Goal: Task Accomplishment & Management: Manage account settings

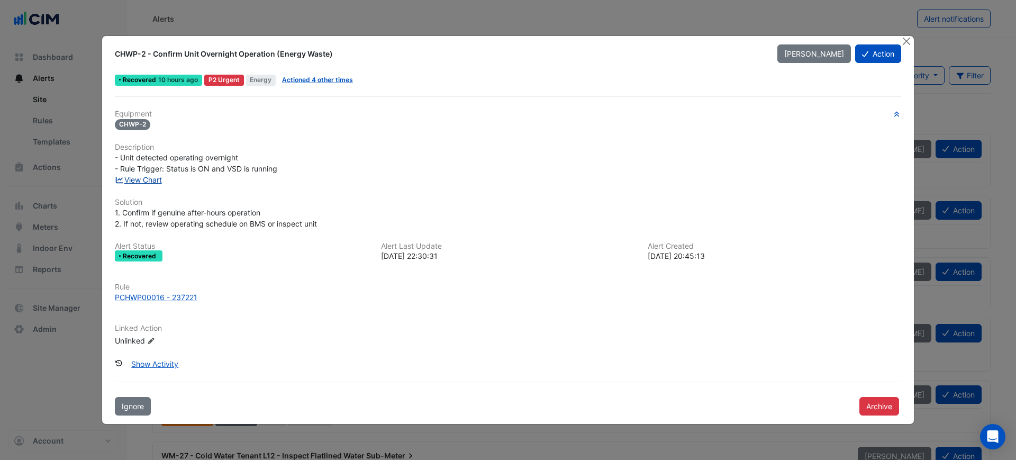
click at [156, 181] on link "View Chart" at bounding box center [138, 179] width 47 height 9
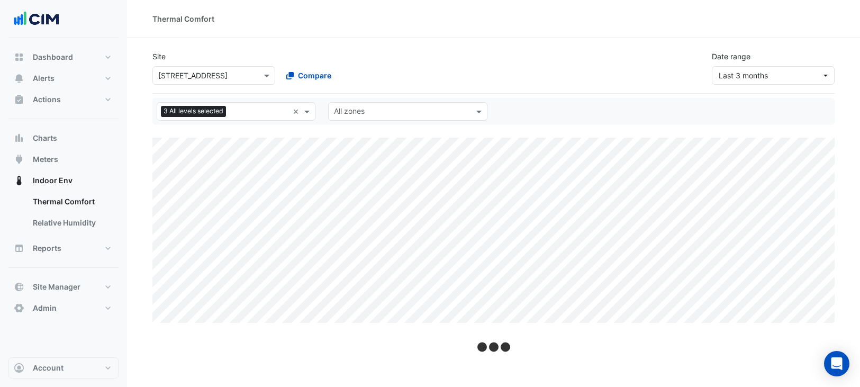
select select "***"
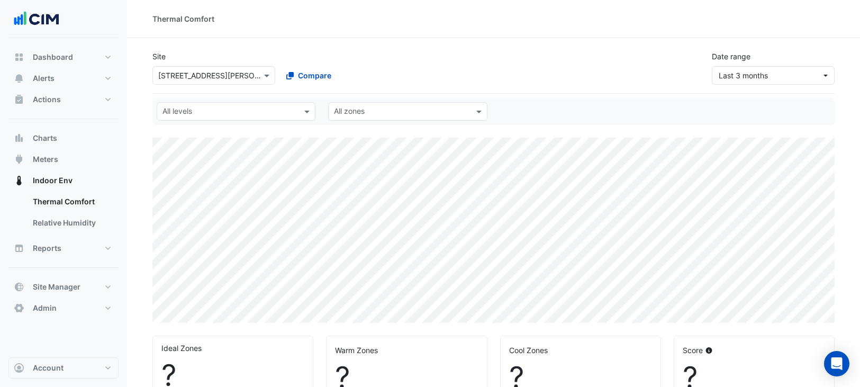
select select "***"
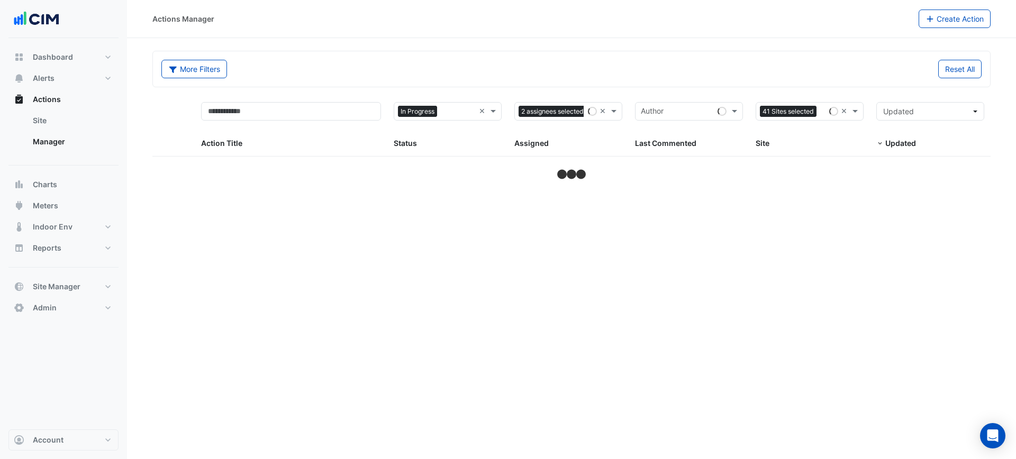
select select "***"
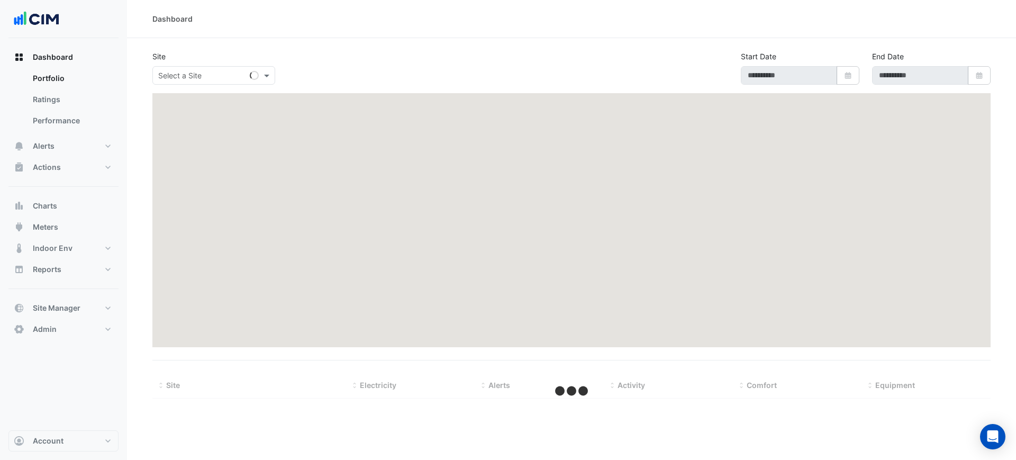
select select "***"
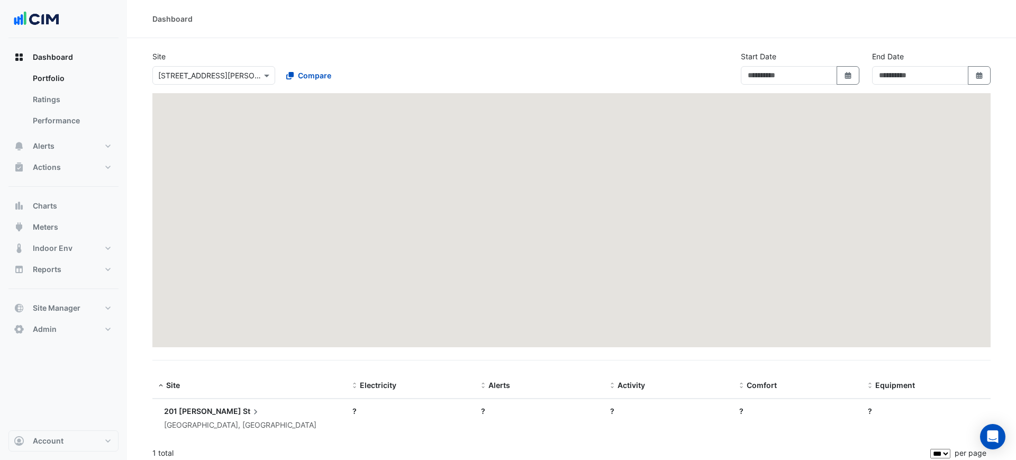
type input "**********"
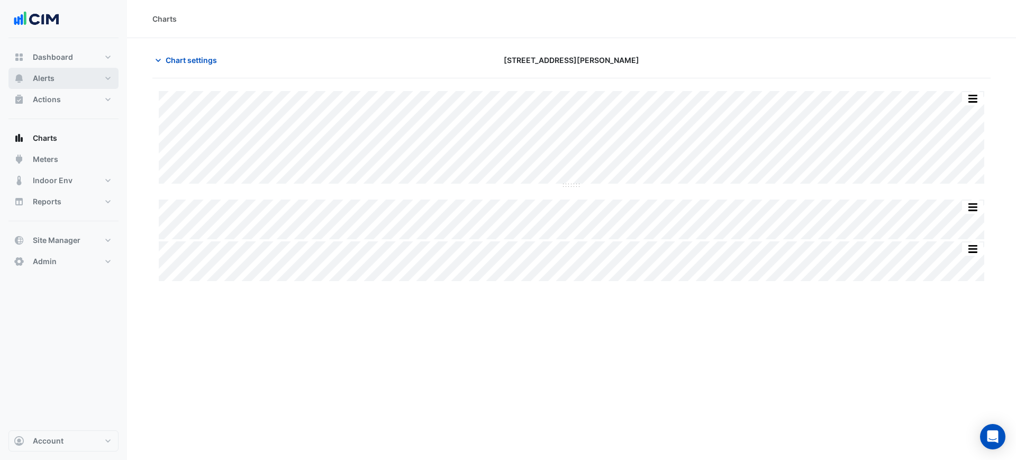
click at [87, 77] on button "Alerts" at bounding box center [63, 78] width 110 height 21
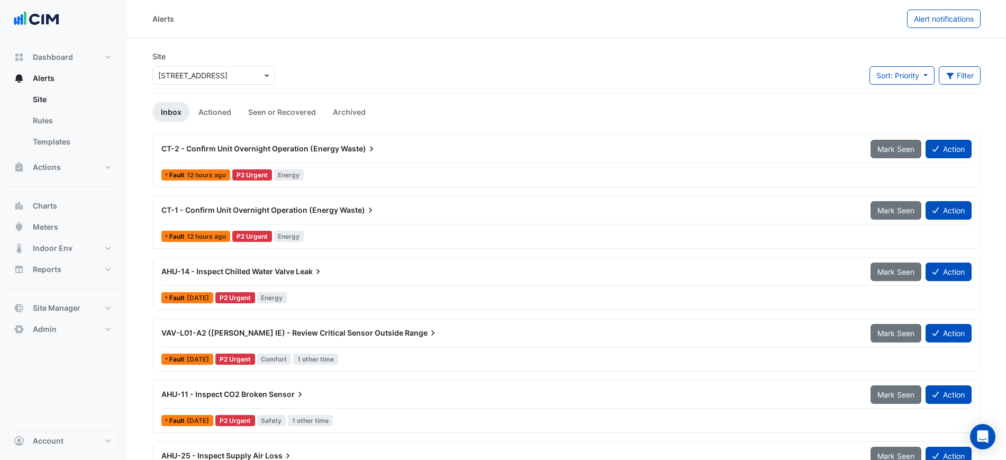
click at [222, 79] on input "text" at bounding box center [203, 75] width 90 height 11
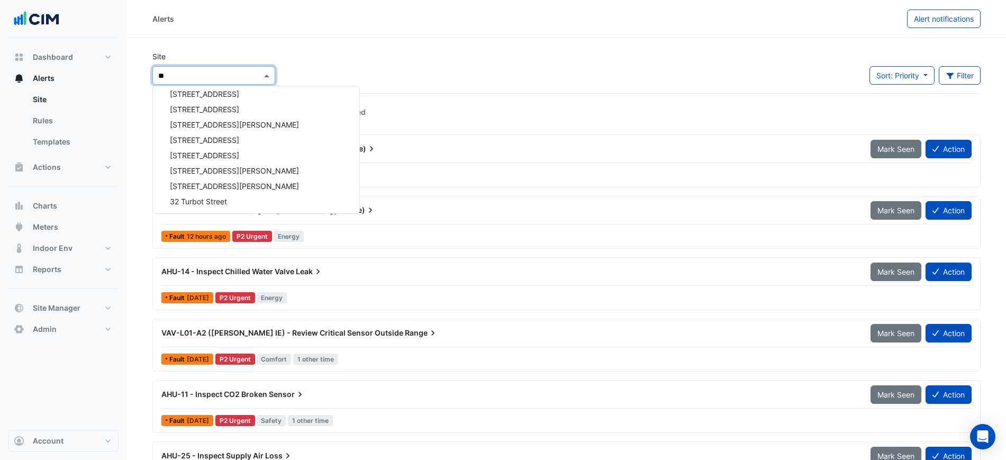
type input "***"
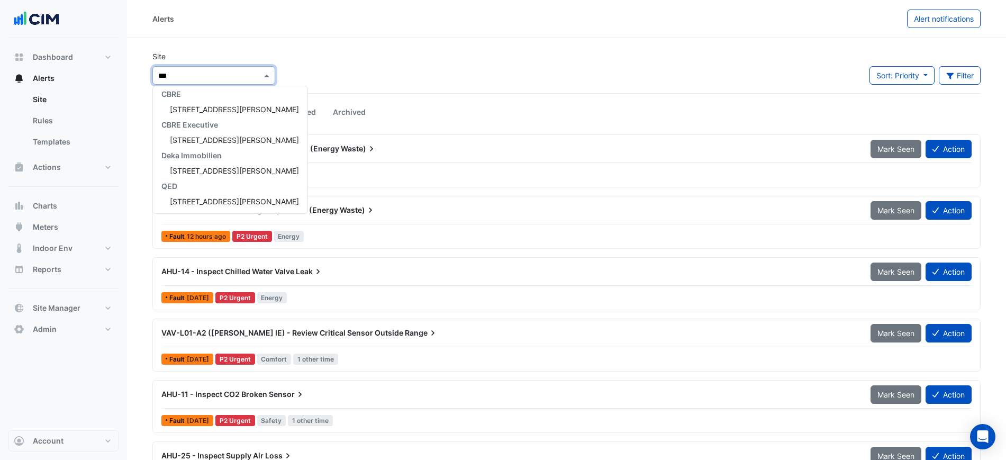
scroll to position [35, 0]
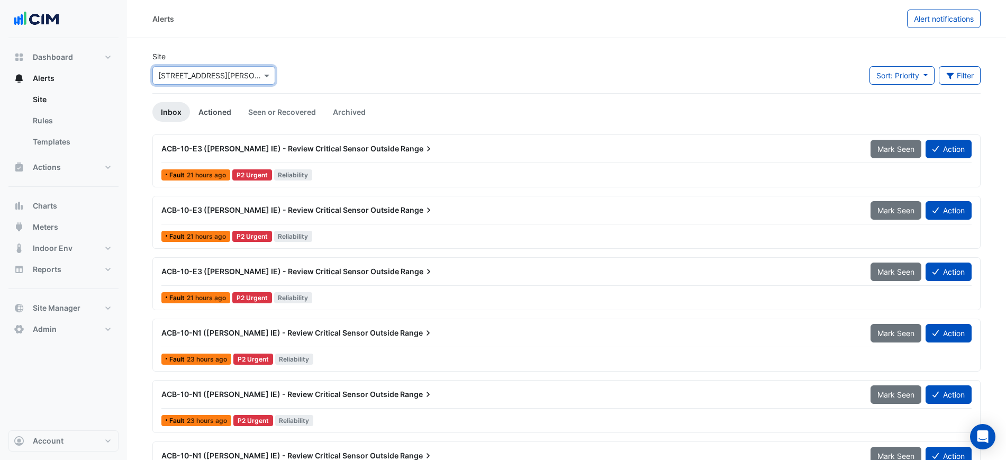
click at [203, 113] on link "Actioned" at bounding box center [215, 112] width 50 height 20
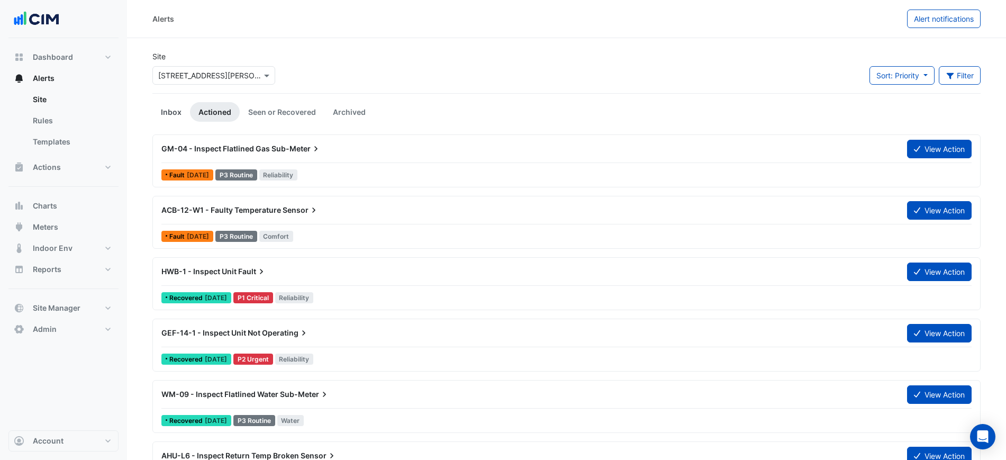
click at [181, 117] on link "Inbox" at bounding box center [171, 112] width 38 height 20
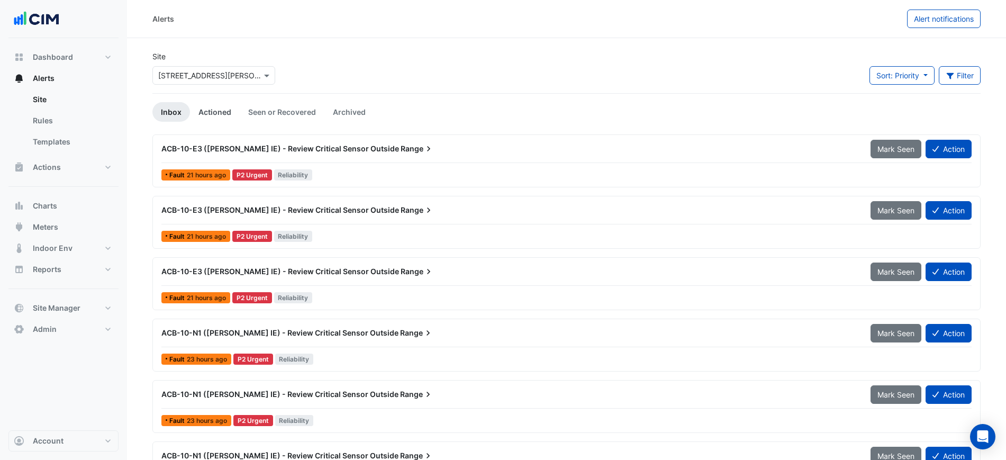
click at [225, 107] on link "Actioned" at bounding box center [215, 112] width 50 height 20
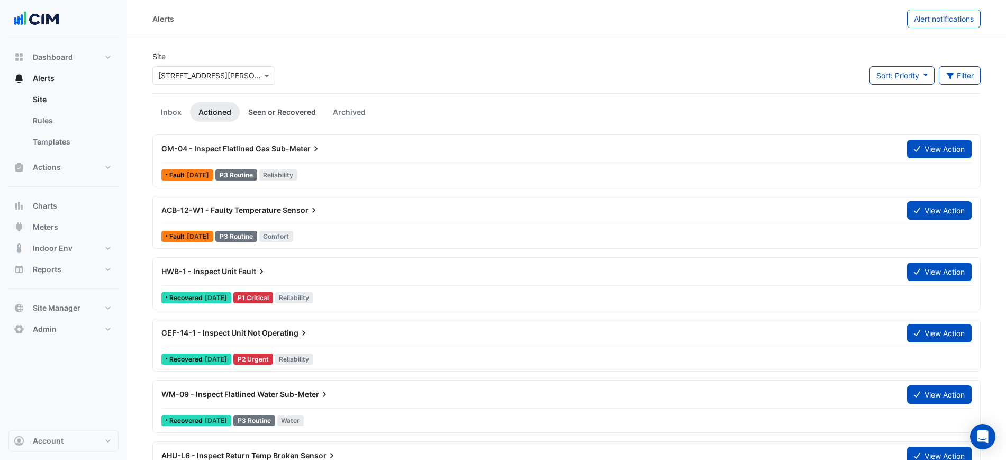
click at [256, 111] on link "Seen or Recovered" at bounding box center [282, 112] width 85 height 20
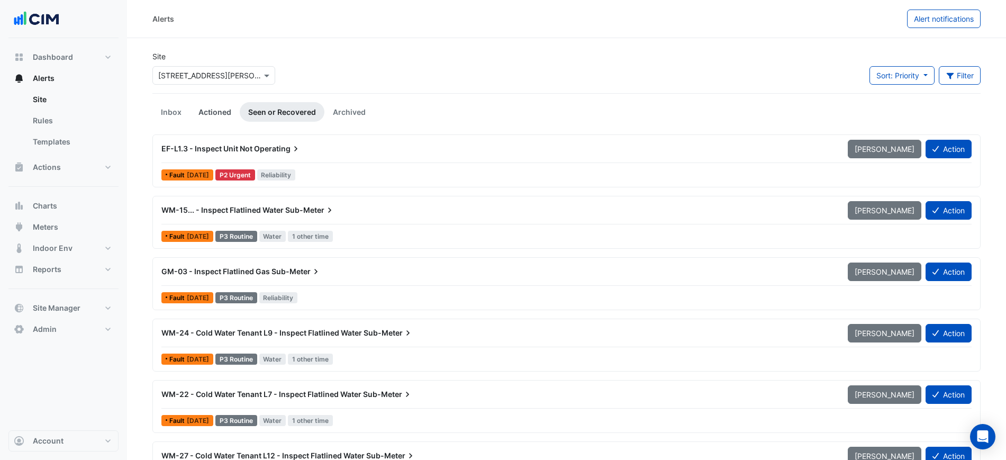
click at [220, 116] on link "Actioned" at bounding box center [215, 112] width 50 height 20
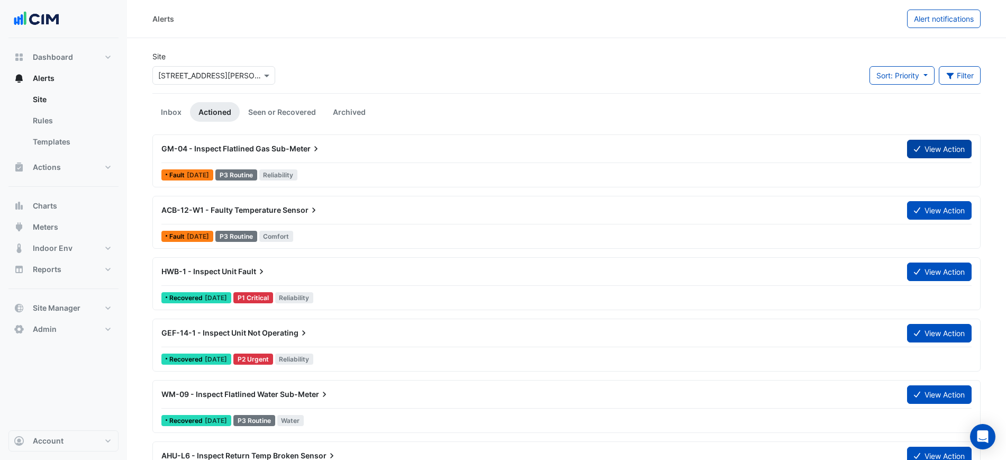
click at [931, 149] on button "View Action" at bounding box center [939, 149] width 65 height 19
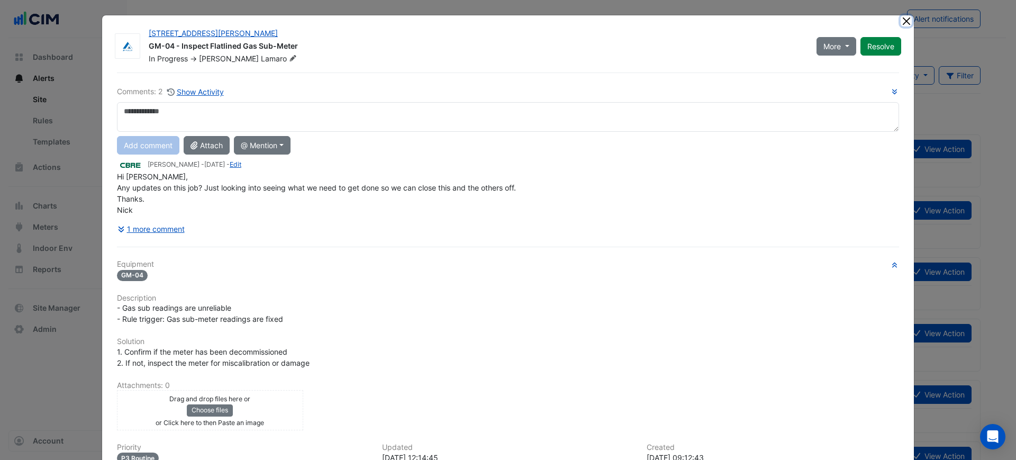
click at [901, 23] on button "Close" at bounding box center [906, 20] width 11 height 11
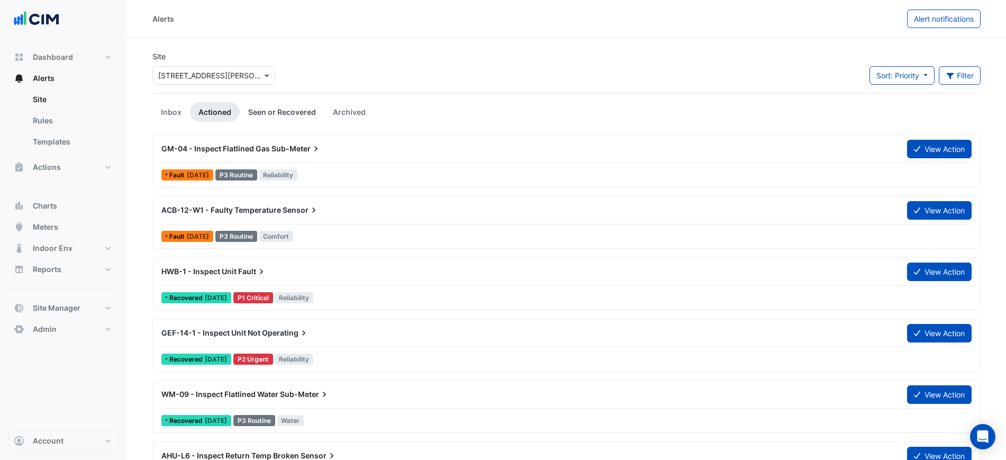
click at [273, 110] on link "Seen or Recovered" at bounding box center [282, 112] width 85 height 20
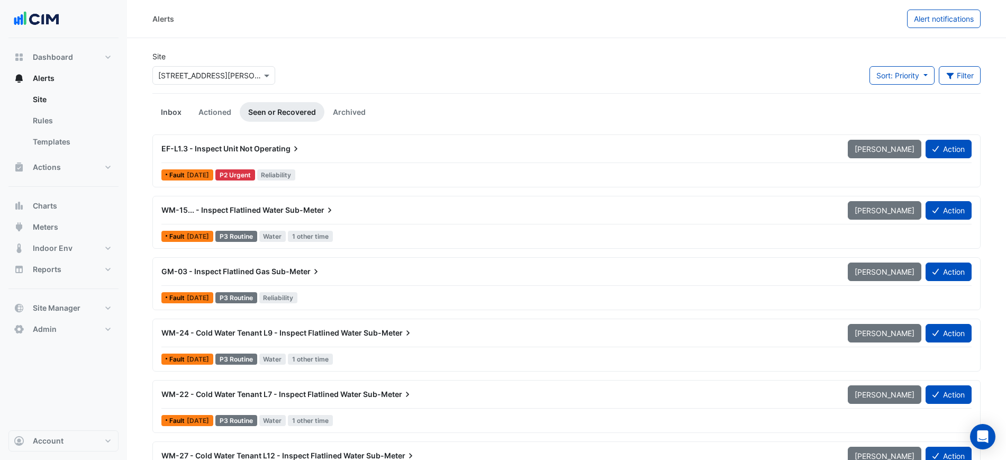
click at [161, 113] on link "Inbox" at bounding box center [171, 112] width 38 height 20
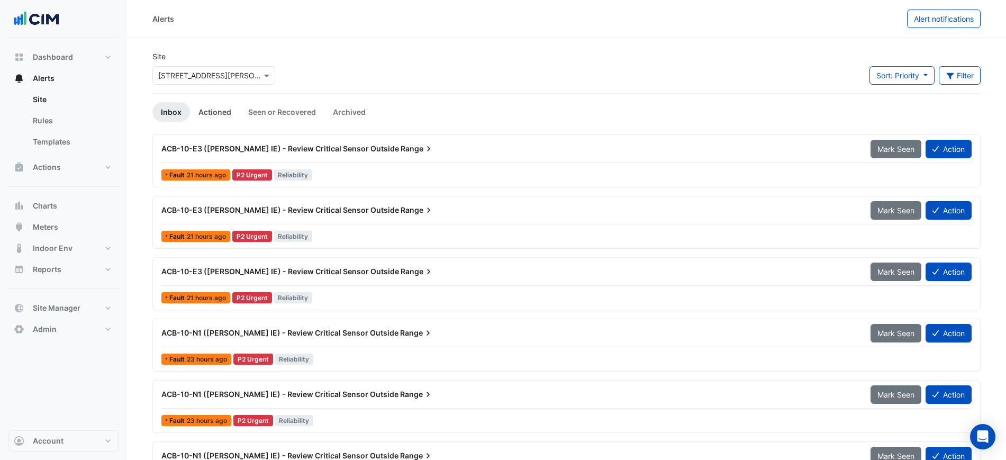
click at [210, 109] on link "Actioned" at bounding box center [215, 112] width 50 height 20
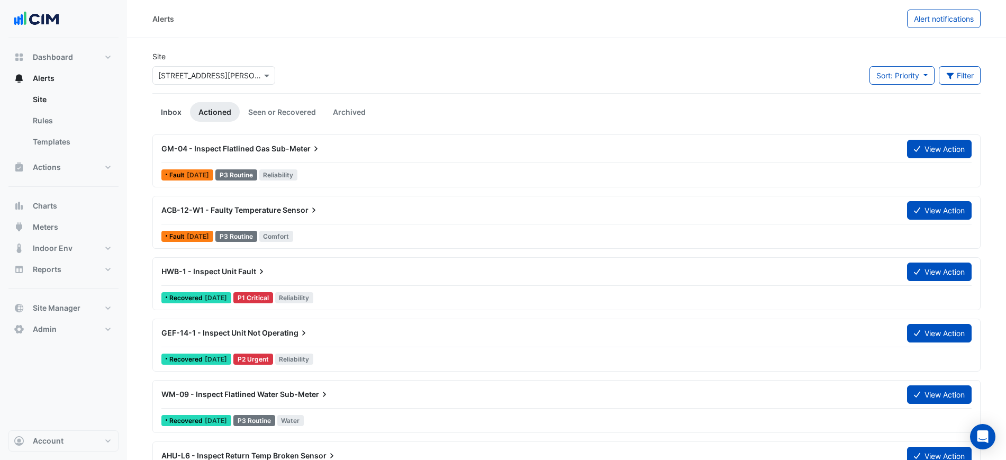
click at [167, 113] on link "Inbox" at bounding box center [171, 112] width 38 height 20
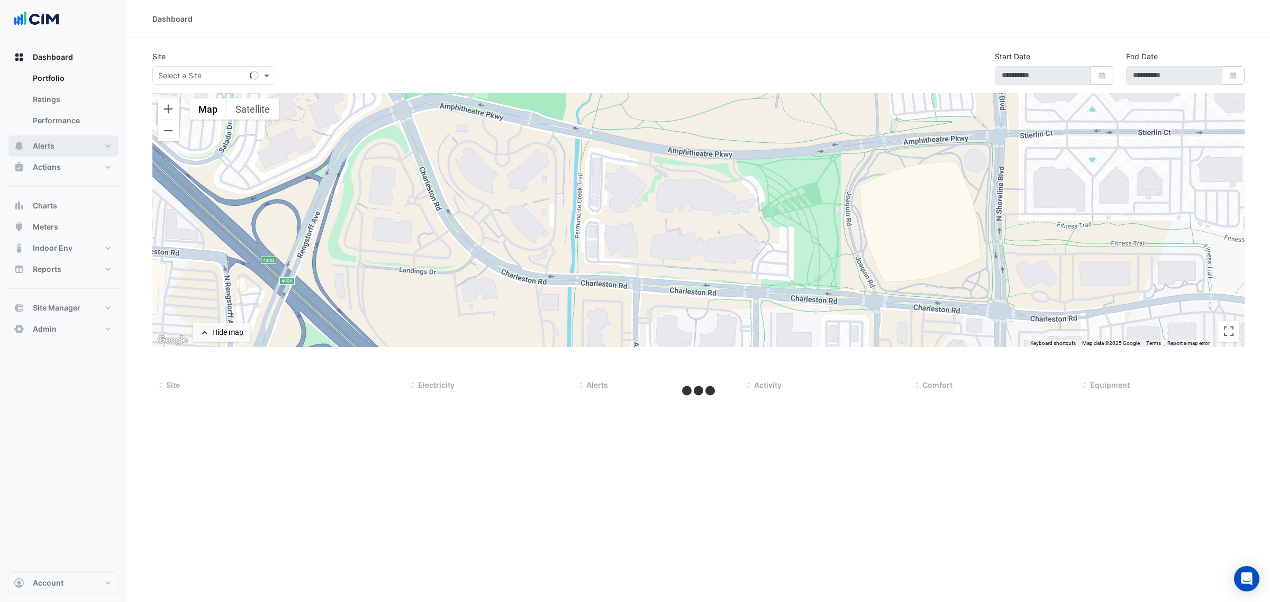
click at [69, 146] on button "Alerts" at bounding box center [63, 145] width 110 height 21
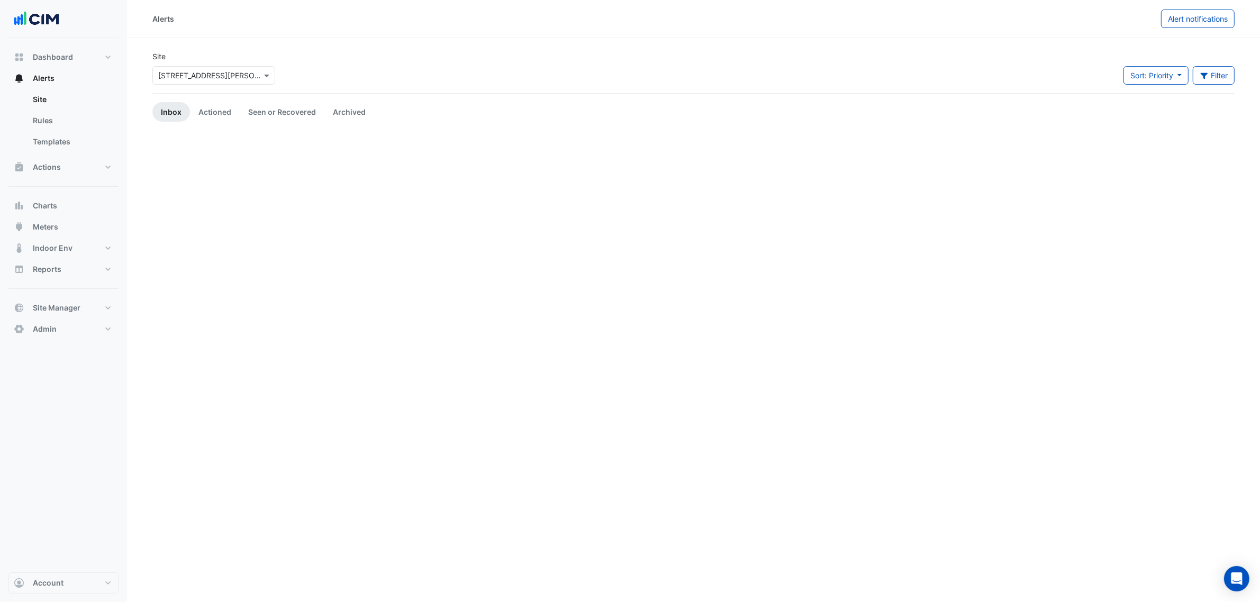
click at [174, 77] on input "text" at bounding box center [203, 75] width 90 height 11
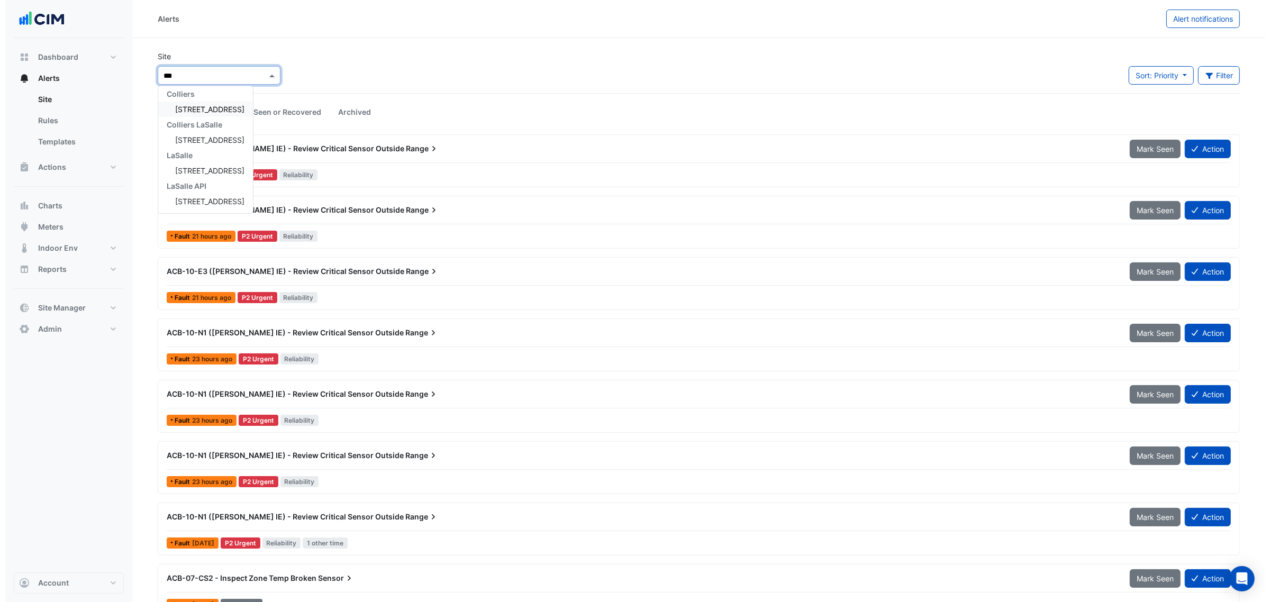
scroll to position [4, 0]
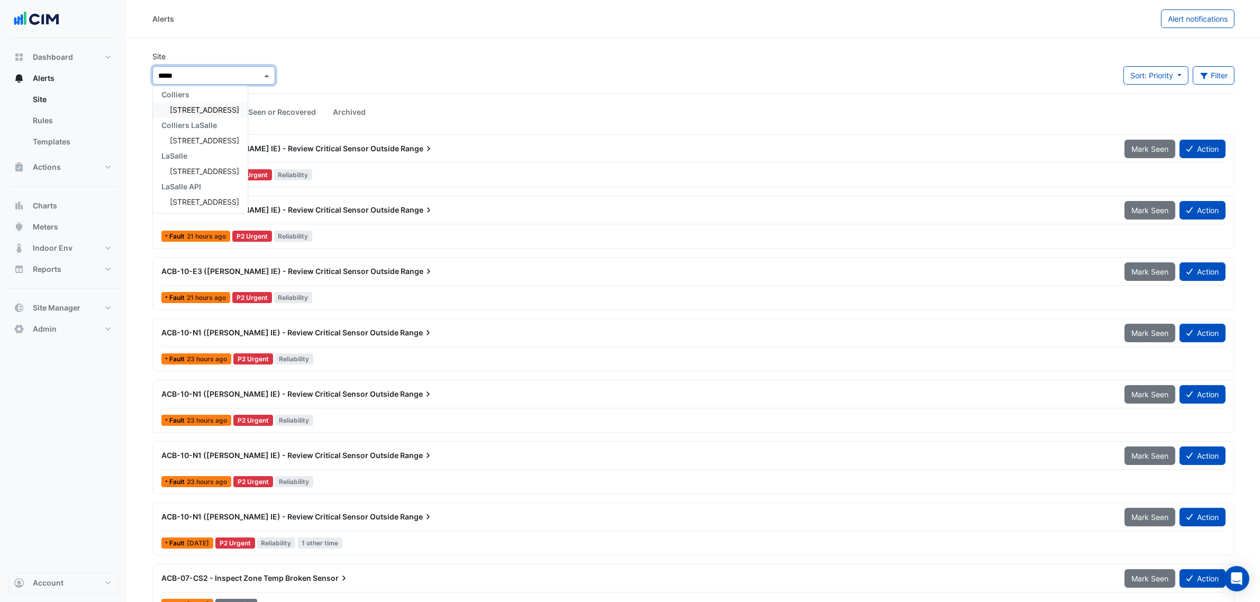
type input "******"
type input "*"
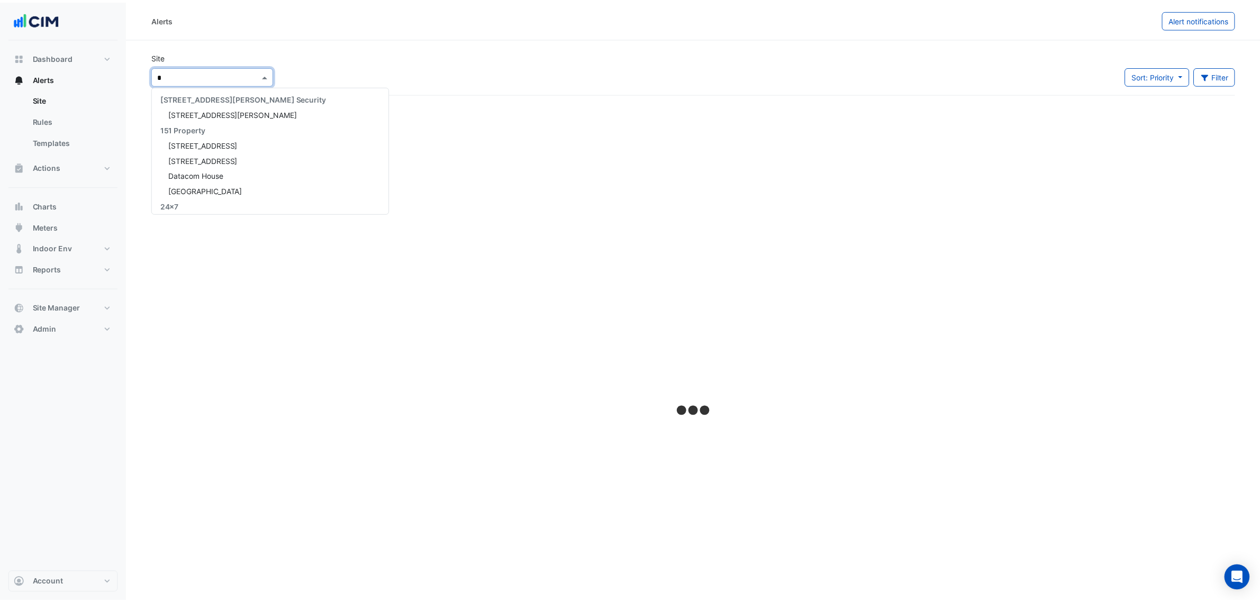
scroll to position [6119, 0]
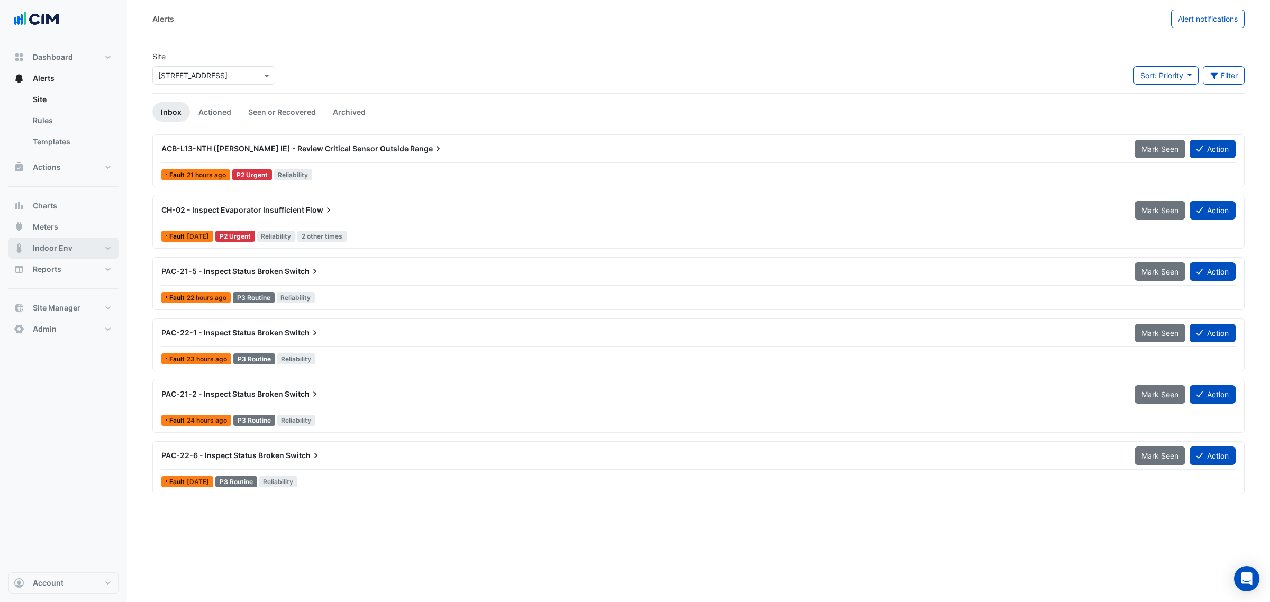
click at [41, 240] on button "Indoor Env" at bounding box center [63, 248] width 110 height 21
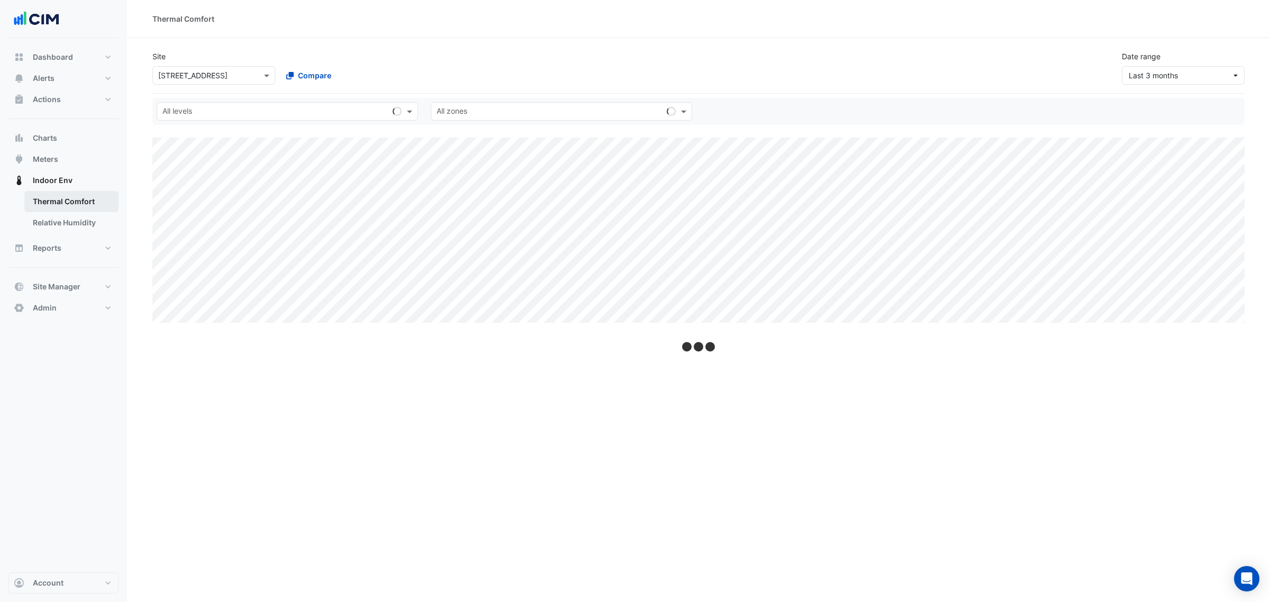
click at [51, 229] on link "Relative Humidity" at bounding box center [71, 222] width 94 height 21
click at [64, 170] on button "Indoor Env" at bounding box center [63, 180] width 110 height 21
click at [64, 161] on button "Meters" at bounding box center [63, 159] width 110 height 21
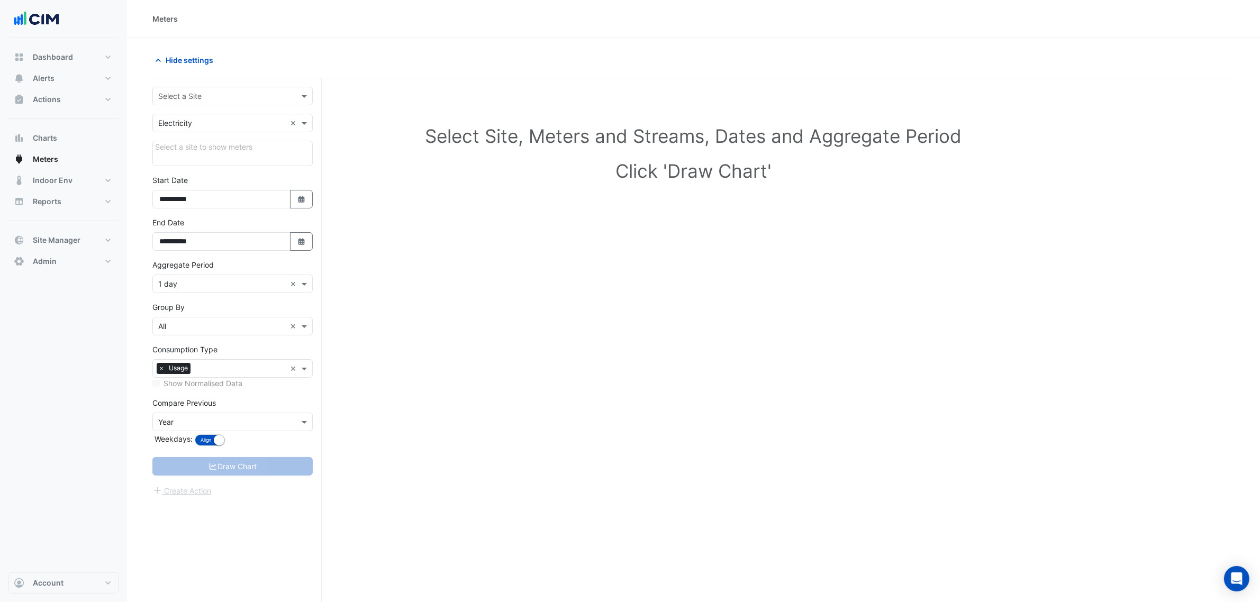
click at [181, 94] on input "text" at bounding box center [222, 96] width 128 height 11
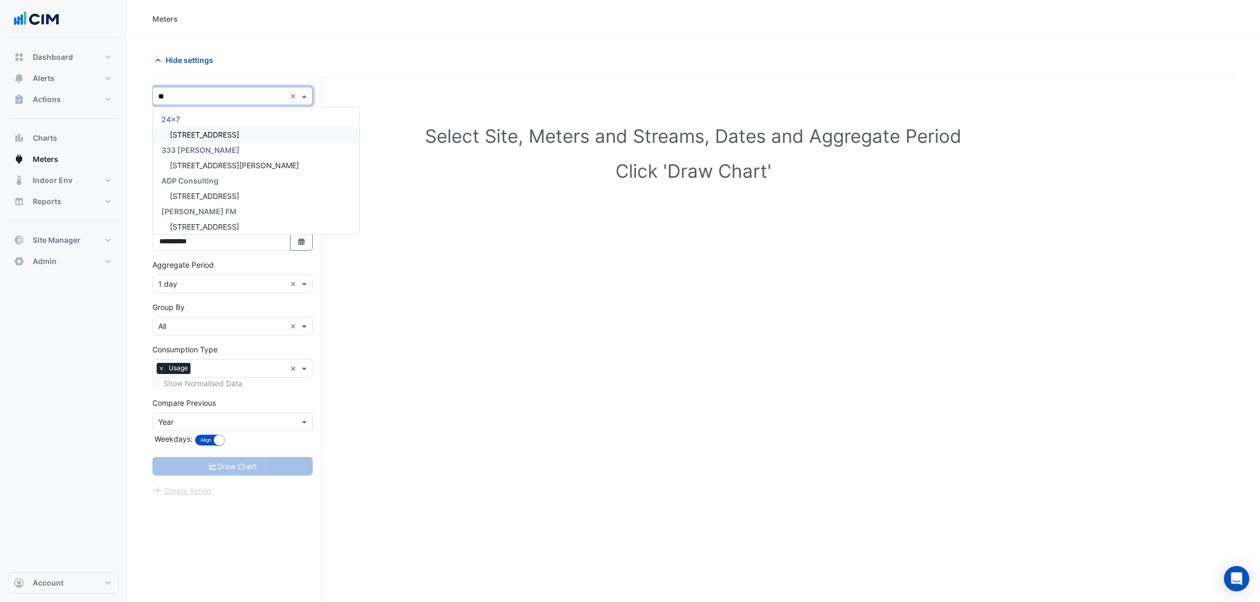
type input "***"
drag, startPoint x: 192, startPoint y: 128, endPoint x: 194, endPoint y: 134, distance: 6.5
click at [193, 133] on div "[STREET_ADDRESS]" at bounding box center [232, 134] width 159 height 15
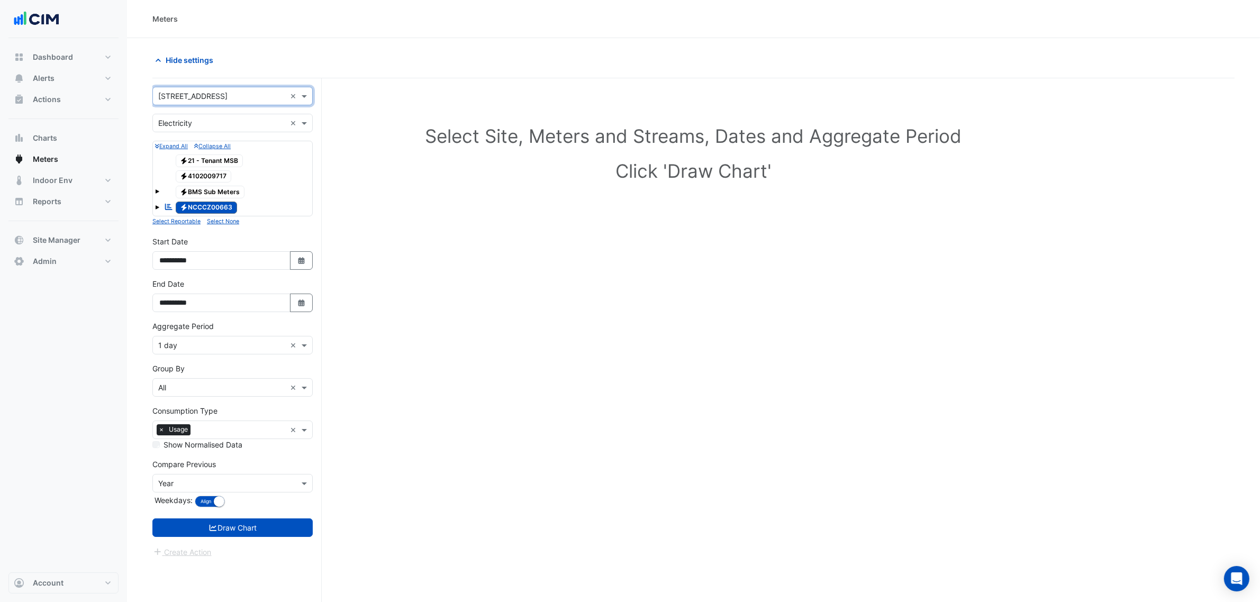
click at [294, 292] on div "**********" at bounding box center [232, 295] width 160 height 34
click at [305, 306] on icon "Select Date" at bounding box center [302, 302] width 10 height 7
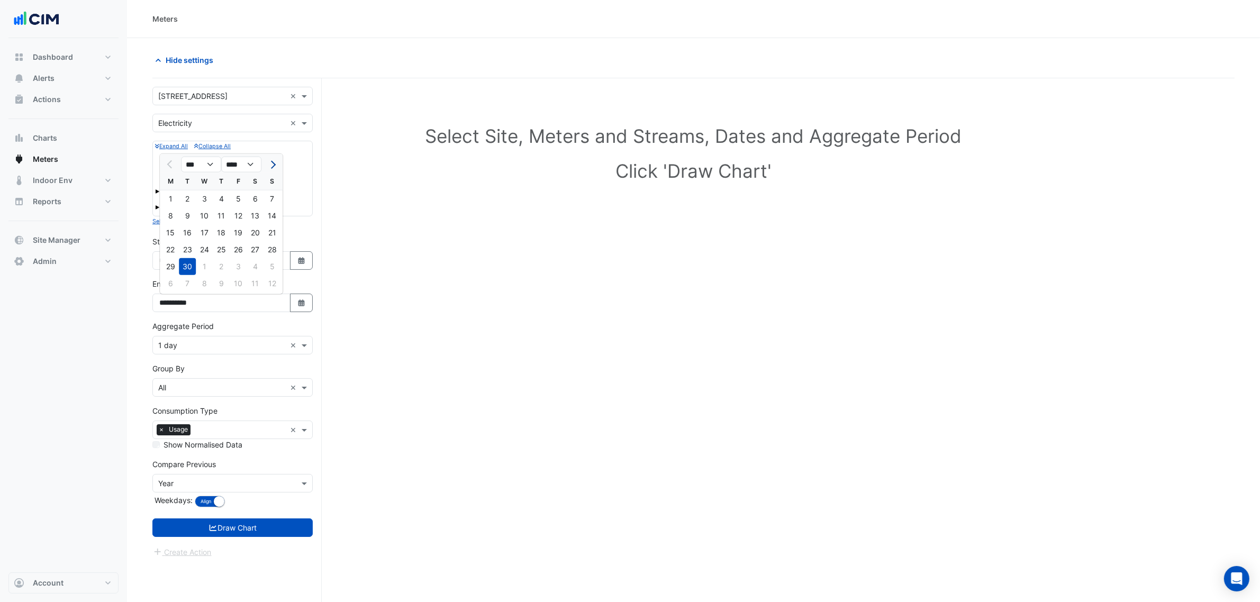
click at [270, 162] on span "Next month" at bounding box center [272, 165] width 8 height 8
select select "**"
click at [184, 229] on div "14" at bounding box center [187, 232] width 17 height 17
type input "**********"
drag, startPoint x: 213, startPoint y: 344, endPoint x: 214, endPoint y: 352, distance: 8.0
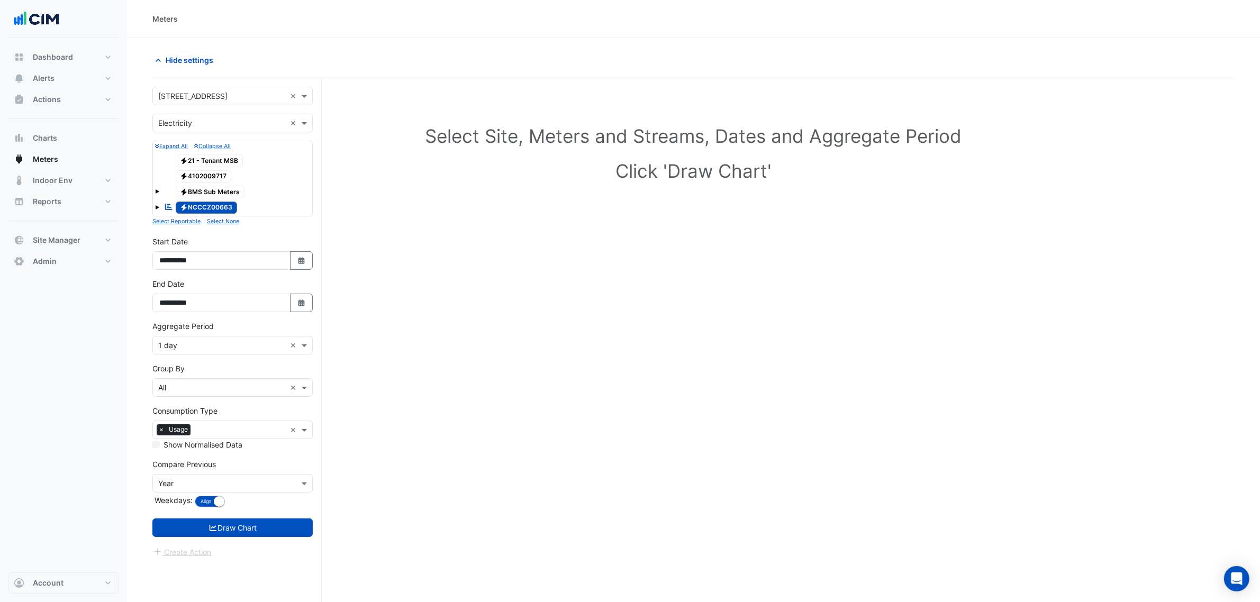
click at [213, 345] on input "text" at bounding box center [222, 345] width 128 height 11
click at [190, 413] on div "1 hour" at bounding box center [232, 415] width 159 height 15
click at [207, 524] on button "Draw Chart" at bounding box center [232, 528] width 160 height 19
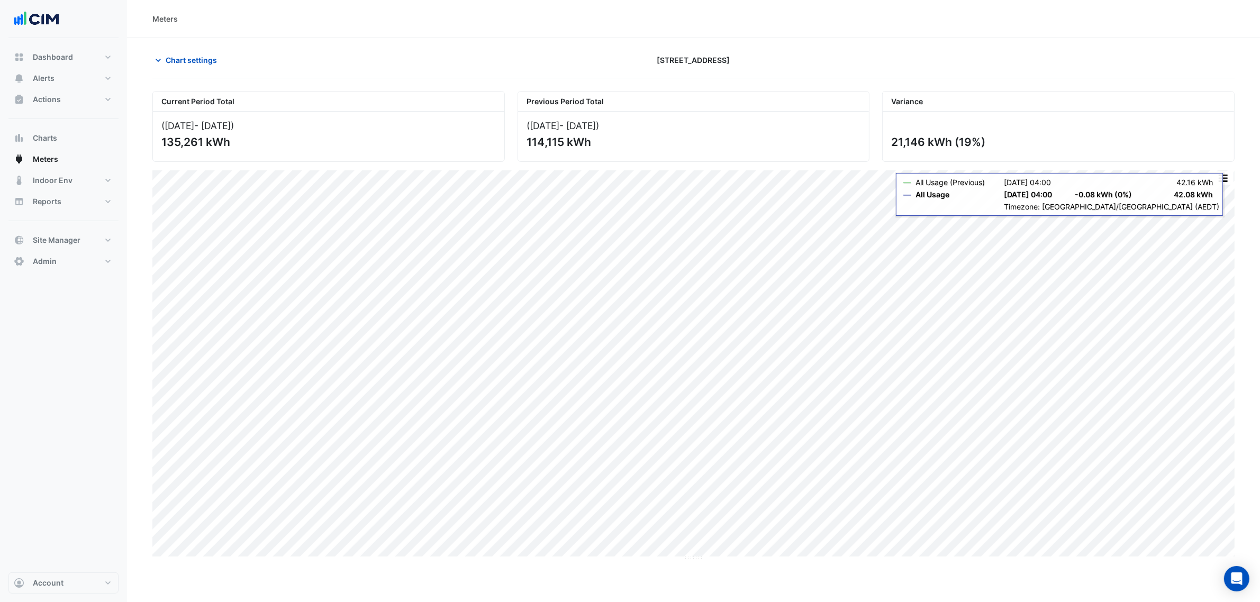
click at [1218, 184] on button "button" at bounding box center [1222, 177] width 21 height 13
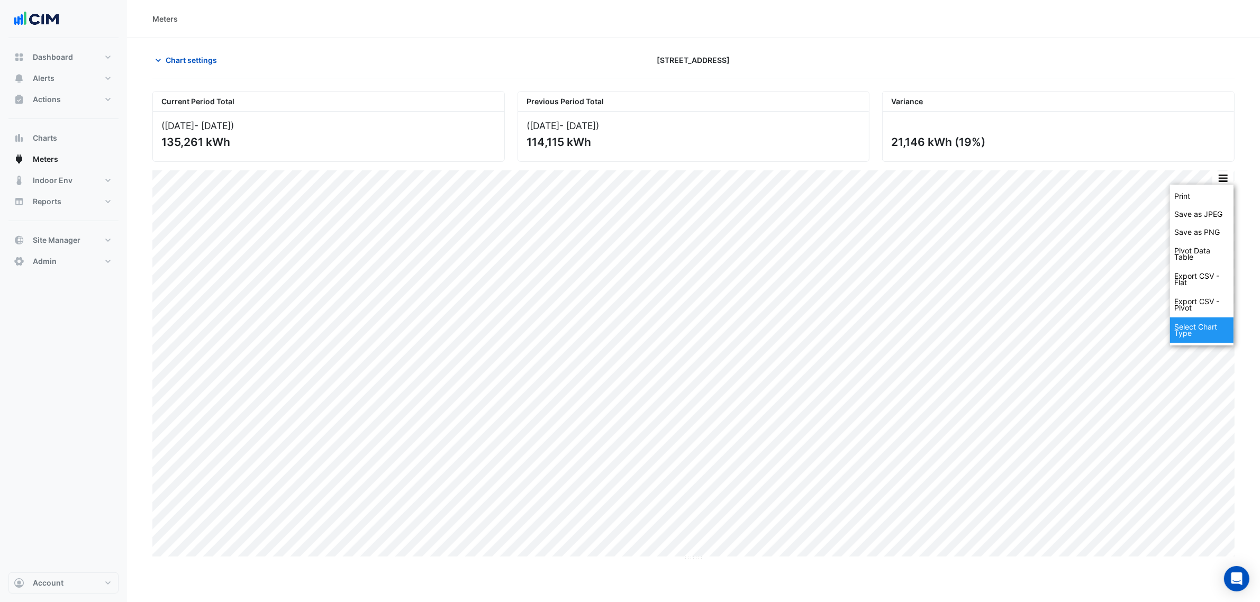
click at [1211, 331] on div "Select Chart Type" at bounding box center [1201, 329] width 63 height 25
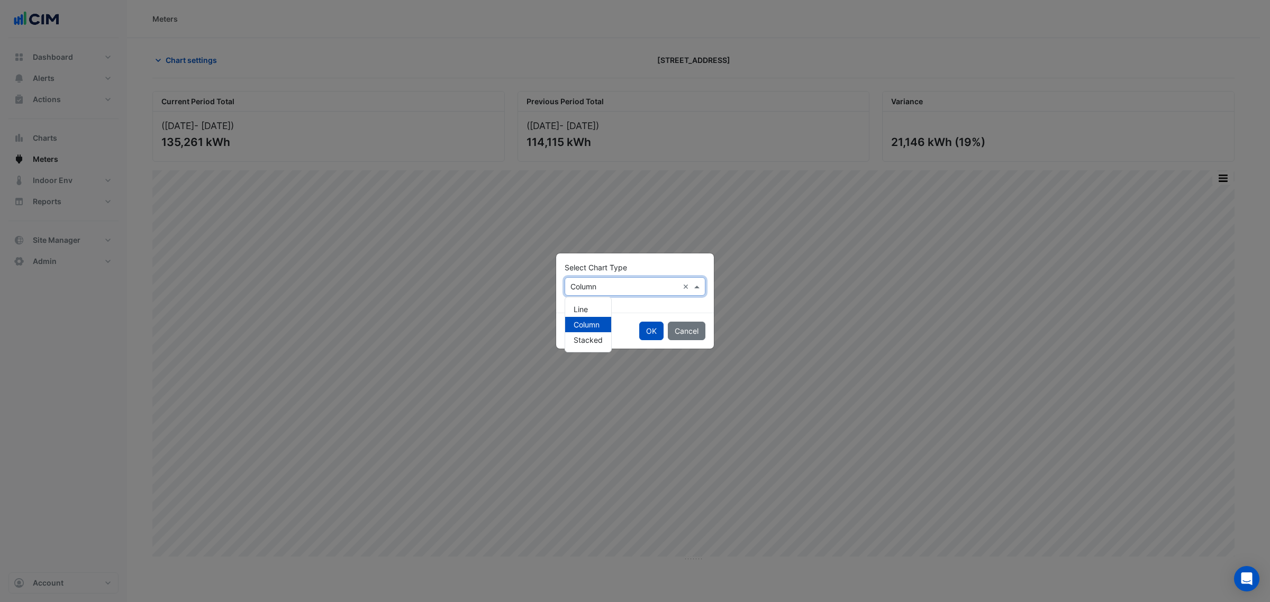
click at [607, 286] on input "text" at bounding box center [624, 286] width 108 height 11
click at [593, 308] on div "Line" at bounding box center [588, 309] width 46 height 15
click at [654, 323] on button "OK" at bounding box center [651, 331] width 24 height 19
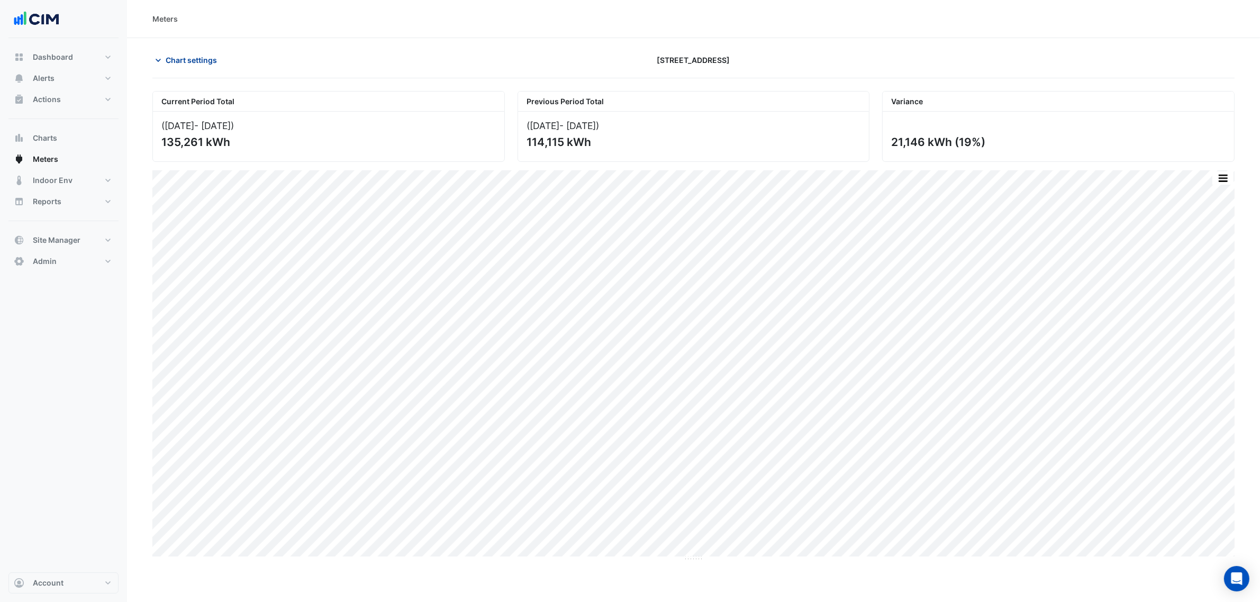
click at [172, 62] on span "Chart settings" at bounding box center [191, 59] width 51 height 11
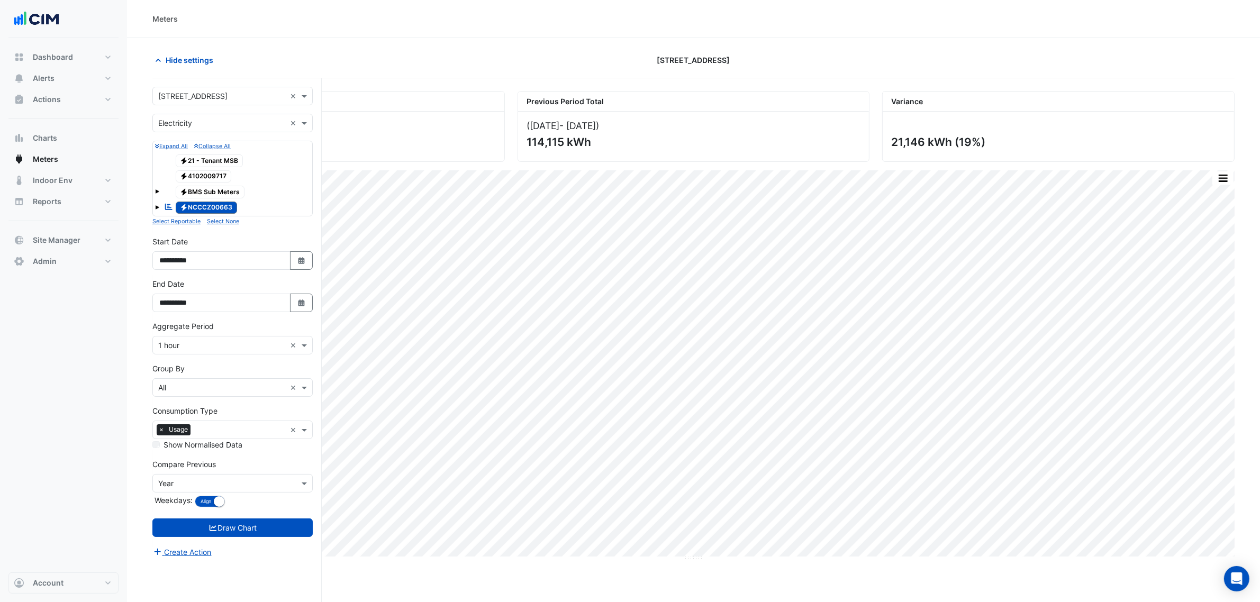
click at [190, 133] on form "× 323 Castlereagh Street × × Electricity × Expand All Collapse All Electricity …" at bounding box center [232, 322] width 160 height 471
click at [198, 128] on input "text" at bounding box center [222, 123] width 128 height 11
click at [199, 170] on div "Water" at bounding box center [232, 176] width 159 height 15
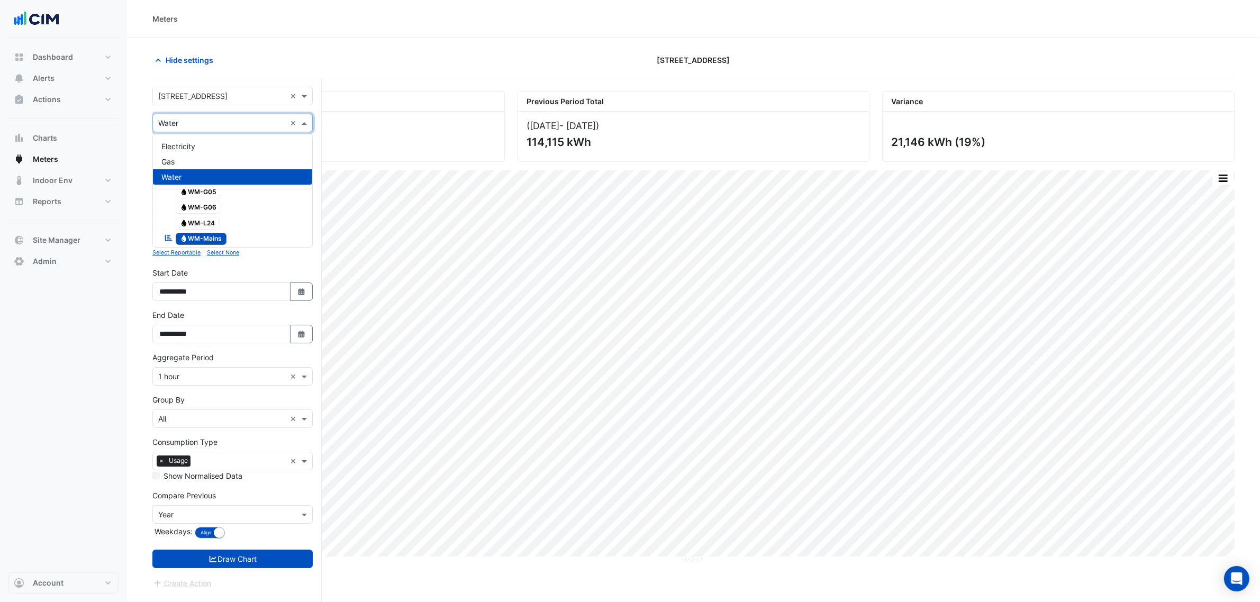
click at [208, 118] on input "text" at bounding box center [222, 123] width 128 height 11
click at [205, 154] on div "Gas" at bounding box center [232, 161] width 159 height 15
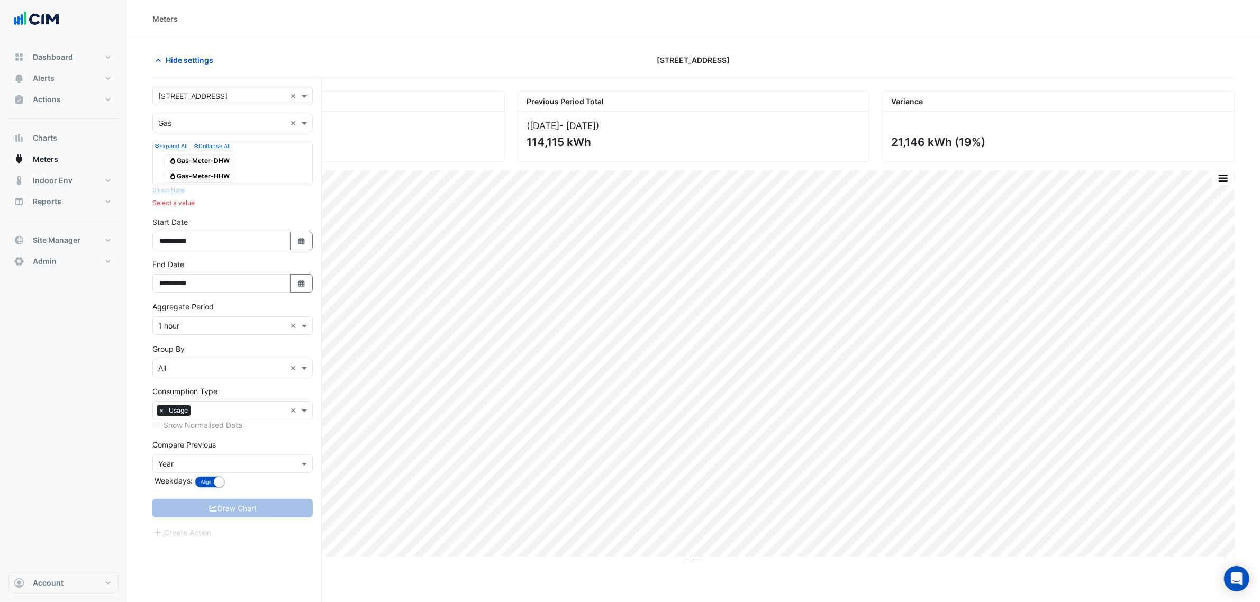
click at [216, 176] on span "Gas Gas-Meter-HHW" at bounding box center [199, 176] width 70 height 13
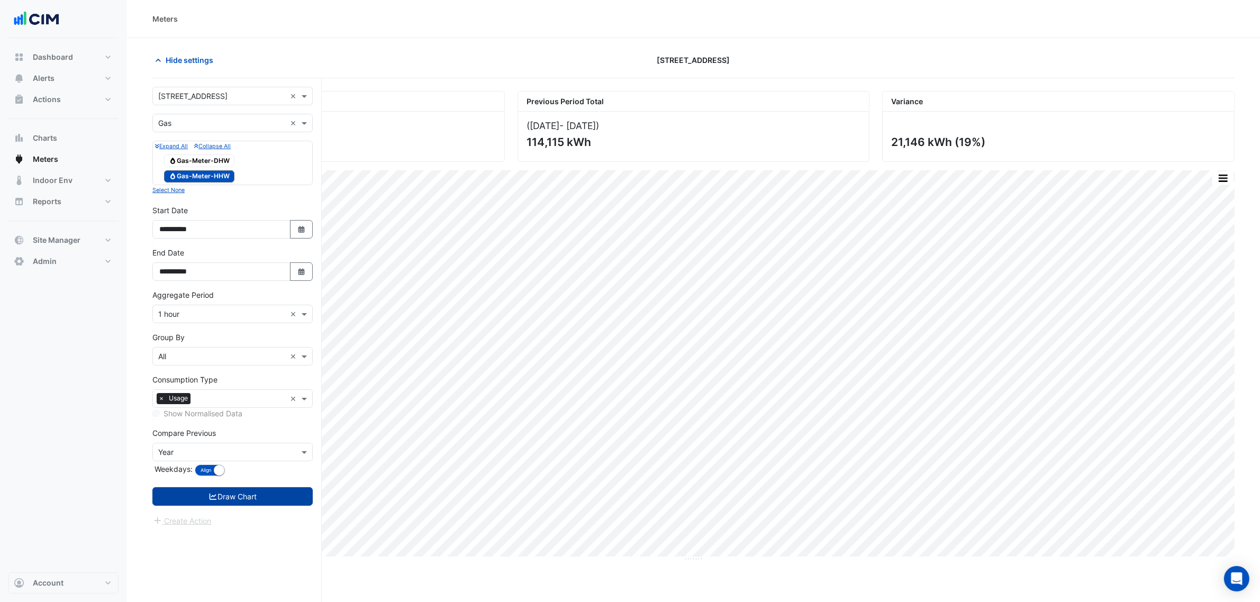
click at [273, 493] on button "Draw Chart" at bounding box center [232, 496] width 160 height 19
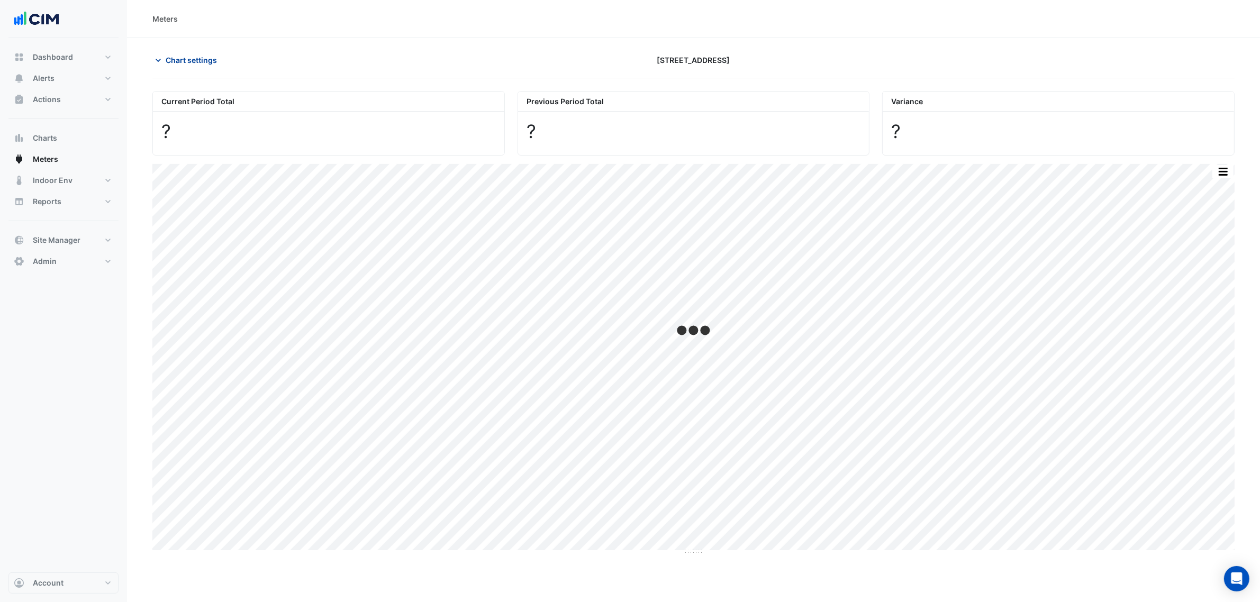
click at [186, 56] on span "Chart settings" at bounding box center [191, 59] width 51 height 11
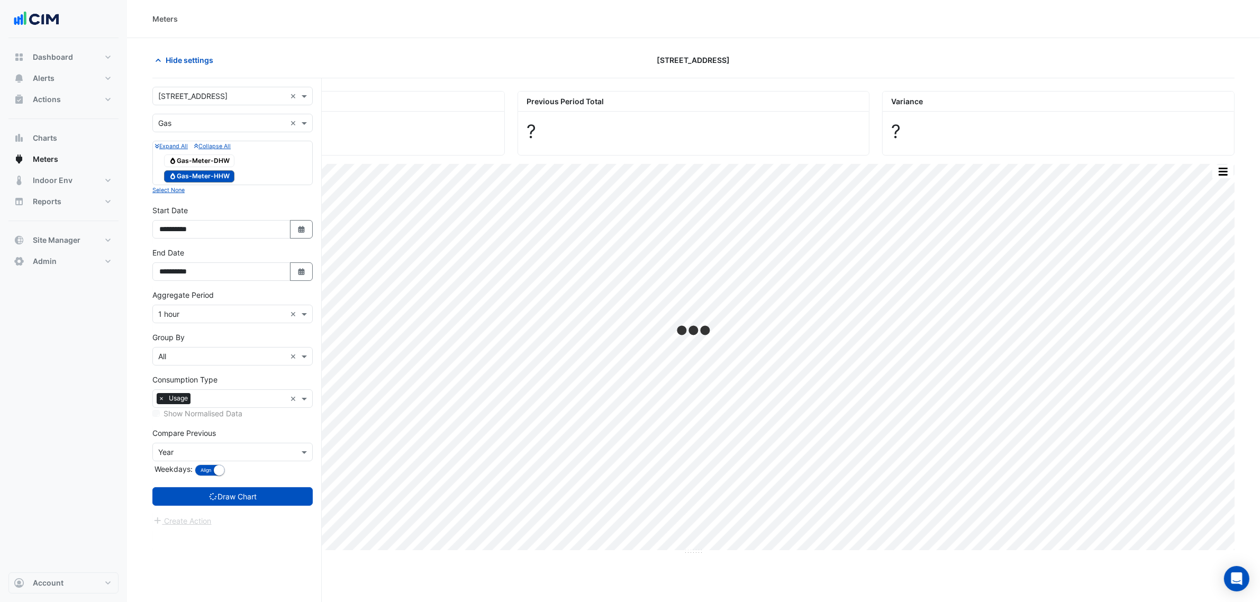
click at [210, 159] on span "Gas Gas-Meter-DHW" at bounding box center [199, 160] width 70 height 13
click at [213, 158] on span "Gas Gas-Meter-DHW" at bounding box center [199, 160] width 70 height 13
click at [213, 176] on span "Gas Gas-Meter-HHW" at bounding box center [199, 176] width 70 height 13
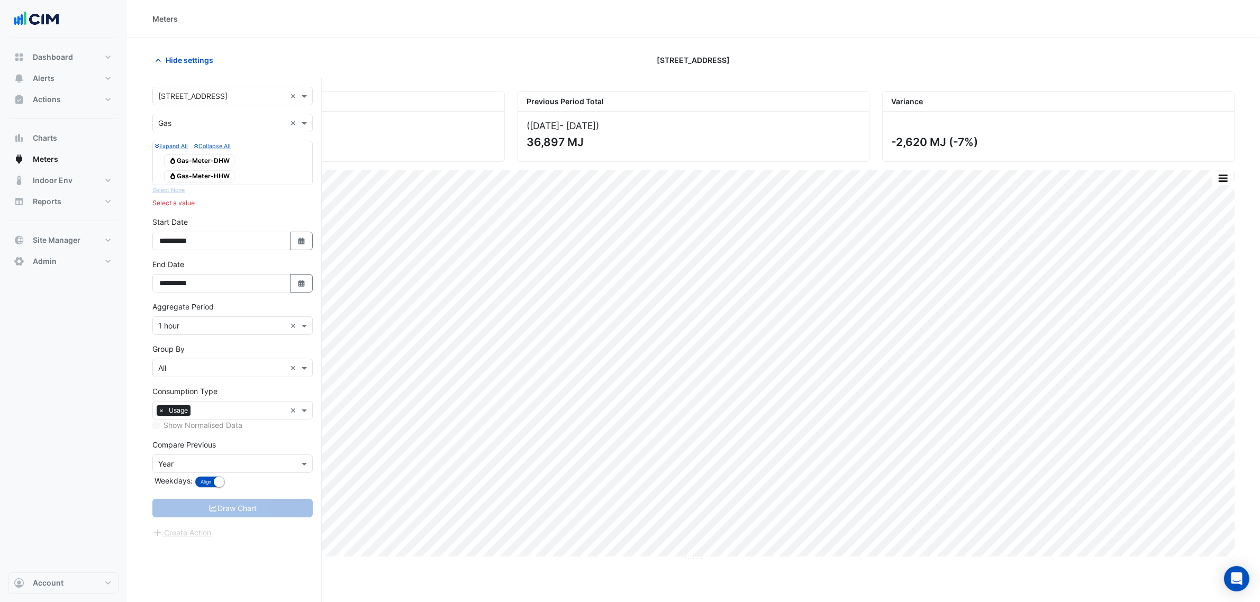
click at [218, 130] on div "× Gas ×" at bounding box center [232, 123] width 160 height 19
click at [213, 176] on div "Water" at bounding box center [232, 176] width 159 height 15
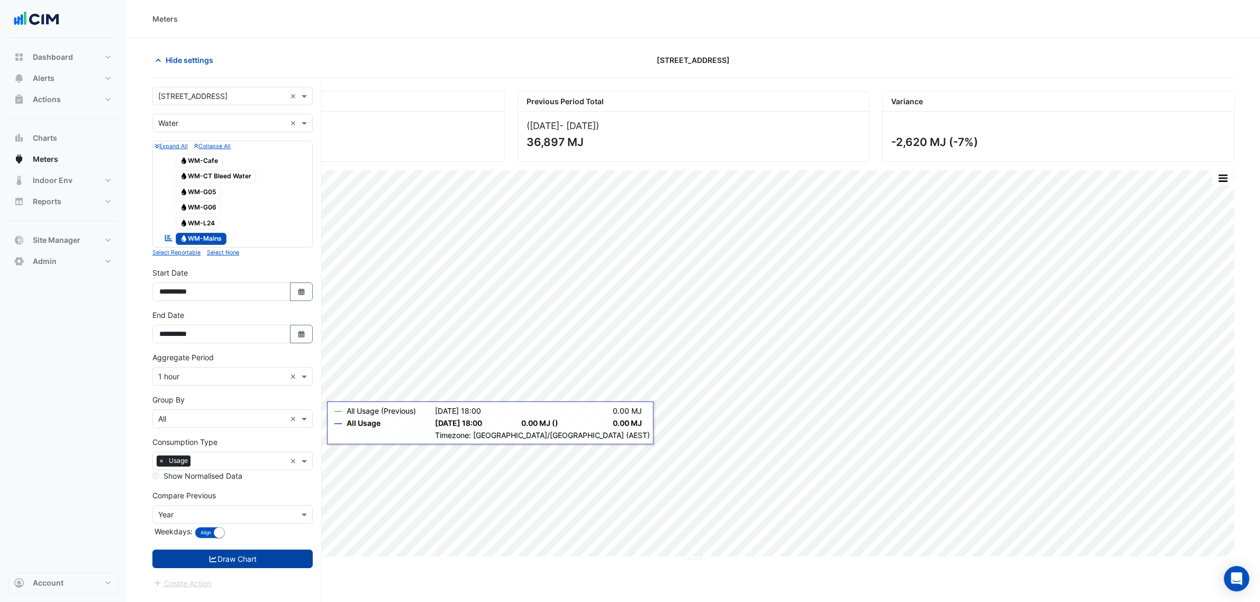
click at [262, 560] on button "Draw Chart" at bounding box center [232, 559] width 160 height 19
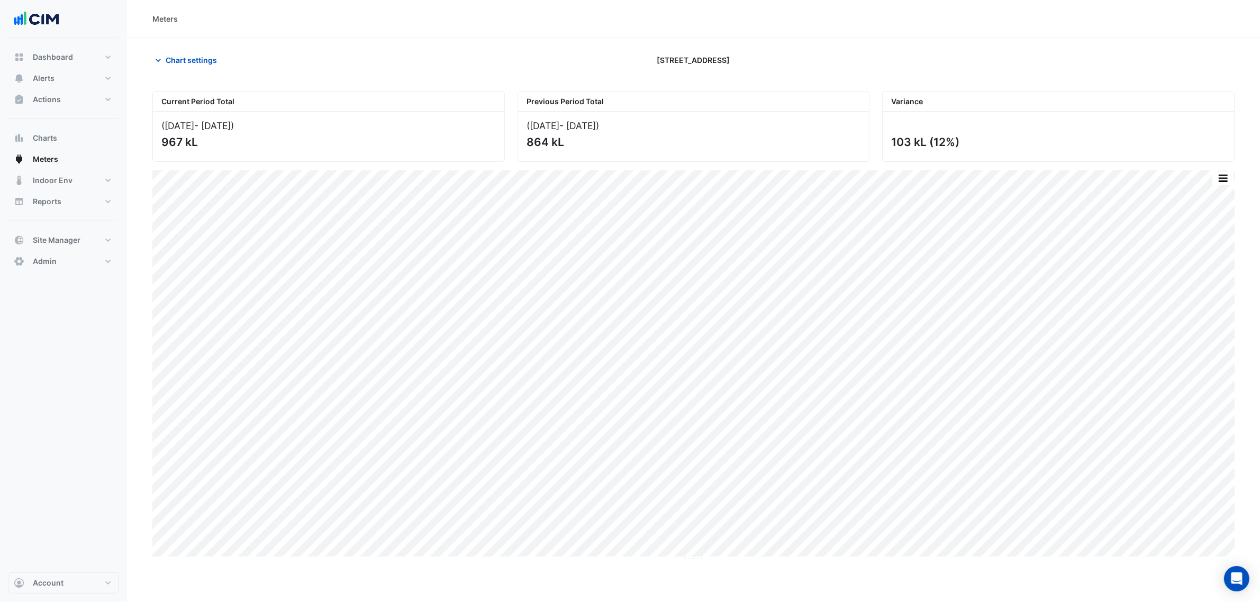
drag, startPoint x: 184, startPoint y: 57, endPoint x: 185, endPoint y: 77, distance: 19.6
click at [184, 57] on span "Chart settings" at bounding box center [191, 59] width 51 height 11
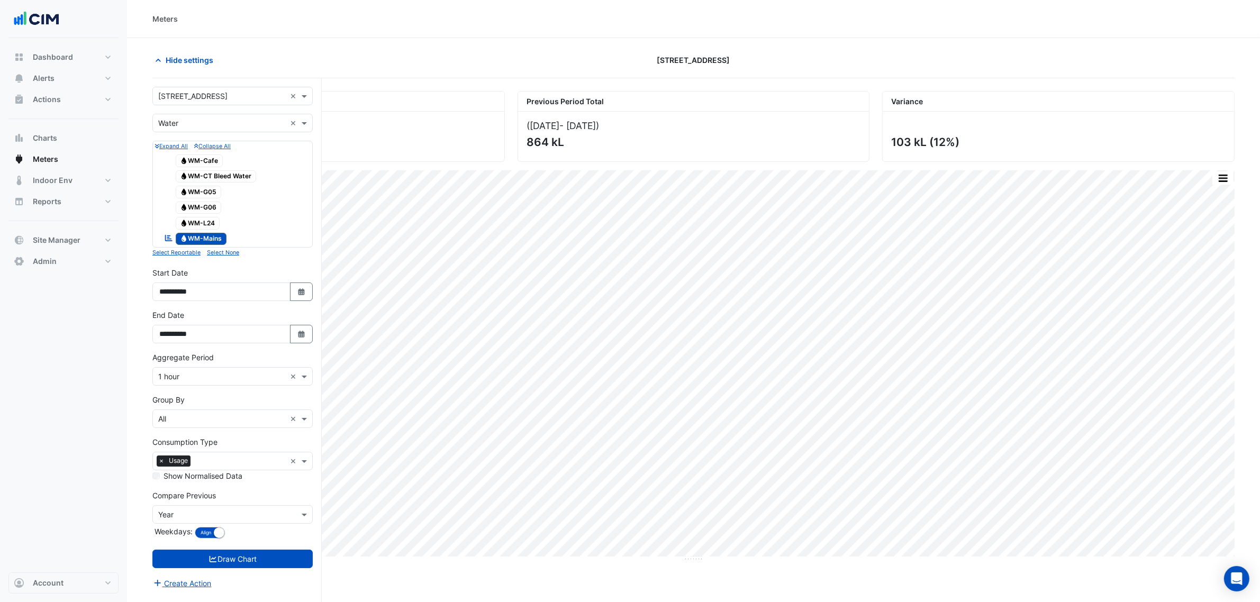
click at [199, 130] on div "× Water ×" at bounding box center [232, 123] width 160 height 19
click at [199, 152] on div "Electricity" at bounding box center [232, 146] width 159 height 15
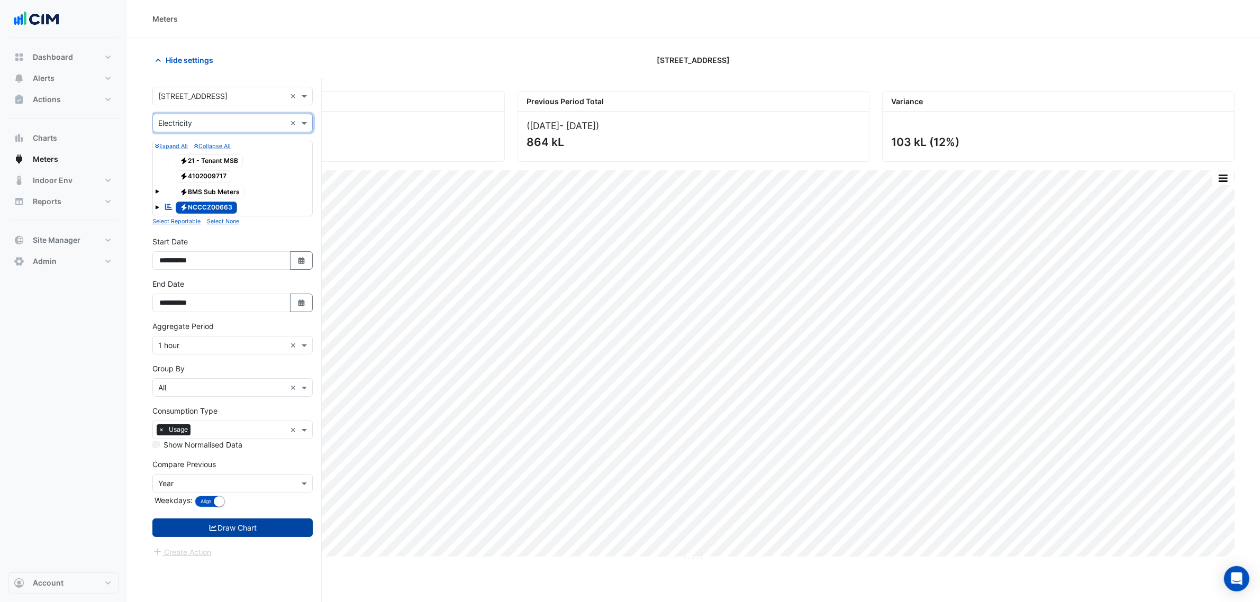
click at [280, 533] on button "Draw Chart" at bounding box center [232, 528] width 160 height 19
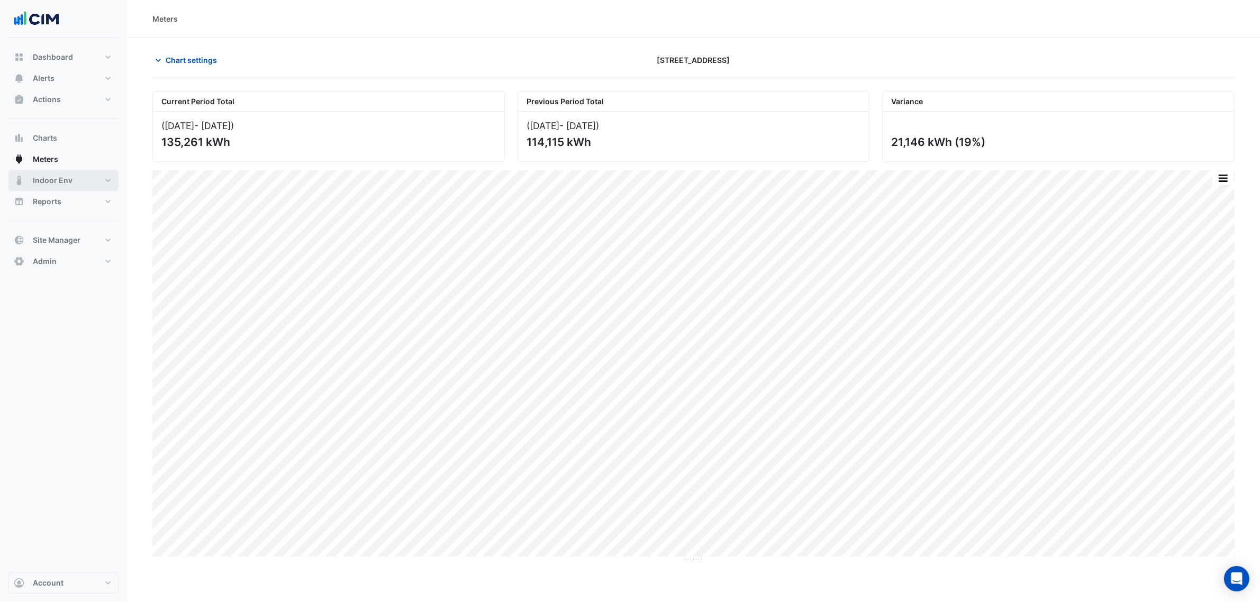
click at [40, 179] on span "Indoor Env" at bounding box center [53, 180] width 40 height 11
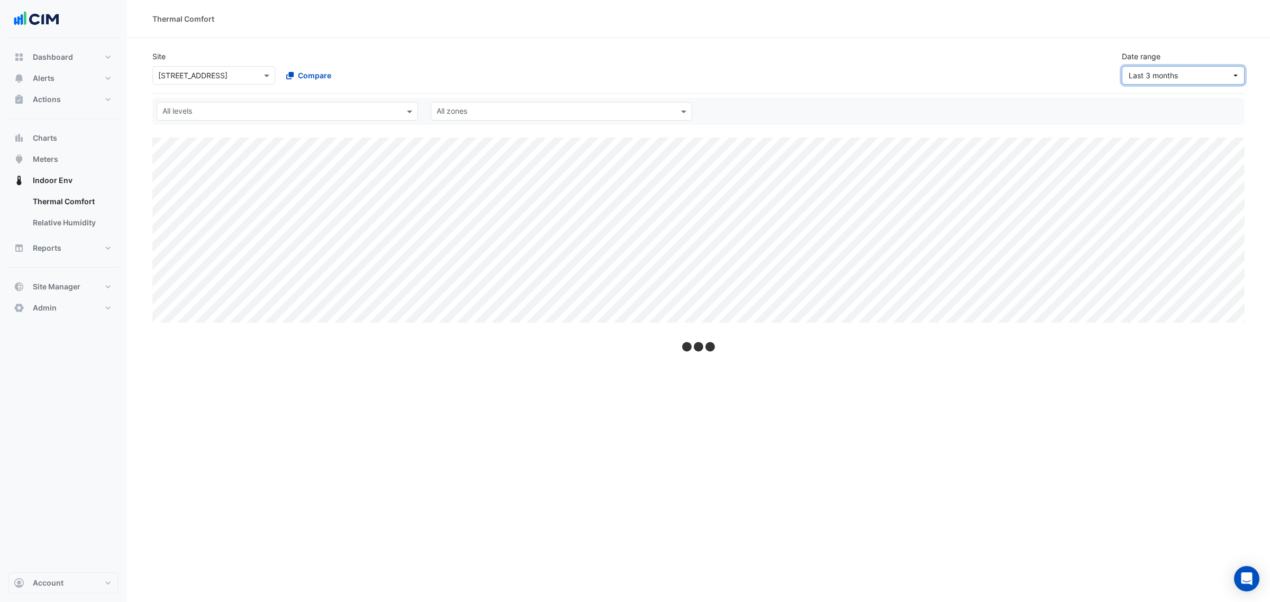
click at [1169, 67] on button "Last 3 months" at bounding box center [1183, 75] width 123 height 19
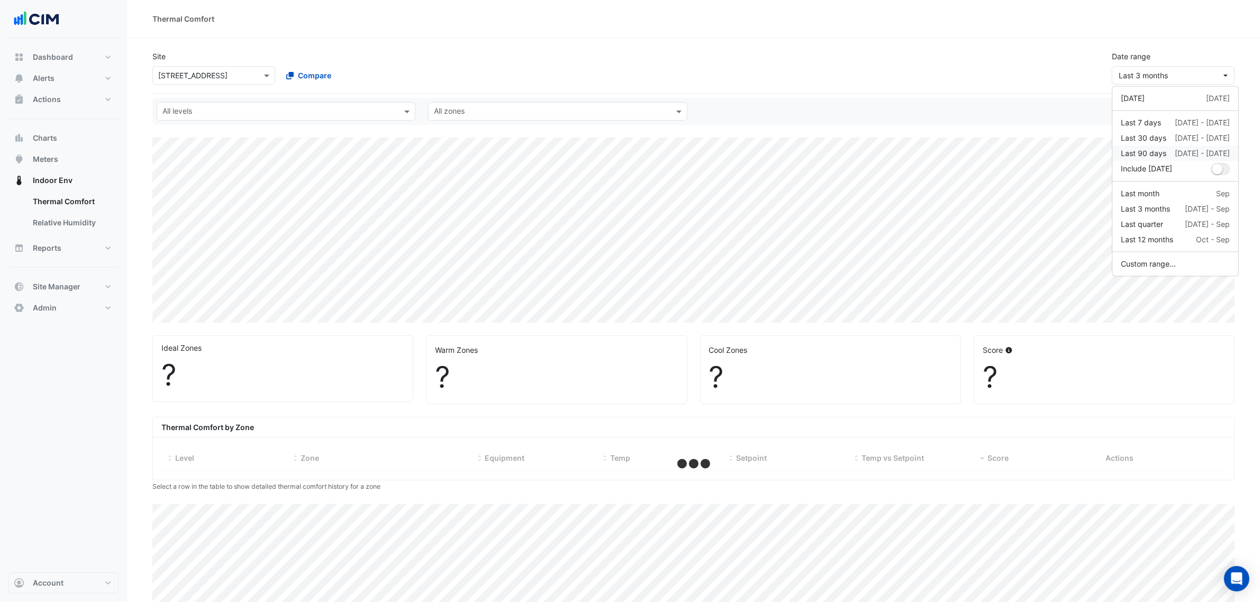
click at [1147, 149] on div "Last 90 days" at bounding box center [1144, 153] width 46 height 11
select select "***"
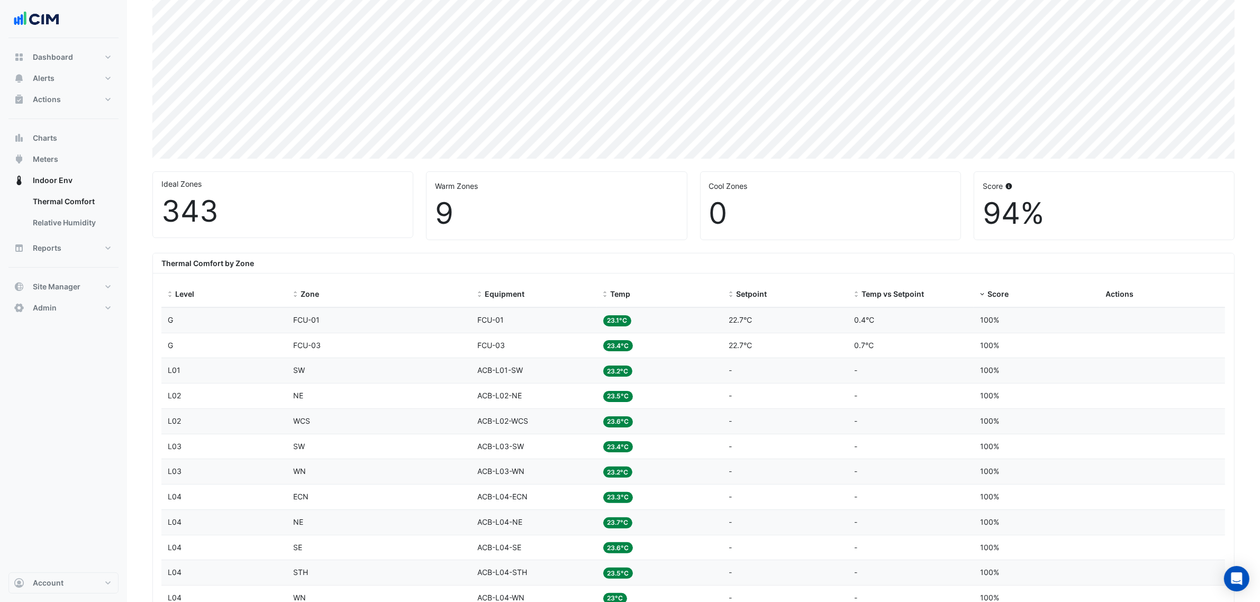
scroll to position [331, 0]
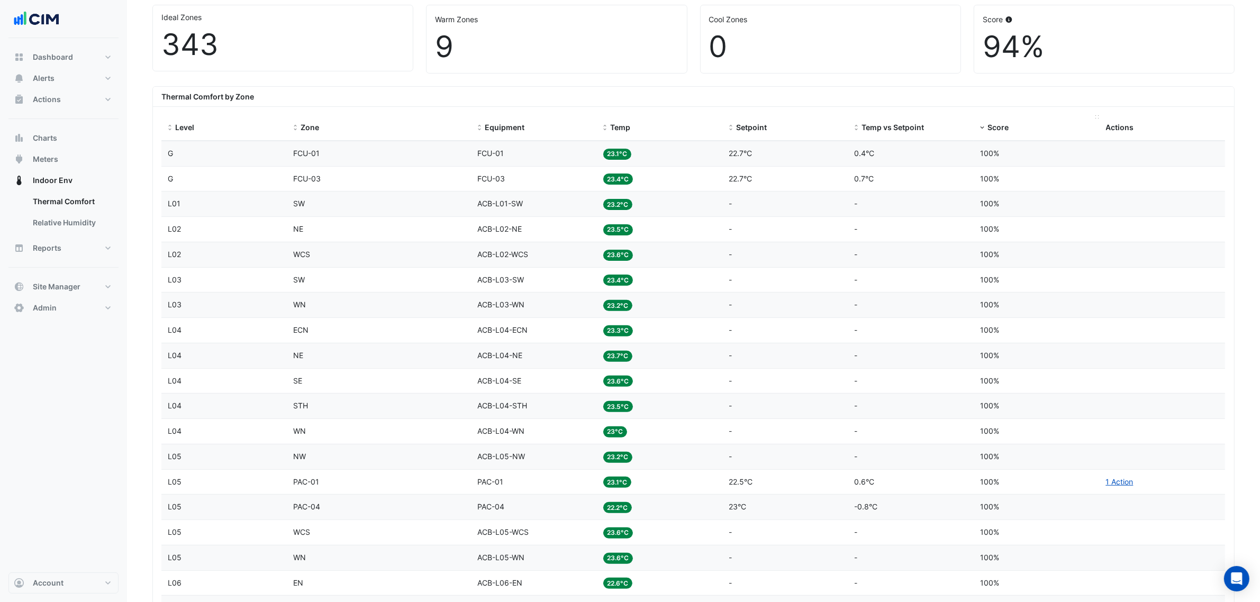
click at [997, 123] on span "Score" at bounding box center [997, 127] width 21 height 9
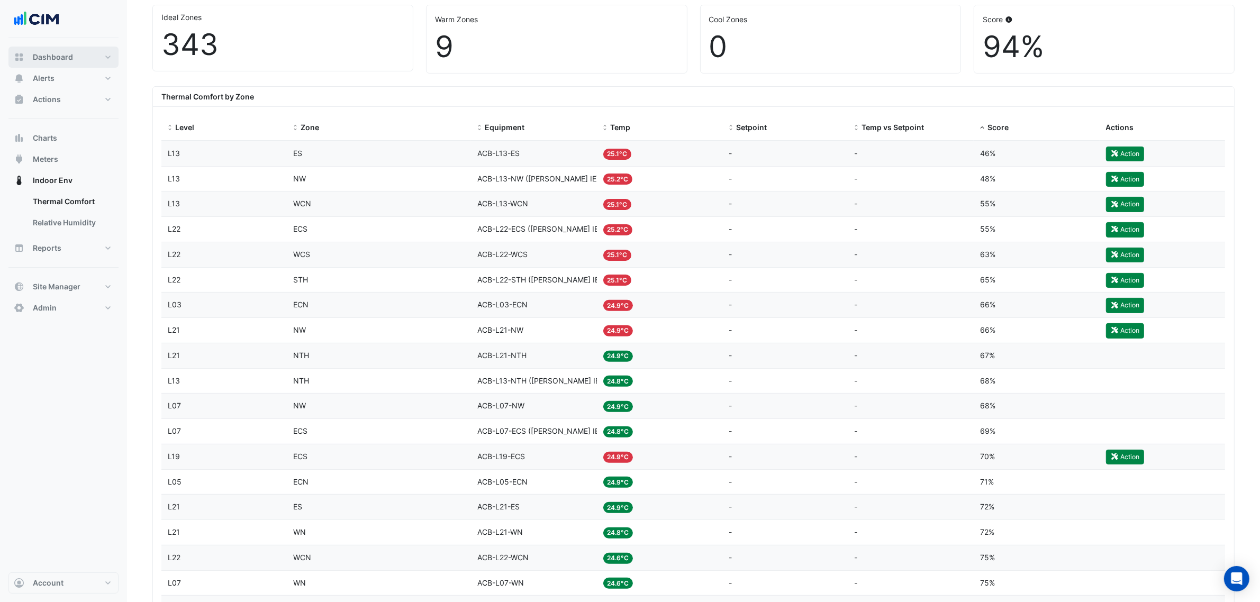
click at [66, 56] on span "Dashboard" at bounding box center [53, 57] width 40 height 11
select select "***"
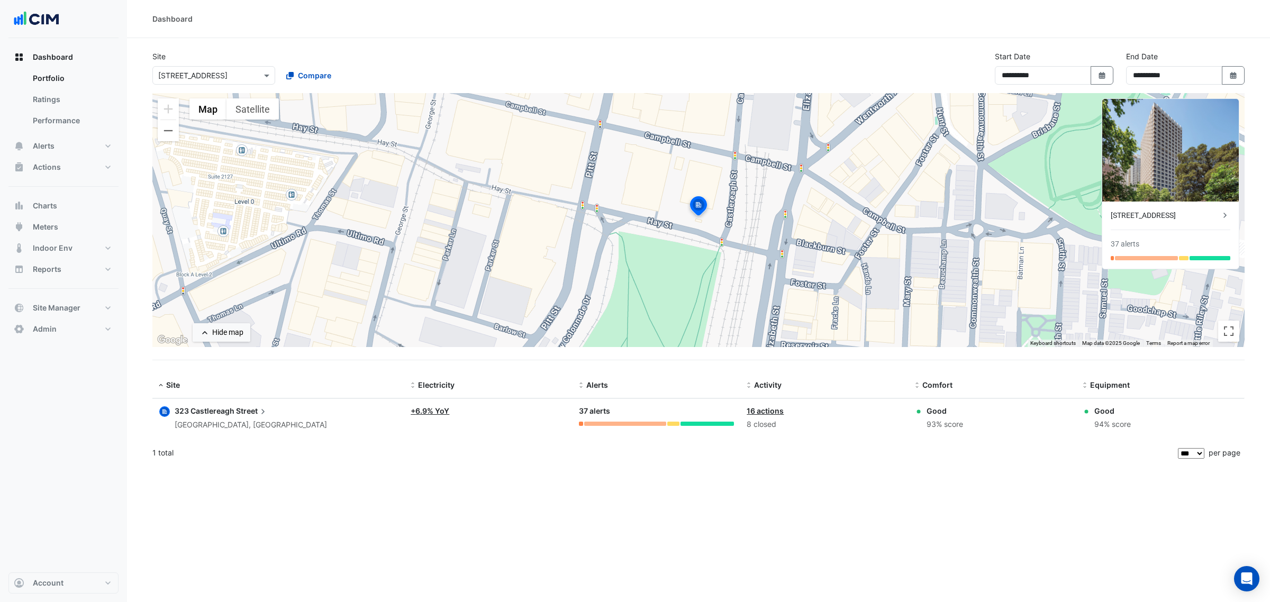
click at [528, 53] on div "**********" at bounding box center [698, 72] width 1105 height 42
click at [76, 152] on button "Alerts" at bounding box center [63, 145] width 110 height 21
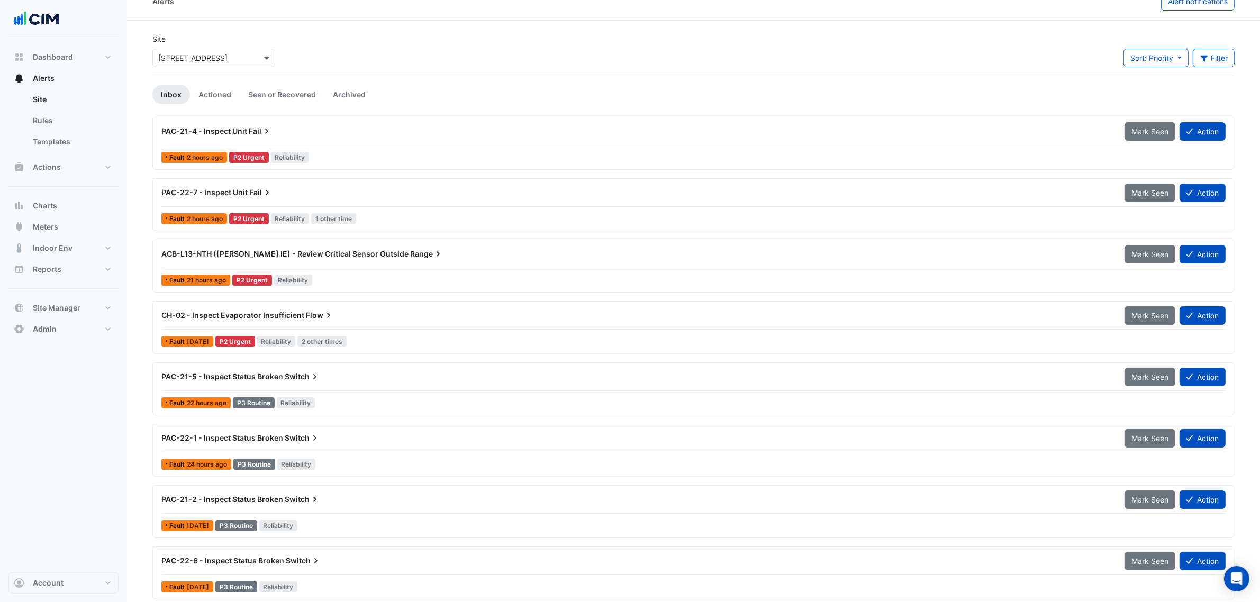
scroll to position [25, 0]
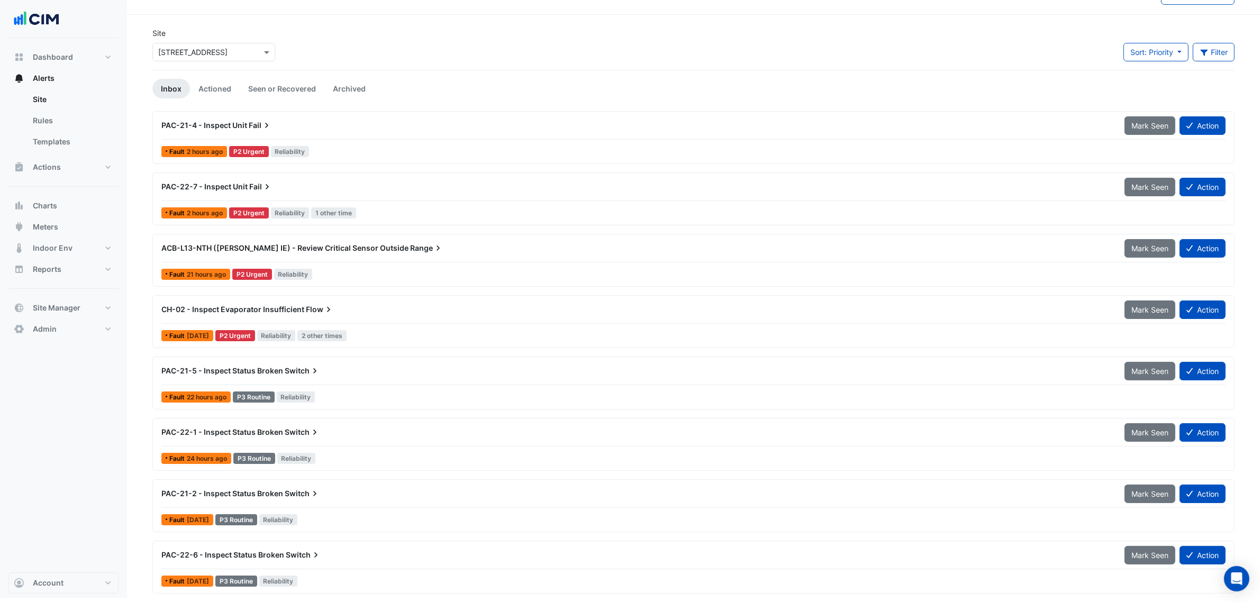
click at [371, 255] on div "ACB-L13-NTH (NABERS IE) - Review Critical Sensor Outside Range" at bounding box center [636, 248] width 963 height 19
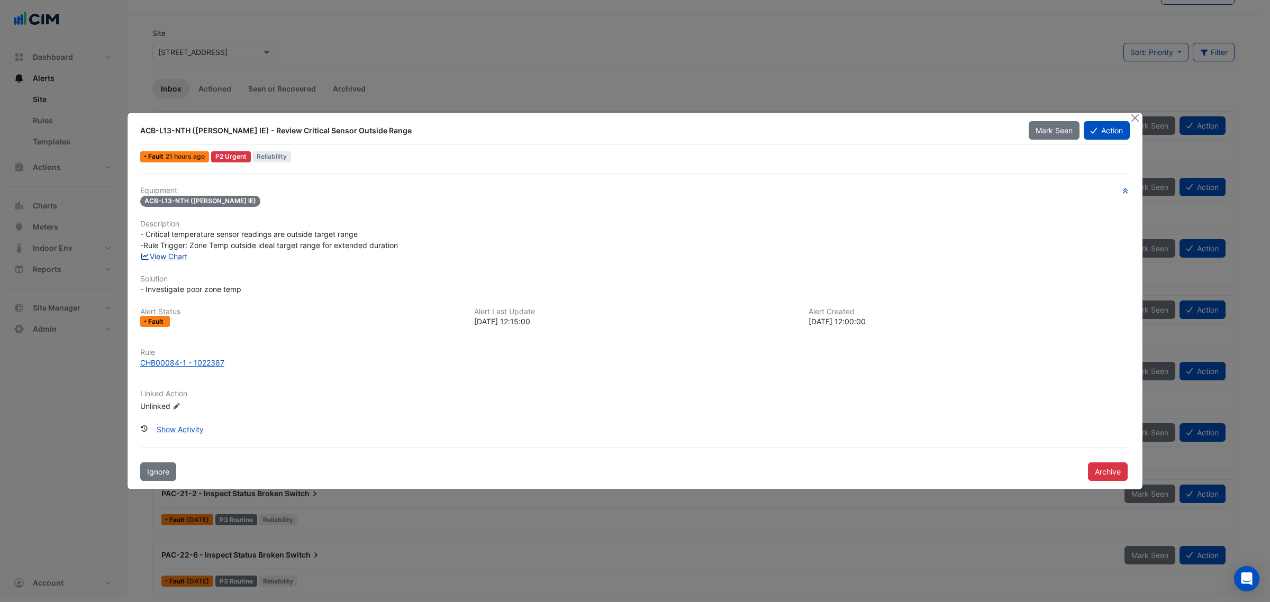
click at [175, 255] on link "View Chart" at bounding box center [163, 256] width 47 height 9
click at [1135, 114] on button "Close" at bounding box center [1134, 118] width 11 height 11
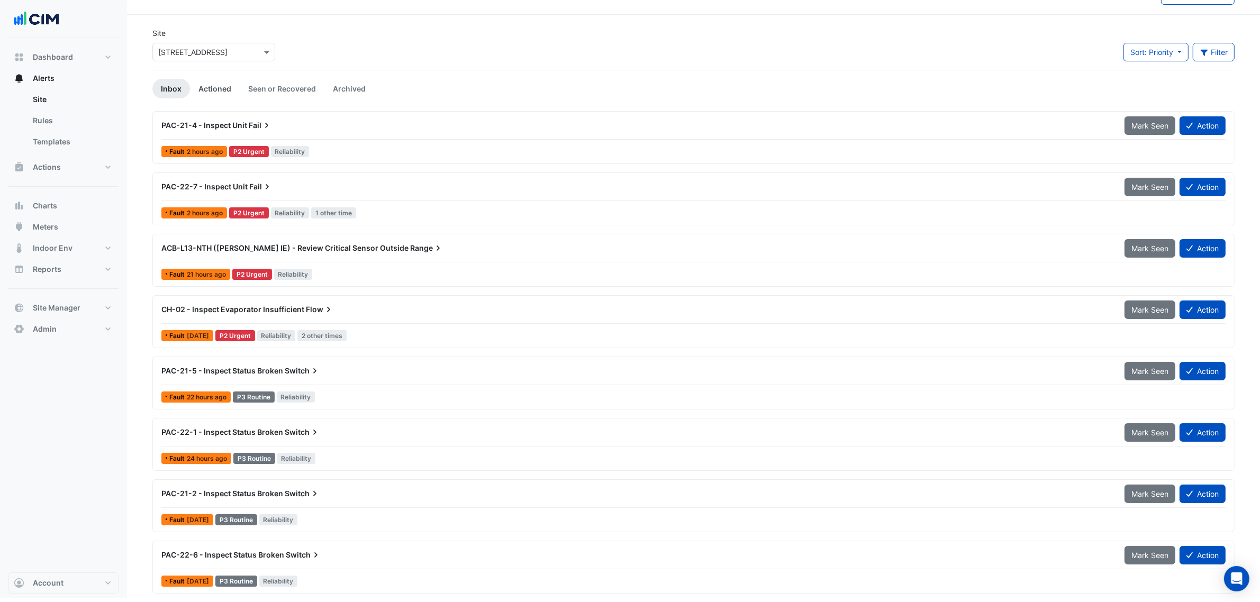
click at [220, 88] on link "Actioned" at bounding box center [215, 89] width 50 height 20
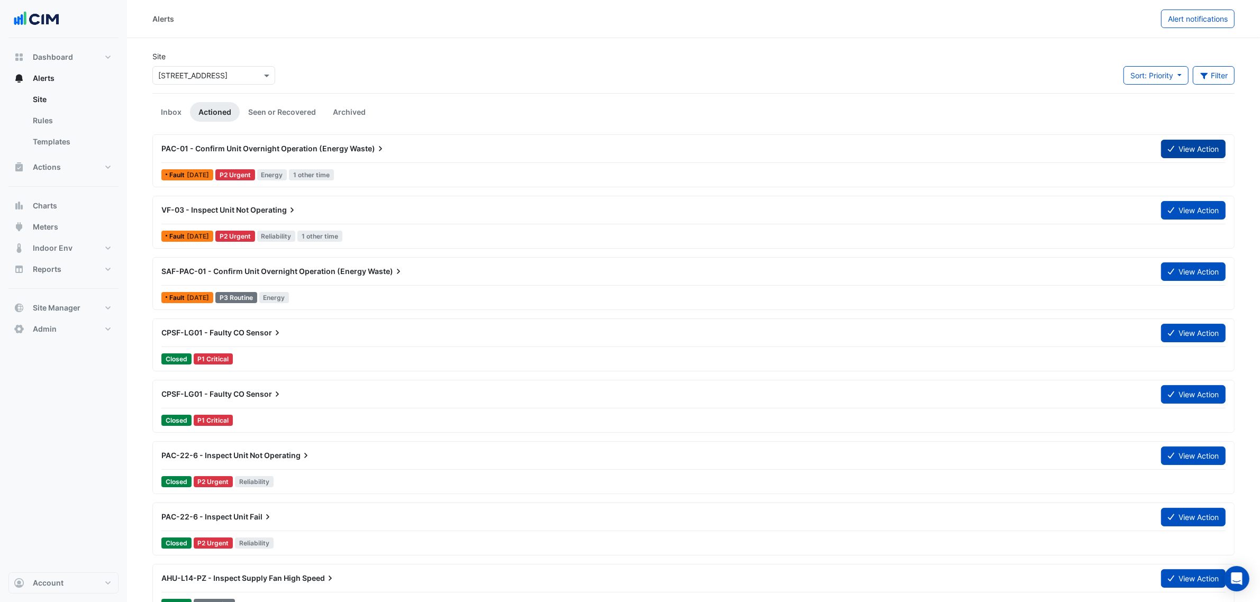
click at [1196, 143] on button "View Action" at bounding box center [1193, 149] width 65 height 19
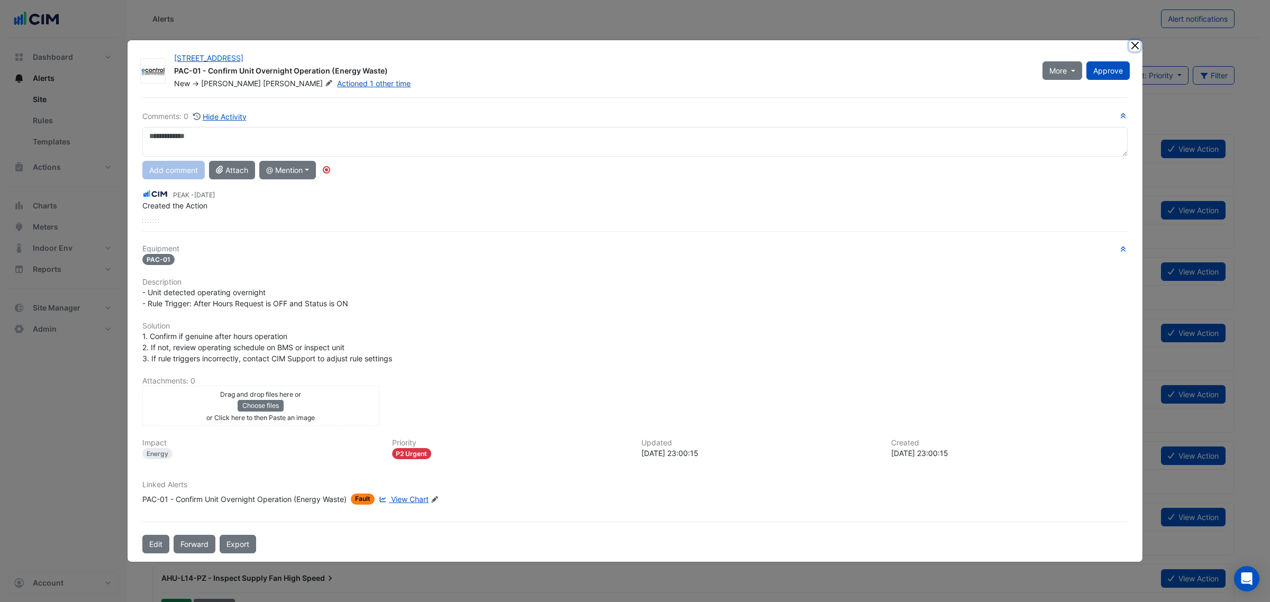
click at [1136, 43] on button "Close" at bounding box center [1134, 45] width 11 height 11
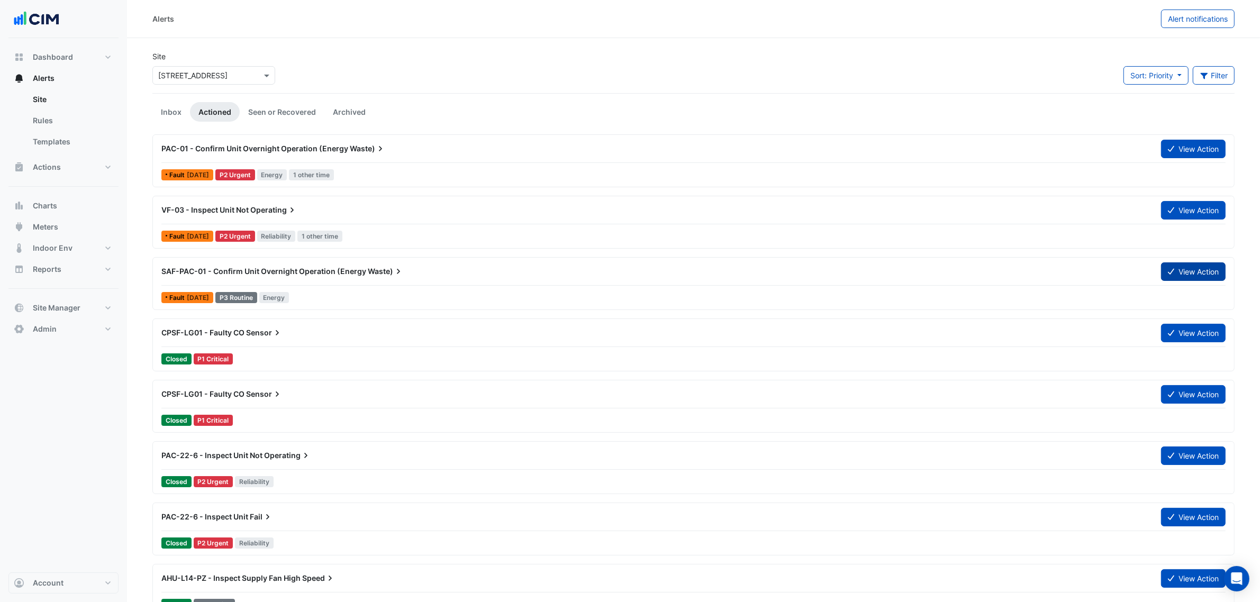
click at [1170, 271] on icon at bounding box center [1171, 272] width 6 height 6
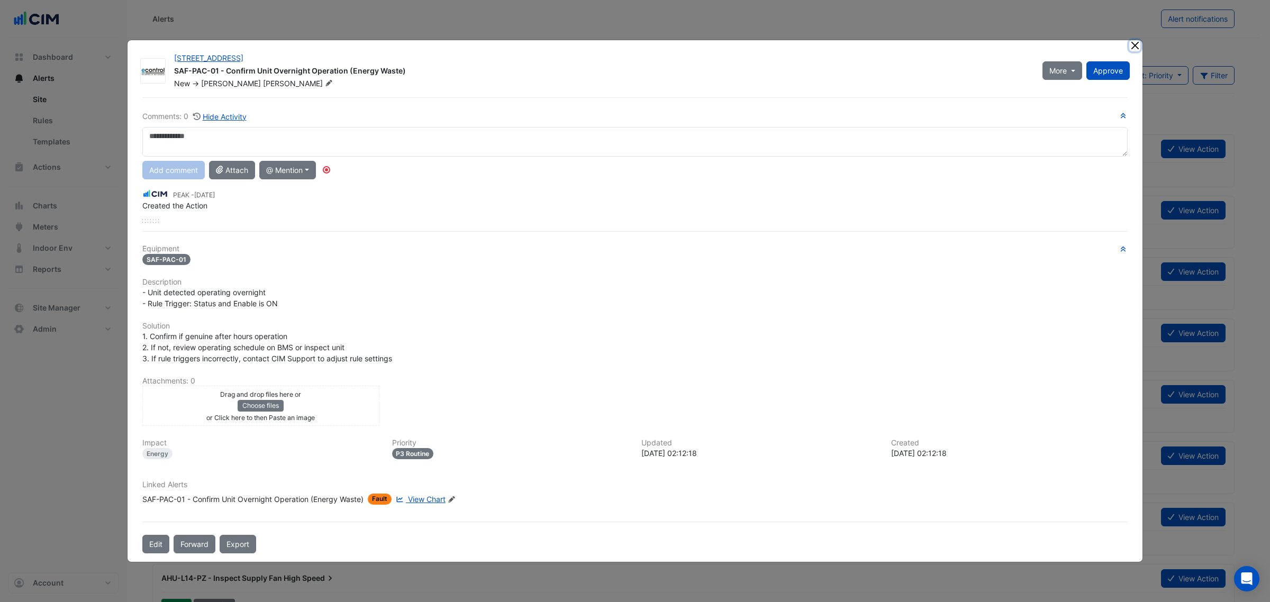
click at [1133, 45] on button "Close" at bounding box center [1134, 45] width 11 height 11
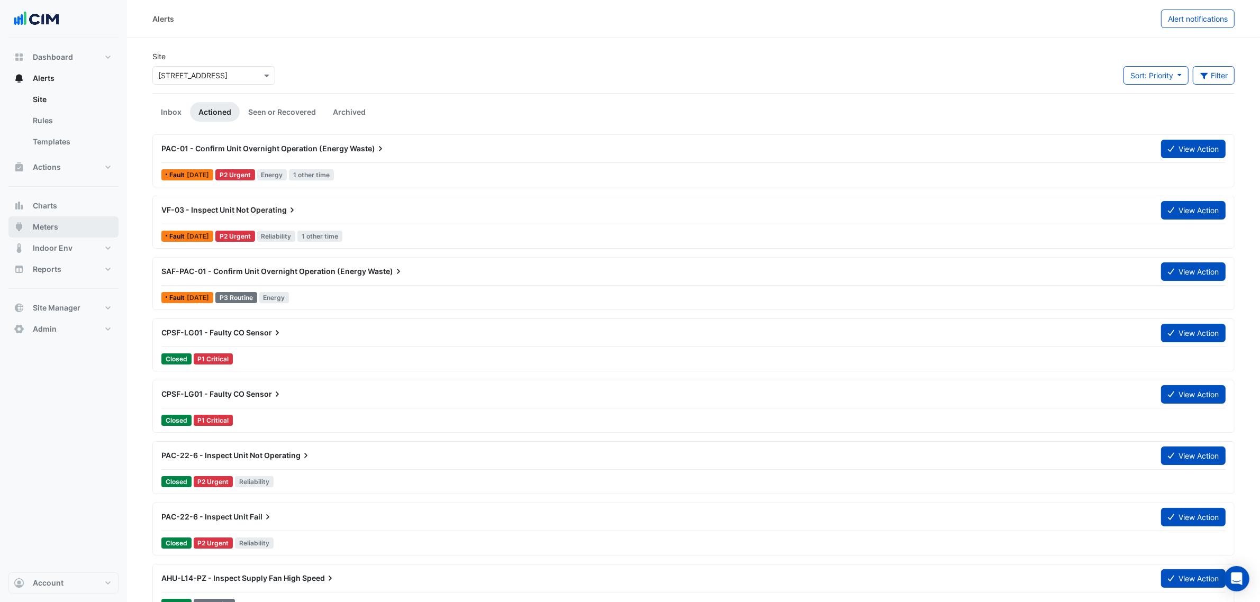
click at [61, 228] on button "Meters" at bounding box center [63, 226] width 110 height 21
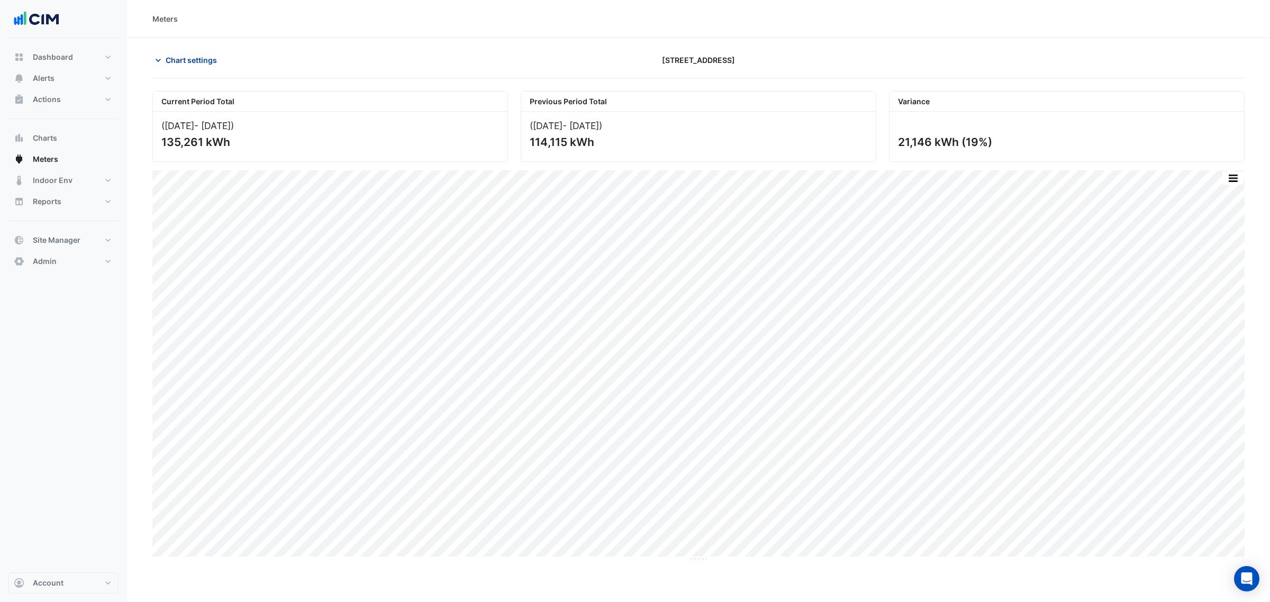
click at [189, 61] on span "Chart settings" at bounding box center [191, 59] width 51 height 11
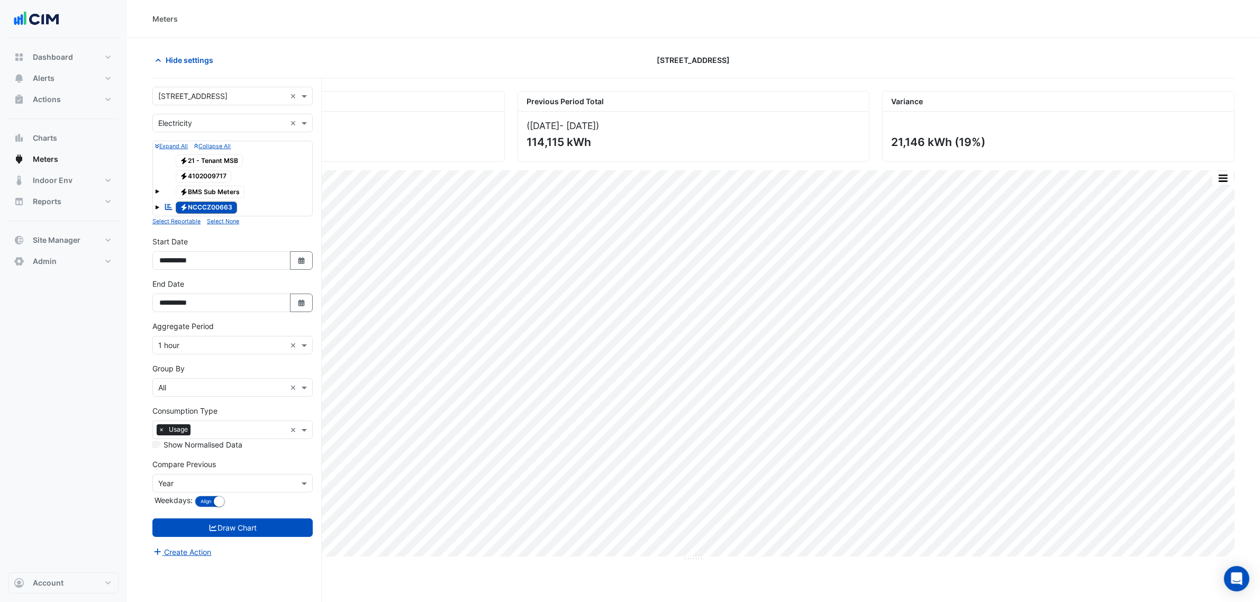
click at [190, 120] on input "text" at bounding box center [222, 123] width 128 height 11
click at [202, 176] on div "Water" at bounding box center [232, 176] width 159 height 15
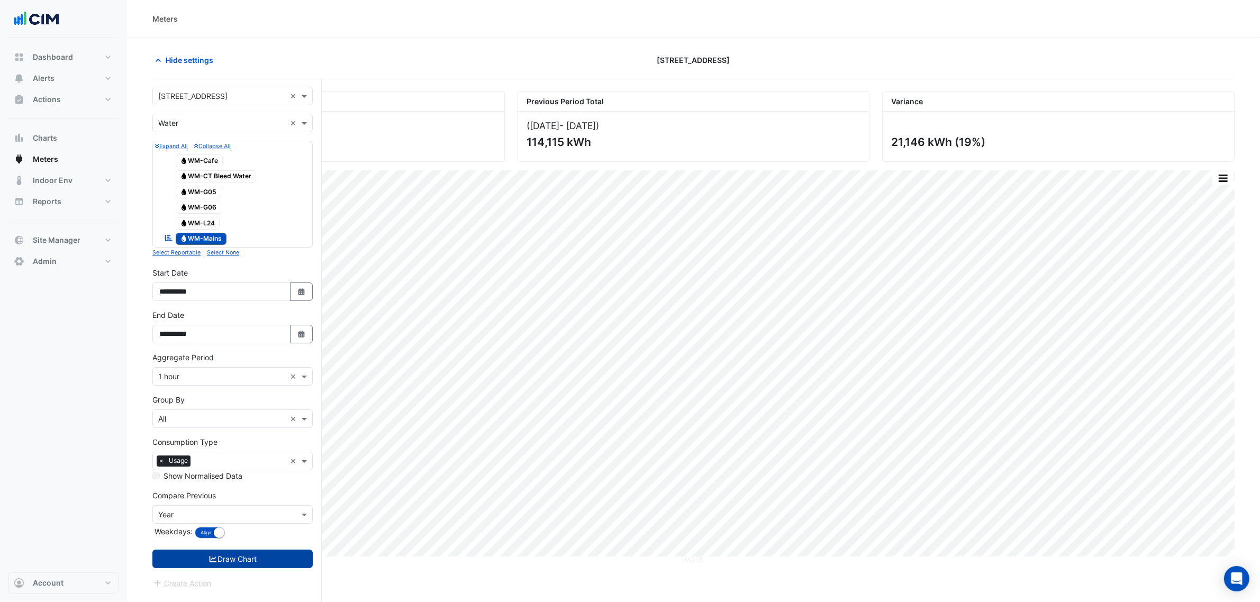
click at [259, 557] on button "Draw Chart" at bounding box center [232, 559] width 160 height 19
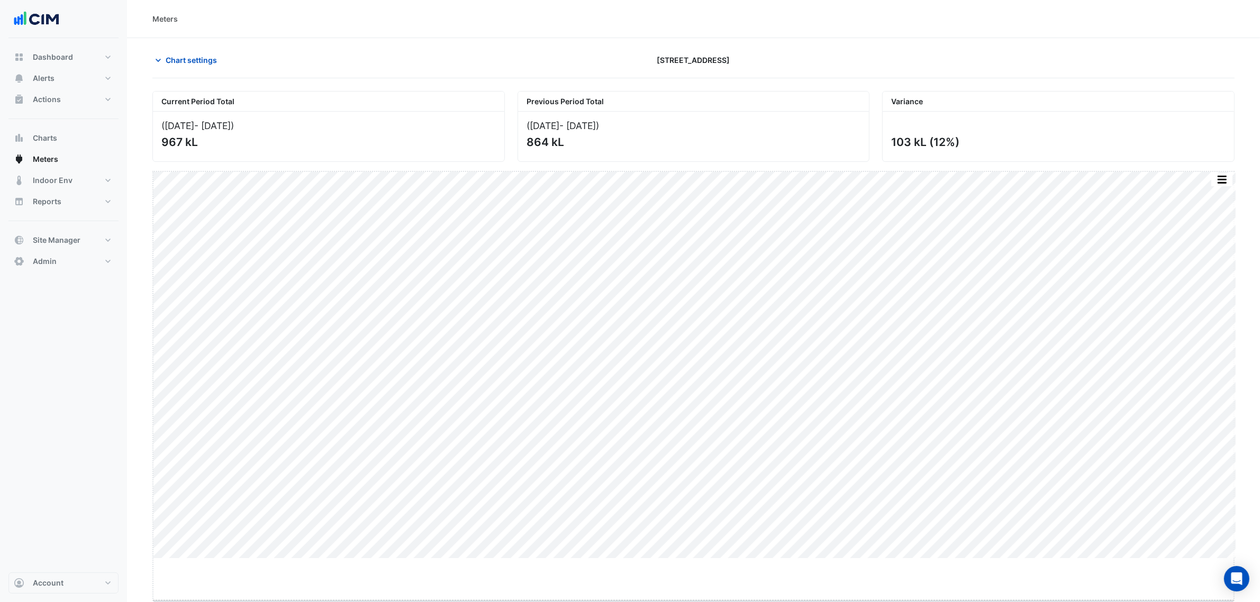
drag, startPoint x: 693, startPoint y: 559, endPoint x: 694, endPoint y: 601, distance: 41.8
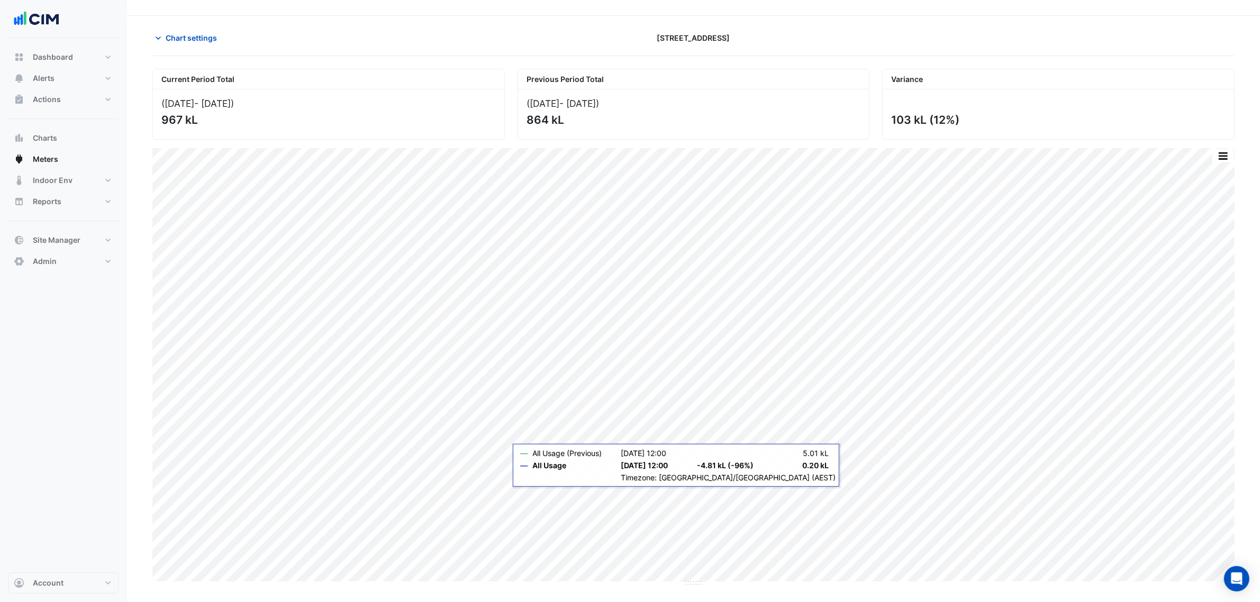
scroll to position [40, 0]
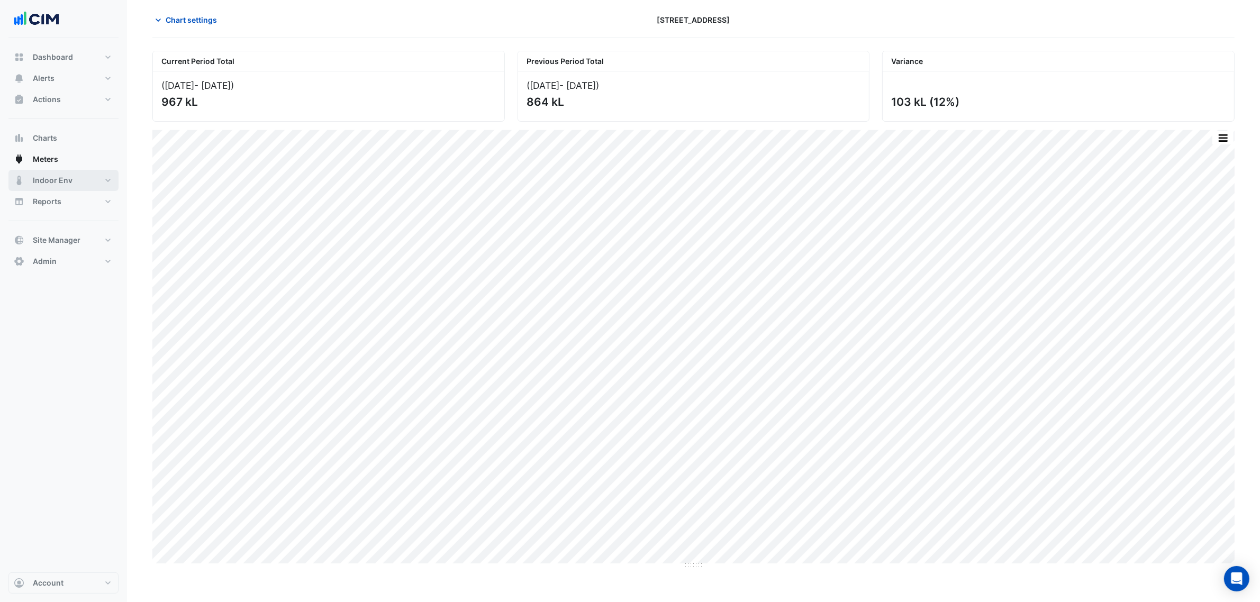
click at [77, 181] on button "Indoor Env" at bounding box center [63, 180] width 110 height 21
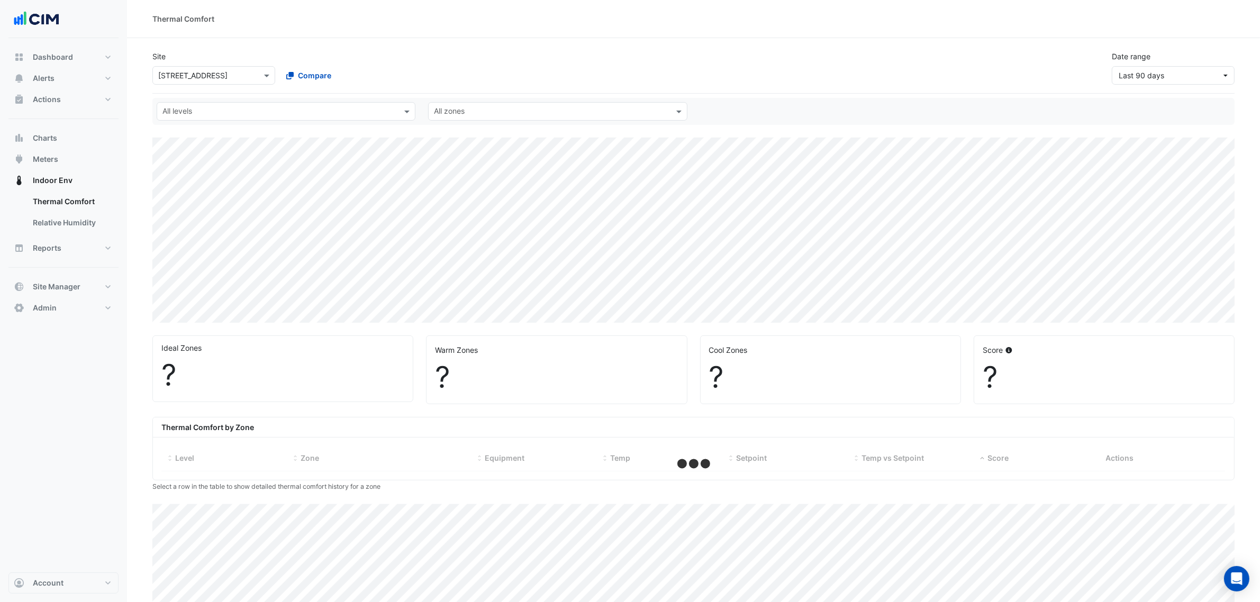
select select "***"
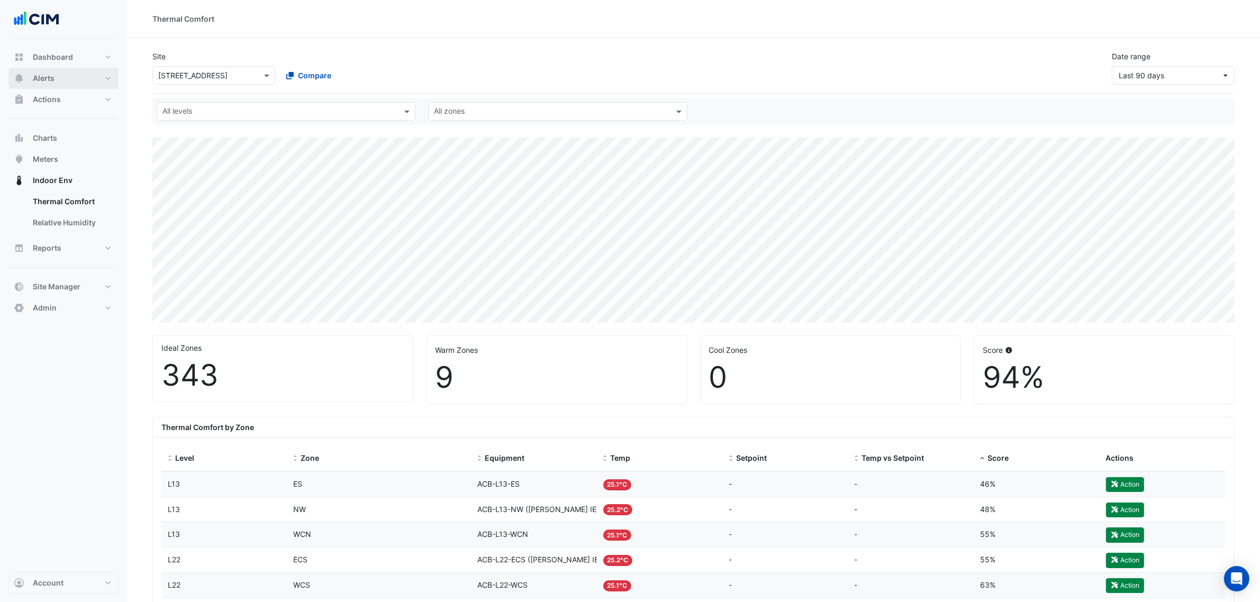
click at [72, 75] on button "Alerts" at bounding box center [63, 78] width 110 height 21
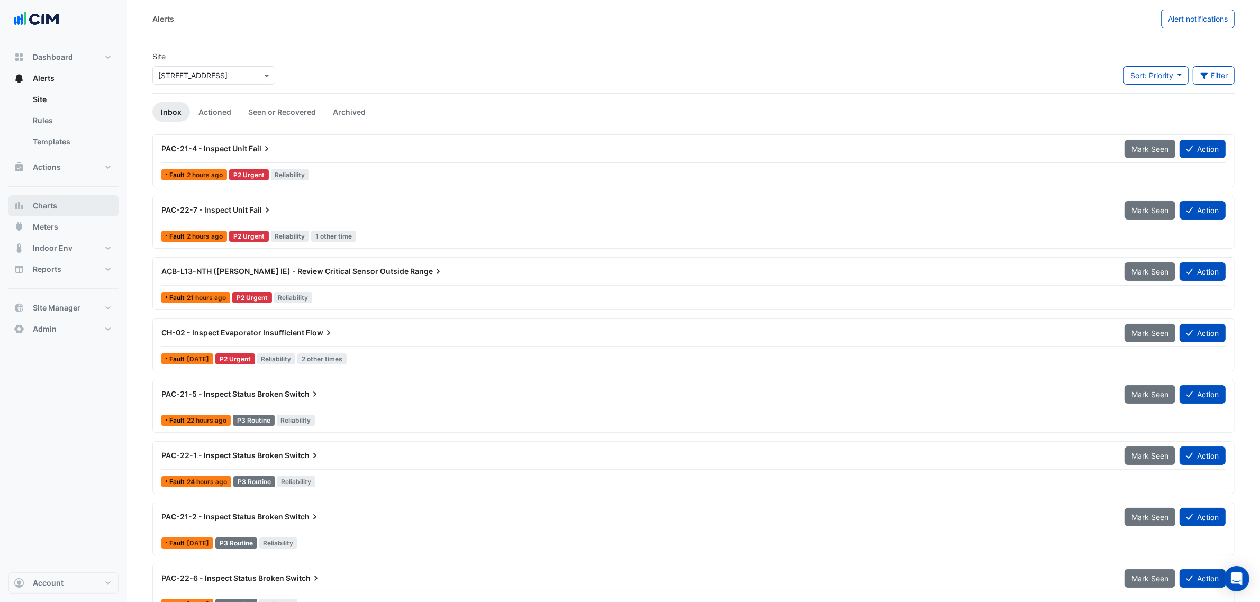
click at [69, 209] on button "Charts" at bounding box center [63, 205] width 110 height 21
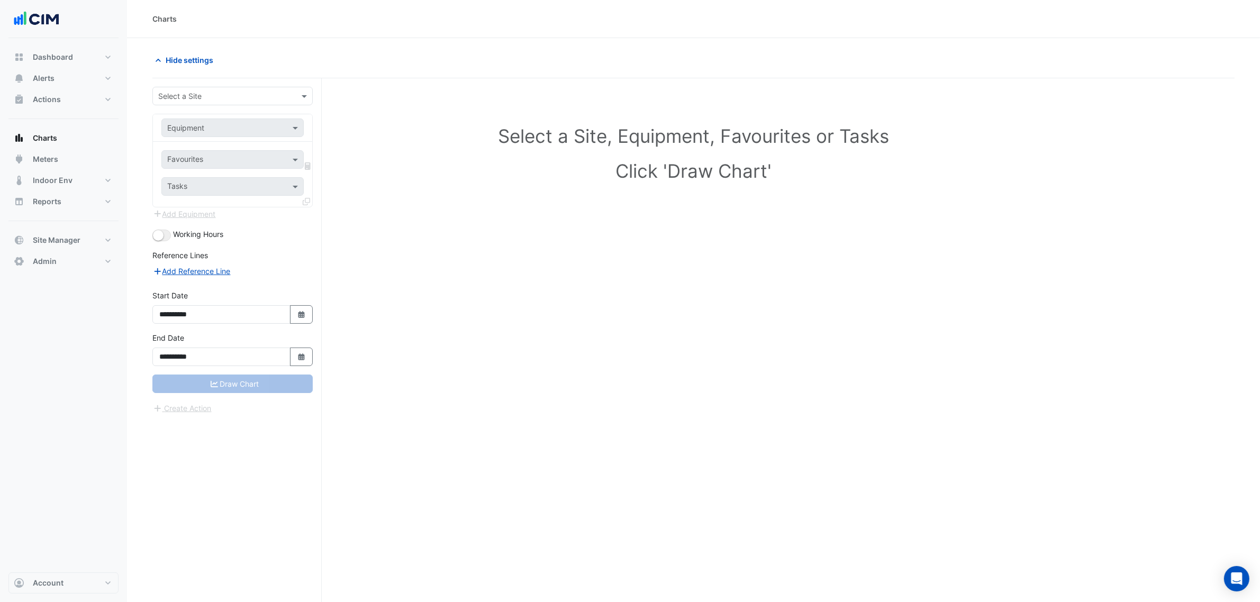
click at [196, 96] on input "text" at bounding box center [222, 96] width 128 height 11
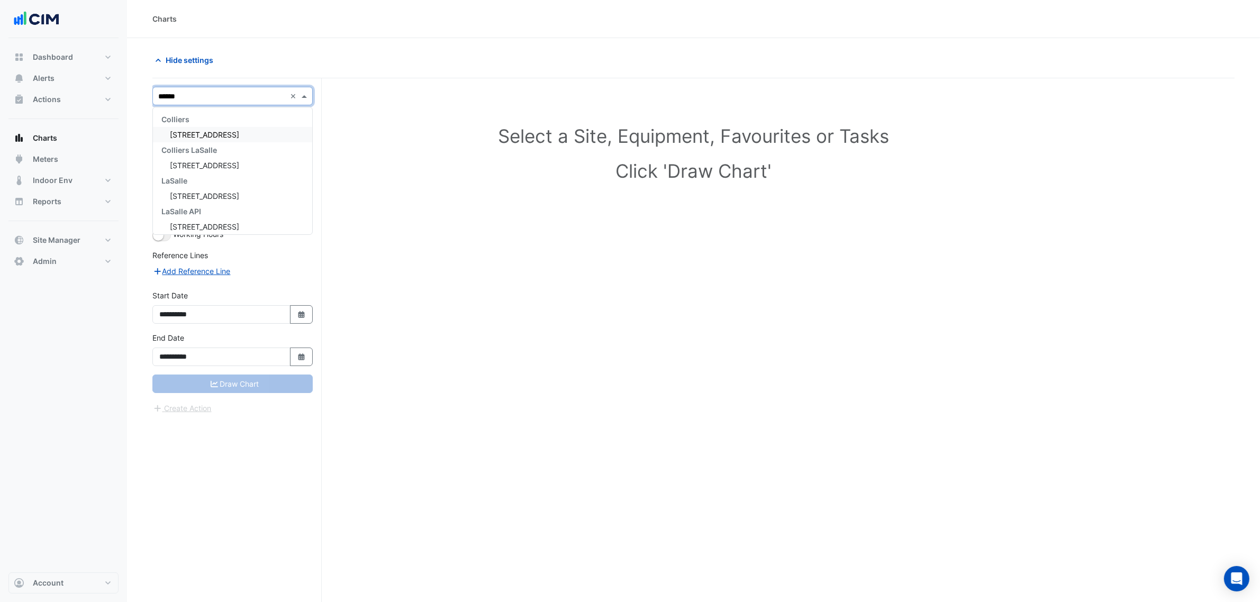
type input "*******"
type input "***"
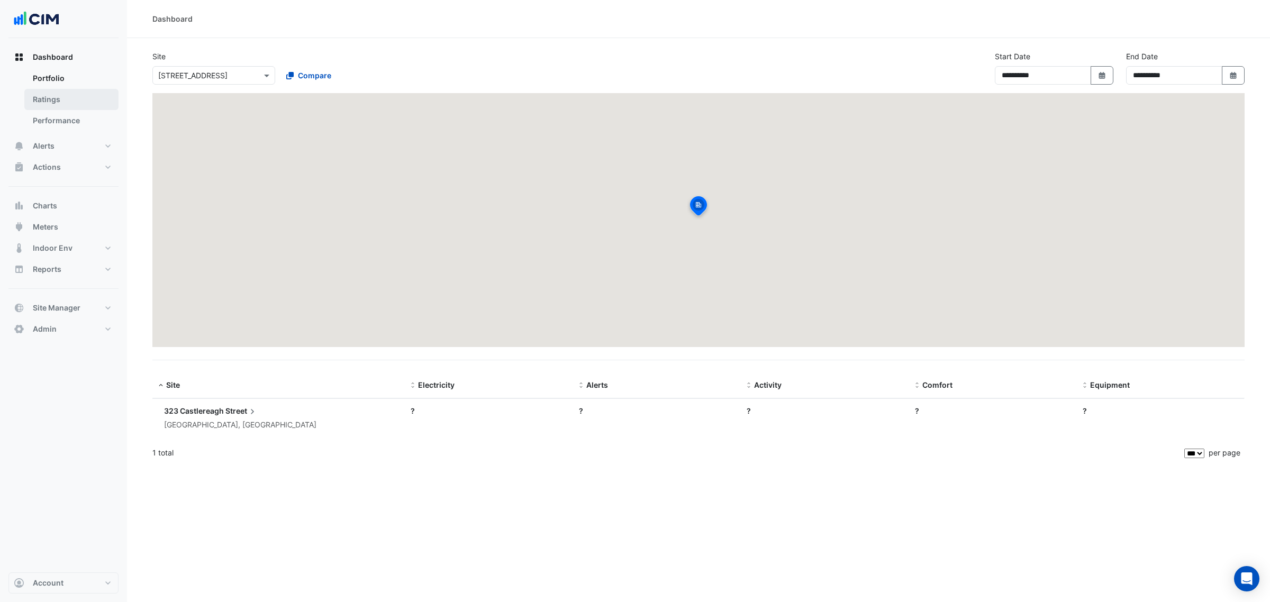
click at [67, 91] on link "Ratings" at bounding box center [71, 99] width 94 height 21
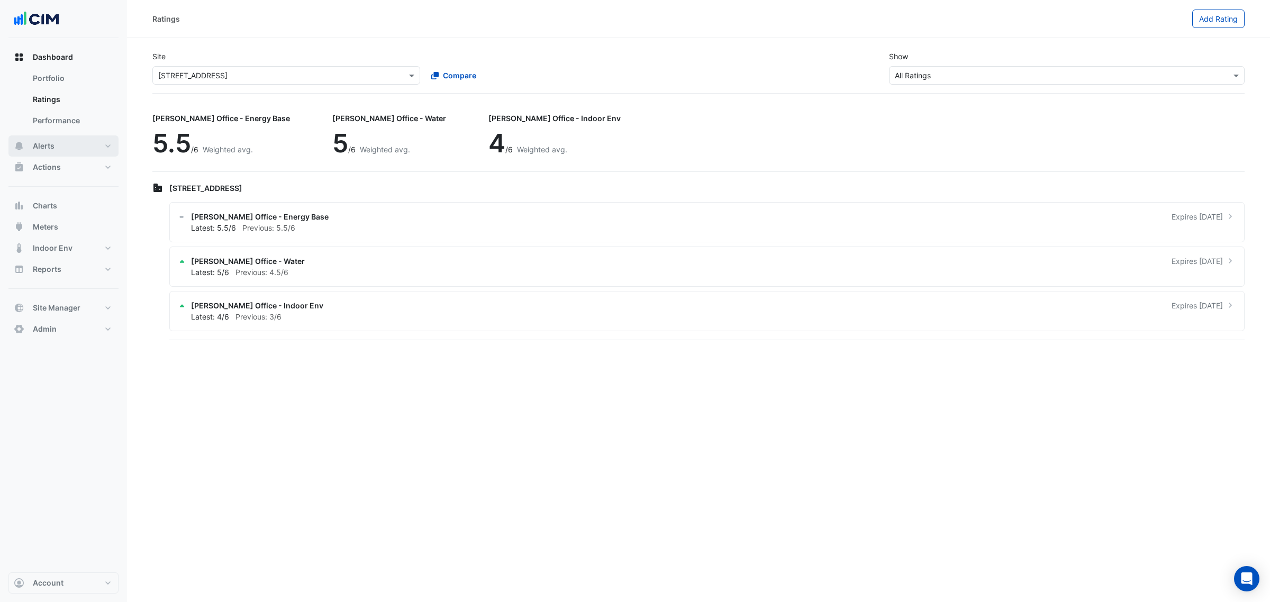
click at [72, 142] on button "Alerts" at bounding box center [63, 145] width 110 height 21
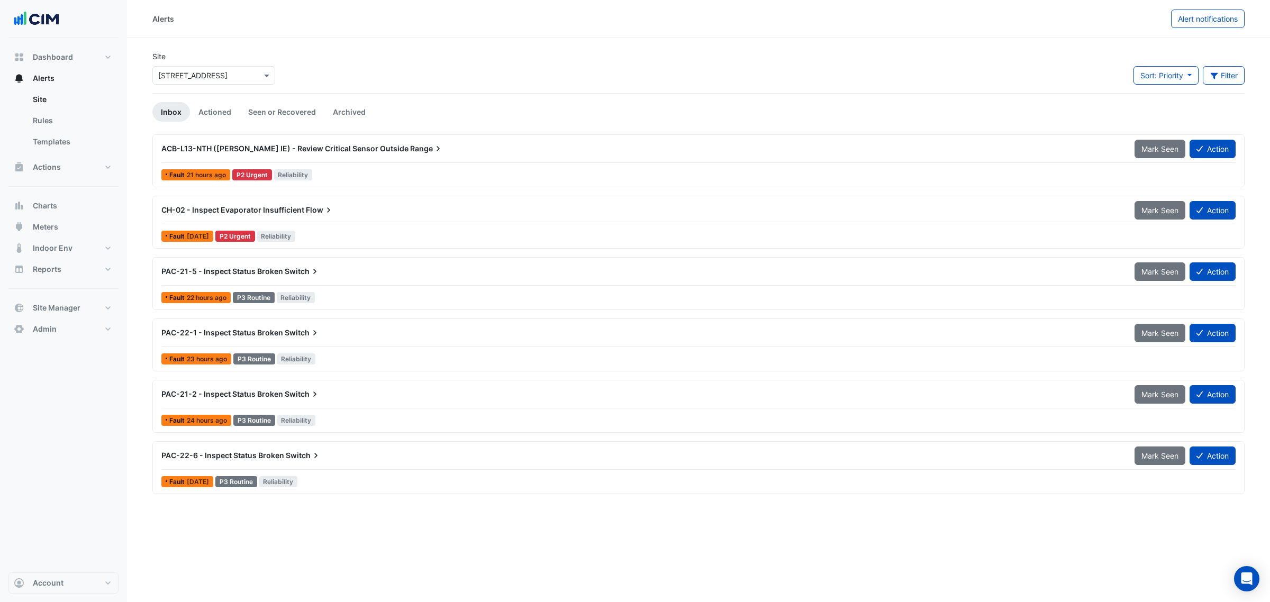
click at [193, 92] on div "Site × 323 Castlereagh Street" at bounding box center [213, 72] width 135 height 42
click at [206, 77] on input "text" at bounding box center [203, 75] width 90 height 11
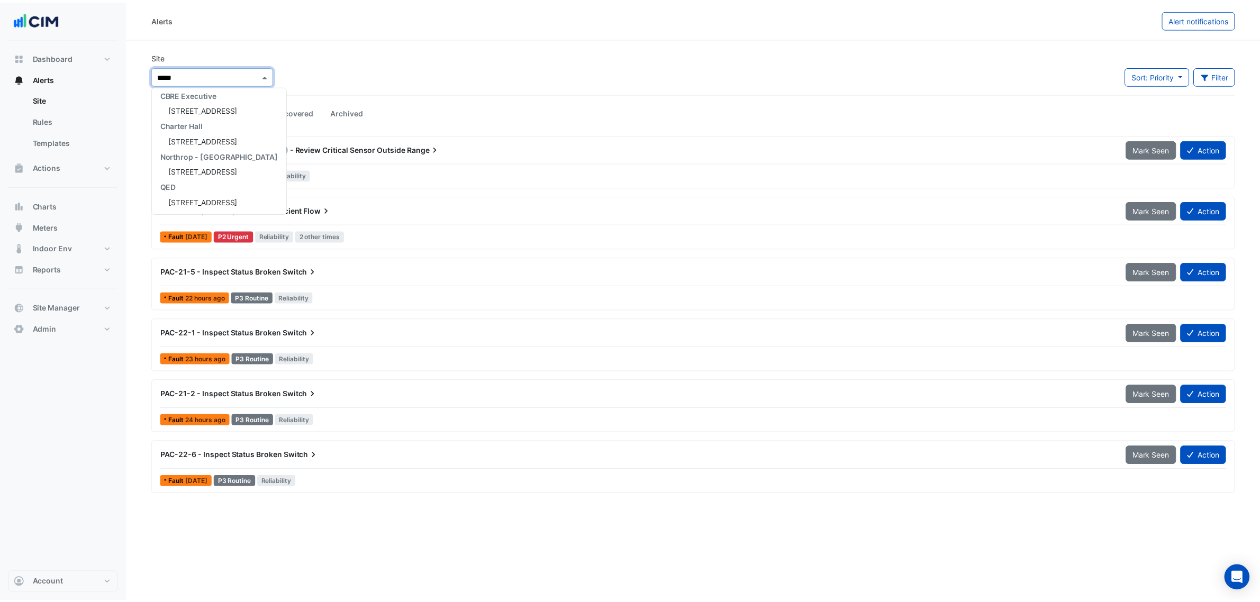
scroll to position [65, 0]
type input "******"
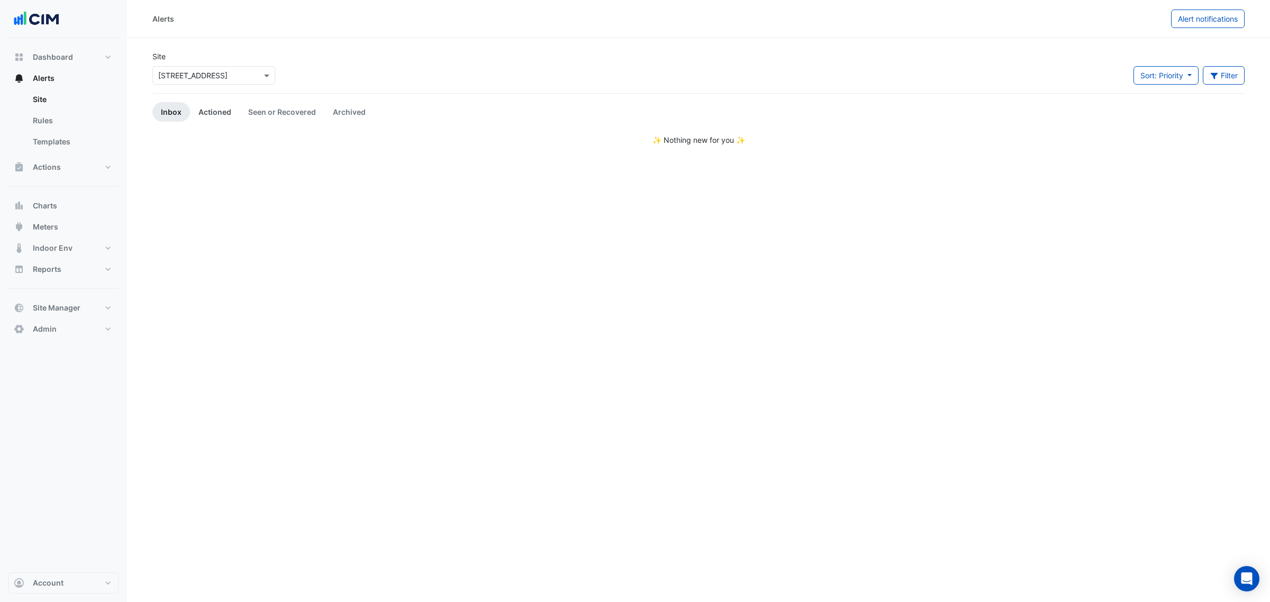
click at [212, 107] on link "Actioned" at bounding box center [215, 112] width 50 height 20
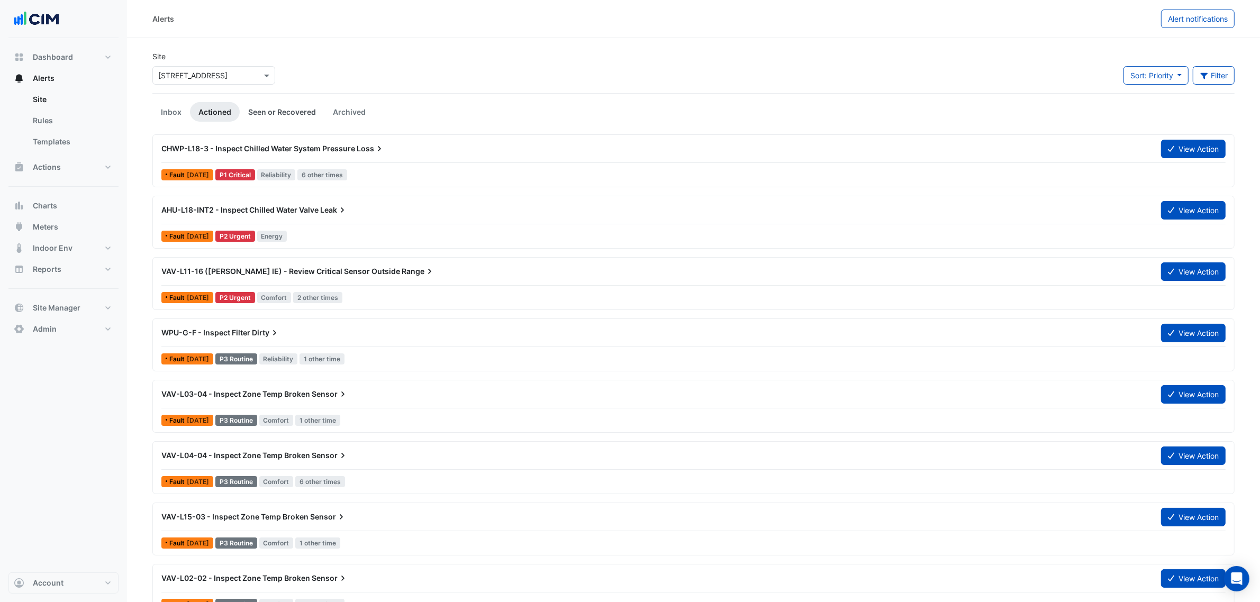
click at [263, 110] on link "Seen or Recovered" at bounding box center [282, 112] width 85 height 20
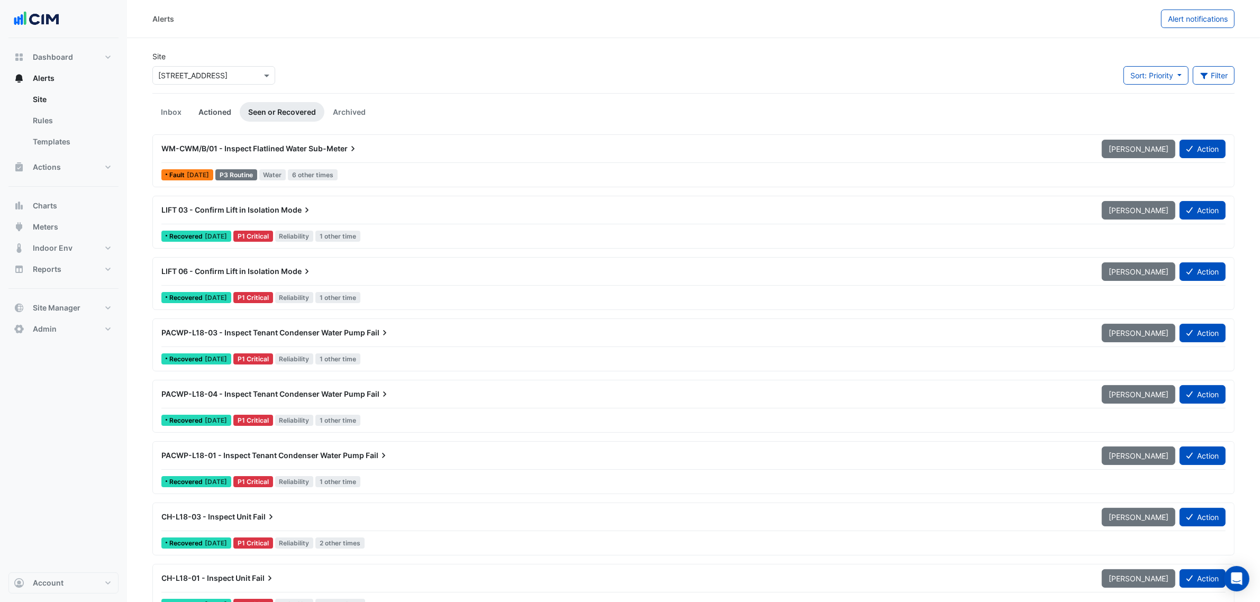
click at [218, 117] on link "Actioned" at bounding box center [215, 112] width 50 height 20
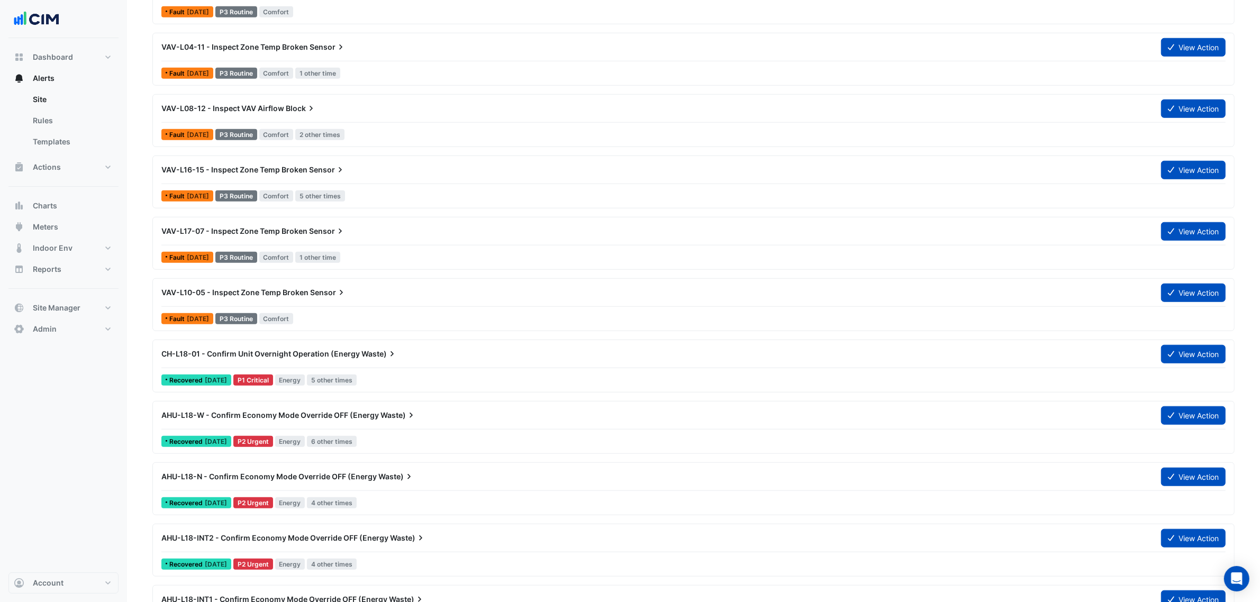
scroll to position [1124, 0]
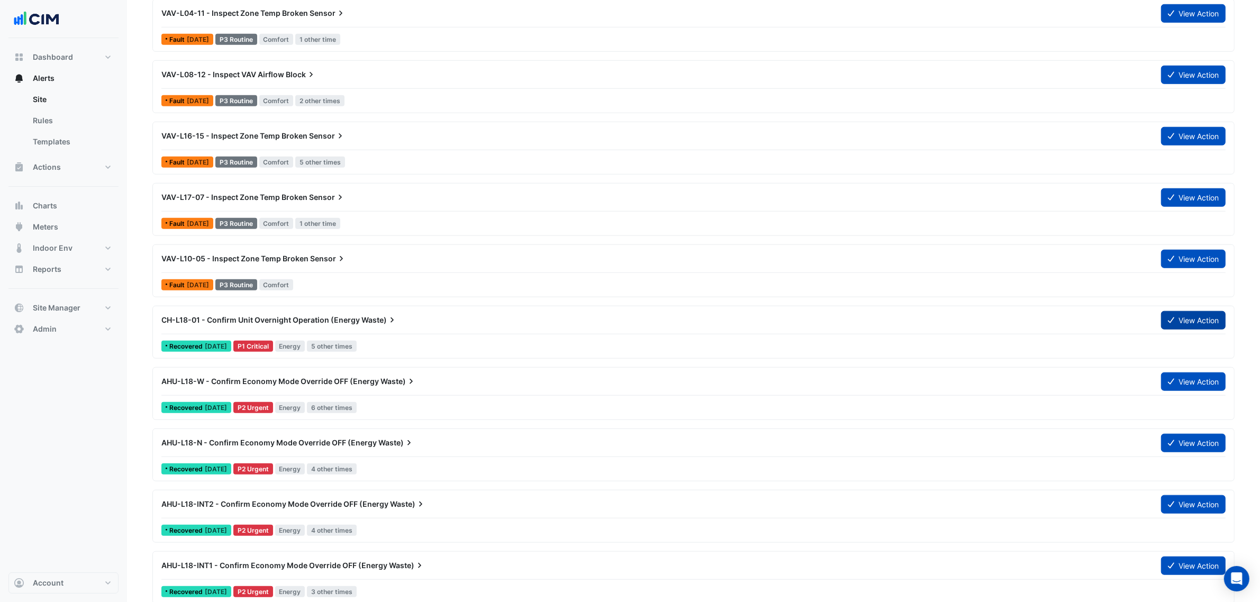
click at [1196, 323] on button "View Action" at bounding box center [1193, 320] width 65 height 19
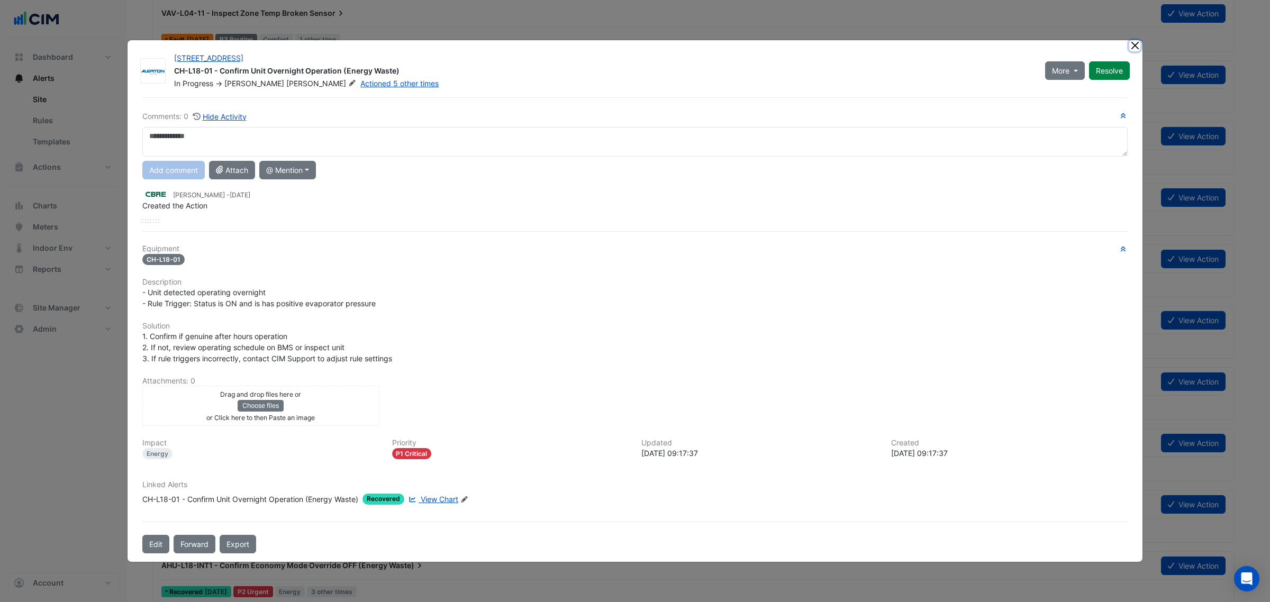
click at [1135, 42] on button "Close" at bounding box center [1134, 45] width 11 height 11
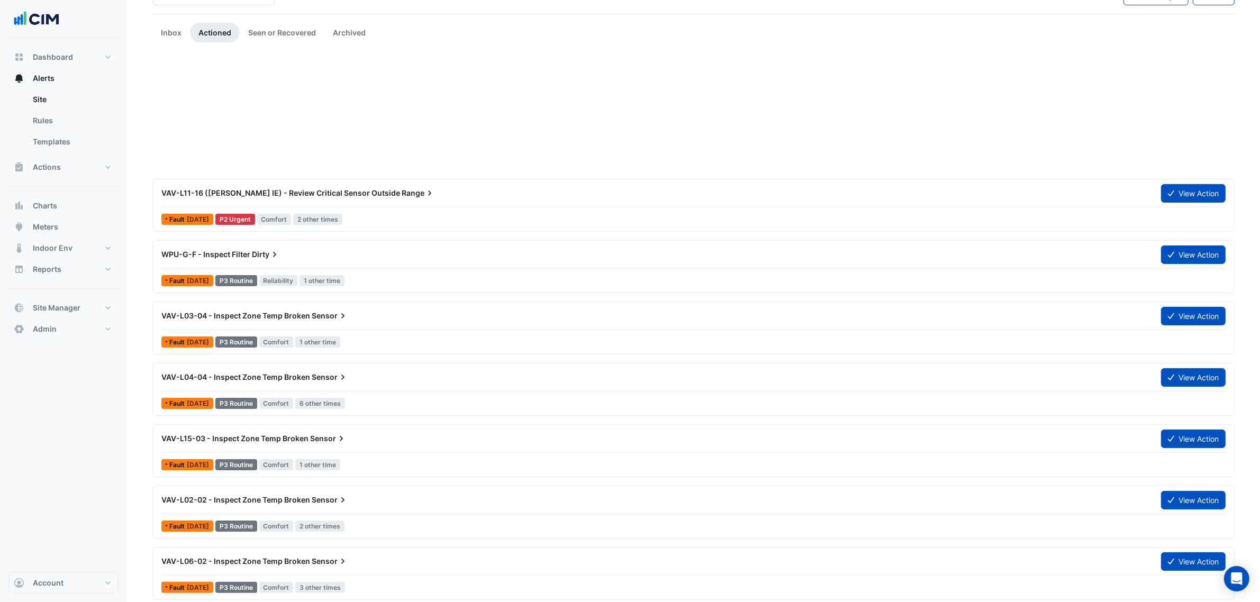
scroll to position [0, 0]
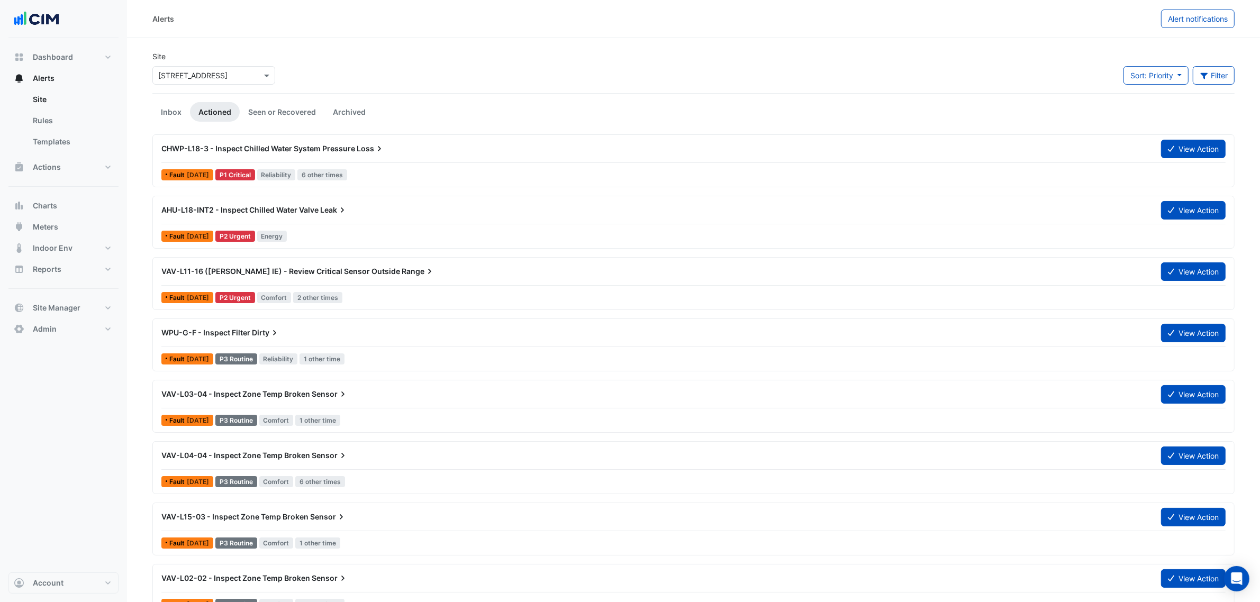
click at [191, 114] on link "Actioned" at bounding box center [215, 112] width 50 height 20
click at [183, 112] on link "Inbox" at bounding box center [171, 112] width 38 height 20
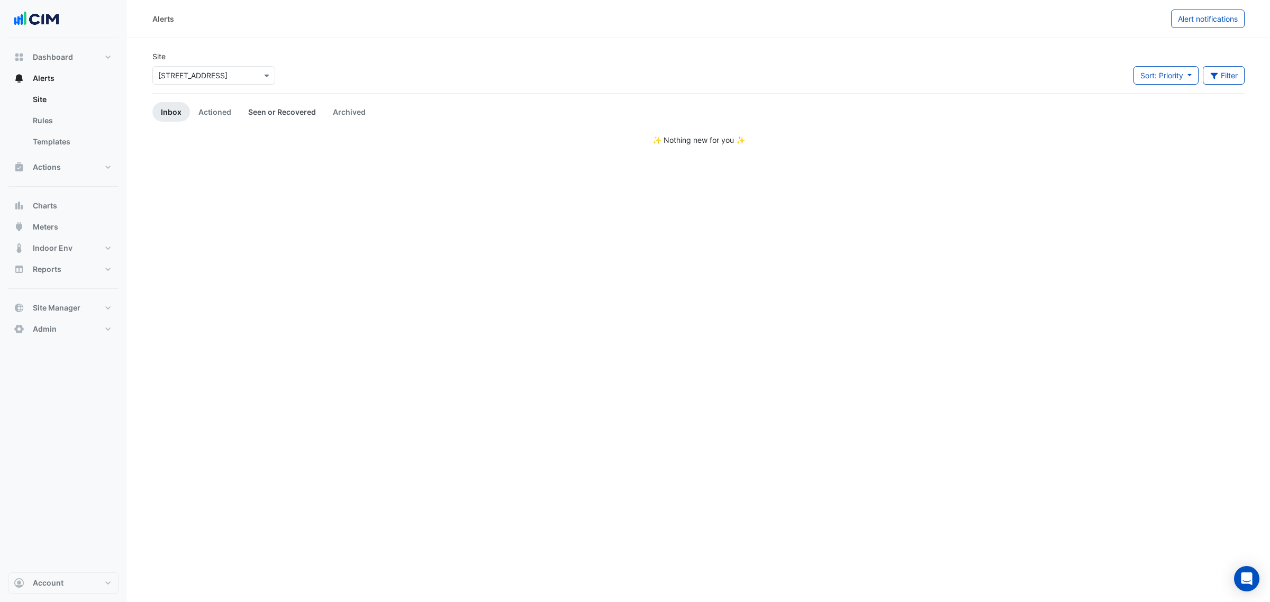
click at [240, 111] on link "Seen or Recovered" at bounding box center [282, 112] width 85 height 20
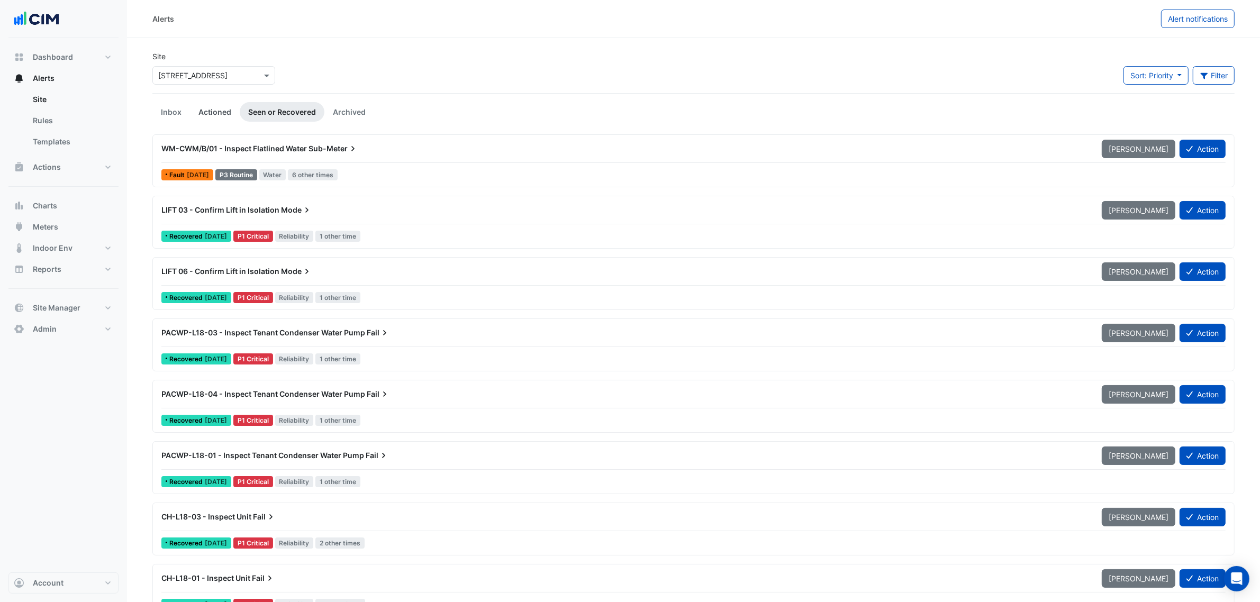
click at [231, 111] on link "Actioned" at bounding box center [215, 112] width 50 height 20
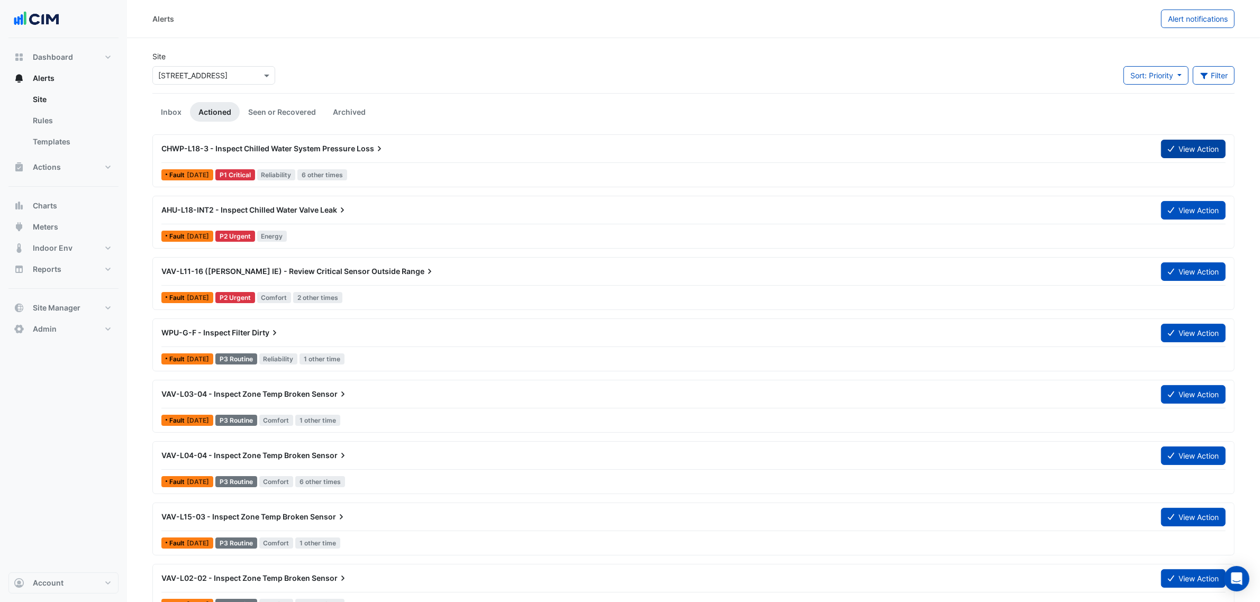
click at [1205, 148] on button "View Action" at bounding box center [1193, 149] width 65 height 19
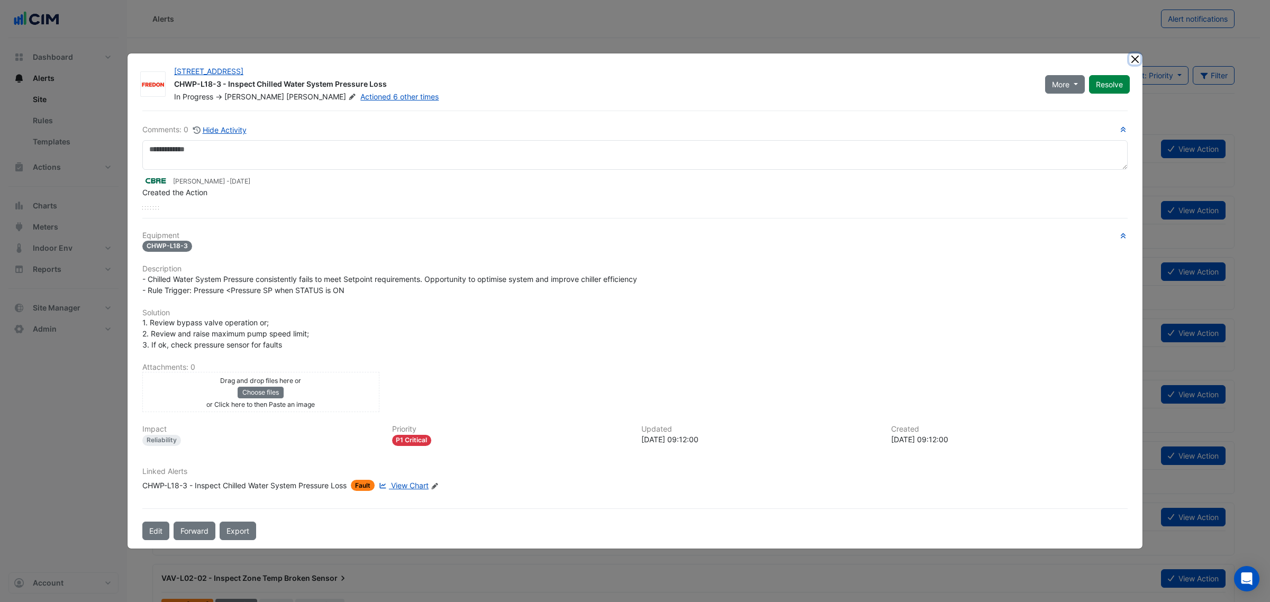
click at [1133, 48] on ngb-modal-window "6 Hassall Street CHWP-L18-3 - Inspect Chilled Water System Pressure Loss In Pro…" at bounding box center [635, 301] width 1270 height 602
click at [1135, 62] on button "Close" at bounding box center [1134, 58] width 11 height 11
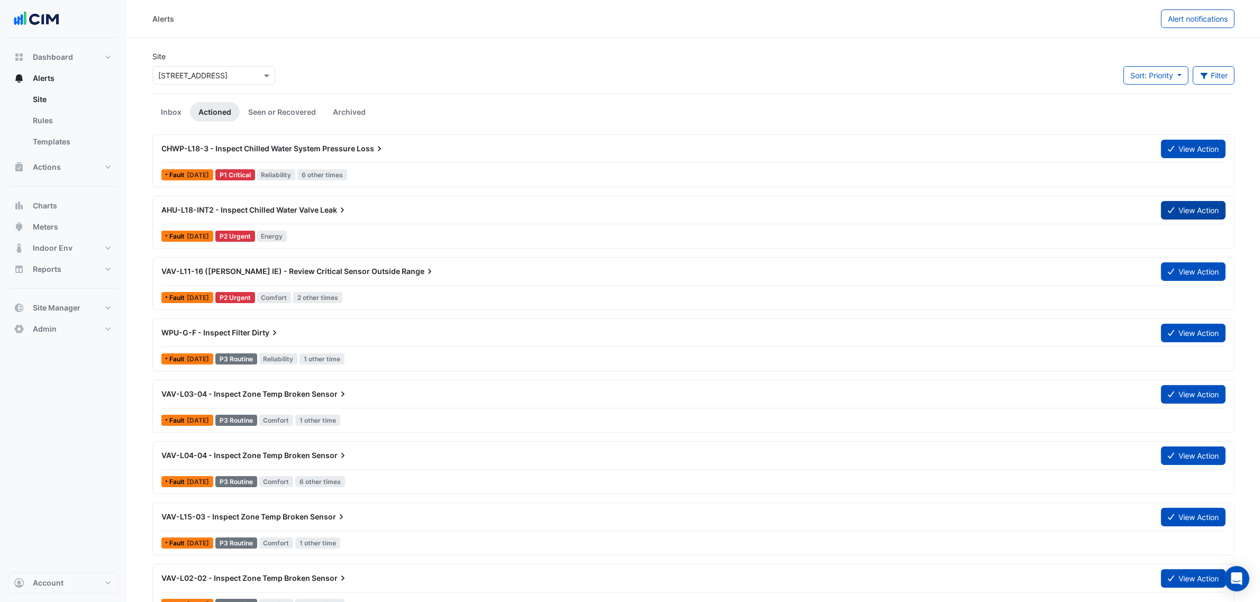
click at [1179, 207] on button "View Action" at bounding box center [1193, 210] width 65 height 19
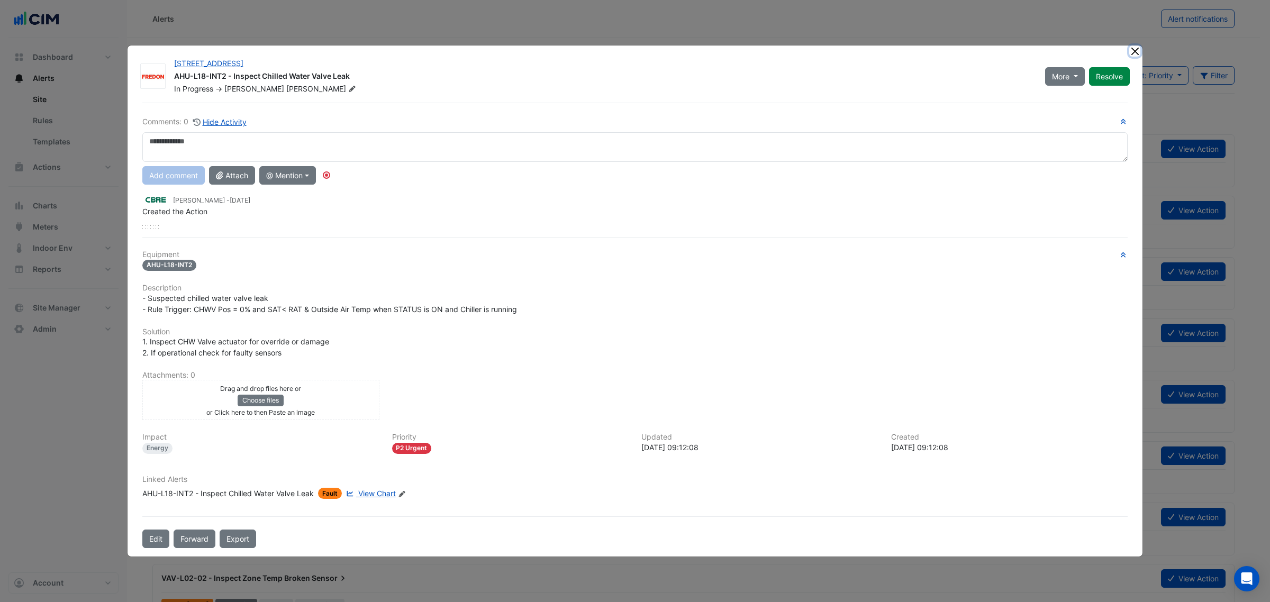
click at [1135, 53] on button "Close" at bounding box center [1134, 51] width 11 height 11
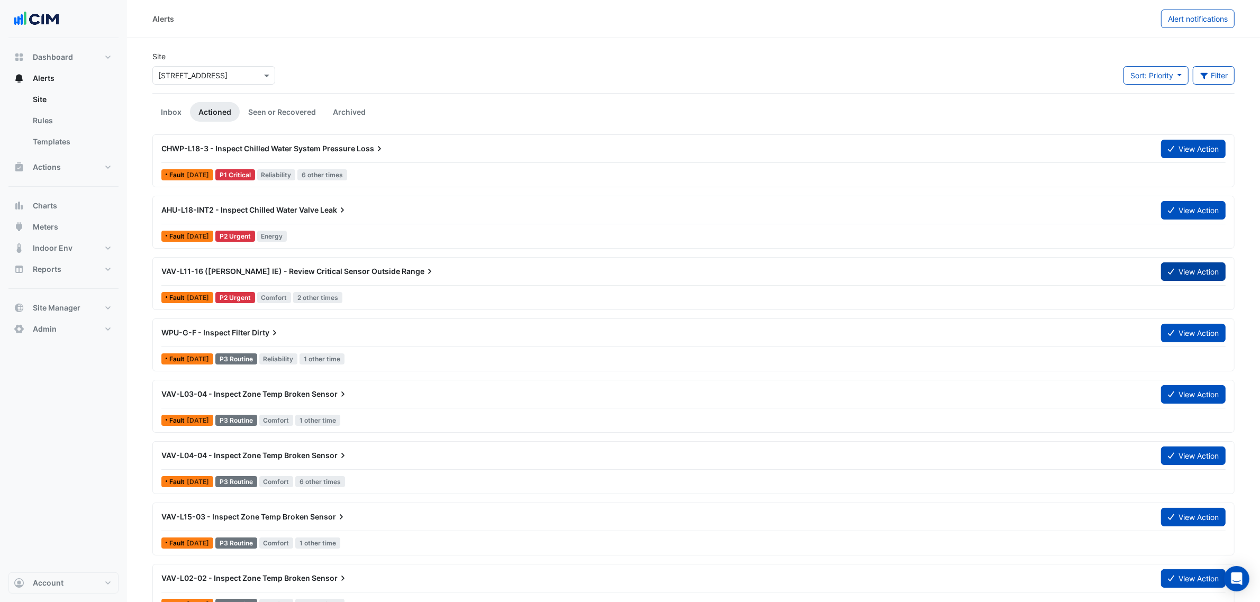
click at [1204, 276] on button "View Action" at bounding box center [1193, 271] width 65 height 19
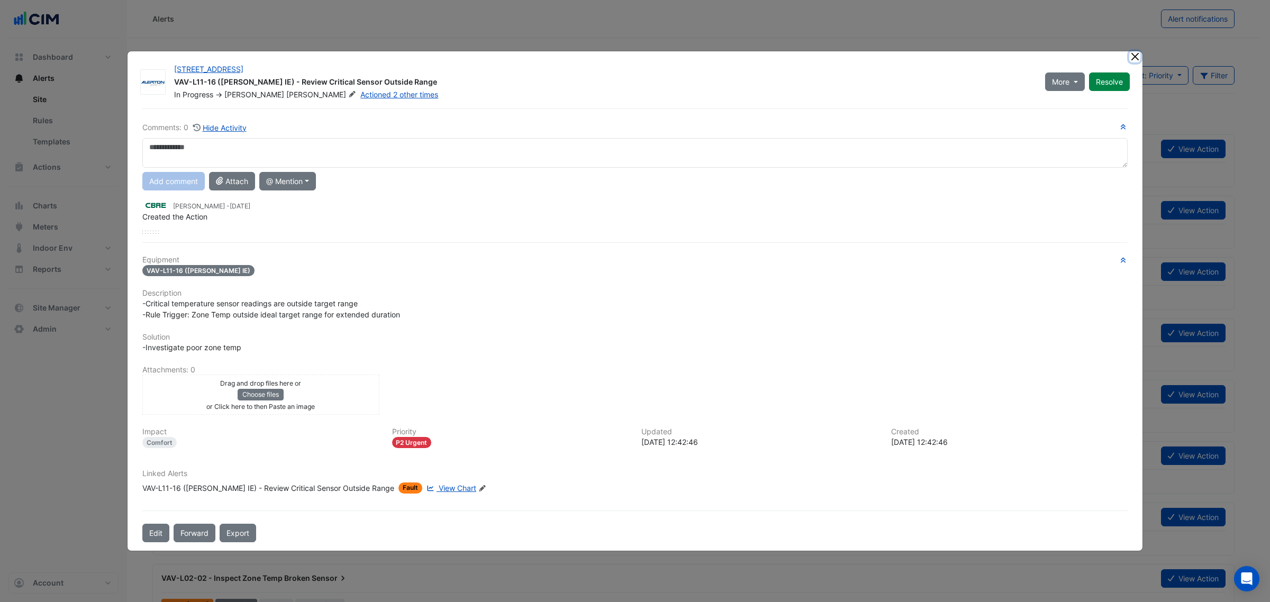
click at [1139, 61] on button "Close" at bounding box center [1134, 56] width 11 height 11
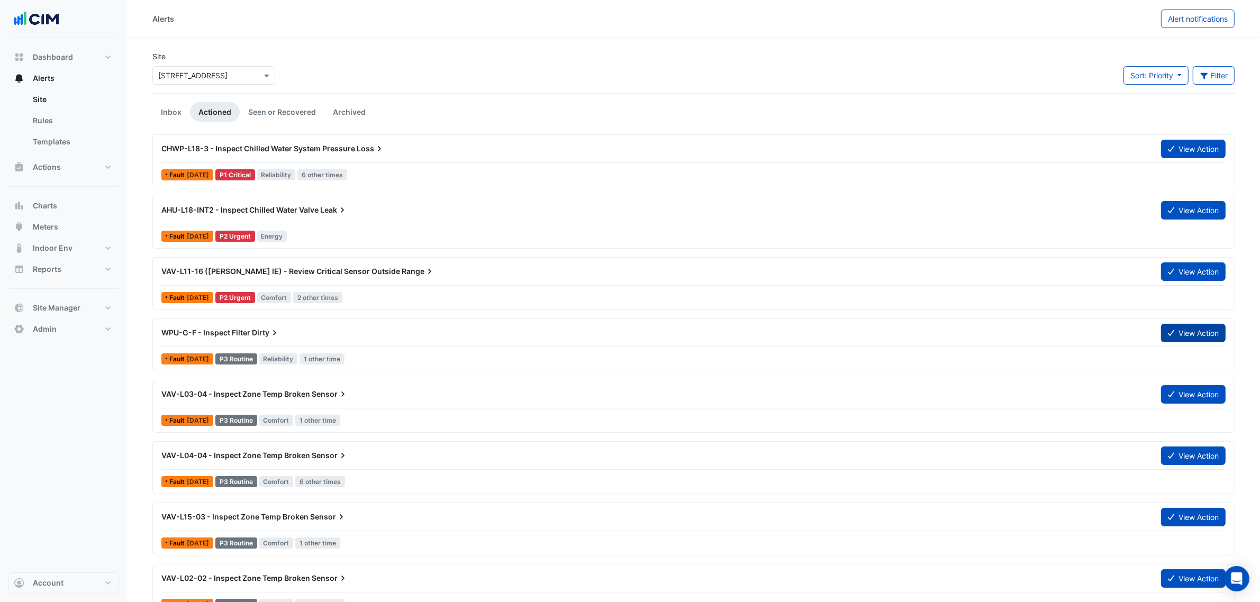
click at [1180, 335] on button "View Action" at bounding box center [1193, 333] width 65 height 19
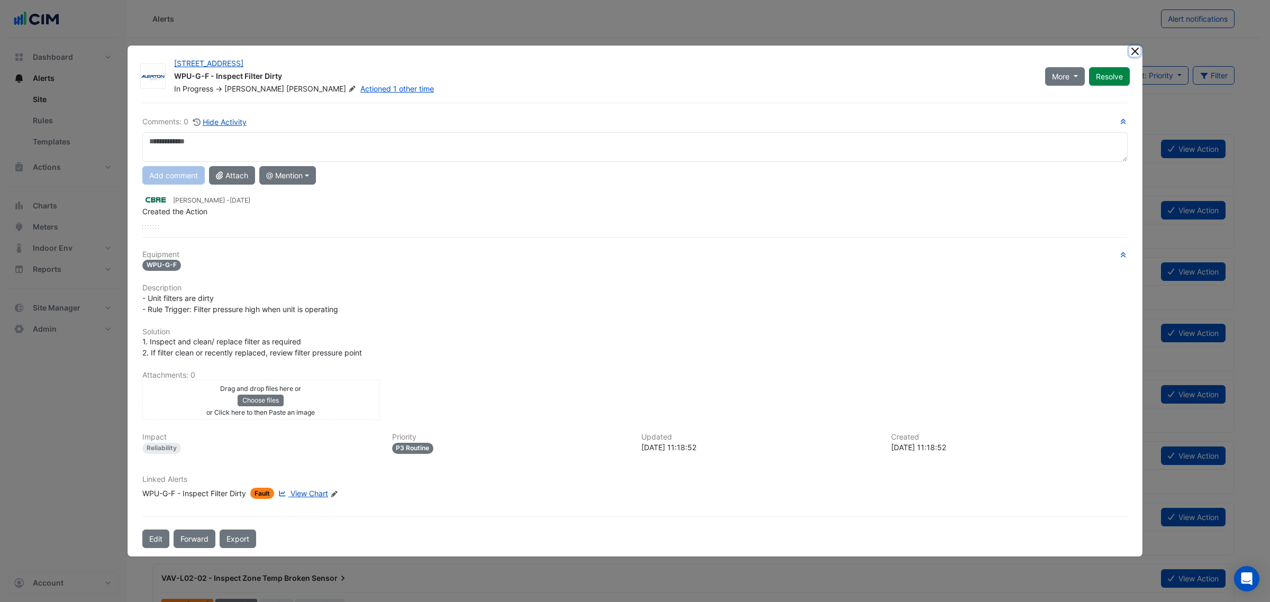
click at [1138, 51] on button "Close" at bounding box center [1134, 51] width 11 height 11
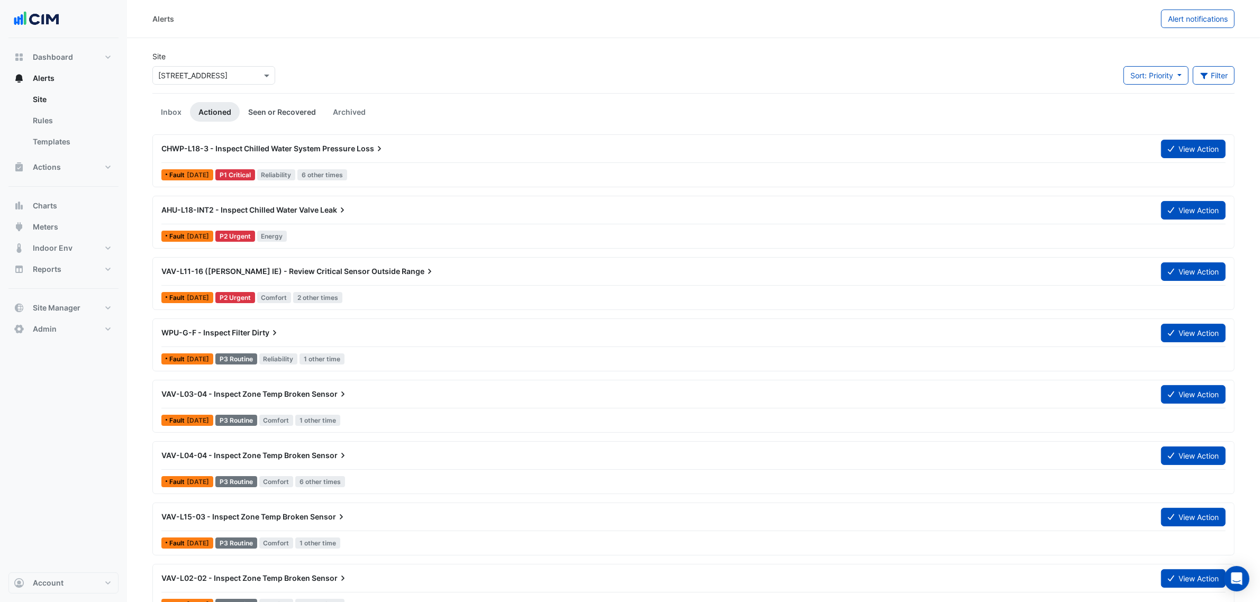
click at [250, 107] on link "Seen or Recovered" at bounding box center [282, 112] width 85 height 20
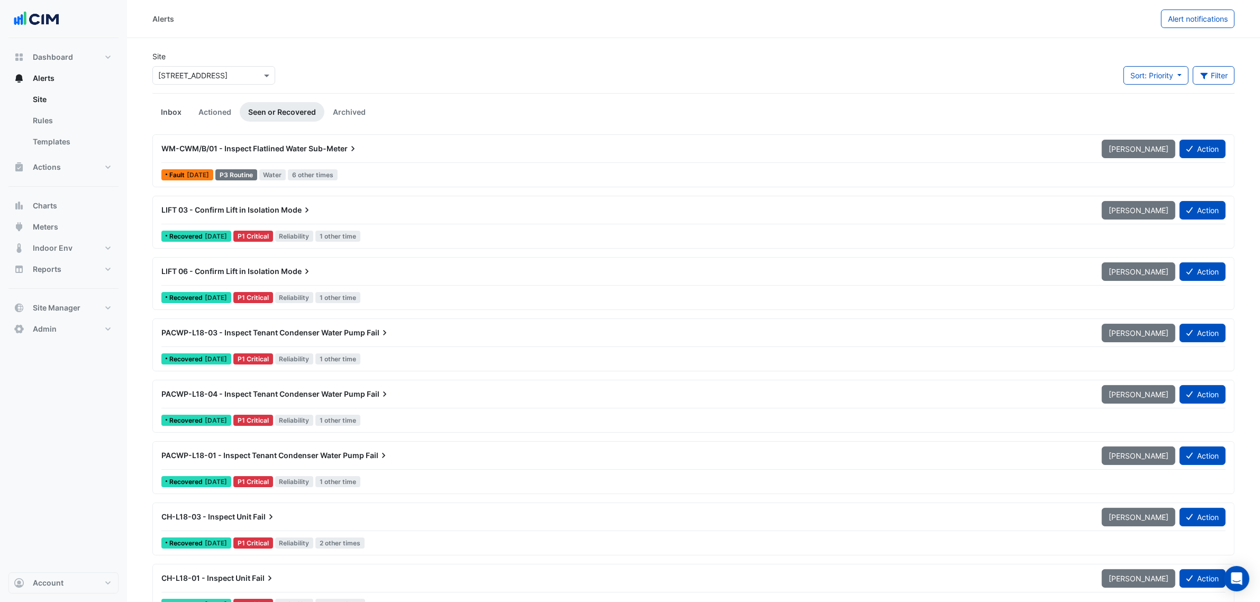
click at [178, 108] on link "Inbox" at bounding box center [171, 112] width 38 height 20
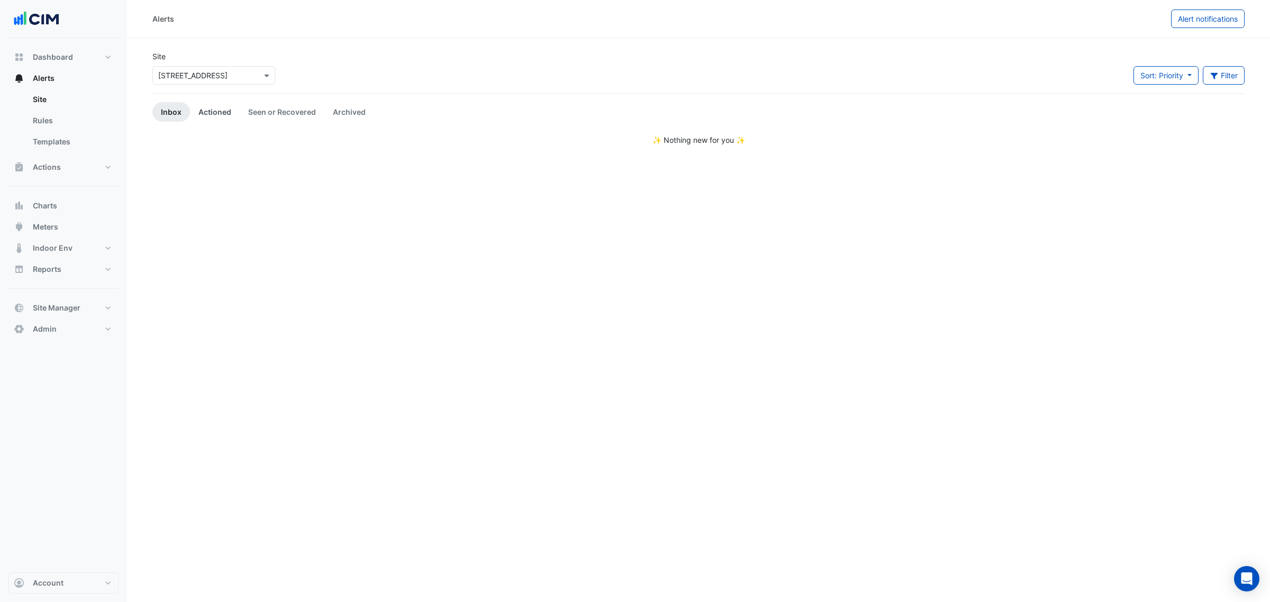
click at [235, 105] on link "Actioned" at bounding box center [215, 112] width 50 height 20
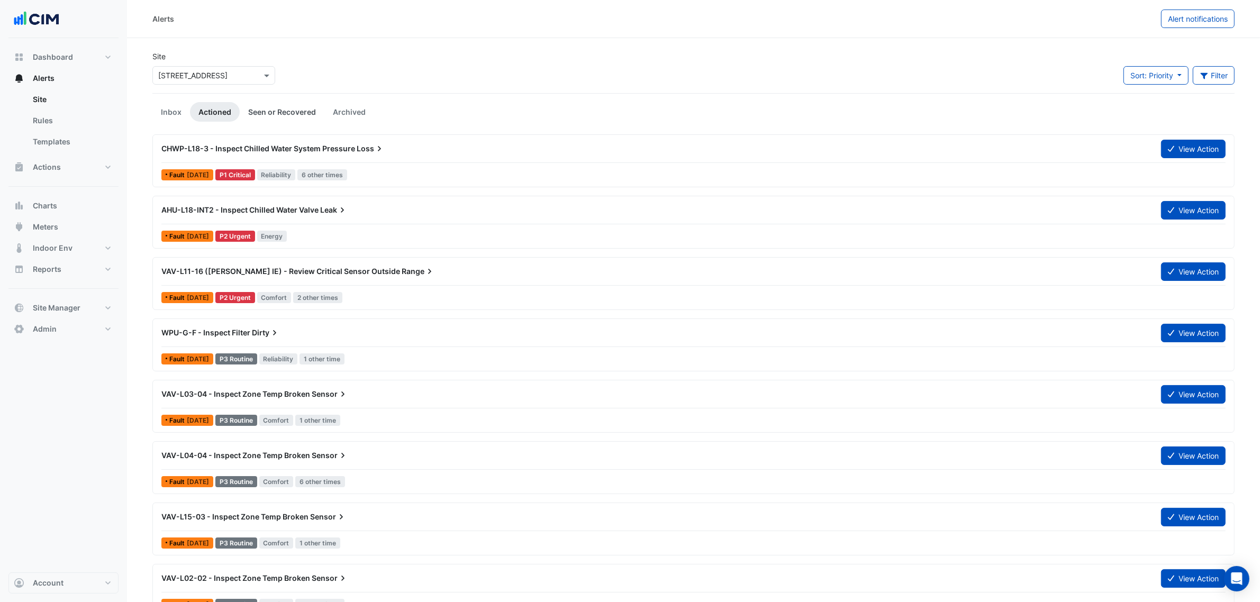
click at [266, 105] on link "Seen or Recovered" at bounding box center [282, 112] width 85 height 20
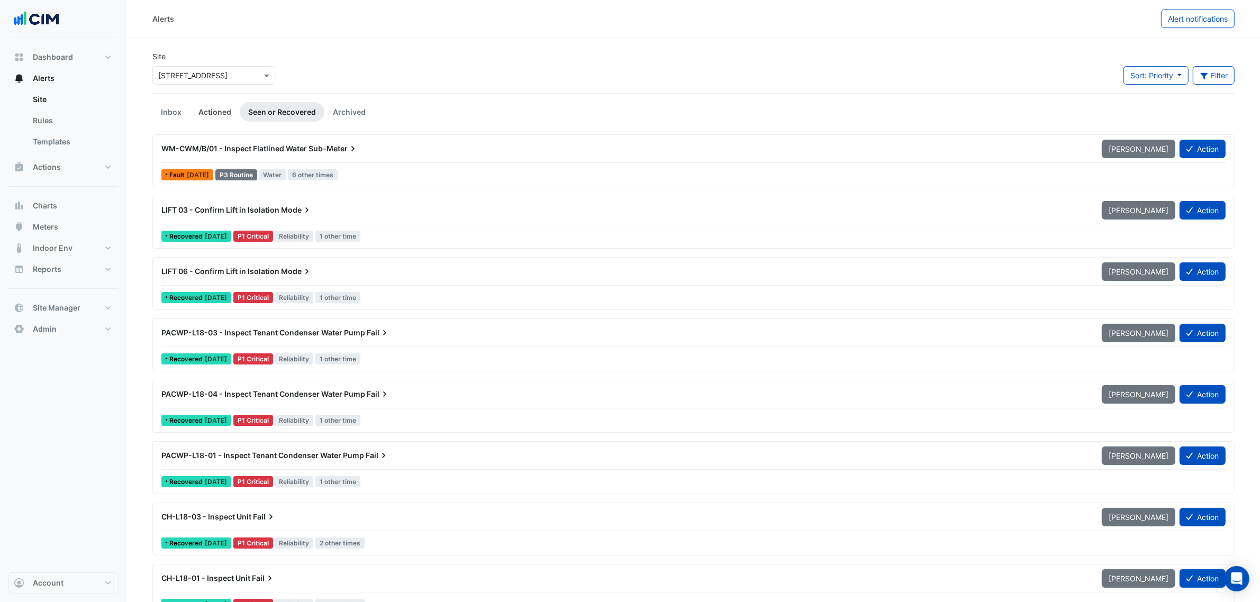
click at [197, 103] on link "Actioned" at bounding box center [215, 112] width 50 height 20
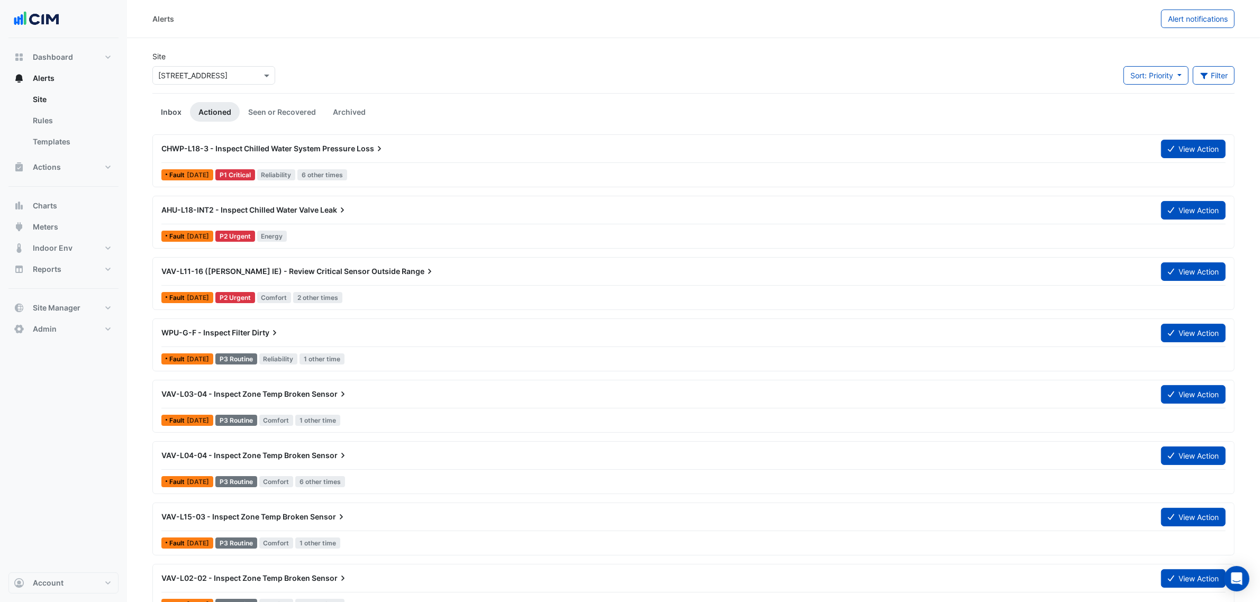
click at [175, 104] on link "Inbox" at bounding box center [171, 112] width 38 height 20
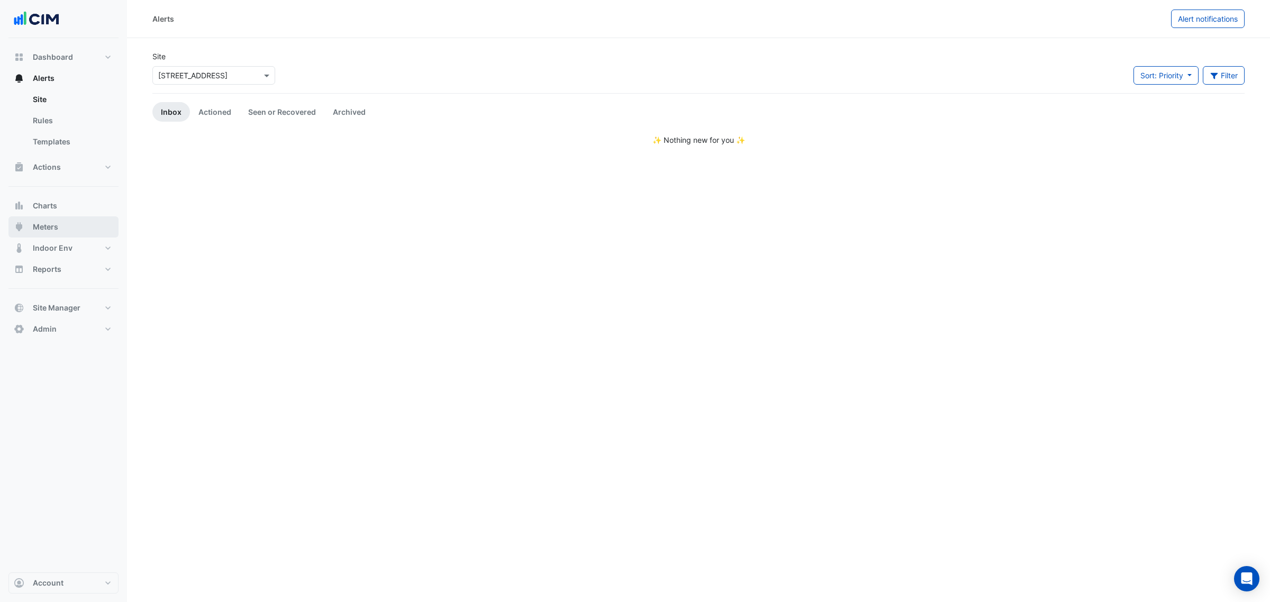
click at [90, 225] on button "Meters" at bounding box center [63, 226] width 110 height 21
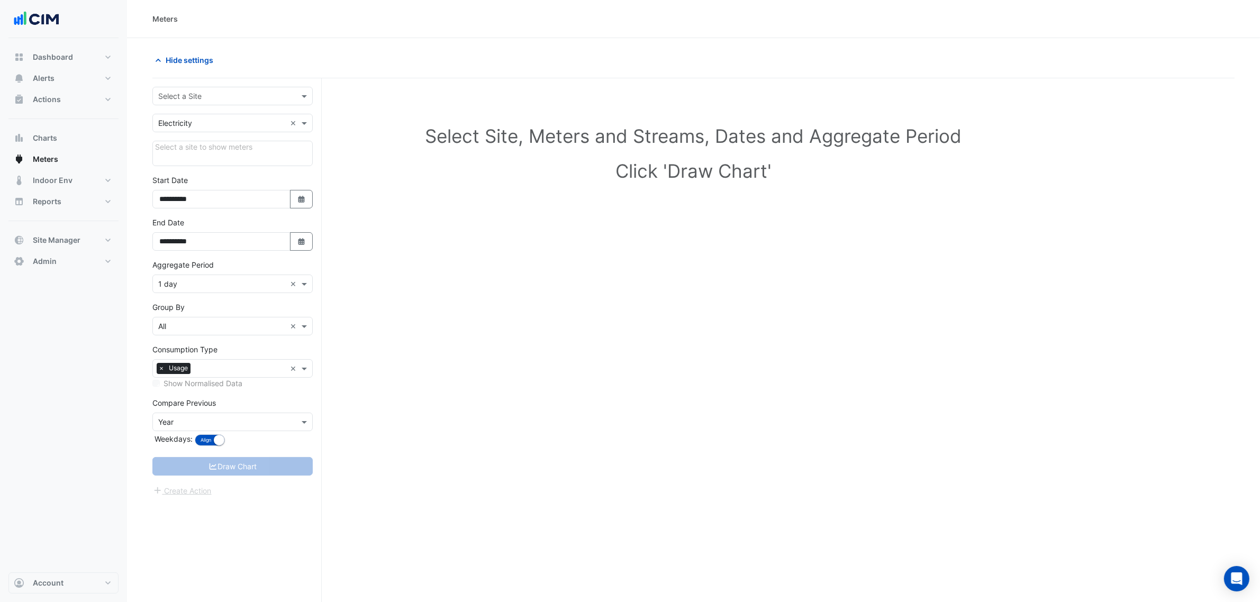
click at [194, 94] on input "text" at bounding box center [222, 96] width 128 height 11
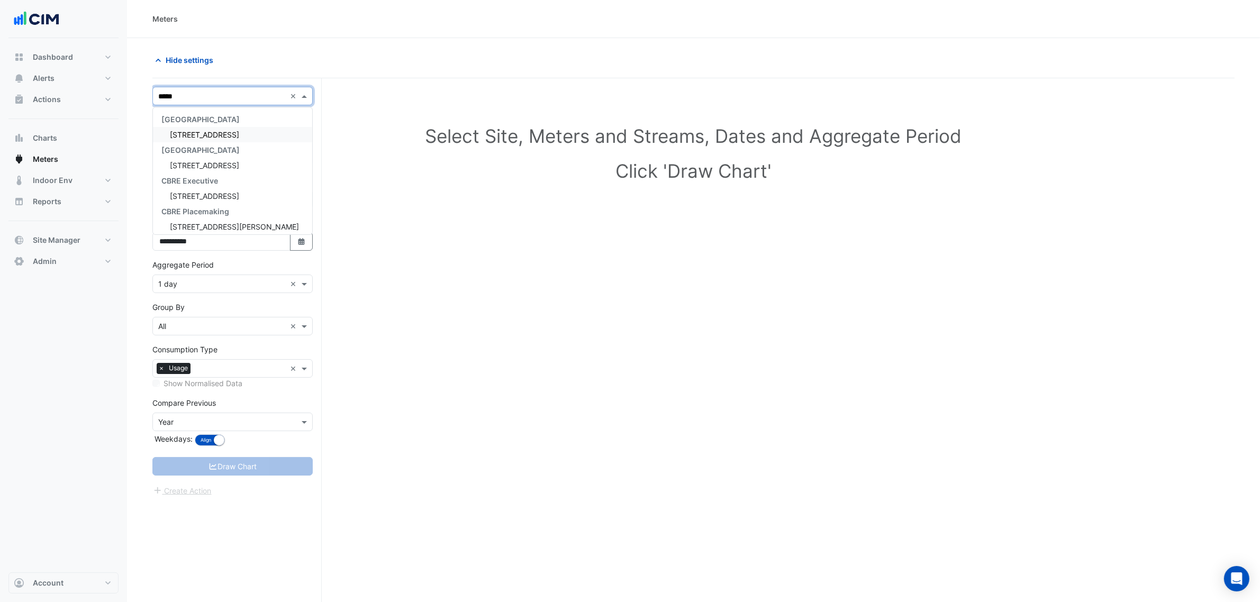
type input "******"
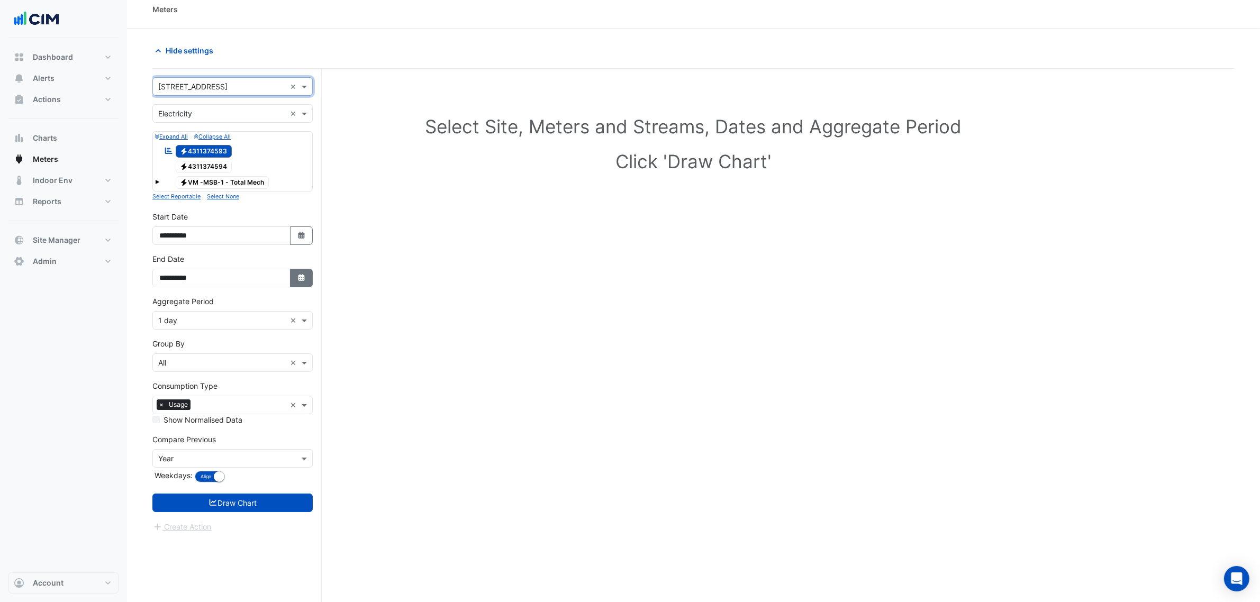
scroll to position [40, 0]
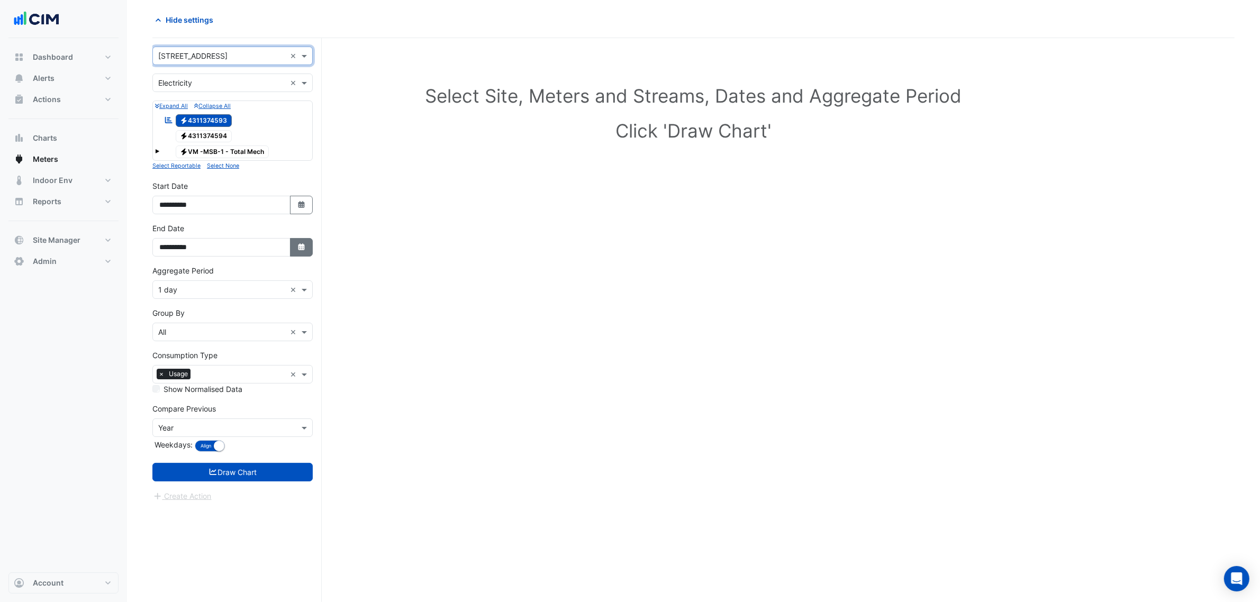
click at [304, 244] on icon "Select Date" at bounding box center [302, 246] width 10 height 7
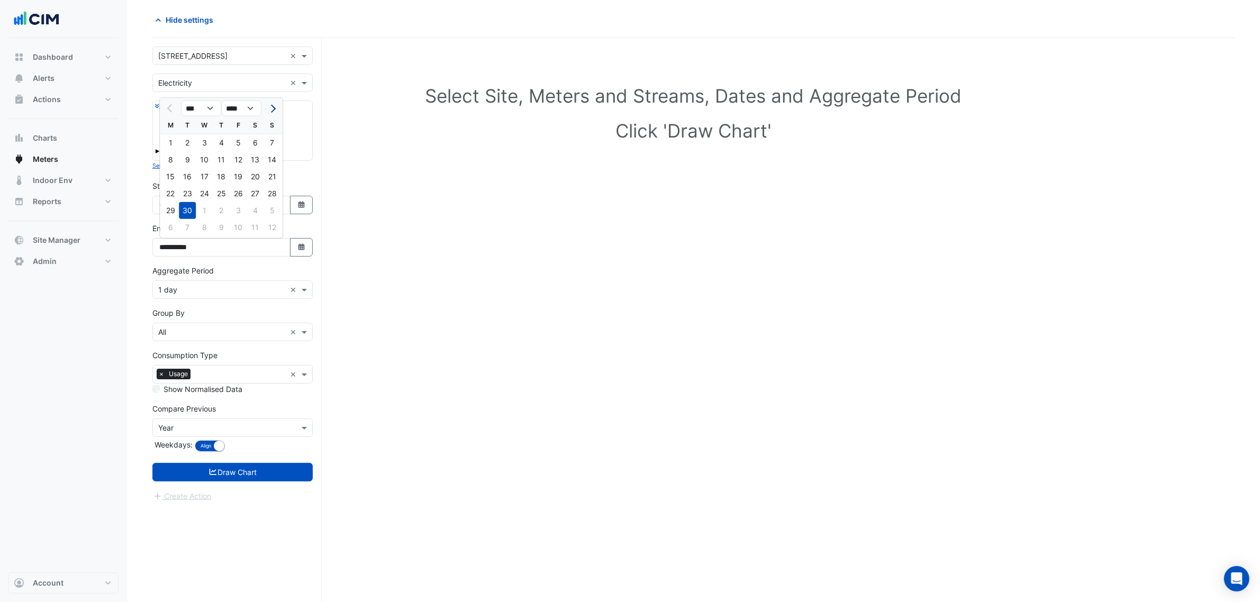
click at [271, 105] on span "Next month" at bounding box center [272, 109] width 8 height 8
select select "**"
click at [184, 174] on div "14" at bounding box center [187, 176] width 17 height 17
type input "**********"
click at [189, 292] on input "text" at bounding box center [222, 290] width 128 height 11
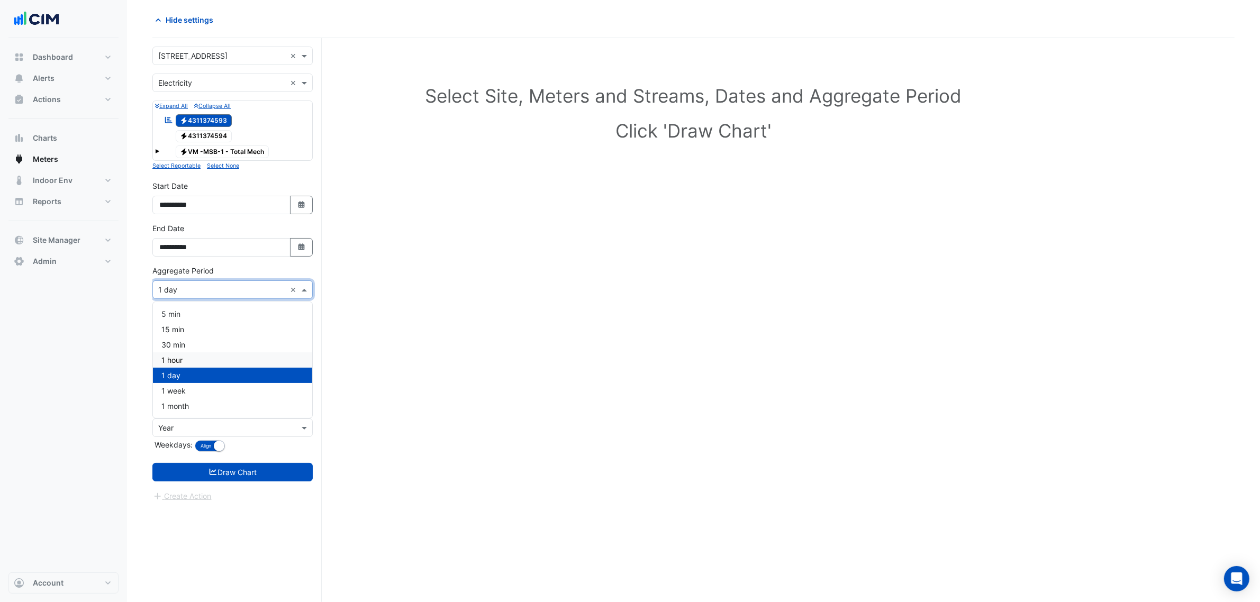
click at [195, 357] on div "1 hour" at bounding box center [232, 359] width 159 height 15
click at [247, 461] on form "× 6 Hassall Street × × Electricity × Expand All Collapse All Reportable Electri…" at bounding box center [232, 275] width 160 height 456
click at [248, 463] on form "× 6 Hassall Street × × Electricity × Expand All Collapse All Reportable Electri…" at bounding box center [232, 275] width 160 height 456
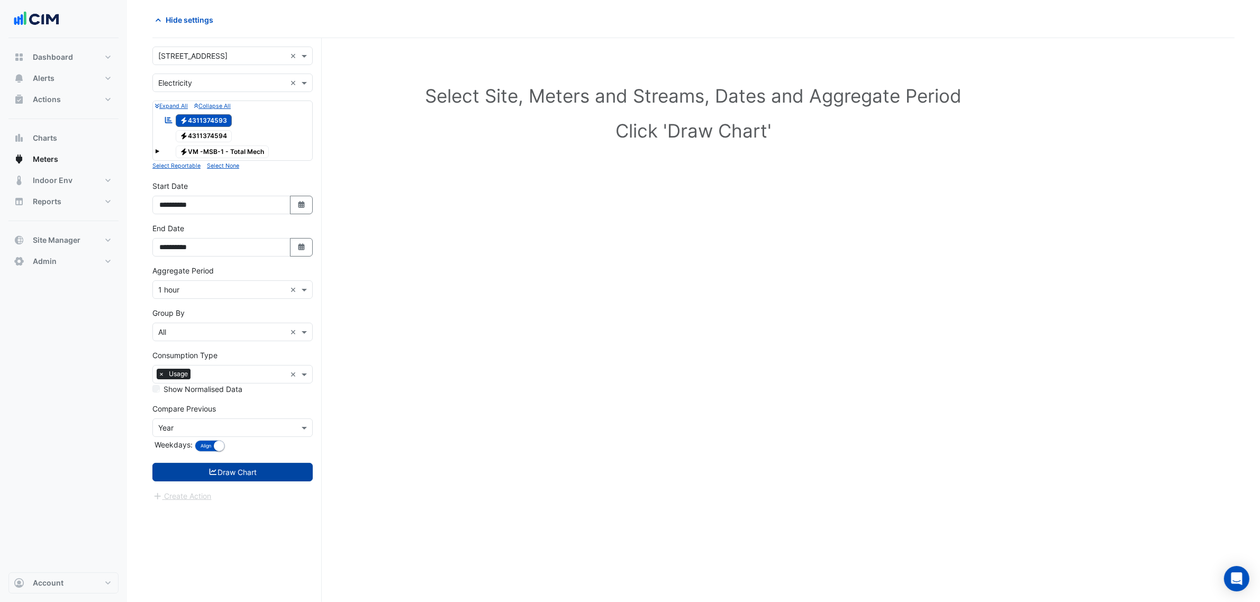
click at [261, 470] on button "Draw Chart" at bounding box center [232, 472] width 160 height 19
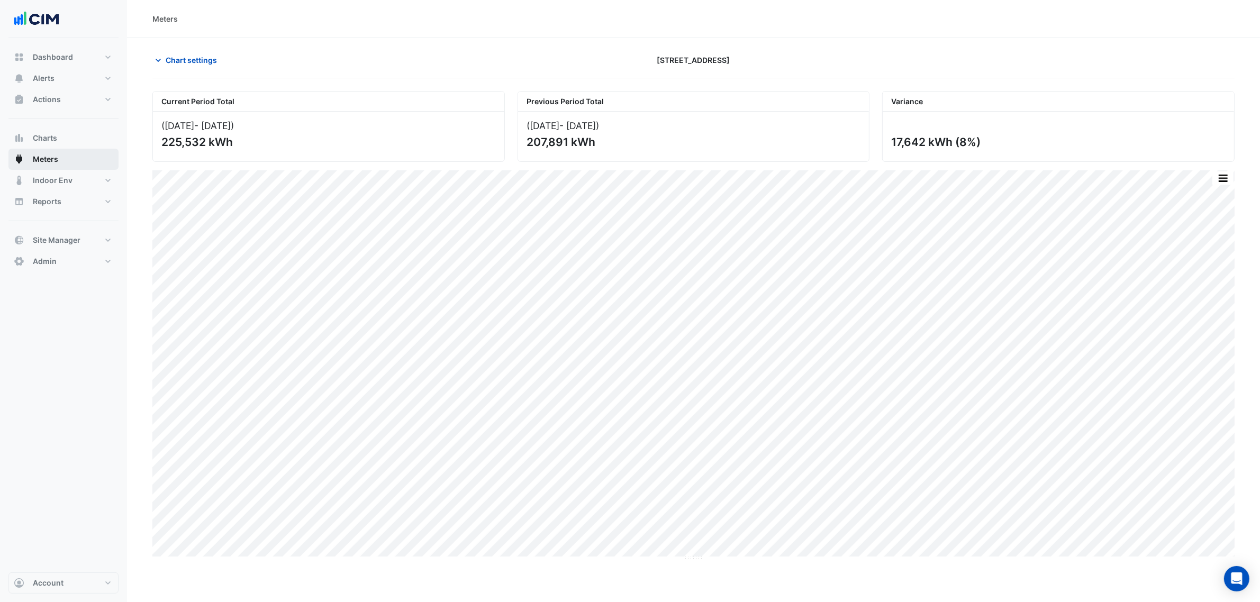
click at [74, 151] on button "Meters" at bounding box center [63, 159] width 110 height 21
click at [80, 141] on button "Charts" at bounding box center [63, 138] width 110 height 21
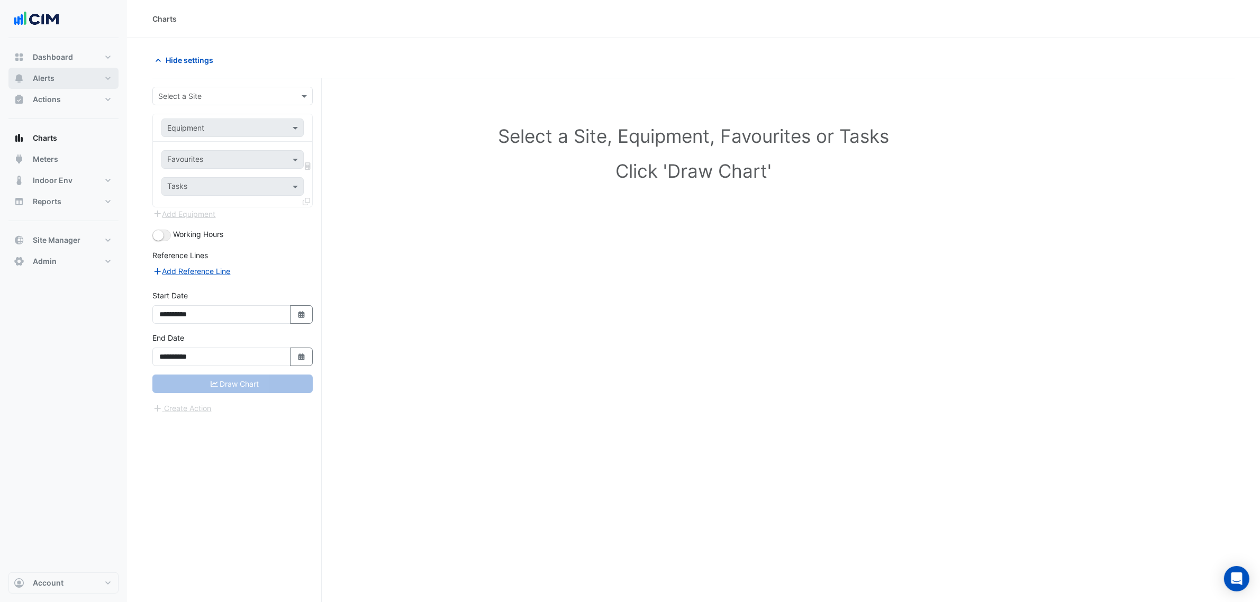
click at [94, 86] on button "Alerts" at bounding box center [63, 78] width 110 height 21
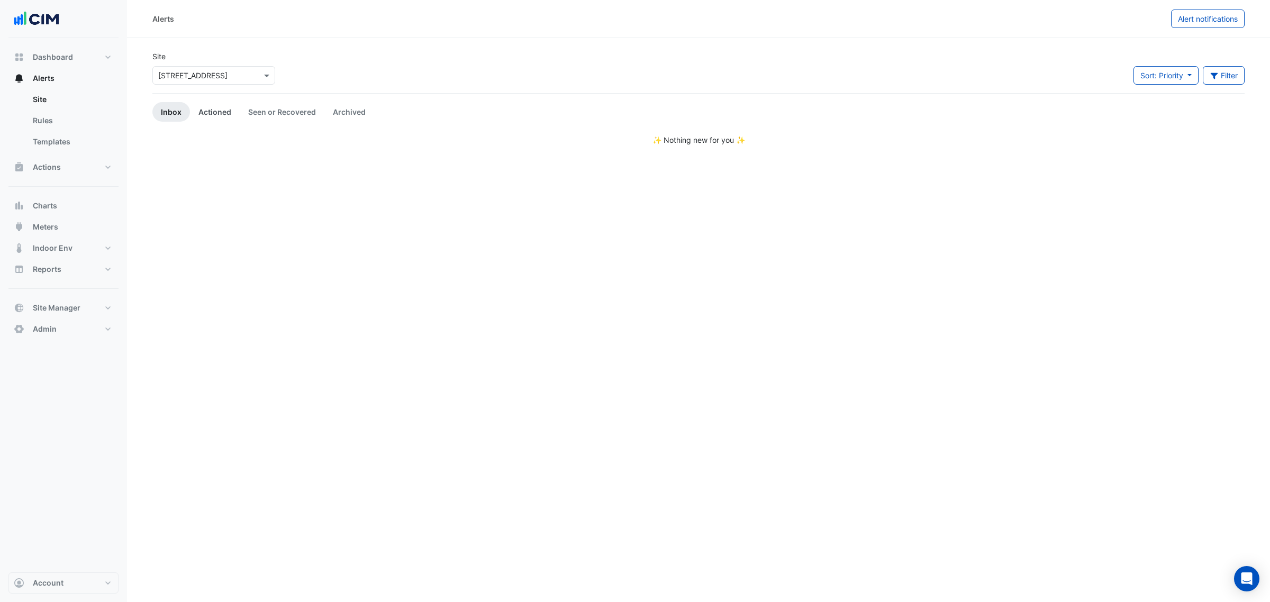
click at [202, 108] on link "Actioned" at bounding box center [215, 112] width 50 height 20
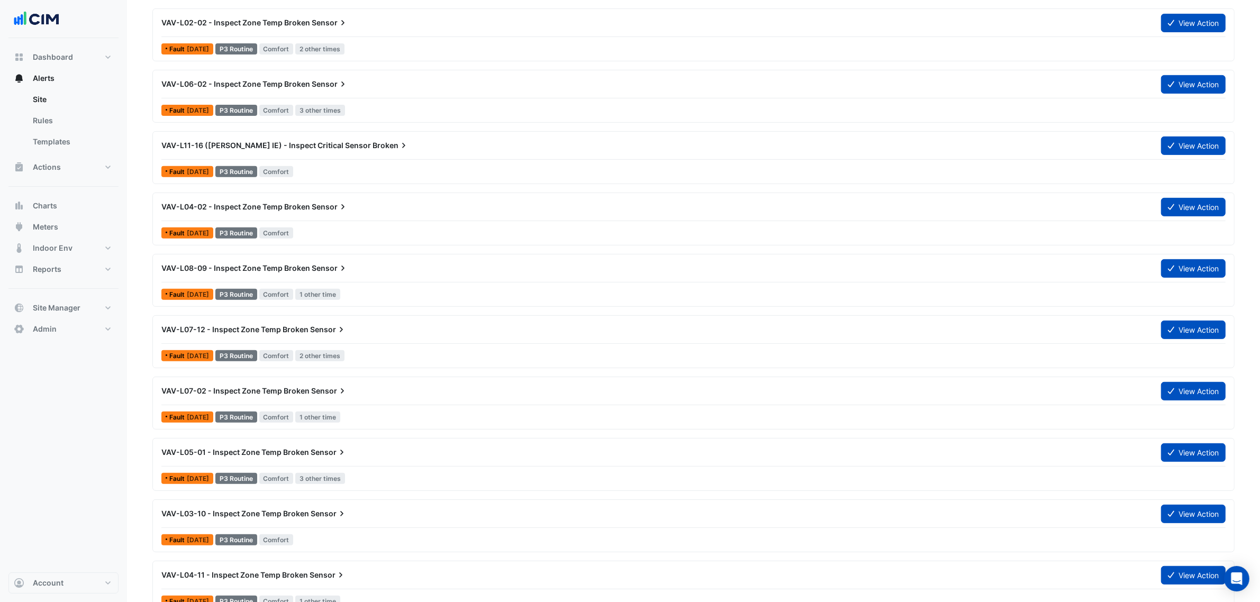
scroll to position [529, 0]
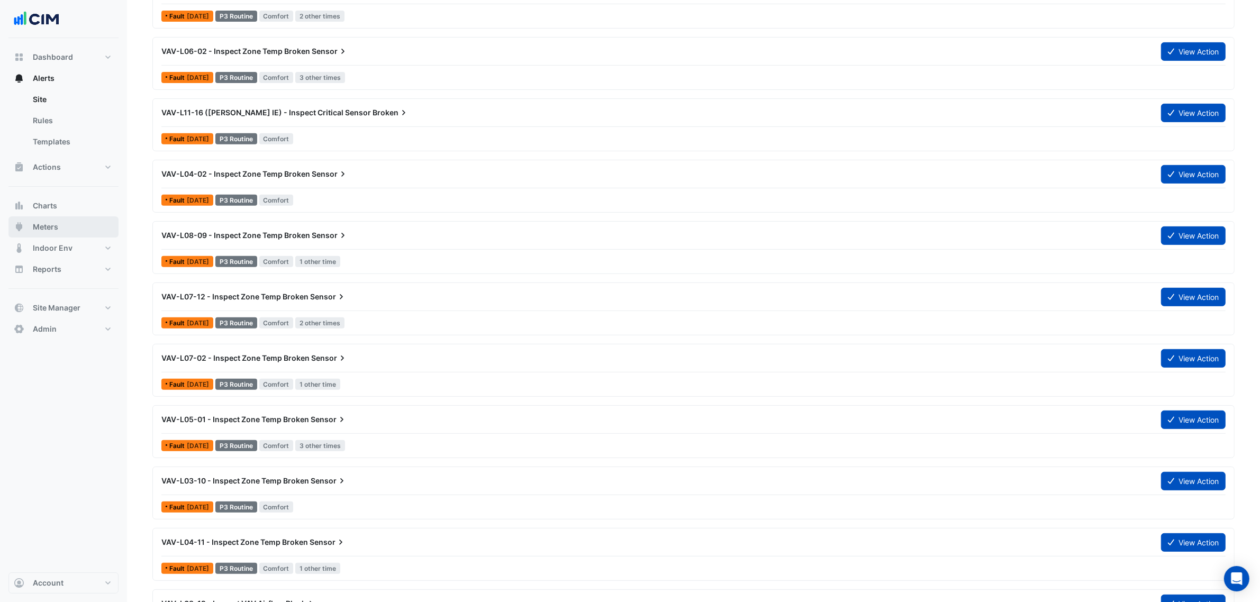
click at [63, 217] on button "Meters" at bounding box center [63, 226] width 110 height 21
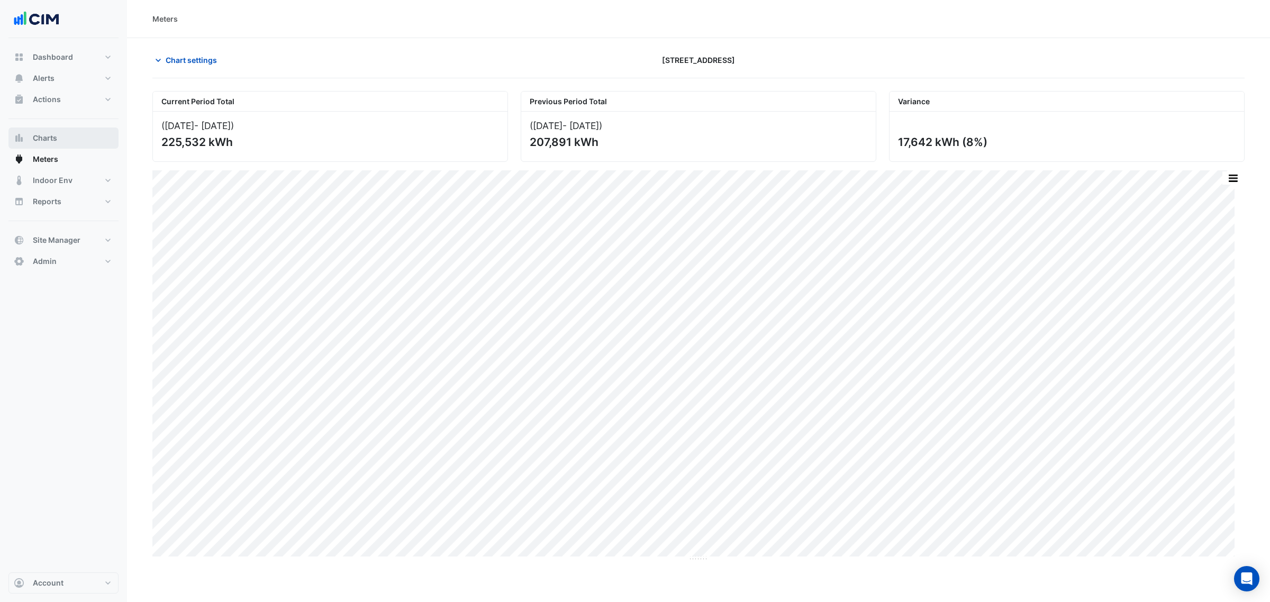
click at [65, 138] on button "Charts" at bounding box center [63, 138] width 110 height 21
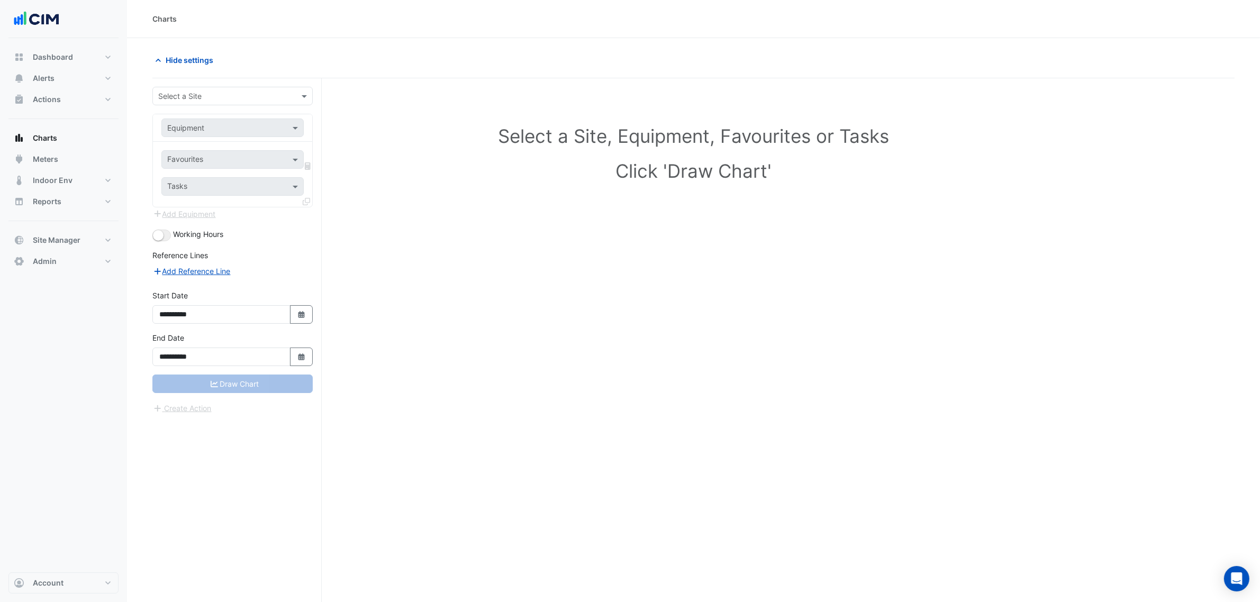
drag, startPoint x: 208, startPoint y: 64, endPoint x: 212, endPoint y: 89, distance: 25.1
click at [208, 71] on div "Hide settings" at bounding box center [693, 65] width 1082 height 28
click at [210, 87] on div "Select a Site" at bounding box center [232, 96] width 160 height 19
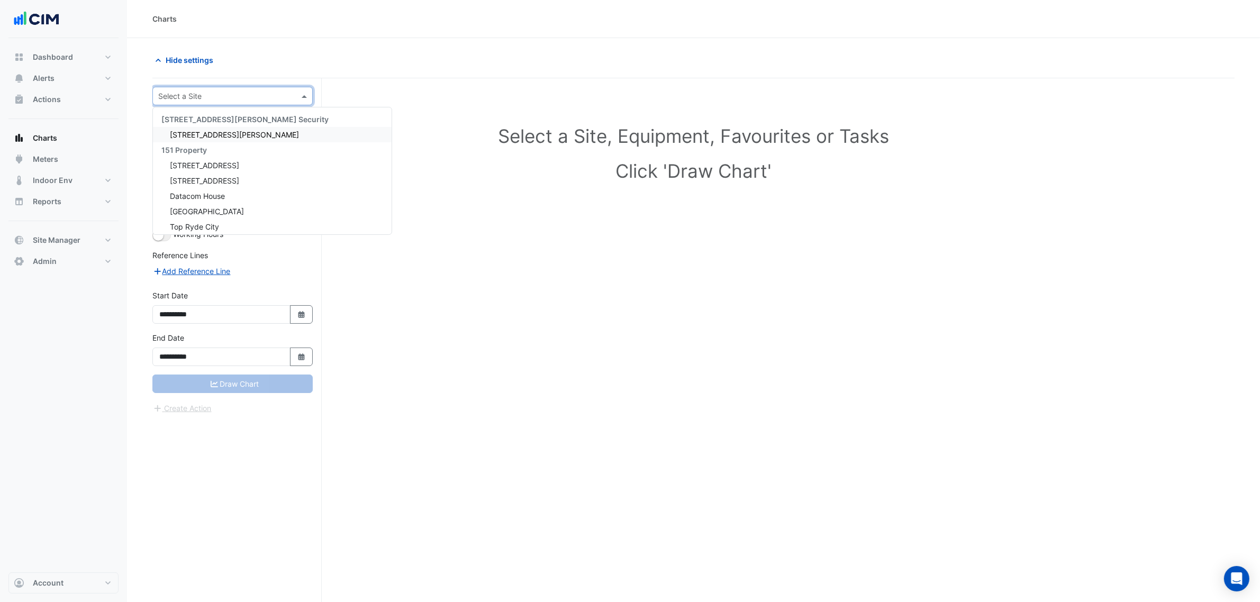
click at [212, 89] on div "Select a Site" at bounding box center [232, 96] width 160 height 19
type input "*"
type input "******"
type input "*"
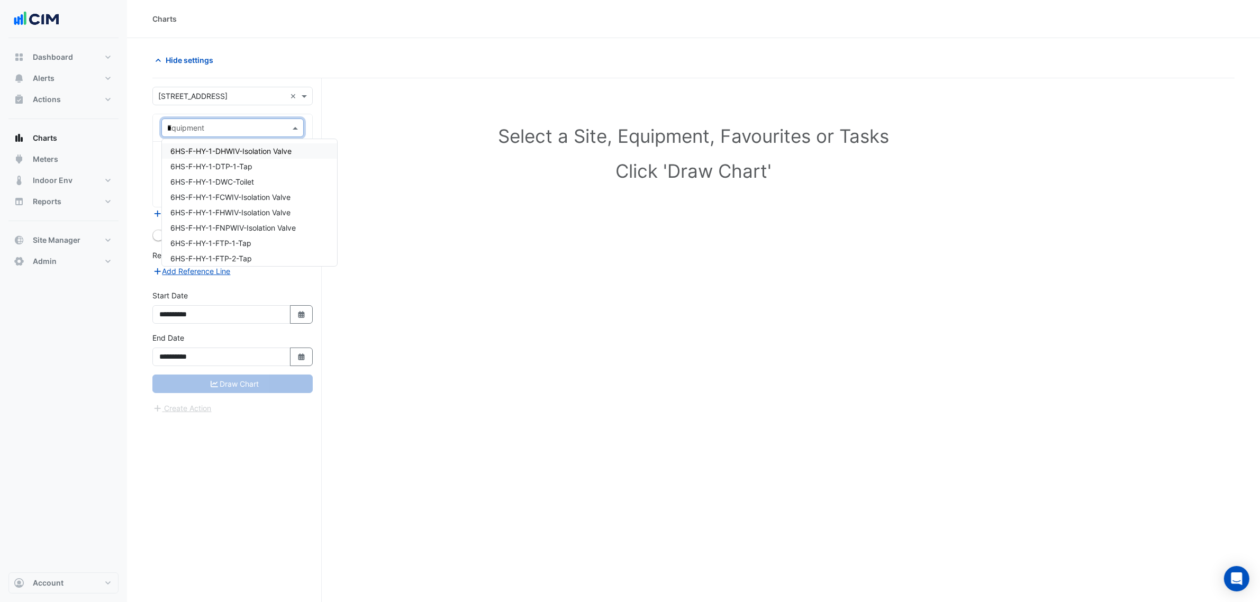
type input "**"
click at [263, 158] on div "EF-B1-CAR" at bounding box center [232, 155] width 141 height 15
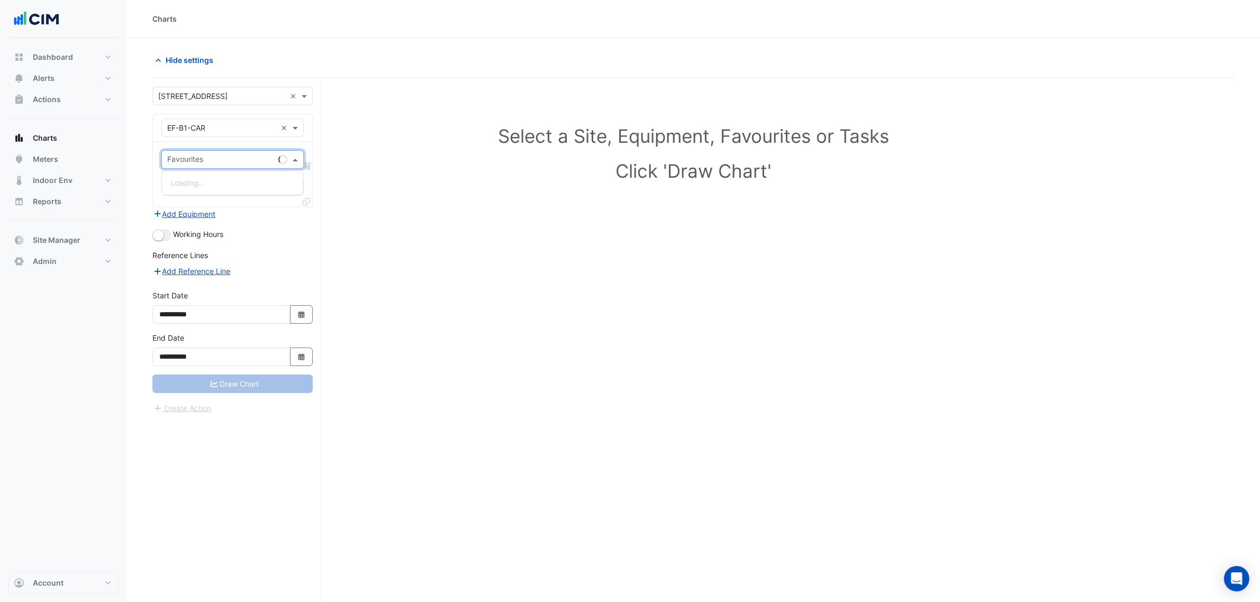
click at [228, 164] on input "text" at bounding box center [220, 160] width 107 height 11
type input "****"
click at [241, 180] on span "Car Park Exhaust Air Fan Status - Basement, EF-B1-CAR" at bounding box center [267, 182] width 194 height 9
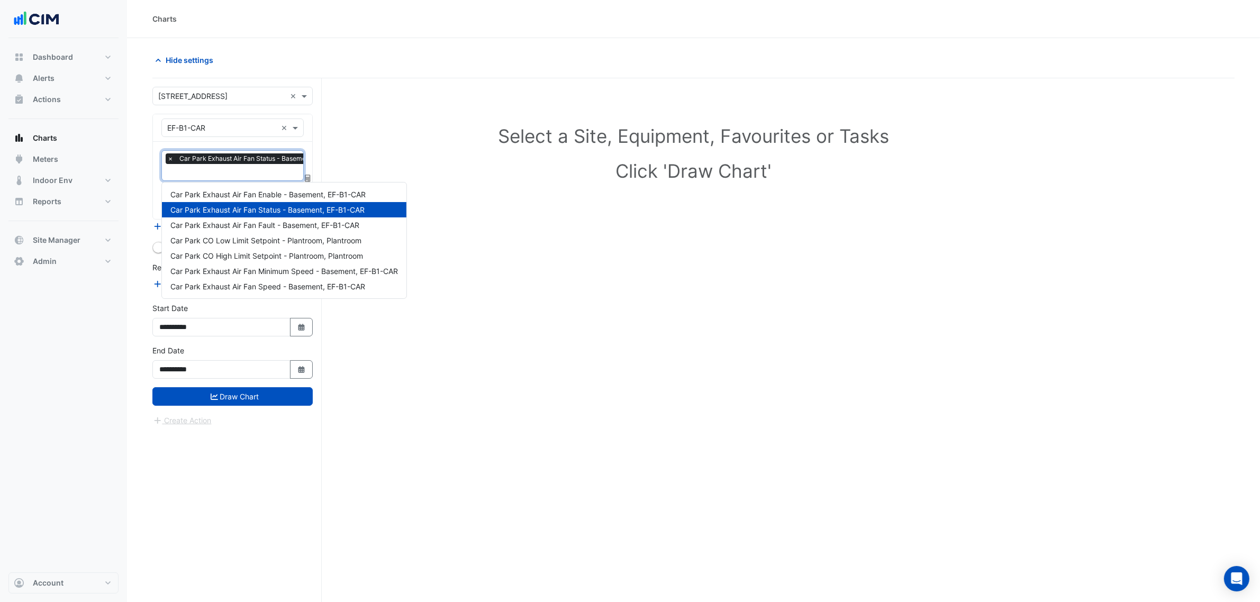
type input "*"
click at [254, 190] on span "Car Park Exhaust Air Fan Enable - Basement, EF-B1-CAR" at bounding box center [267, 194] width 195 height 9
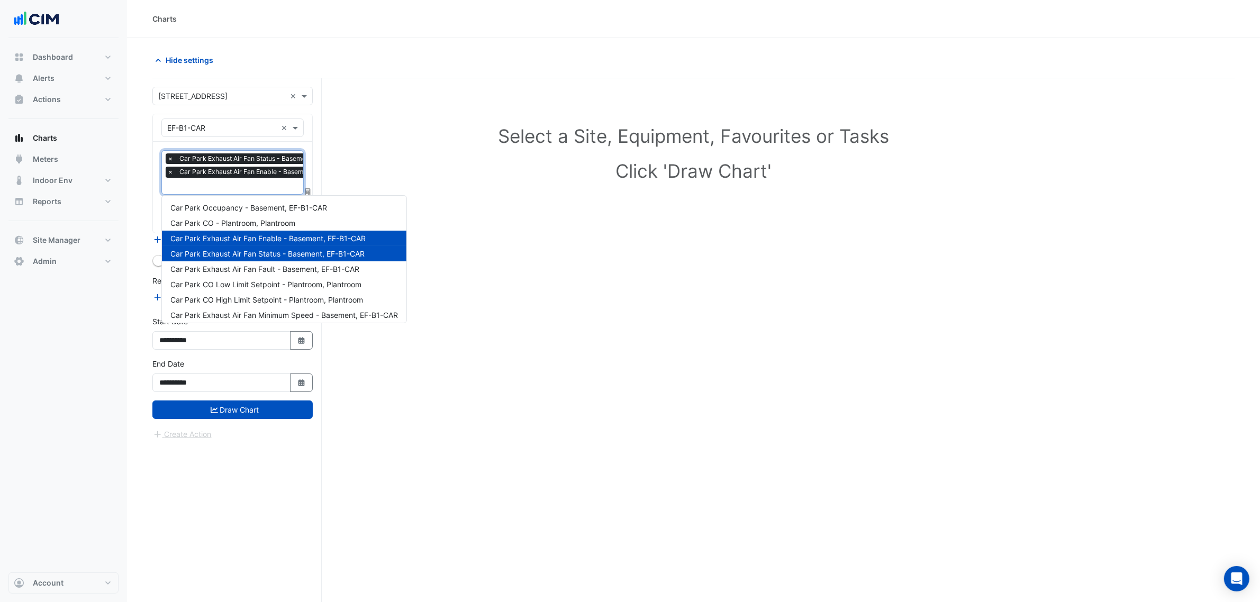
click at [252, 181] on input "text" at bounding box center [261, 186] width 189 height 11
type input "*"
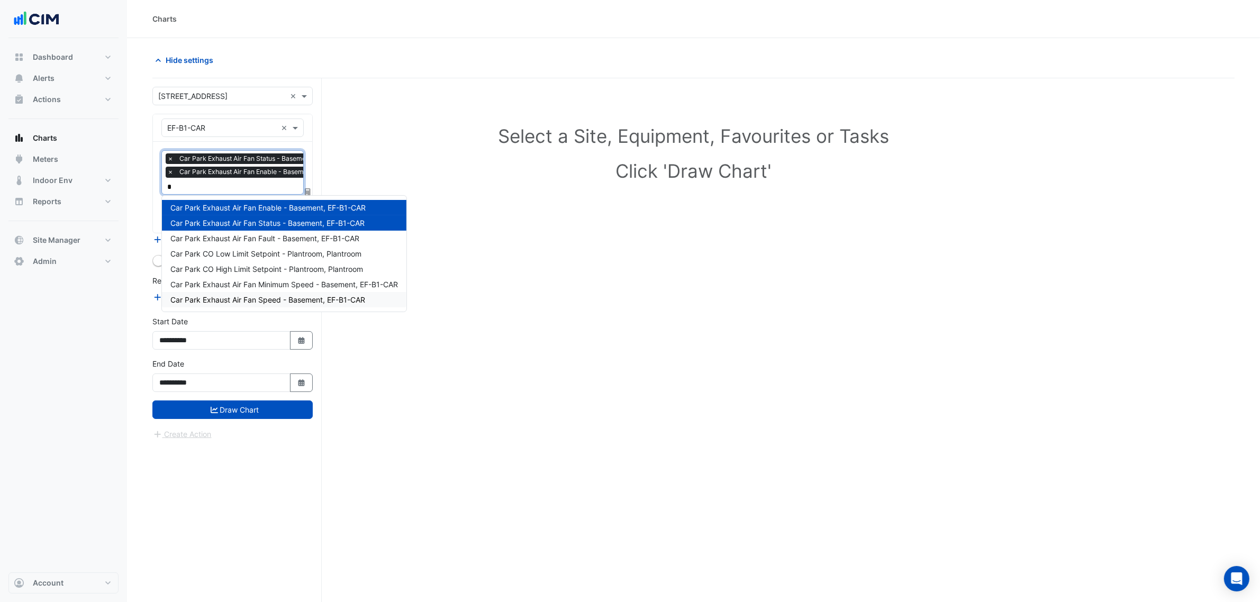
click at [274, 298] on span "Car Park Exhaust Air Fan Speed - Basement, EF-B1-CAR" at bounding box center [267, 299] width 195 height 9
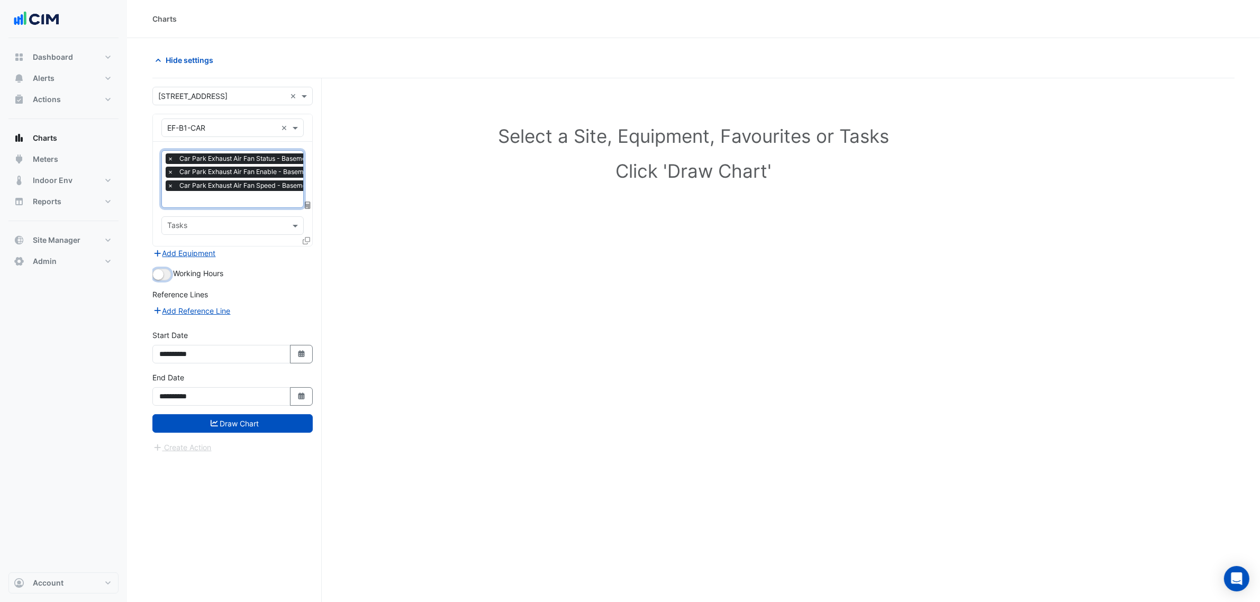
click at [161, 278] on small "button" at bounding box center [158, 274] width 11 height 11
click at [192, 254] on button "Add Equipment" at bounding box center [184, 253] width 64 height 12
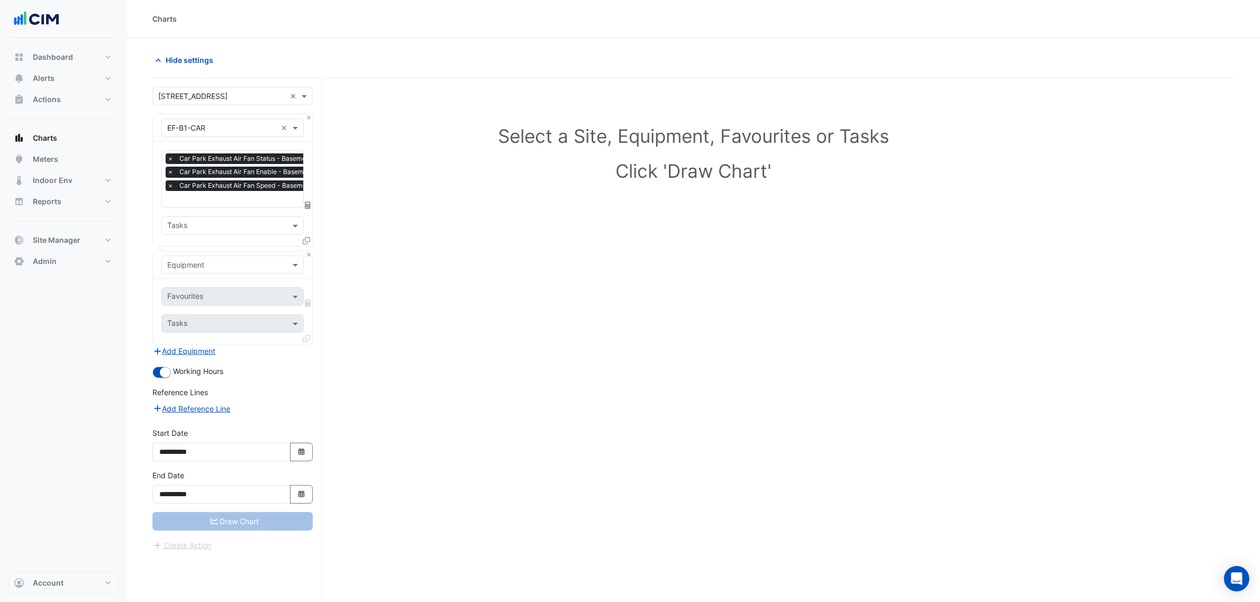
click at [212, 267] on input "text" at bounding box center [222, 265] width 110 height 11
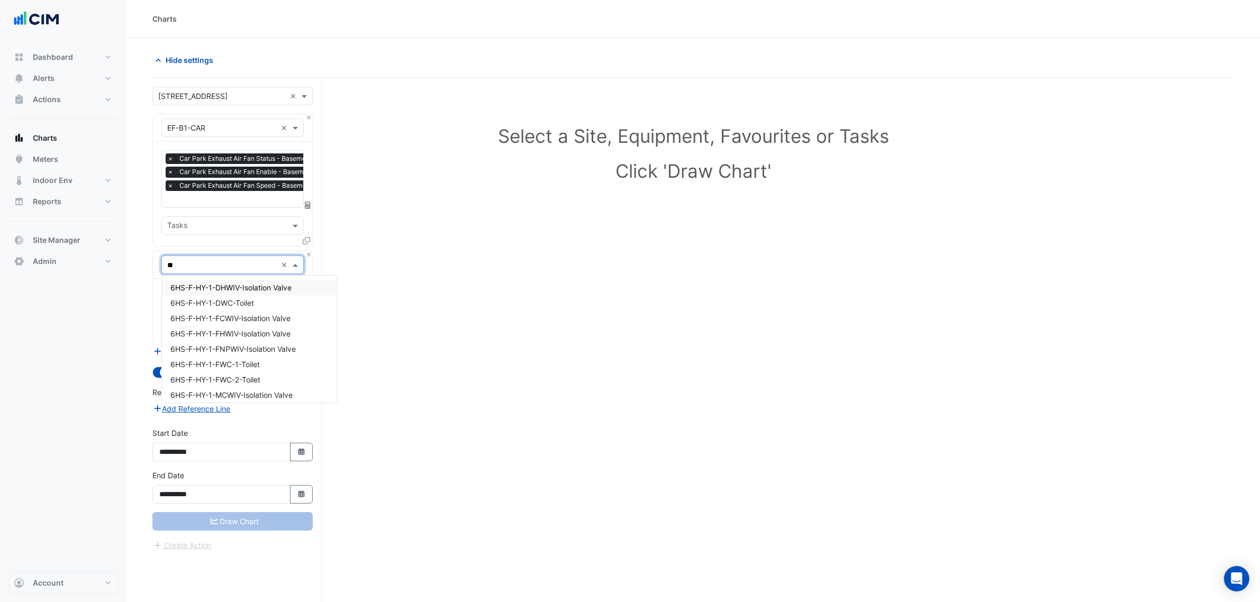
type input "***"
click at [205, 315] on span "TEF-G-EOT-M&F" at bounding box center [199, 318] width 58 height 9
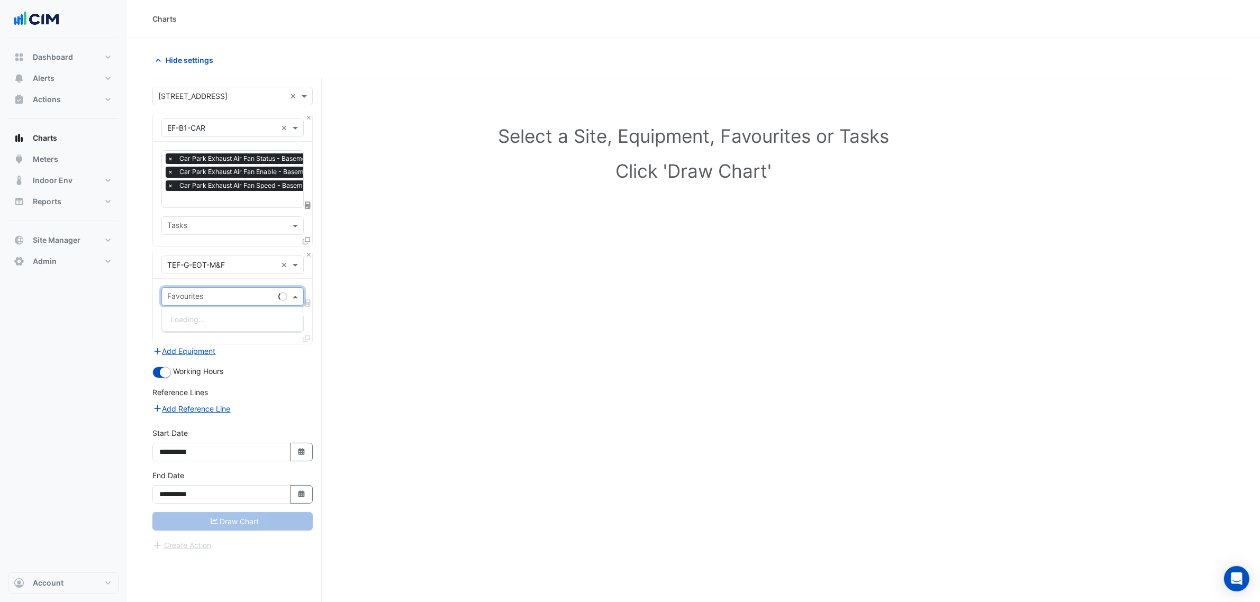
click at [205, 292] on input "text" at bounding box center [220, 297] width 107 height 11
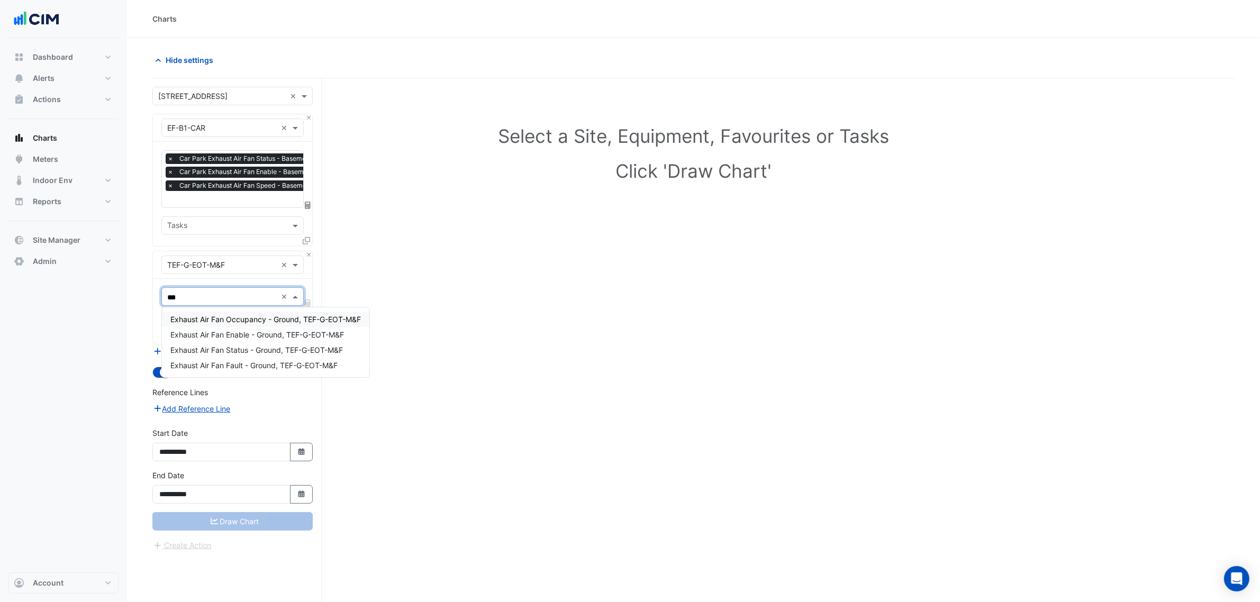
type input "****"
click at [243, 321] on span "Exhaust Air Fan Status - Ground, TEF-G-EOT-M&F" at bounding box center [256, 319] width 172 height 9
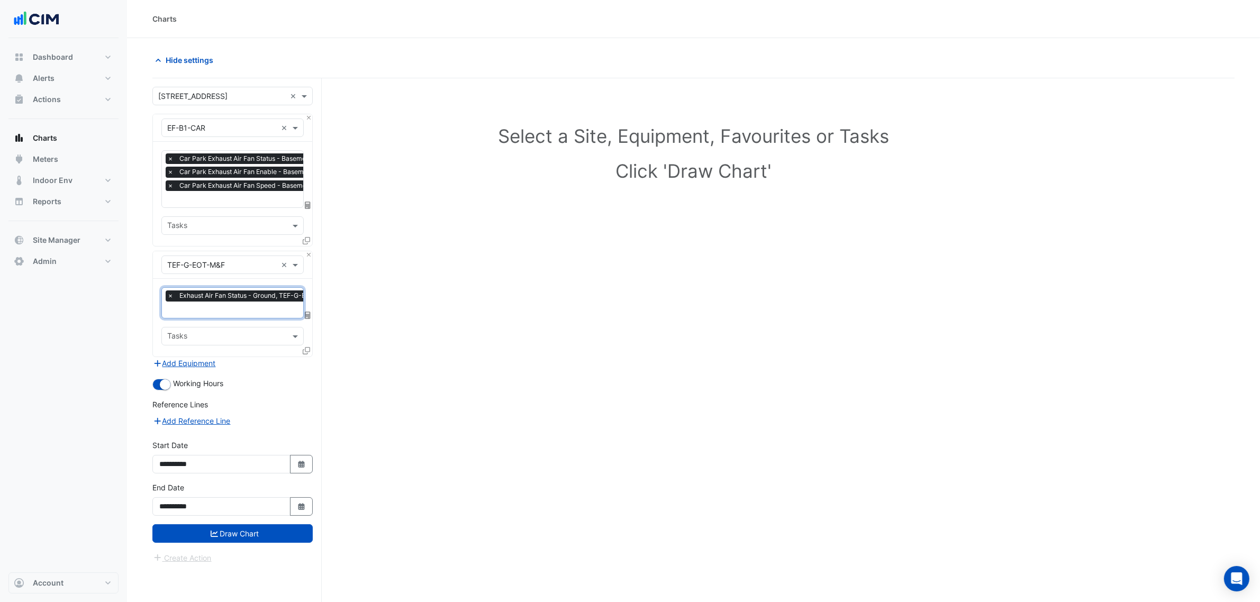
click at [226, 306] on input "text" at bounding box center [251, 310] width 169 height 11
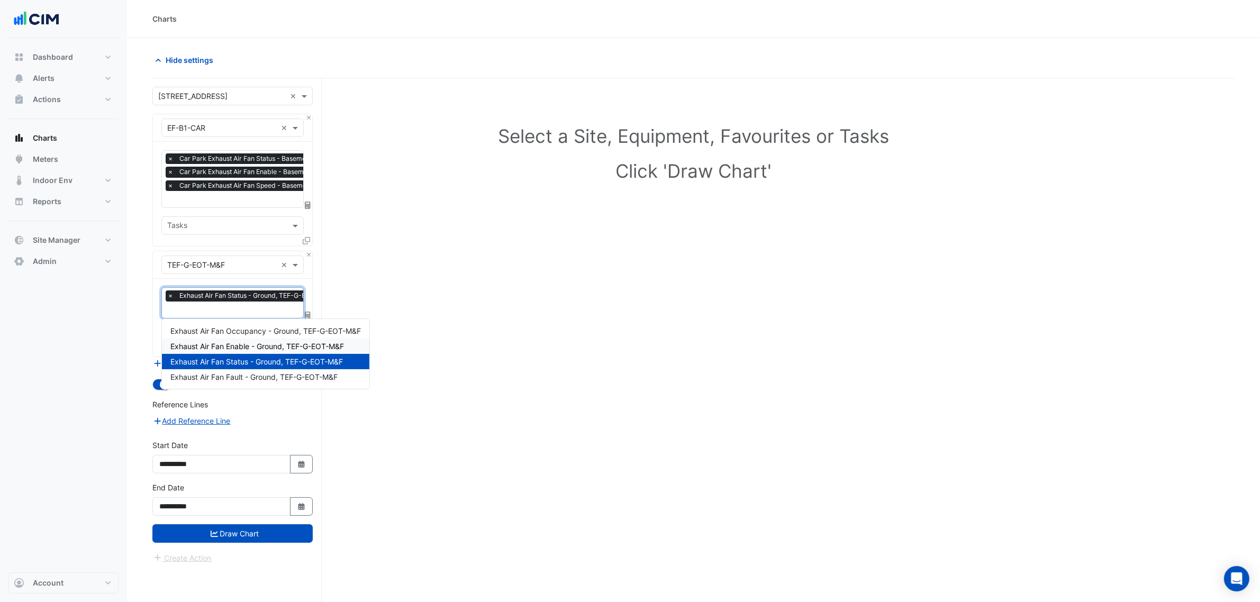
click at [254, 348] on span "Exhaust Air Fan Enable - Ground, TEF-G-EOT-M&F" at bounding box center [257, 346] width 174 height 9
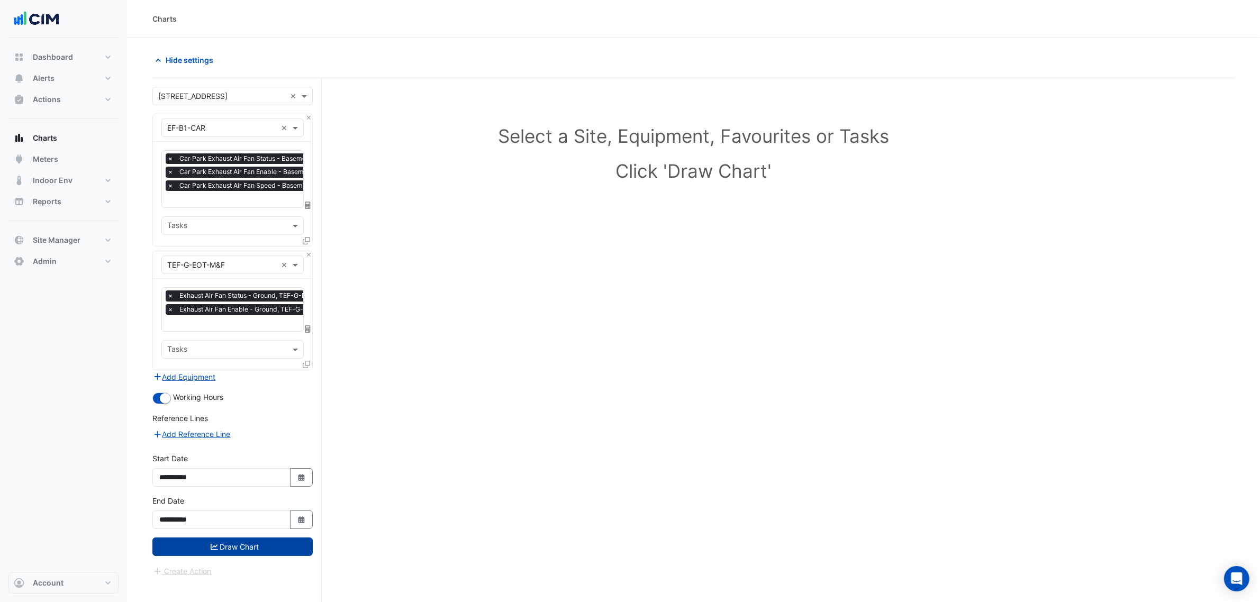
click at [254, 549] on button "Draw Chart" at bounding box center [232, 547] width 160 height 19
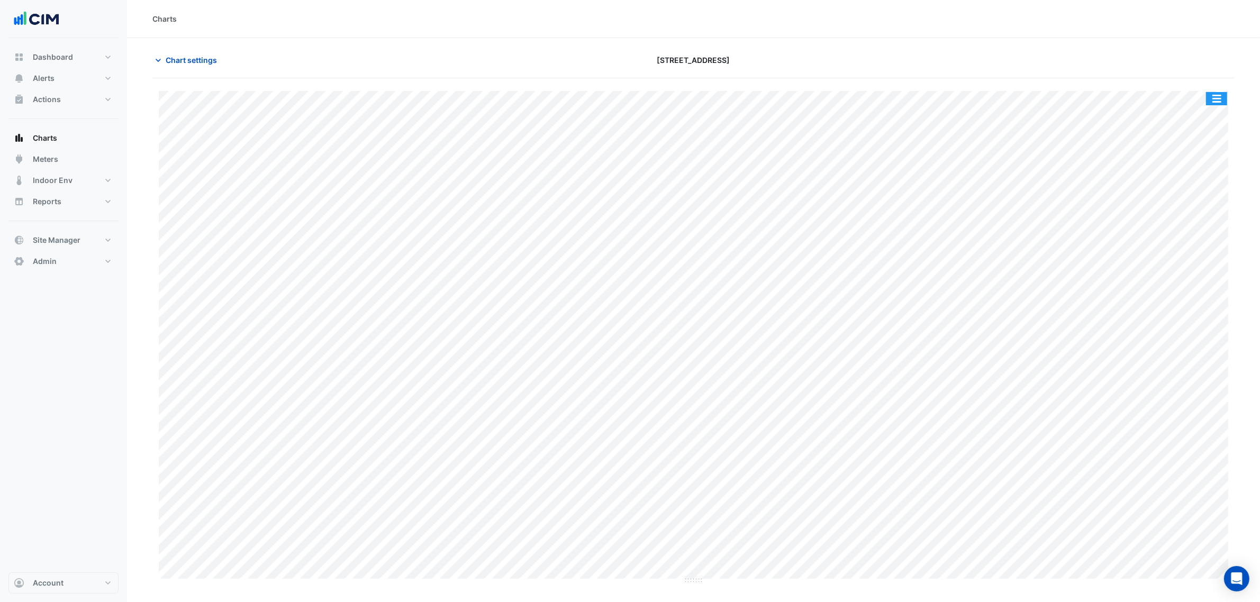
click at [1218, 98] on button "button" at bounding box center [1216, 98] width 21 height 13
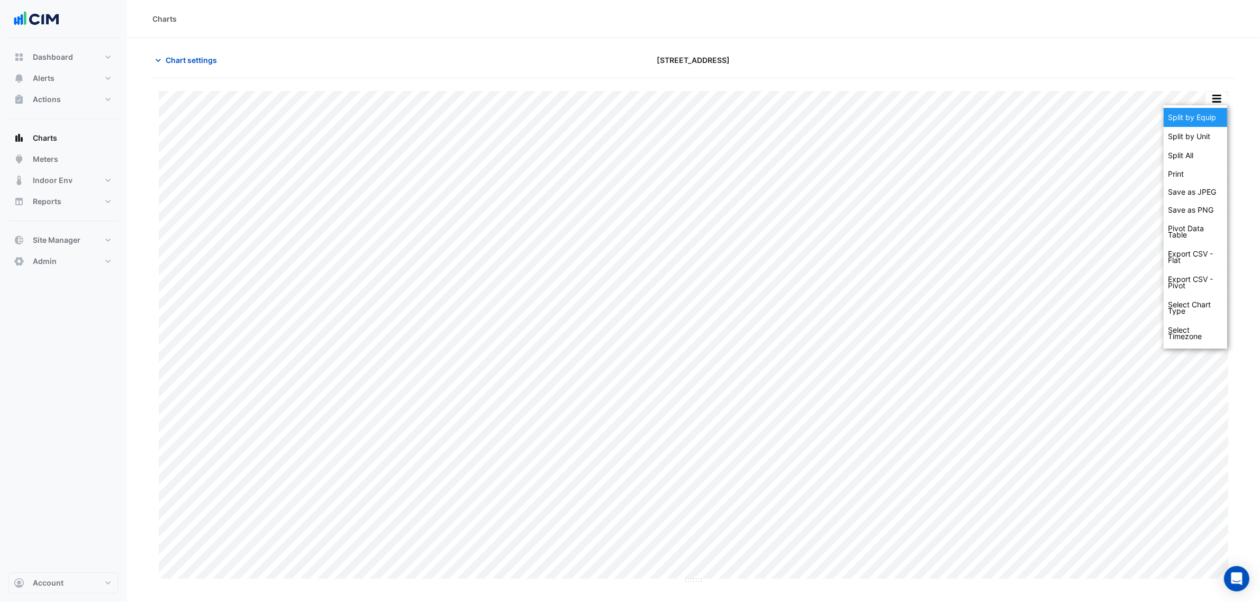
click at [1220, 115] on div "Split by Equip" at bounding box center [1194, 117] width 63 height 19
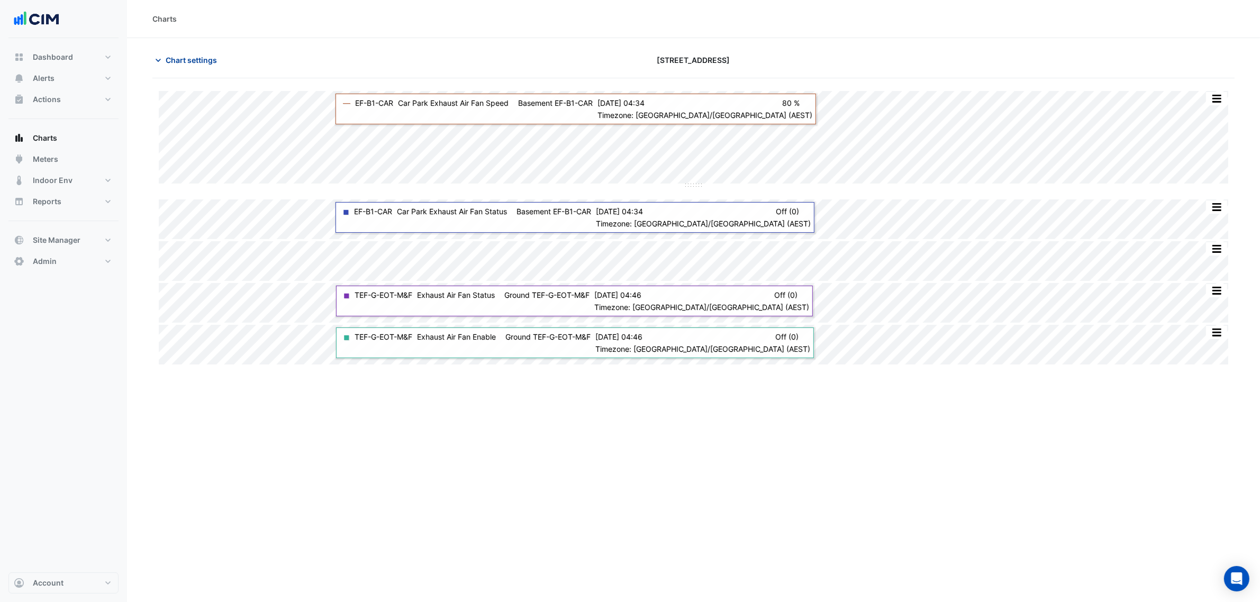
click at [208, 62] on span "Chart settings" at bounding box center [191, 59] width 51 height 11
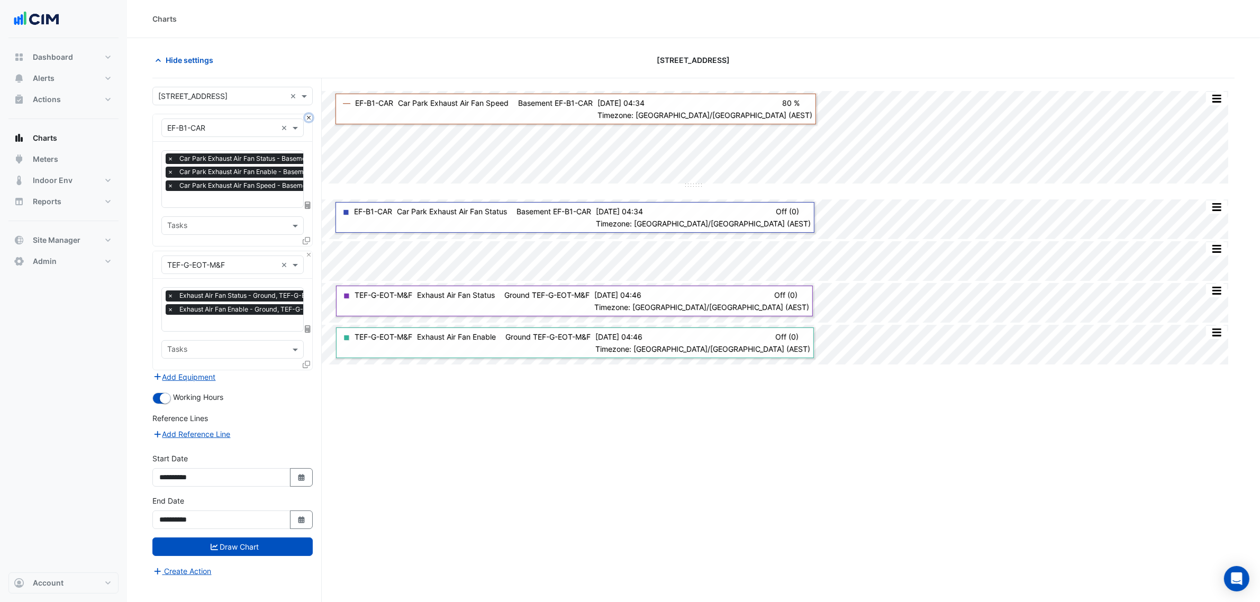
click at [310, 120] on button "Close" at bounding box center [308, 117] width 7 height 7
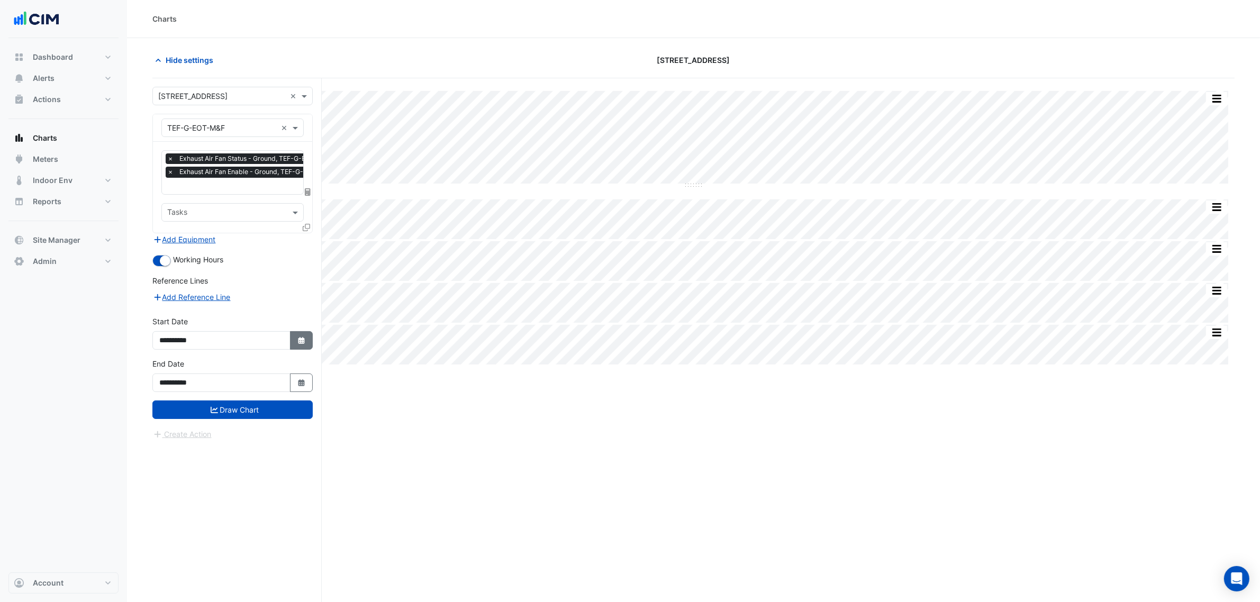
click at [304, 336] on fa-icon "Select Date" at bounding box center [302, 340] width 10 height 9
select select "**"
select select "****"
click at [167, 199] on span "Previous month" at bounding box center [171, 200] width 8 height 8
select select "*"
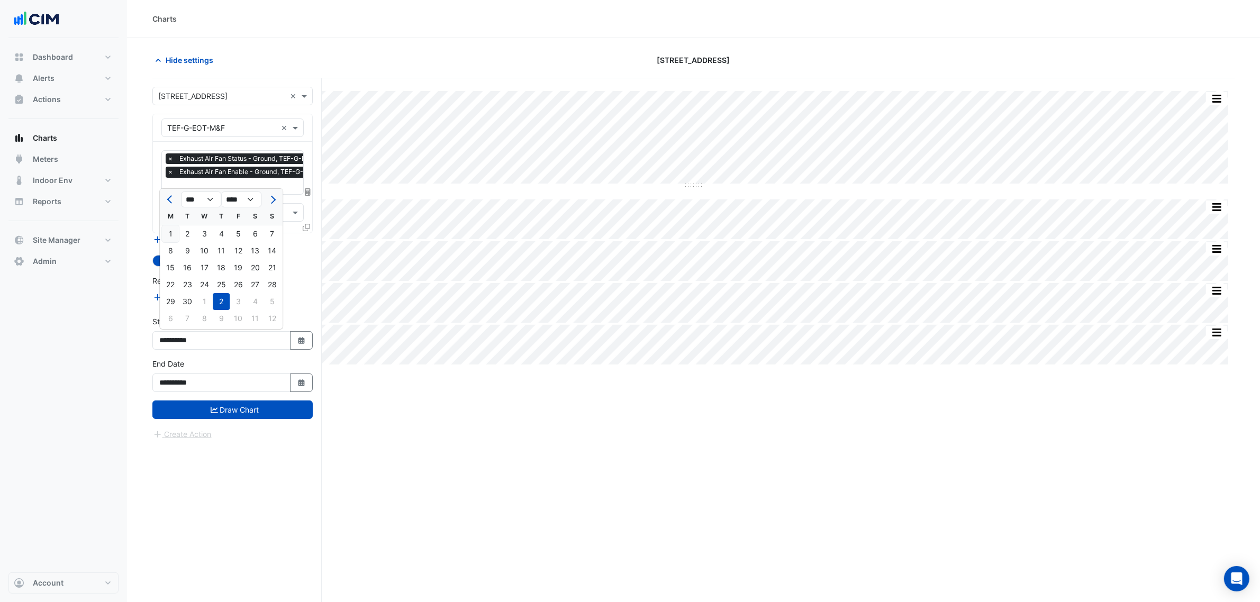
click at [168, 230] on div "1" at bounding box center [170, 233] width 17 height 17
type input "**********"
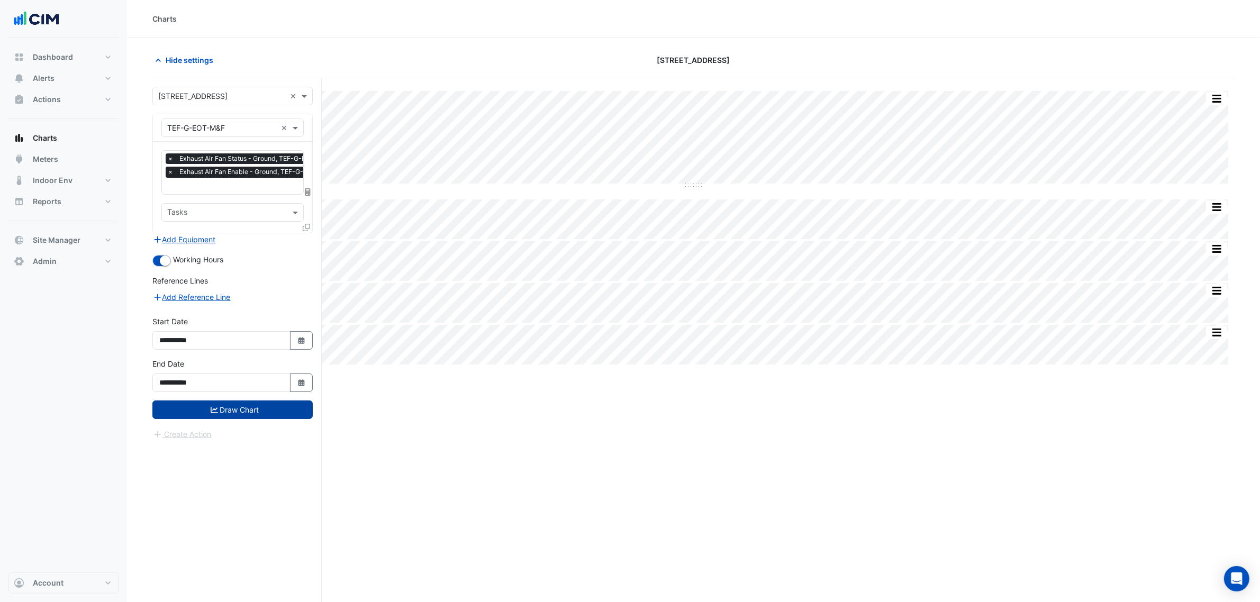
click at [263, 410] on button "Draw Chart" at bounding box center [232, 410] width 160 height 19
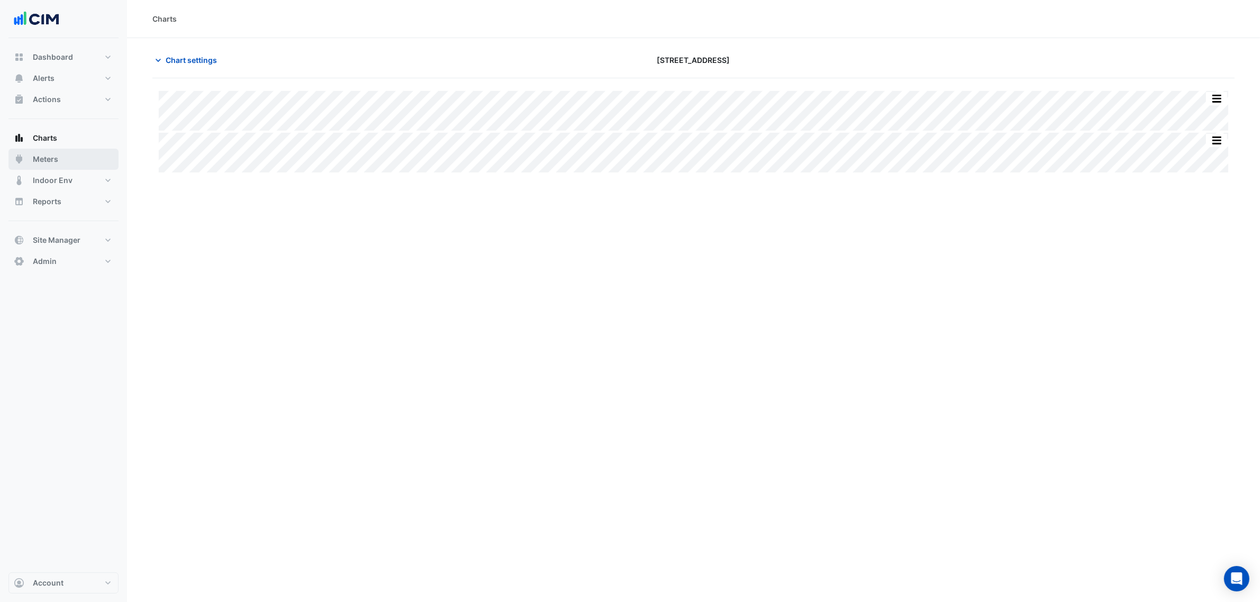
click at [67, 157] on button "Meters" at bounding box center [63, 159] width 110 height 21
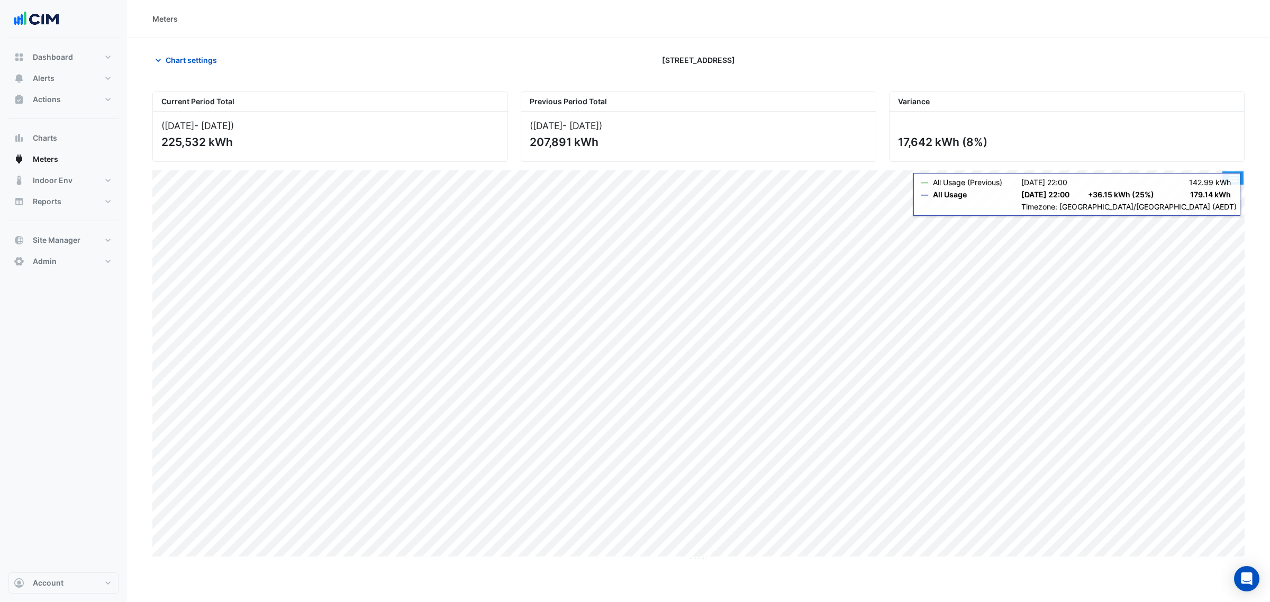
click at [1237, 180] on button "button" at bounding box center [1232, 177] width 21 height 13
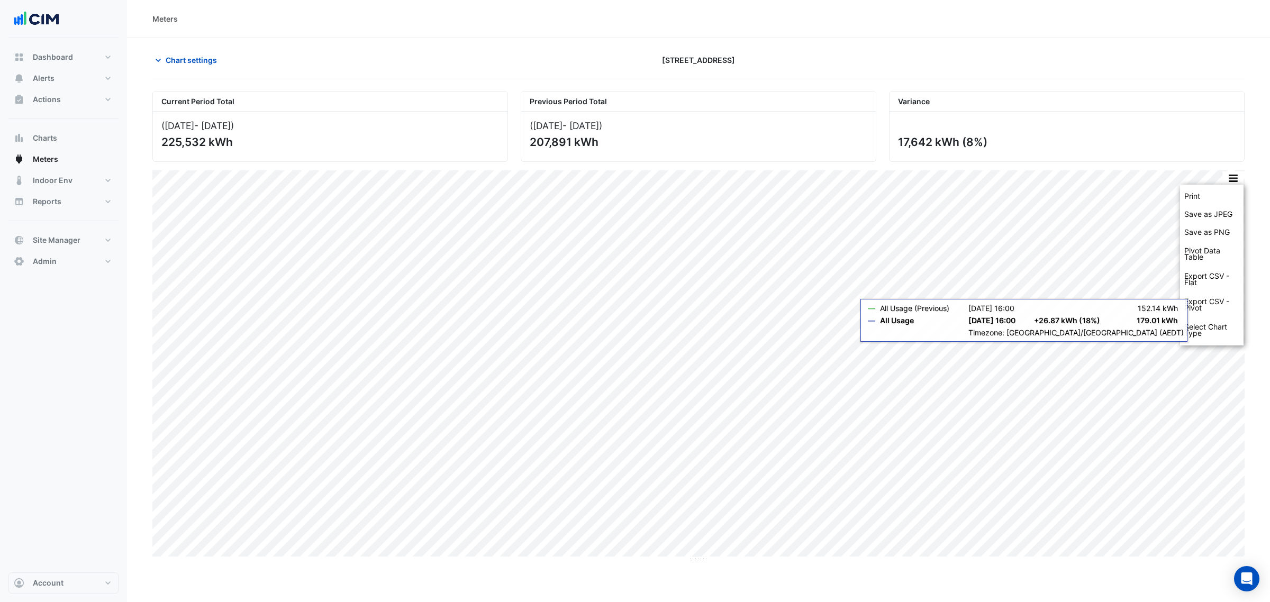
click at [1195, 334] on div "Select Chart Type" at bounding box center [1211, 329] width 63 height 25
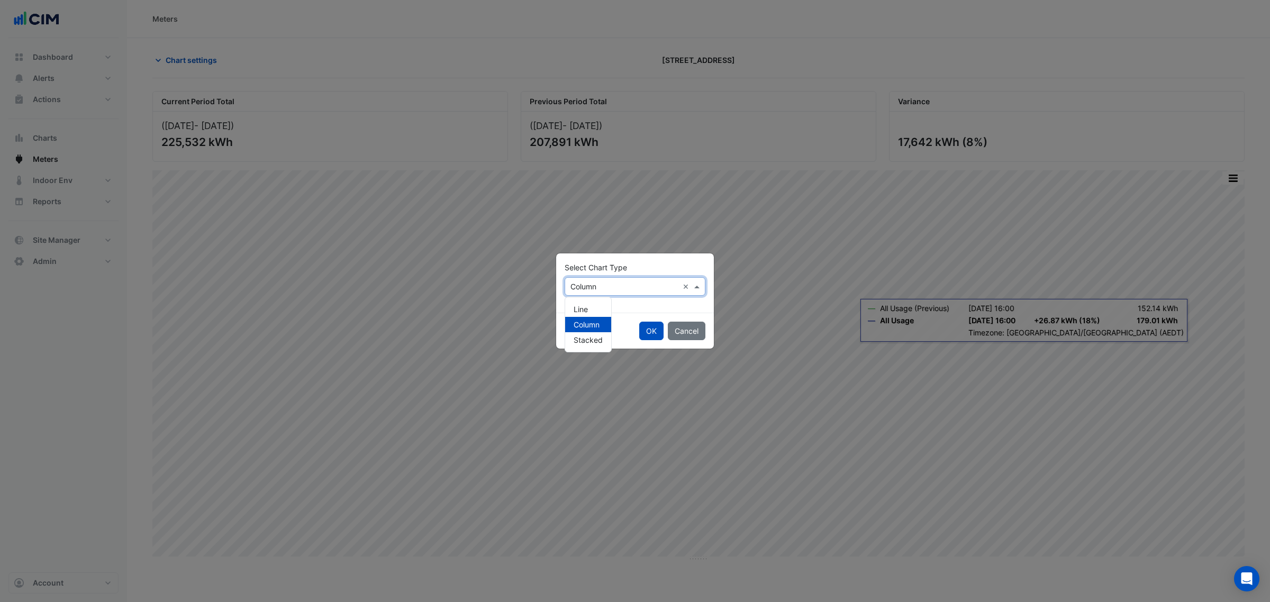
click at [601, 292] on div "× Column" at bounding box center [621, 286] width 113 height 11
click at [596, 308] on div "Line" at bounding box center [588, 309] width 46 height 15
click at [643, 329] on button "OK" at bounding box center [651, 331] width 24 height 19
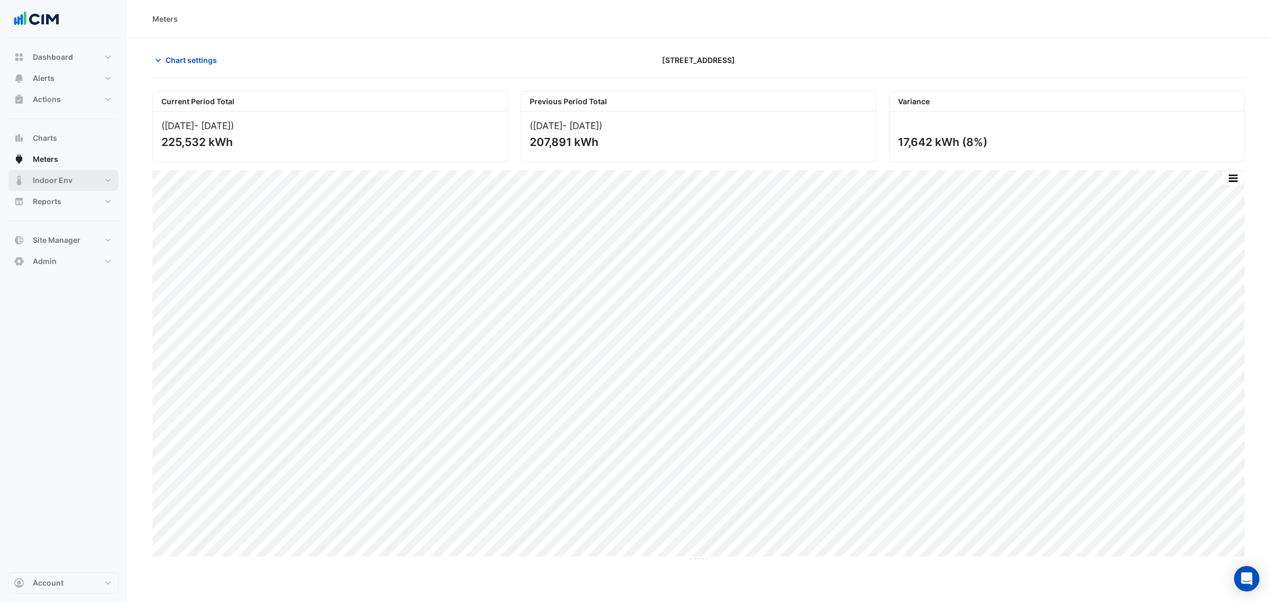
click at [102, 181] on button "Indoor Env" at bounding box center [63, 180] width 110 height 21
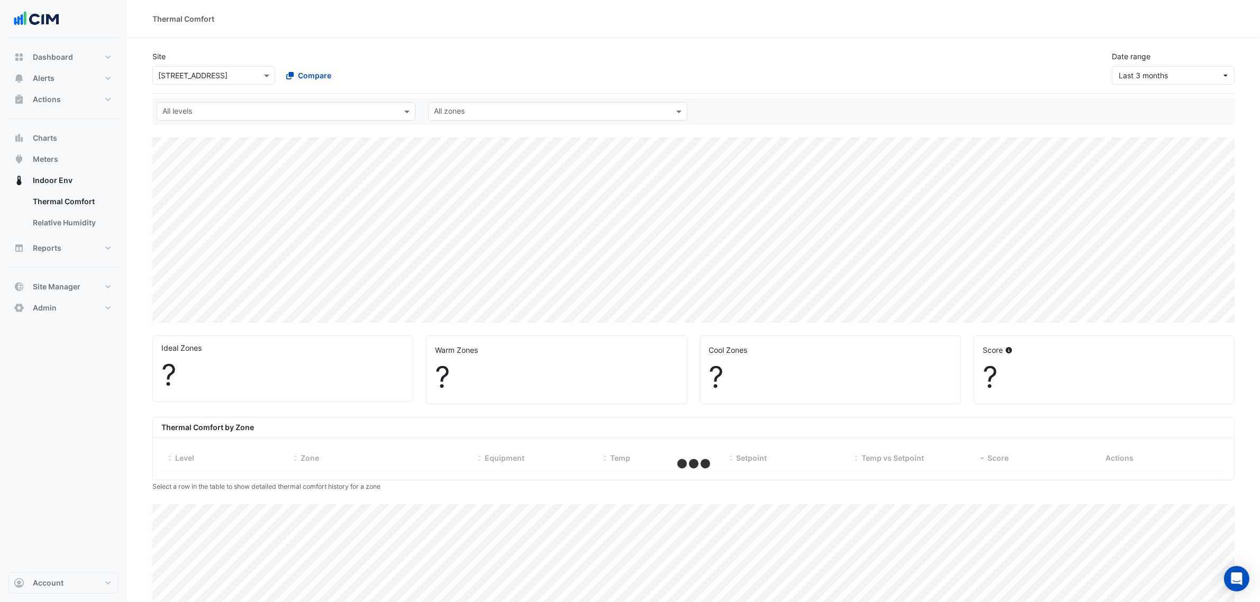
select select "***"
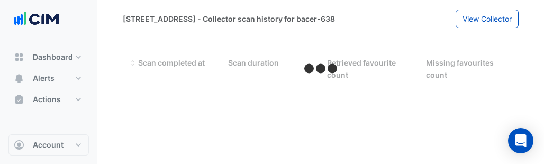
select select "***"
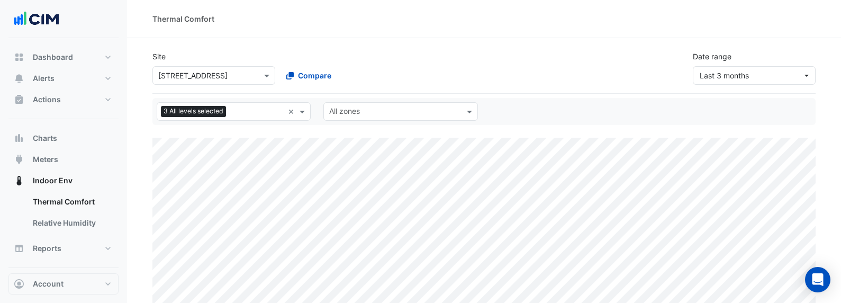
select select "***"
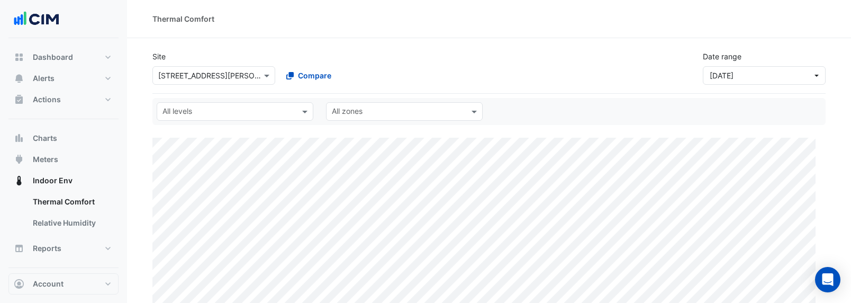
select select "***"
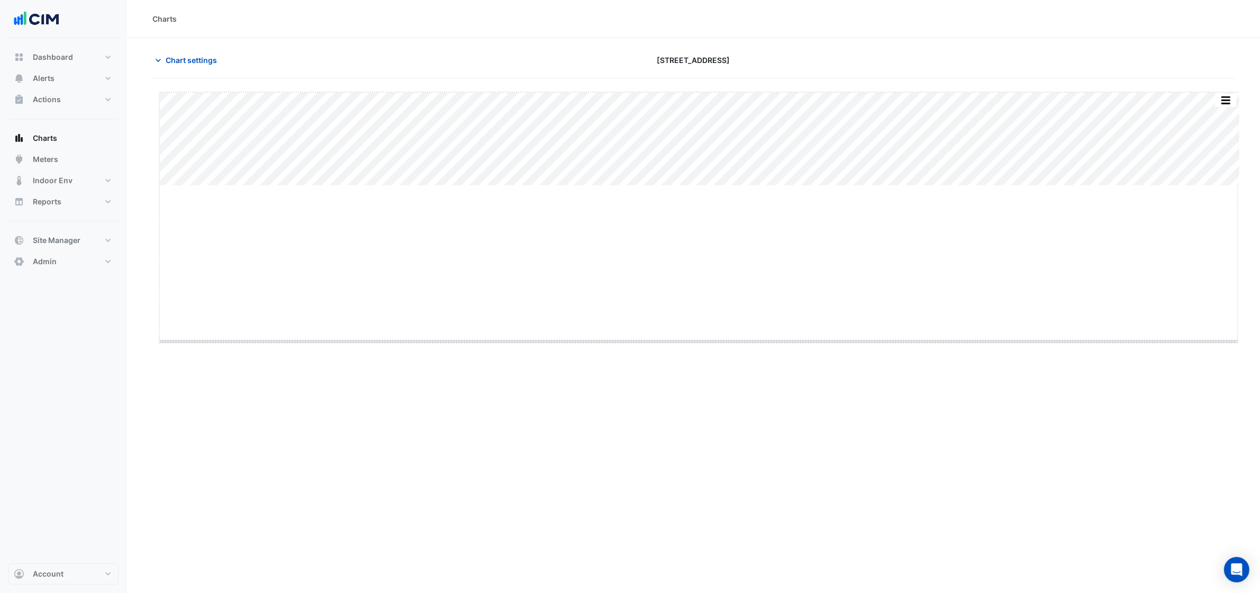
drag, startPoint x: 694, startPoint y: 186, endPoint x: 694, endPoint y: 341, distance: 155.6
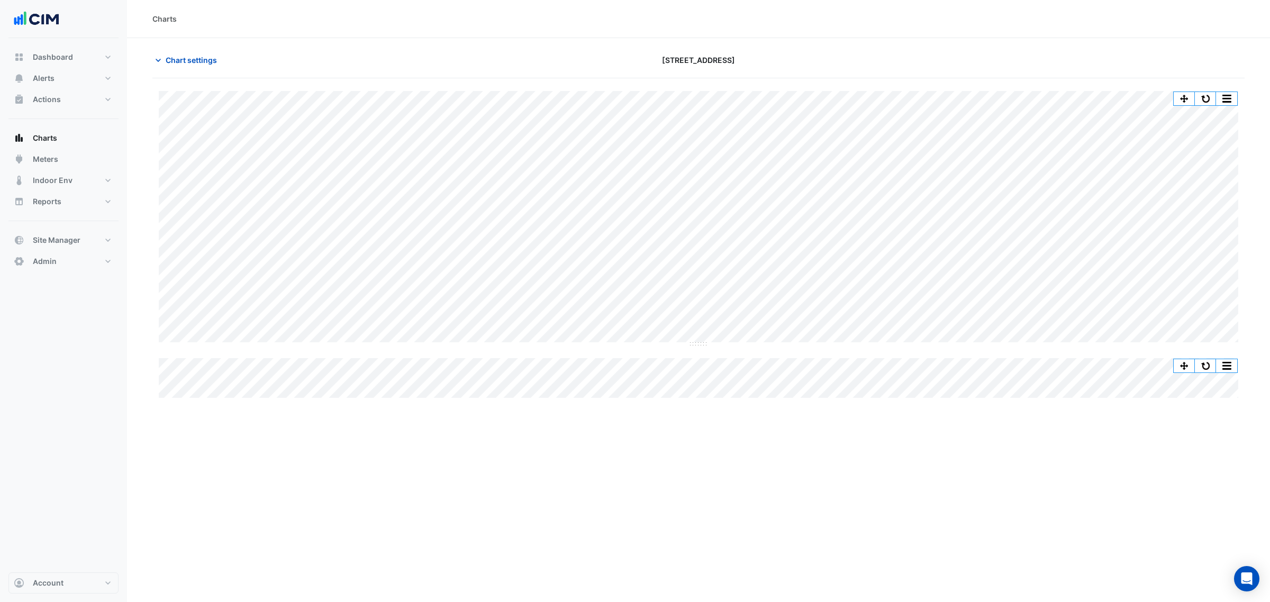
click at [781, 438] on div "Charts Chart settings [STREET_ADDRESS] Split All Split None Print Save as JPEG …" at bounding box center [698, 301] width 1143 height 602
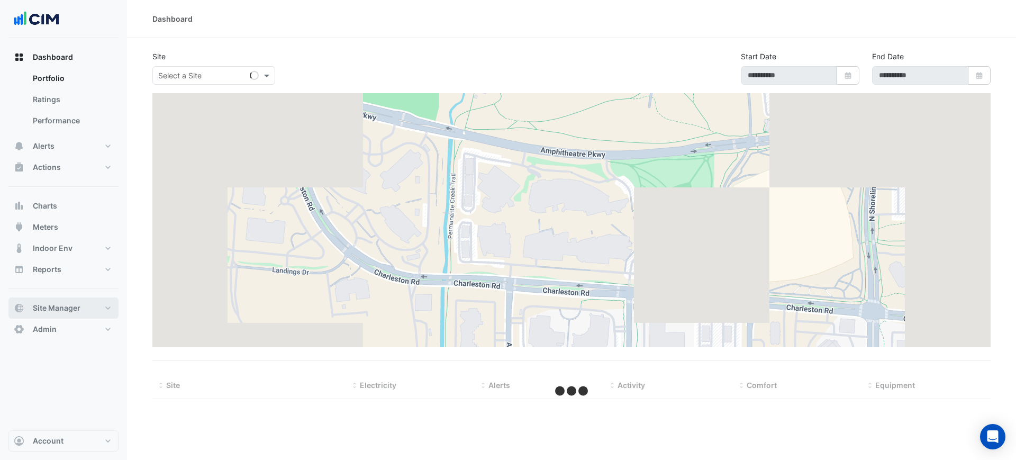
click at [67, 307] on span "Site Manager" at bounding box center [57, 308] width 48 height 11
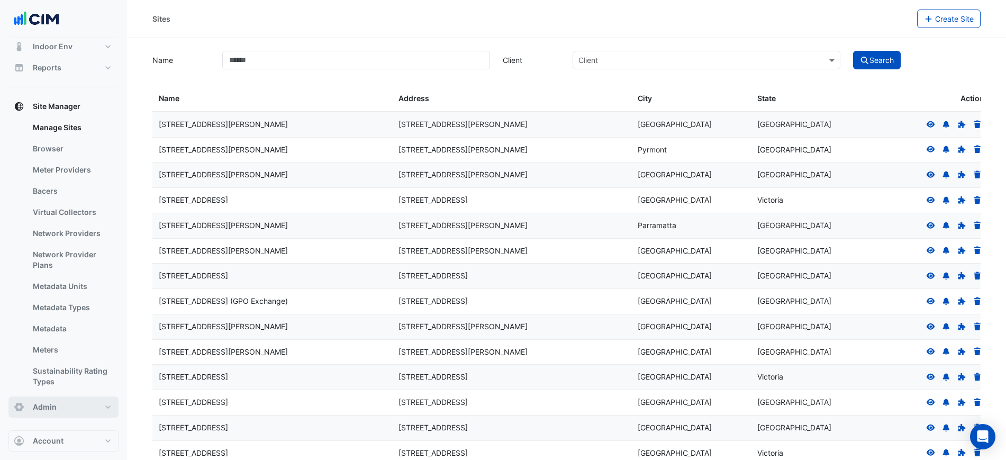
click at [71, 405] on button "Admin" at bounding box center [63, 406] width 110 height 21
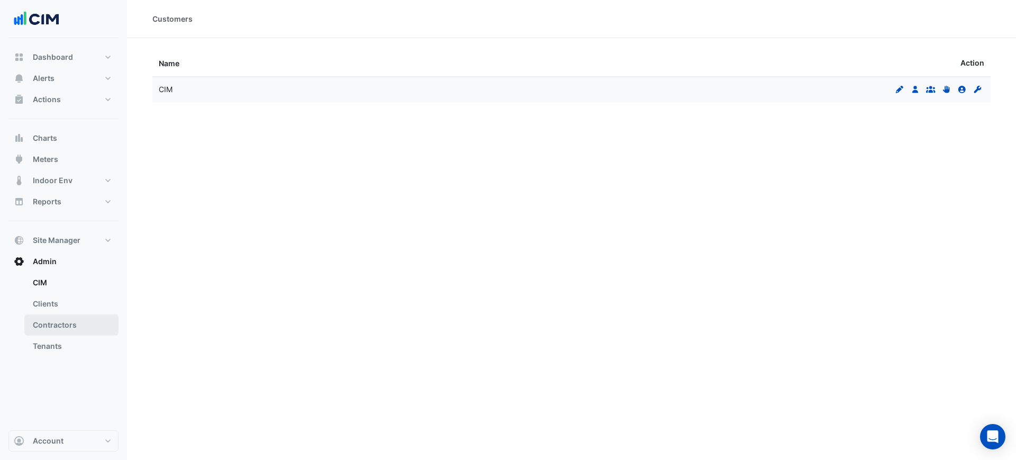
click at [58, 322] on link "Contractors" at bounding box center [71, 324] width 94 height 21
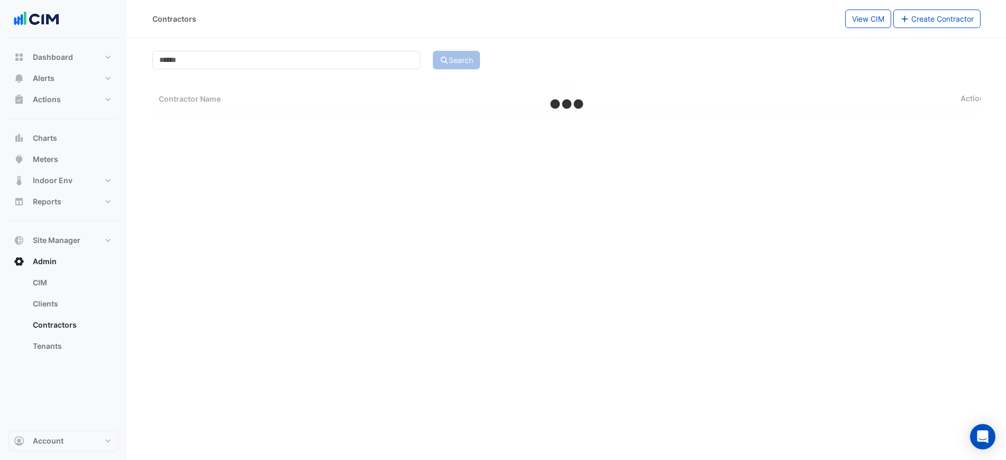
select select "***"
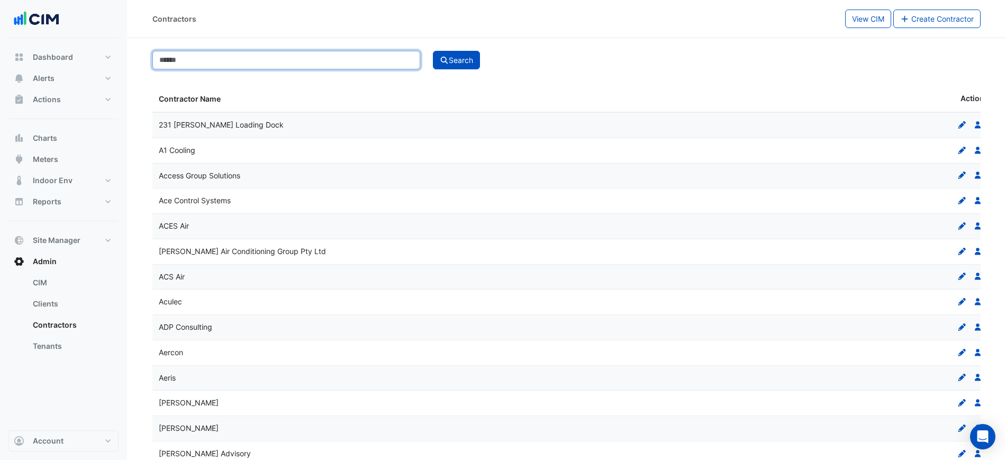
click at [239, 64] on input at bounding box center [286, 60] width 268 height 19
type input "*********"
click at [433, 51] on button "Search" at bounding box center [457, 60] width 48 height 19
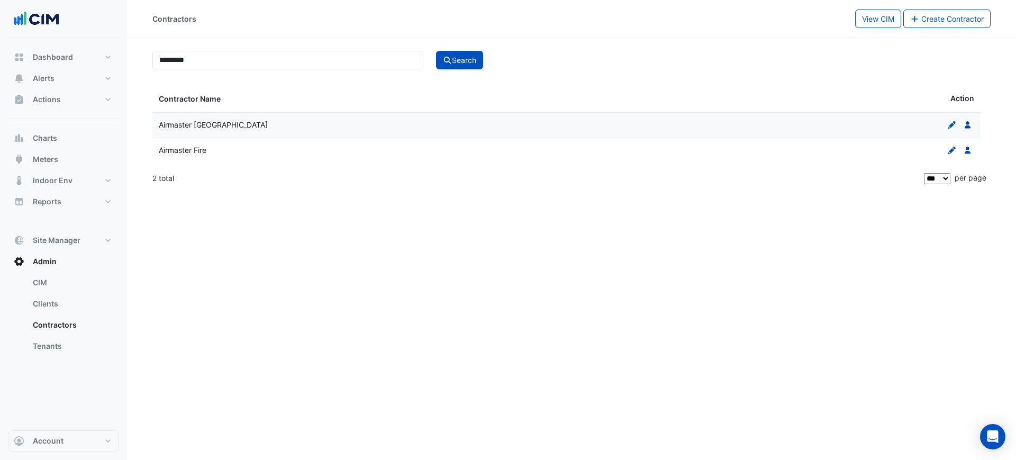
click at [964, 124] on icon "Users" at bounding box center [968, 124] width 10 height 7
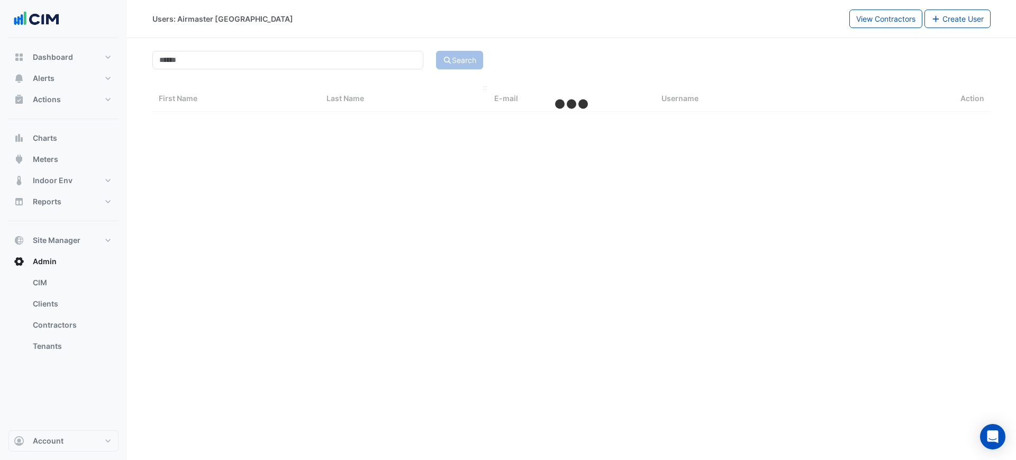
select select "***"
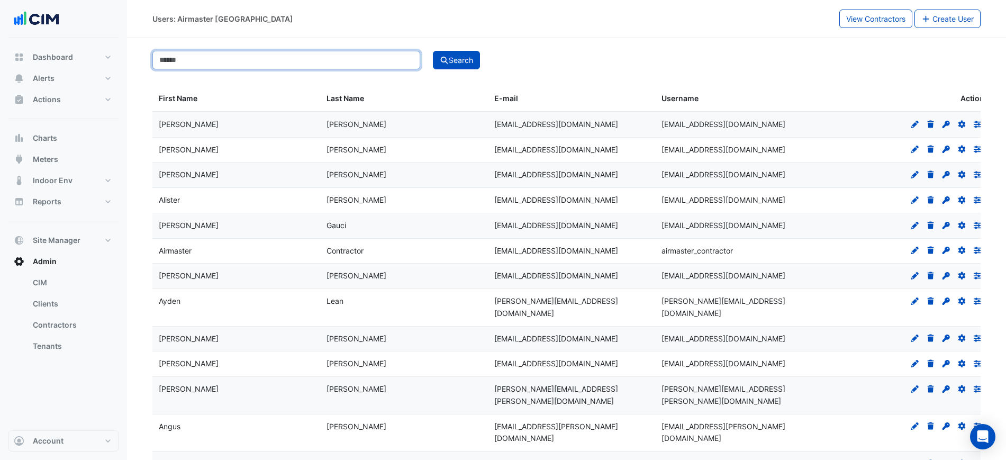
click at [242, 57] on input at bounding box center [286, 60] width 268 height 19
click at [433, 51] on button "Search" at bounding box center [457, 60] width 48 height 19
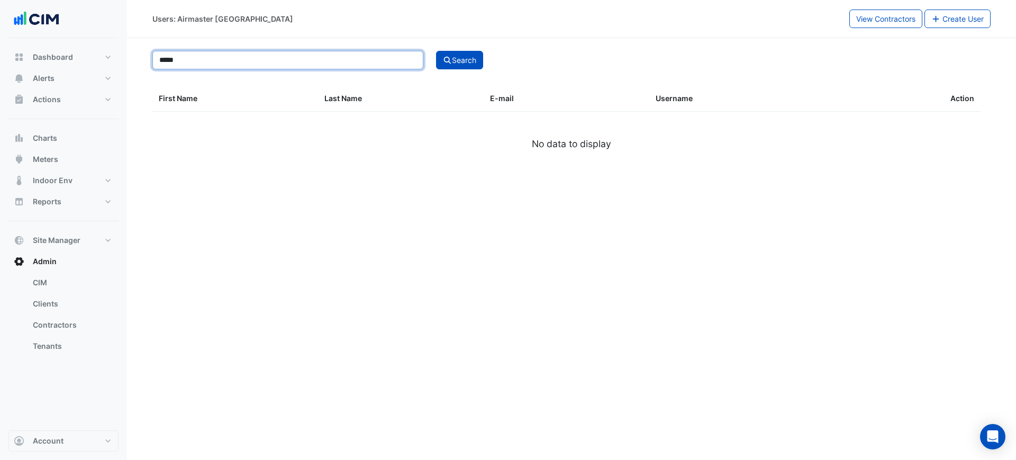
click at [142, 58] on section "***** Search First Name Last Name E-mail Username Action No data to display" at bounding box center [571, 107] width 889 height 138
click at [436, 51] on button "Search" at bounding box center [460, 60] width 48 height 19
drag, startPoint x: 196, startPoint y: 59, endPoint x: 144, endPoint y: 58, distance: 51.9
click at [144, 58] on section "******* Search First Name Last Name E-mail Username Action No data to display" at bounding box center [571, 107] width 889 height 138
type input "*******"
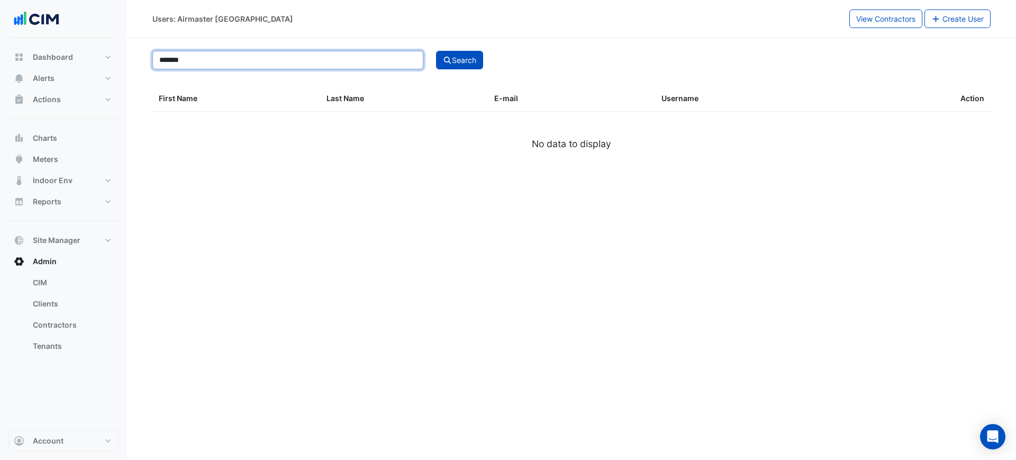
click at [436, 51] on button "Search" at bounding box center [460, 60] width 48 height 19
select select "***"
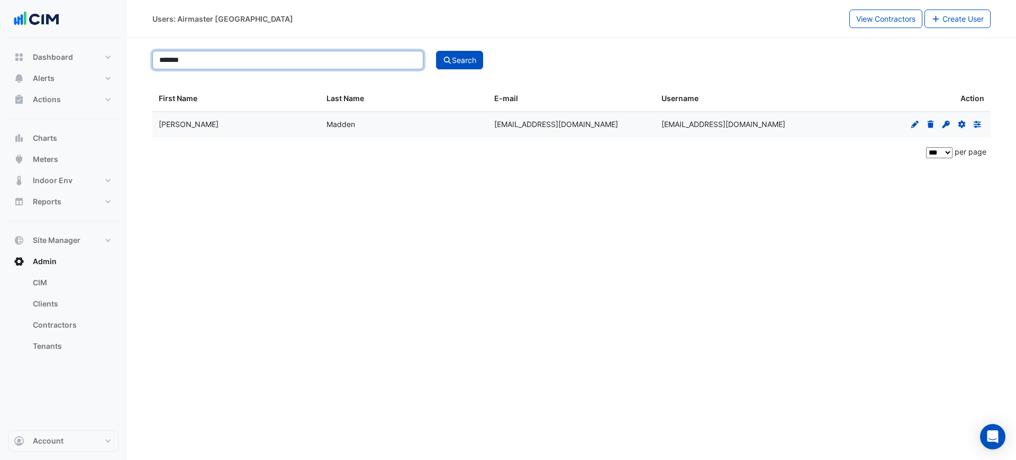
drag, startPoint x: 329, startPoint y: 63, endPoint x: 98, endPoint y: 43, distance: 231.6
click at [75, 48] on div "Users: Airmaster Australia View Contractors Create User ******* Search First Na…" at bounding box center [508, 230] width 1016 height 460
paste input "******"
type input "**********"
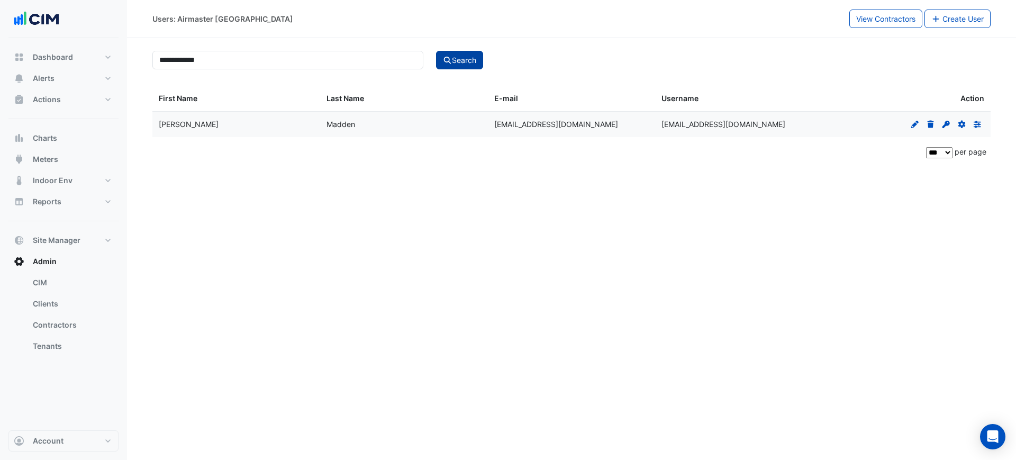
click at [454, 54] on button "Search" at bounding box center [460, 60] width 48 height 19
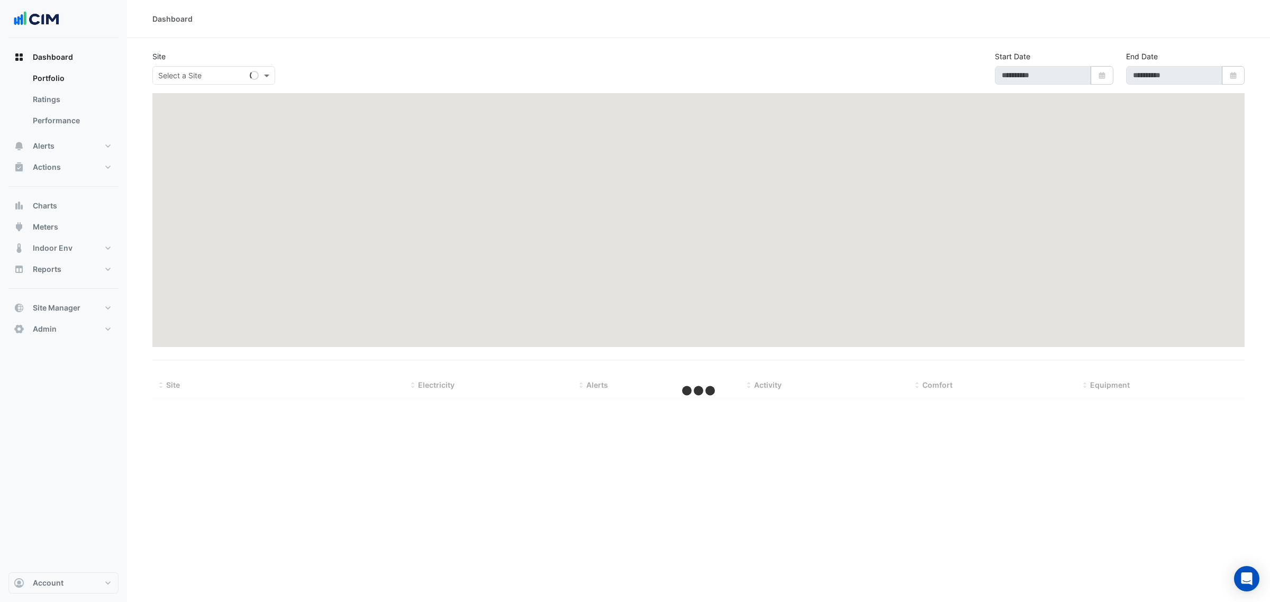
type input "**********"
select select "***"
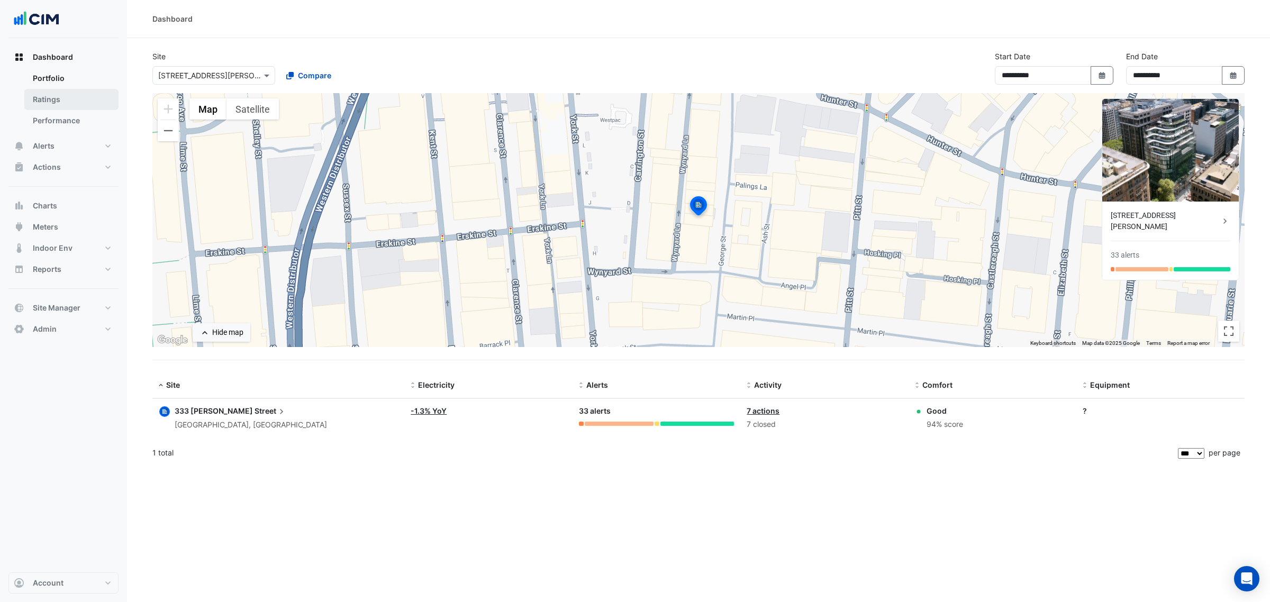
click at [65, 94] on link "Ratings" at bounding box center [71, 99] width 94 height 21
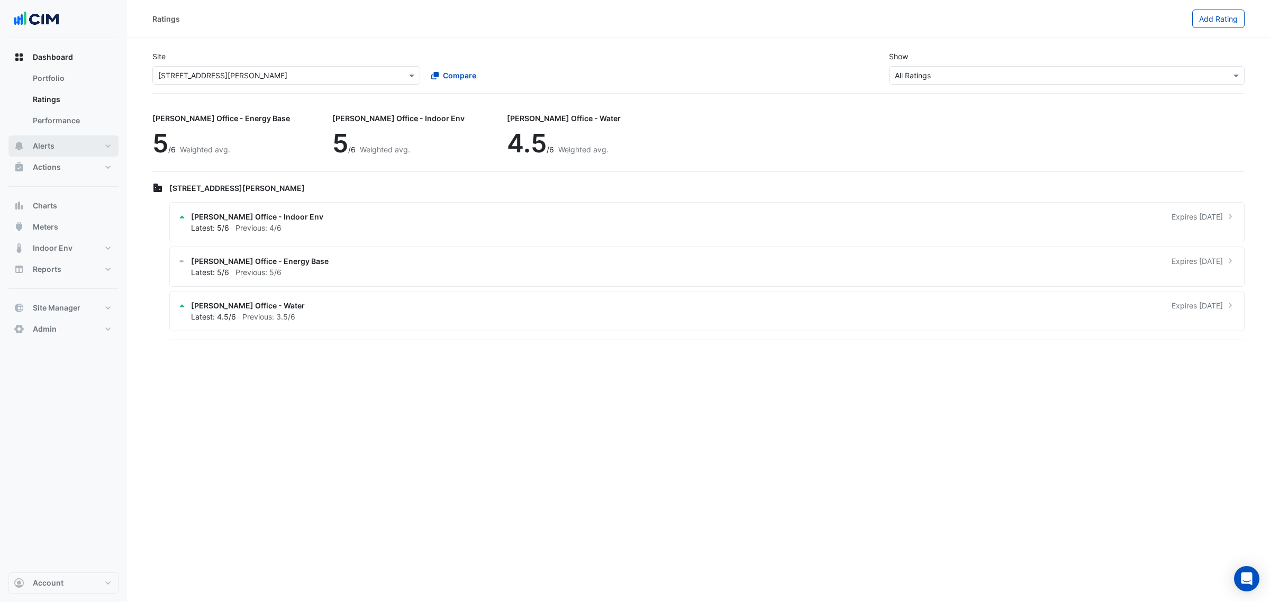
click at [52, 147] on span "Alerts" at bounding box center [44, 146] width 22 height 11
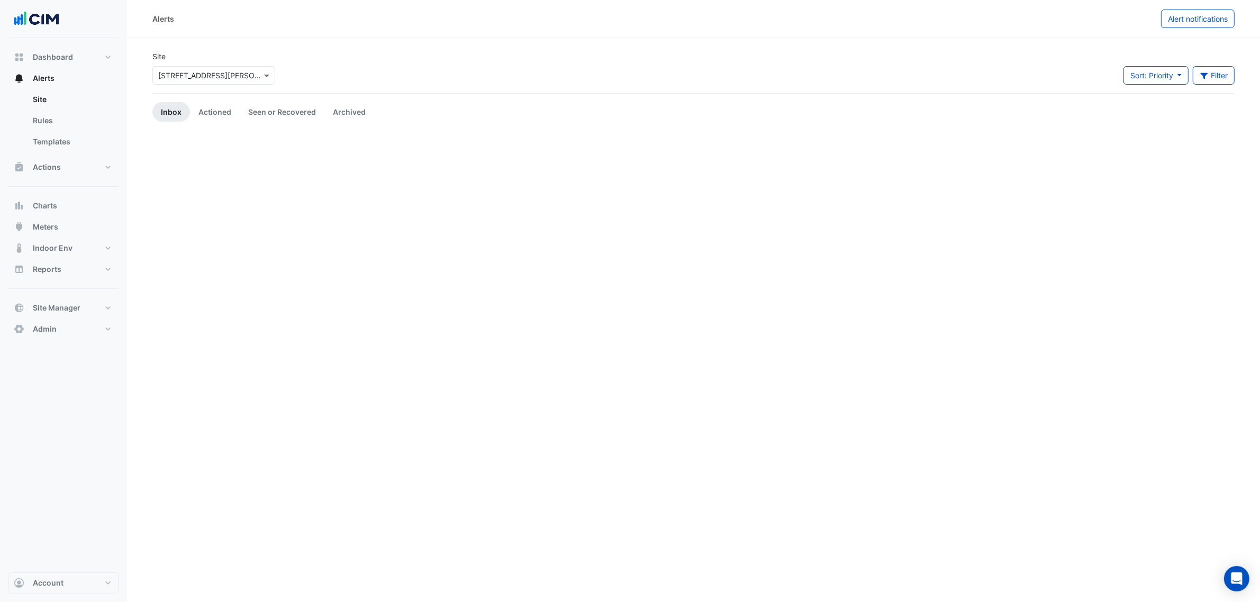
click at [228, 67] on div "× [STREET_ADDRESS][PERSON_NAME]" at bounding box center [213, 75] width 123 height 19
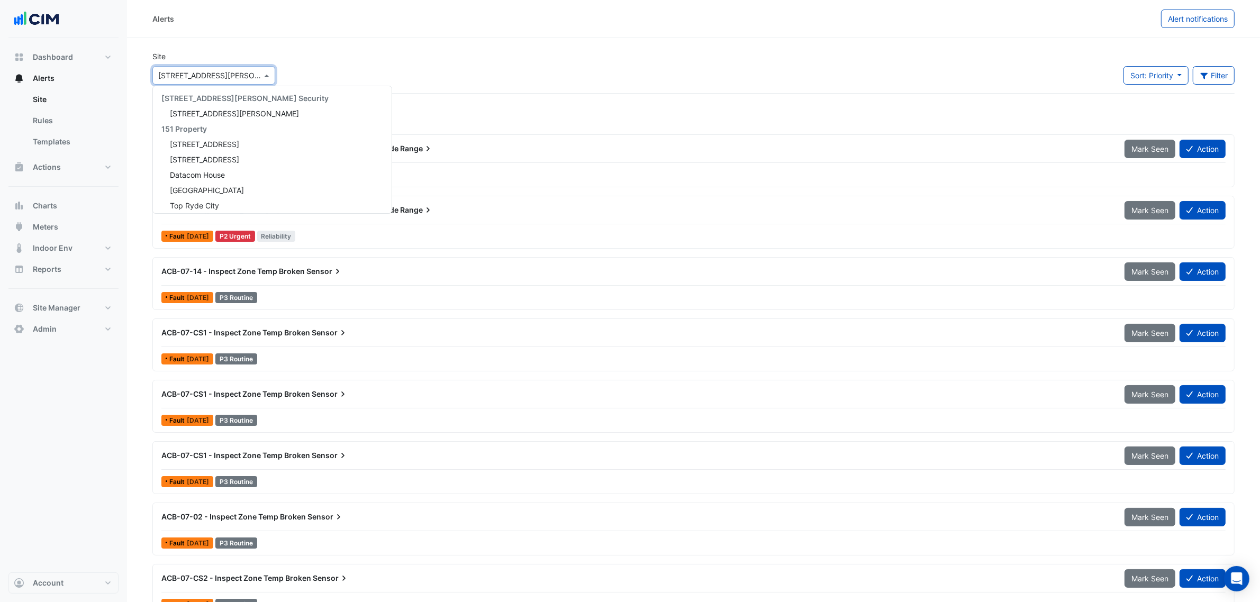
scroll to position [510, 0]
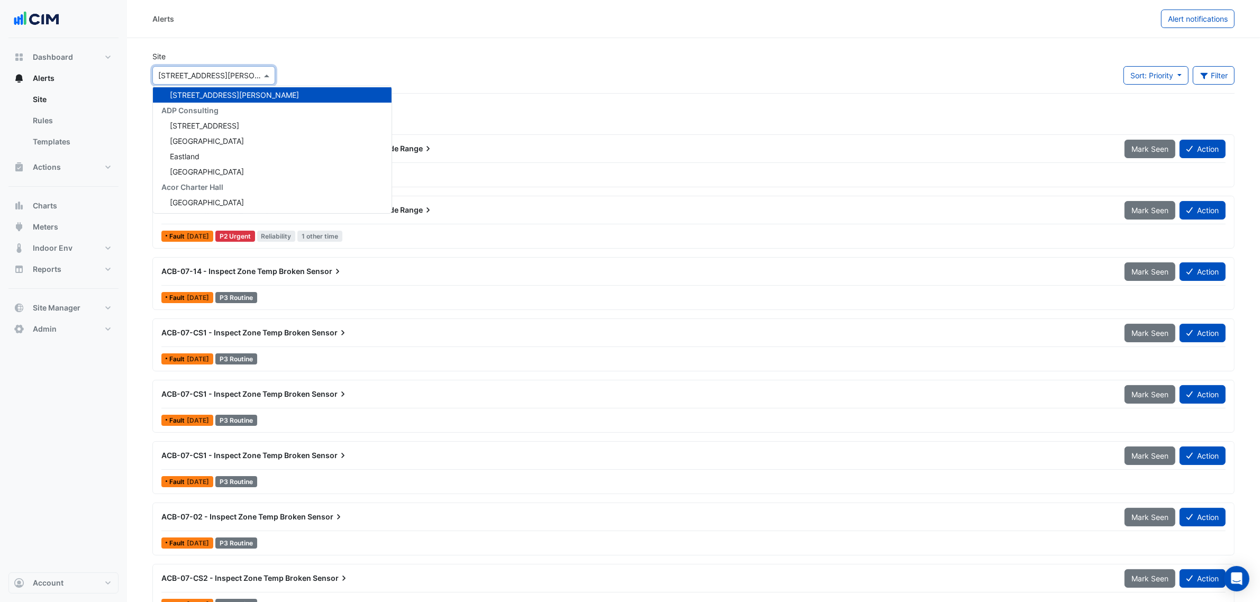
click at [389, 53] on div "Site × [STREET_ADDRESS][PERSON_NAME] [STREET_ADDRESS][PERSON_NAME] Security [ST…" at bounding box center [693, 72] width 1095 height 42
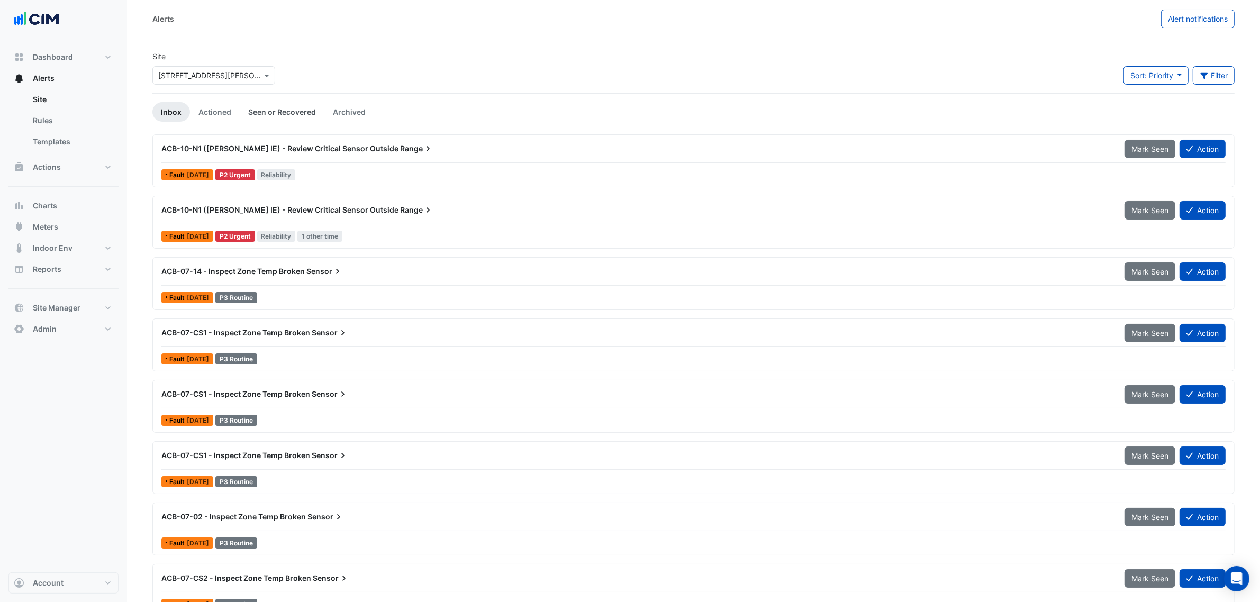
click at [282, 104] on link "Seen or Recovered" at bounding box center [282, 112] width 85 height 20
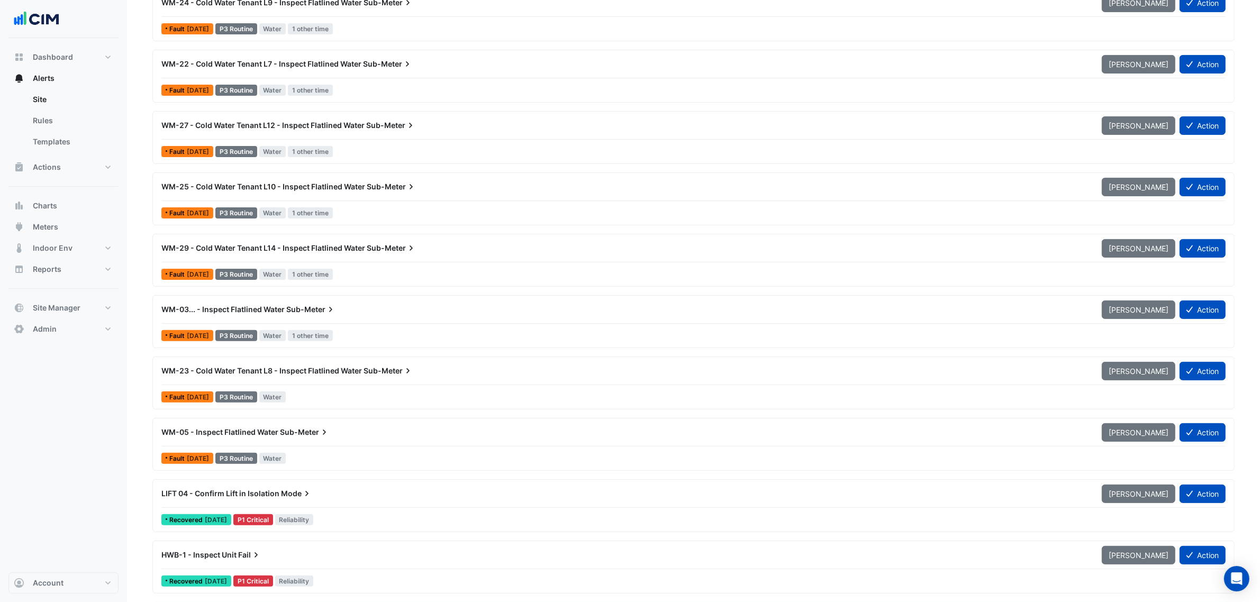
scroll to position [0, 0]
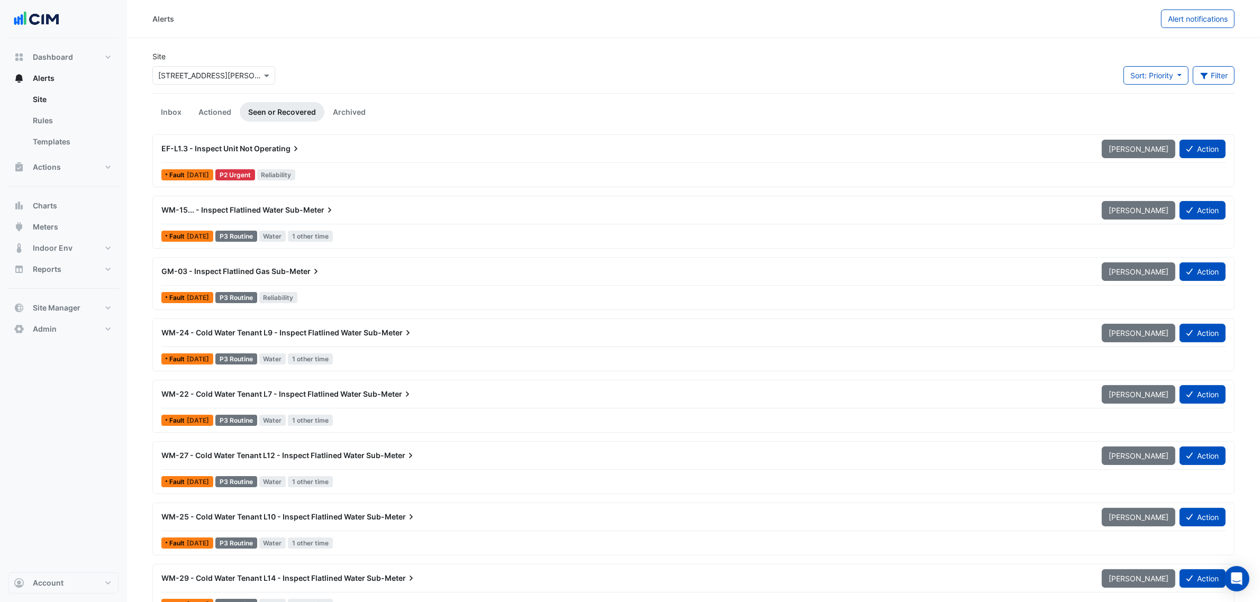
click at [1152, 62] on div "Site × [STREET_ADDRESS][PERSON_NAME] Sort: Priority Priority Updated Filter Tit…" at bounding box center [693, 72] width 1095 height 42
click at [1146, 78] on span "Sort: Priority" at bounding box center [1151, 75] width 43 height 9
click at [1143, 93] on li "Priority" at bounding box center [1164, 98] width 84 height 15
click at [1148, 90] on div "Sort: Priority Priority Updated Filter Title Priority Filter Impact Filter Equi…" at bounding box center [1178, 79] width 111 height 27
click at [1151, 79] on span "Sort: Priority" at bounding box center [1151, 75] width 43 height 9
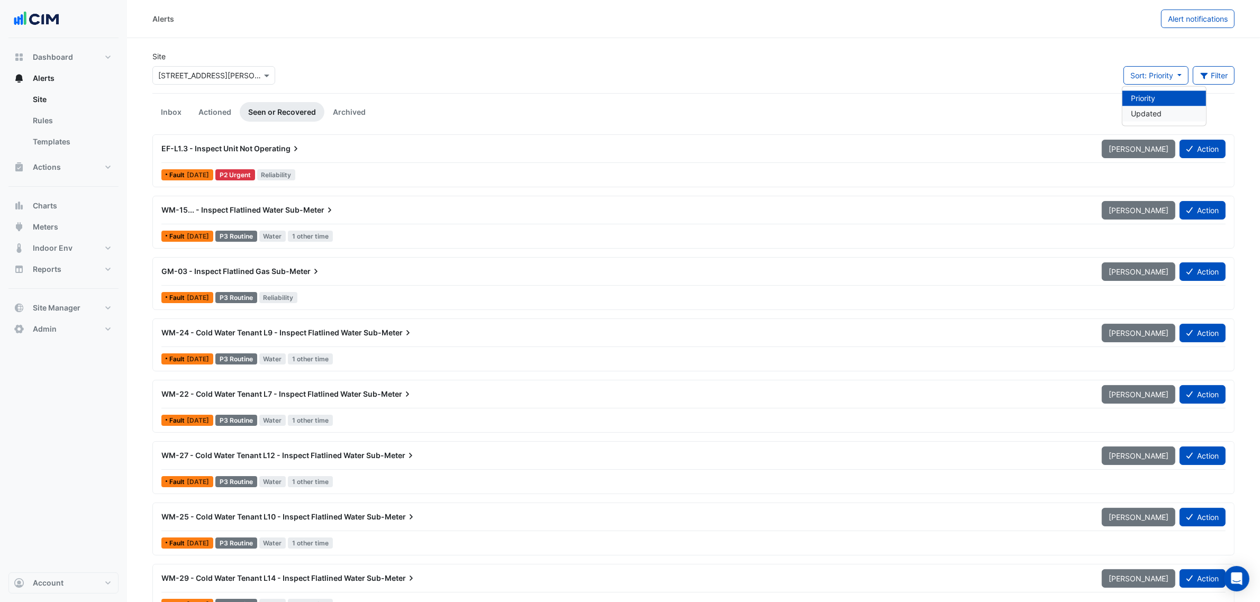
click at [1147, 106] on li "Updated" at bounding box center [1164, 113] width 84 height 15
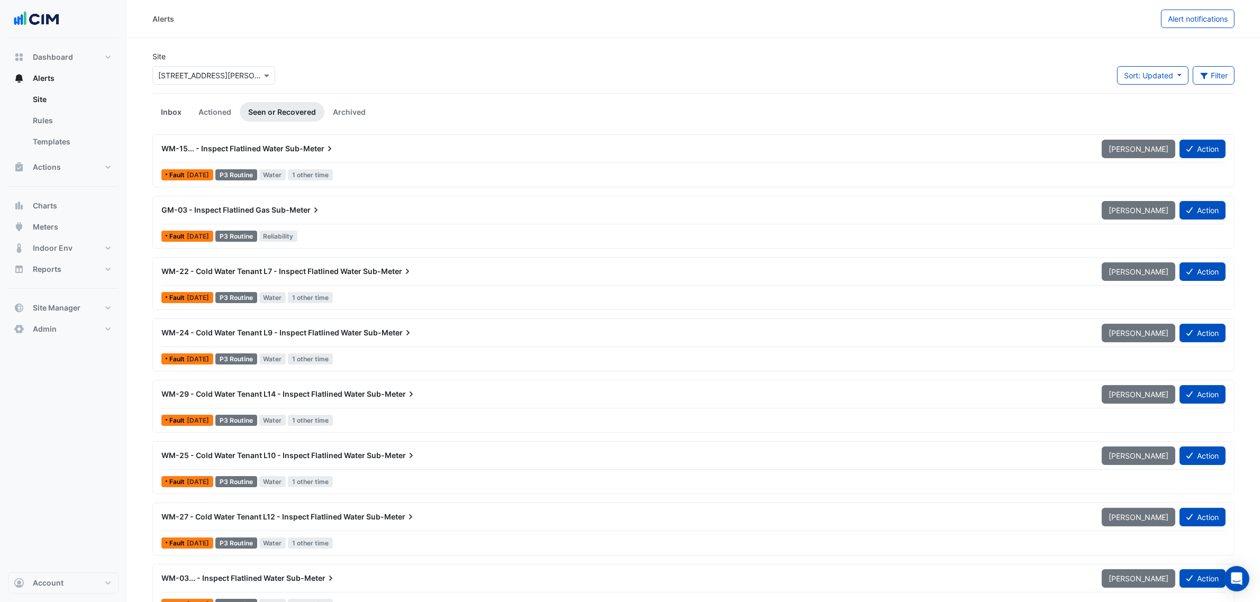
click at [174, 122] on link "Inbox" at bounding box center [171, 112] width 38 height 20
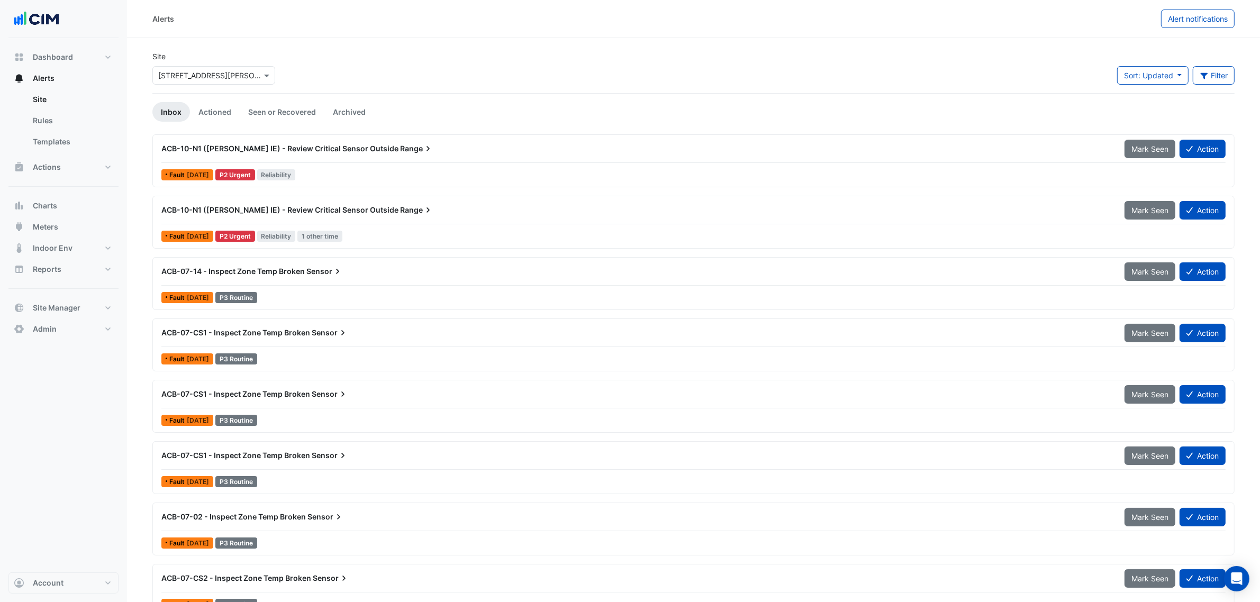
click at [250, 147] on span "ACB-10-N1 (NABERS IE) - Review Critical Sensor Outside" at bounding box center [279, 148] width 237 height 9
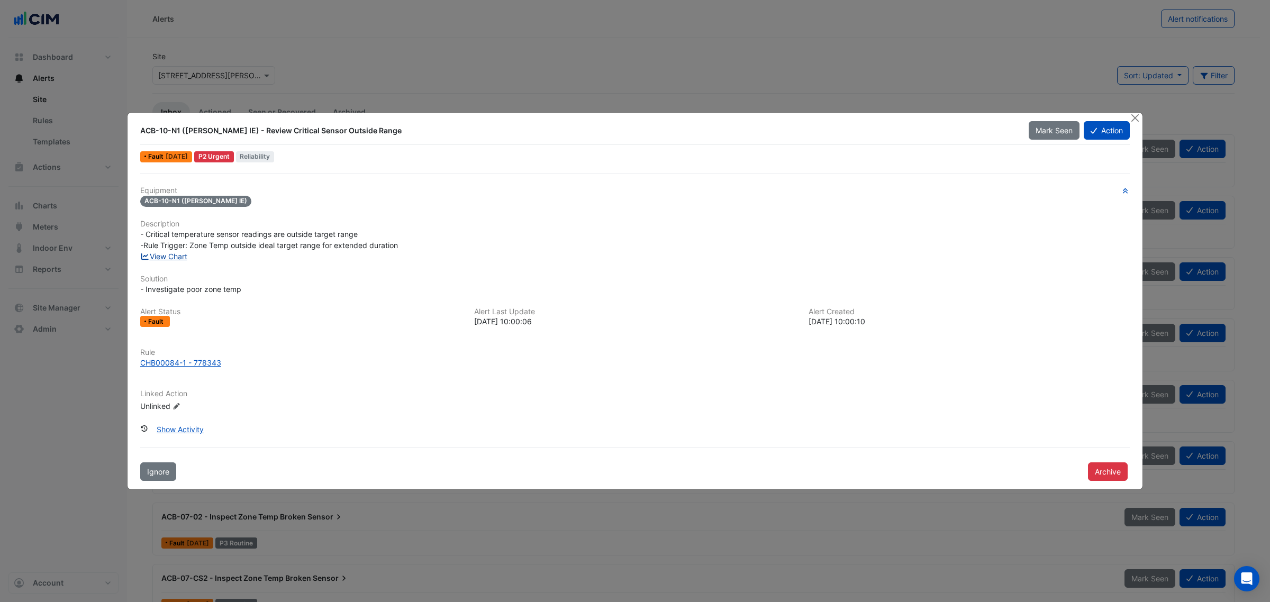
click at [173, 254] on link "View Chart" at bounding box center [163, 256] width 47 height 9
drag, startPoint x: 516, startPoint y: 62, endPoint x: 608, endPoint y: 70, distance: 92.4
click at [519, 62] on ngb-modal-window "ACB-10-N1 (NABERS IE) - Review Critical Sensor Outside Range Mark Seen Action F…" at bounding box center [635, 301] width 1270 height 602
click at [1133, 122] on button "Close" at bounding box center [1134, 118] width 11 height 11
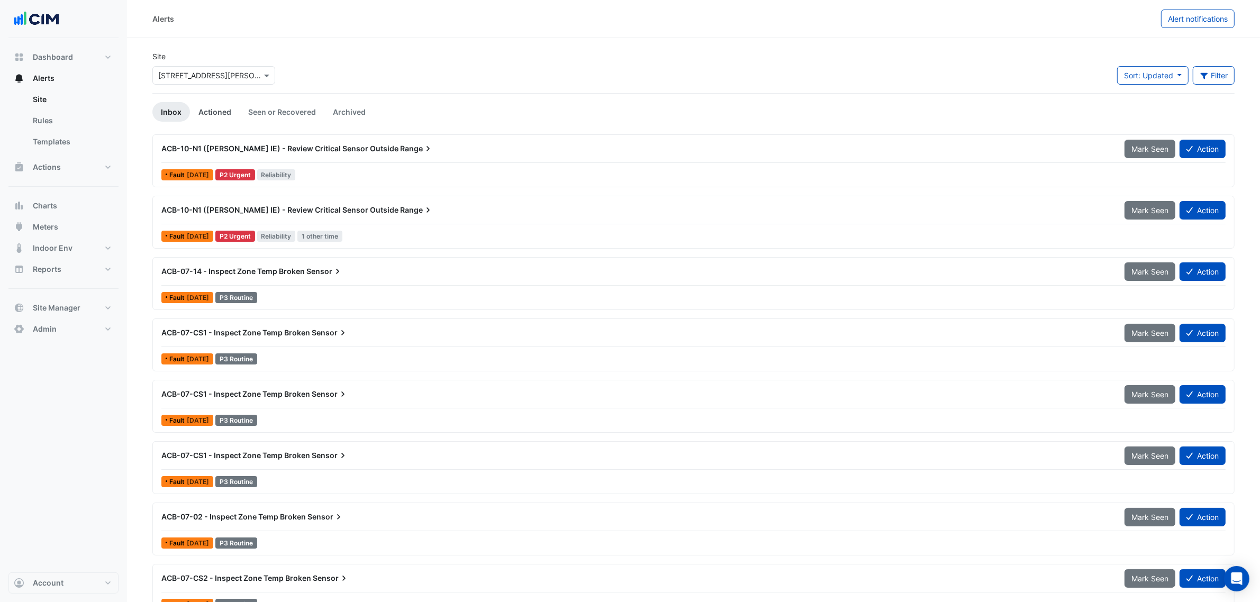
click at [191, 108] on link "Actioned" at bounding box center [215, 112] width 50 height 20
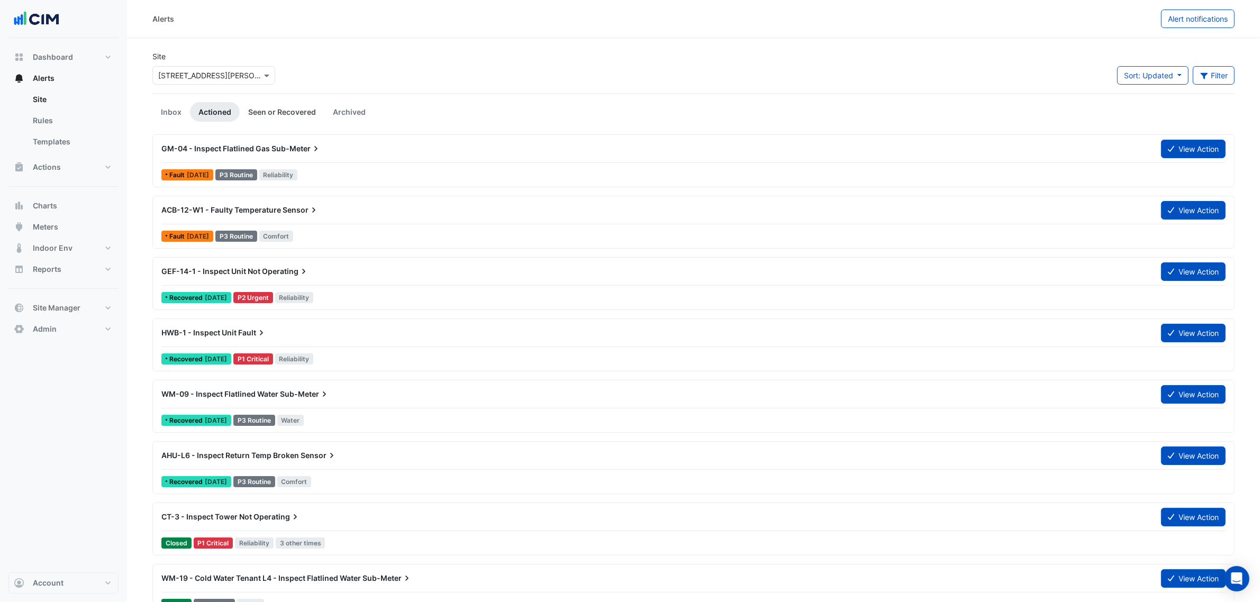
click at [262, 111] on link "Seen or Recovered" at bounding box center [282, 112] width 85 height 20
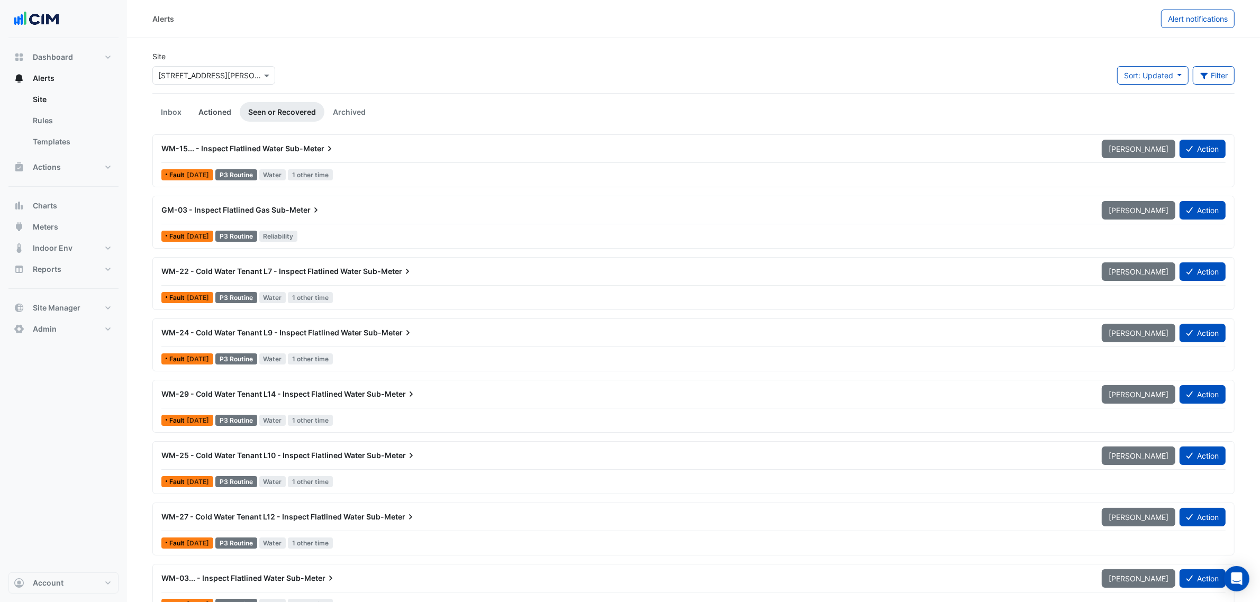
click at [210, 112] on link "Actioned" at bounding box center [215, 112] width 50 height 20
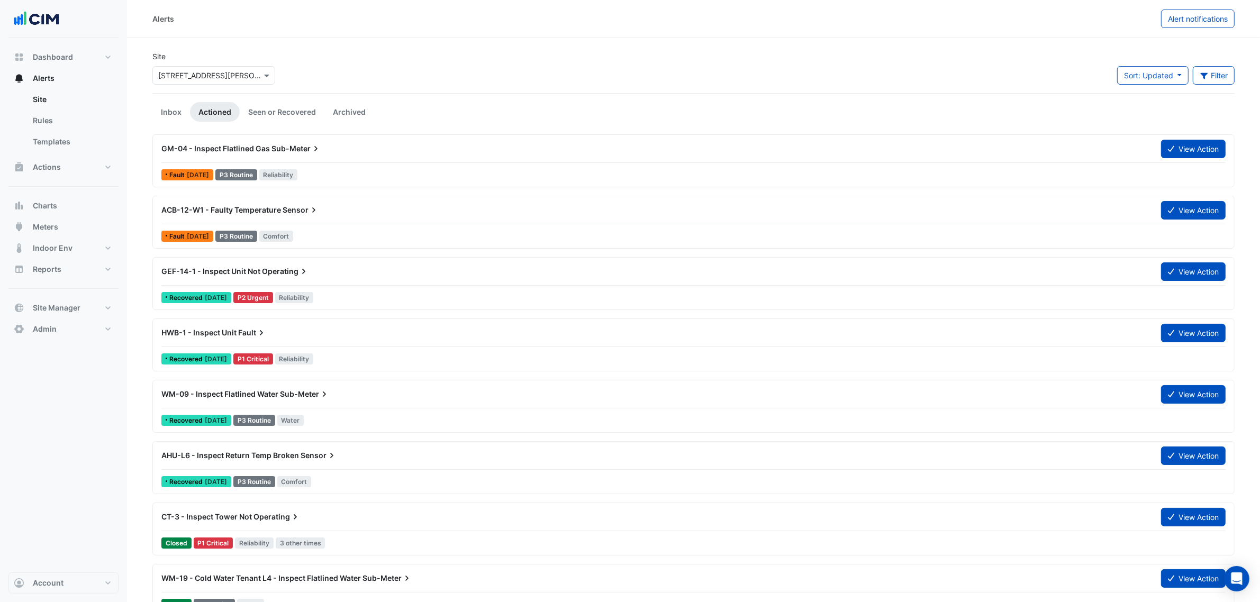
click at [154, 108] on link "Inbox" at bounding box center [171, 112] width 38 height 20
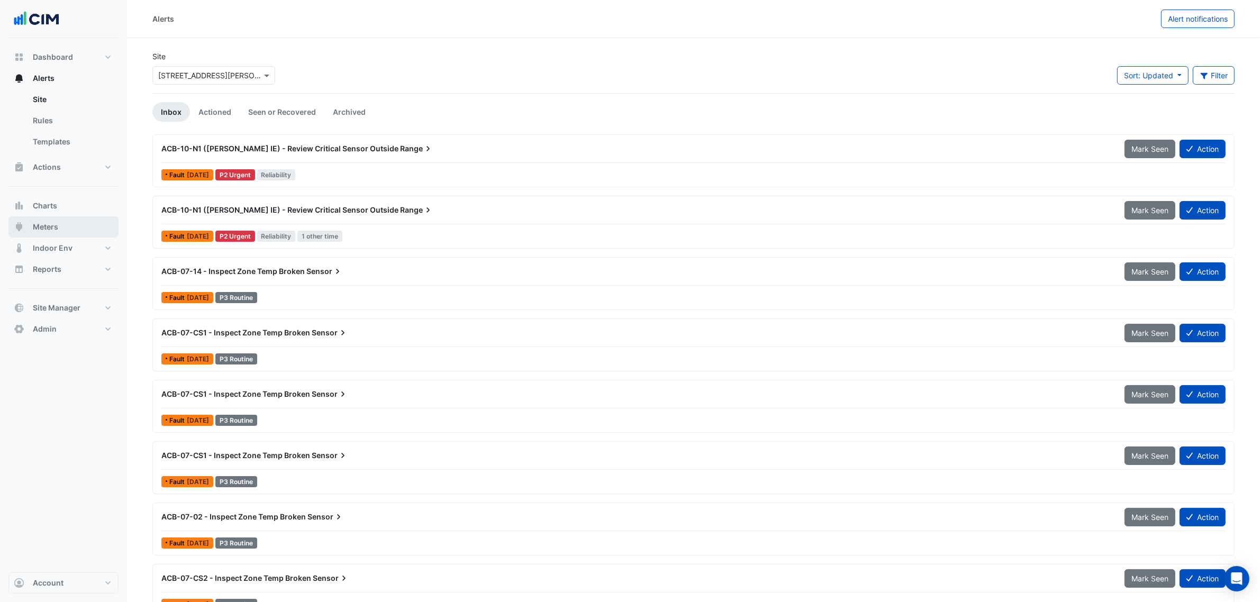
click at [59, 226] on button "Meters" at bounding box center [63, 226] width 110 height 21
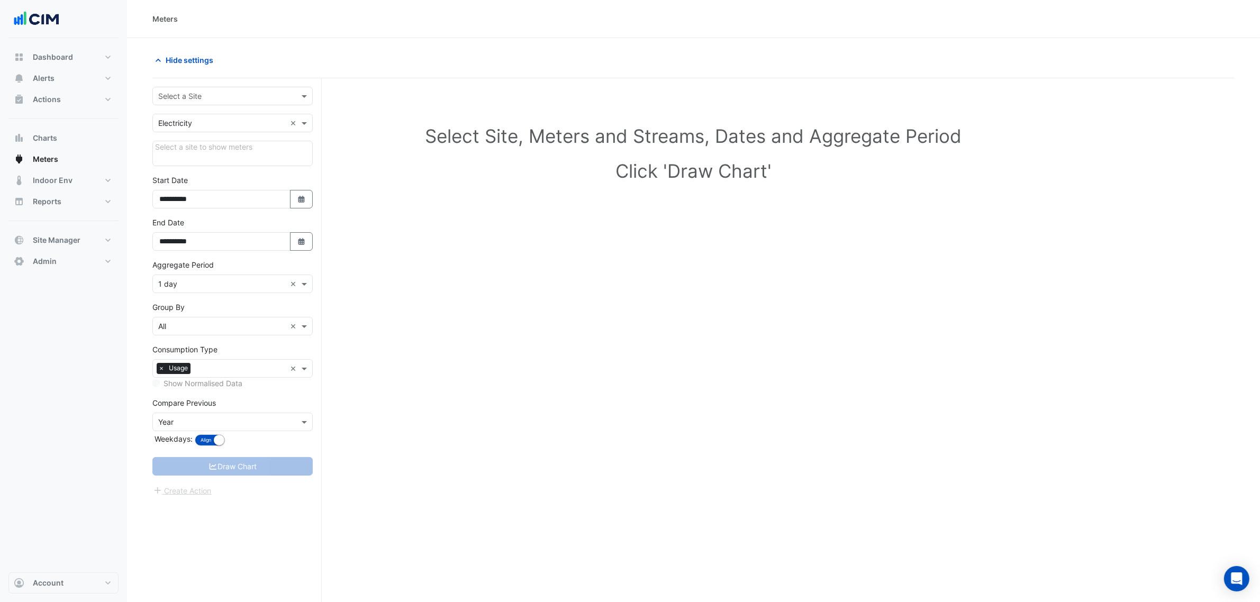
click at [220, 91] on input "text" at bounding box center [222, 96] width 128 height 11
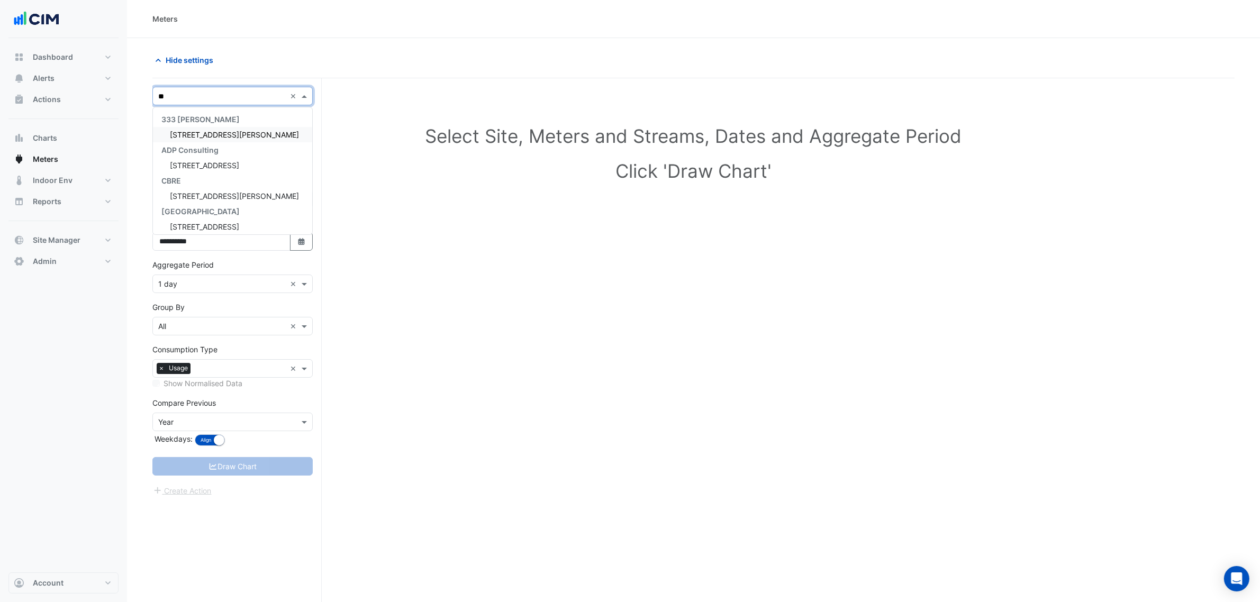
type input "***"
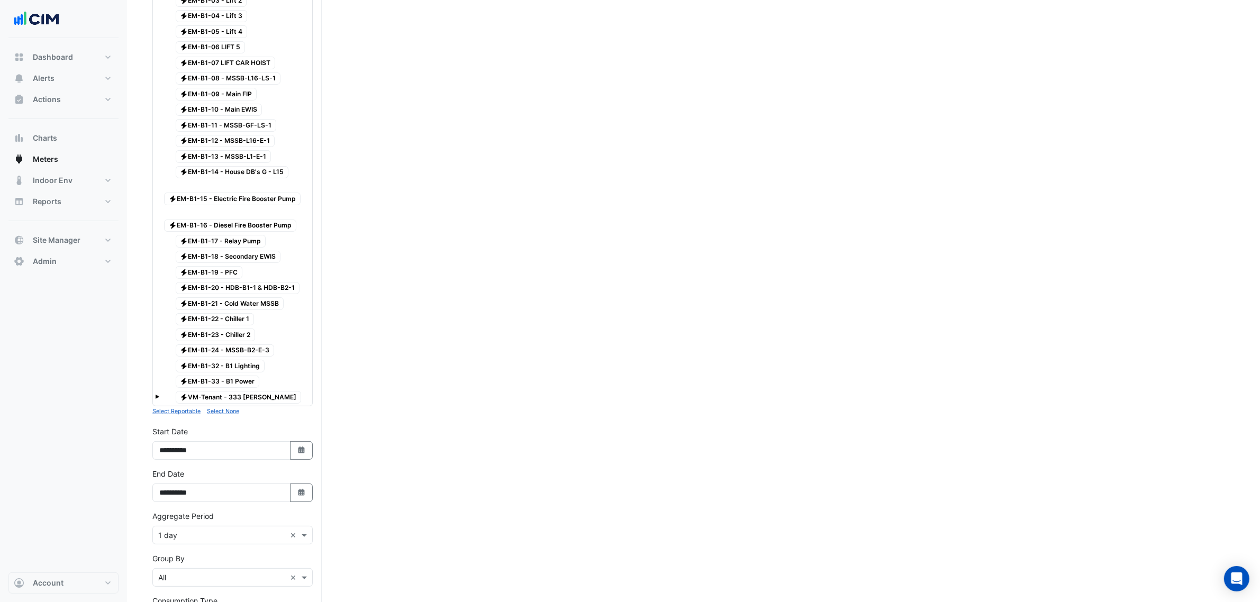
scroll to position [405, 0]
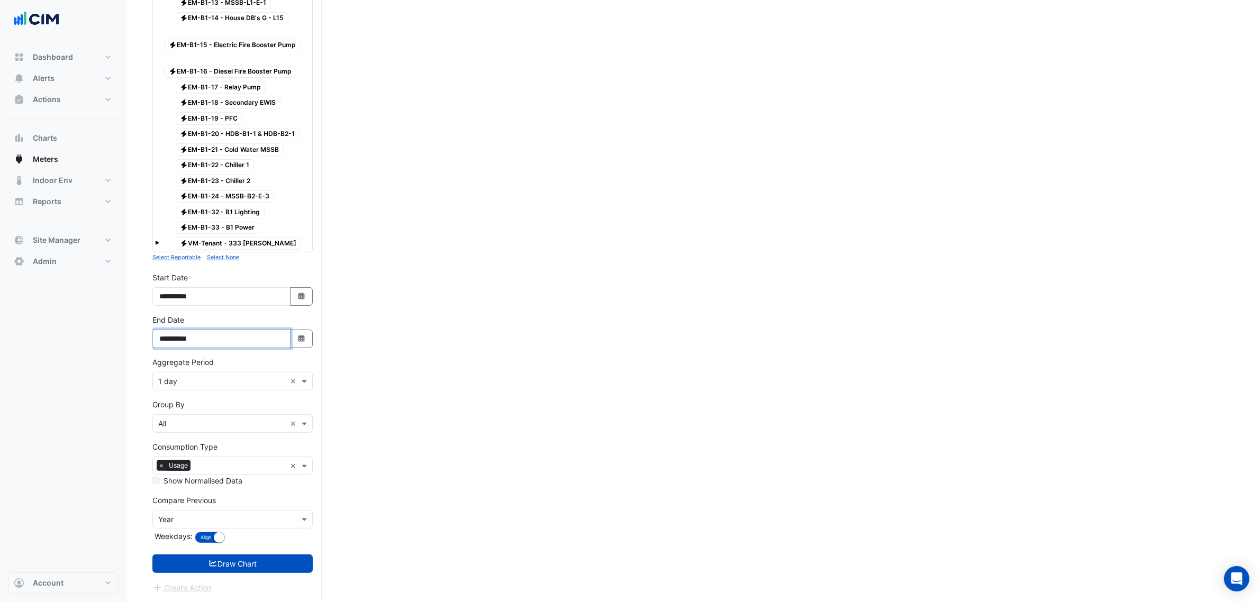
click at [288, 331] on input "**********" at bounding box center [221, 339] width 138 height 19
click at [292, 332] on button "Select Date" at bounding box center [301, 339] width 23 height 19
click at [271, 212] on span "Next month" at bounding box center [272, 216] width 8 height 8
select select "**"
click at [176, 276] on div "13" at bounding box center [170, 284] width 17 height 17
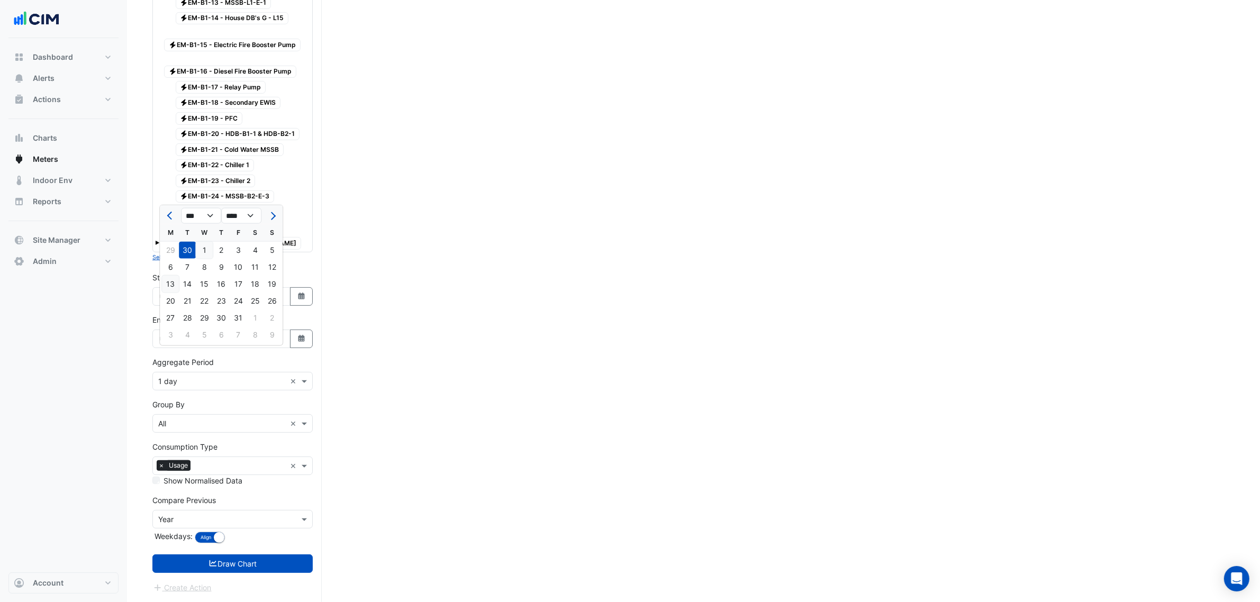
type input "**********"
click at [295, 340] on button "Select Date" at bounding box center [301, 339] width 23 height 19
select select "**"
click at [183, 276] on div "14" at bounding box center [187, 284] width 17 height 17
type input "**********"
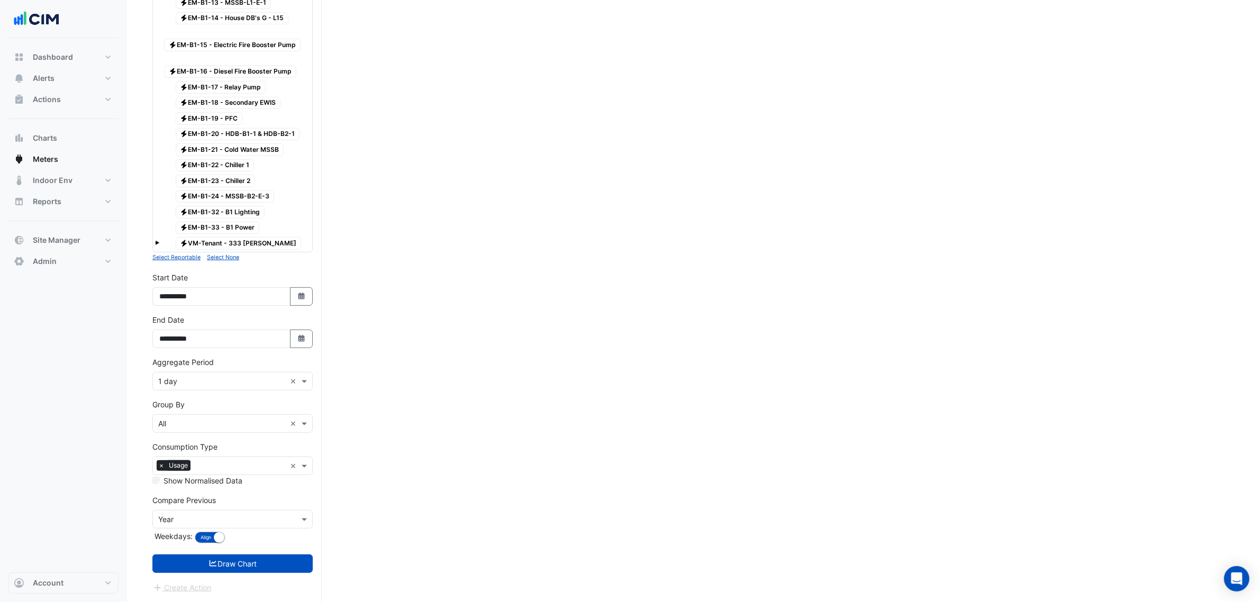
click at [192, 389] on div "× 1 day ×" at bounding box center [232, 381] width 160 height 19
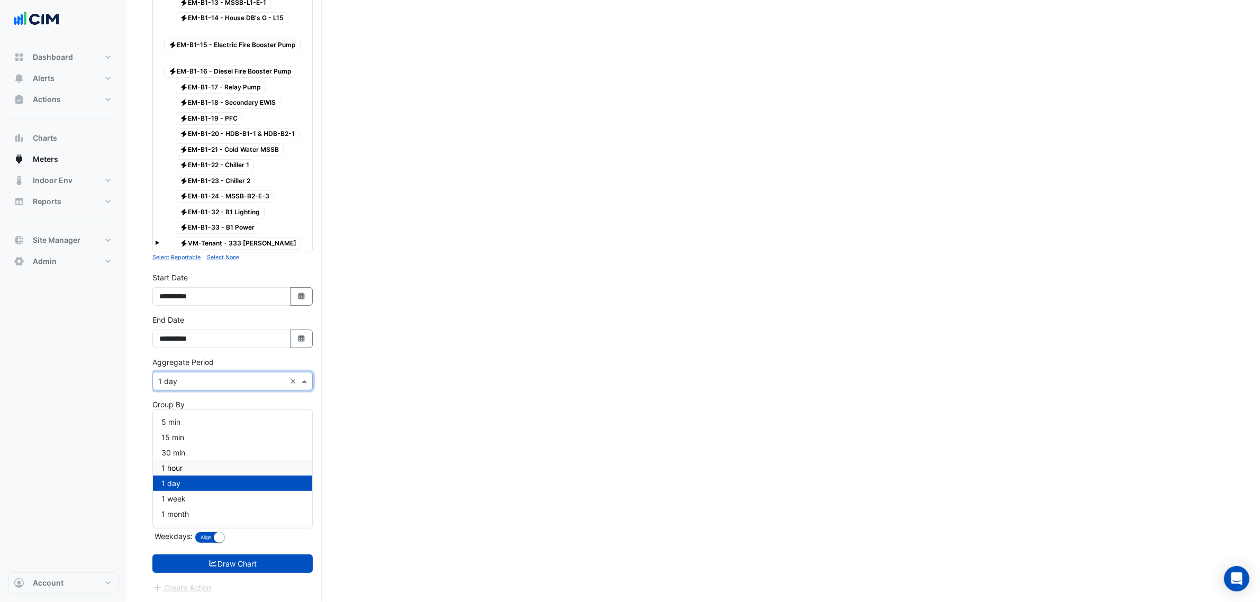
drag, startPoint x: 183, startPoint y: 451, endPoint x: 194, endPoint y: 451, distance: 11.6
click at [183, 460] on div "1 hour" at bounding box center [232, 467] width 159 height 15
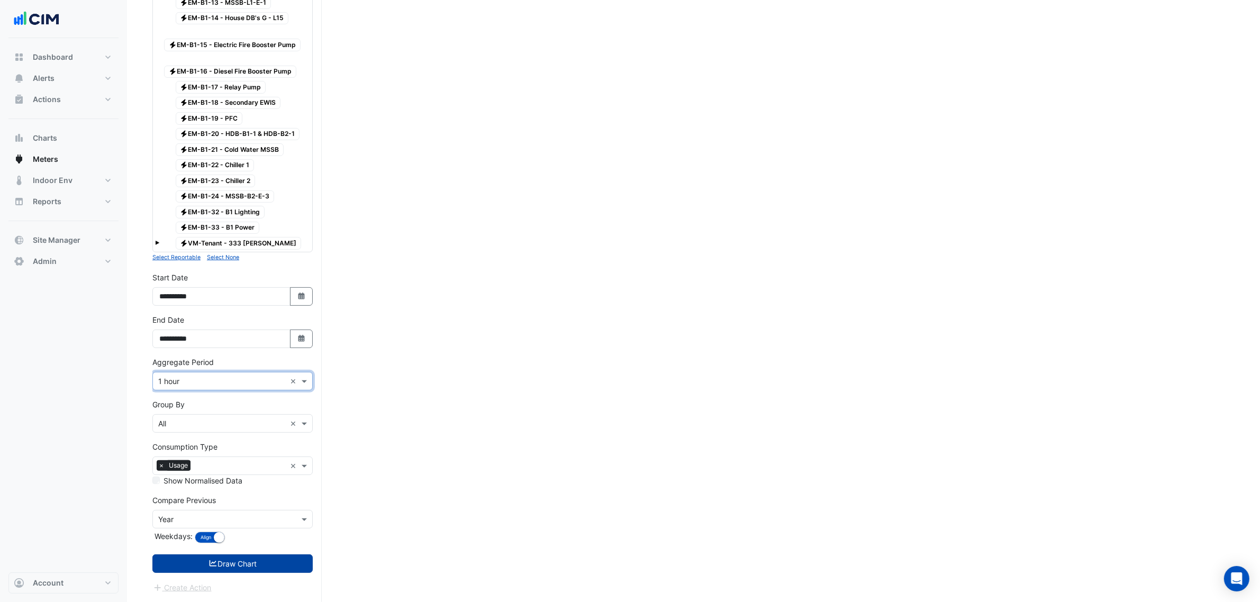
click at [231, 562] on button "Draw Chart" at bounding box center [232, 563] width 160 height 19
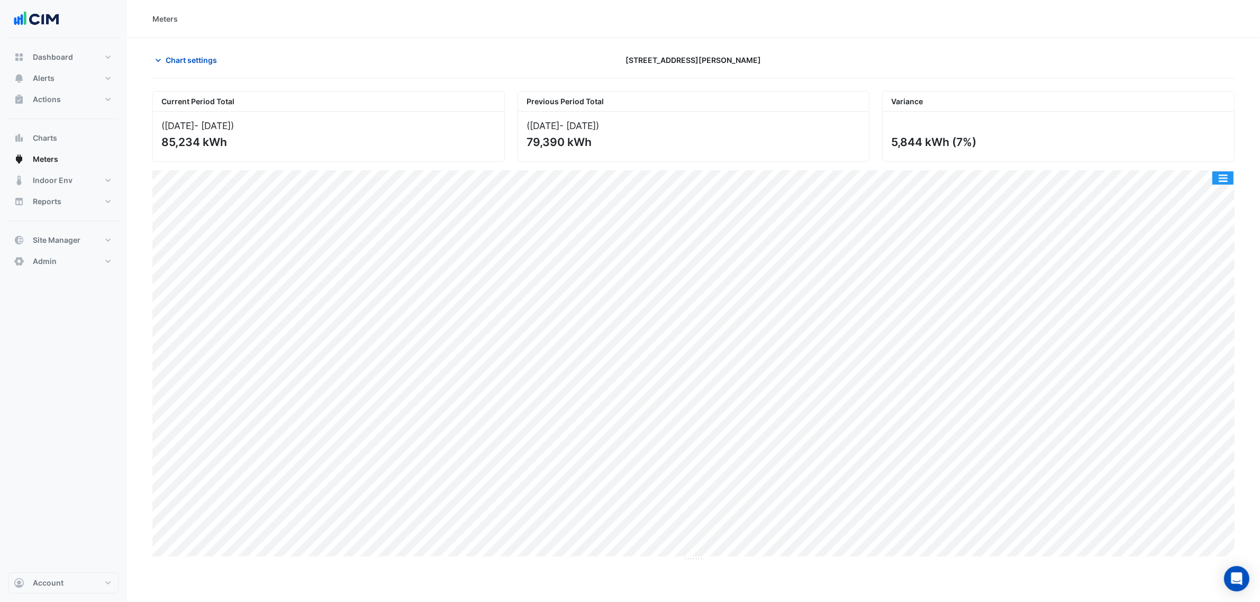
click at [1226, 178] on button "button" at bounding box center [1222, 177] width 21 height 13
click at [1192, 327] on div "Select Chart Type" at bounding box center [1201, 329] width 63 height 25
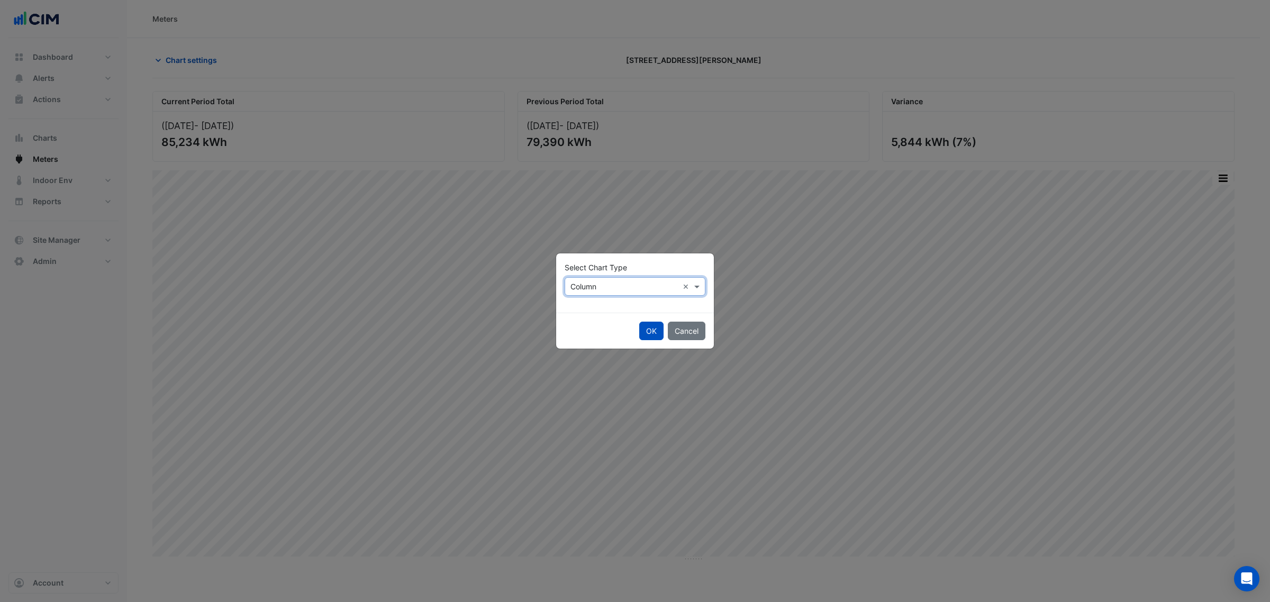
click at [607, 281] on input "text" at bounding box center [624, 286] width 108 height 11
click at [589, 302] on div "Line" at bounding box center [588, 309] width 46 height 15
click at [654, 329] on button "OK" at bounding box center [651, 331] width 24 height 19
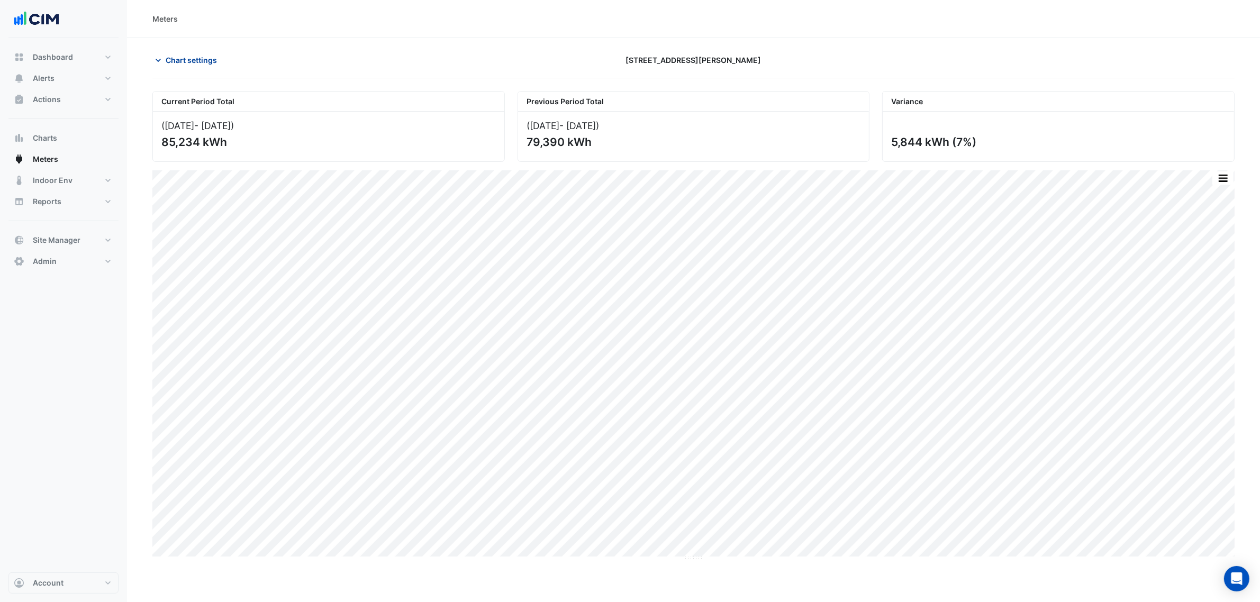
drag, startPoint x: 678, startPoint y: 1, endPoint x: 176, endPoint y: 67, distance: 506.0
click at [176, 67] on button "Chart settings" at bounding box center [187, 60] width 71 height 19
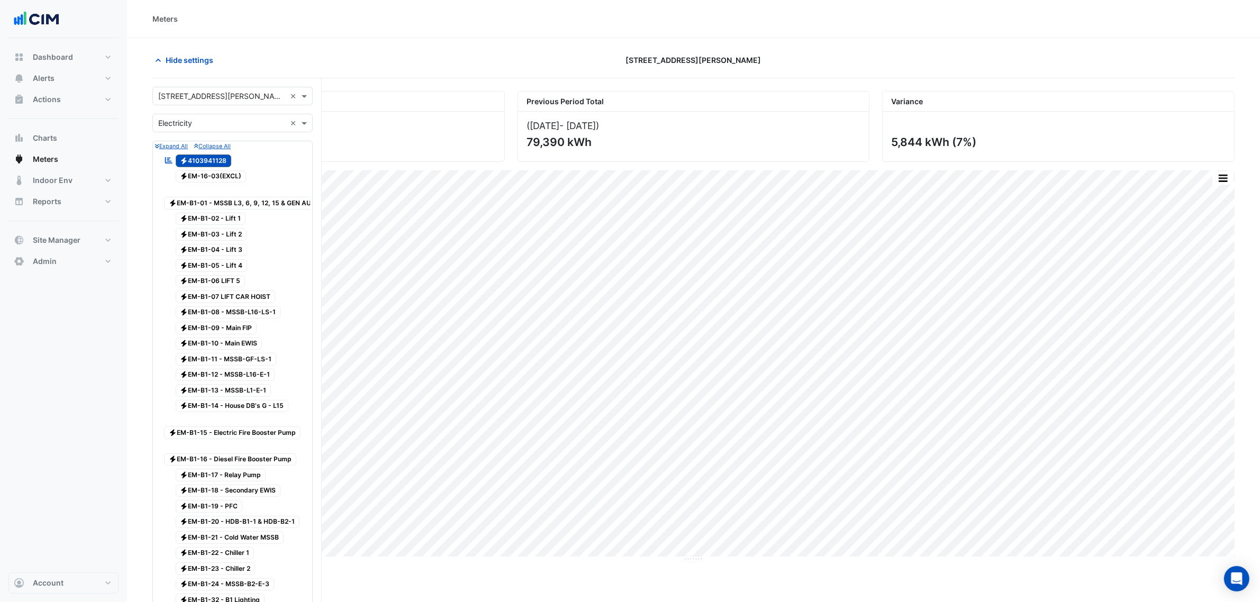
click at [188, 121] on input "text" at bounding box center [222, 123] width 128 height 11
click at [188, 168] on div "Gas" at bounding box center [232, 161] width 159 height 15
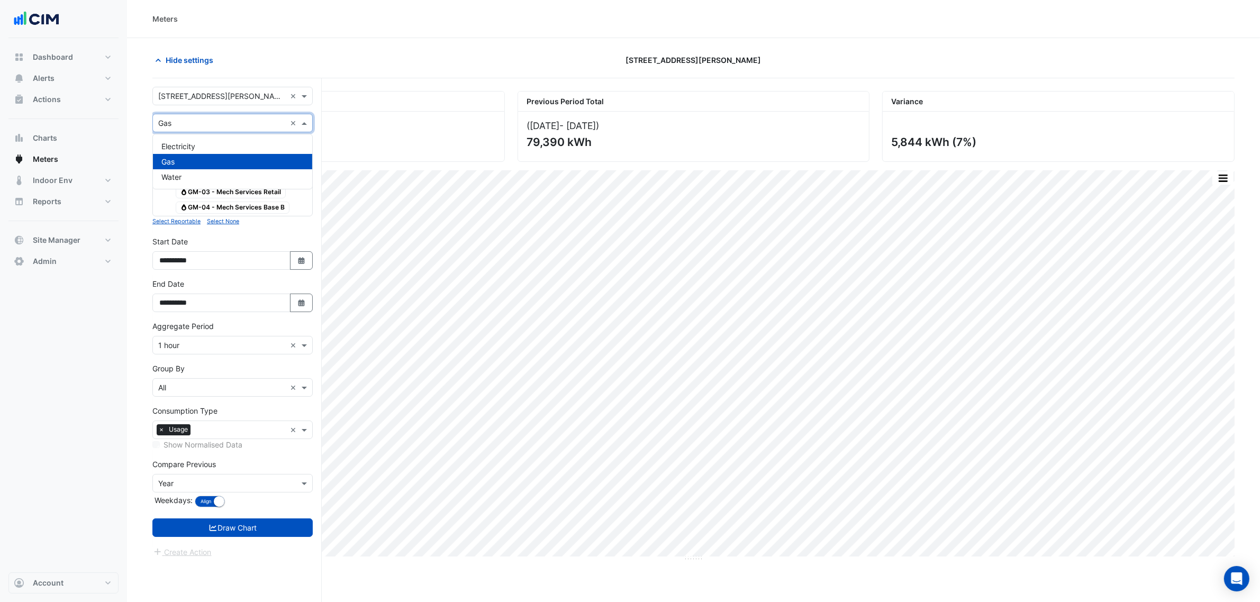
click at [207, 122] on input "text" at bounding box center [222, 123] width 128 height 11
click at [214, 178] on div "Water" at bounding box center [232, 176] width 159 height 15
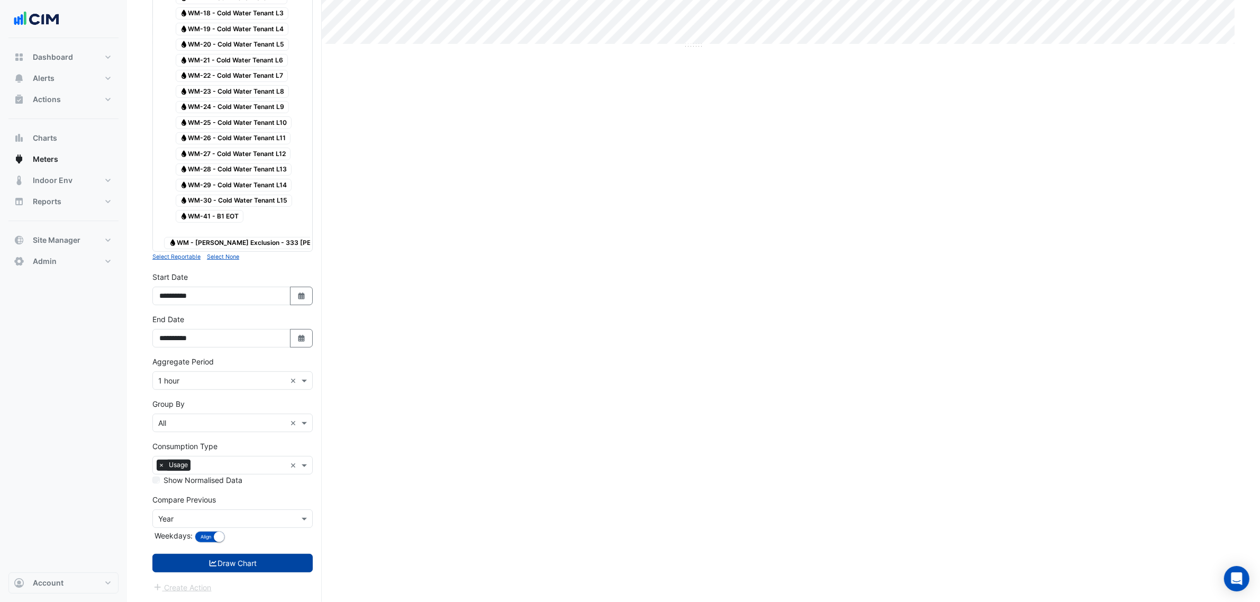
click at [294, 561] on button "Draw Chart" at bounding box center [232, 563] width 160 height 19
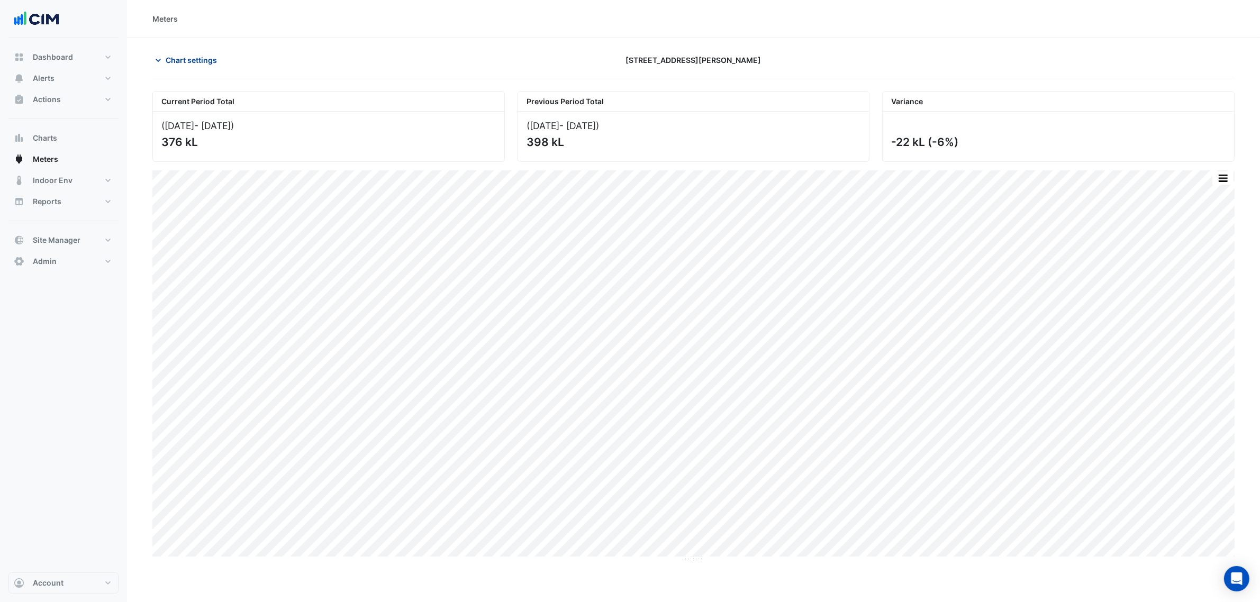
click at [200, 59] on span "Chart settings" at bounding box center [191, 59] width 51 height 11
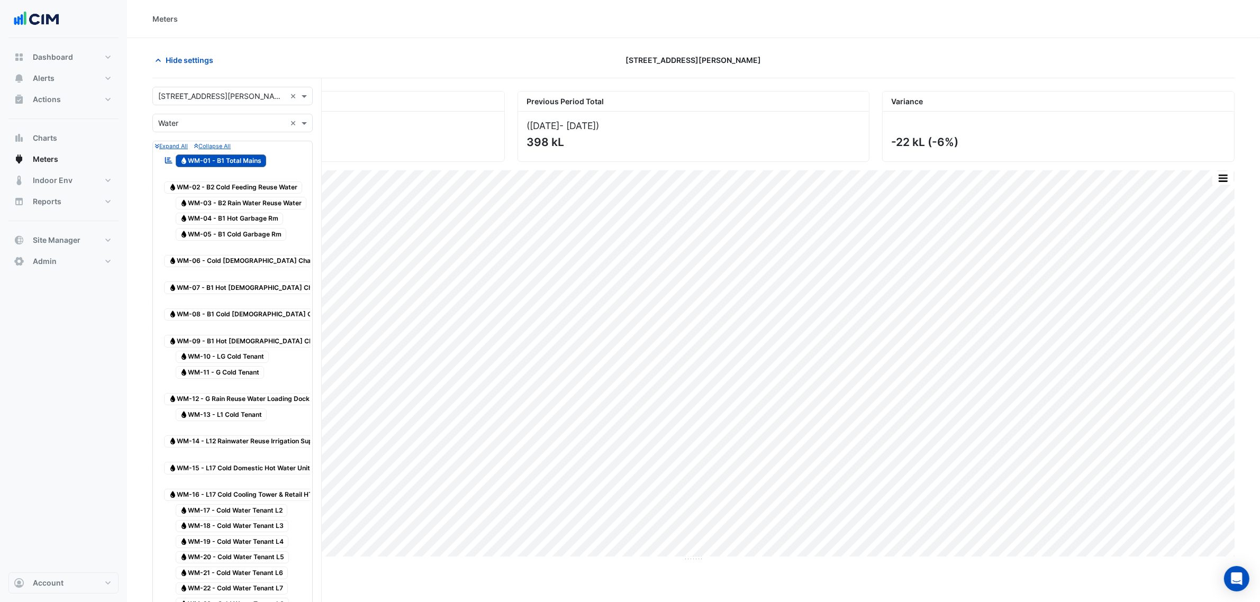
click at [188, 107] on form "× 333 George Street × × Water × Expand All Collapse All Reportable Water WM-01 …" at bounding box center [232, 597] width 160 height 1020
click at [183, 121] on input "text" at bounding box center [222, 123] width 128 height 11
click at [183, 137] on div "Electricity Gas Water" at bounding box center [232, 161] width 159 height 54
click at [183, 139] on div "Electricity" at bounding box center [232, 146] width 159 height 15
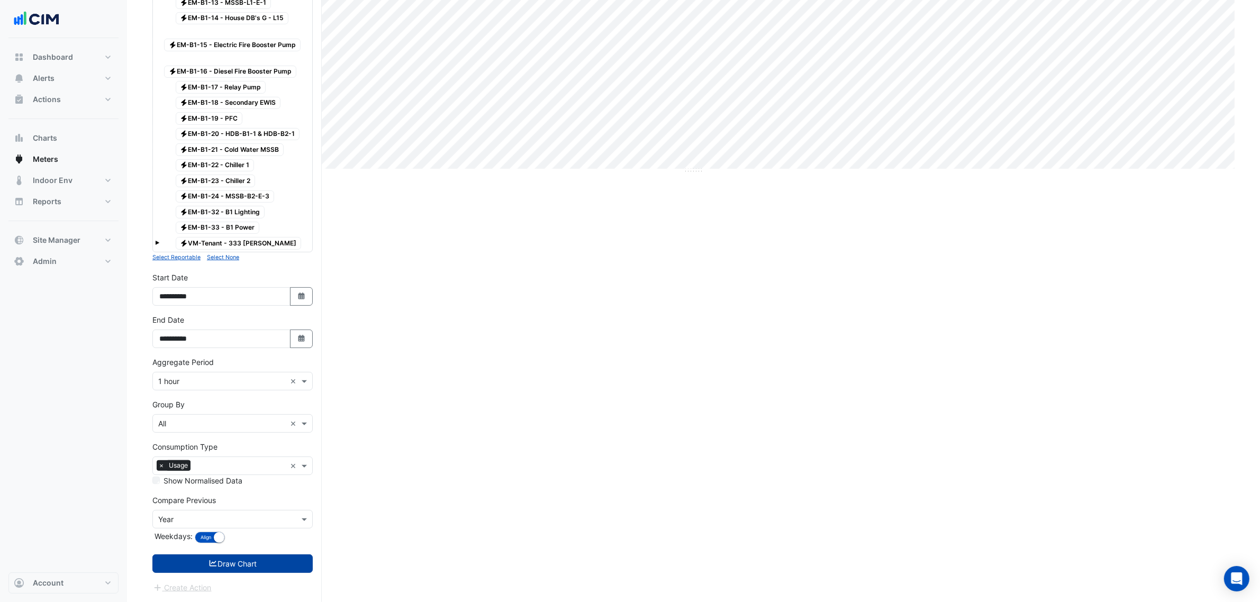
click at [272, 565] on button "Draw Chart" at bounding box center [232, 563] width 160 height 19
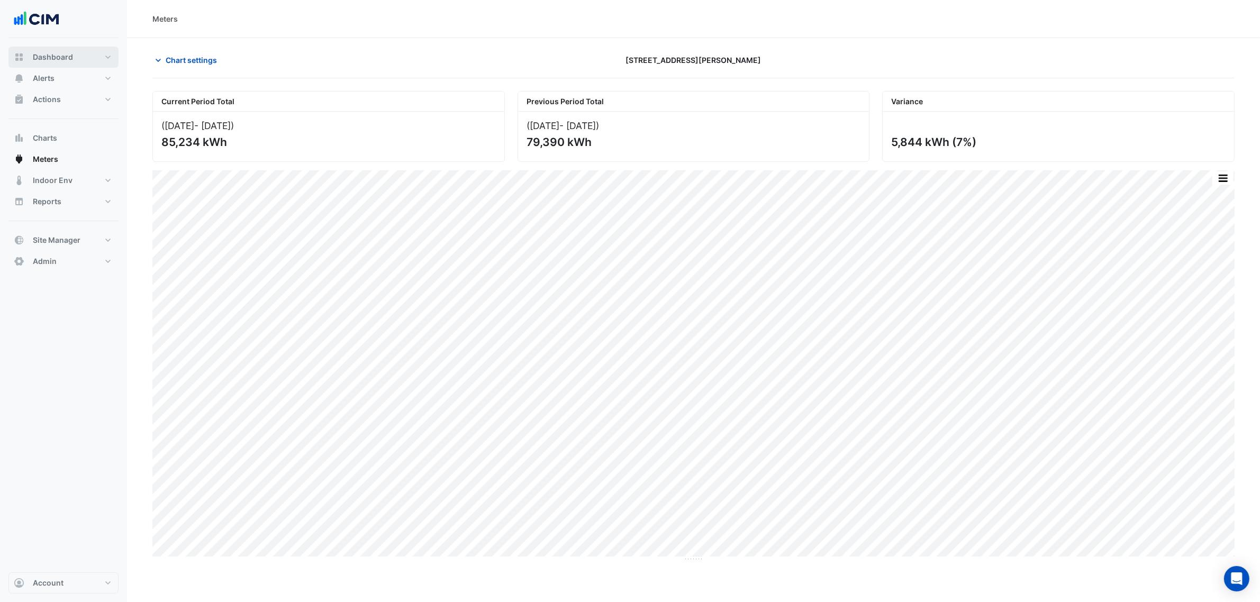
click at [71, 59] on span "Dashboard" at bounding box center [53, 57] width 40 height 11
select select "***"
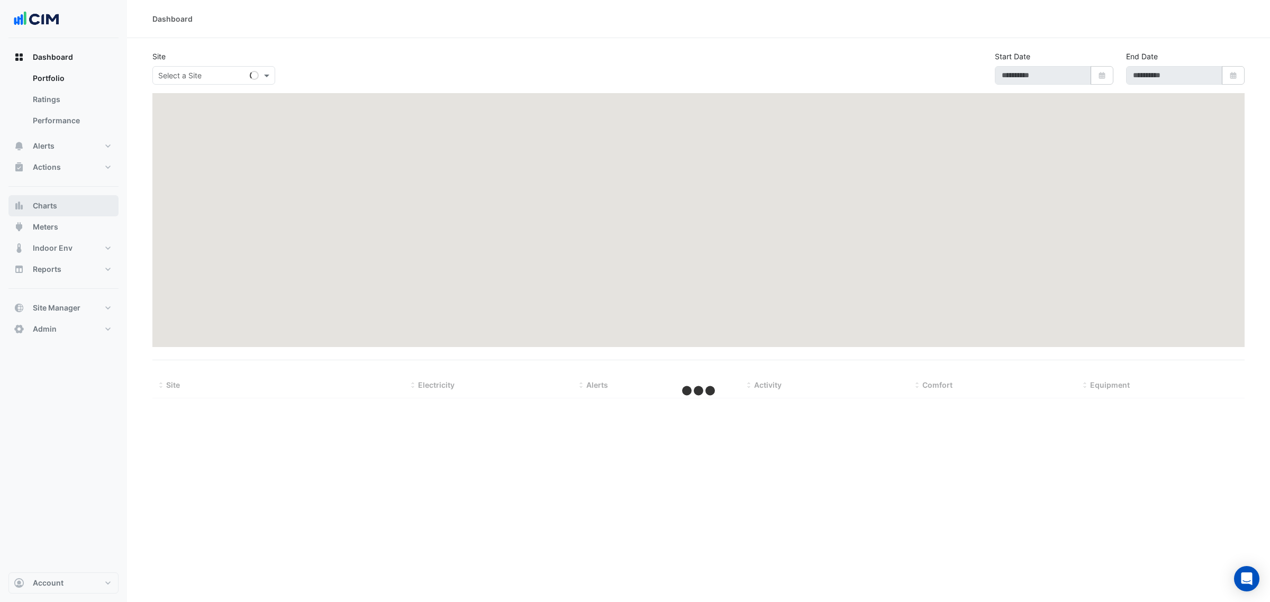
click at [70, 205] on button "Charts" at bounding box center [63, 205] width 110 height 21
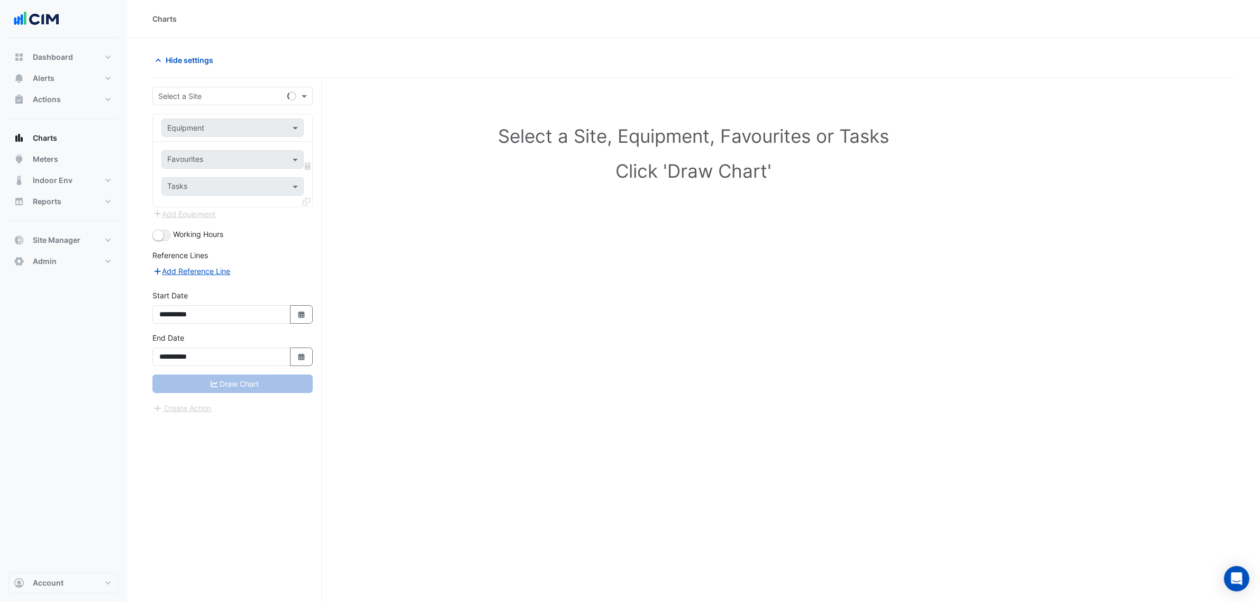
click at [218, 74] on div "Hide settings" at bounding box center [693, 65] width 1082 height 28
click at [222, 91] on input "text" at bounding box center [222, 96] width 128 height 11
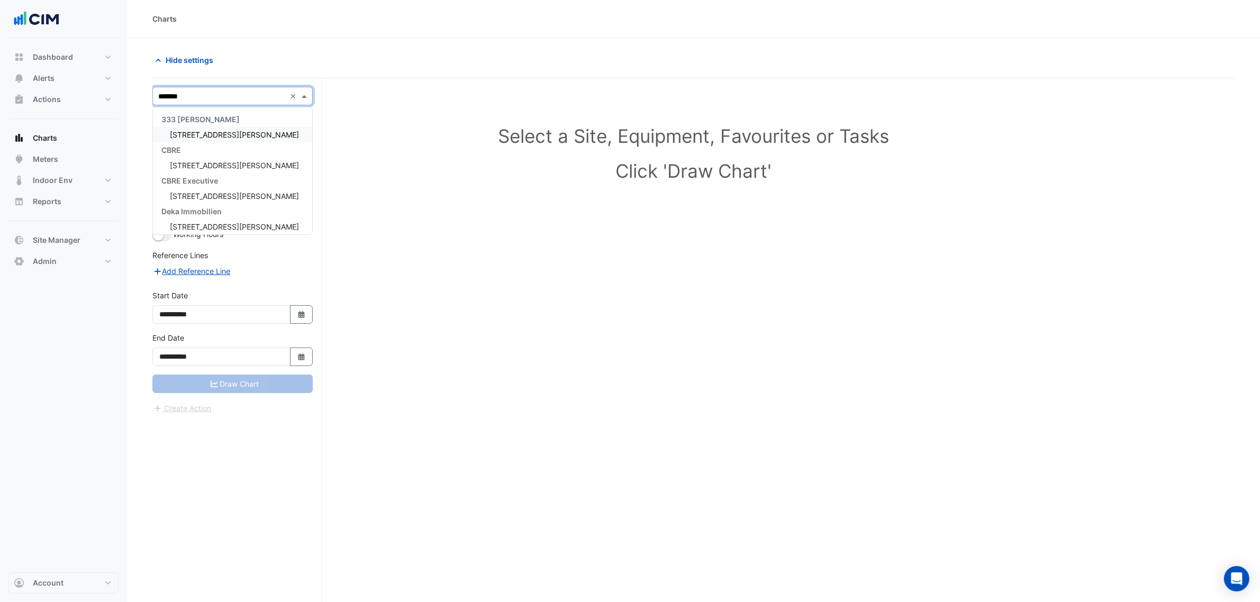
type input "********"
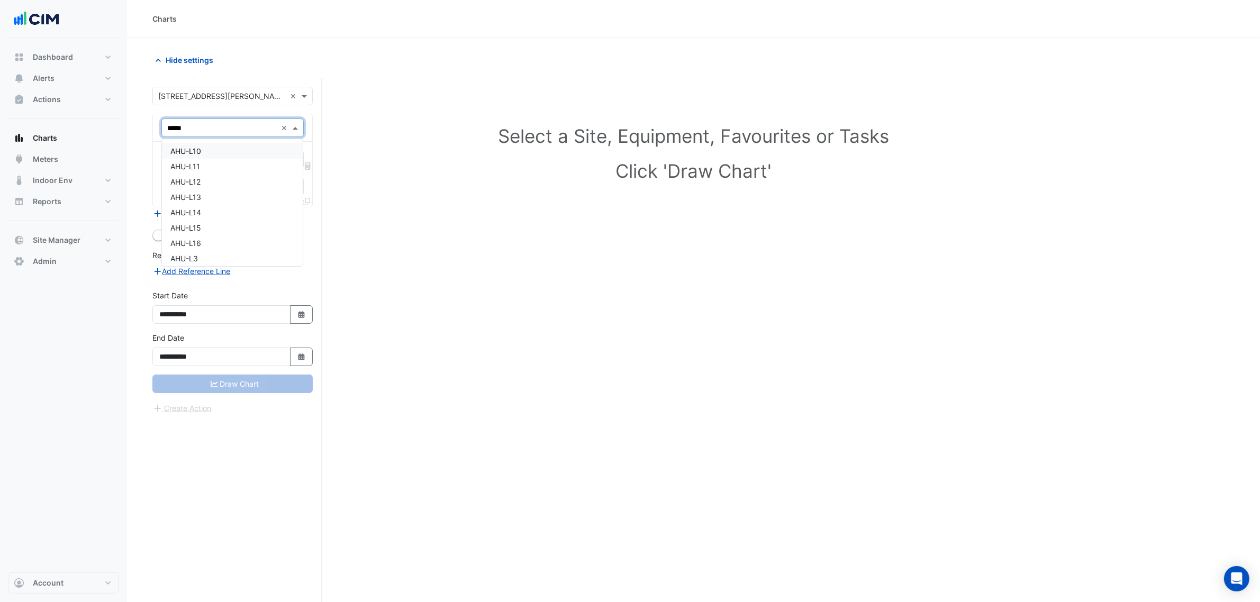
type input "******"
type input "*"
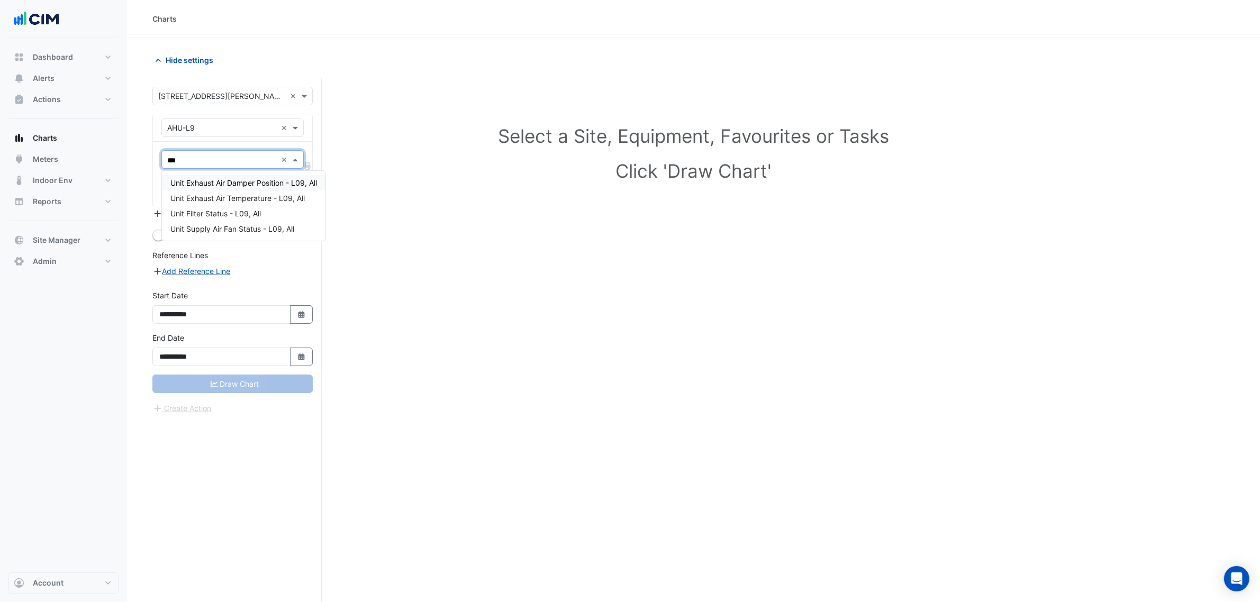
type input "****"
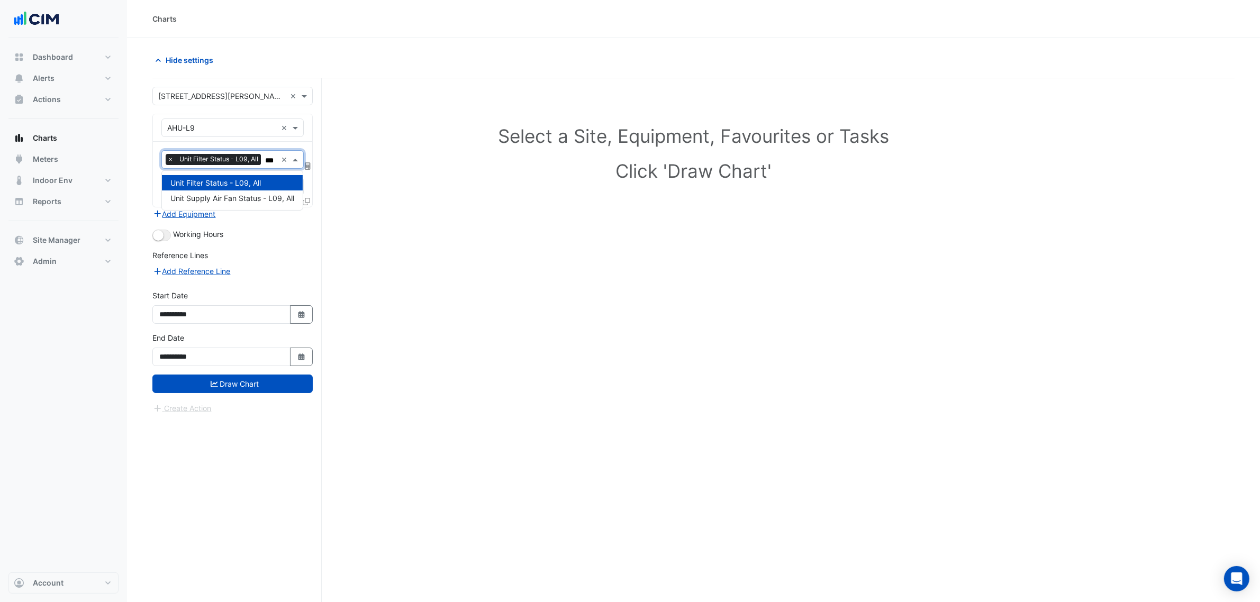
scroll to position [0, 4]
type input "****"
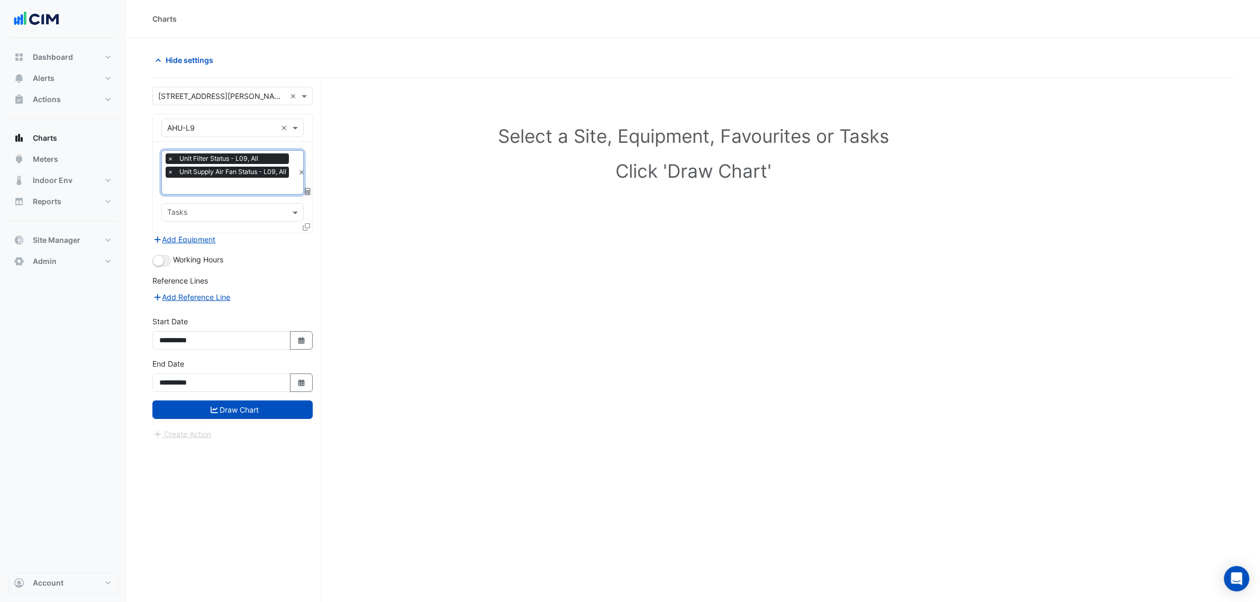
scroll to position [0, 0]
click at [171, 160] on span "×" at bounding box center [171, 158] width 10 height 11
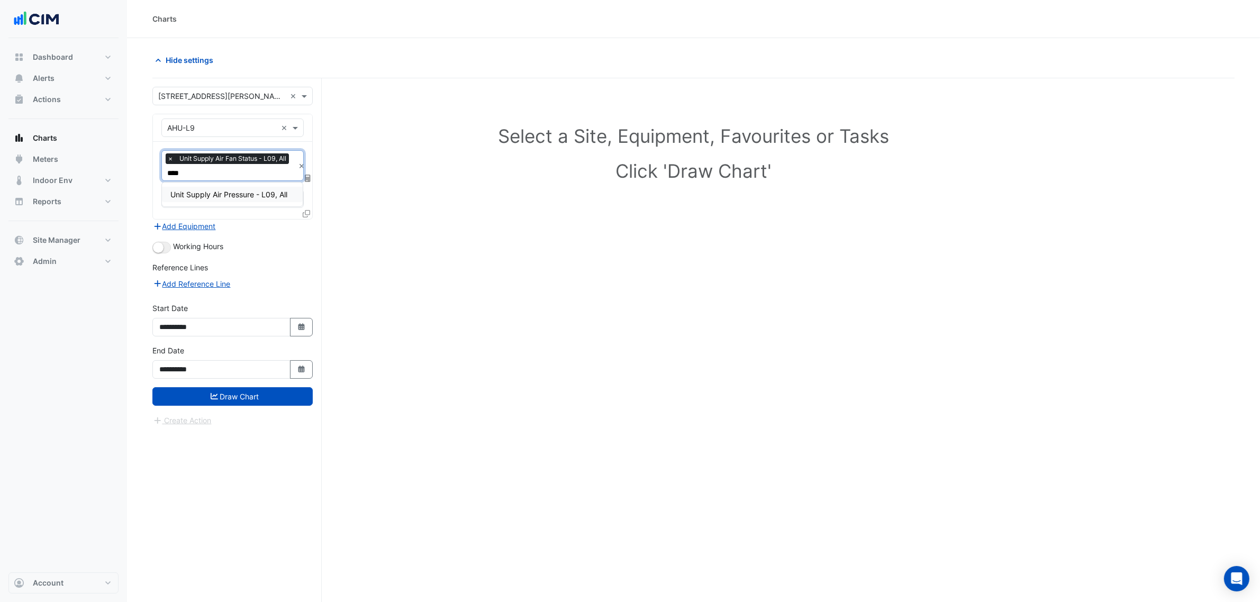
type input "*****"
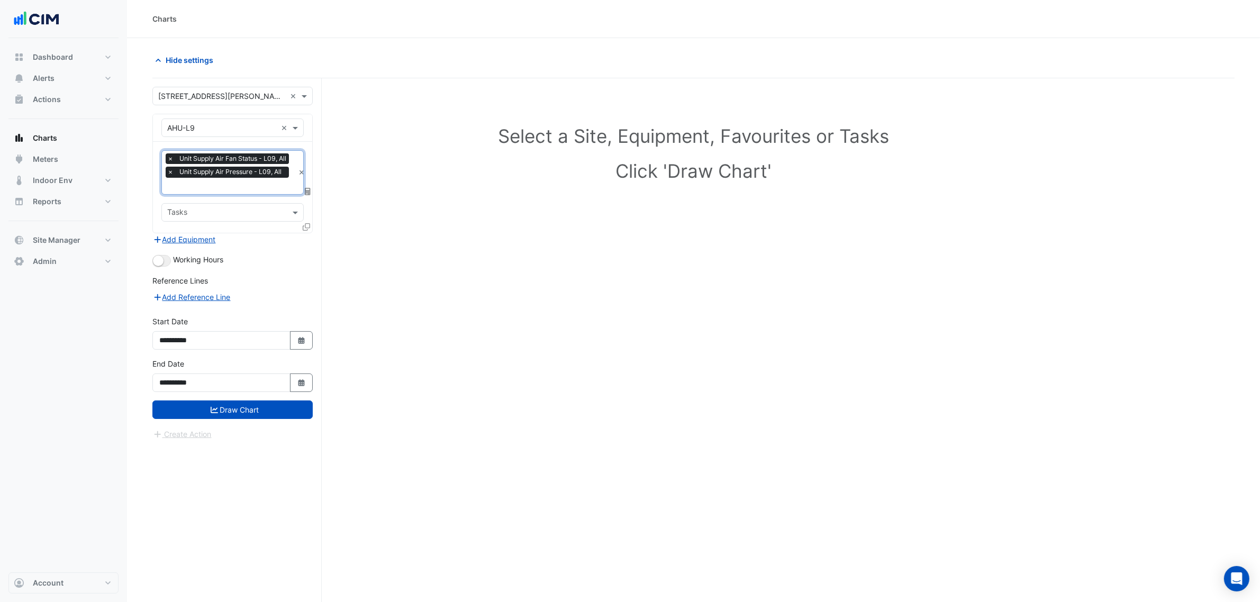
click at [138, 265] on section "Hide settings Select a Site, Equipment, Favourites or Tasks Click 'Draw Chart' …" at bounding box center [693, 340] width 1133 height 604
drag, startPoint x: 160, startPoint y: 260, endPoint x: 184, endPoint y: 257, distance: 23.5
click at [162, 260] on small "button" at bounding box center [158, 261] width 11 height 11
click at [303, 225] on icon at bounding box center [306, 226] width 7 height 7
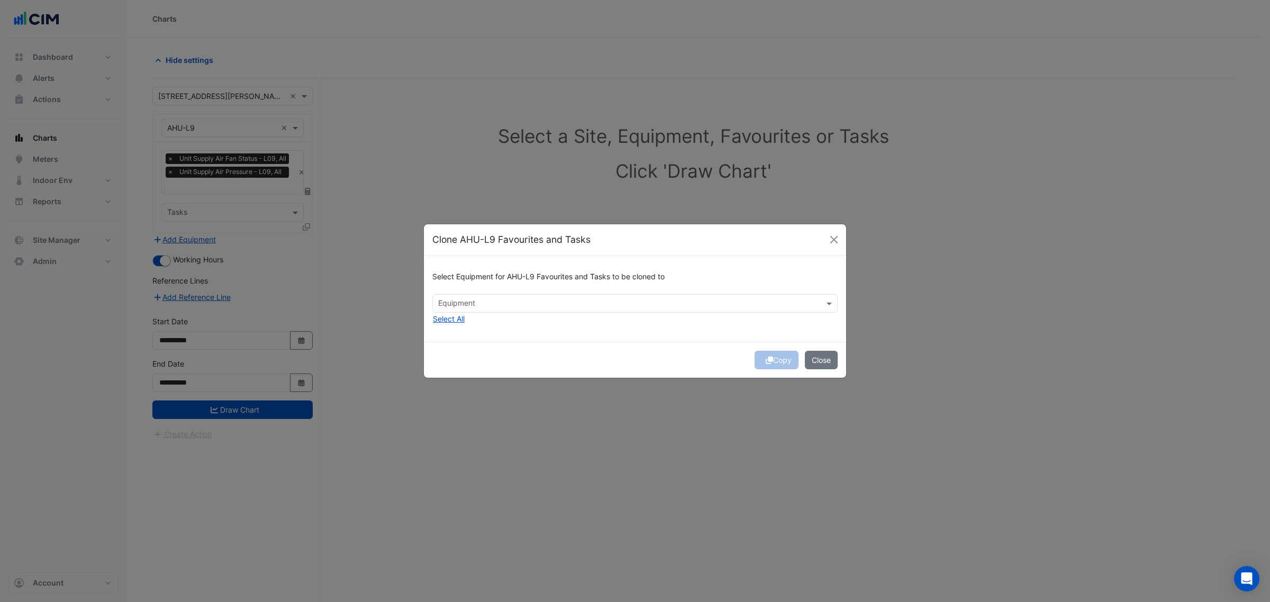
drag, startPoint x: 562, startPoint y: 281, endPoint x: 544, endPoint y: 302, distance: 27.4
click at [557, 290] on div "Select Equipment for AHU-L9 Favourites and Tasks to be cloned to" at bounding box center [634, 279] width 405 height 30
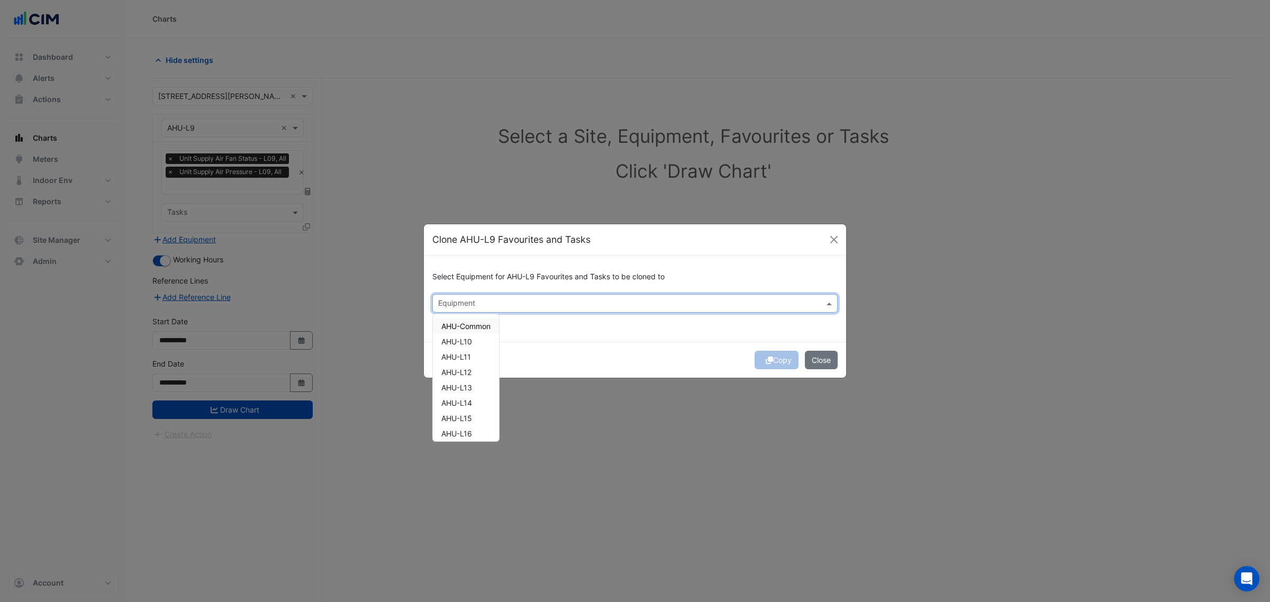
drag, startPoint x: 544, startPoint y: 302, endPoint x: 467, endPoint y: 325, distance: 80.3
click at [543, 302] on input "text" at bounding box center [628, 304] width 381 height 11
drag, startPoint x: 485, startPoint y: 339, endPoint x: 482, endPoint y: 356, distance: 17.1
click at [485, 339] on div "AHU-L10" at bounding box center [466, 341] width 66 height 15
click at [480, 359] on div "AHU-L11" at bounding box center [466, 356] width 66 height 15
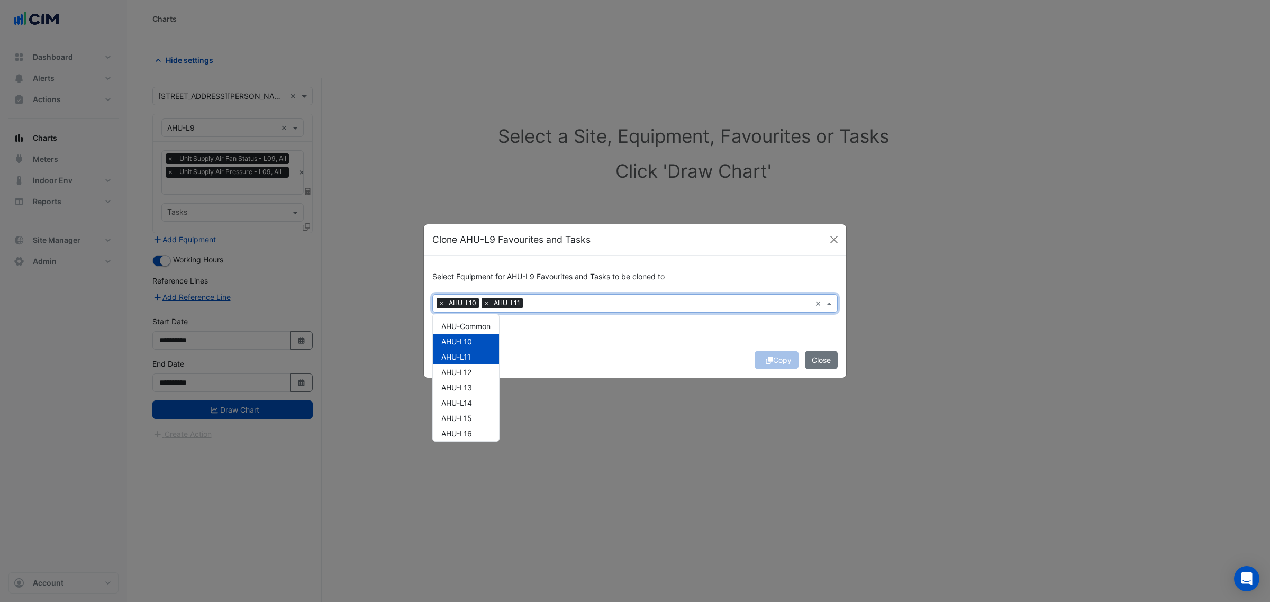
drag, startPoint x: 475, startPoint y: 368, endPoint x: 476, endPoint y: 373, distance: 5.4
click at [475, 369] on div "AHU-L12" at bounding box center [466, 372] width 66 height 15
click at [770, 361] on div "Copy Close" at bounding box center [635, 360] width 422 height 36
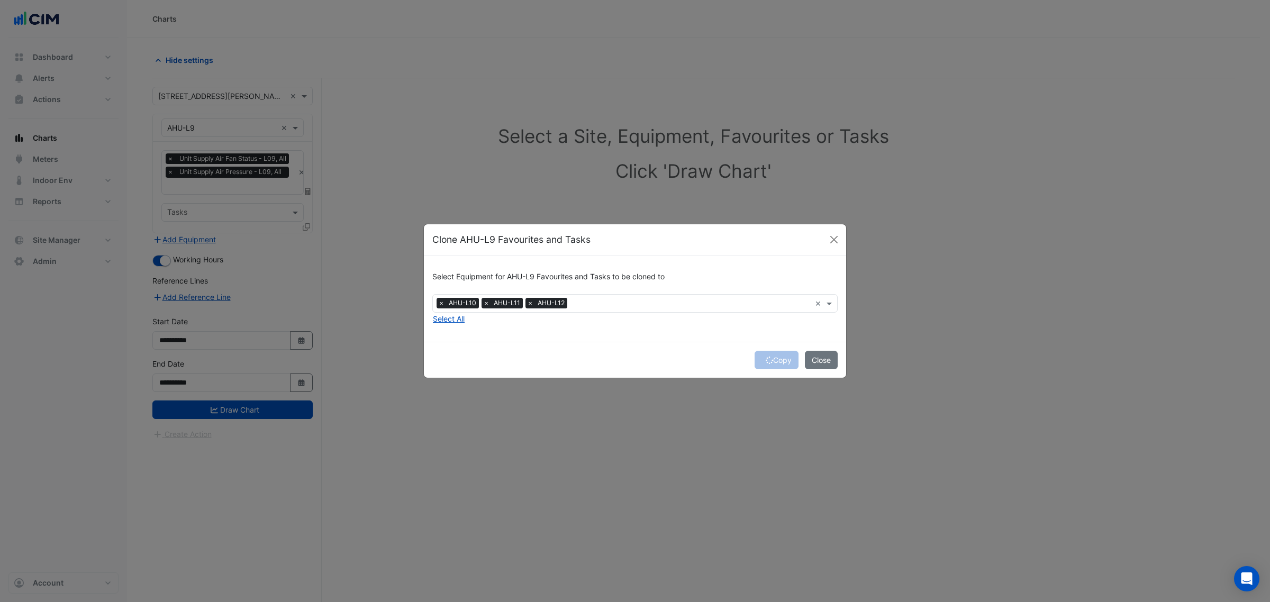
click at [770, 361] on div "Copy Close" at bounding box center [635, 360] width 422 height 36
click at [771, 361] on button "Copy" at bounding box center [776, 360] width 44 height 19
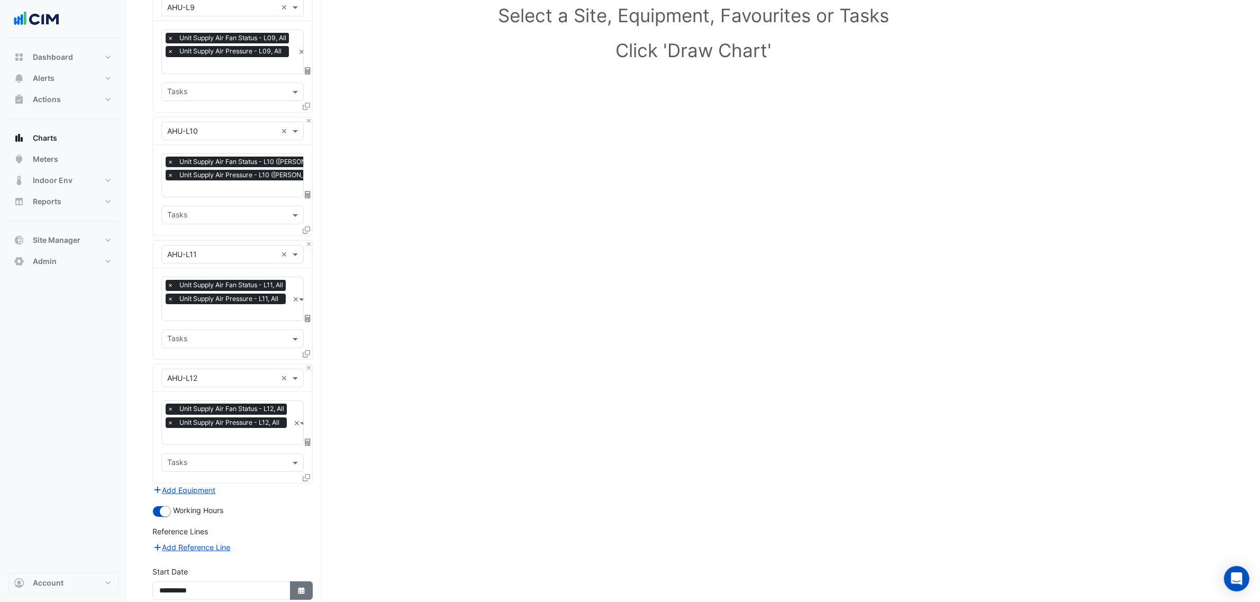
scroll to position [216, 0]
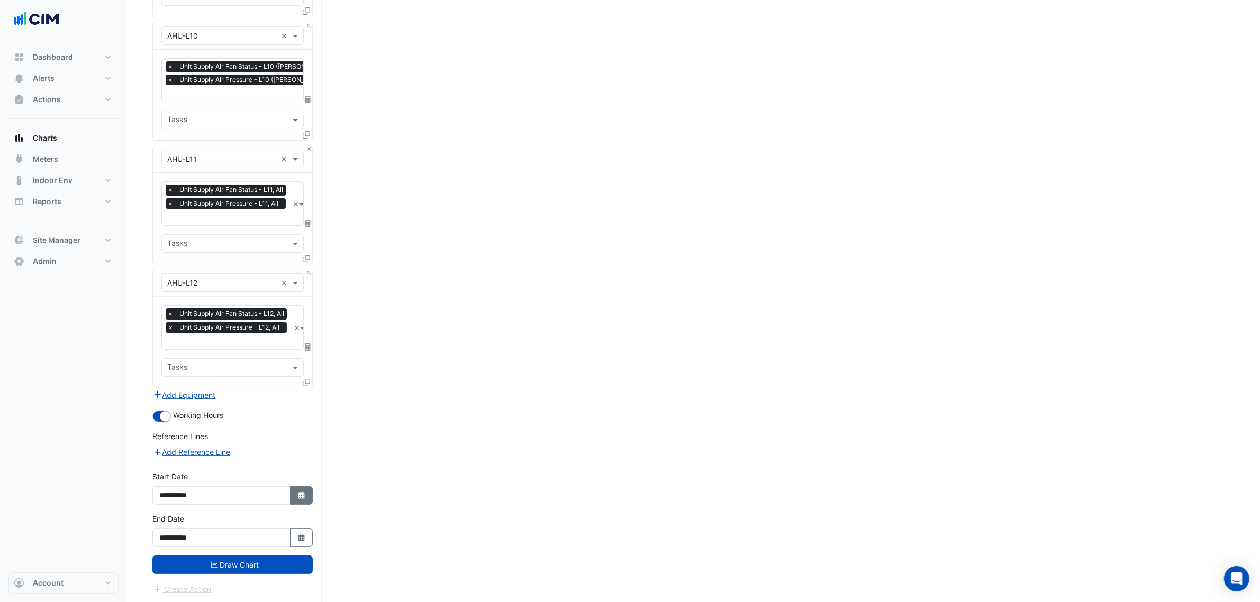
click at [297, 496] on icon "Select Date" at bounding box center [302, 495] width 10 height 7
select select "**"
select select "****"
click at [170, 360] on button "Previous month" at bounding box center [170, 353] width 13 height 17
select select "*"
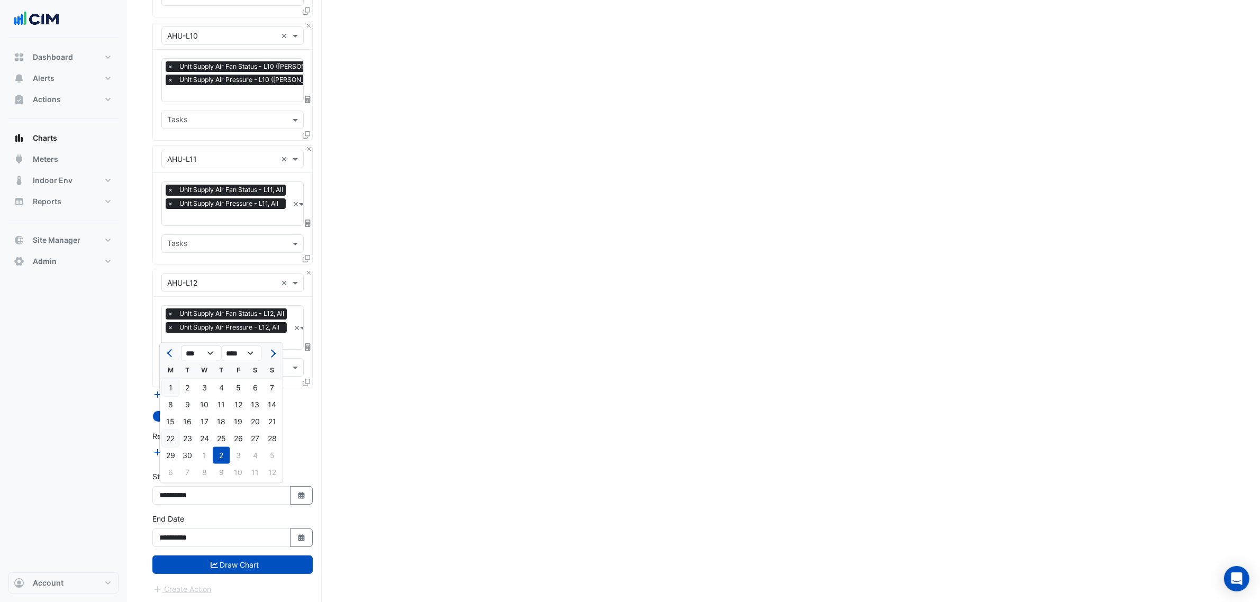
drag, startPoint x: 169, startPoint y: 440, endPoint x: 171, endPoint y: 445, distance: 5.5
click at [171, 445] on div "22" at bounding box center [170, 438] width 17 height 17
type input "**********"
click at [173, 449] on button "Add Reference Line" at bounding box center [191, 452] width 79 height 12
select select "**"
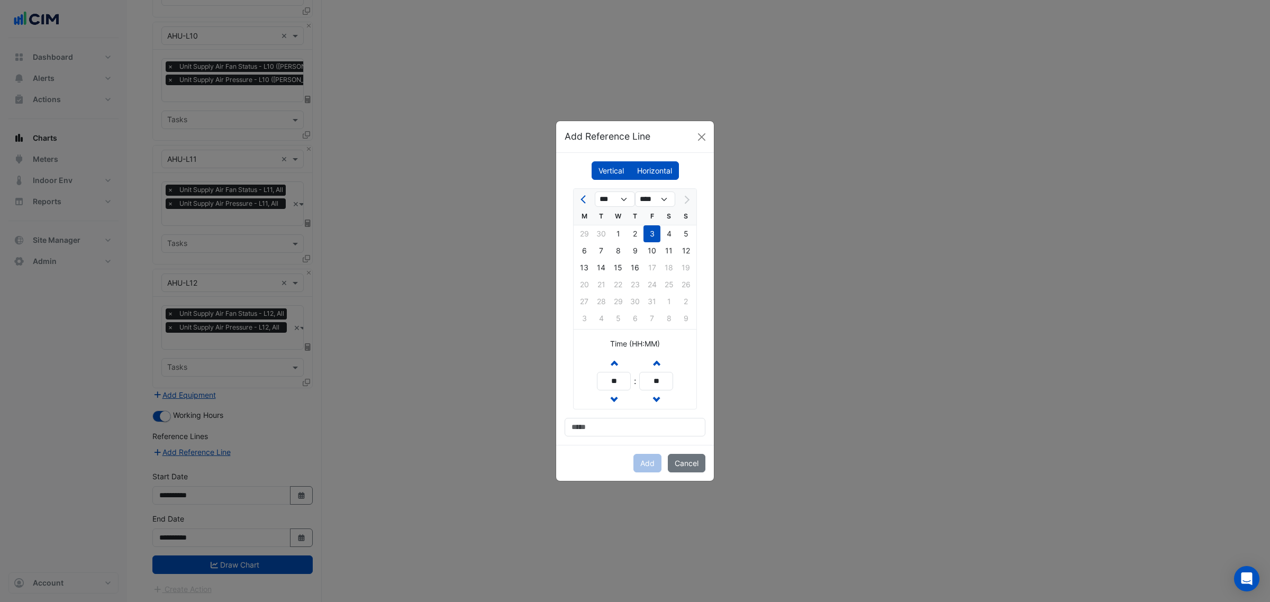
click at [319, 448] on ngb-modal-window "Add Reference Line Vertical Horizontal *** *** **** M T W T F S S 29 30 1 2 3 4…" at bounding box center [635, 301] width 1270 height 602
click at [692, 469] on button "Cancel" at bounding box center [687, 463] width 38 height 19
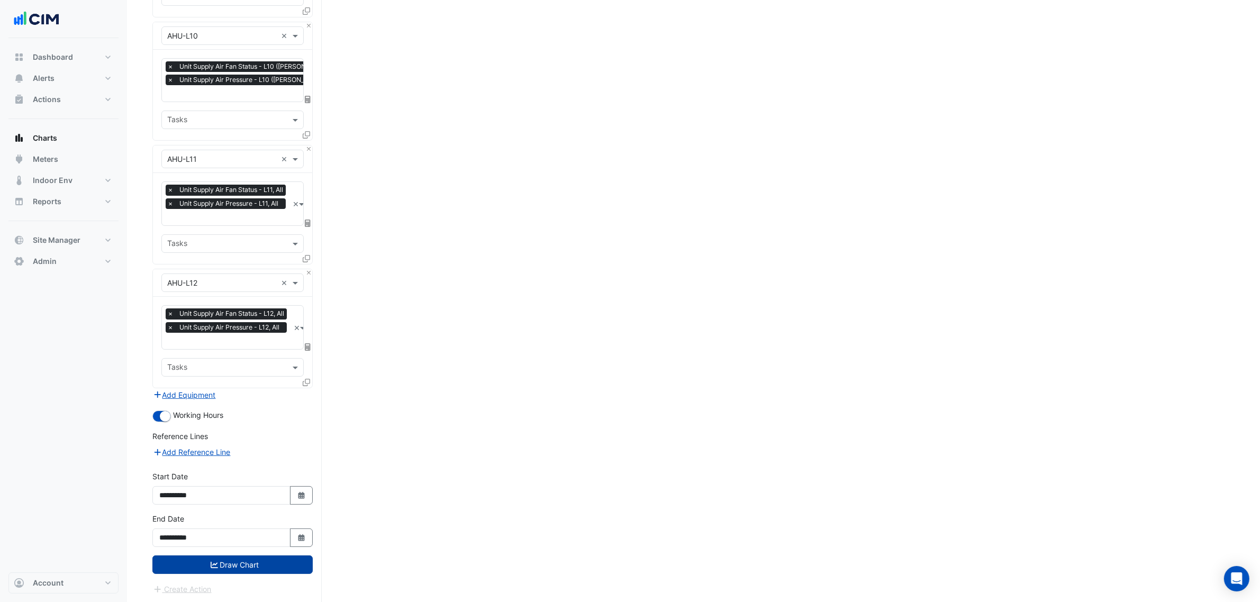
click at [263, 556] on button "Draw Chart" at bounding box center [232, 565] width 160 height 19
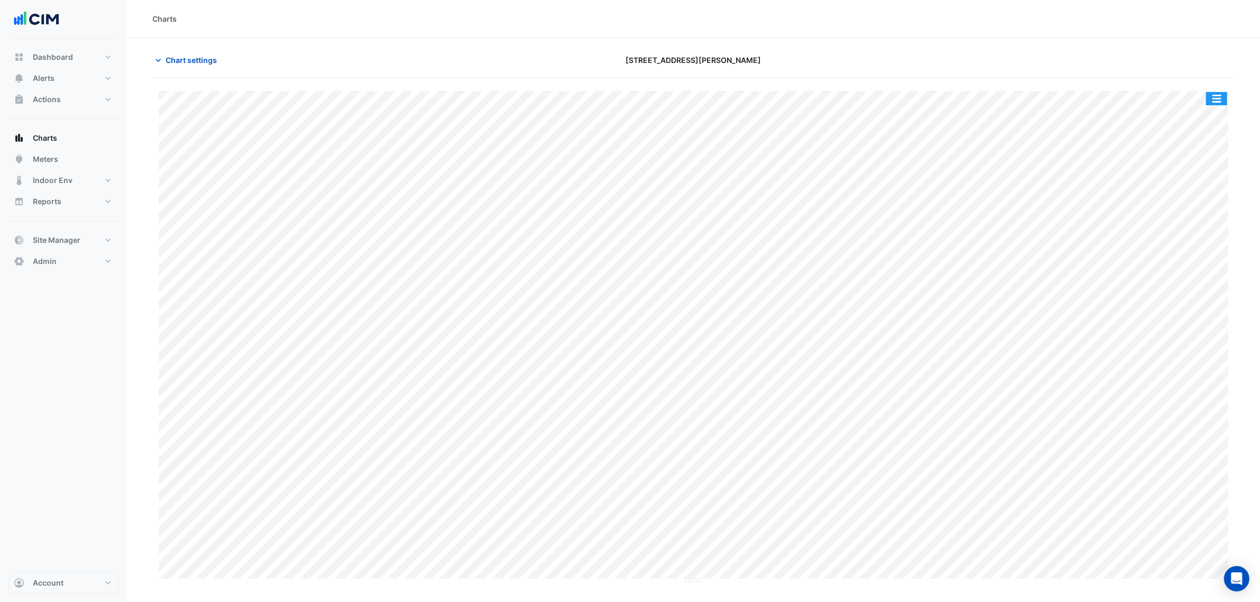
click at [1216, 101] on button "button" at bounding box center [1216, 98] width 21 height 13
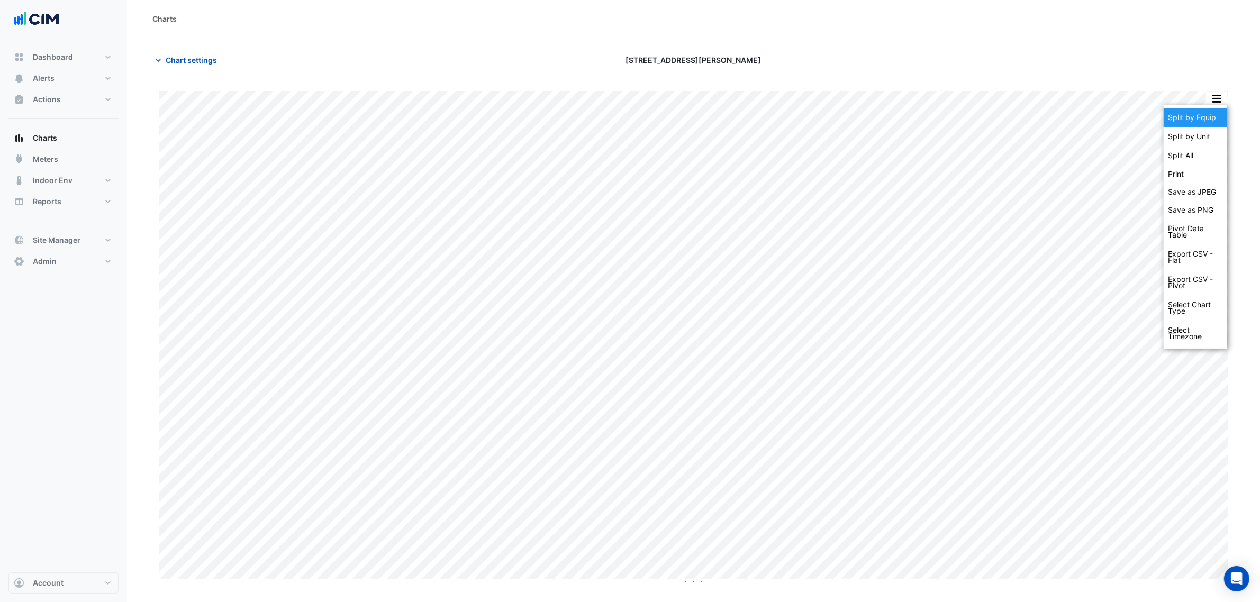
click at [1204, 120] on div "Split by Equip" at bounding box center [1194, 117] width 63 height 19
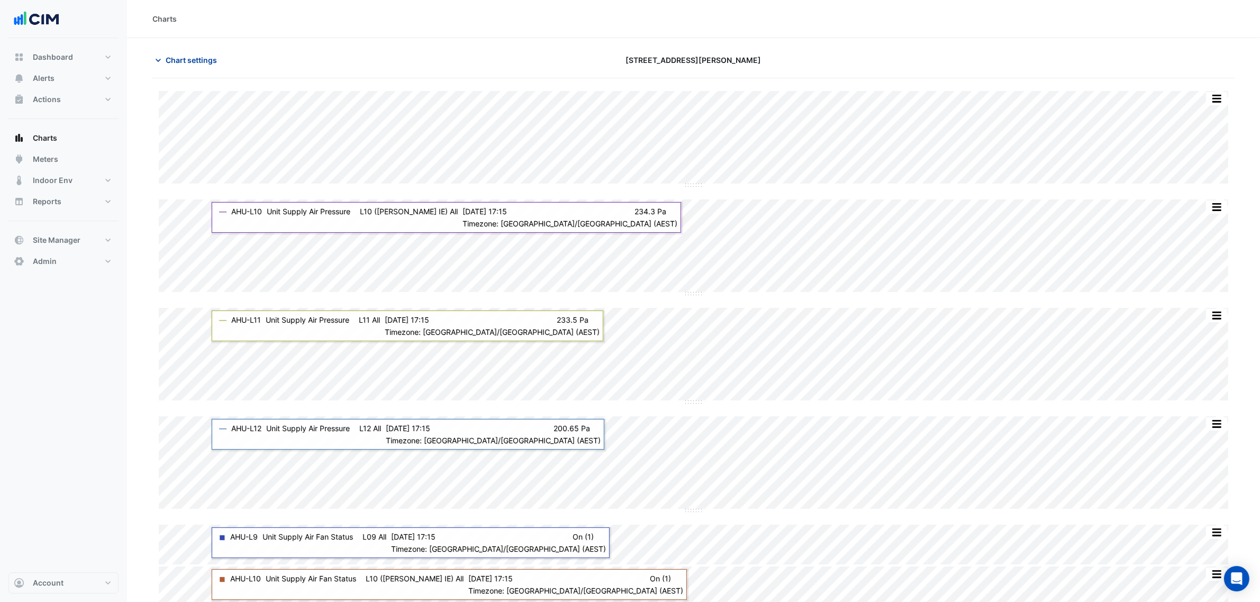
click at [196, 52] on button "Chart settings" at bounding box center [187, 60] width 71 height 19
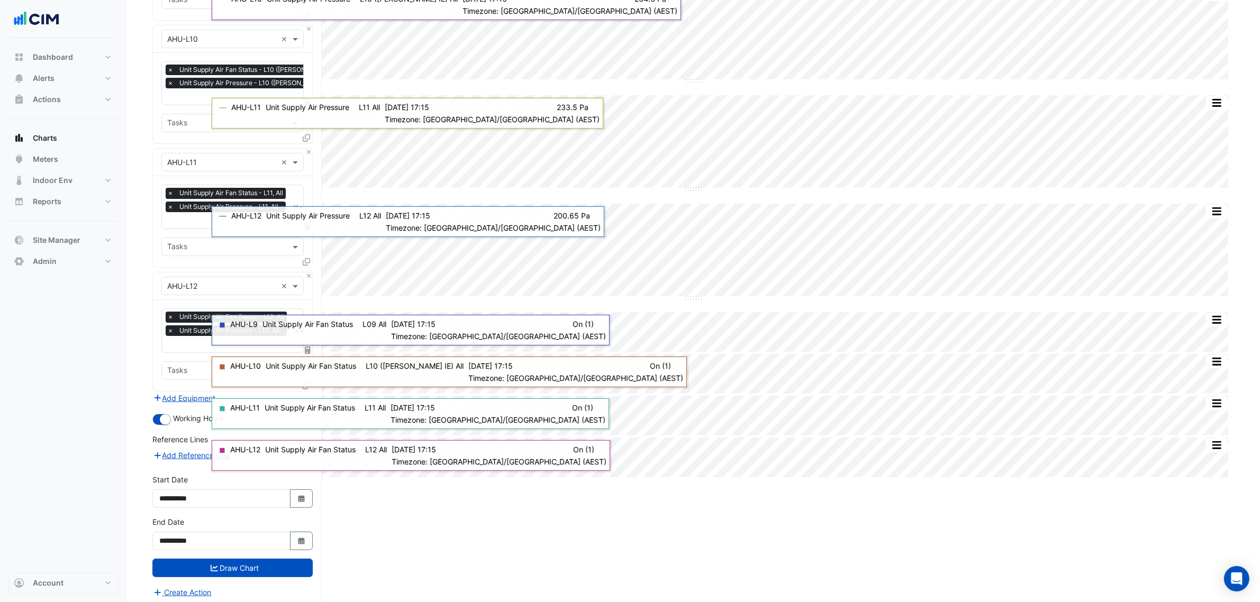
scroll to position [216, 0]
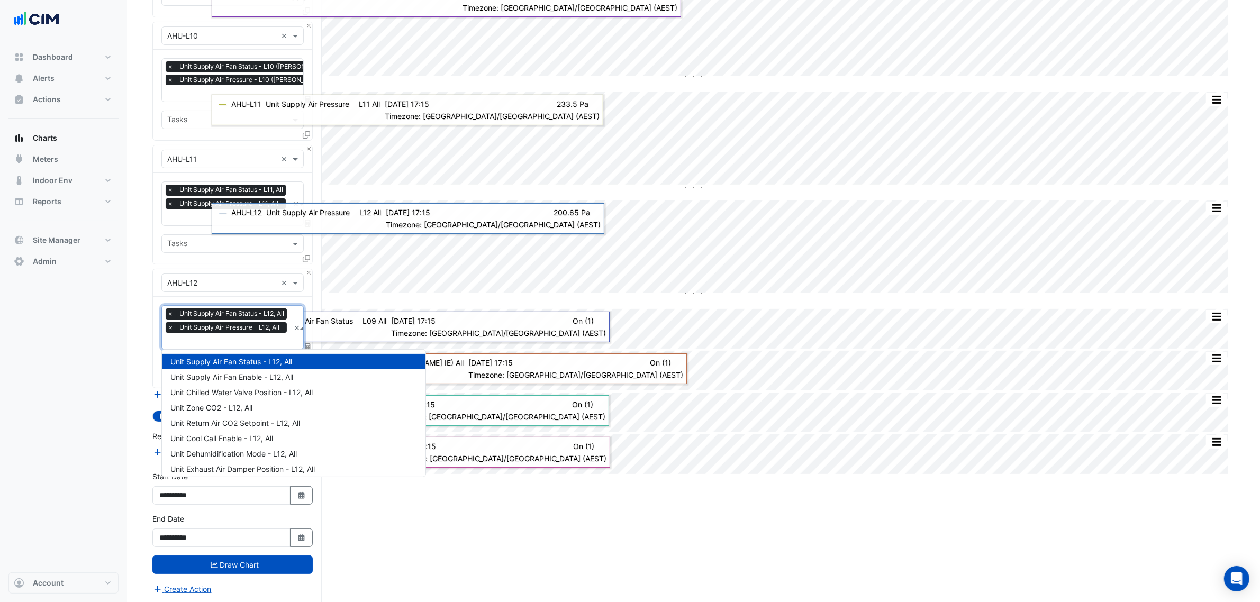
click at [184, 340] on input "text" at bounding box center [228, 341] width 122 height 11
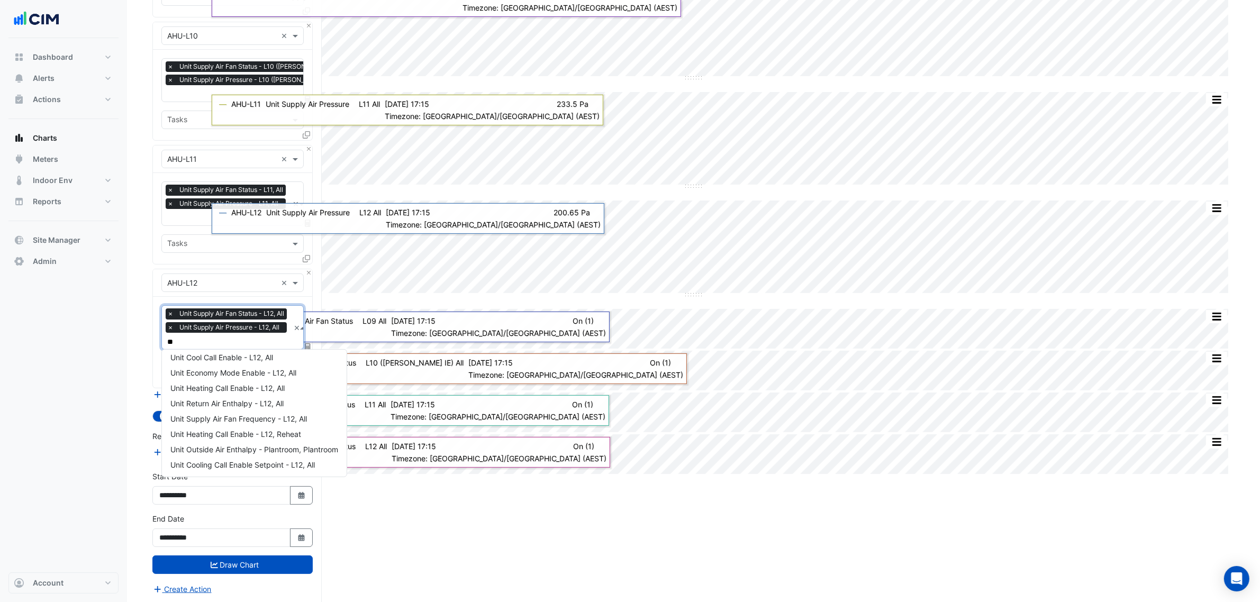
scroll to position [0, 0]
type input "***"
click at [211, 358] on span "Unit Supply Air Fan Enable - L12, All" at bounding box center [231, 361] width 123 height 9
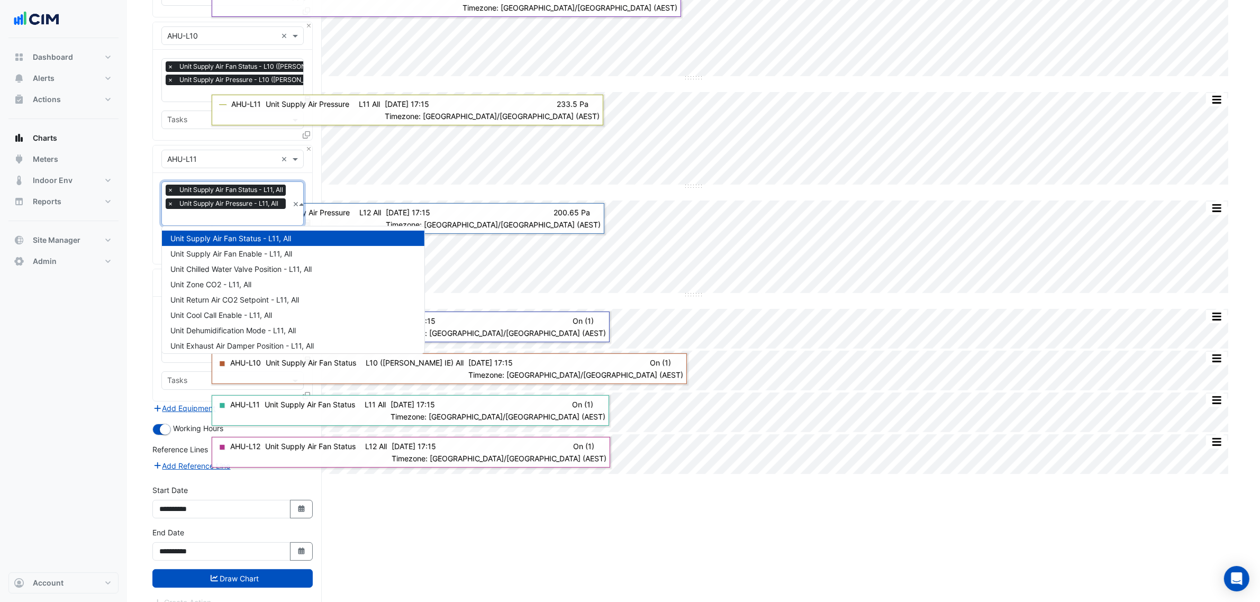
click at [196, 213] on input "text" at bounding box center [227, 218] width 121 height 11
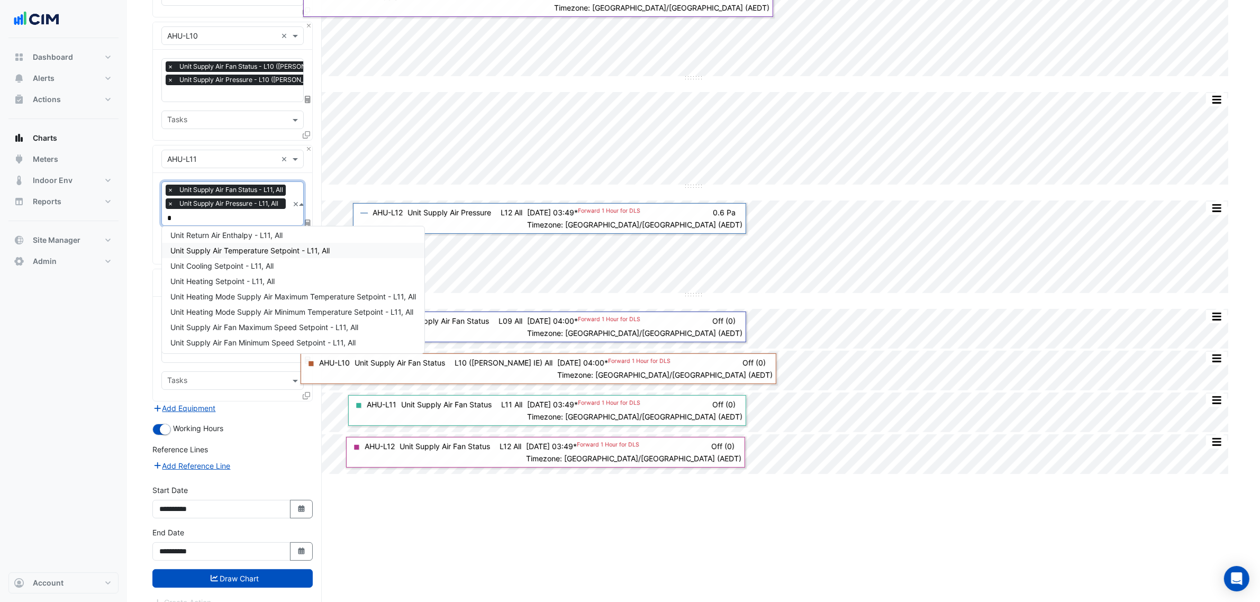
scroll to position [19, 0]
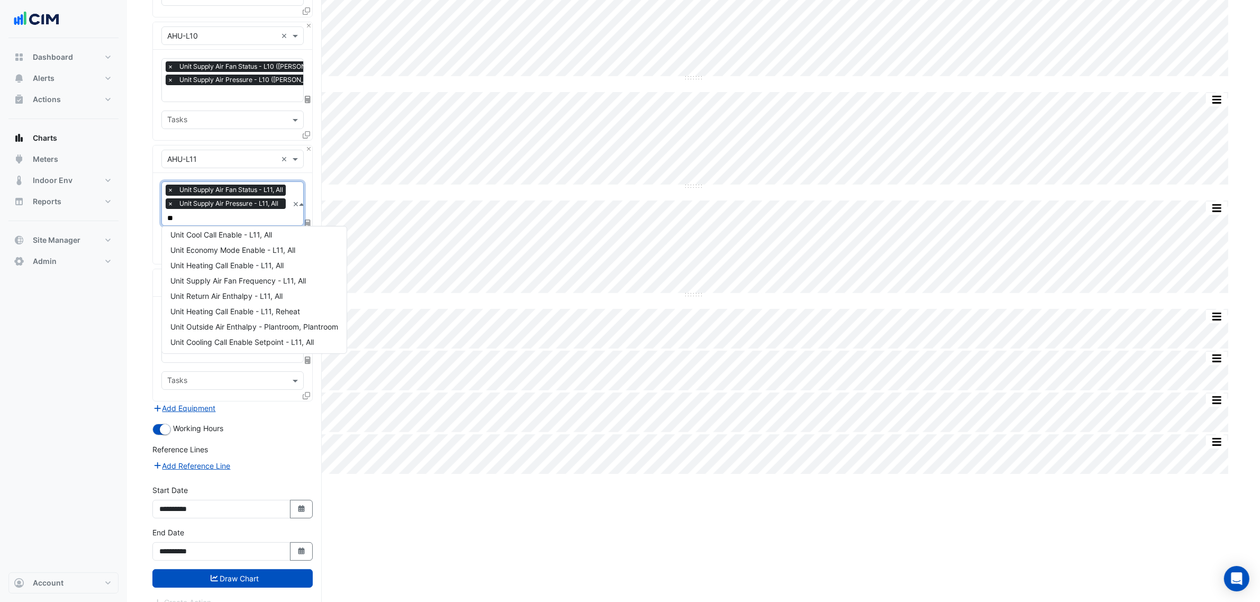
type input "***"
click at [208, 239] on span "Unit Supply Air Fan Enable - L11, All" at bounding box center [231, 238] width 122 height 9
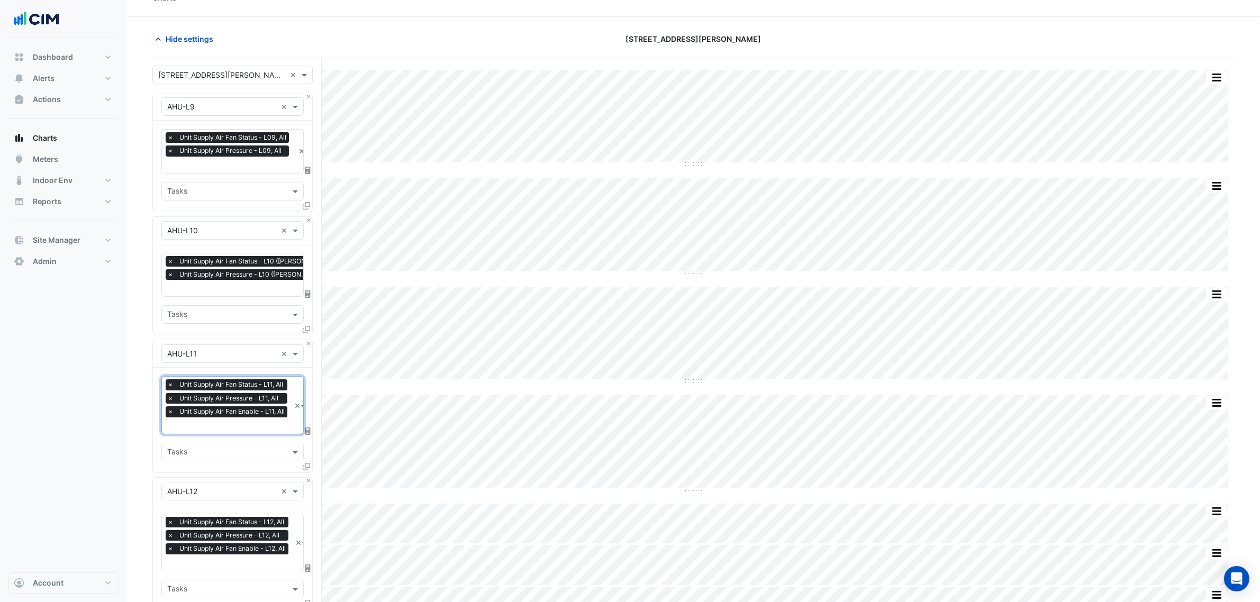
scroll to position [17, 0]
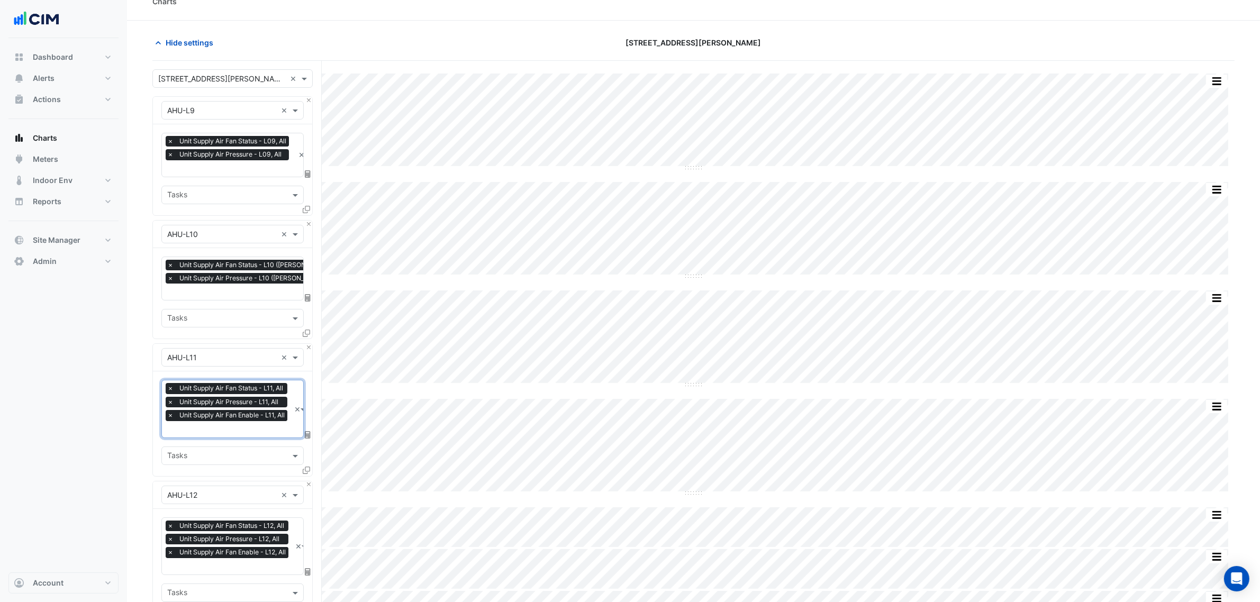
click at [206, 282] on span "Unit Supply Air Pressure - L10 (NABERS IE), All" at bounding box center [262, 278] width 170 height 11
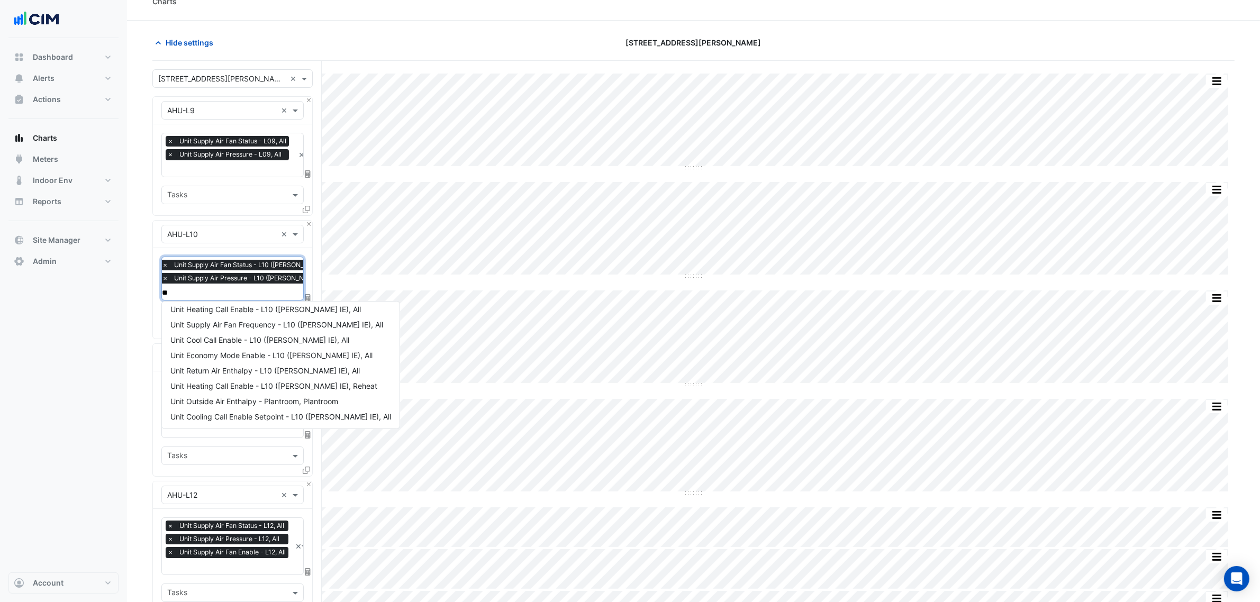
scroll to position [19, 0]
type input "***"
click at [225, 313] on span "Unit Supply Air Fan Enable - L10 (NABERS IE), All" at bounding box center [269, 313] width 199 height 9
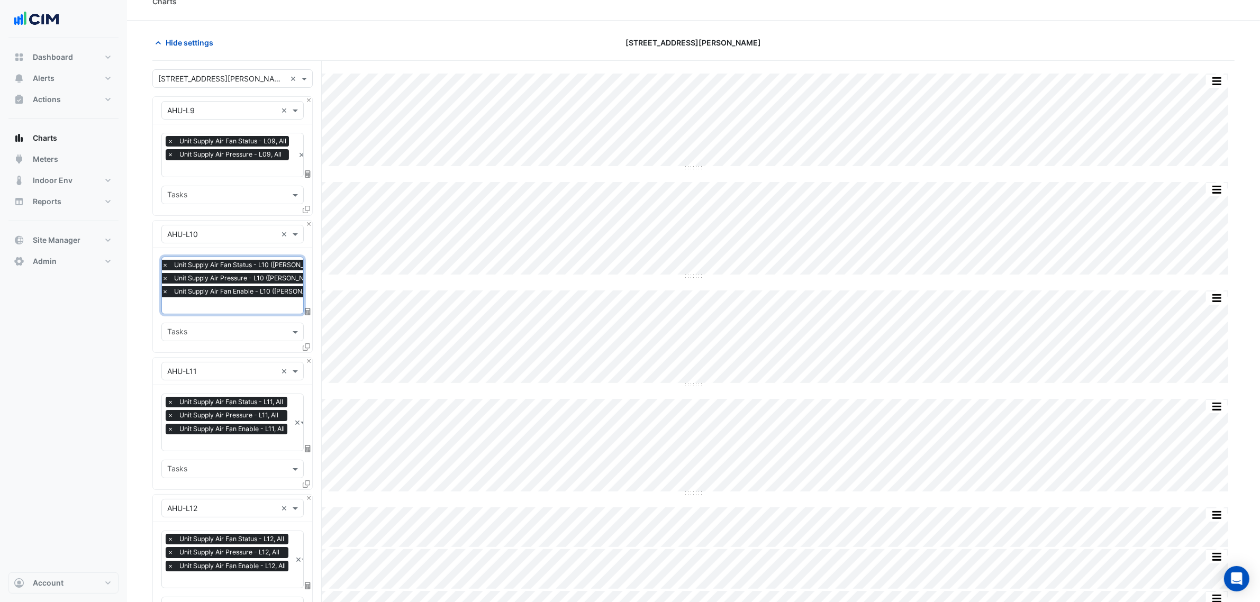
click at [213, 159] on span "Unit Supply Air Pressure - L09, All" at bounding box center [230, 154] width 107 height 11
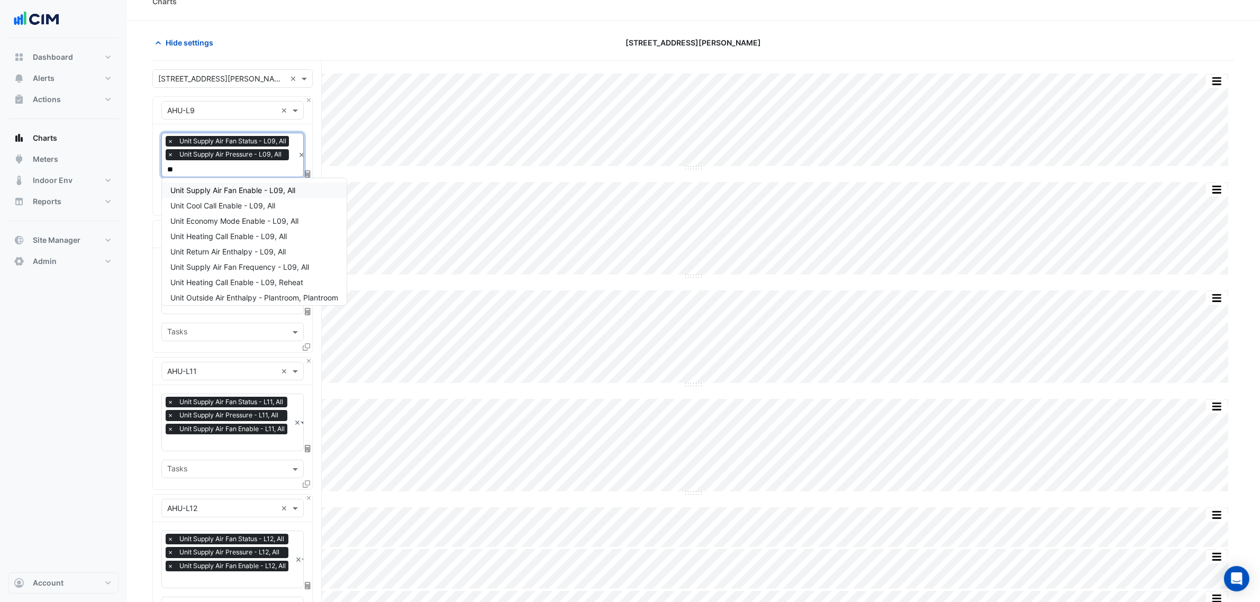
type input "***"
click at [233, 194] on span "Unit Supply Air Fan Enable - L09, All" at bounding box center [232, 190] width 125 height 9
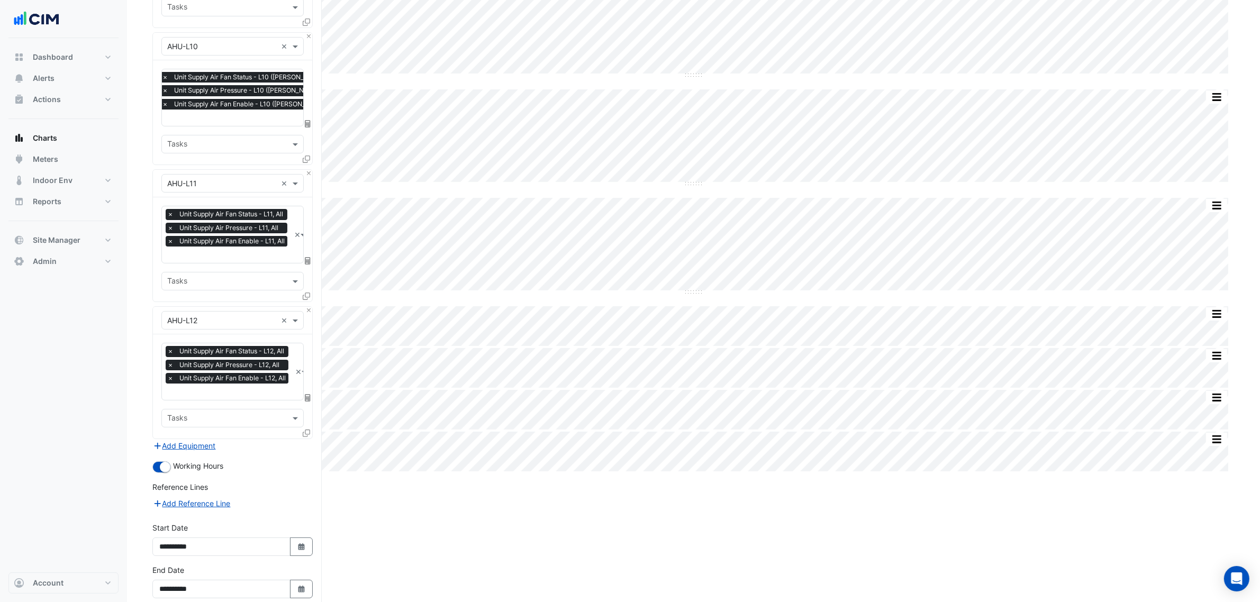
scroll to position [270, 0]
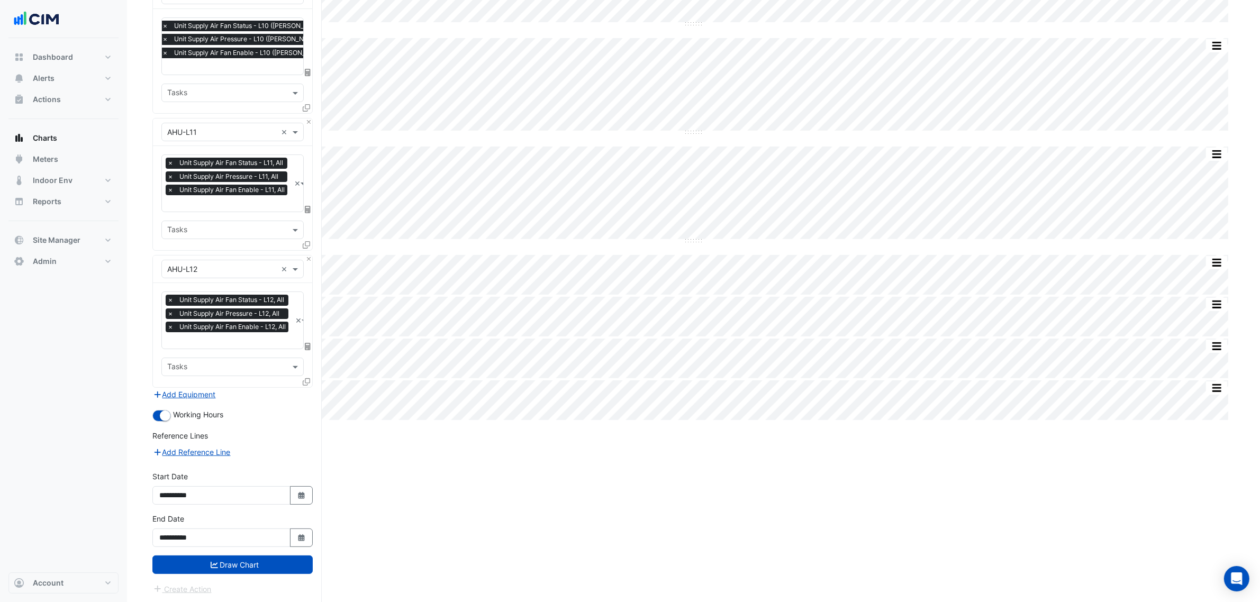
click at [259, 560] on button "Draw Chart" at bounding box center [232, 565] width 160 height 19
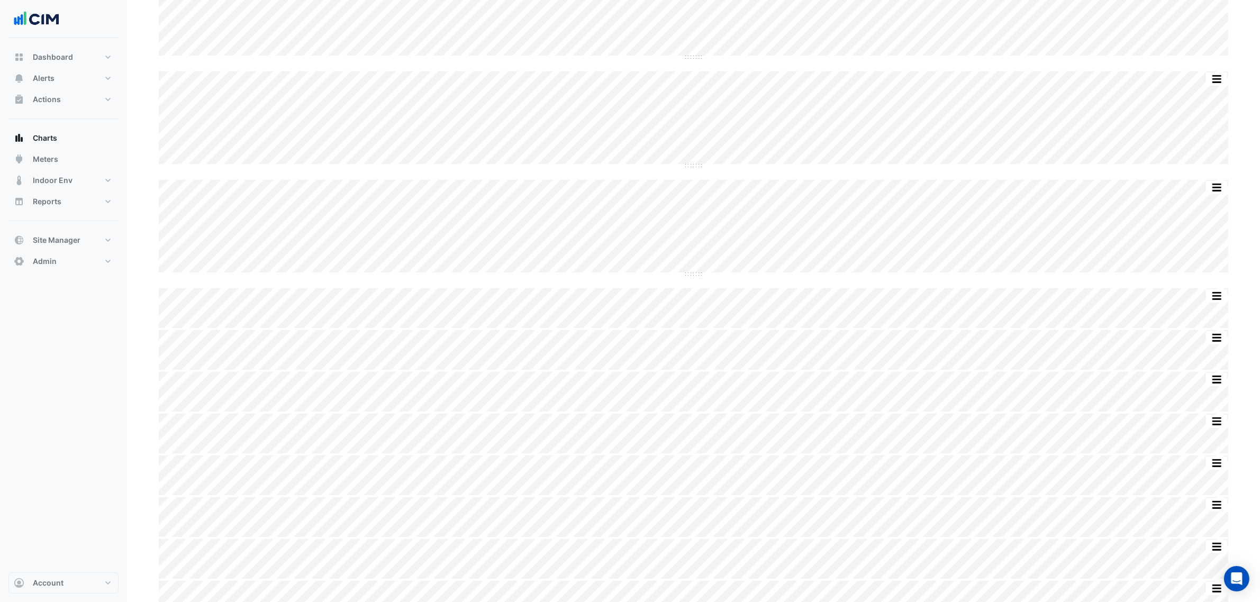
scroll to position [270, 0]
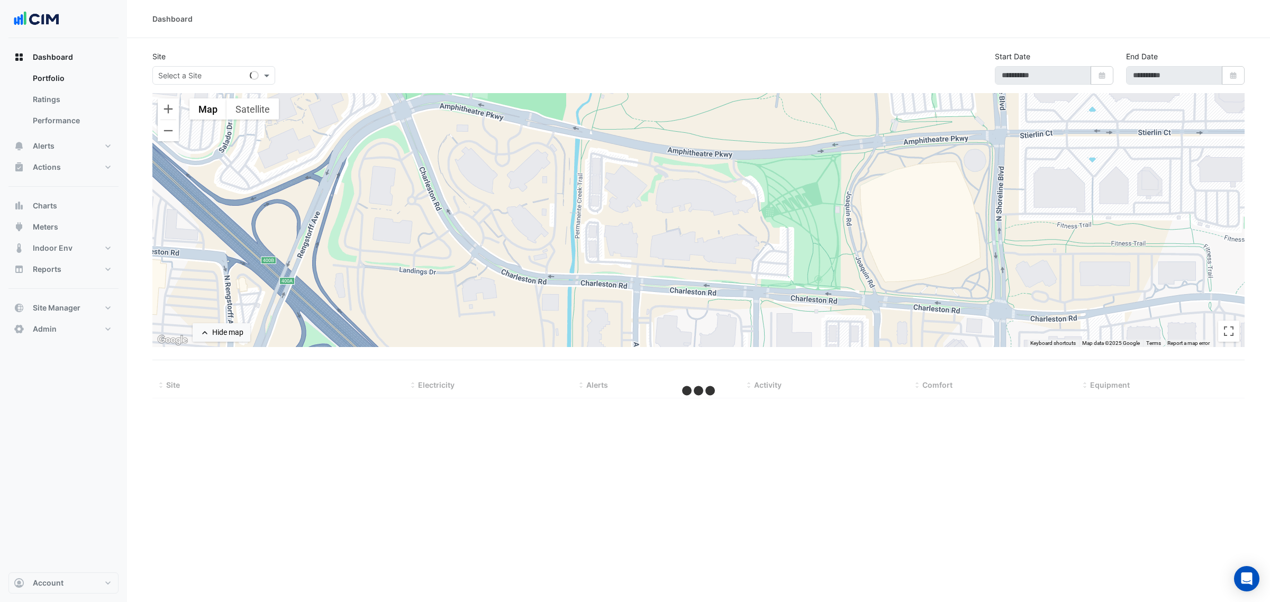
type input "**********"
select select "***"
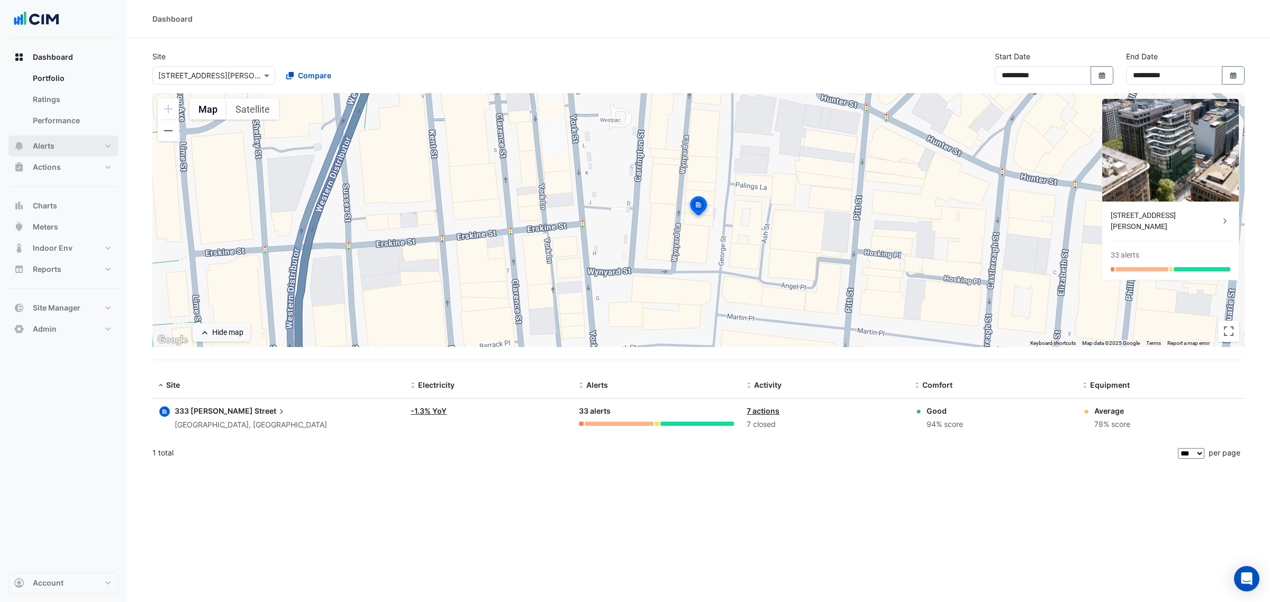
click at [47, 147] on span "Alerts" at bounding box center [44, 146] width 22 height 11
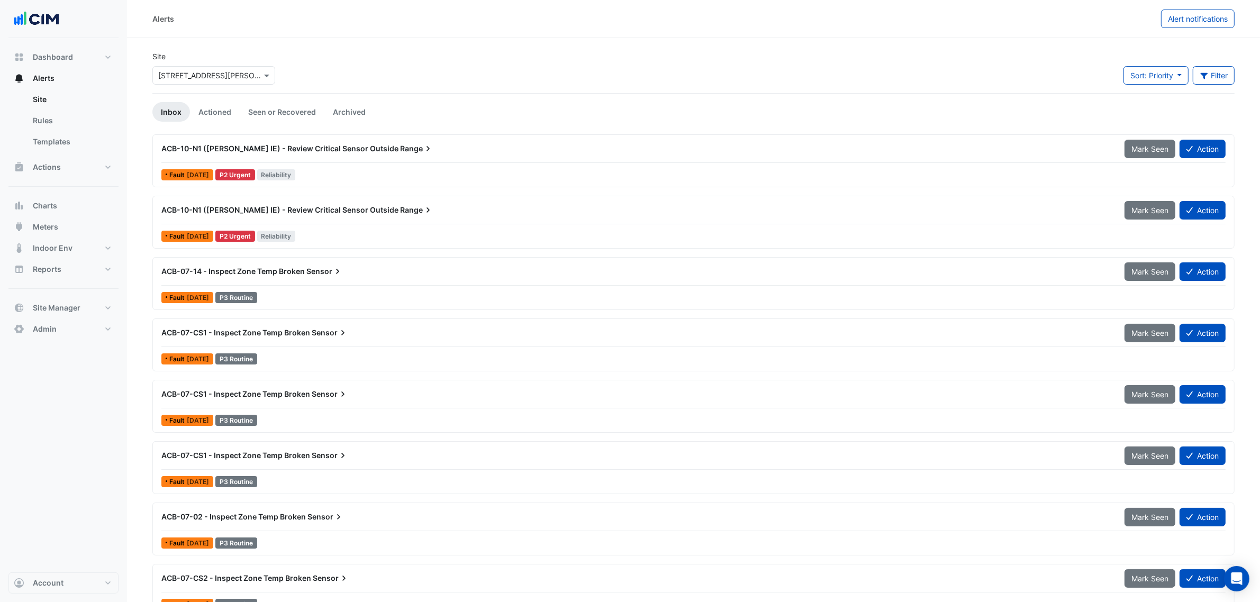
click at [172, 83] on div "× [STREET_ADDRESS][PERSON_NAME]" at bounding box center [213, 75] width 123 height 19
type input "*"
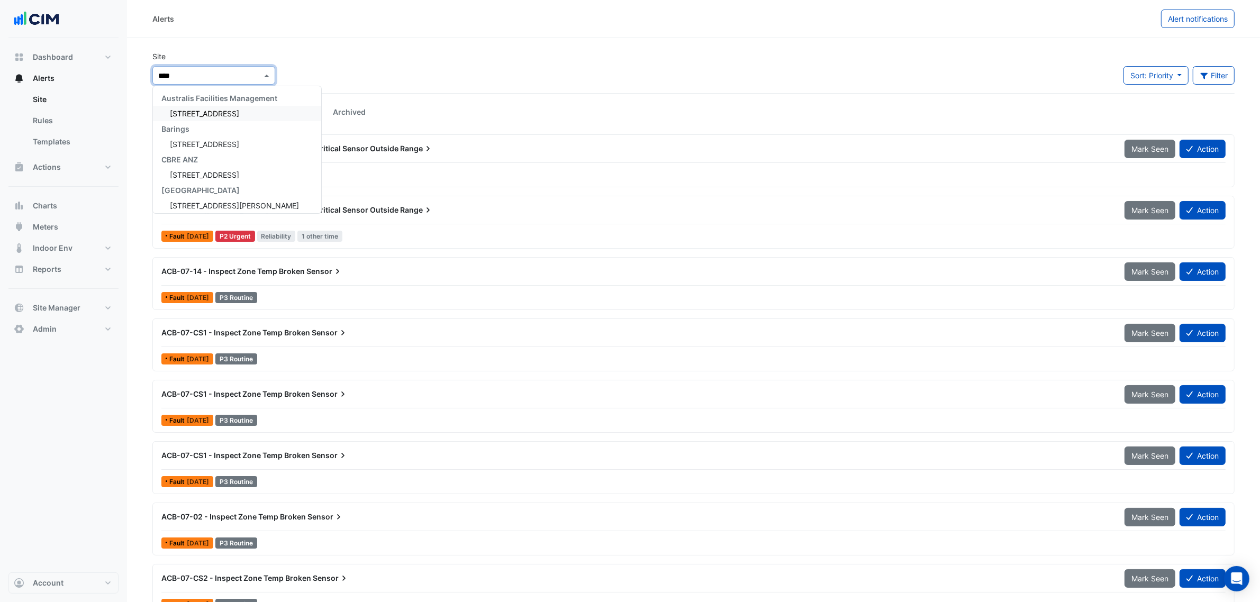
type input "*****"
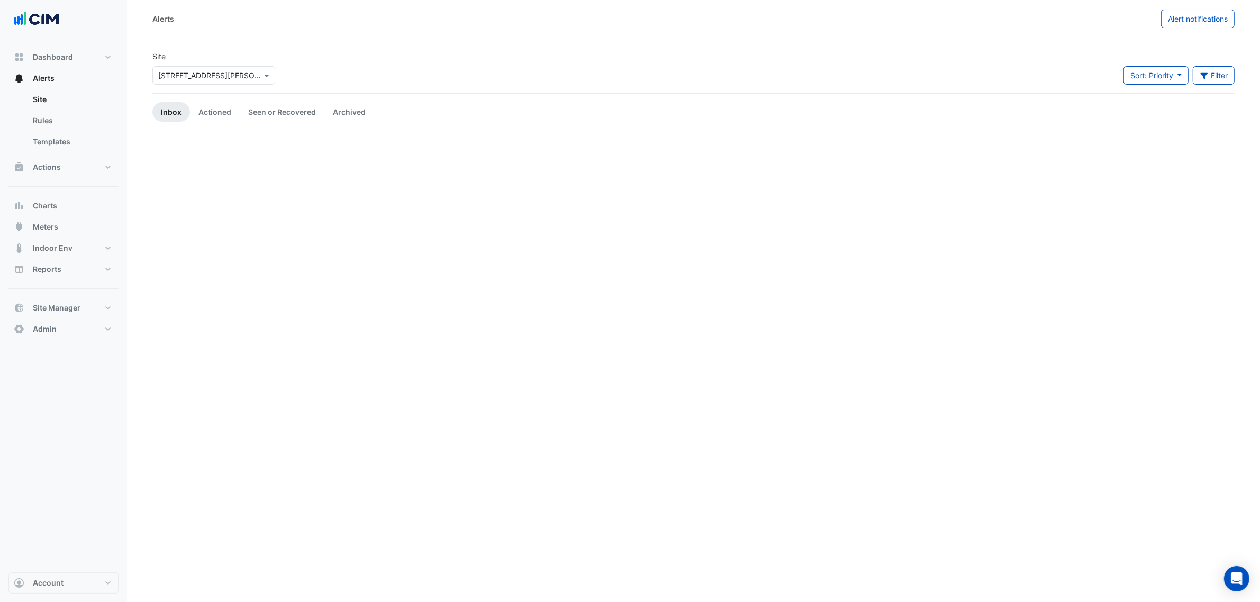
drag, startPoint x: 457, startPoint y: 126, endPoint x: 465, endPoint y: -78, distance: 204.4
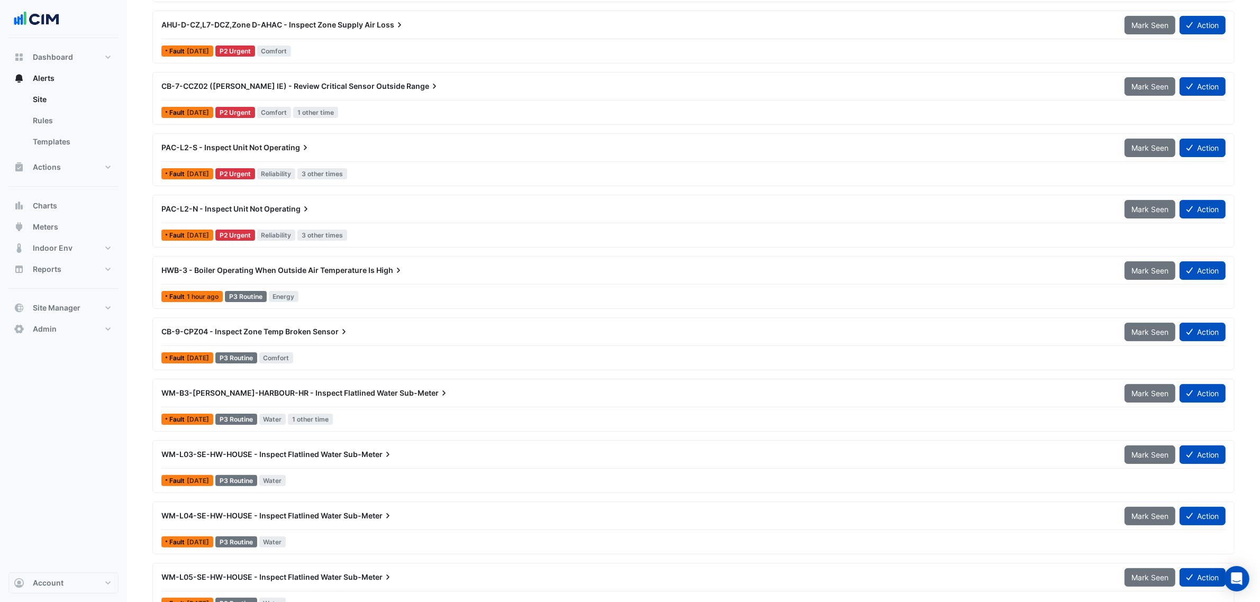
scroll to position [198, 0]
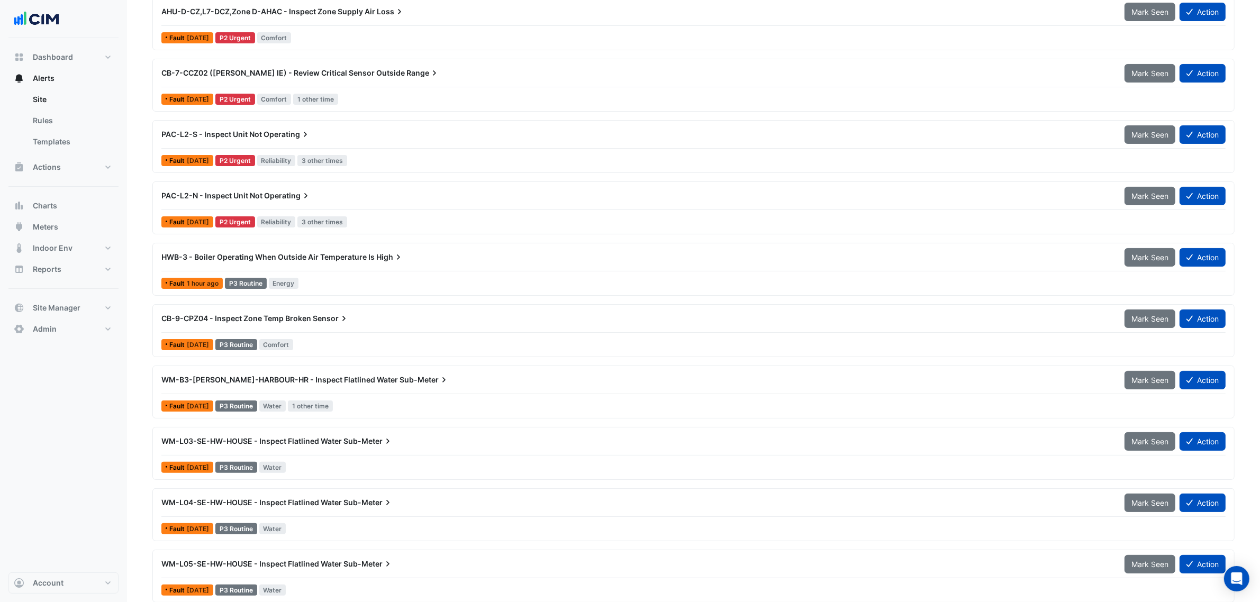
click at [430, 260] on div "HWB-3 - Boiler Operating When Outside Air Temperature Is High" at bounding box center [636, 257] width 950 height 11
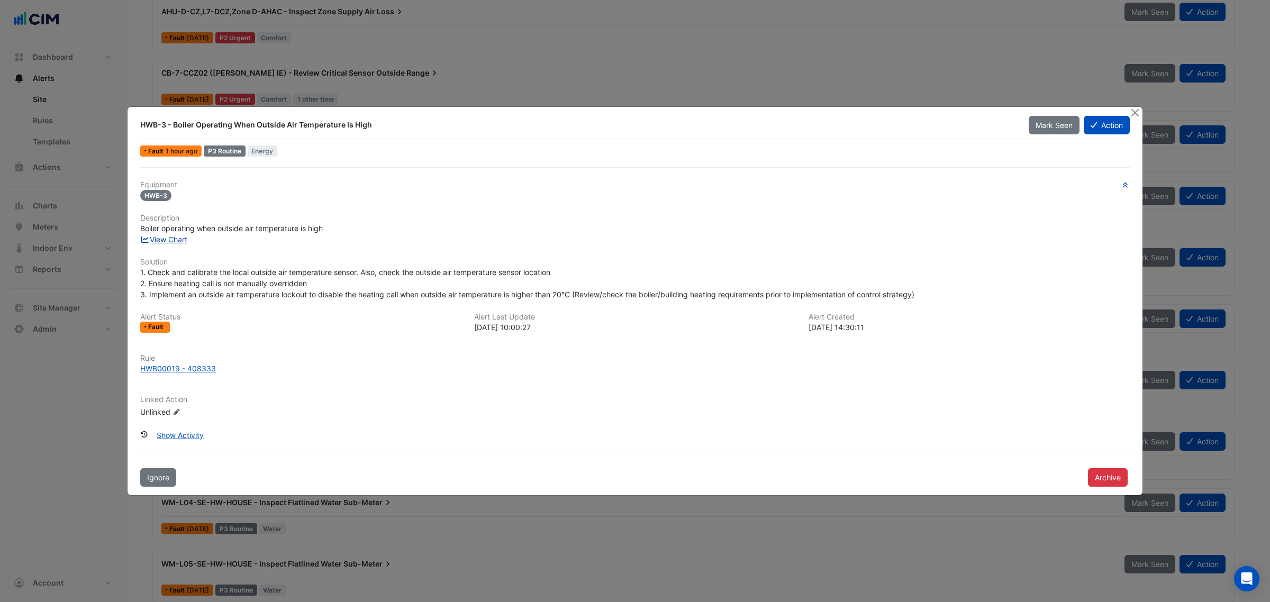
click at [184, 239] on link "View Chart" at bounding box center [163, 239] width 47 height 9
click at [1131, 115] on button "Close" at bounding box center [1134, 112] width 11 height 11
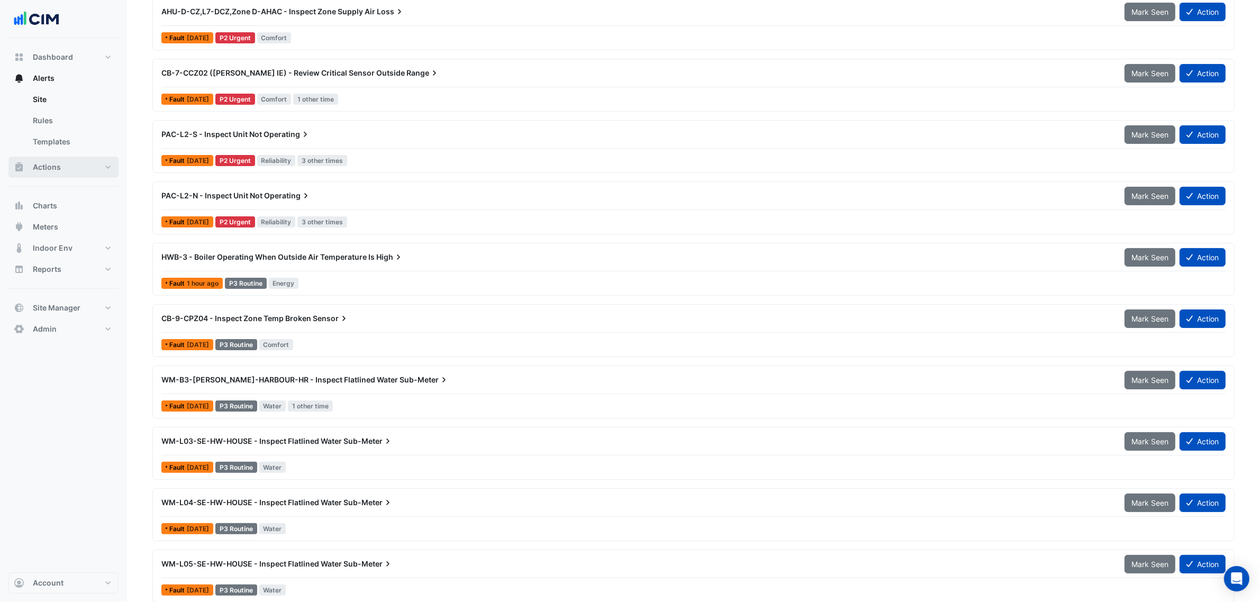
click at [63, 168] on button "Actions" at bounding box center [63, 167] width 110 height 21
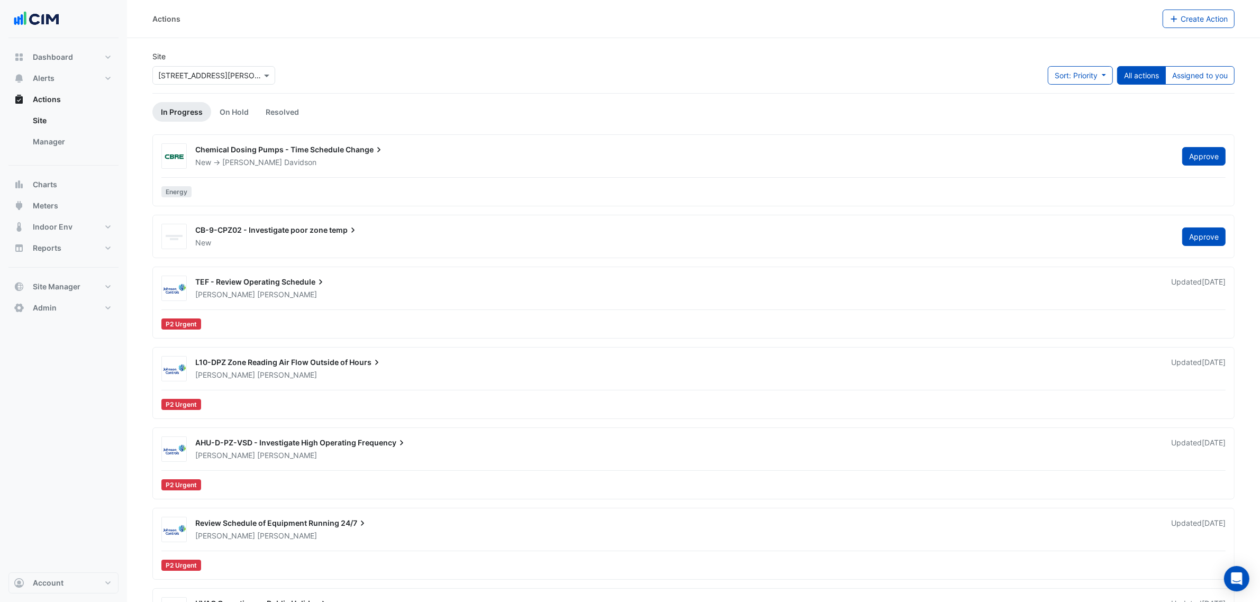
click at [289, 161] on div "New -> [PERSON_NAME]" at bounding box center [682, 162] width 976 height 11
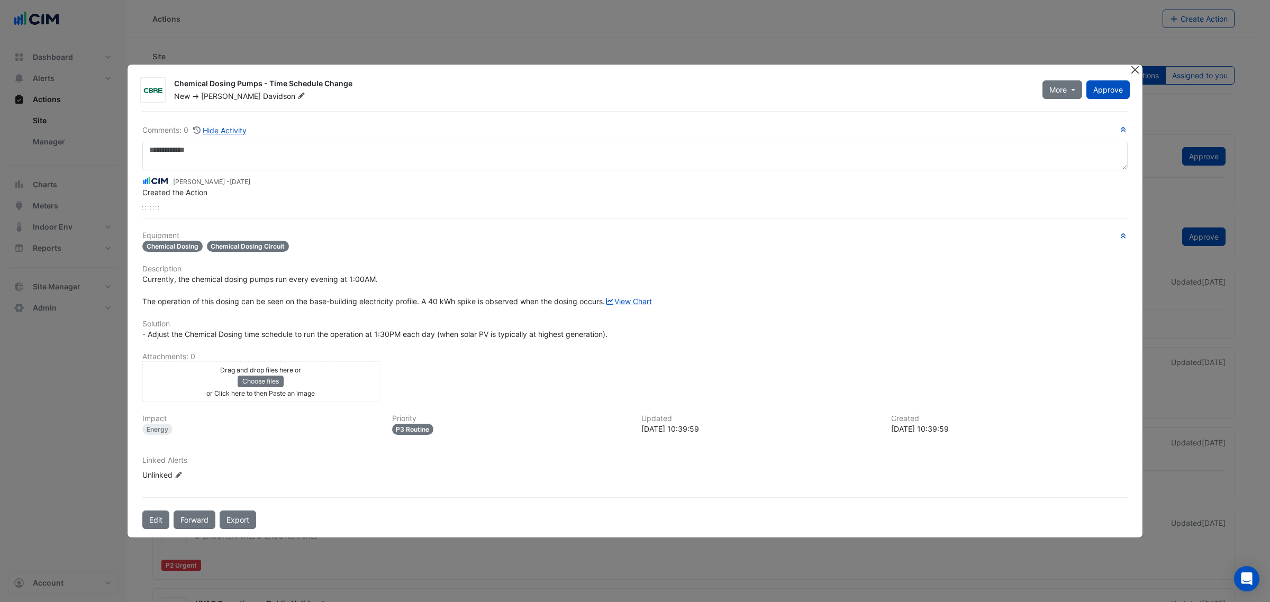
click at [1136, 65] on button "Close" at bounding box center [1134, 70] width 11 height 11
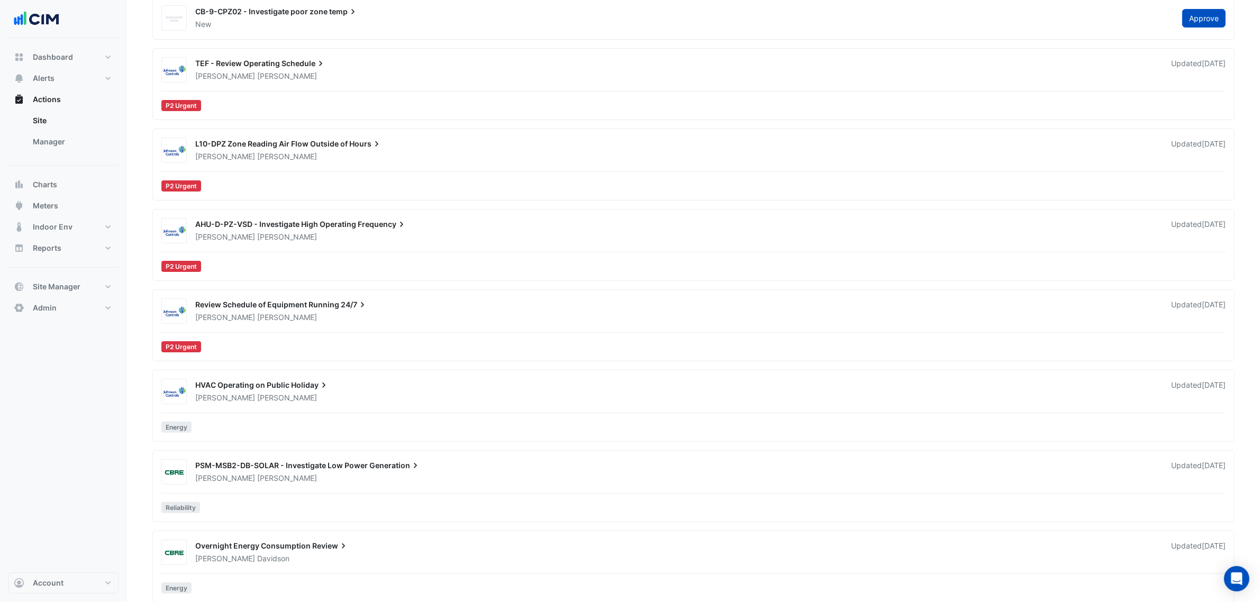
scroll to position [230, 0]
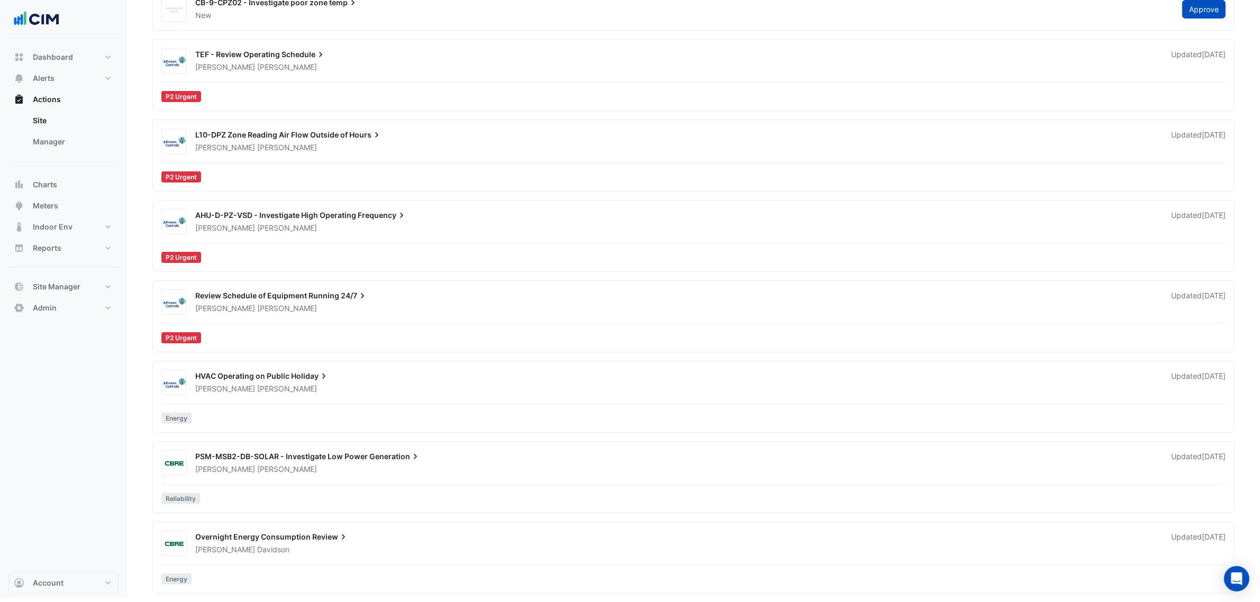
click at [344, 395] on div "HVAC Operating on Public Holiday [PERSON_NAME] Updated [DATE] Energy" at bounding box center [693, 399] width 1072 height 58
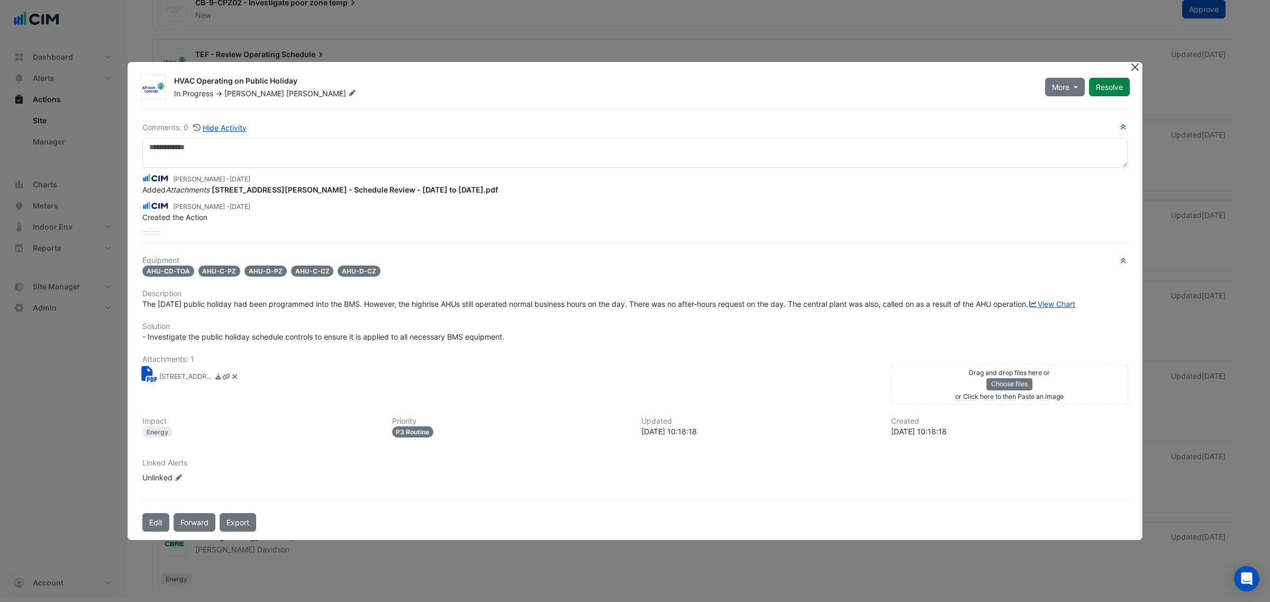
click at [1131, 62] on button "Close" at bounding box center [1134, 67] width 11 height 11
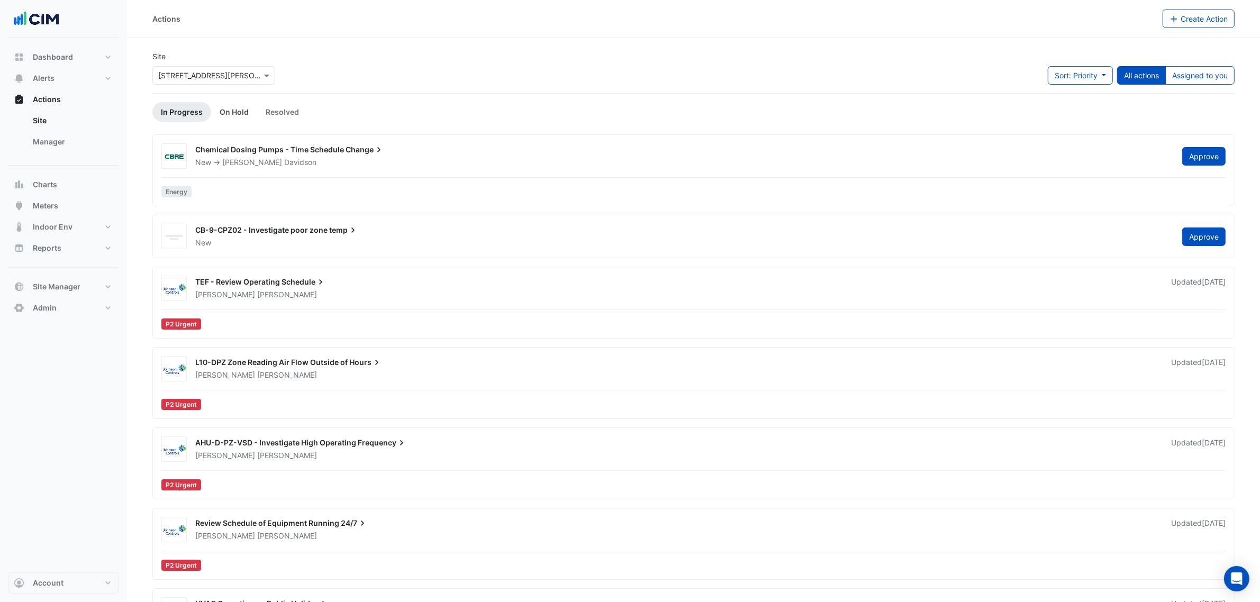
click at [221, 103] on link "On Hold" at bounding box center [234, 112] width 46 height 20
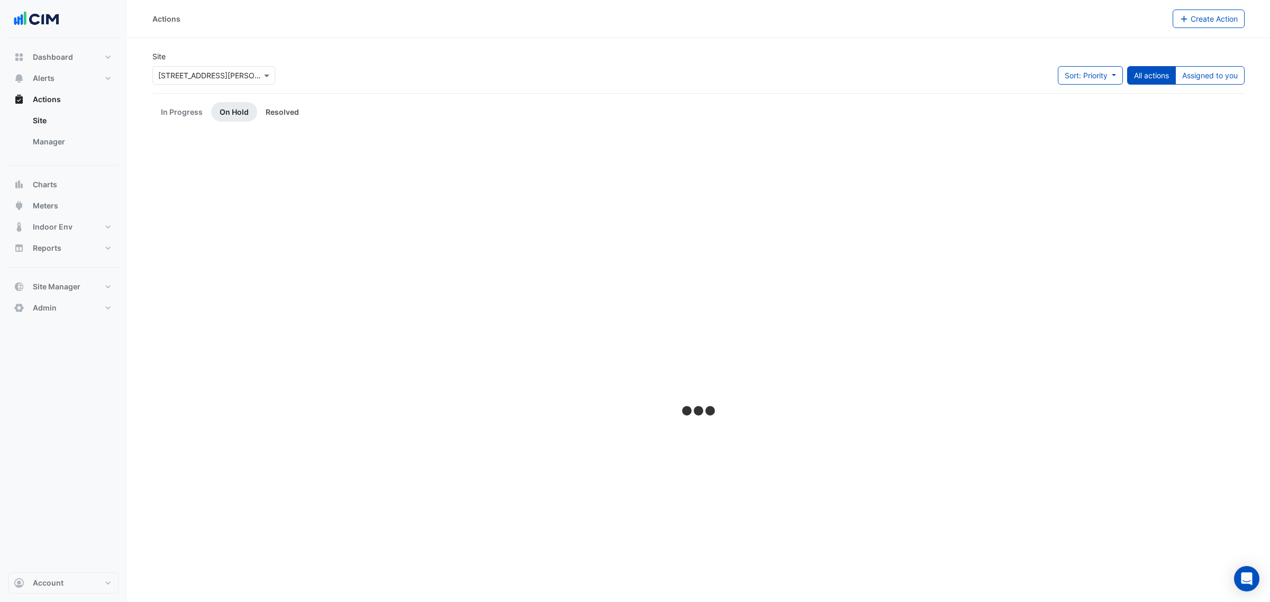
click at [267, 108] on link "Resolved" at bounding box center [282, 112] width 50 height 20
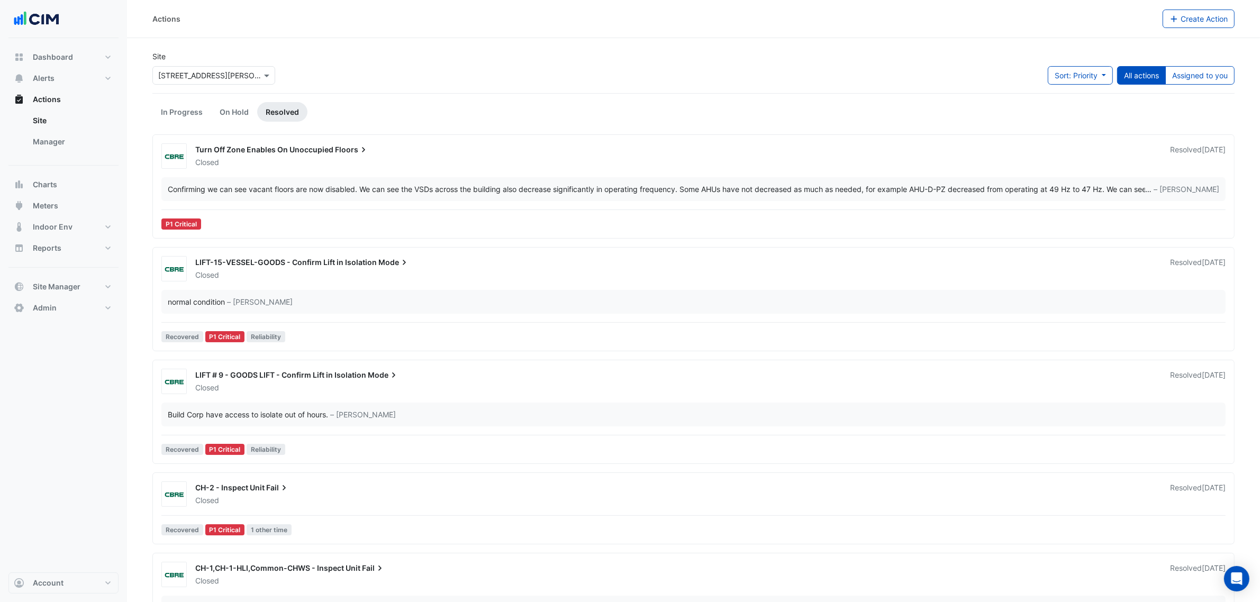
click at [262, 170] on div "Turn Off Zone Enables On Unoccupied Floors Closed Resolved [DATE] … – [PERSON_N…" at bounding box center [693, 188] width 1072 height 90
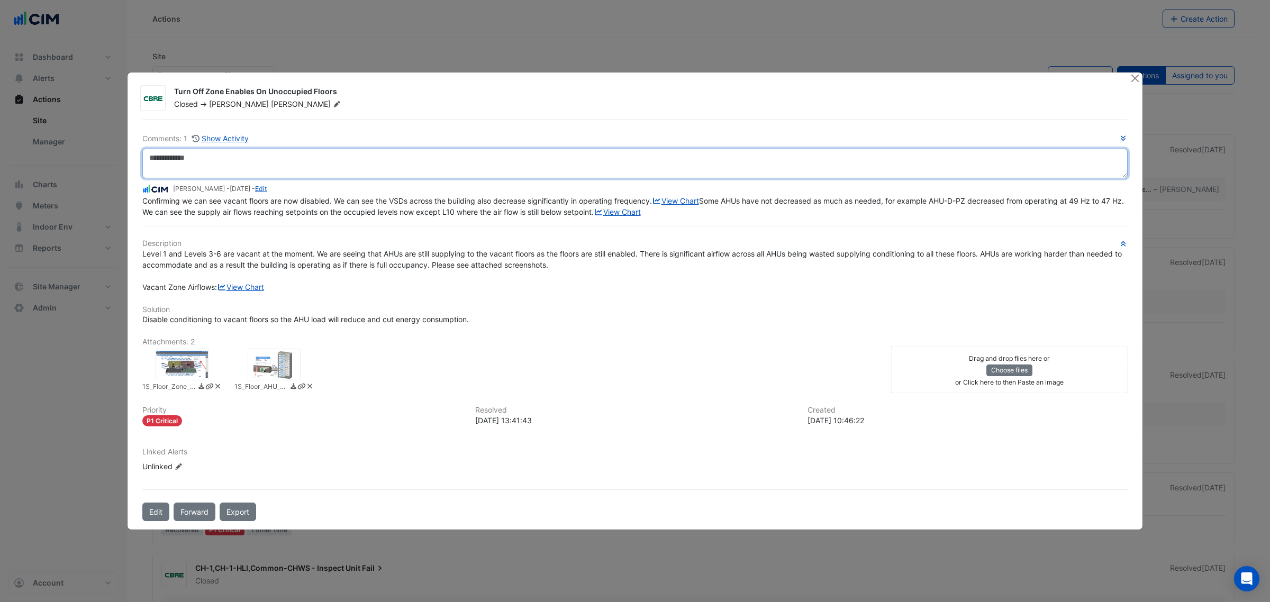
click at [277, 149] on textarea at bounding box center [634, 164] width 985 height 30
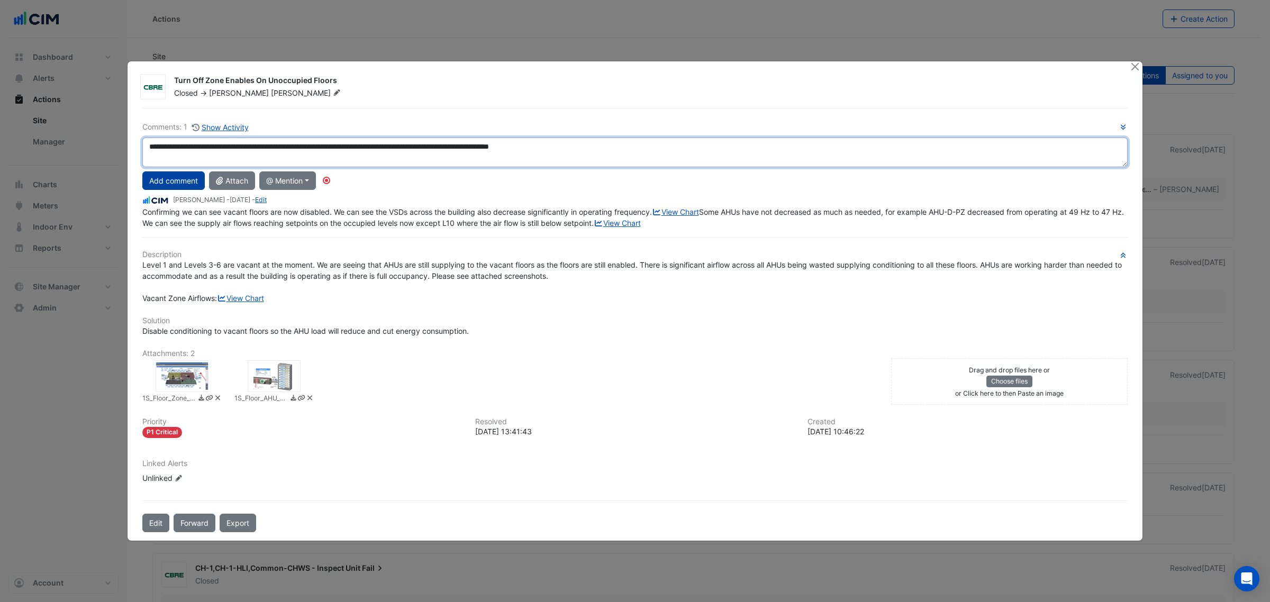
type textarea "**********"
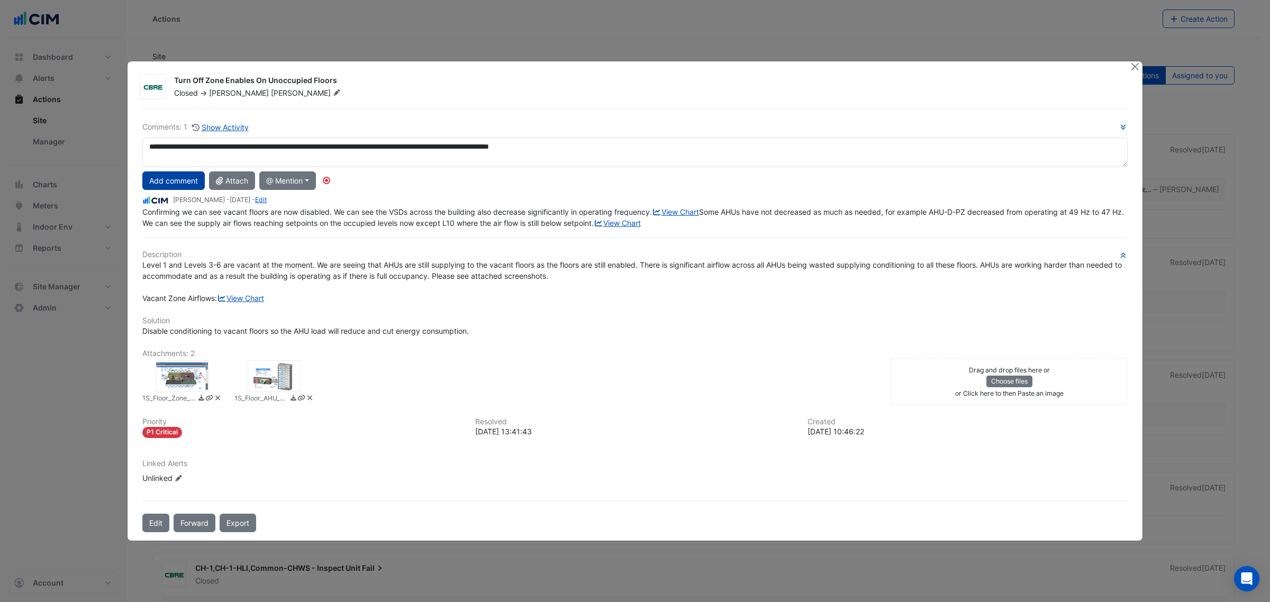
click at [192, 171] on button "Add comment" at bounding box center [173, 180] width 62 height 19
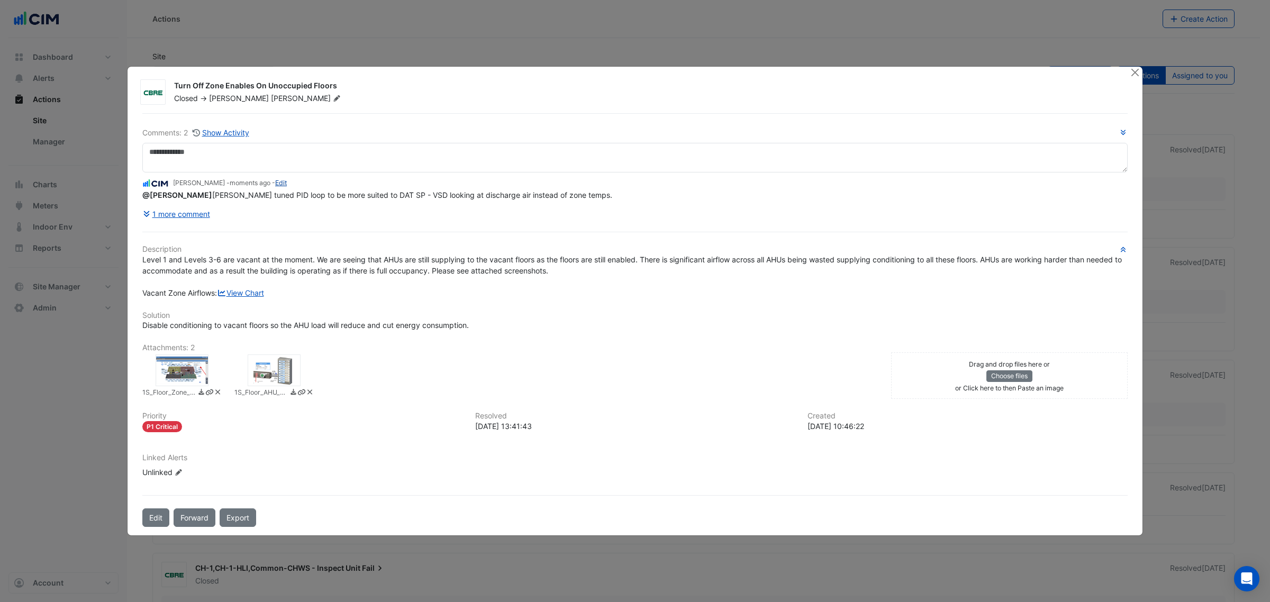
click at [275, 179] on link "Edit" at bounding box center [281, 183] width 12 height 8
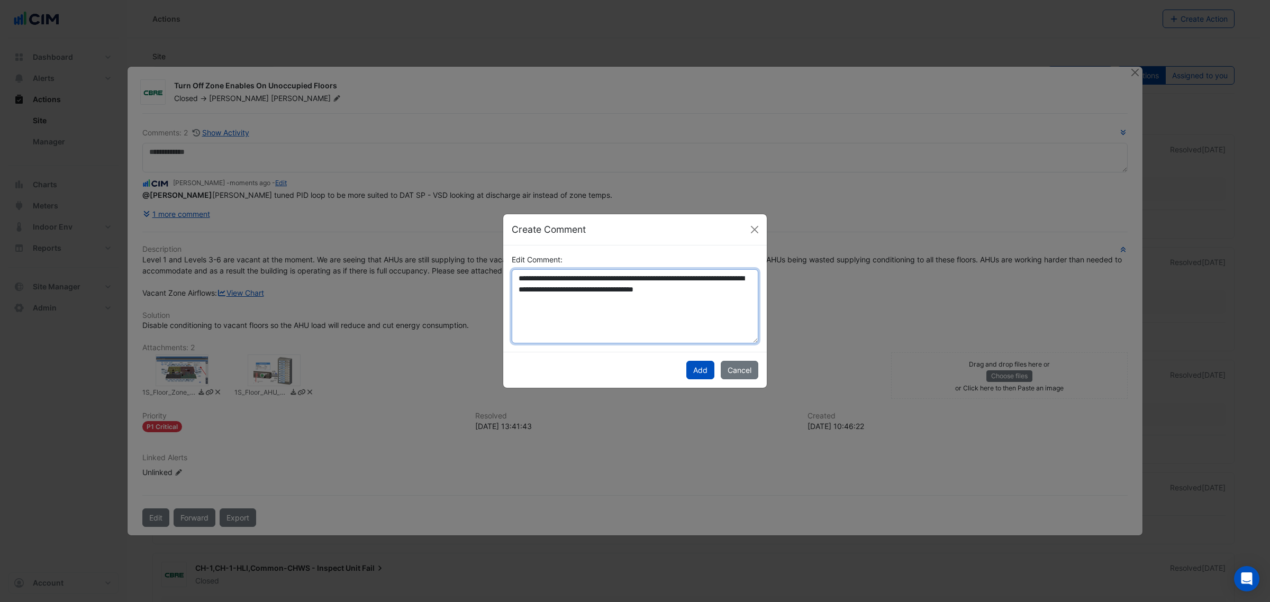
drag, startPoint x: 631, startPoint y: 276, endPoint x: 504, endPoint y: 274, distance: 127.0
click at [506, 274] on div "**********" at bounding box center [634, 298] width 259 height 89
type textarea "**********"
click at [702, 369] on button "Add" at bounding box center [700, 370] width 28 height 19
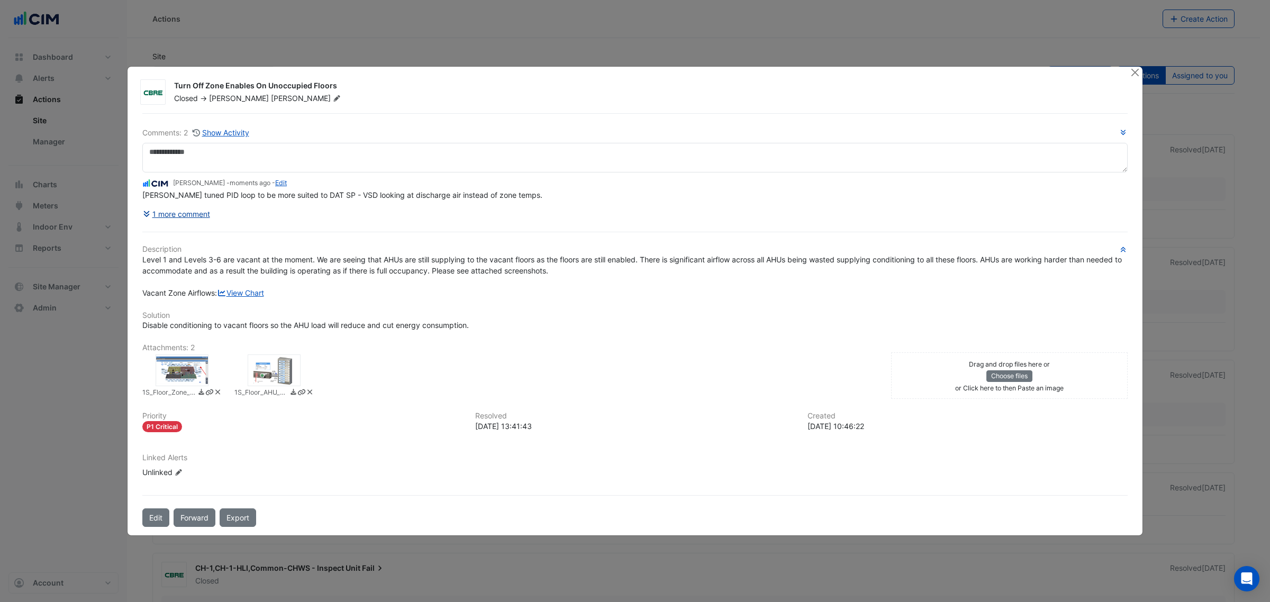
click at [187, 209] on button "1 more comment" at bounding box center [176, 214] width 68 height 19
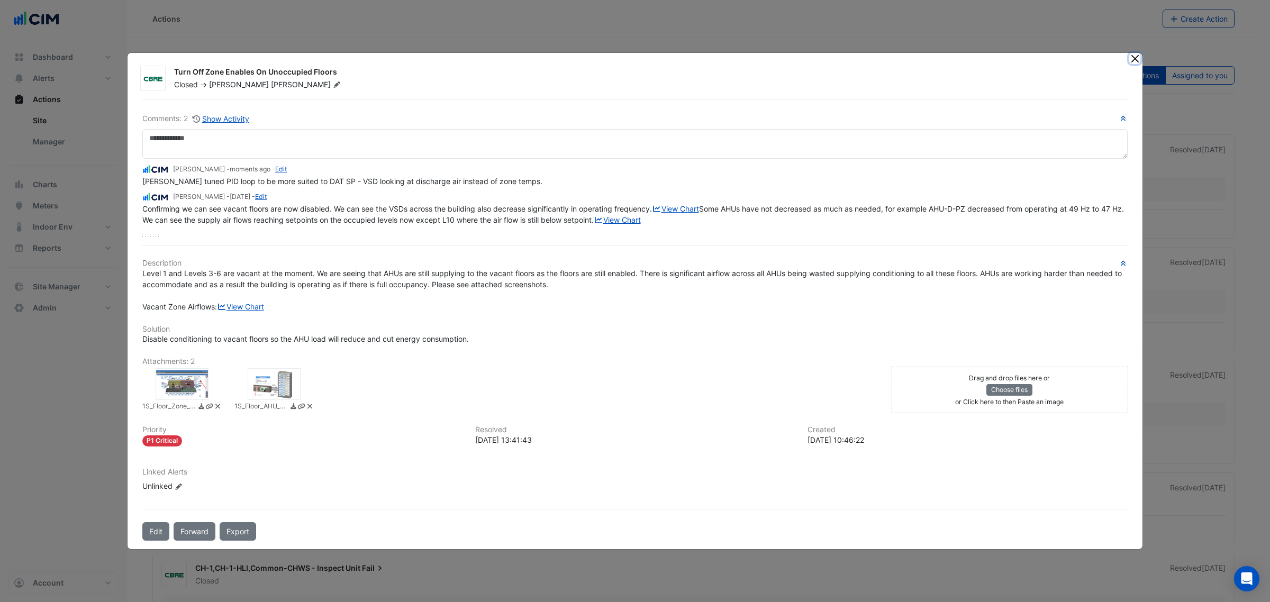
click at [1131, 53] on button "Close" at bounding box center [1134, 58] width 11 height 11
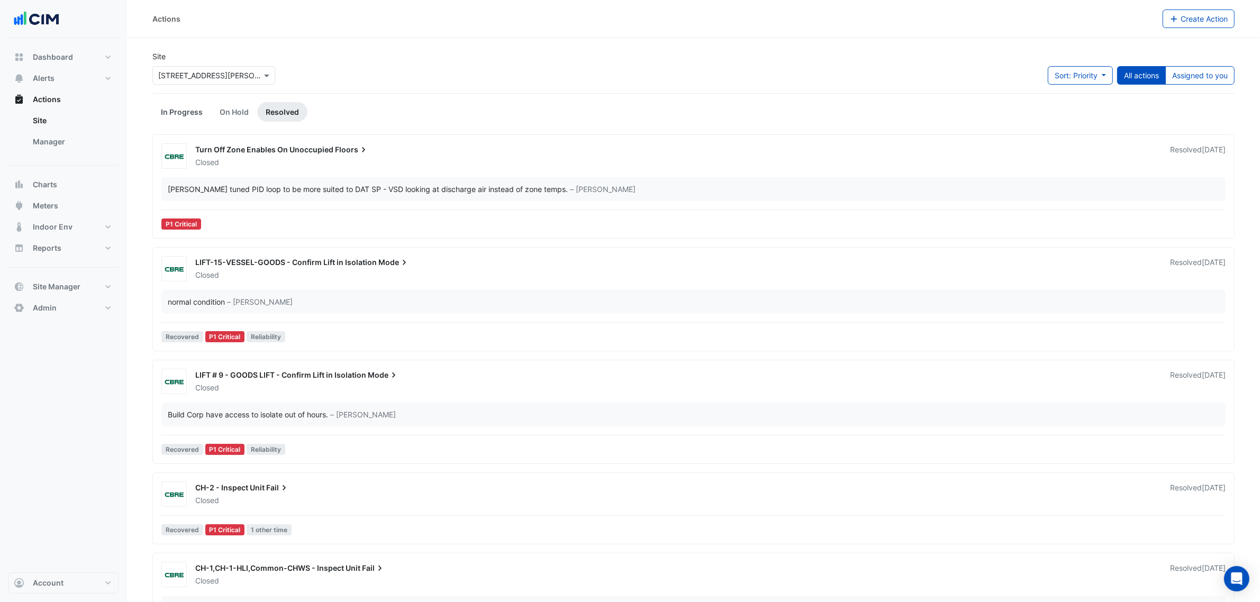
click at [186, 117] on link "In Progress" at bounding box center [181, 112] width 59 height 20
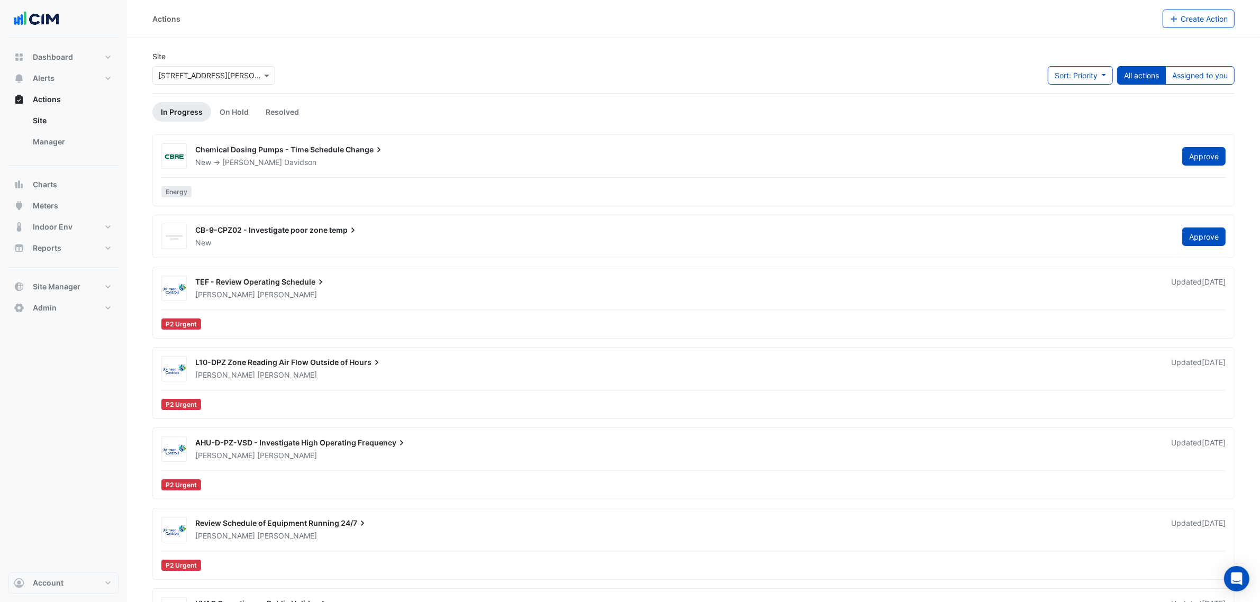
click at [336, 305] on div "TEF - Review Operating Schedule [PERSON_NAME] Updated [DATE] P2 Urgent" at bounding box center [693, 305] width 1072 height 58
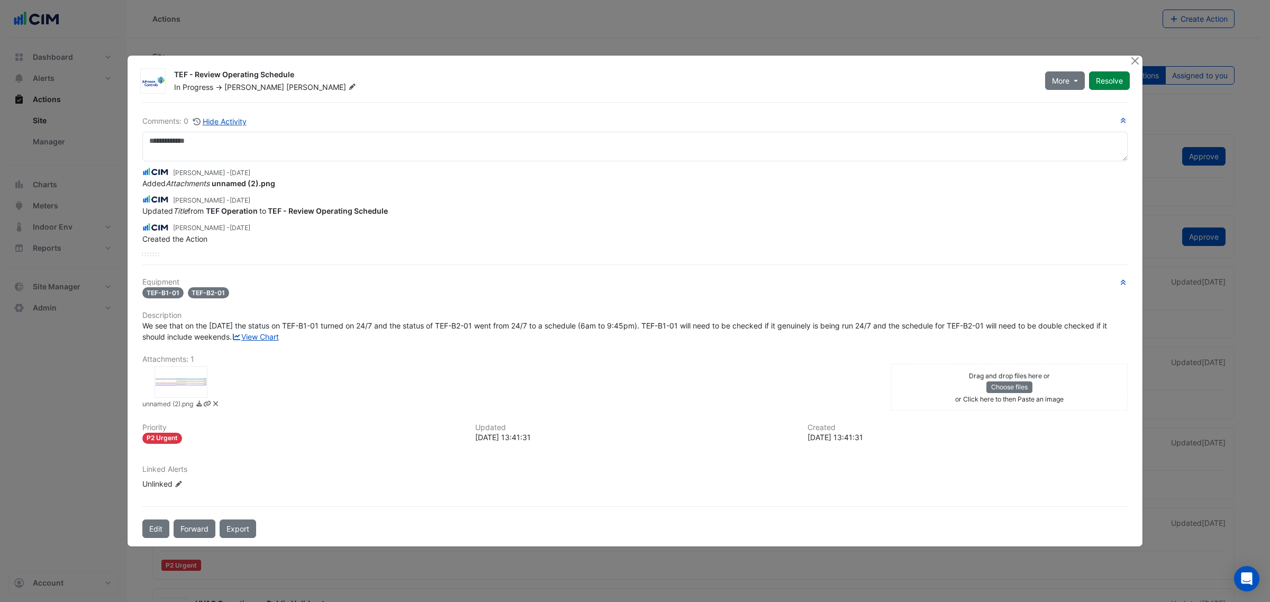
drag, startPoint x: 197, startPoint y: 392, endPoint x: 270, endPoint y: 339, distance: 89.7
click at [268, 344] on div "Equipment TEF-B1-01 TEF-B2-01 Description We see that on the [DATE] the status …" at bounding box center [634, 388] width 985 height 220
click at [284, 235] on div "[PERSON_NAME] - [DATE] Added Attachments unnamed (2).png [PERSON_NAME] - [DATE]…" at bounding box center [634, 208] width 985 height 95
click at [197, 384] on div at bounding box center [180, 382] width 53 height 32
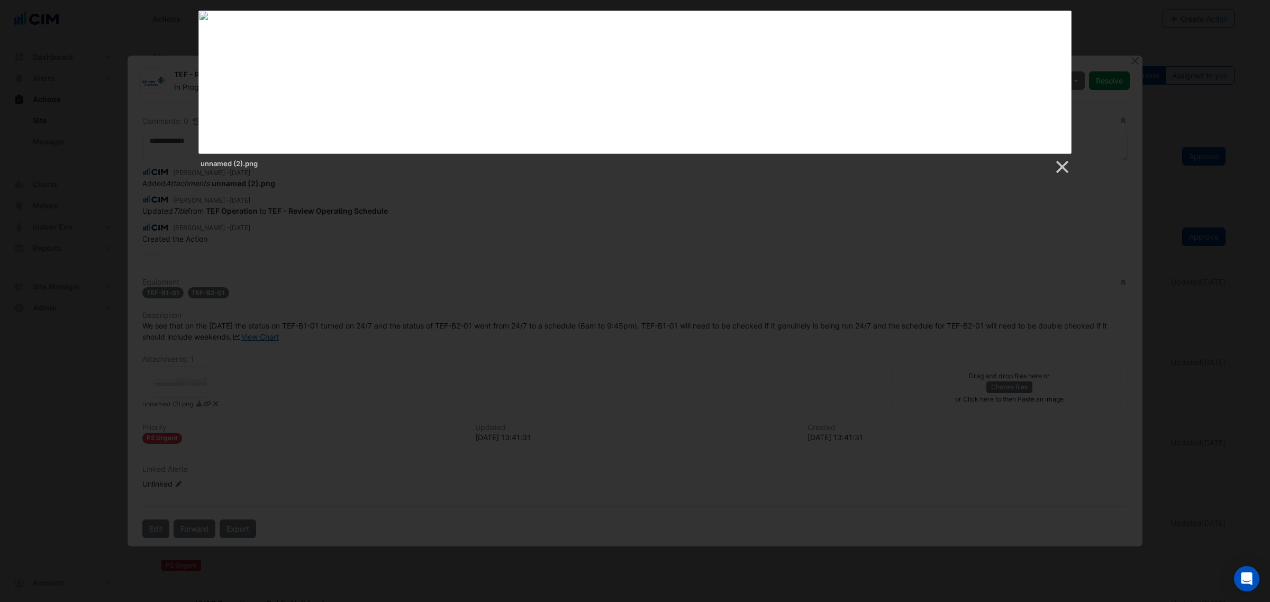
click at [556, 329] on div at bounding box center [635, 489] width 1270 height 979
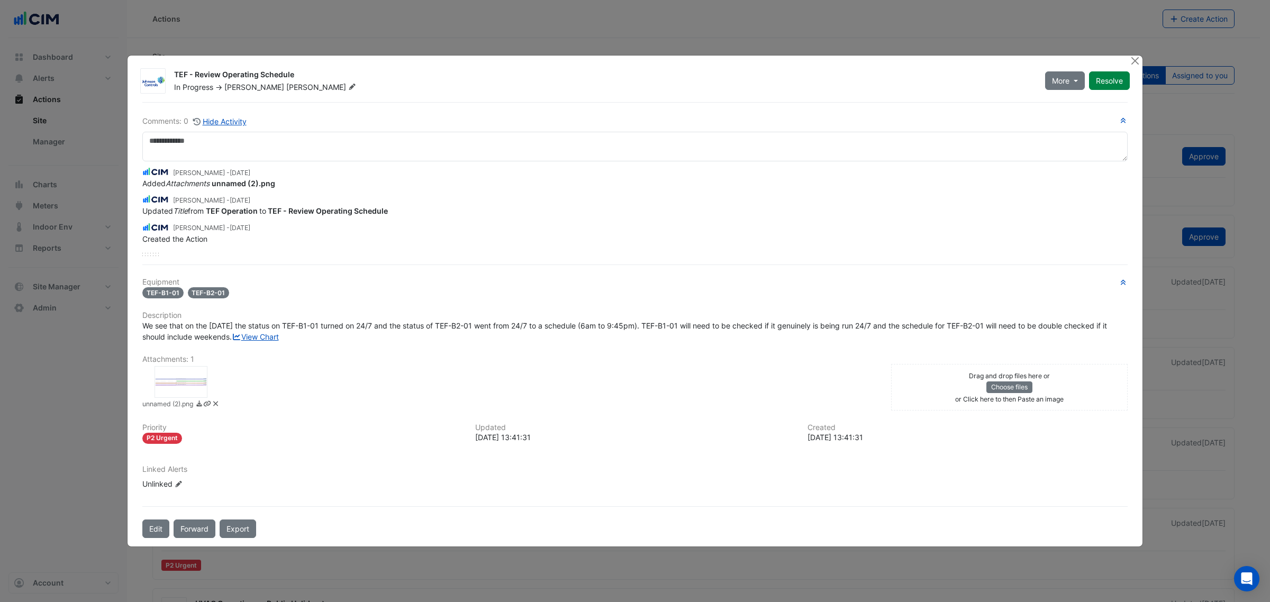
click at [1126, 56] on div "TEF - Review Operating Schedule In Progress -> [PERSON_NAME] More On Hold Not D…" at bounding box center [635, 301] width 1015 height 491
click at [1135, 56] on button "Close" at bounding box center [1134, 61] width 11 height 11
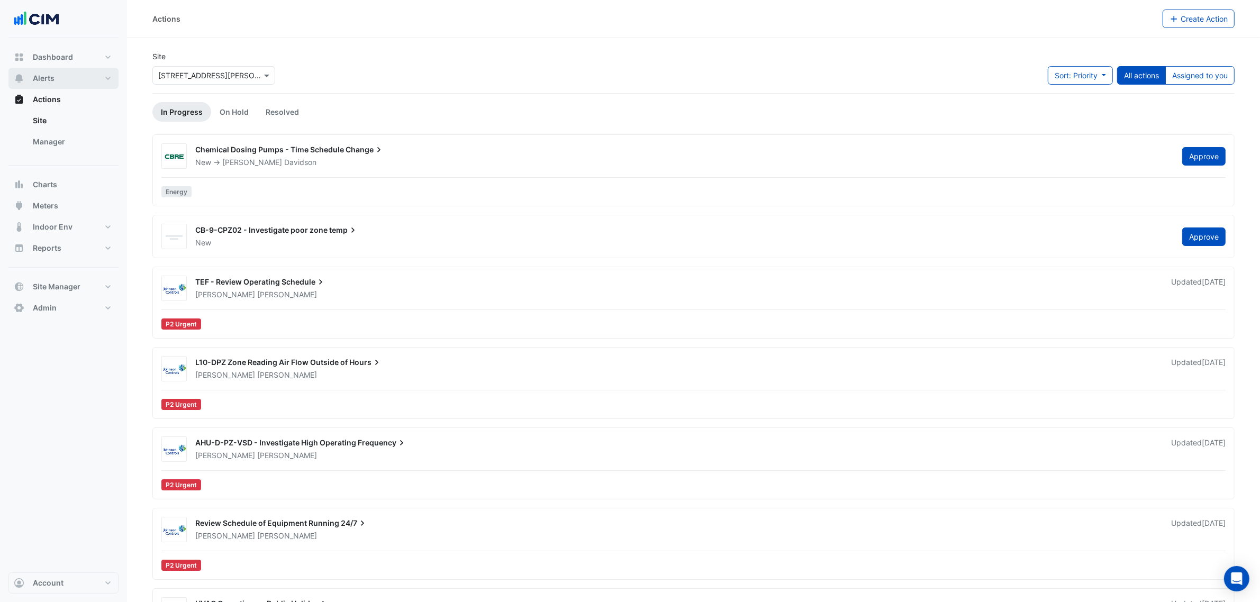
drag, startPoint x: 62, startPoint y: 72, endPoint x: 78, endPoint y: 70, distance: 15.5
click at [63, 73] on button "Alerts" at bounding box center [63, 78] width 110 height 21
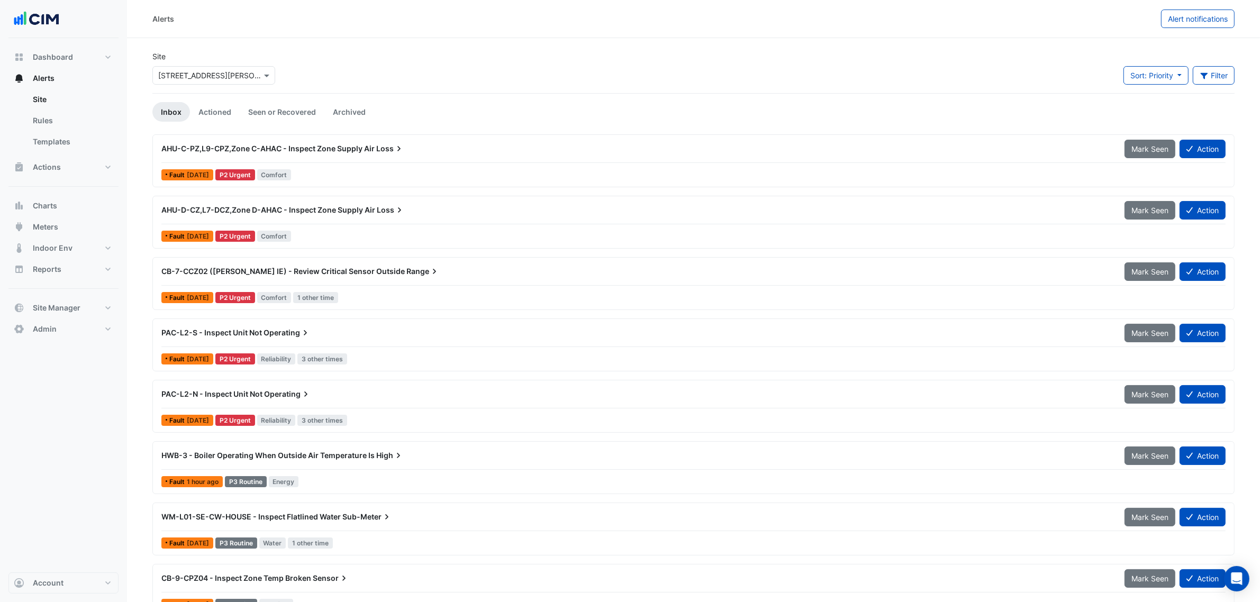
click at [399, 162] on div at bounding box center [693, 162] width 1064 height 1
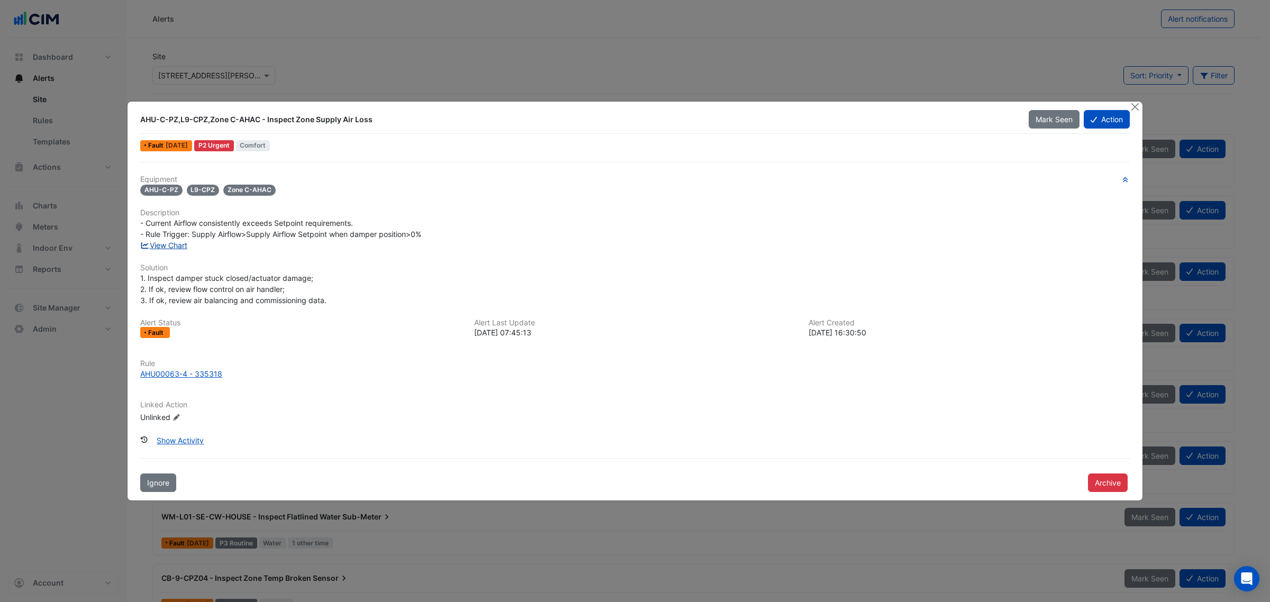
click at [168, 245] on link "View Chart" at bounding box center [163, 245] width 47 height 9
click at [1134, 105] on button "Close" at bounding box center [1134, 107] width 11 height 11
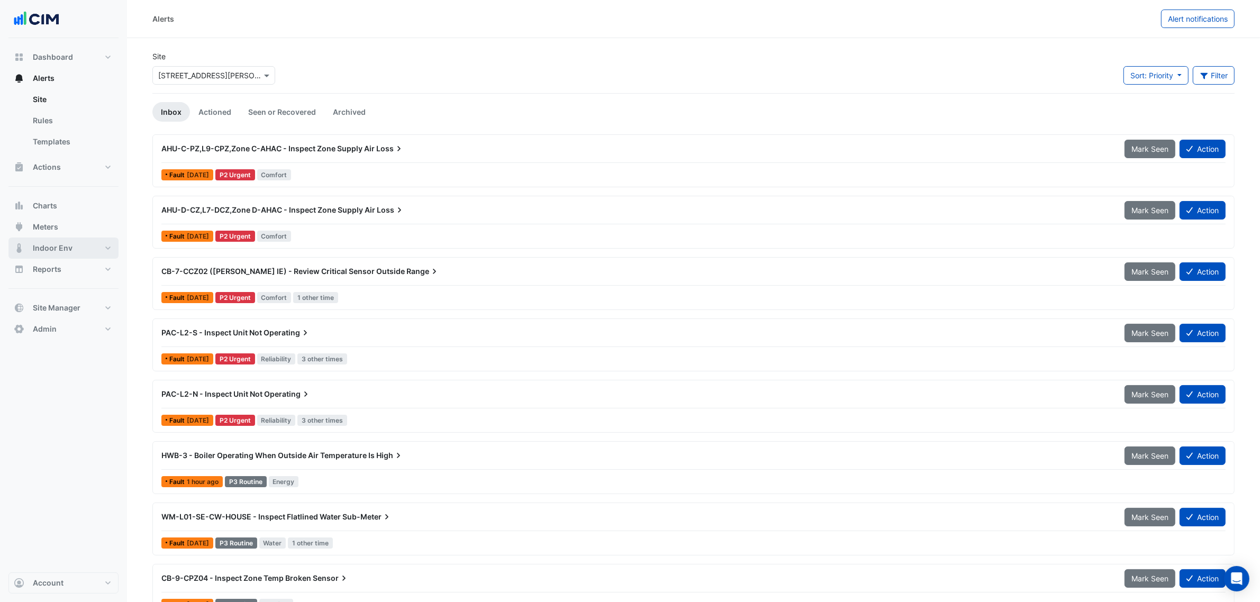
click at [77, 239] on button "Indoor Env" at bounding box center [63, 248] width 110 height 21
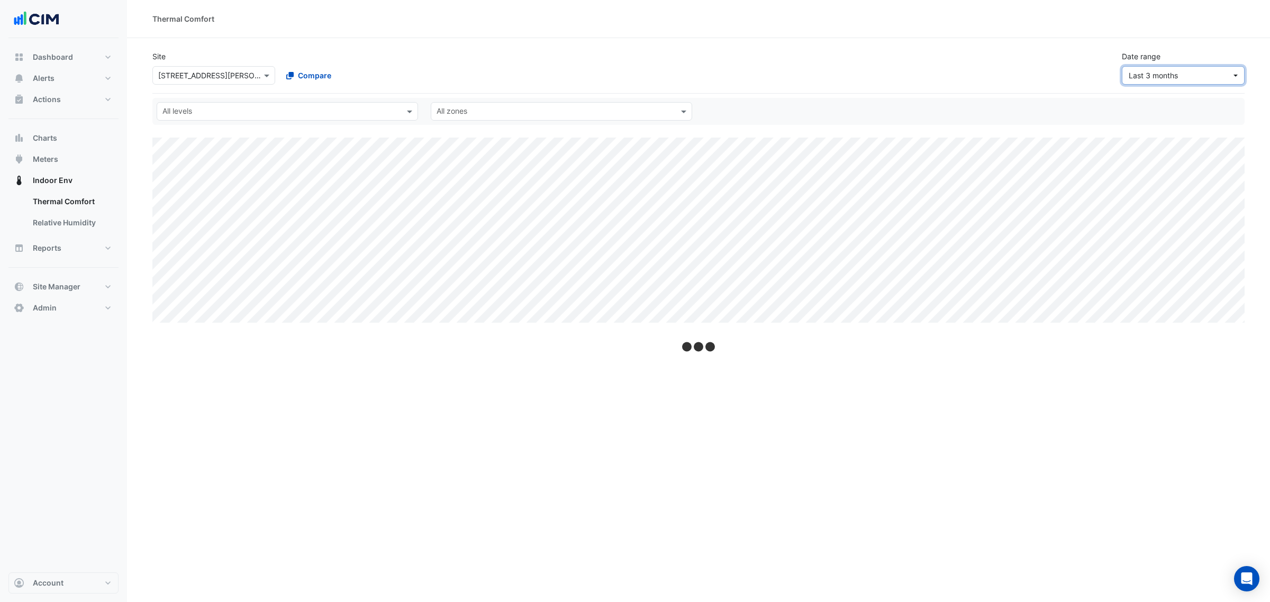
click at [1197, 75] on span "Last 3 months" at bounding box center [1180, 75] width 103 height 11
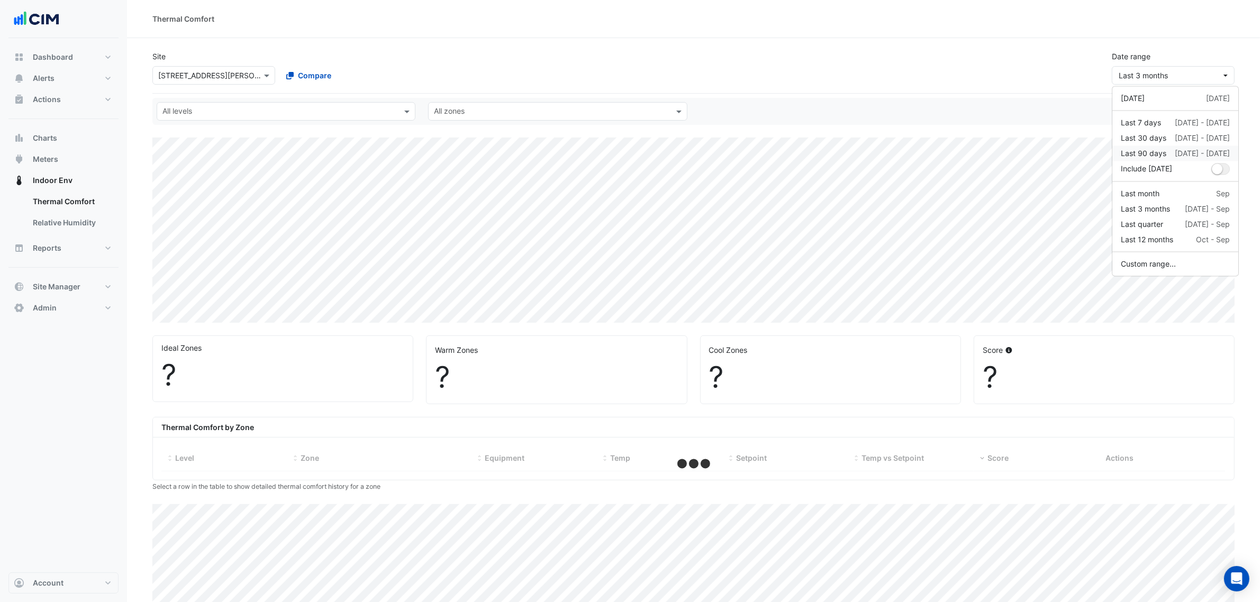
click at [1168, 150] on div "Last 90 days [DATE] - [DATE]" at bounding box center [1175, 153] width 109 height 11
select select "***"
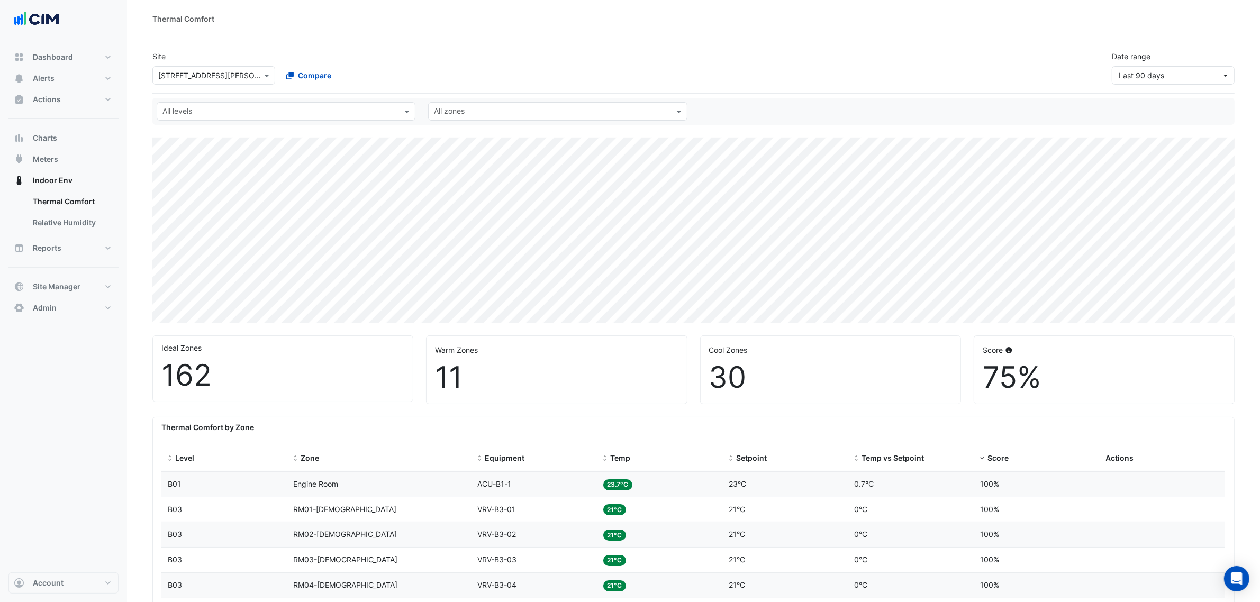
click at [996, 458] on span "Score" at bounding box center [997, 457] width 21 height 9
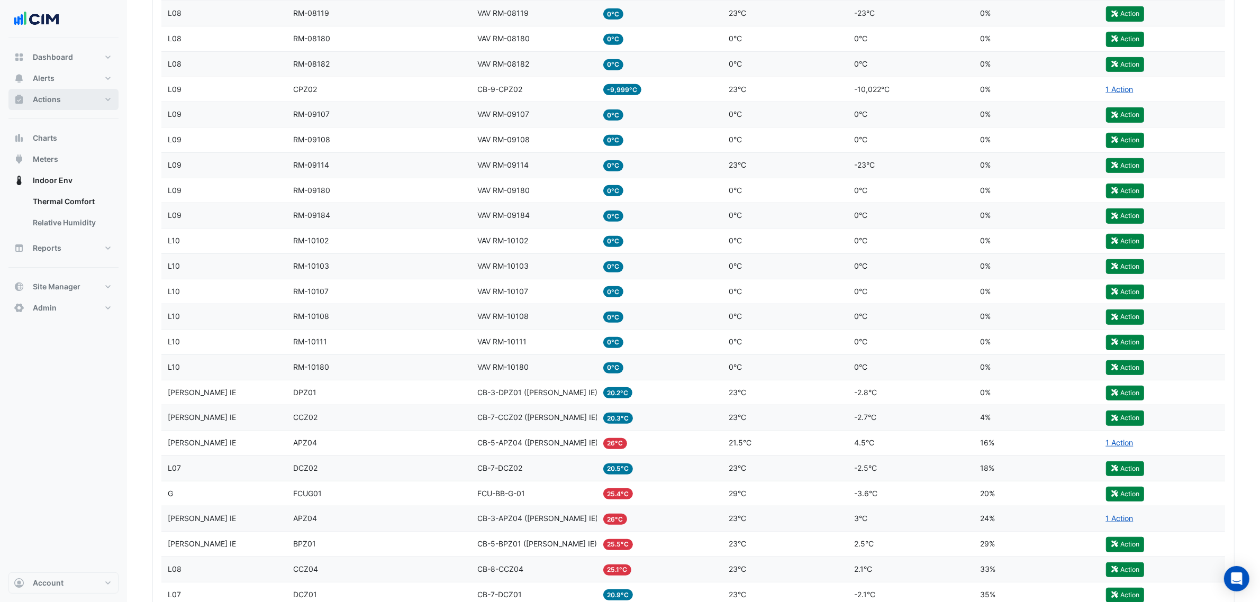
scroll to position [661, 0]
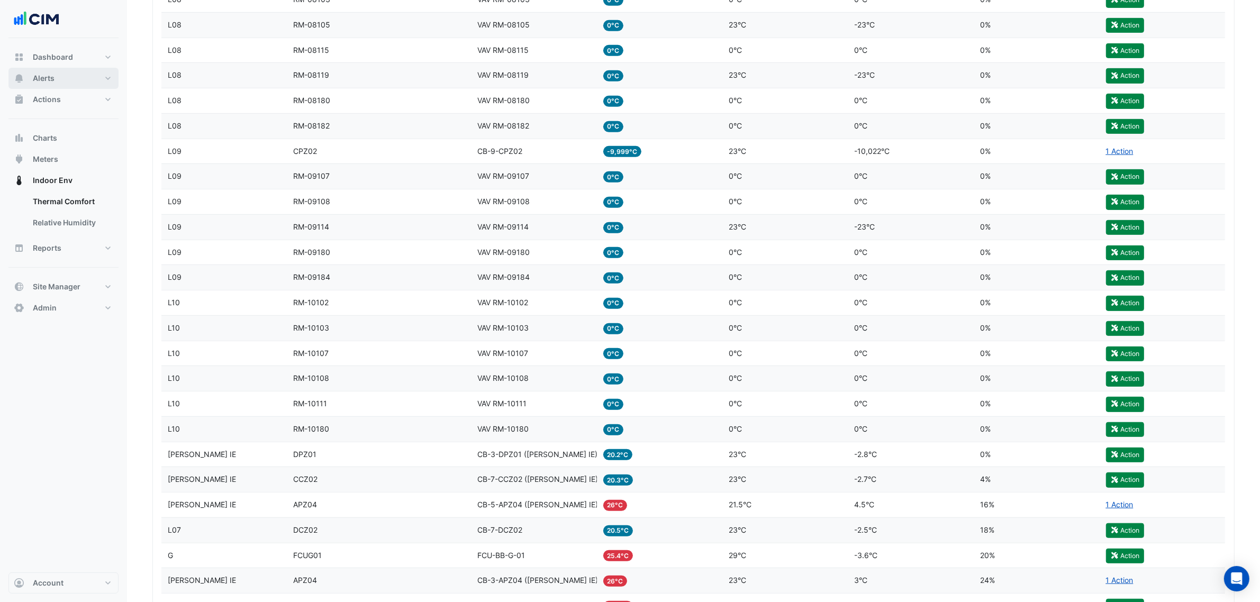
click at [66, 79] on button "Alerts" at bounding box center [63, 78] width 110 height 21
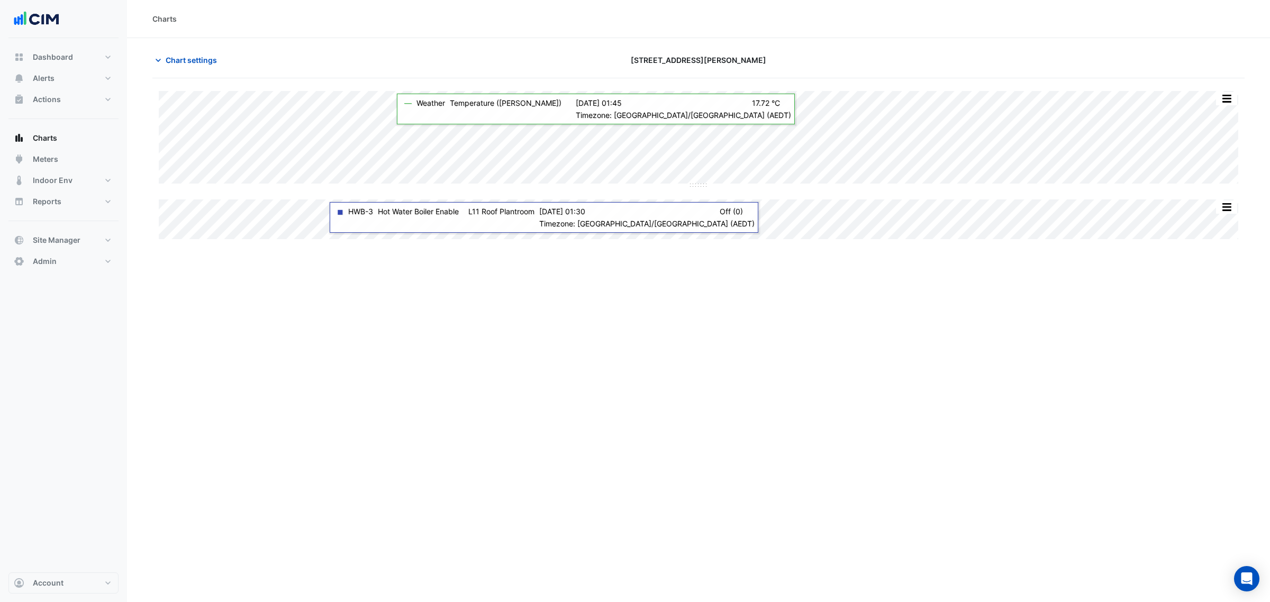
type input "**********"
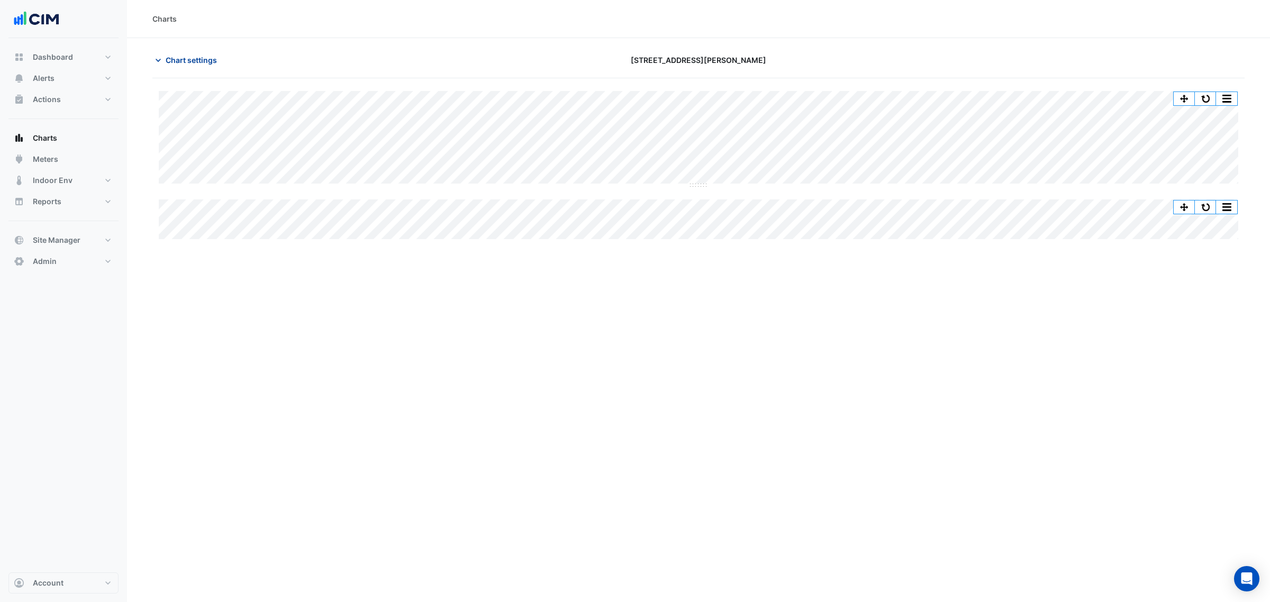
click at [158, 53] on button "Chart settings" at bounding box center [187, 60] width 71 height 19
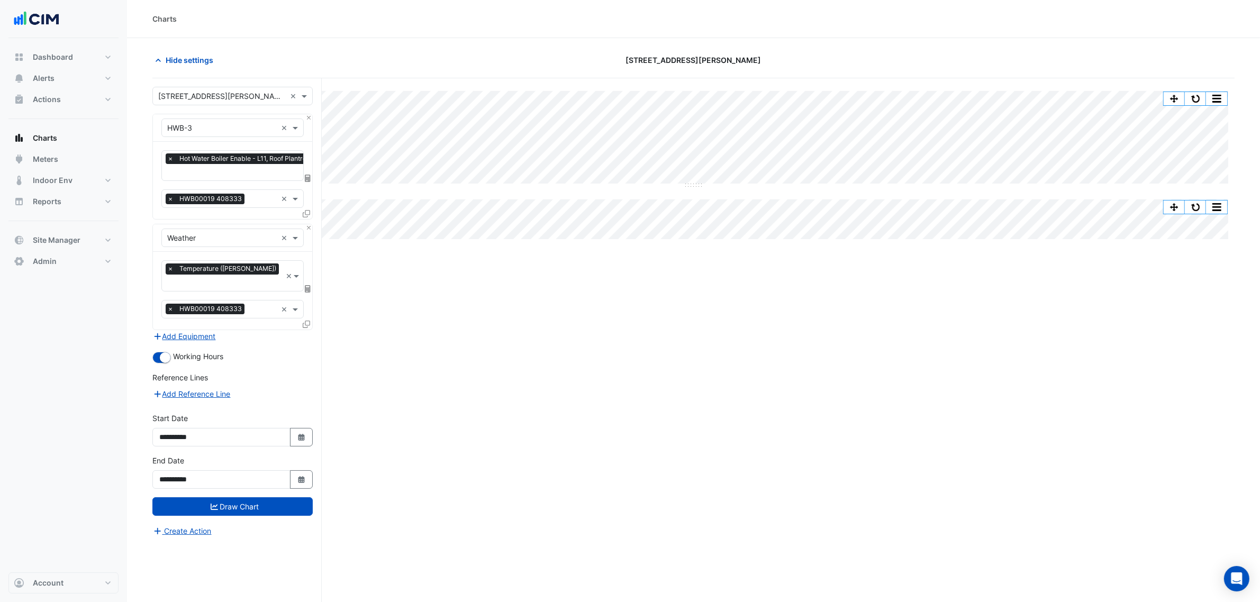
click at [222, 168] on input "text" at bounding box center [244, 173] width 154 height 11
type input "*"
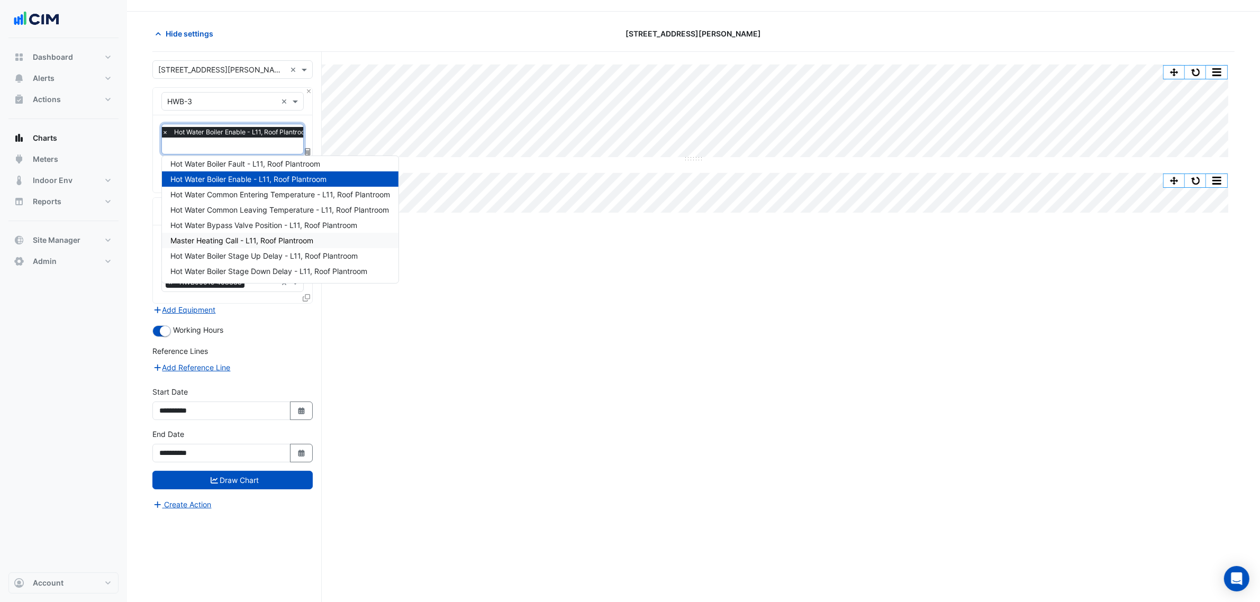
scroll to position [40, 0]
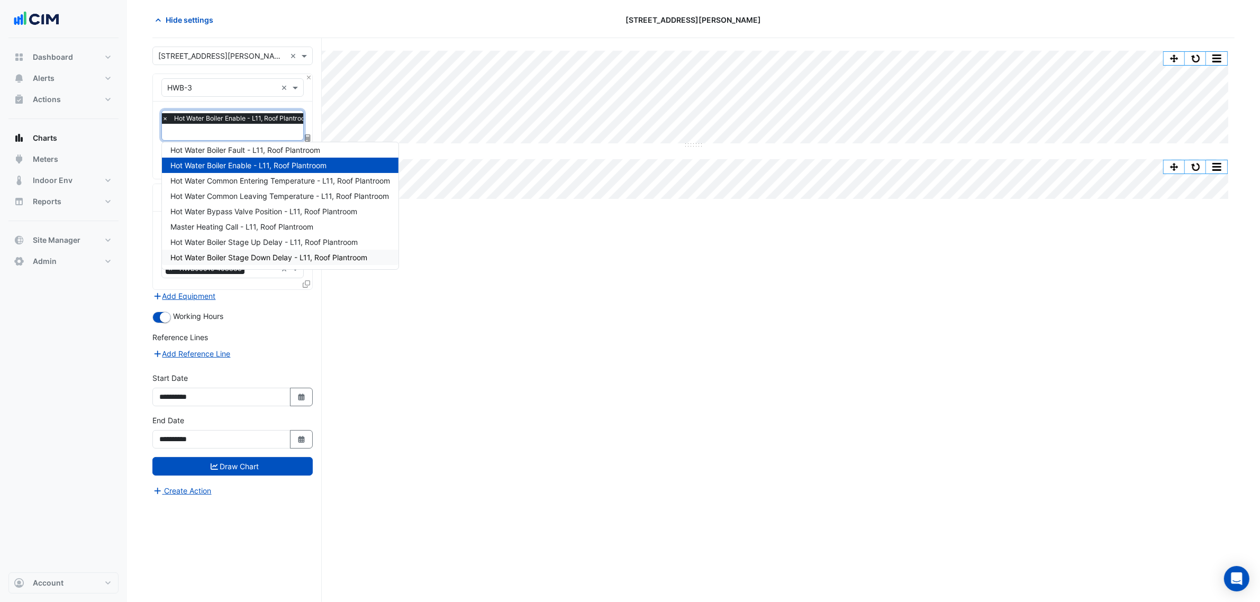
click at [592, 292] on div "Split by Equip Split All Split None Print Save as JPEG Save as PNG Pivot Data T…" at bounding box center [693, 320] width 1082 height 564
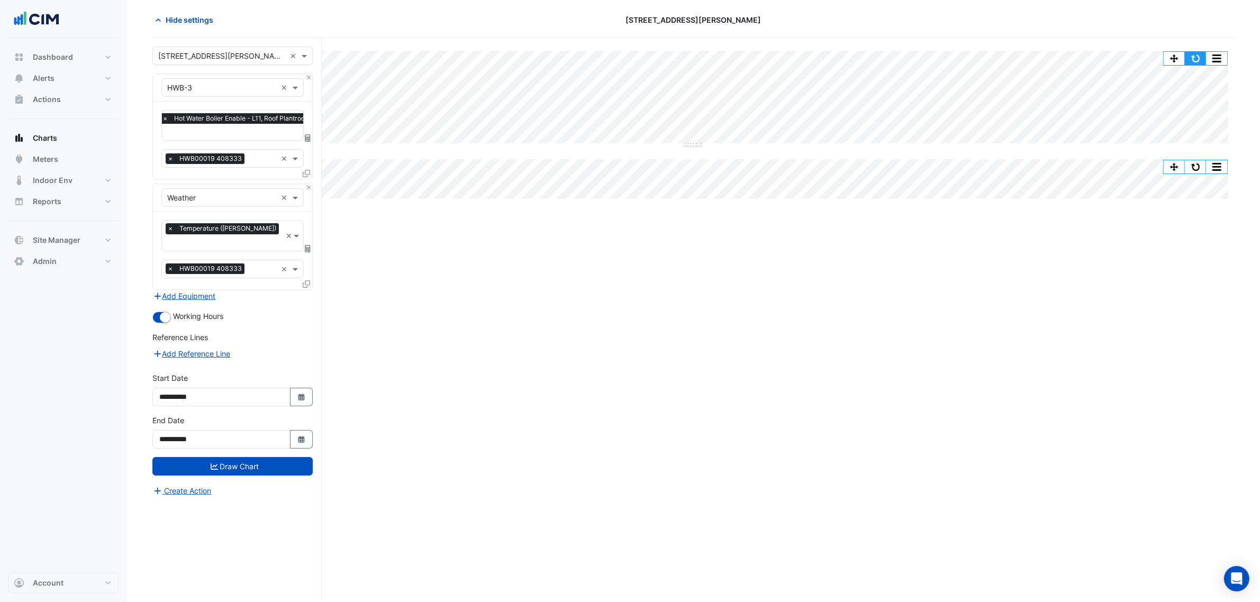
click at [1196, 54] on button "button" at bounding box center [1195, 58] width 21 height 13
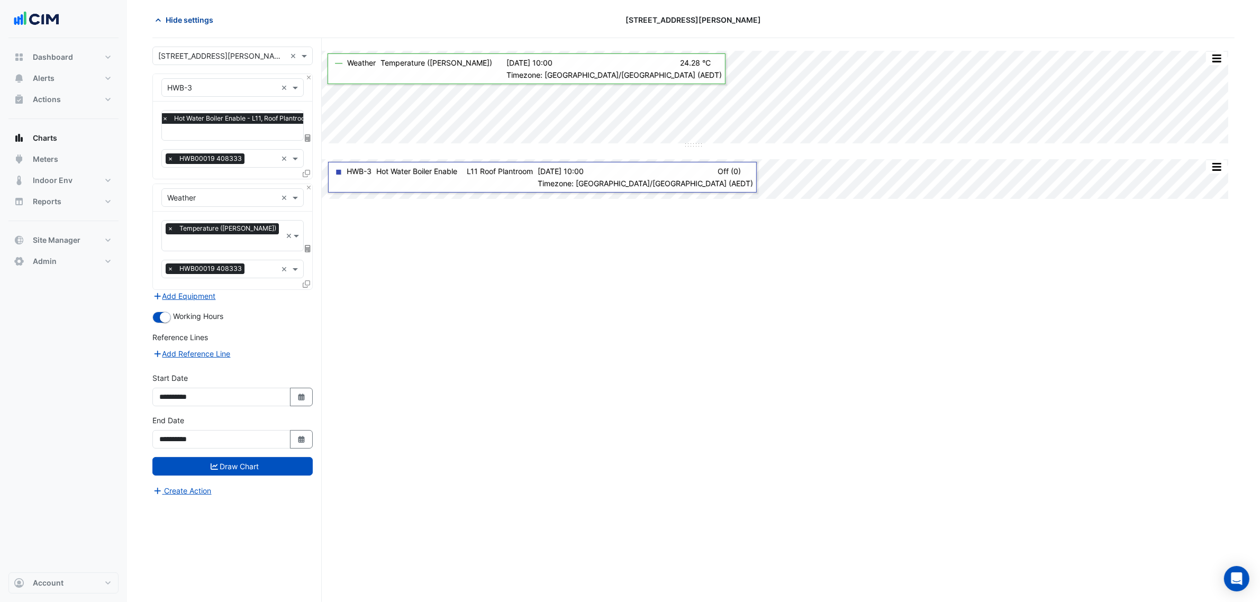
click at [197, 23] on span "Hide settings" at bounding box center [190, 19] width 48 height 11
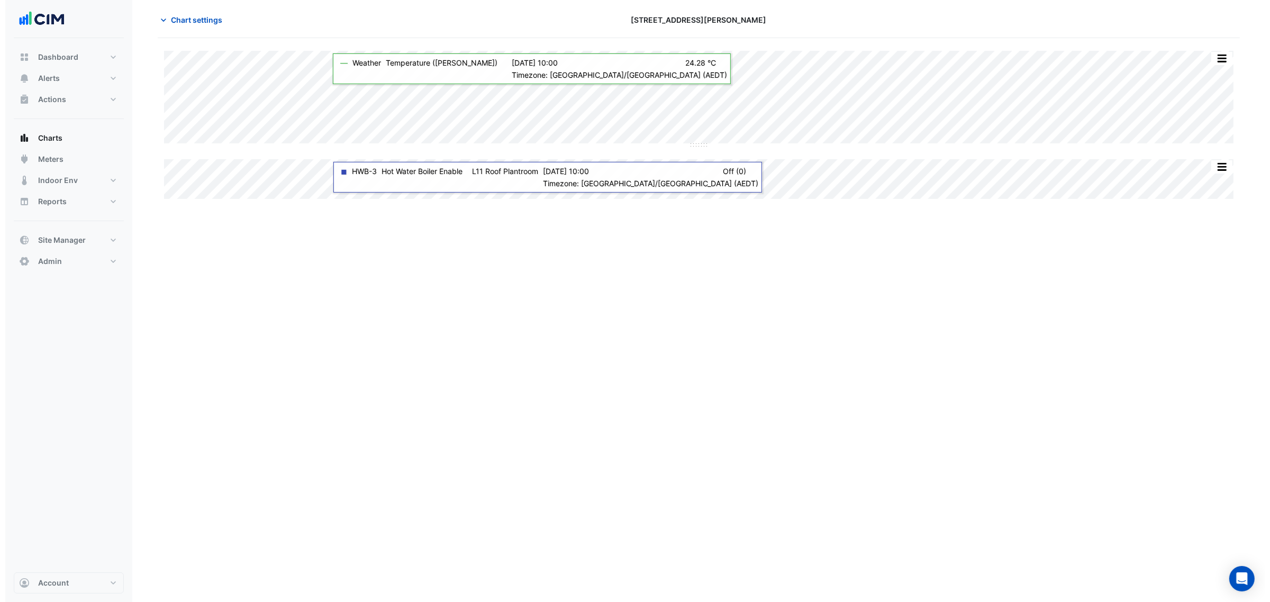
scroll to position [0, 0]
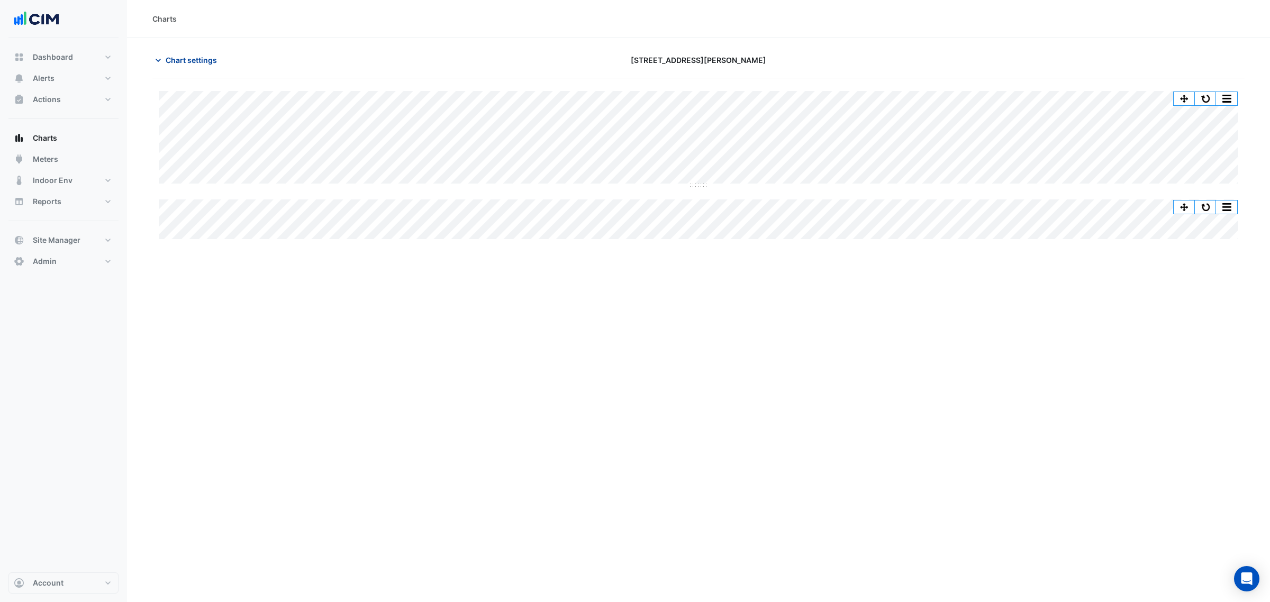
click at [196, 69] on button "Chart settings" at bounding box center [187, 60] width 71 height 19
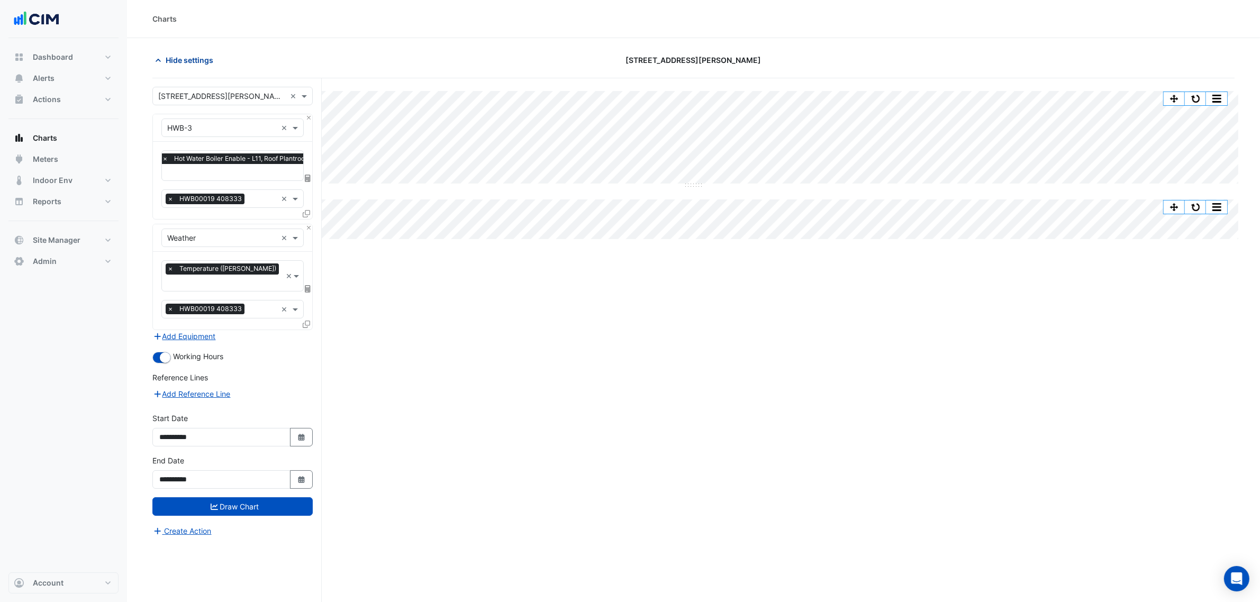
click at [196, 69] on button "Hide settings" at bounding box center [186, 60] width 68 height 19
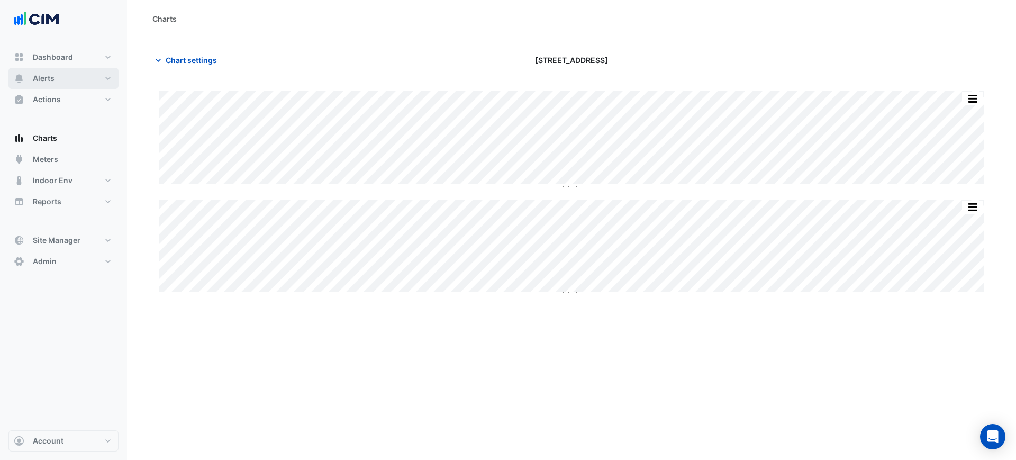
click at [43, 83] on span "Alerts" at bounding box center [44, 78] width 22 height 11
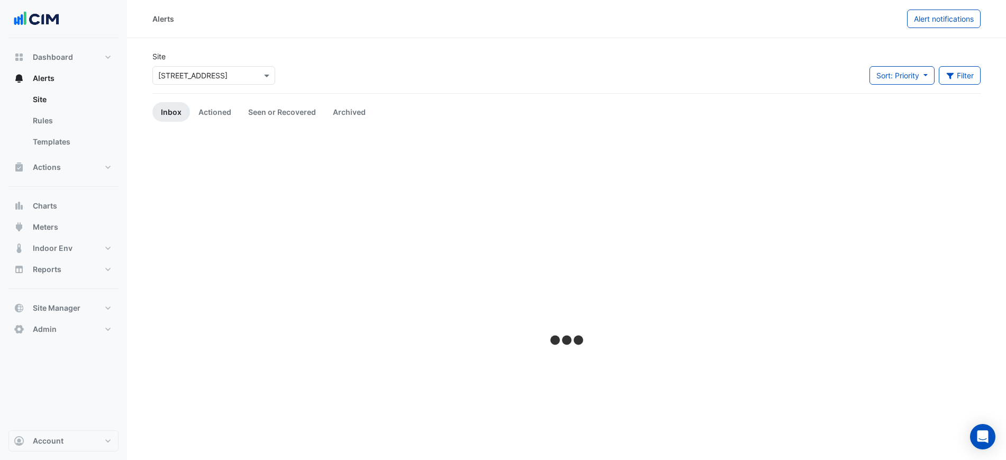
click at [222, 78] on input "text" at bounding box center [203, 75] width 90 height 11
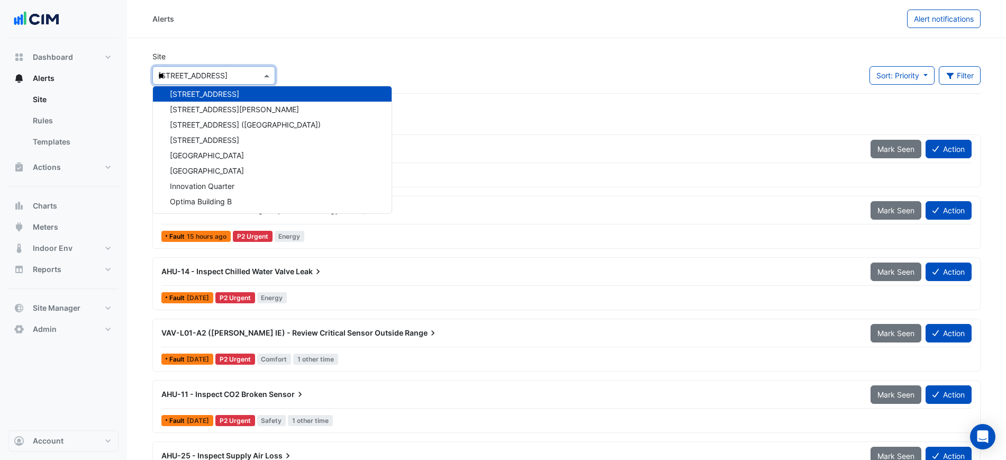
type input "***"
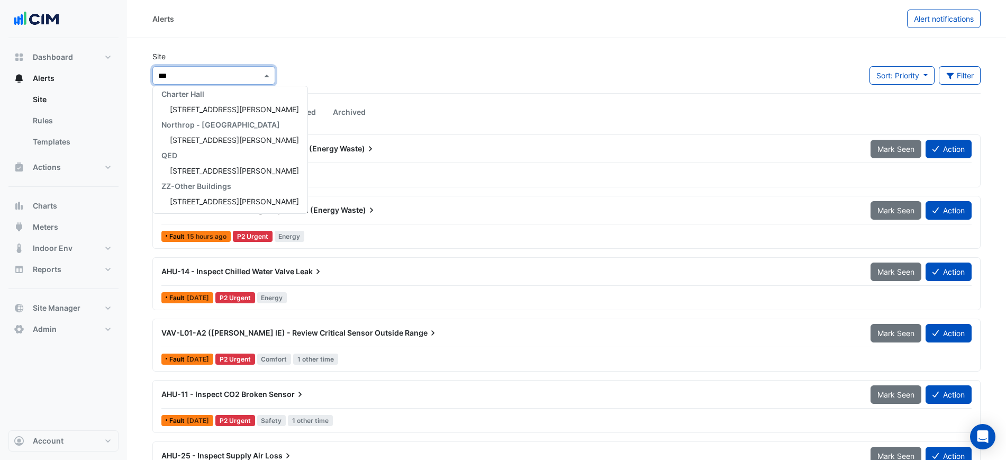
scroll to position [96, 0]
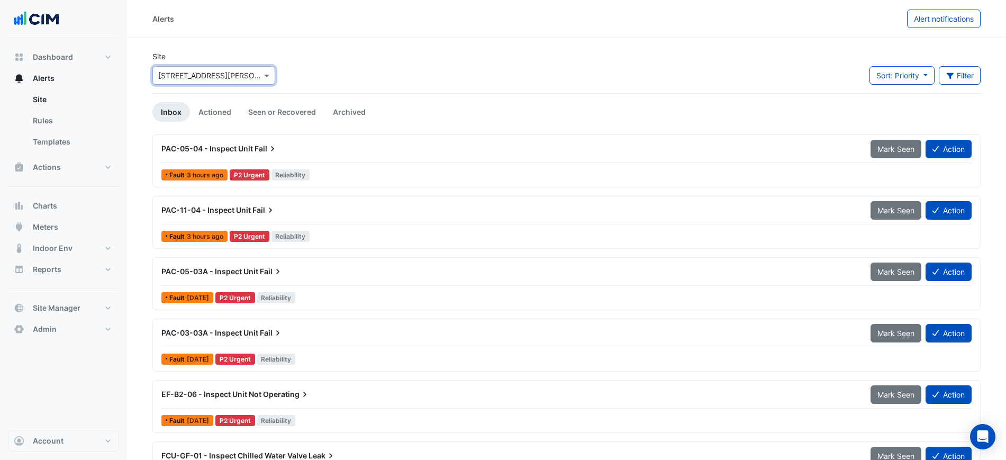
click at [243, 120] on link "Seen or Recovered" at bounding box center [282, 112] width 85 height 20
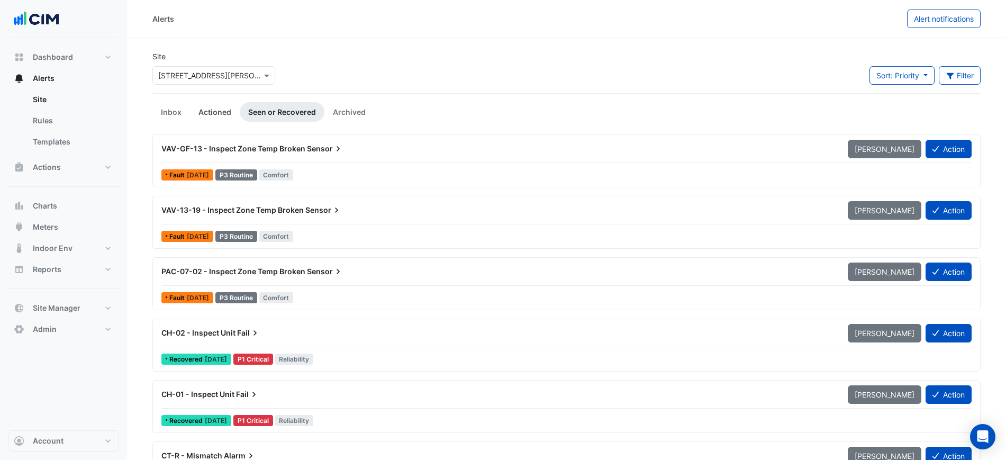
click at [209, 117] on link "Actioned" at bounding box center [215, 112] width 50 height 20
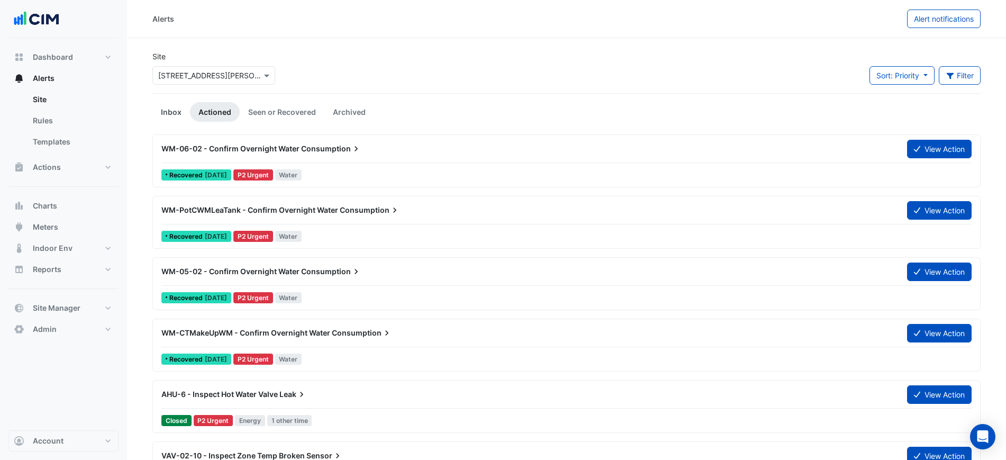
click at [170, 112] on link "Inbox" at bounding box center [171, 112] width 38 height 20
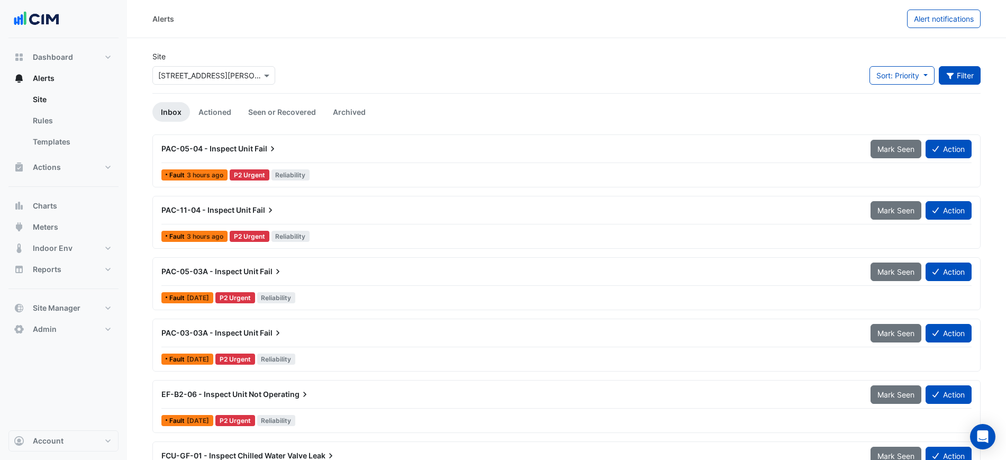
click at [945, 68] on button "Filter" at bounding box center [960, 75] width 42 height 19
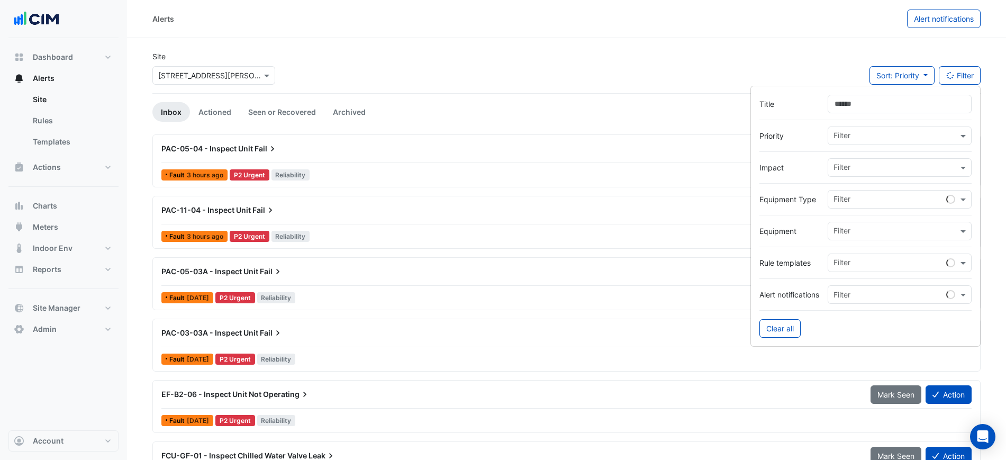
click at [938, 96] on form "Title Priority Filter Impact Filter Equipment Type Filter Equipment Filter Rule…" at bounding box center [865, 216] width 230 height 261
click at [939, 99] on input "Title" at bounding box center [899, 104] width 144 height 19
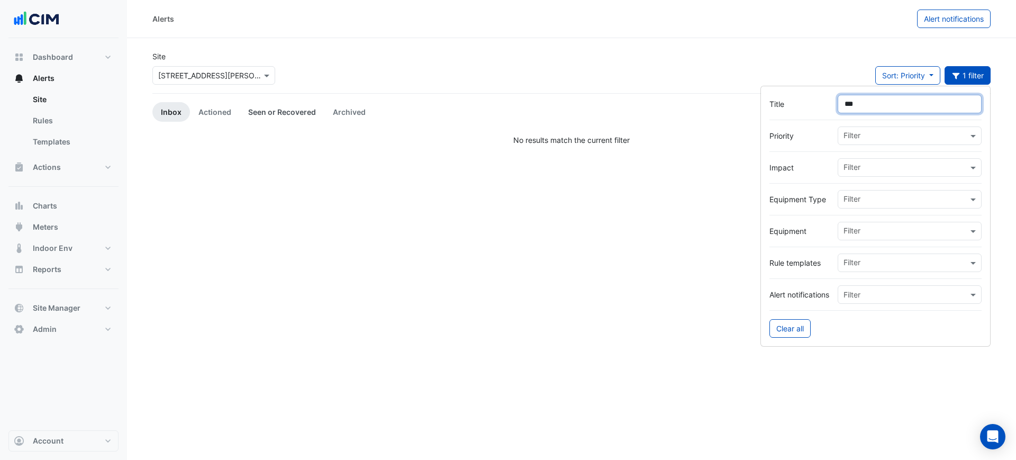
type input "***"
click at [255, 113] on link "Seen or Recovered" at bounding box center [282, 112] width 85 height 20
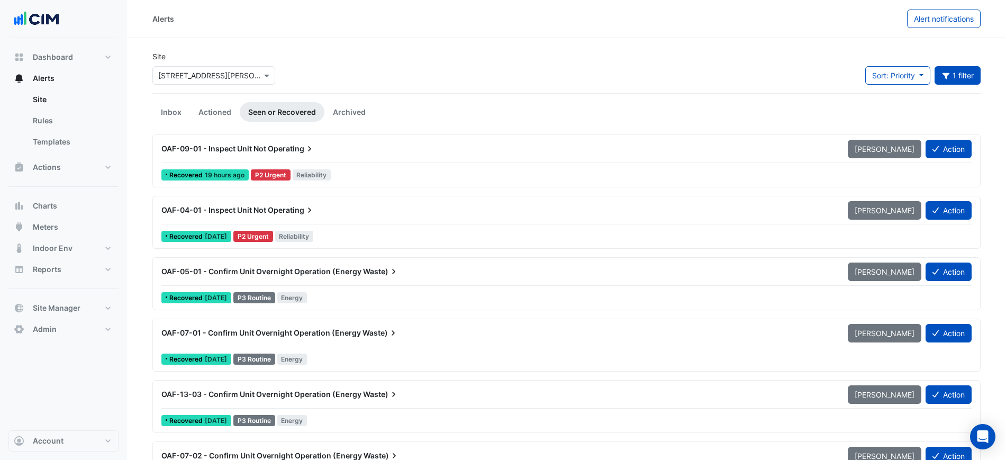
click at [321, 153] on div "OAF-09-01 - Inspect Unit Not Operating" at bounding box center [498, 148] width 674 height 11
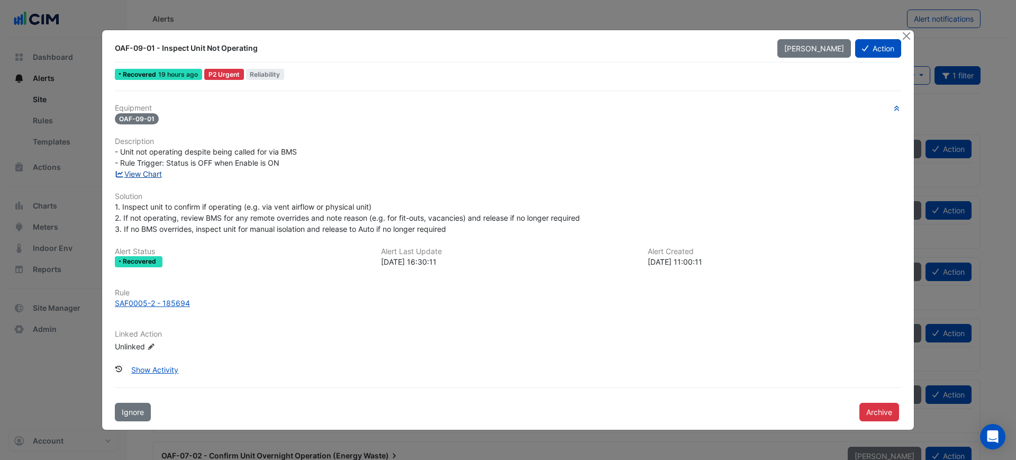
click at [147, 176] on link "View Chart" at bounding box center [138, 173] width 47 height 9
click at [141, 168] on div "View Chart" at bounding box center [507, 173] width 799 height 11
click at [143, 171] on link "View Chart" at bounding box center [138, 173] width 47 height 9
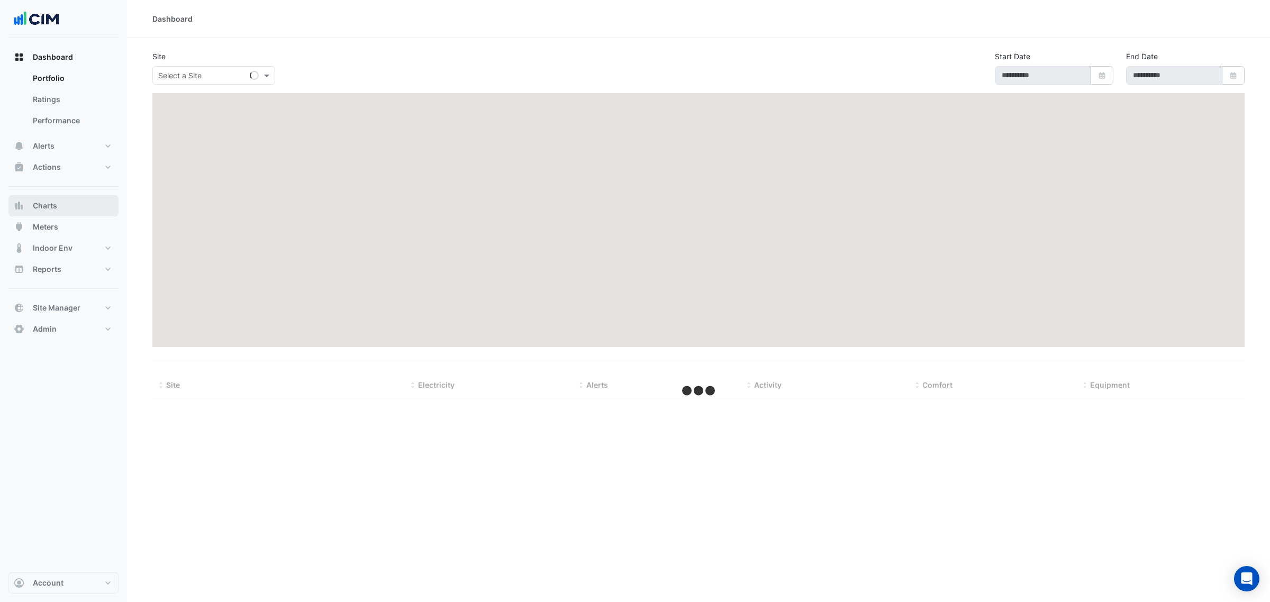
click at [80, 209] on button "Charts" at bounding box center [63, 205] width 110 height 21
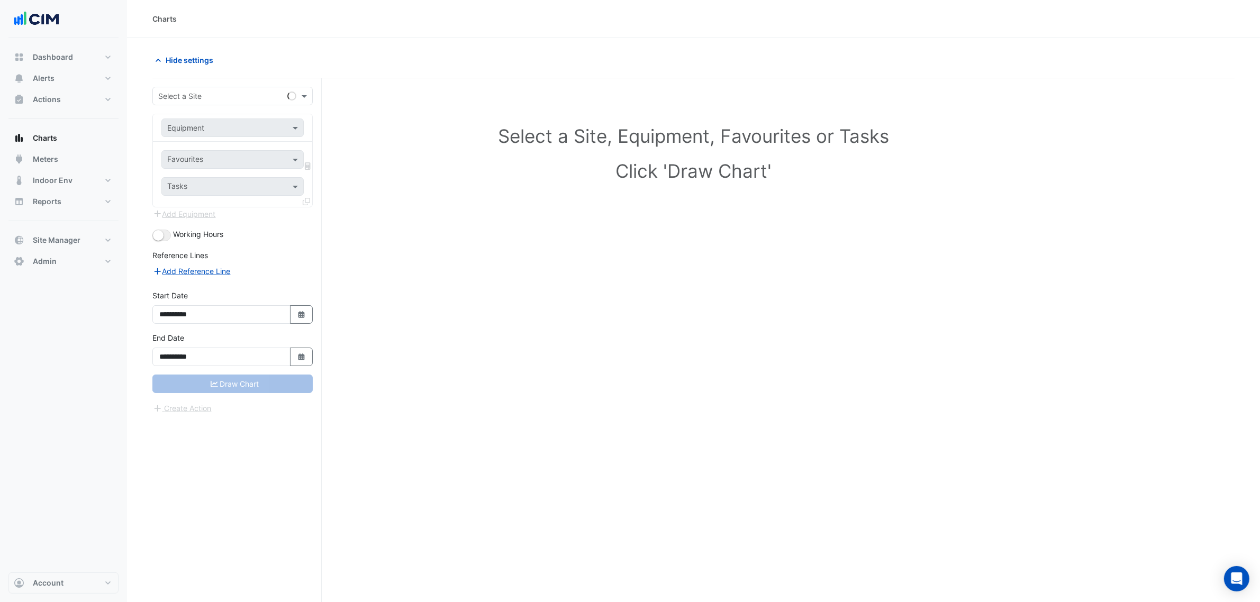
click at [206, 94] on input "text" at bounding box center [222, 96] width 128 height 11
type input "*********"
type input "***"
click at [205, 130] on input "text" at bounding box center [222, 128] width 110 height 11
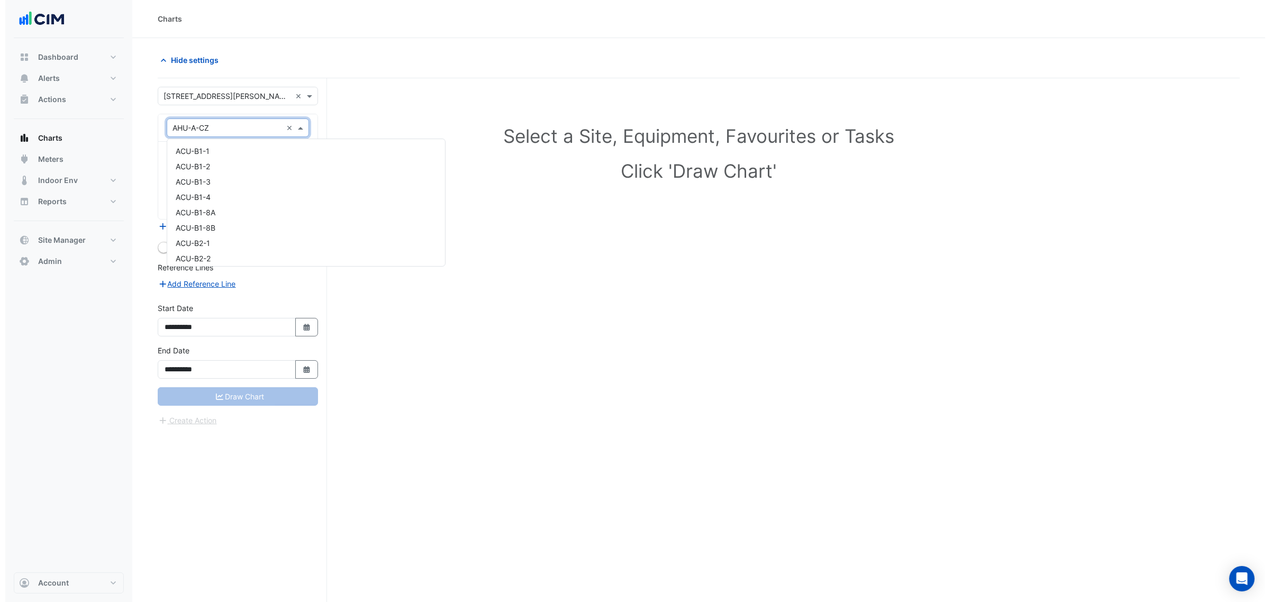
scroll to position [127, 0]
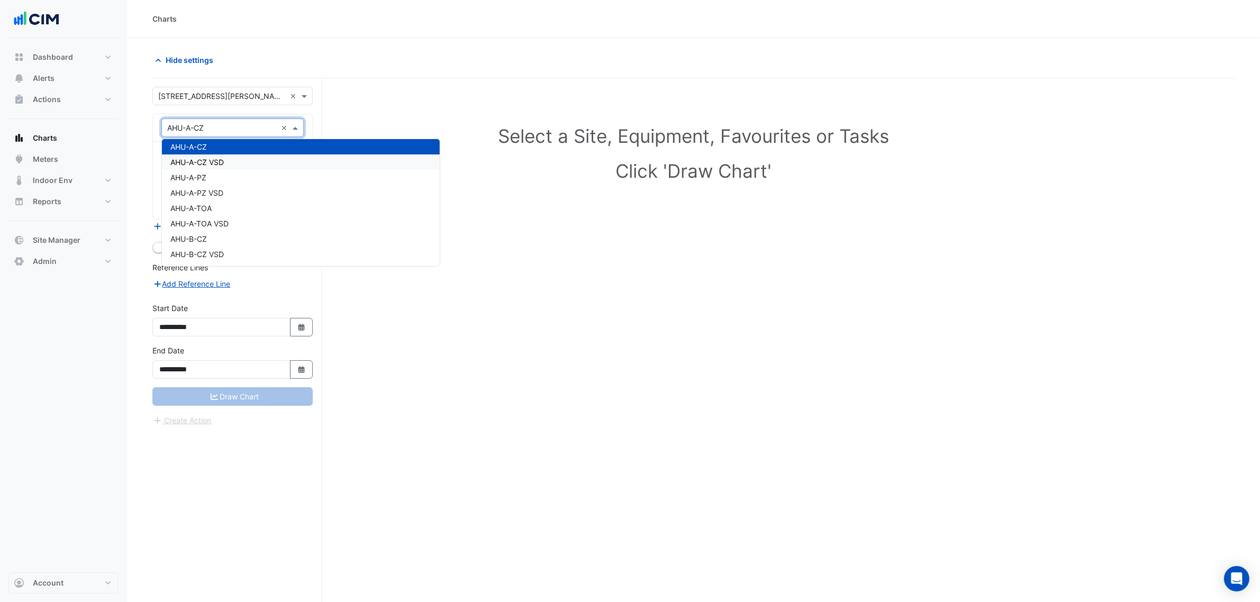
click at [230, 159] on div "AHU-A-CZ VSD" at bounding box center [301, 161] width 278 height 15
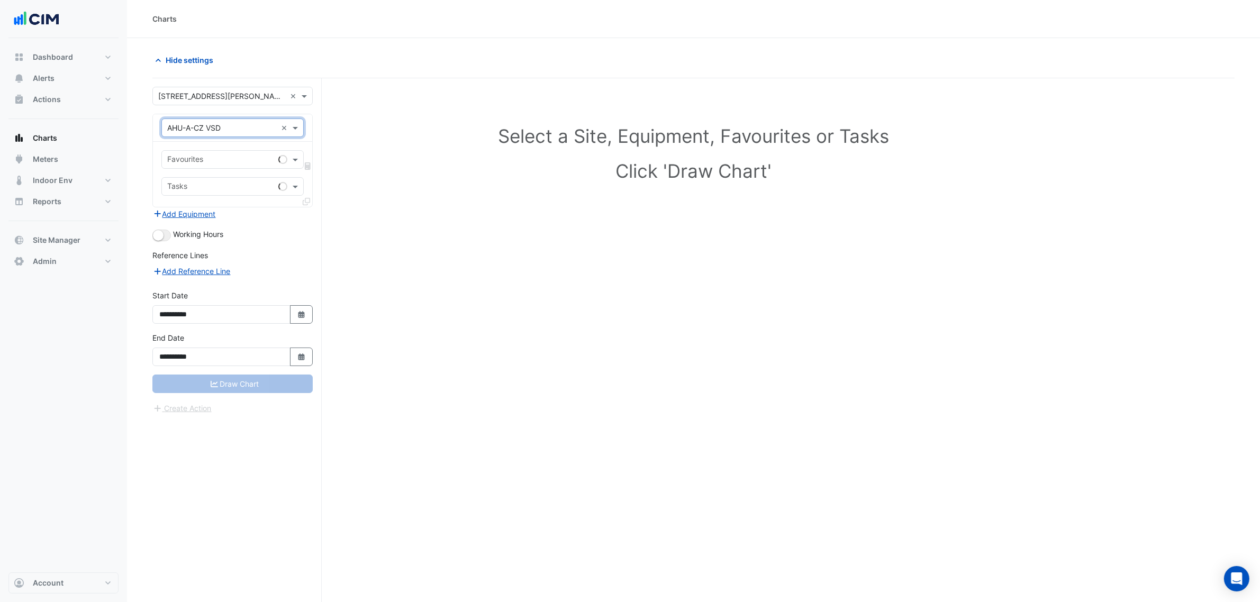
click at [230, 159] on input "text" at bounding box center [220, 160] width 107 height 11
type input "*********"
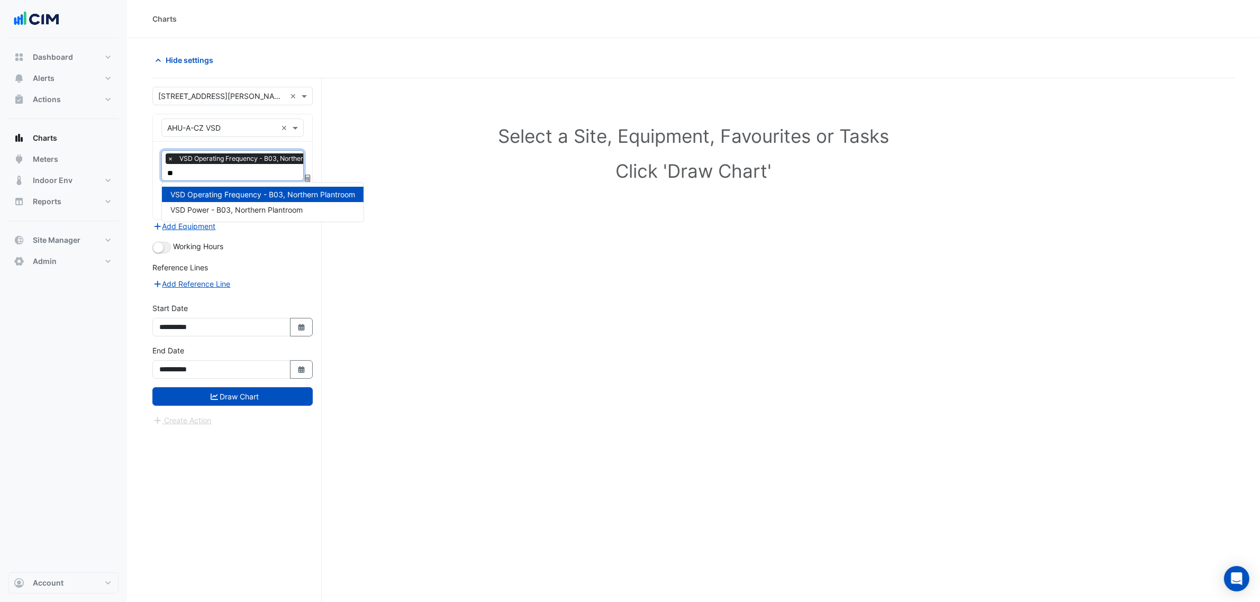
type input "***"
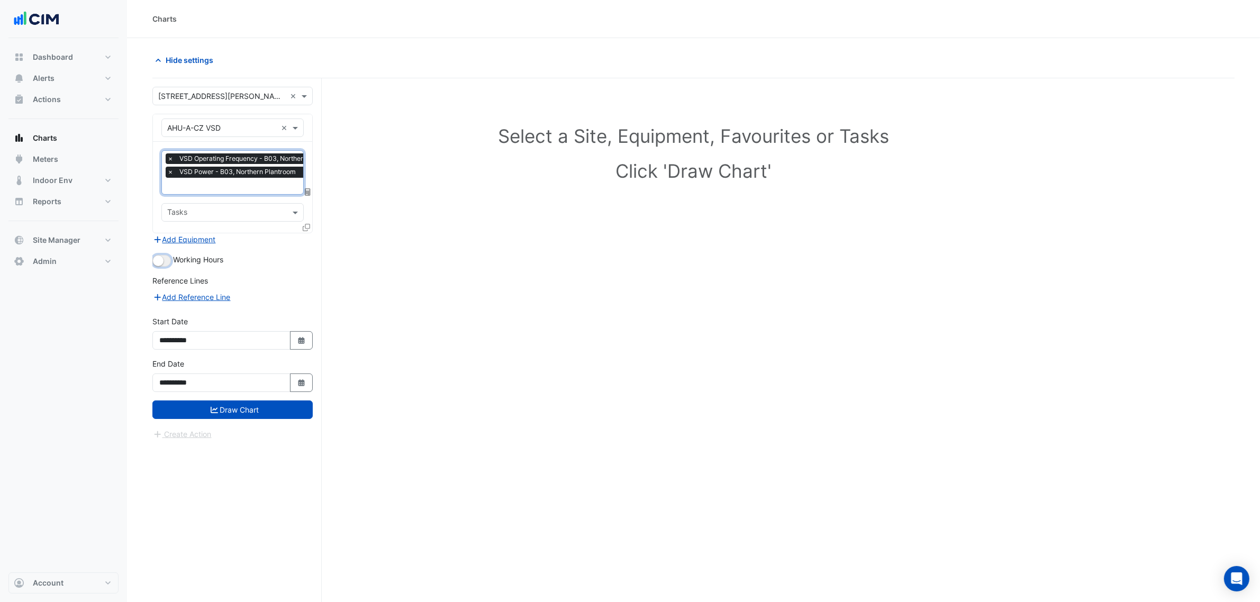
click at [159, 266] on button "button" at bounding box center [161, 261] width 19 height 12
click at [304, 226] on icon at bounding box center [306, 227] width 7 height 7
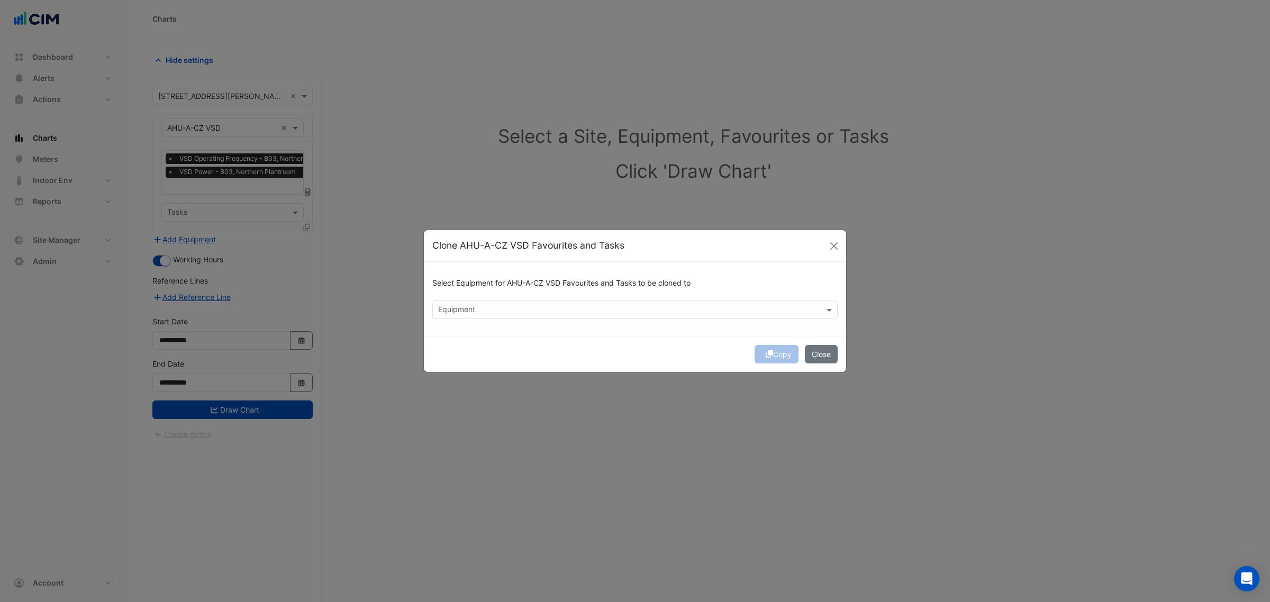
drag, startPoint x: 529, startPoint y: 291, endPoint x: 529, endPoint y: 301, distance: 9.5
click at [529, 297] on div "Select Equipment for AHU-A-CZ VSD Favourites and Tasks to be cloned to" at bounding box center [634, 285] width 405 height 30
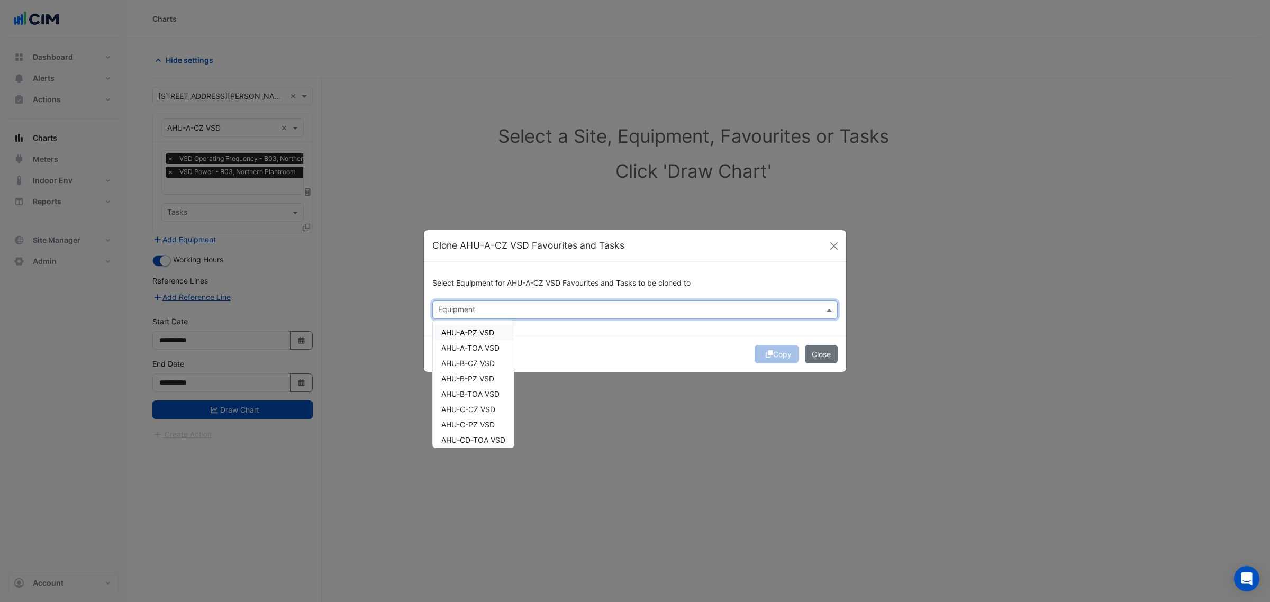
click at [529, 301] on div "Equipment" at bounding box center [634, 310] width 405 height 19
drag, startPoint x: 488, startPoint y: 334, endPoint x: 480, endPoint y: 345, distance: 13.4
click at [487, 334] on span "AHU-A-PZ VSD" at bounding box center [467, 332] width 53 height 9
click at [480, 345] on span "AHU-A-TOA VSD" at bounding box center [470, 347] width 58 height 9
drag, startPoint x: 479, startPoint y: 356, endPoint x: 477, endPoint y: 368, distance: 12.4
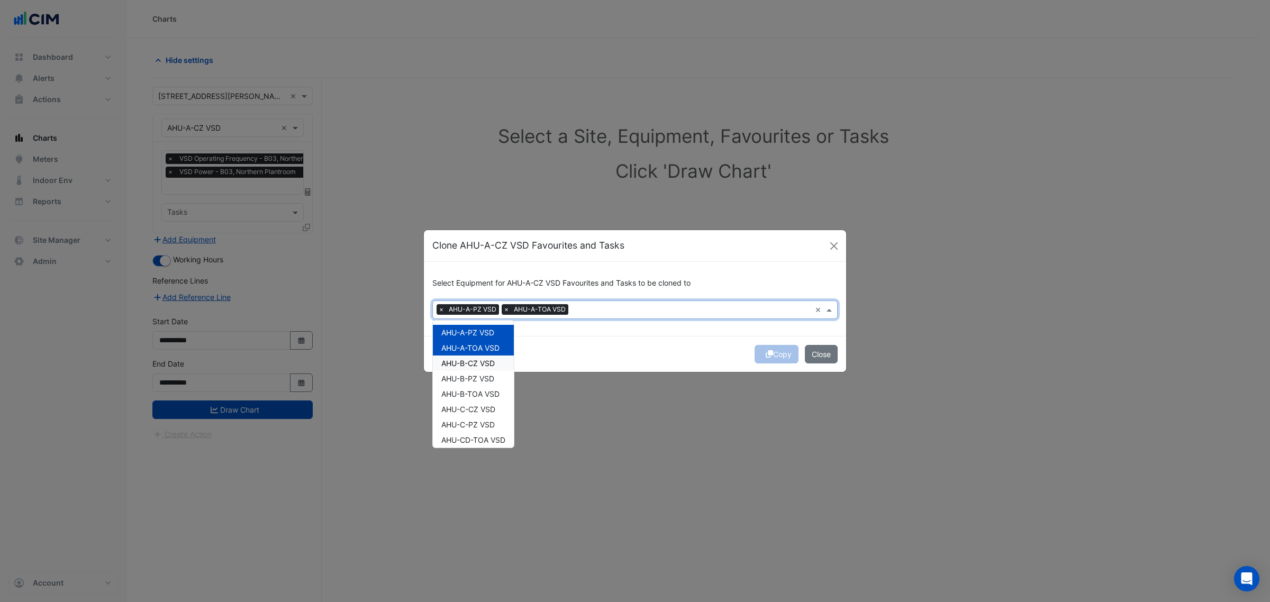
click at [478, 358] on div "AHU-B-CZ VSD" at bounding box center [473, 363] width 81 height 15
click at [478, 394] on span "AHU-B-TOA VSD" at bounding box center [470, 393] width 58 height 9
click at [479, 374] on span "AHU-B-PZ VSD" at bounding box center [467, 378] width 53 height 9
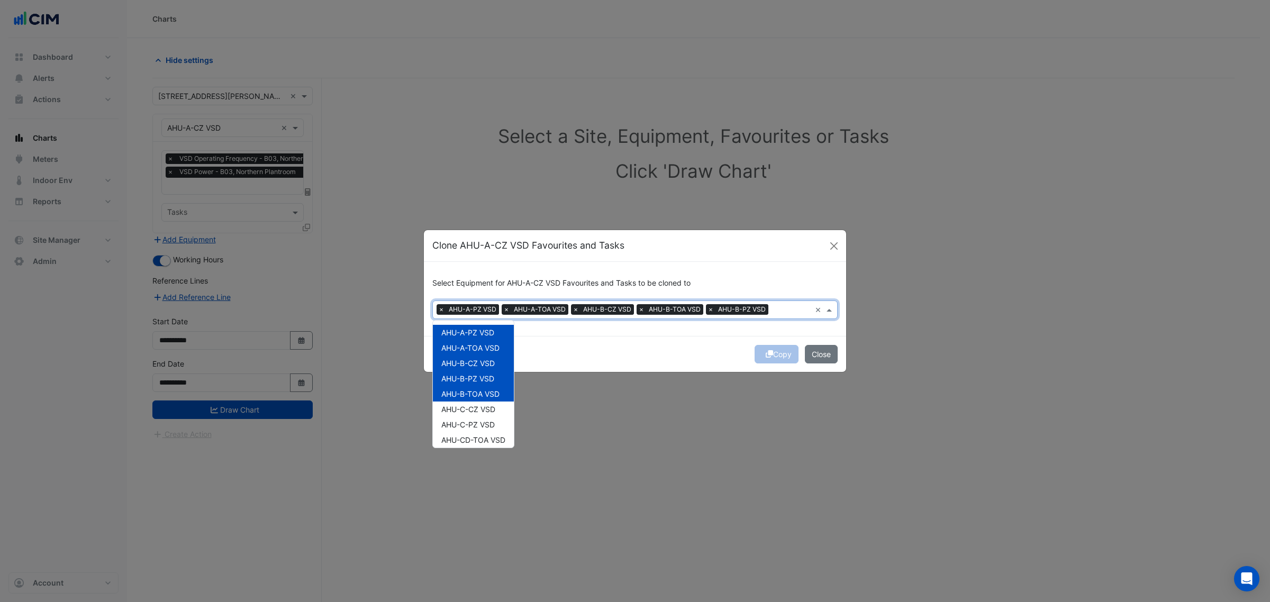
click at [475, 393] on span "AHU-B-TOA VSD" at bounding box center [470, 393] width 58 height 9
click at [476, 407] on span "AHU-C-CZ VSD" at bounding box center [468, 409] width 54 height 9
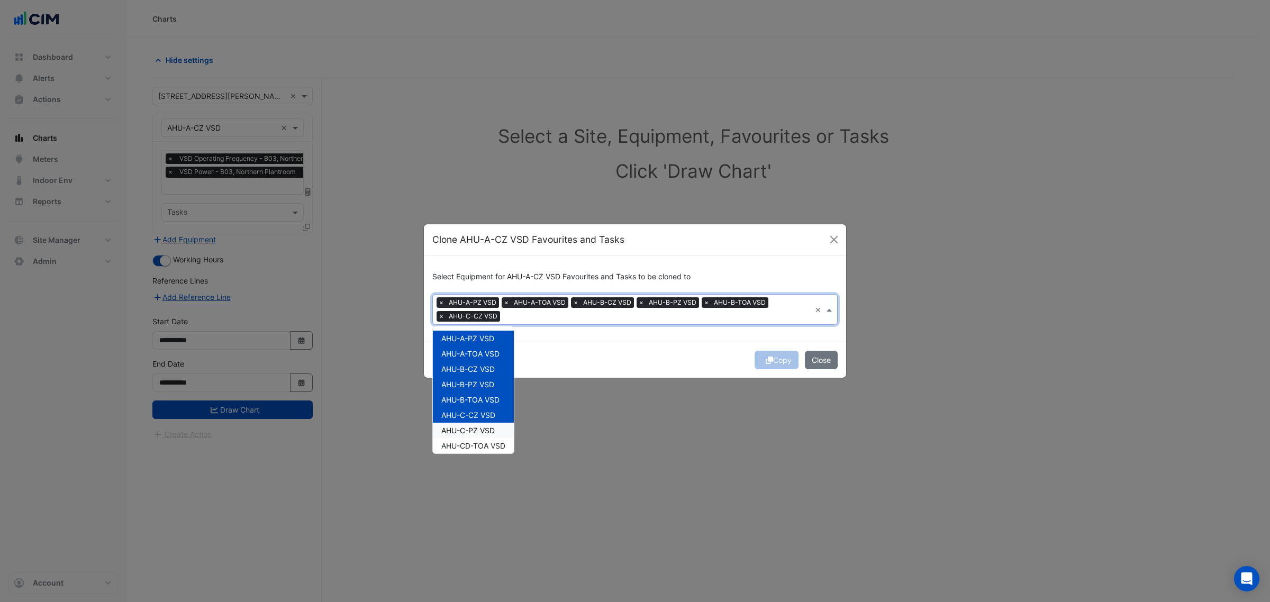
click at [480, 430] on span "AHU-C-PZ VSD" at bounding box center [467, 430] width 53 height 9
click at [480, 446] on span "AHU-CD-TOA VSD" at bounding box center [473, 445] width 64 height 9
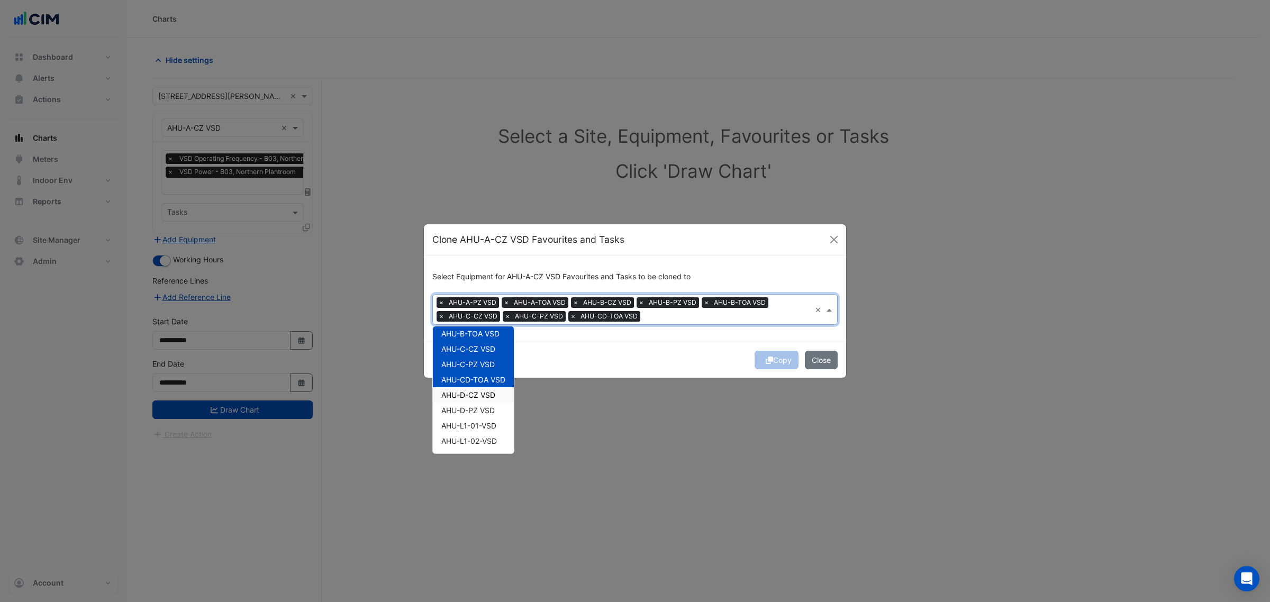
click at [493, 398] on span "AHU-D-CZ VSD" at bounding box center [468, 394] width 54 height 9
drag, startPoint x: 489, startPoint y: 409, endPoint x: 486, endPoint y: 424, distance: 15.8
click at [489, 410] on span "AHU-D-PZ VSD" at bounding box center [467, 410] width 53 height 9
click at [485, 428] on span "AHU-L1-01-VSD" at bounding box center [468, 425] width 55 height 9
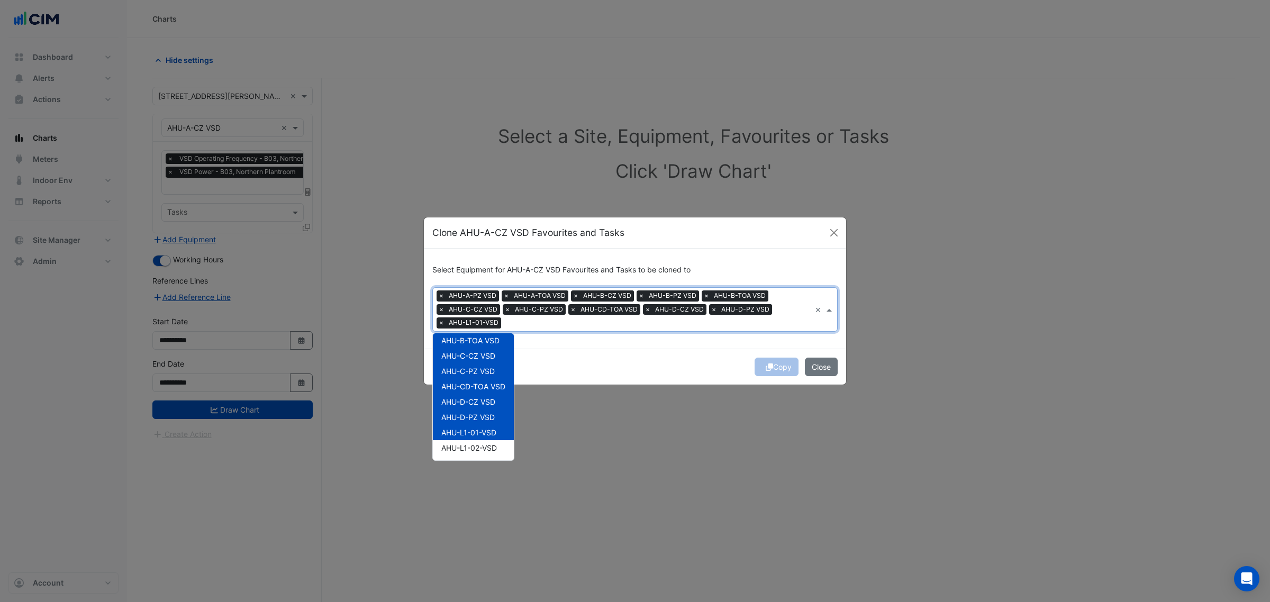
drag, startPoint x: 483, startPoint y: 439, endPoint x: 487, endPoint y: 435, distance: 5.6
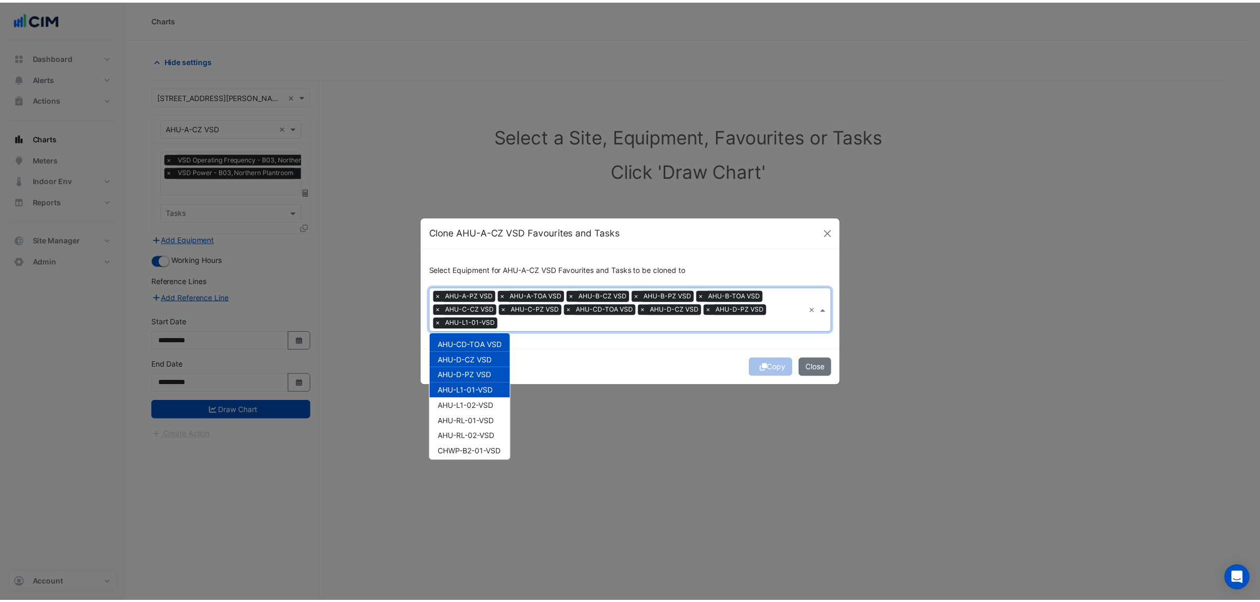
scroll to position [132, 0]
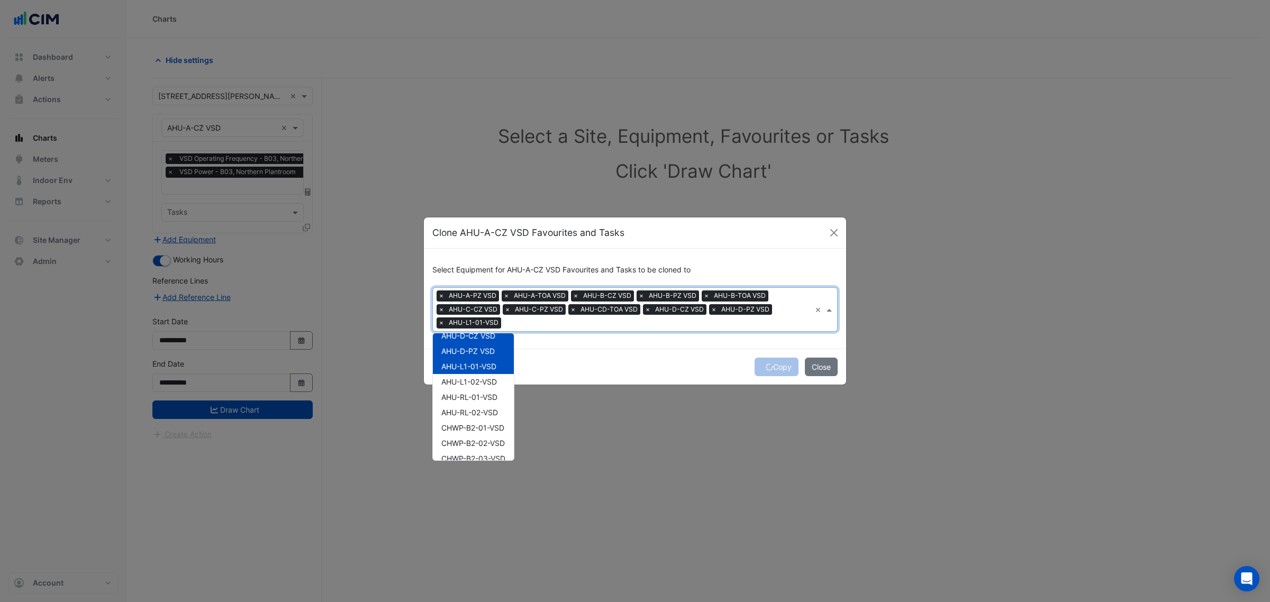
click at [493, 367] on span "AHU-L1-01-VSD" at bounding box center [468, 366] width 55 height 9
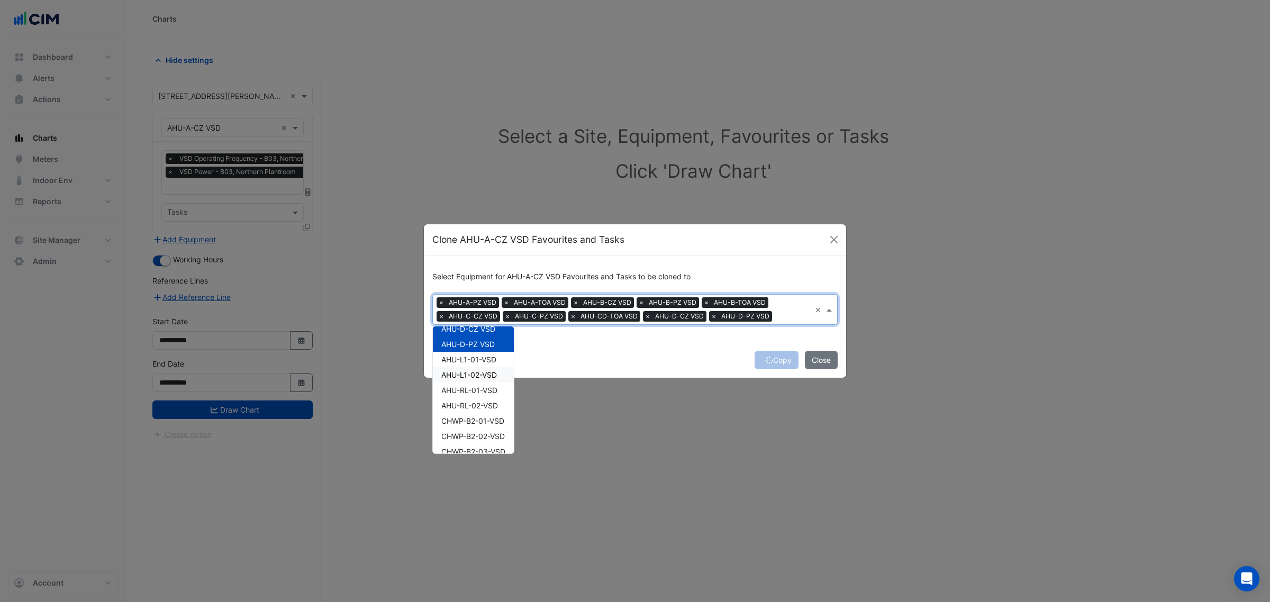
click at [786, 360] on div "Copy Close" at bounding box center [635, 360] width 422 height 36
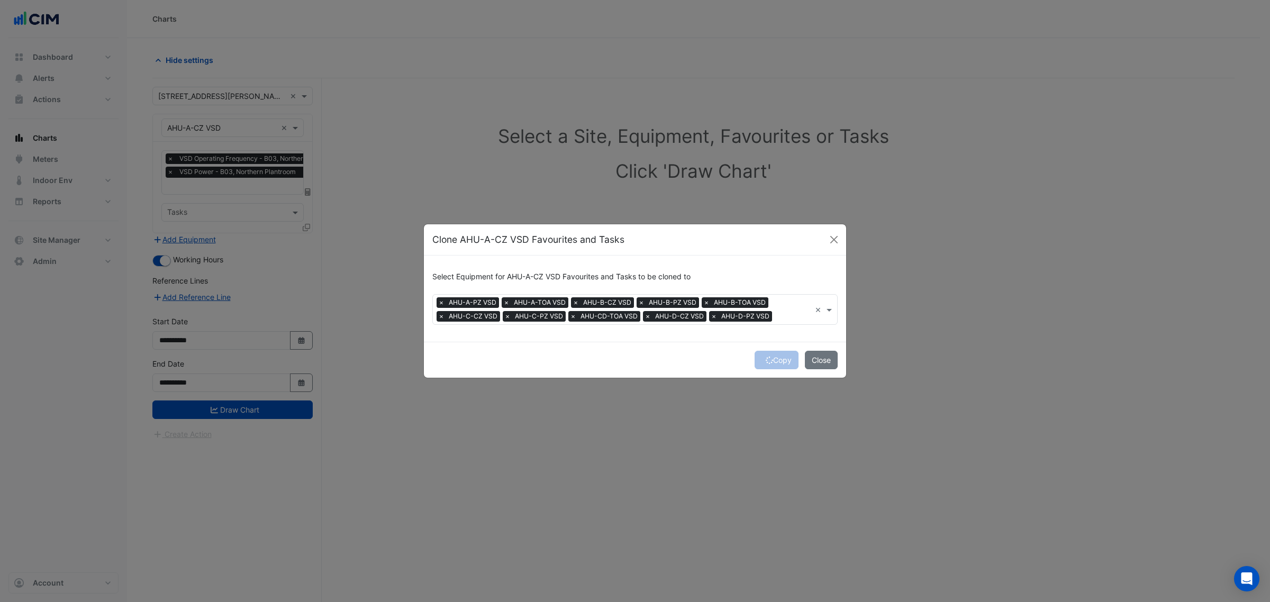
click at [786, 360] on div "Copy Close" at bounding box center [635, 360] width 422 height 36
click at [782, 361] on div "Copy Close" at bounding box center [635, 360] width 422 height 36
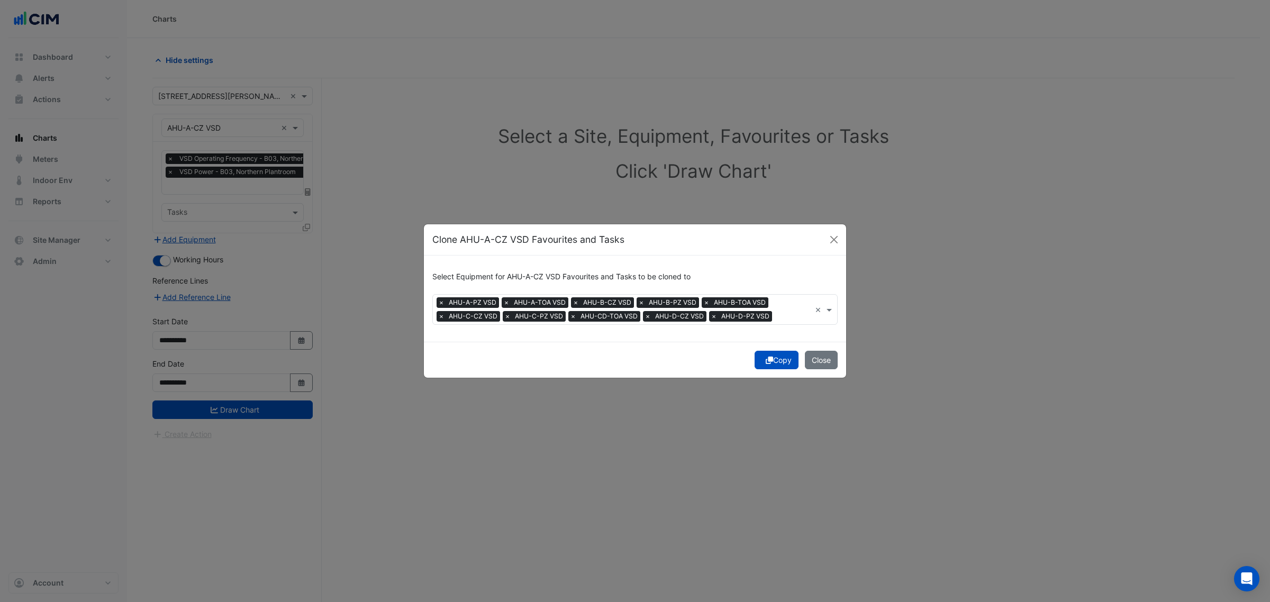
click at [782, 361] on button "Copy" at bounding box center [776, 360] width 44 height 19
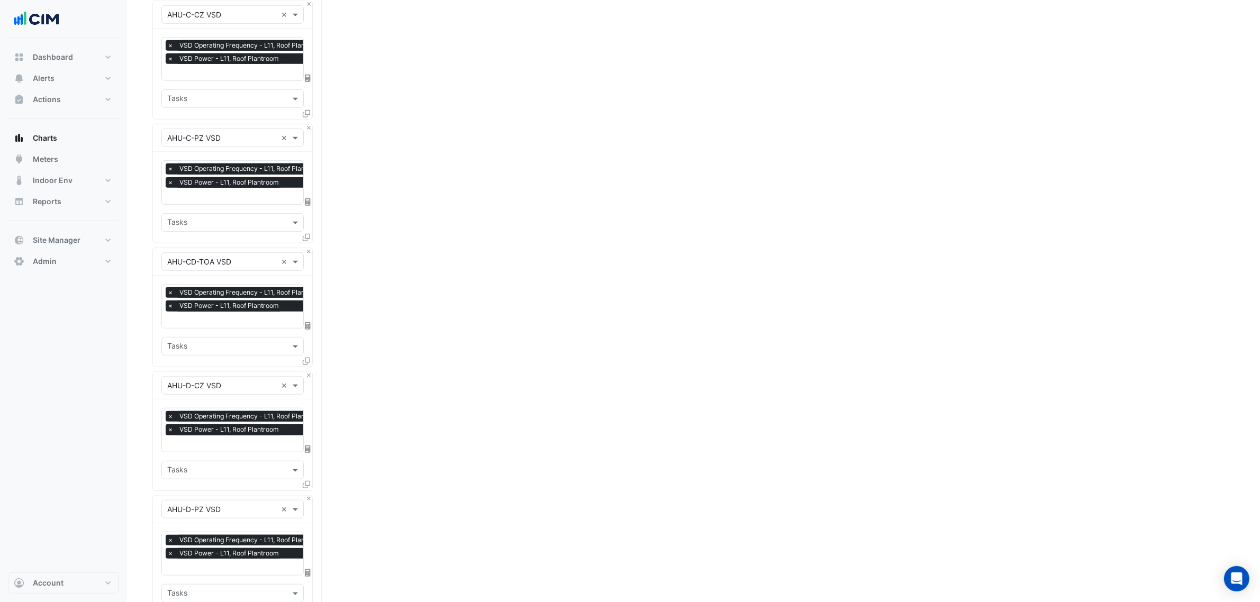
drag, startPoint x: 562, startPoint y: 599, endPoint x: 559, endPoint y: 633, distance: 34.1
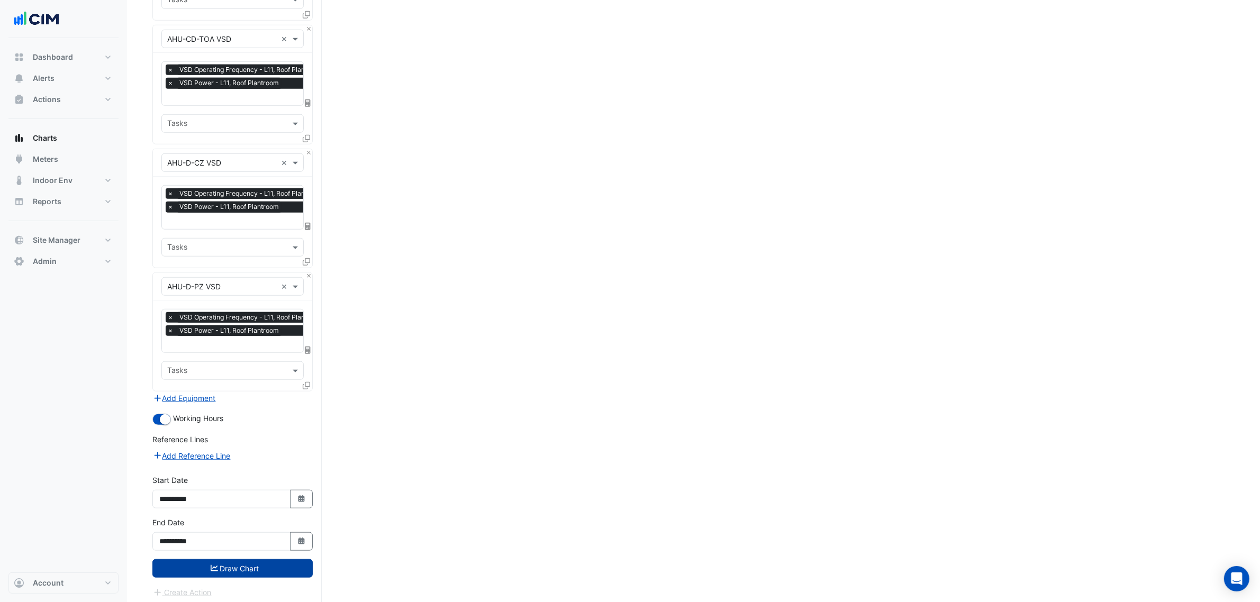
click at [243, 559] on button "Draw Chart" at bounding box center [232, 568] width 160 height 19
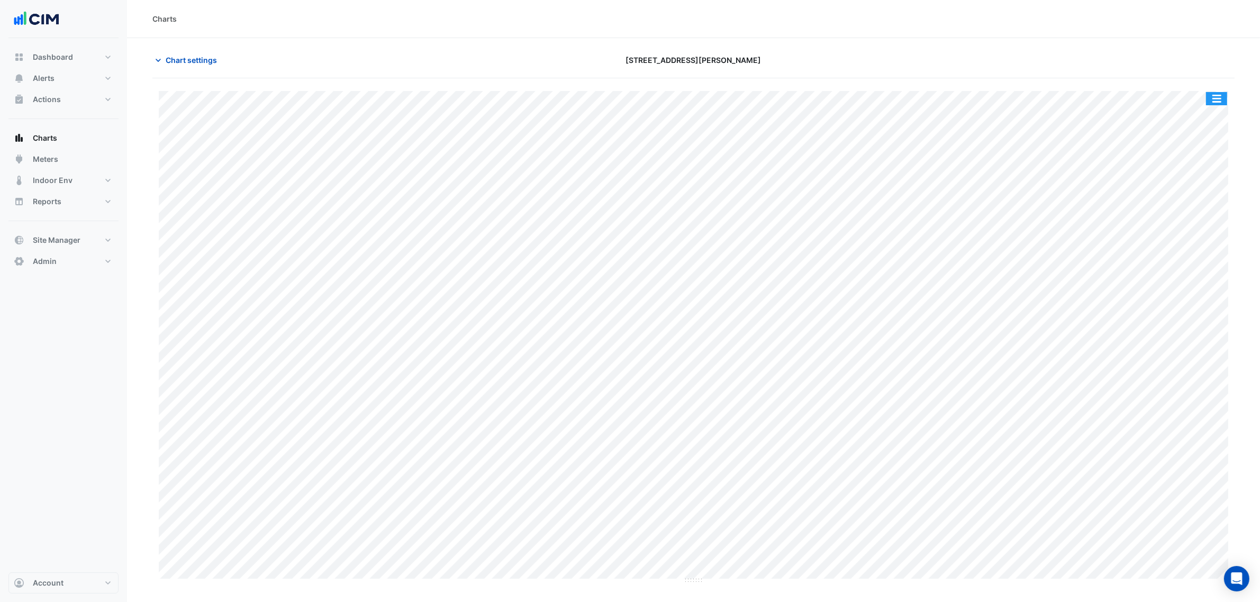
click at [1218, 94] on button "button" at bounding box center [1216, 98] width 21 height 13
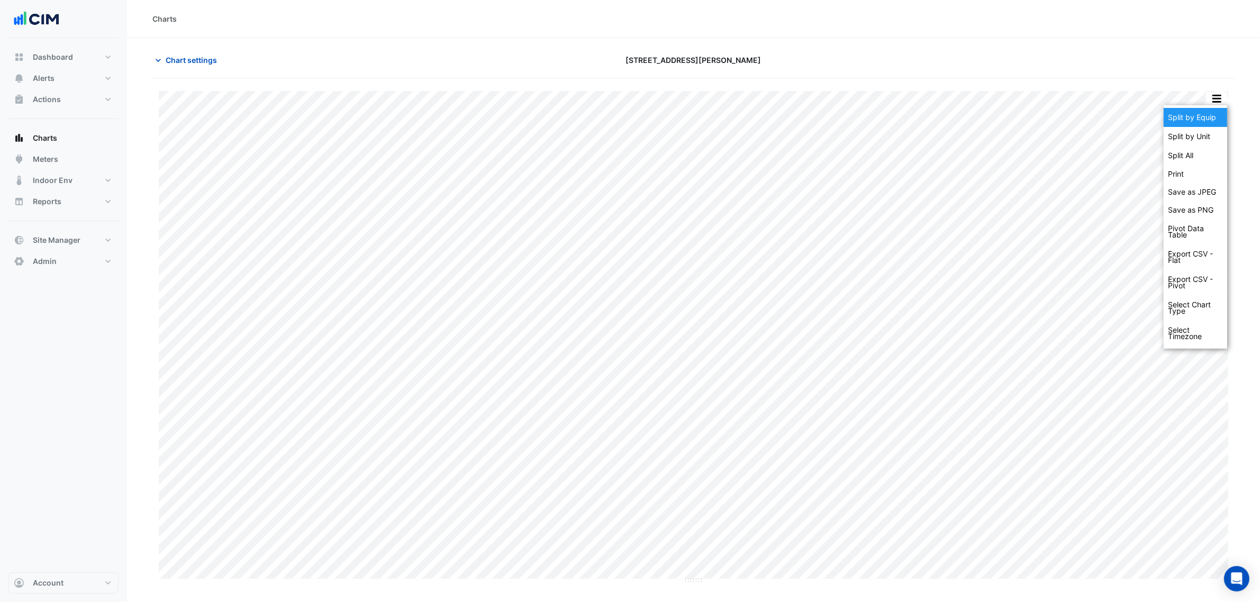
click at [1217, 114] on div "Split by Equip" at bounding box center [1194, 117] width 63 height 19
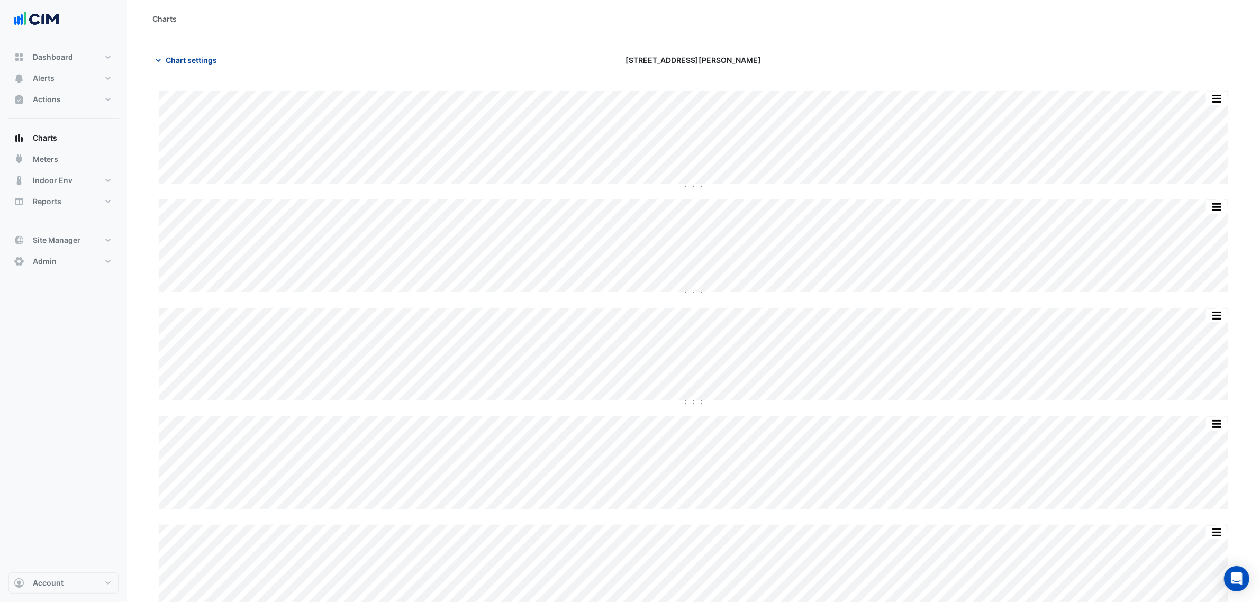
click at [212, 68] on button "Chart settings" at bounding box center [187, 60] width 71 height 19
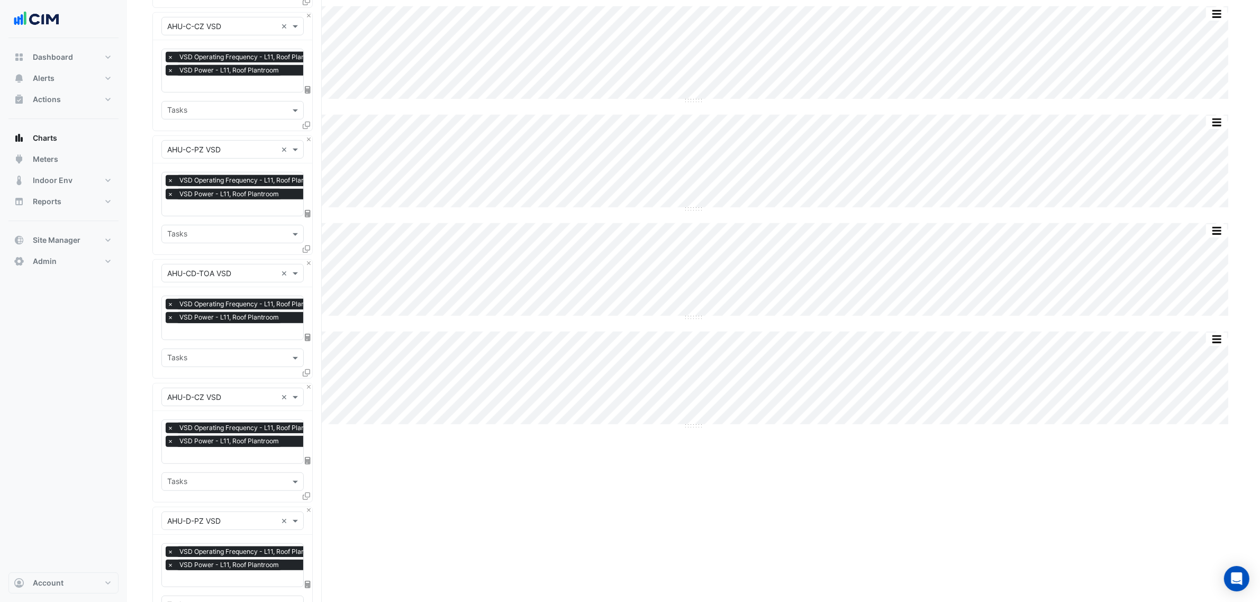
scroll to position [1078, 0]
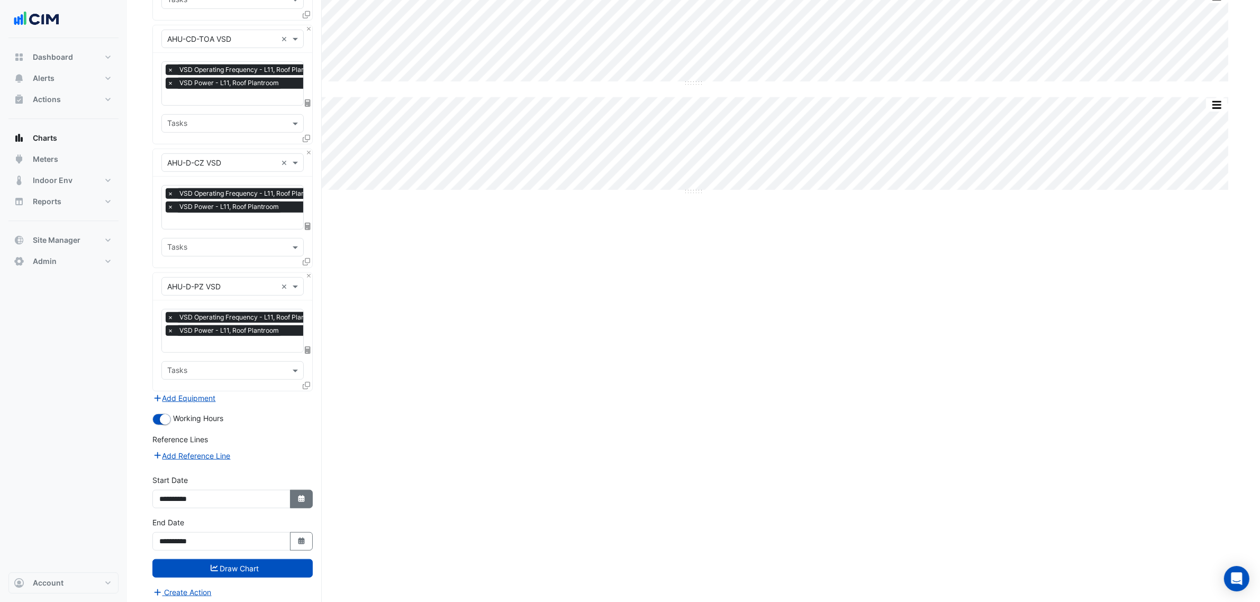
click at [304, 495] on icon "Select Date" at bounding box center [302, 498] width 10 height 7
select select "**"
select select "****"
click at [166, 347] on button "Previous month" at bounding box center [170, 353] width 13 height 17
select select "*"
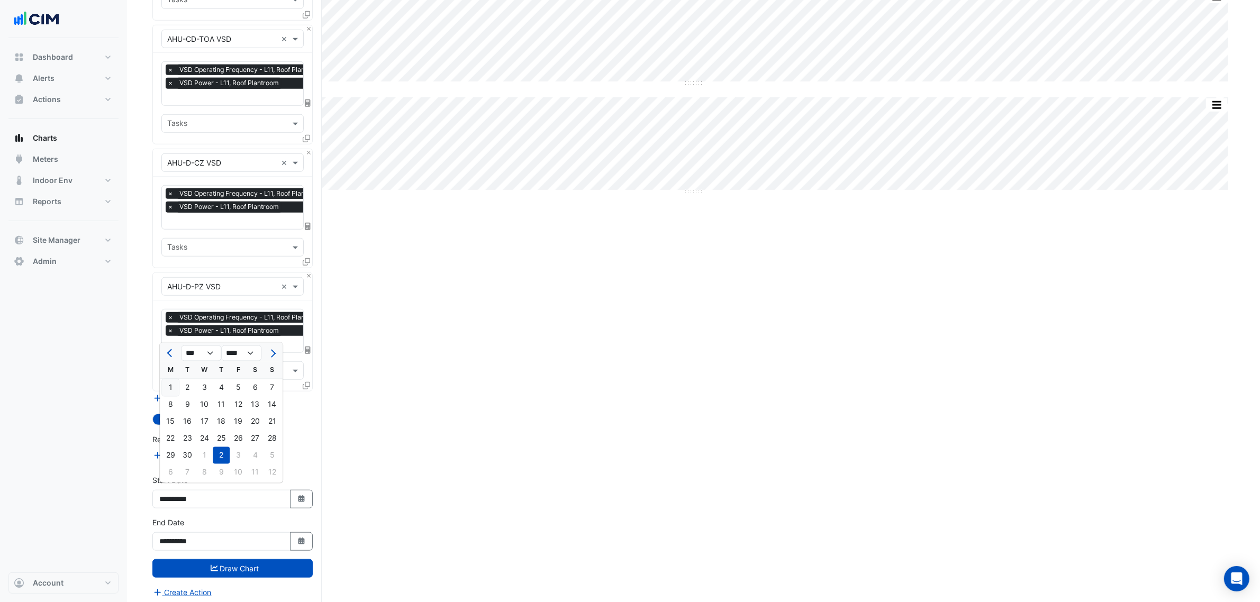
click at [175, 389] on div "1" at bounding box center [170, 387] width 17 height 17
type input "**********"
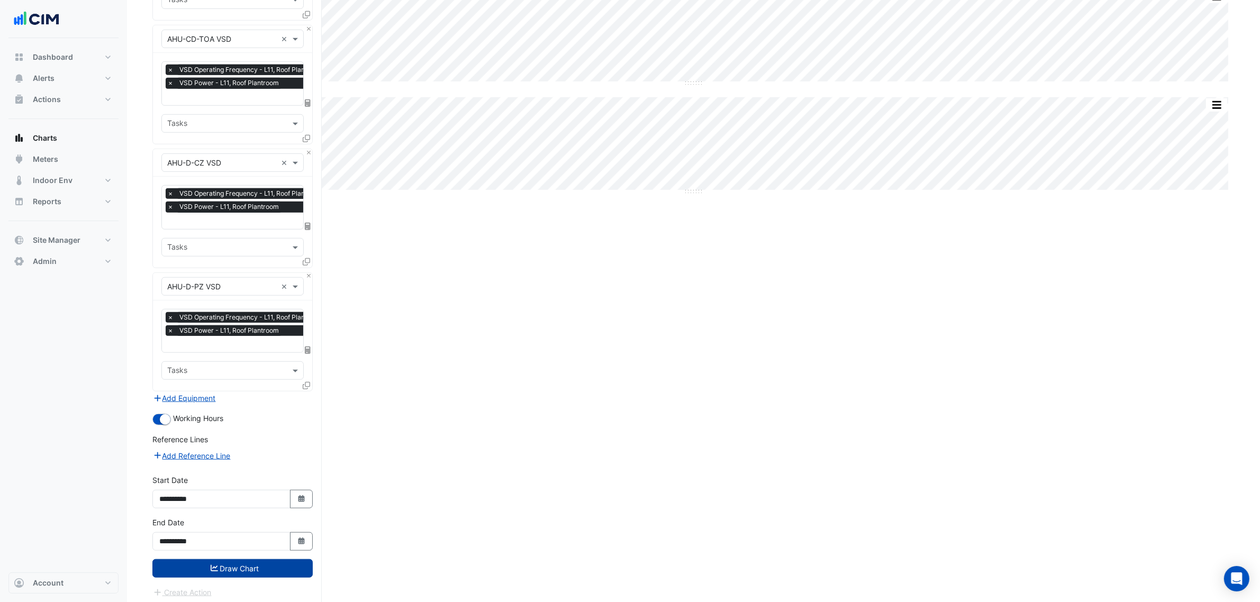
click at [256, 569] on button "Draw Chart" at bounding box center [232, 568] width 160 height 19
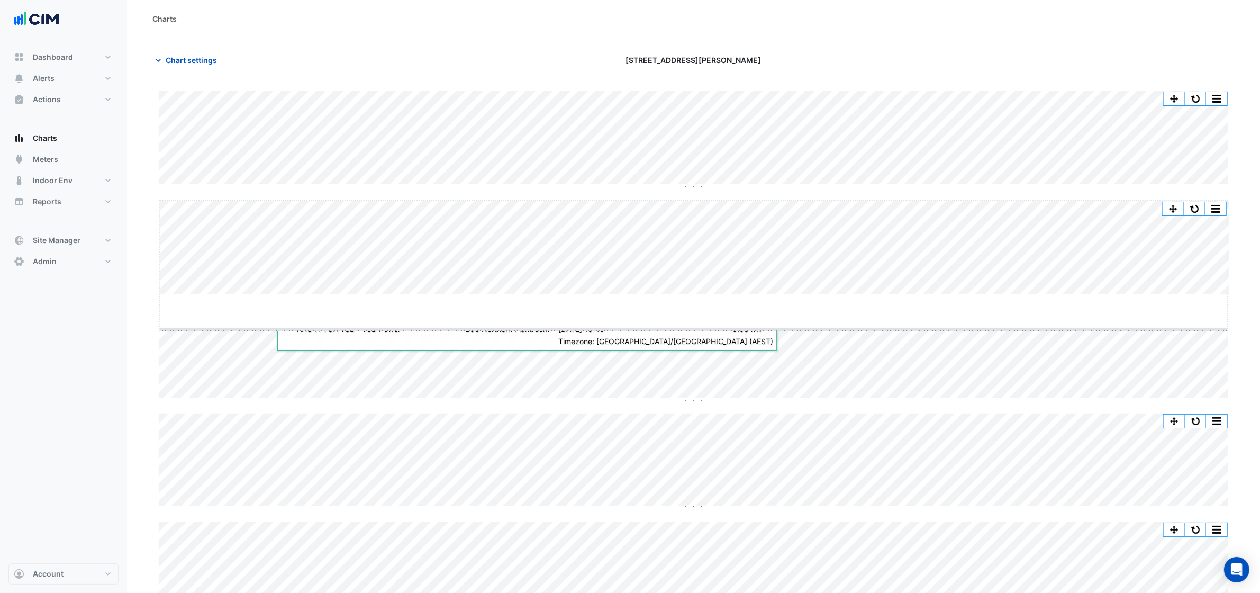
drag, startPoint x: 699, startPoint y: 294, endPoint x: 718, endPoint y: 429, distance: 136.2
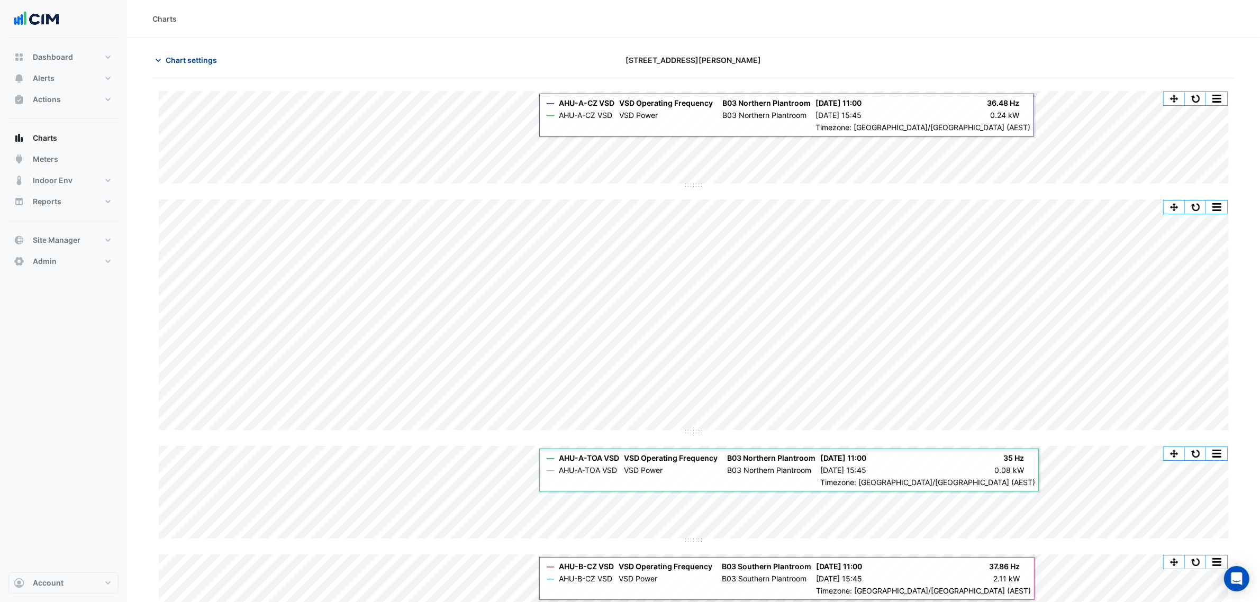
click at [196, 64] on span "Chart settings" at bounding box center [191, 59] width 51 height 11
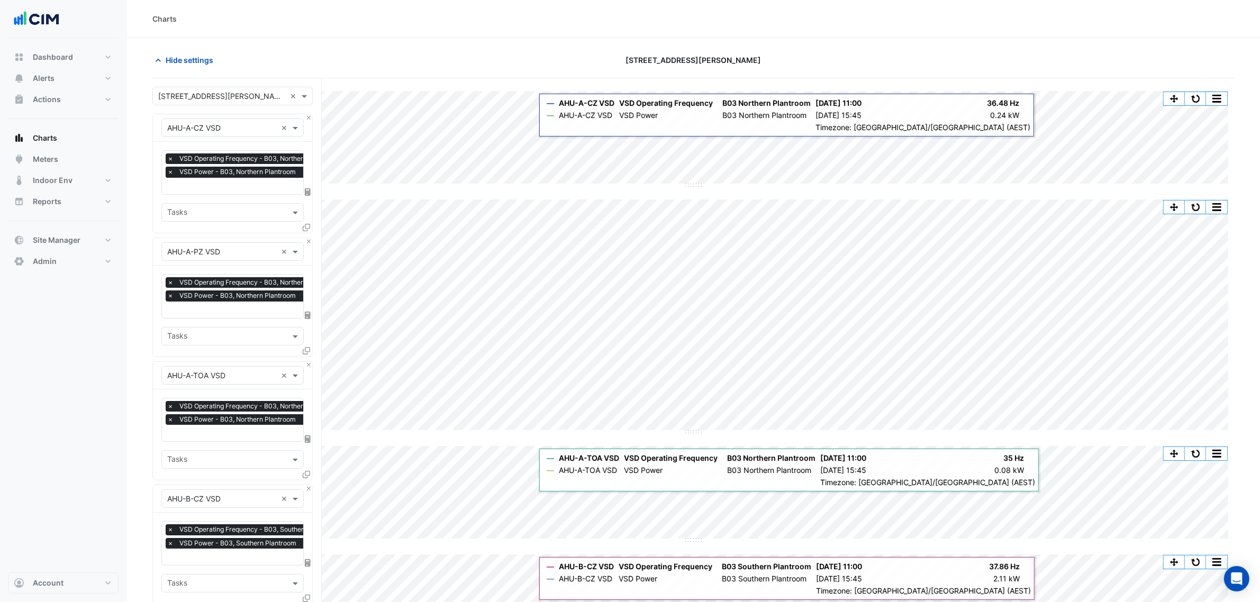
click at [174, 174] on span "×" at bounding box center [171, 172] width 10 height 11
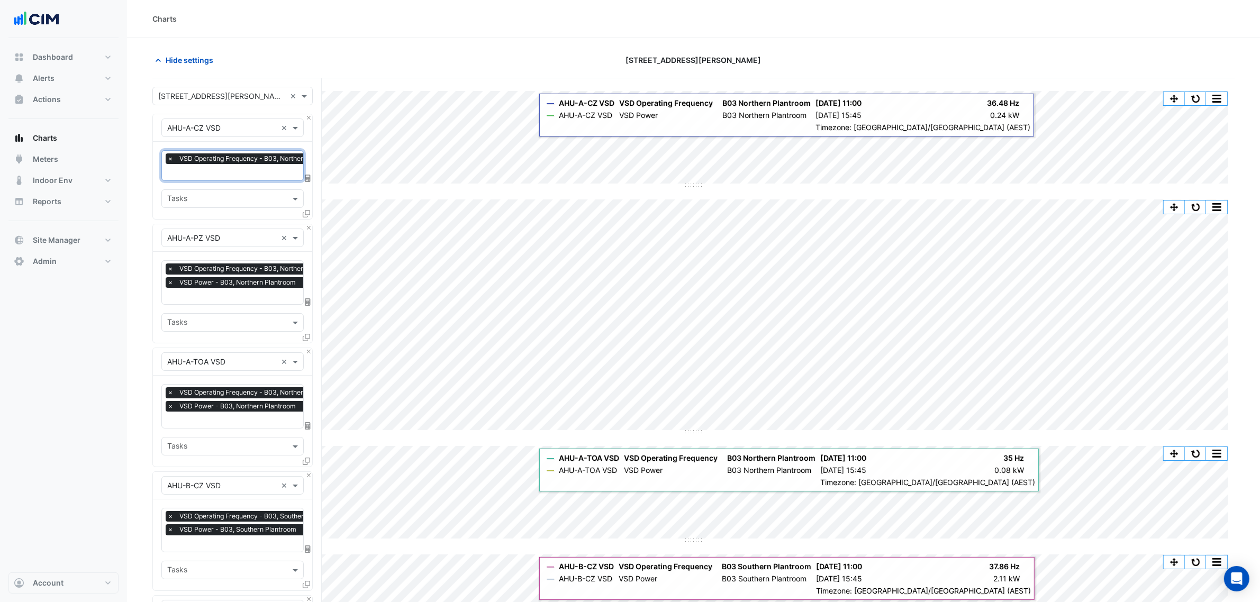
scroll to position [0, 5]
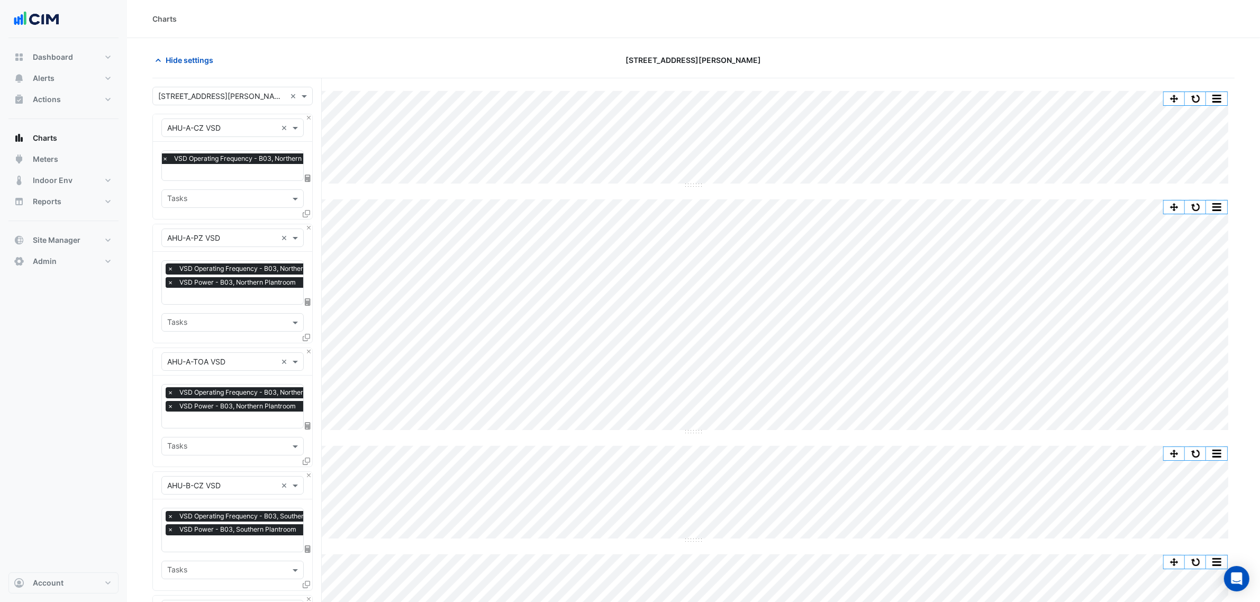
click at [167, 286] on span "×" at bounding box center [171, 282] width 10 height 11
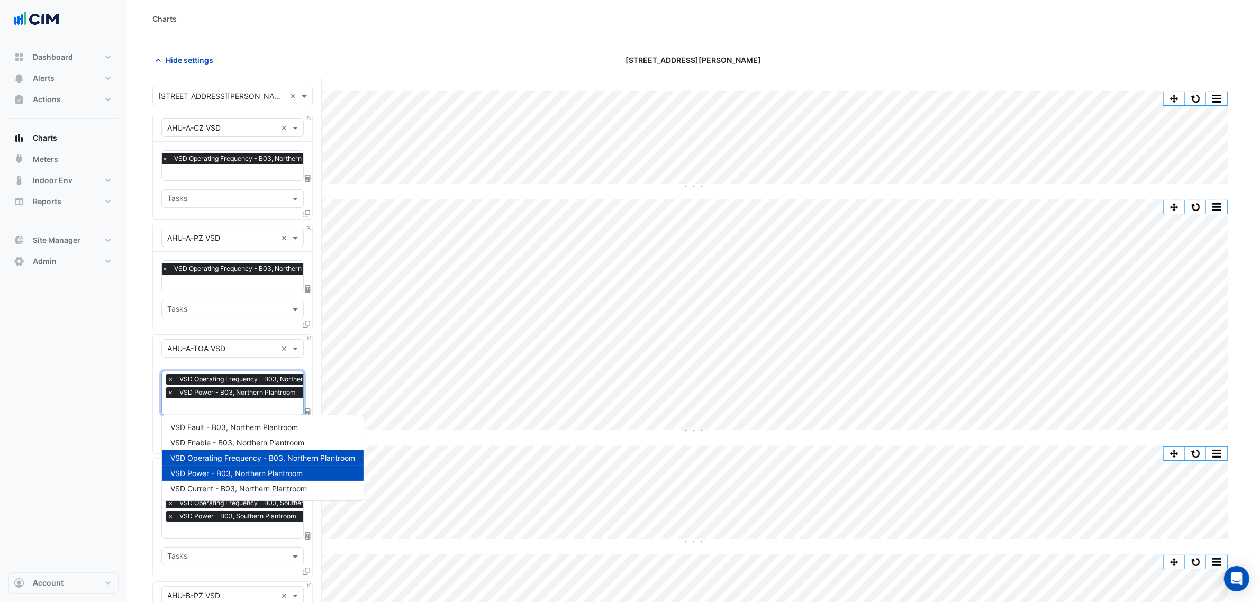
click at [168, 386] on div "× VSD Operating Frequency - B03, Northern Plantroom × VSD Power - B03, Northern…" at bounding box center [255, 387] width 179 height 27
click at [168, 390] on span "×" at bounding box center [165, 392] width 10 height 11
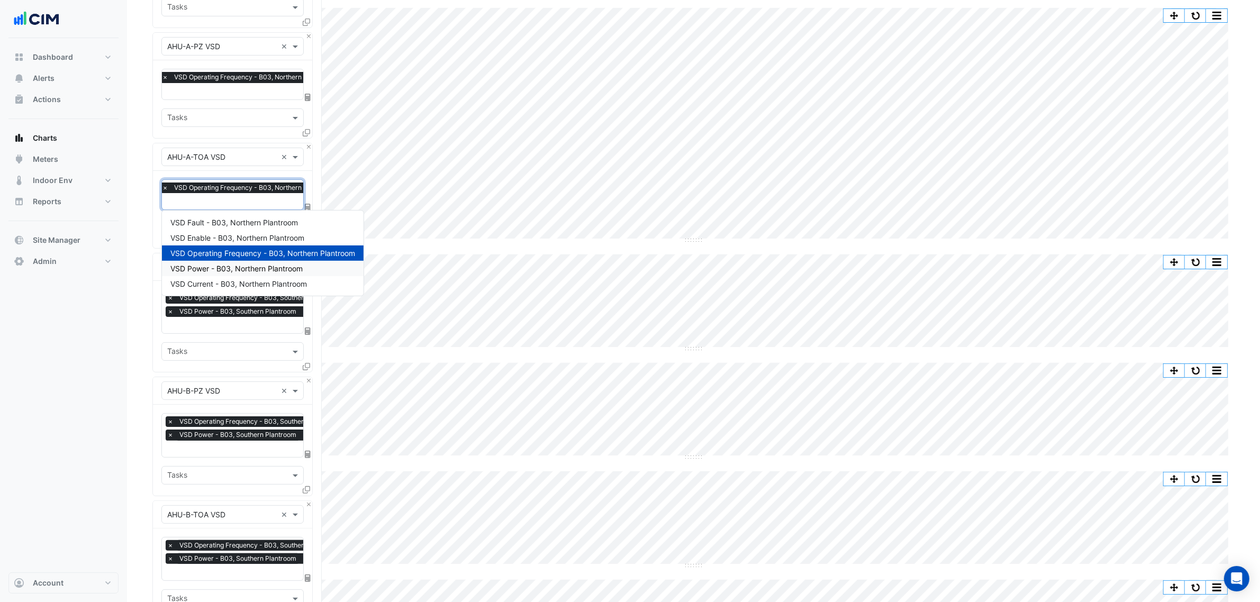
scroll to position [198, 0]
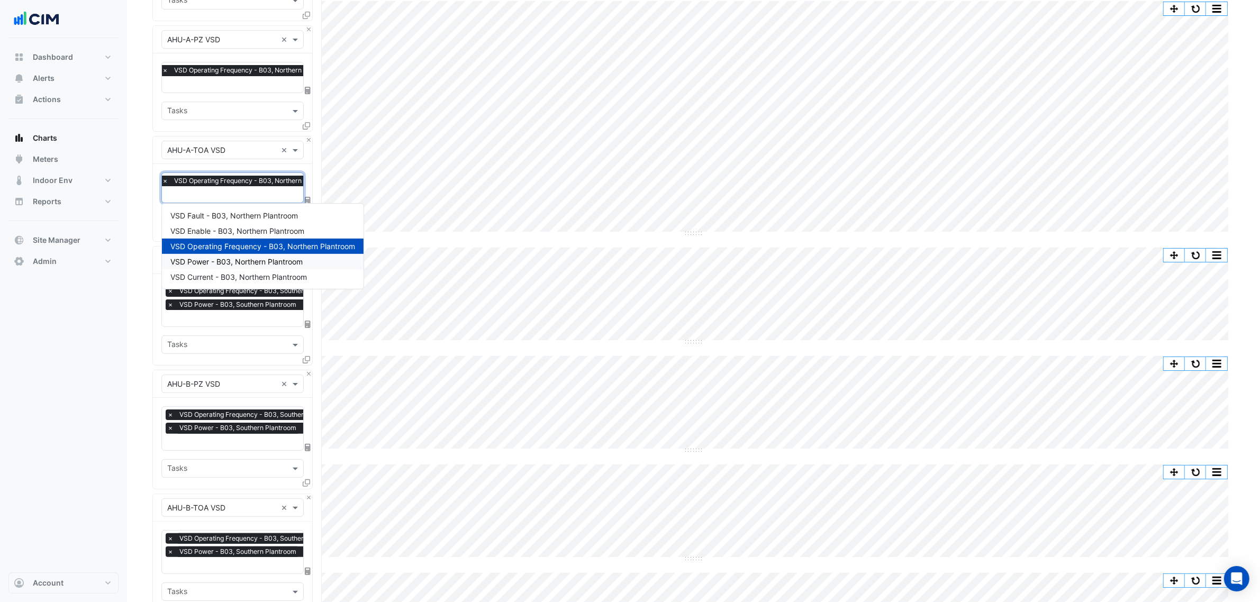
click at [166, 305] on span "×" at bounding box center [171, 304] width 10 height 11
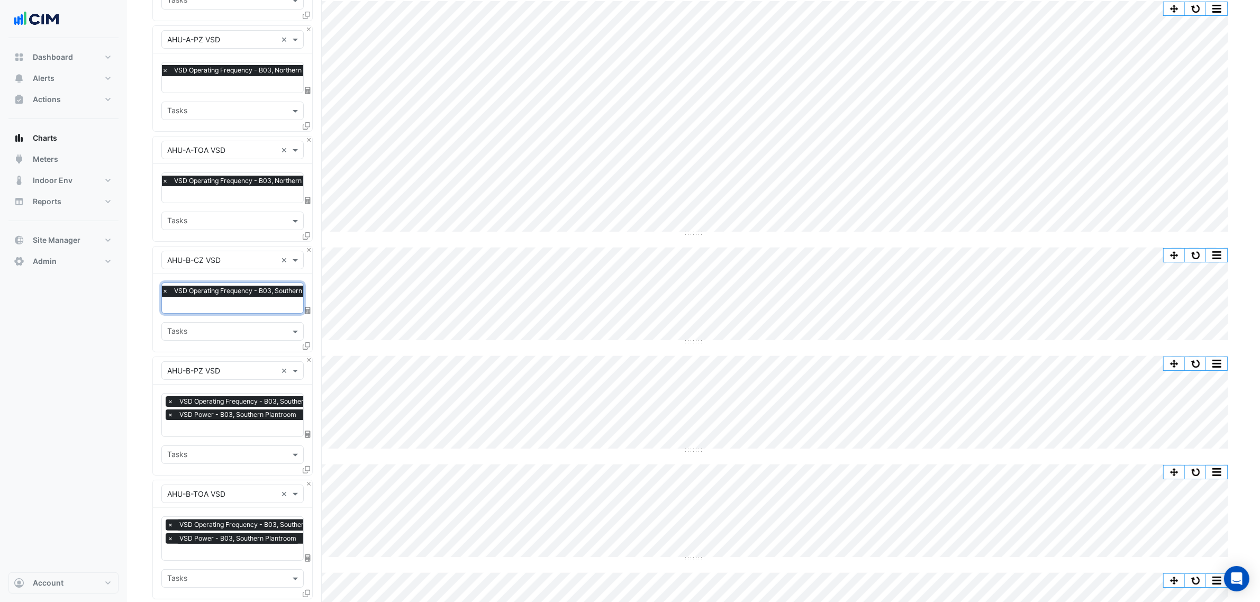
click at [167, 410] on span "×" at bounding box center [171, 415] width 10 height 11
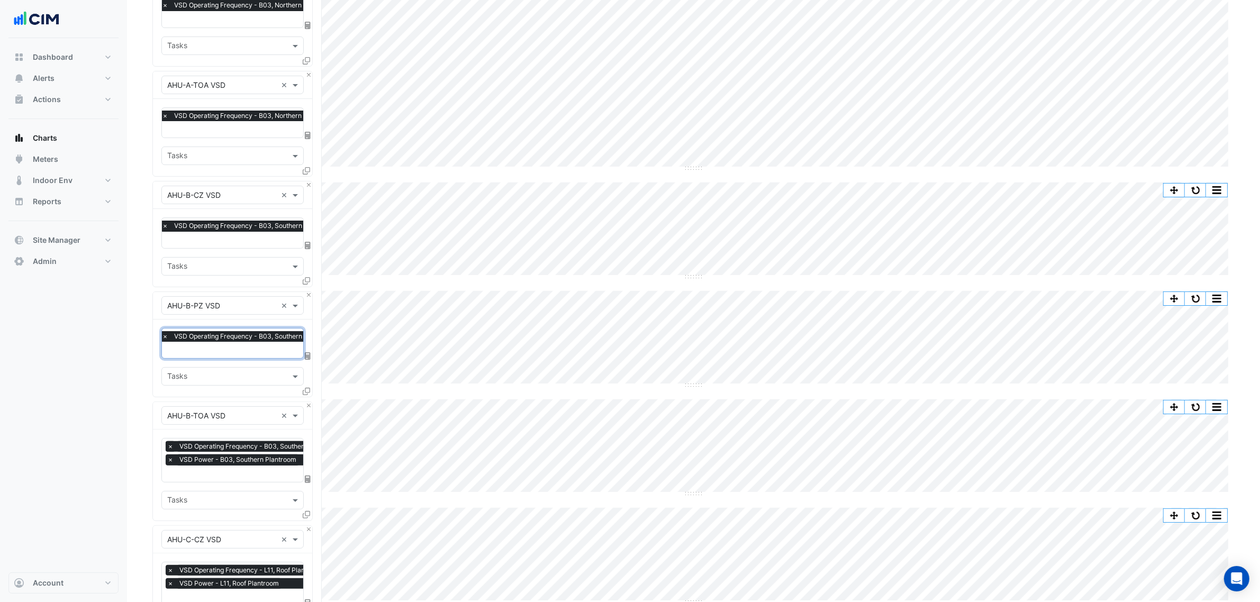
scroll to position [265, 0]
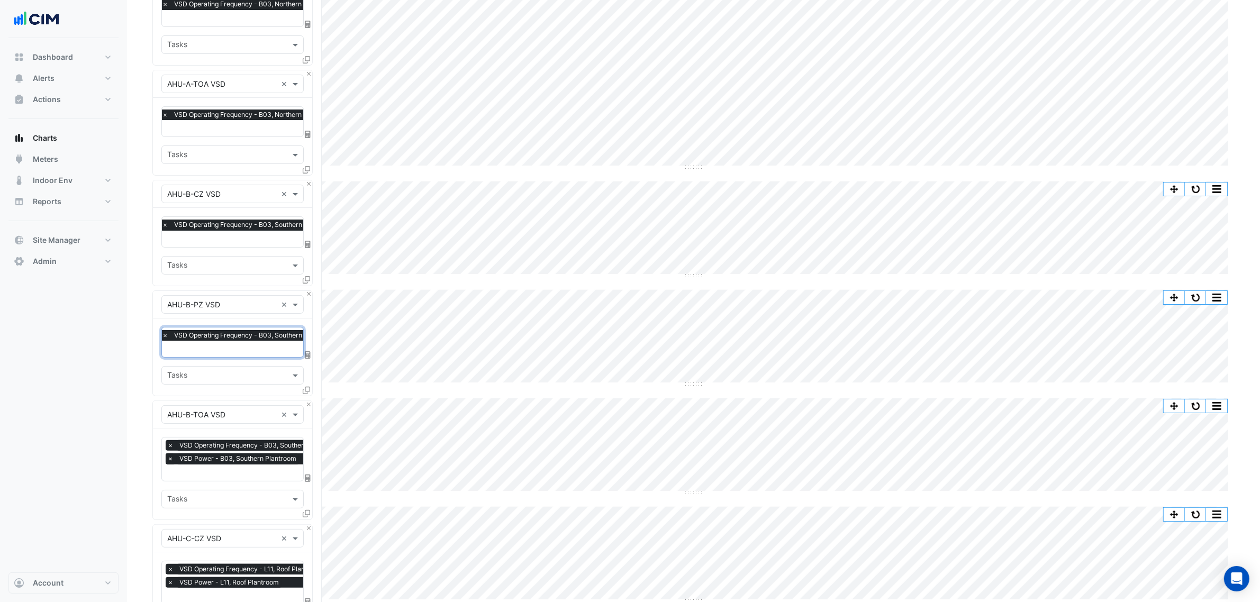
click at [170, 458] on span "×" at bounding box center [171, 458] width 10 height 11
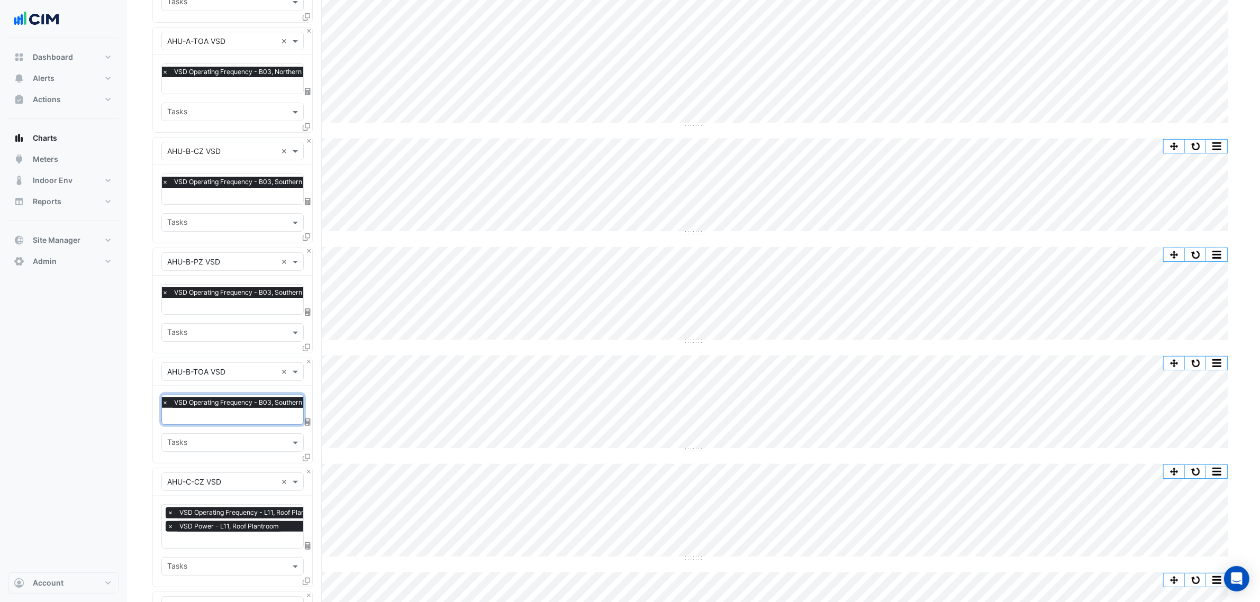
scroll to position [331, 0]
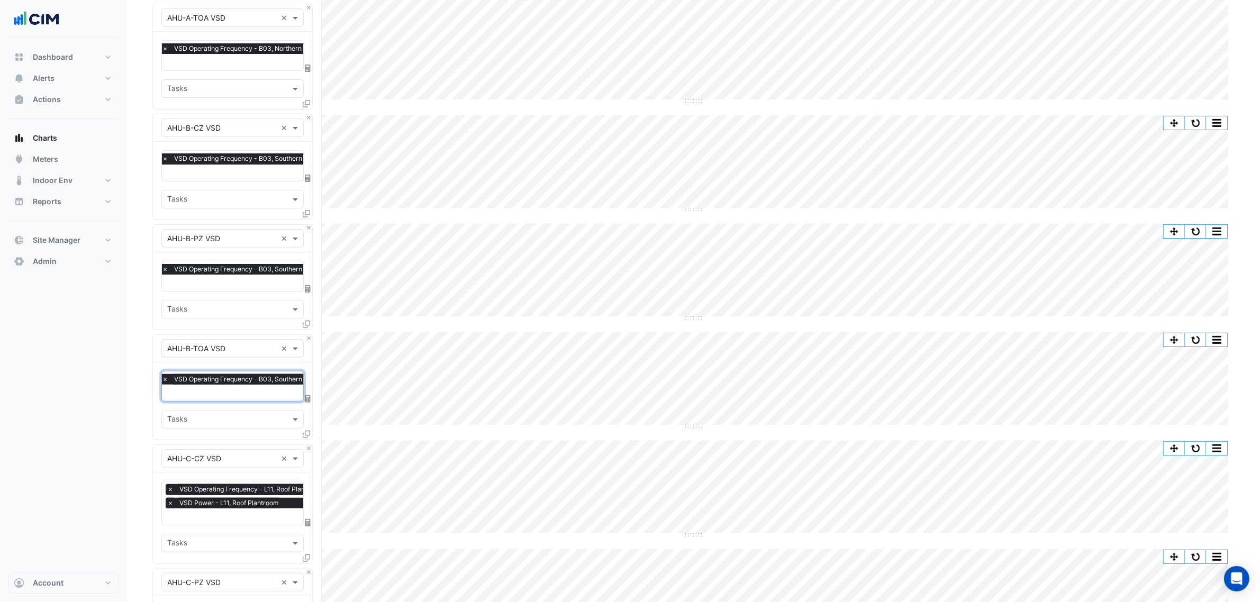
click at [168, 498] on span "×" at bounding box center [171, 503] width 10 height 11
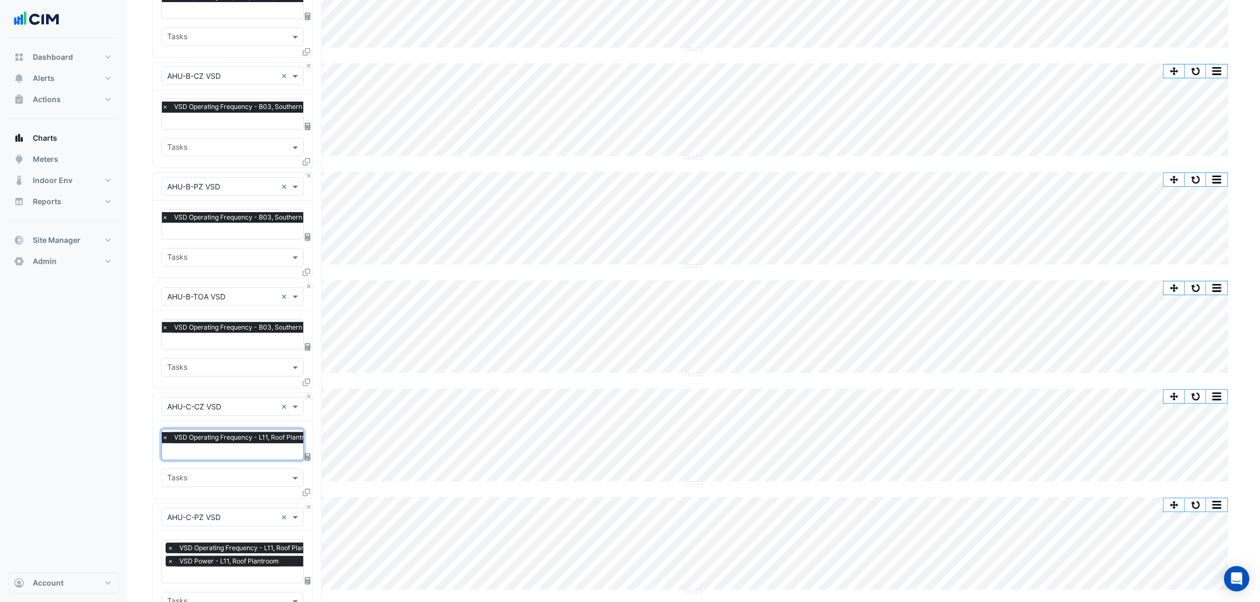
scroll to position [463, 0]
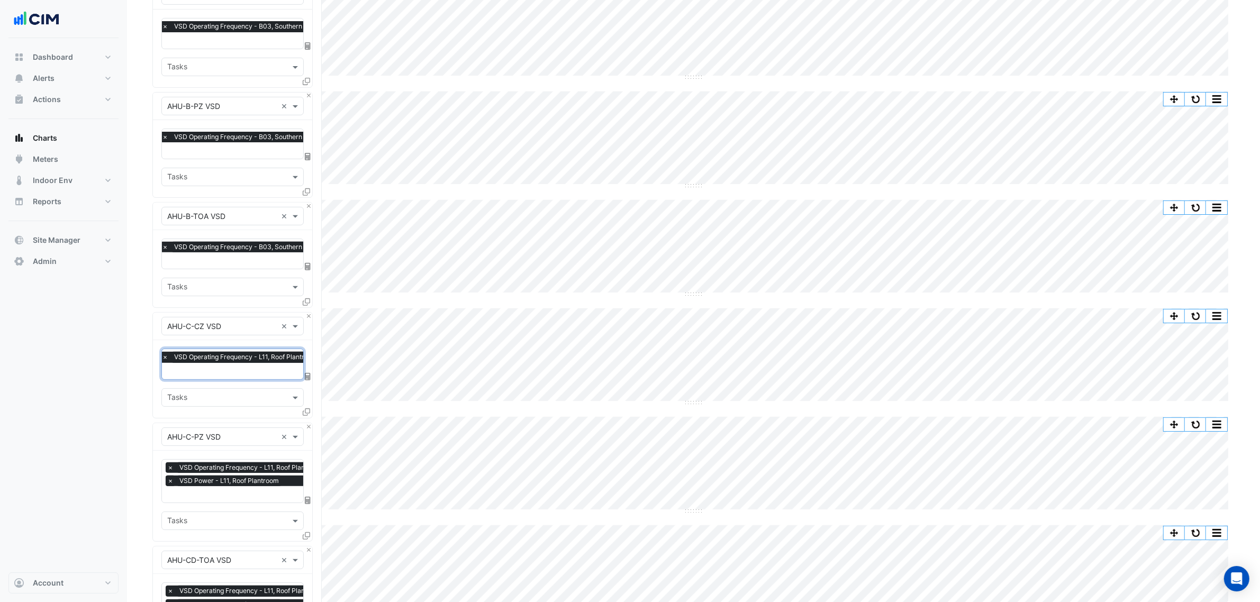
click at [167, 478] on span "×" at bounding box center [171, 481] width 10 height 11
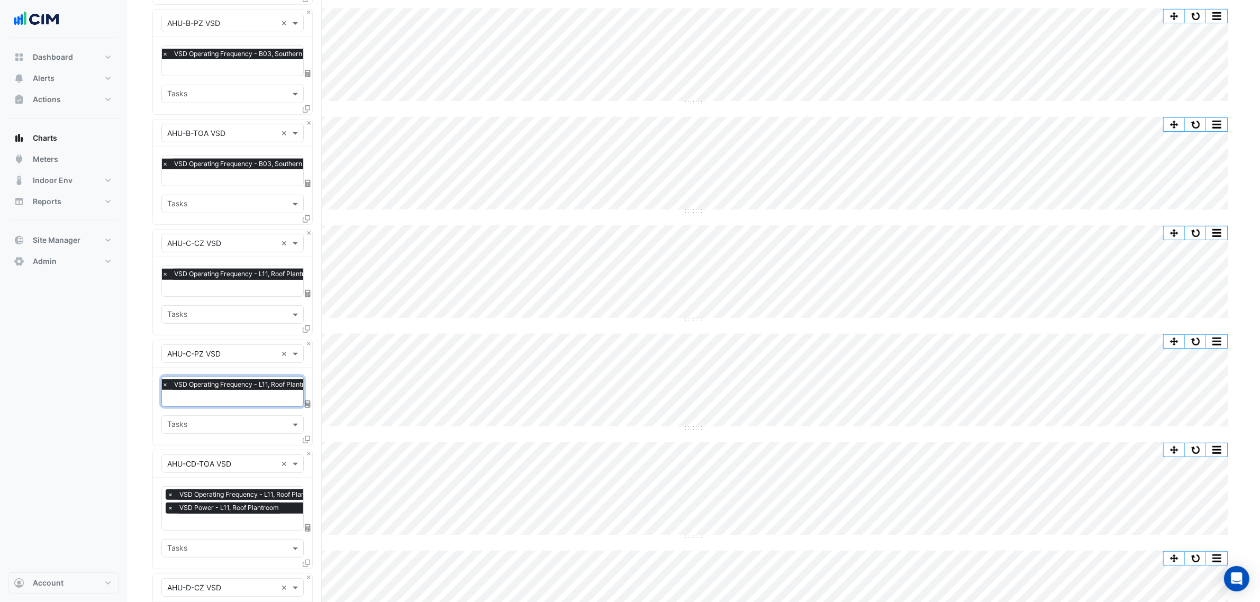
scroll to position [661, 0]
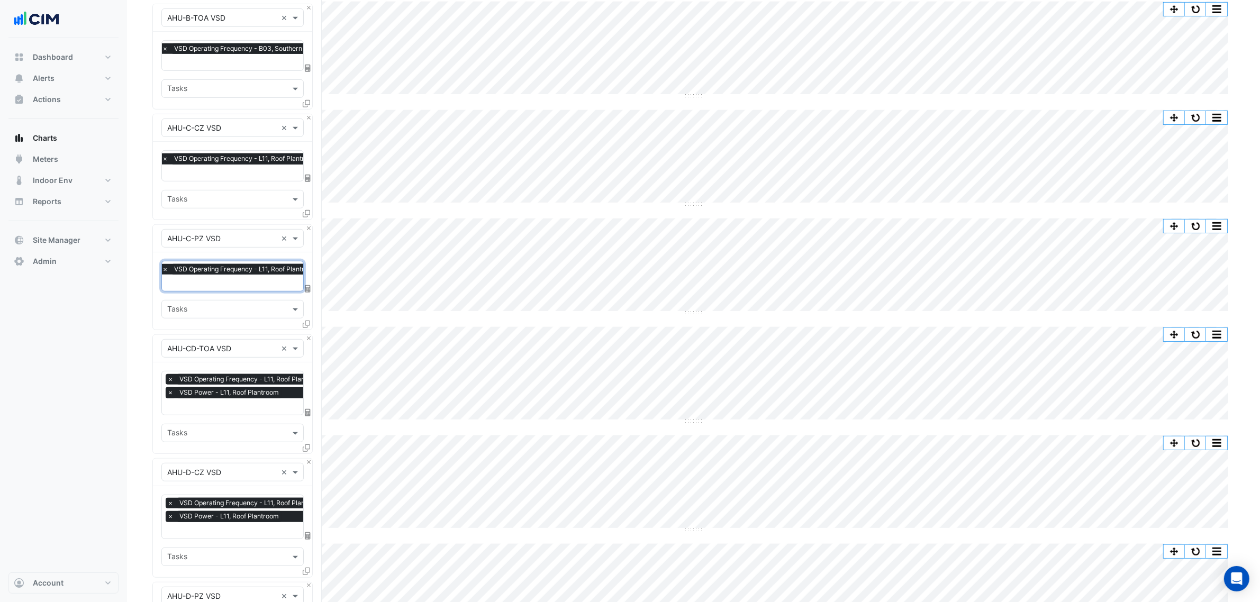
click at [168, 390] on span "×" at bounding box center [171, 392] width 10 height 11
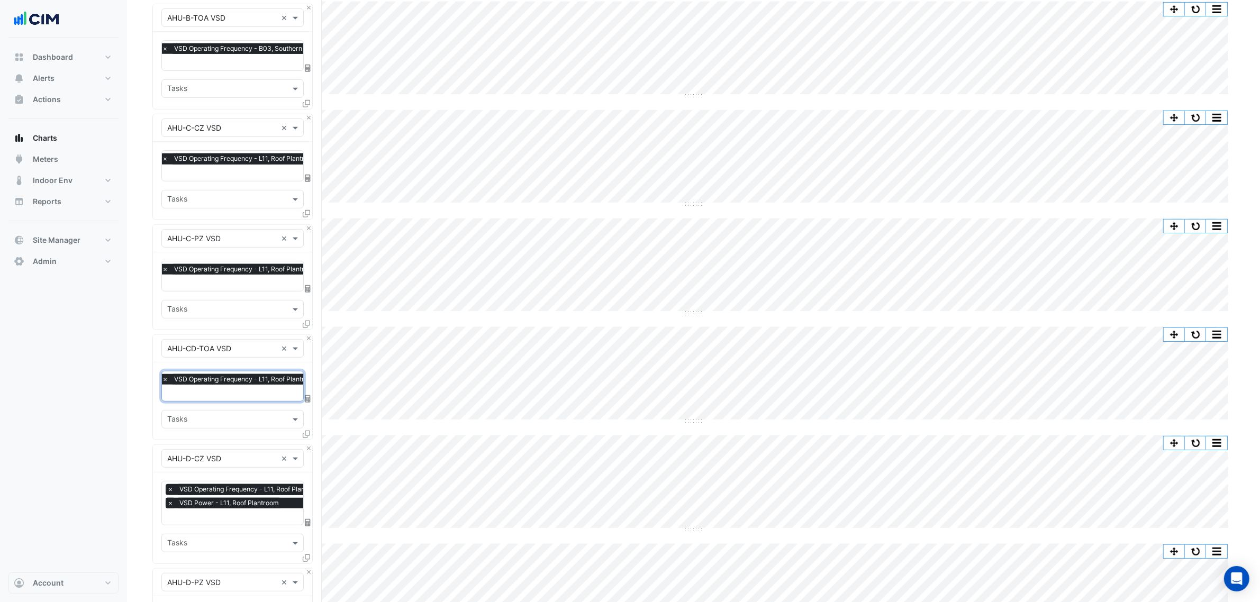
click at [168, 498] on span "×" at bounding box center [171, 503] width 10 height 11
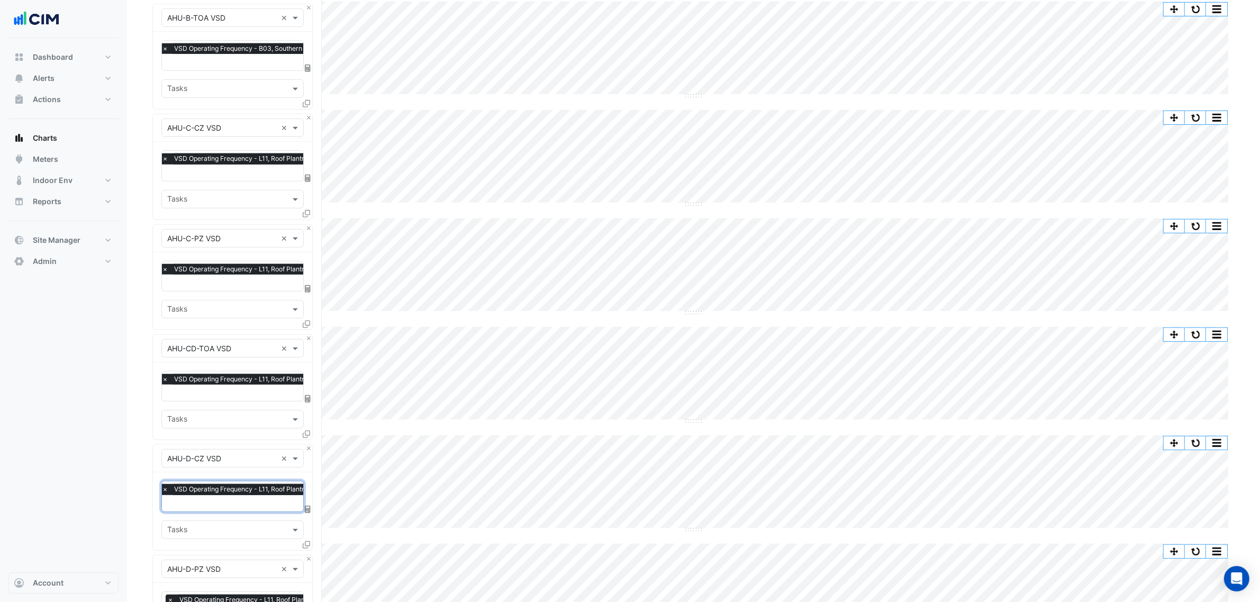
scroll to position [926, 0]
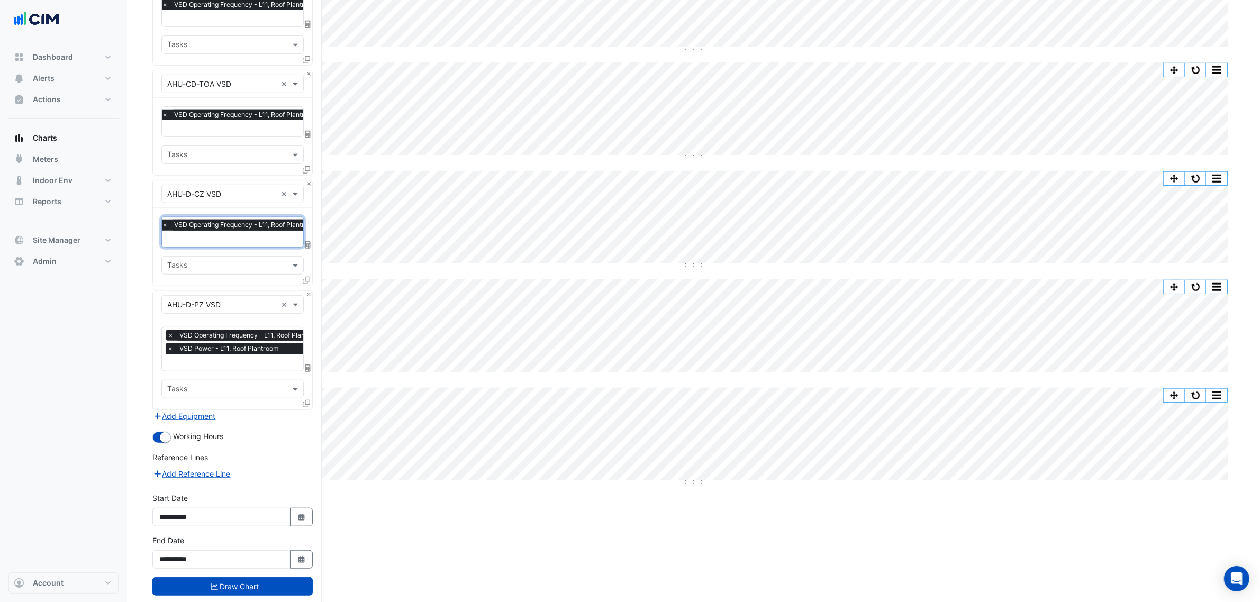
click at [170, 343] on span "×" at bounding box center [171, 348] width 10 height 11
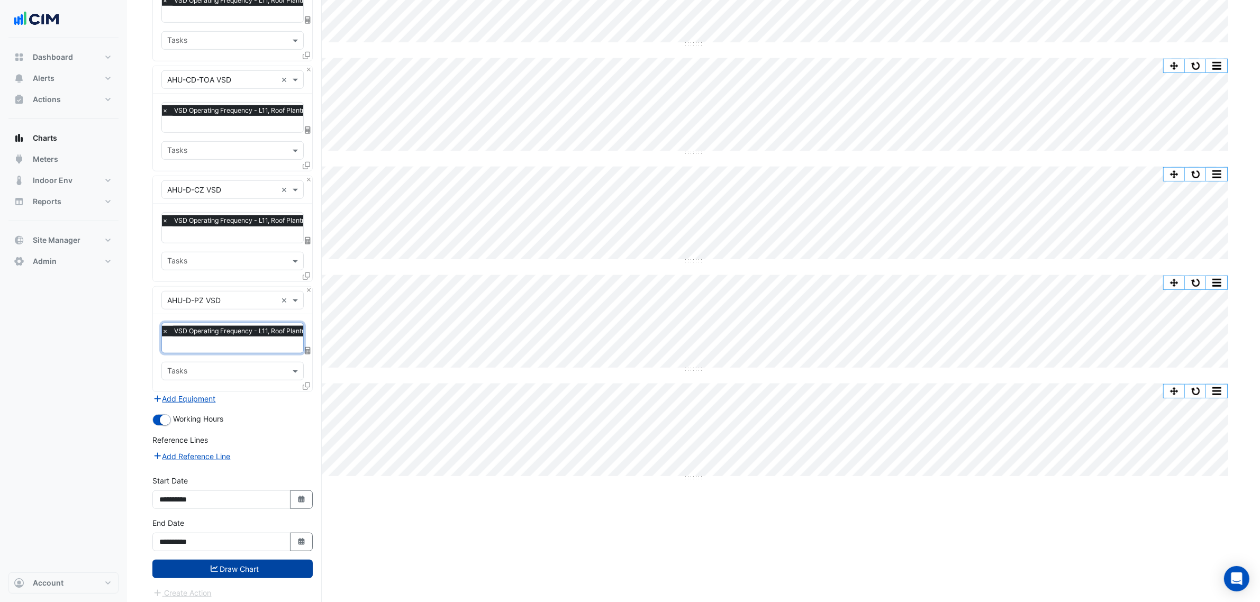
scroll to position [931, 0]
click at [250, 564] on button "Draw Chart" at bounding box center [232, 568] width 160 height 19
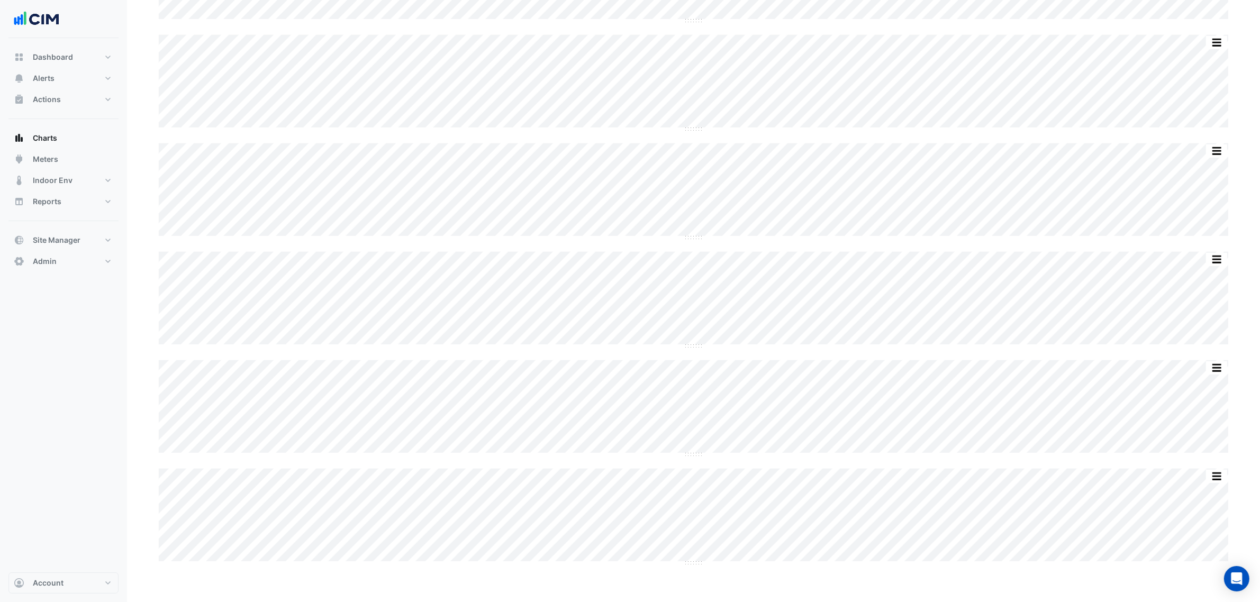
scroll to position [727, 0]
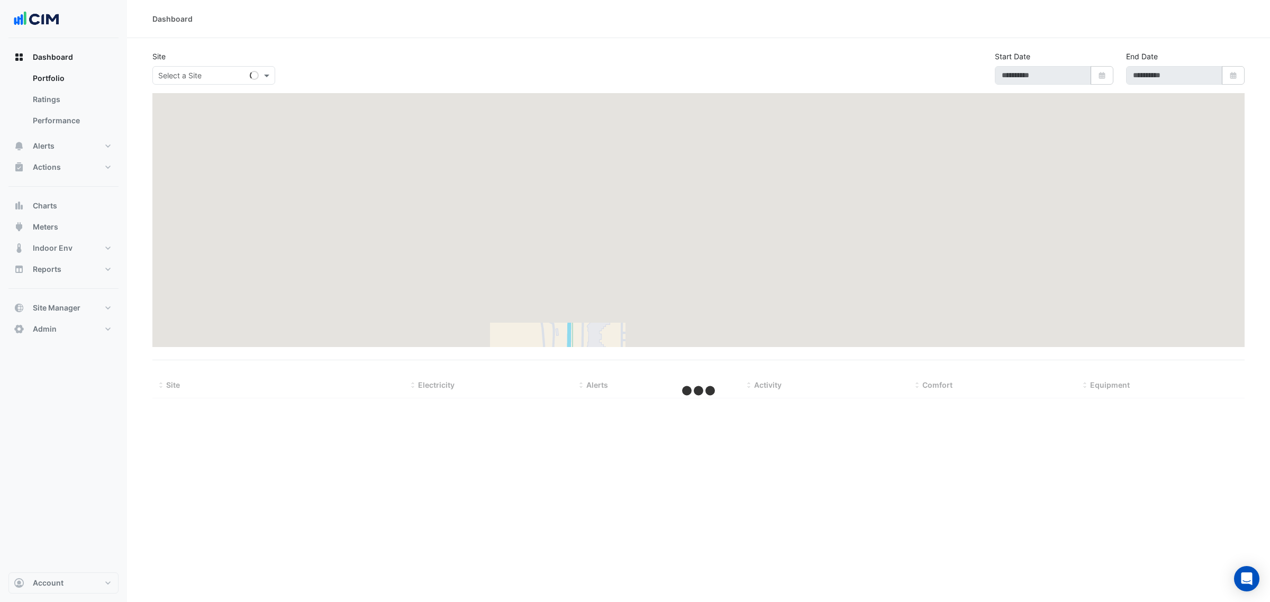
type input "**********"
select select "***"
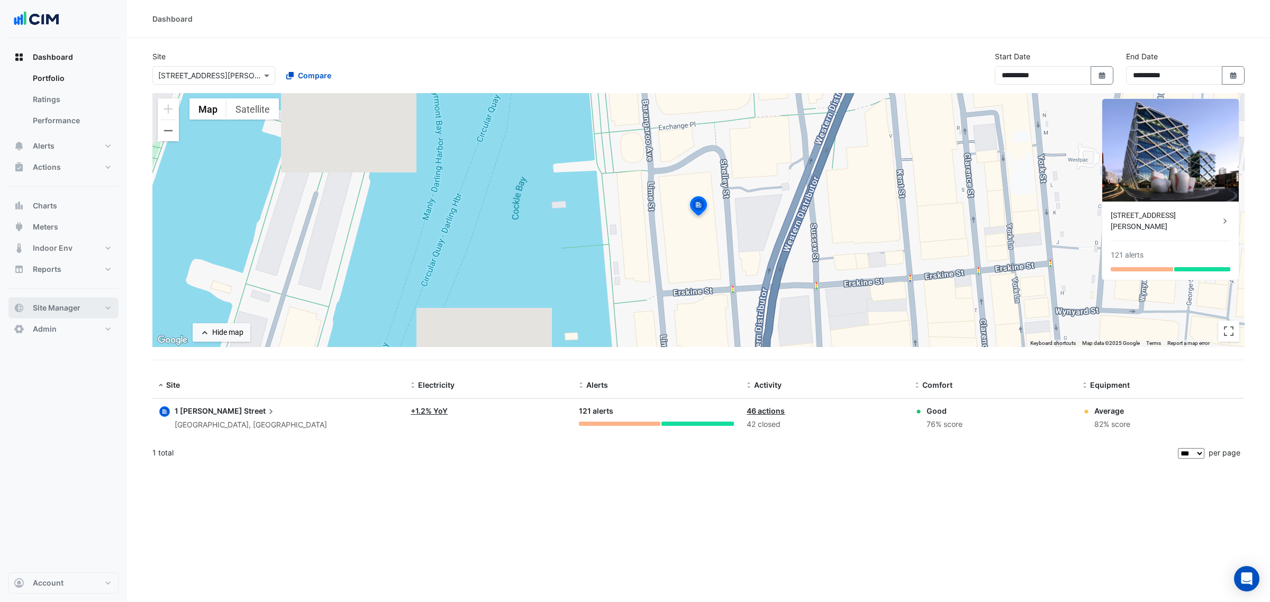
click at [67, 305] on span "Site Manager" at bounding box center [57, 308] width 48 height 11
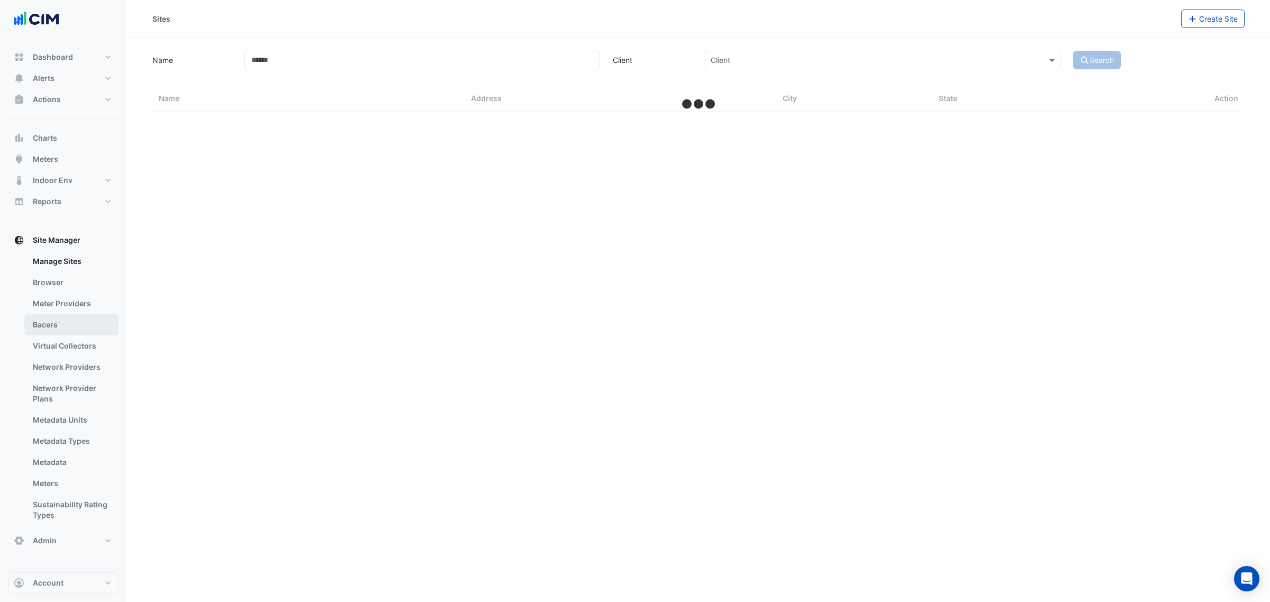
click at [69, 331] on link "Bacers" at bounding box center [71, 324] width 94 height 21
click at [71, 321] on link "Bacers" at bounding box center [71, 324] width 94 height 21
click at [488, 63] on input "text" at bounding box center [687, 68] width 513 height 11
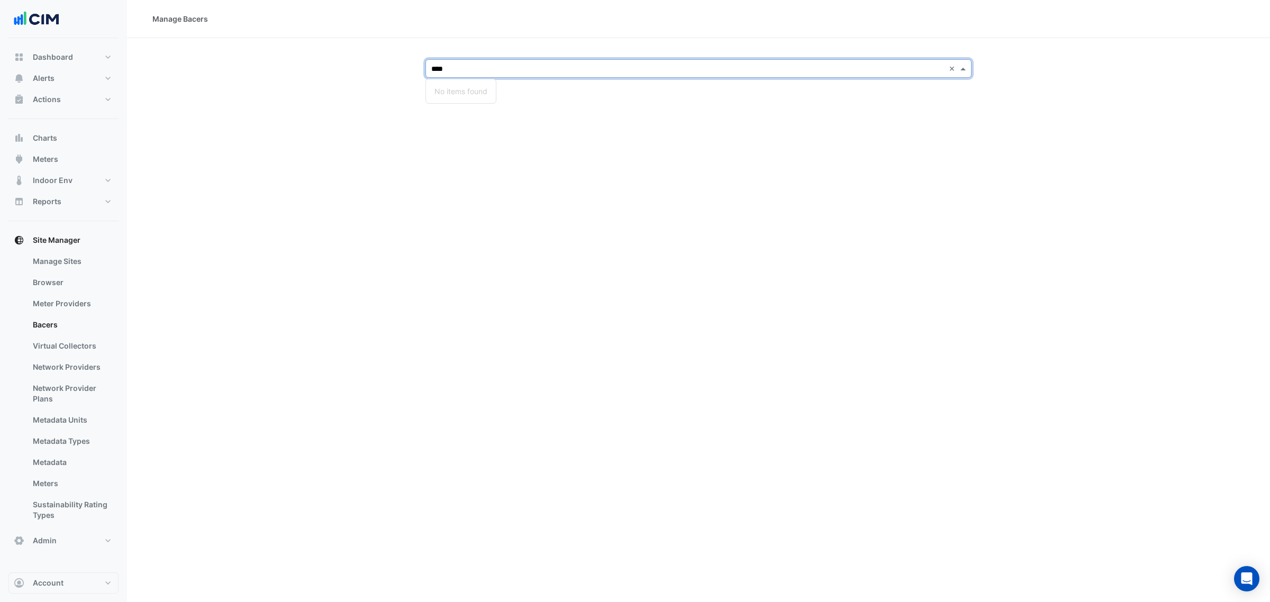
click at [483, 68] on input "****" at bounding box center [687, 68] width 513 height 11
type input "***"
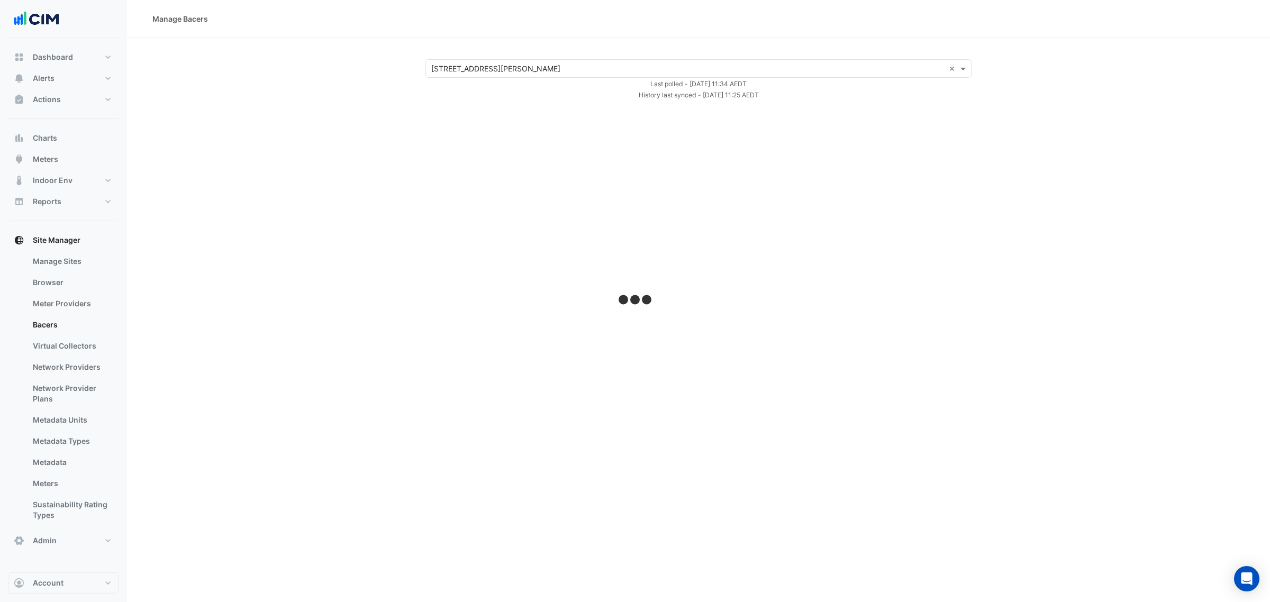
select select "***"
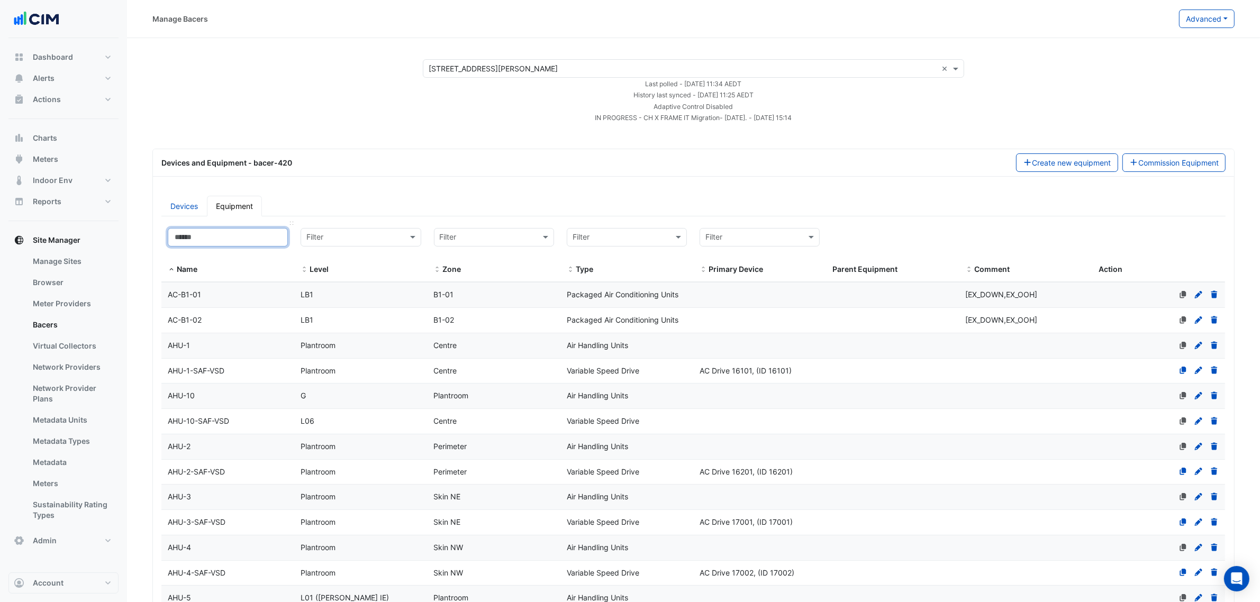
click at [212, 237] on input at bounding box center [228, 237] width 120 height 19
paste input "********"
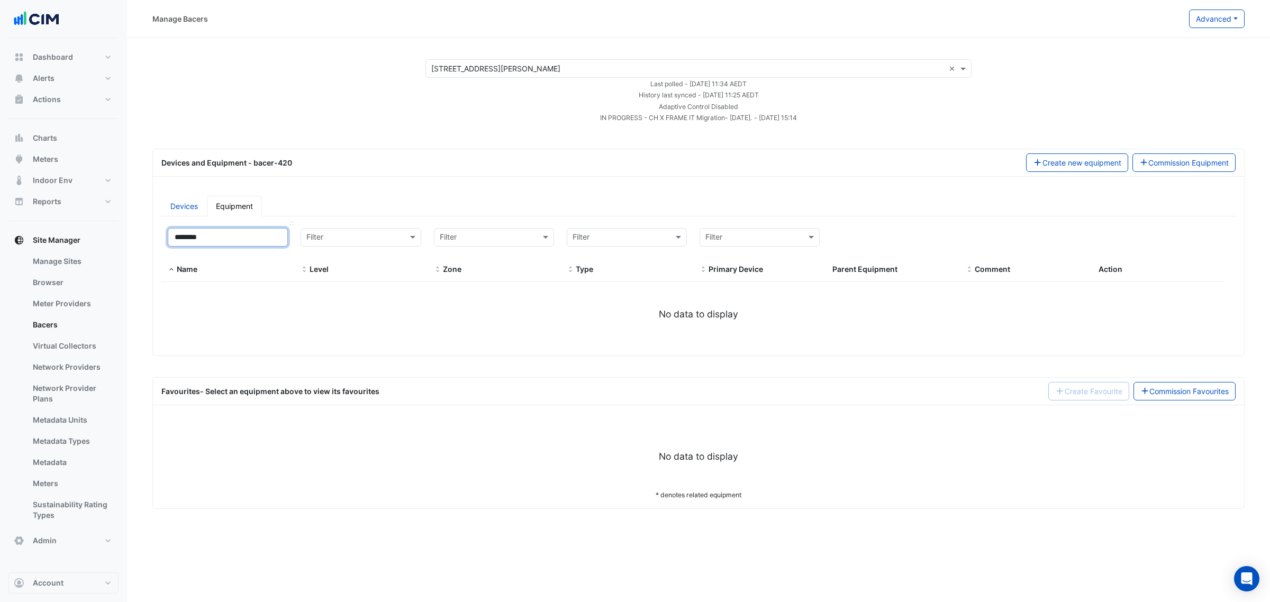
click at [192, 239] on input "********" at bounding box center [228, 237] width 120 height 19
type input "*********"
select select "***"
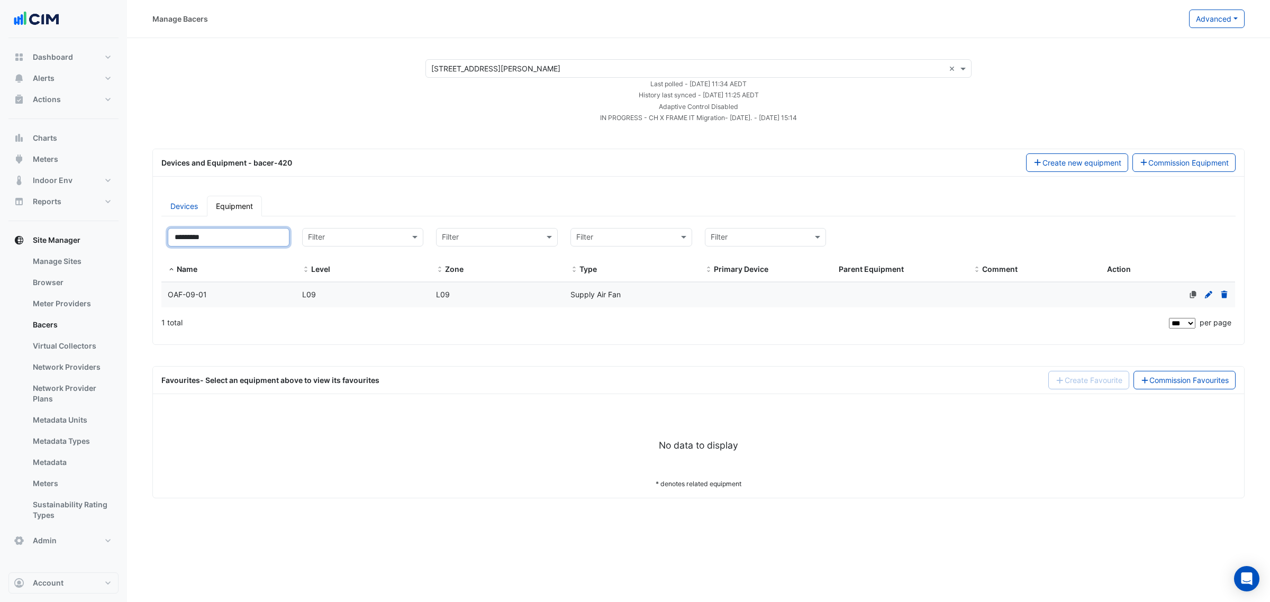
type input "*********"
click at [490, 301] on div "L09" at bounding box center [497, 295] width 134 height 12
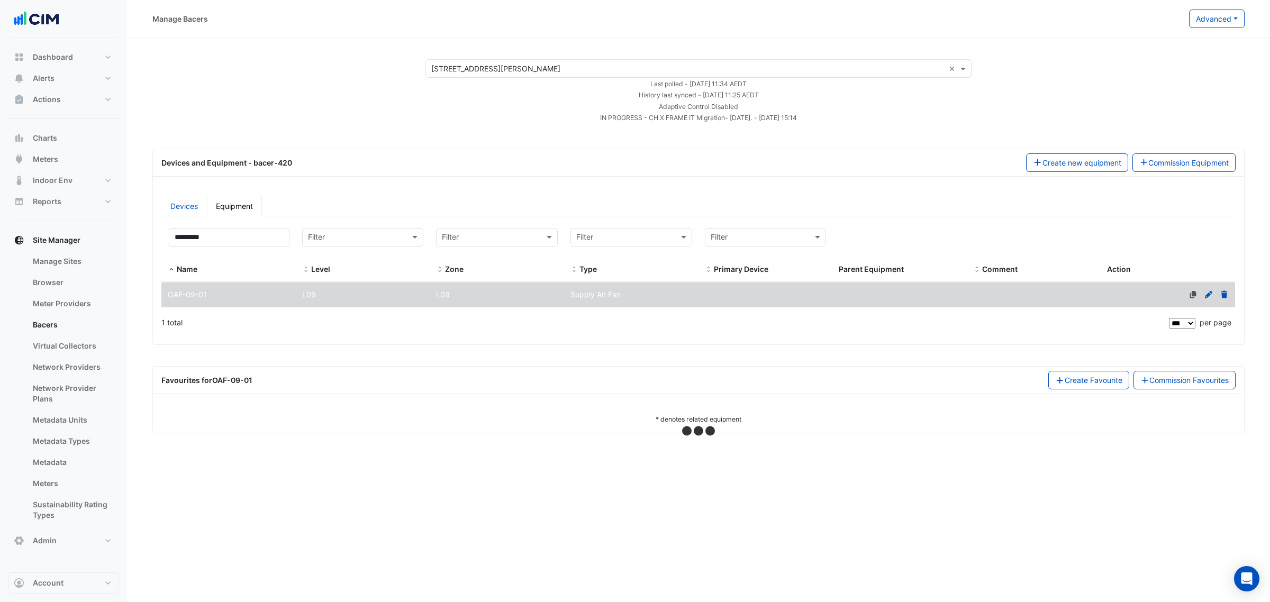
select select "***"
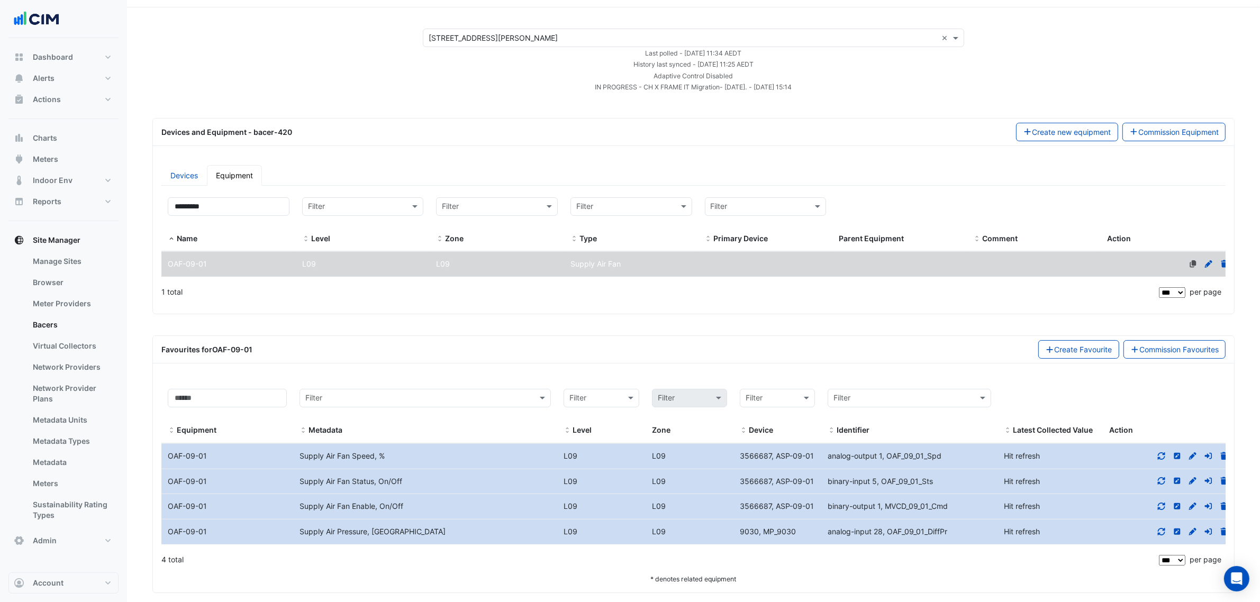
scroll to position [46, 0]
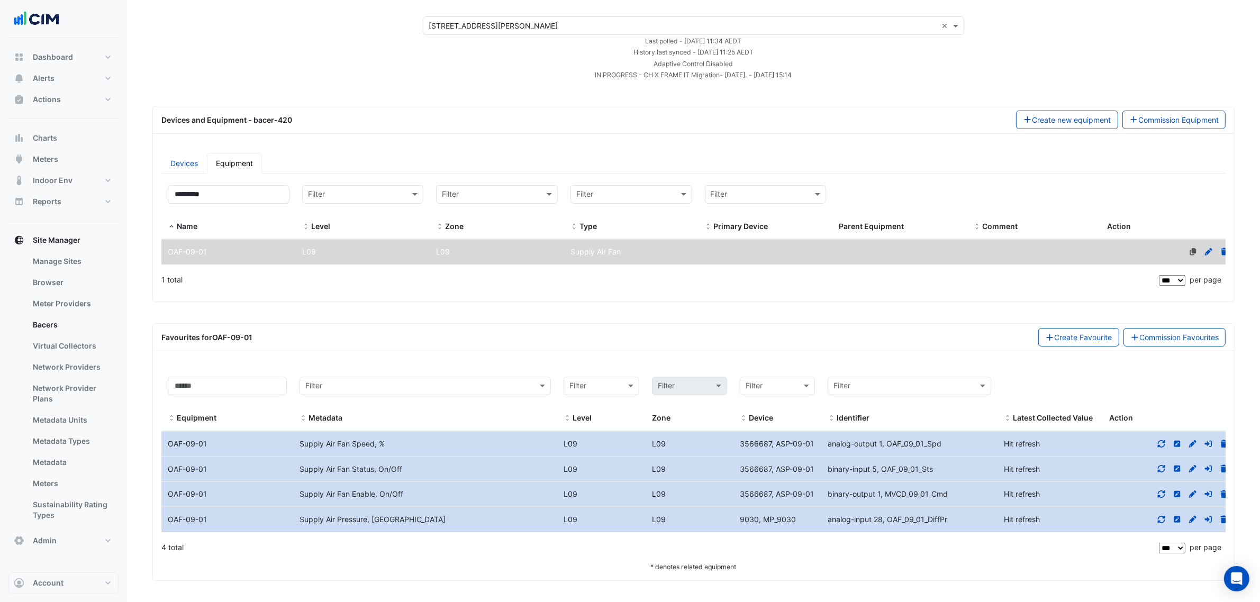
click at [1171, 435] on datatable-body-cell "Action" at bounding box center [1169, 444] width 132 height 25
click at [1157, 440] on icon at bounding box center [1162, 443] width 10 height 7
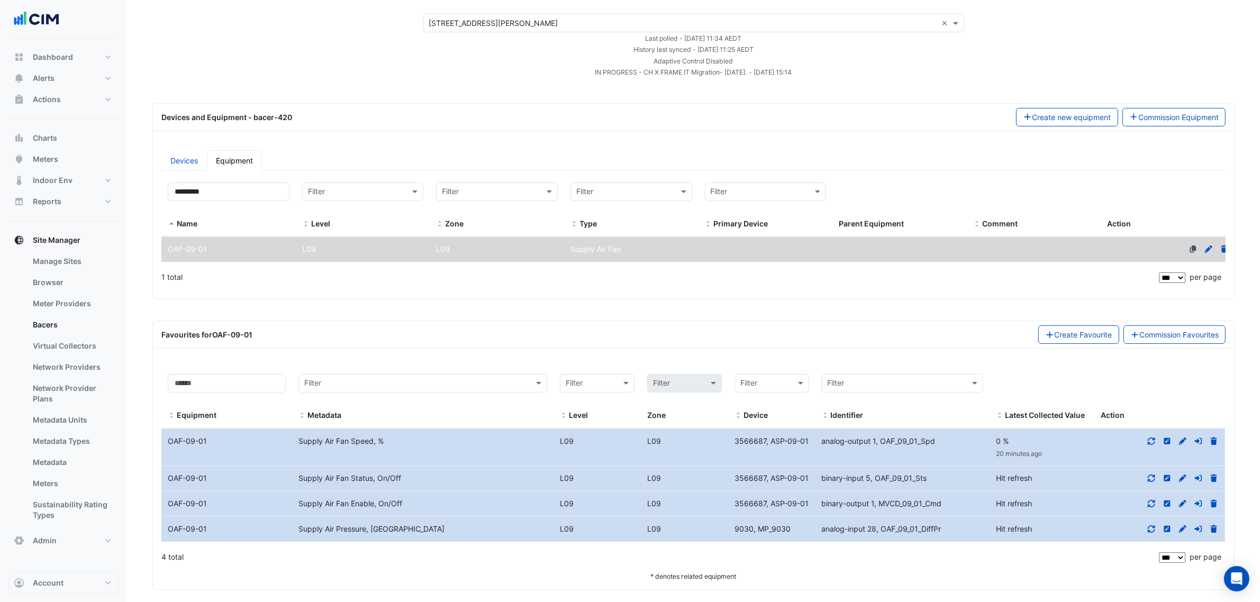
click at [1164, 475] on datatable-body-cell "Action" at bounding box center [1159, 478] width 131 height 25
click at [1154, 479] on icon at bounding box center [1151, 478] width 7 height 7
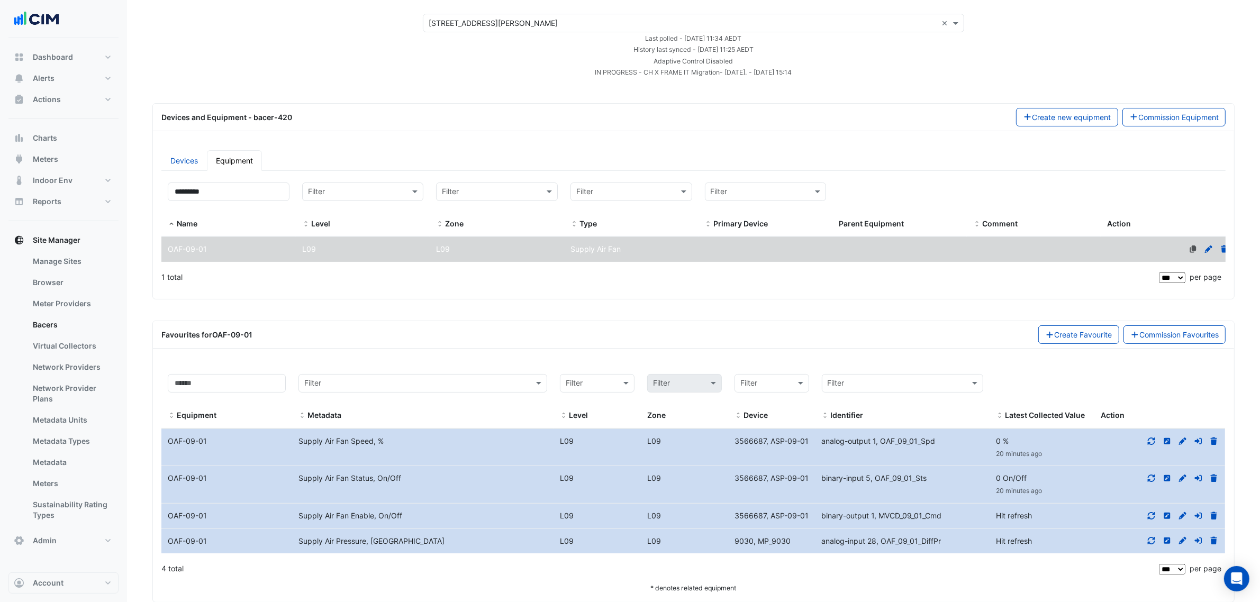
click at [1150, 516] on icon at bounding box center [1152, 515] width 10 height 7
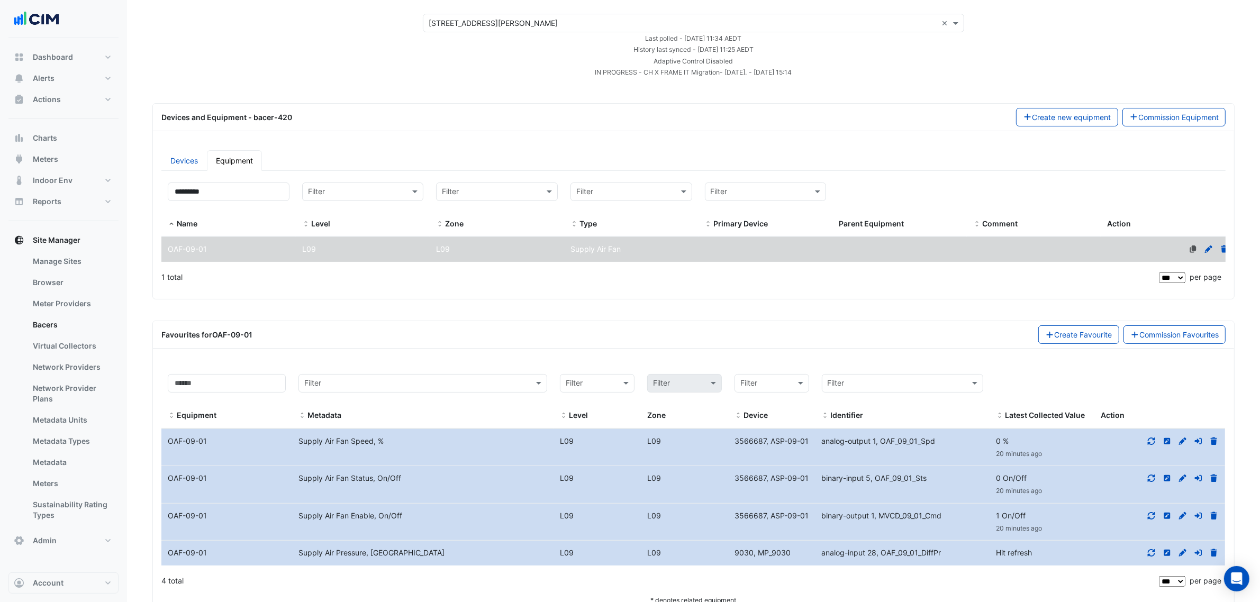
click at [1151, 553] on icon at bounding box center [1152, 552] width 10 height 7
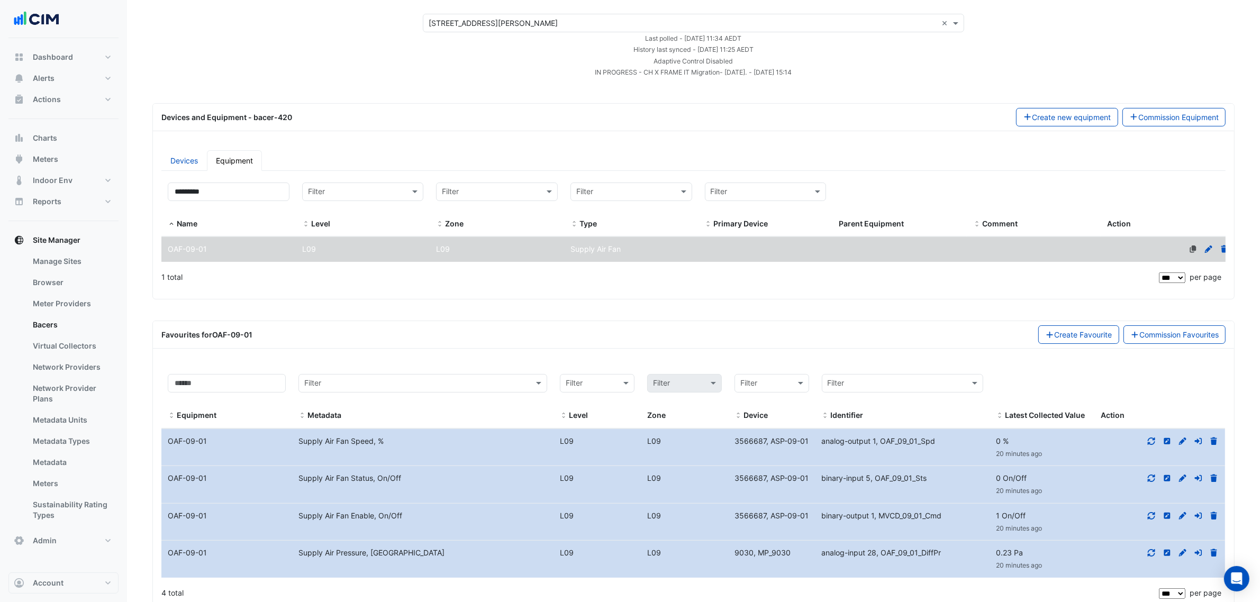
drag, startPoint x: 1044, startPoint y: 529, endPoint x: 930, endPoint y: 512, distance: 115.5
click at [930, 512] on div "Equipment Name OAF-09-01 Metadata Supply Air Fan Enable, On/Off Level L09 L09 D…" at bounding box center [692, 522] width 1063 height 37
click at [930, 512] on div "binary-output 1, MVCD_09_01_Cmd" at bounding box center [902, 516] width 175 height 12
drag, startPoint x: 920, startPoint y: 498, endPoint x: 924, endPoint y: 494, distance: 6.4
drag, startPoint x: 924, startPoint y: 494, endPoint x: 875, endPoint y: 535, distance: 64.6
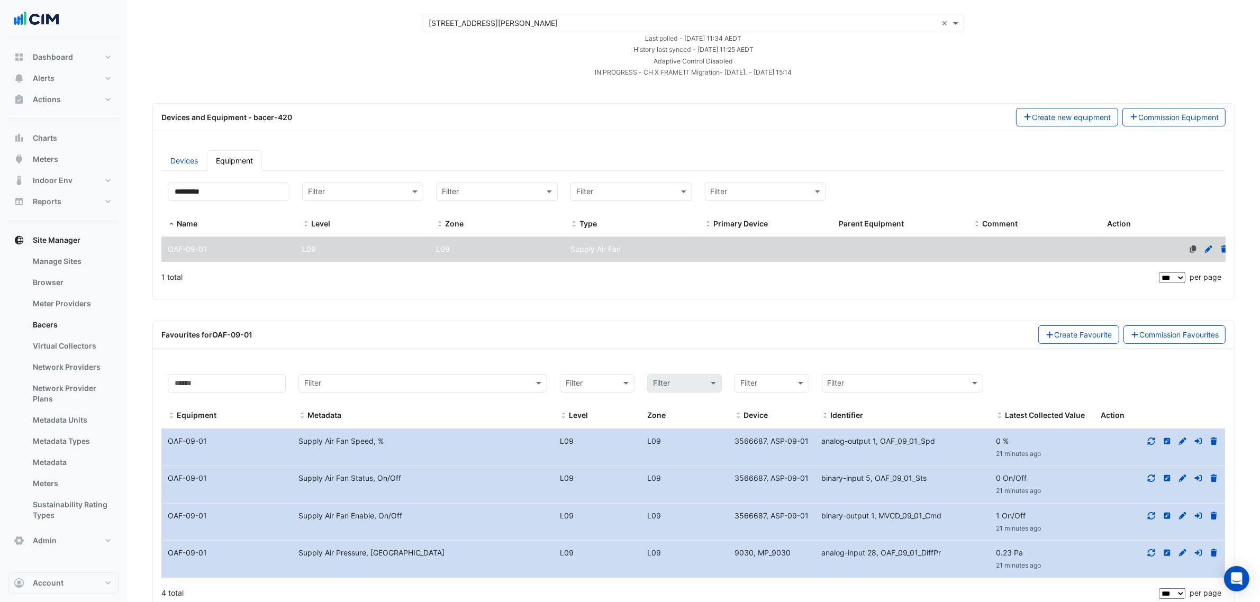
click at [876, 535] on datatable-body-cell "Identifier binary-output 1, MVCD_09_01_Cmd" at bounding box center [902, 522] width 175 height 37
click at [871, 520] on span "binary-output 1, MVCD_09_01_Cmd" at bounding box center [882, 515] width 120 height 9
click at [1151, 517] on icon at bounding box center [1152, 515] width 10 height 7
click at [1151, 480] on icon at bounding box center [1152, 478] width 10 height 7
click at [1152, 451] on datatable-body-cell "Action" at bounding box center [1159, 447] width 131 height 37
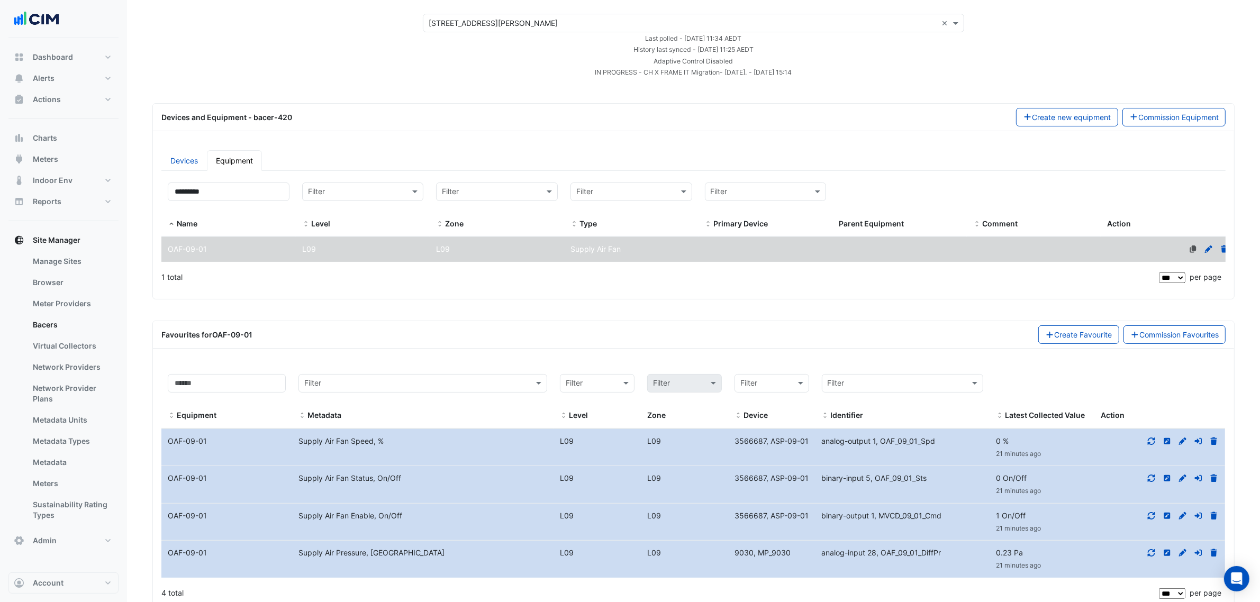
click at [1147, 445] on icon at bounding box center [1152, 441] width 10 height 7
drag, startPoint x: 956, startPoint y: 522, endPoint x: 166, endPoint y: 484, distance: 790.8
click at [166, 484] on datatable-scroller "Equipment Name OAF-09-01 Metadata Supply Air Fan Speed, % Level L09 L09 Device …" at bounding box center [698, 503] width 1074 height 149
click at [166, 484] on div "OAF-09-01" at bounding box center [226, 478] width 131 height 12
click at [919, 557] on span "analog-input 28, OAF_09_01_DiffPr" at bounding box center [882, 552] width 120 height 9
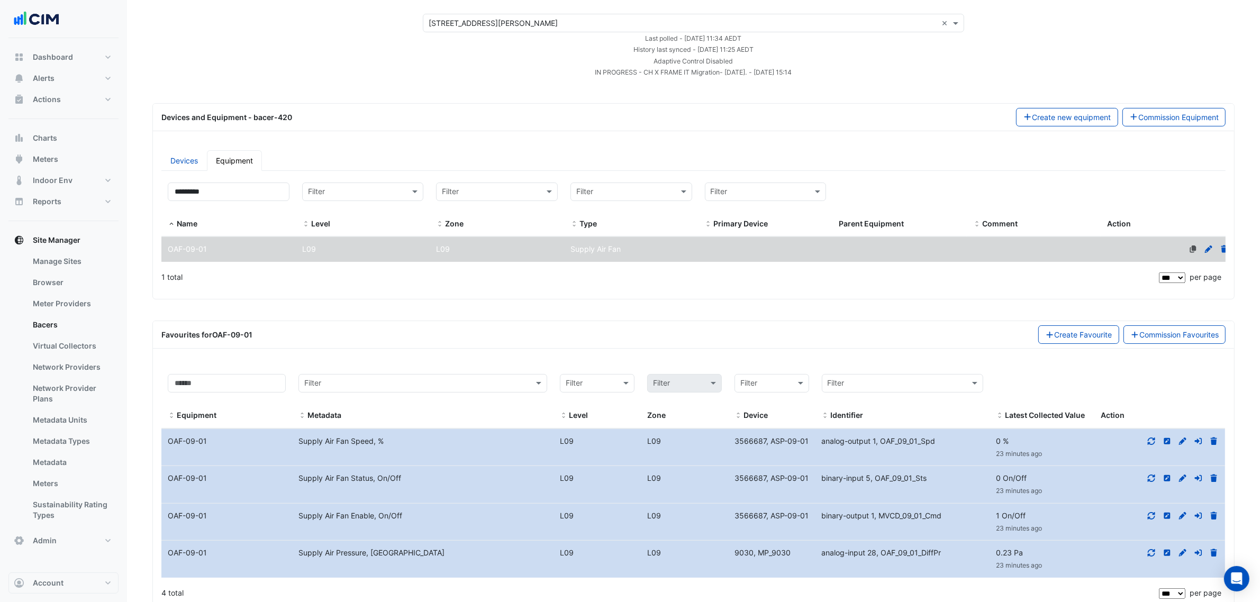
drag, startPoint x: 949, startPoint y: 559, endPoint x: 808, endPoint y: 550, distance: 140.5
click at [808, 550] on div "Equipment Name OAF-09-01 Metadata Supply Air Pressure, Pa Level L09 L09 Device …" at bounding box center [692, 559] width 1063 height 37
click at [808, 550] on div "9030, MP_9030" at bounding box center [771, 553] width 87 height 12
drag, startPoint x: 924, startPoint y: 520, endPoint x: 905, endPoint y: 523, distance: 19.8
click at [905, 522] on div "binary-output 1, MVCD_09_01_Cmd" at bounding box center [902, 516] width 175 height 12
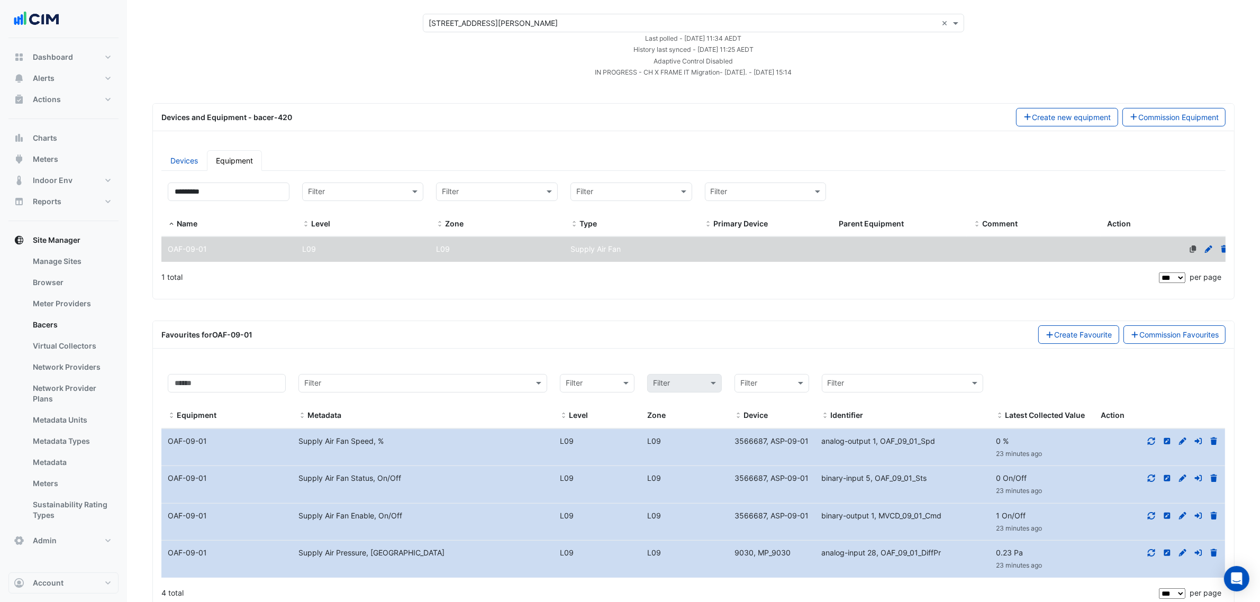
copy span "09_01"
click at [931, 554] on span "analog-input 28, OAF_09_01_DiffPr" at bounding box center [882, 552] width 120 height 9
click at [950, 509] on datatable-body-cell "Identifier binary-output 1, MVCD_09_01_Cmd" at bounding box center [902, 522] width 175 height 37
drag, startPoint x: 726, startPoint y: 481, endPoint x: 943, endPoint y: 491, distance: 216.6
click at [943, 491] on div "Equipment Name OAF-09-01 Metadata Supply Air Fan Status, On/Off Level L09 L09 D…" at bounding box center [692, 484] width 1063 height 37
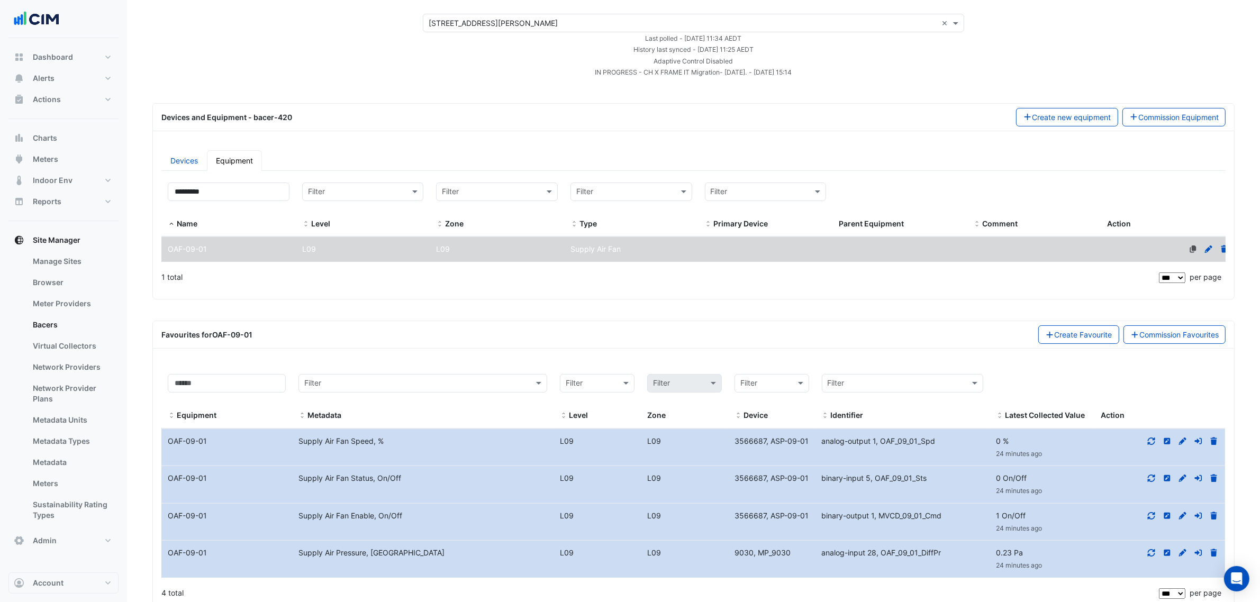
copy div "Device 3566687, ASP-09-01 Identifier binary-input 5, OAF_09_01_Sts"
drag, startPoint x: 819, startPoint y: 511, endPoint x: 736, endPoint y: 516, distance: 82.7
click at [736, 516] on div "Equipment Name OAF-09-01 Metadata Supply Air Fan Enable, On/Off Level L09 L09 D…" at bounding box center [692, 522] width 1063 height 37
copy div "3566687, ASP-09-01 Identifier"
click at [968, 516] on div "binary-output 1, MVCD_09_01_Cmd" at bounding box center [902, 516] width 175 height 12
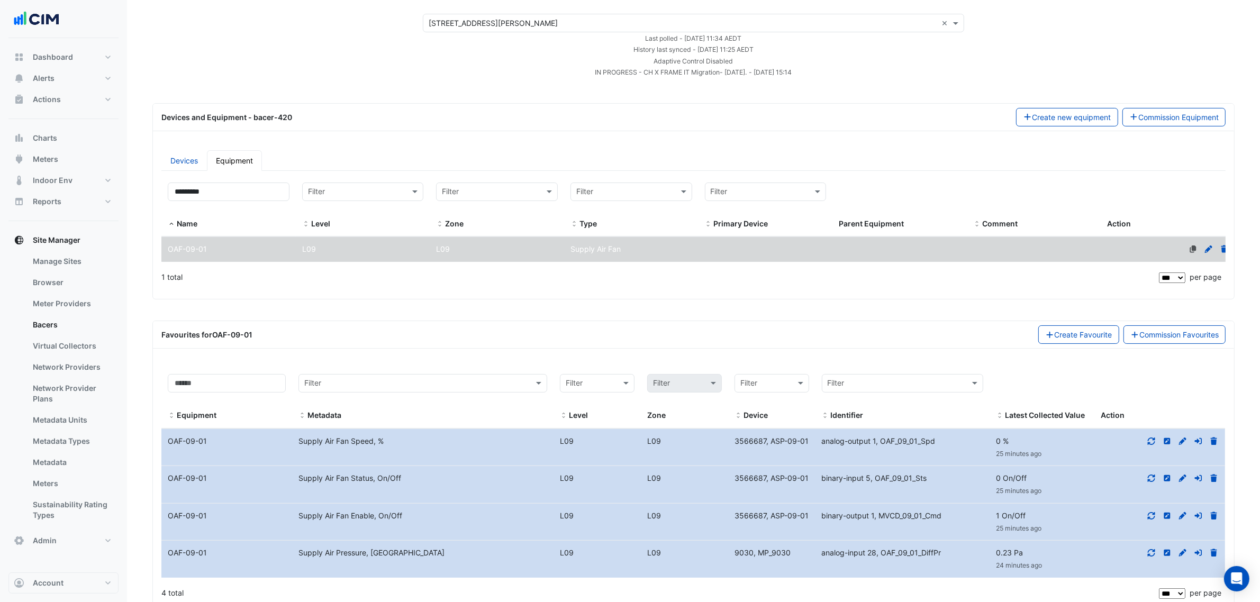
drag, startPoint x: 956, startPoint y: 519, endPoint x: 823, endPoint y: 522, distance: 132.8
click at [823, 522] on div "binary-output 1, MVCD_09_01_Cmd" at bounding box center [902, 516] width 175 height 12
copy span "binary-output 1, MVCD_09_01_Cmd"
drag, startPoint x: 876, startPoint y: 482, endPoint x: 913, endPoint y: 481, distance: 37.6
click at [913, 481] on span "binary-input 5, OAF_09_01_Sts" at bounding box center [874, 478] width 105 height 9
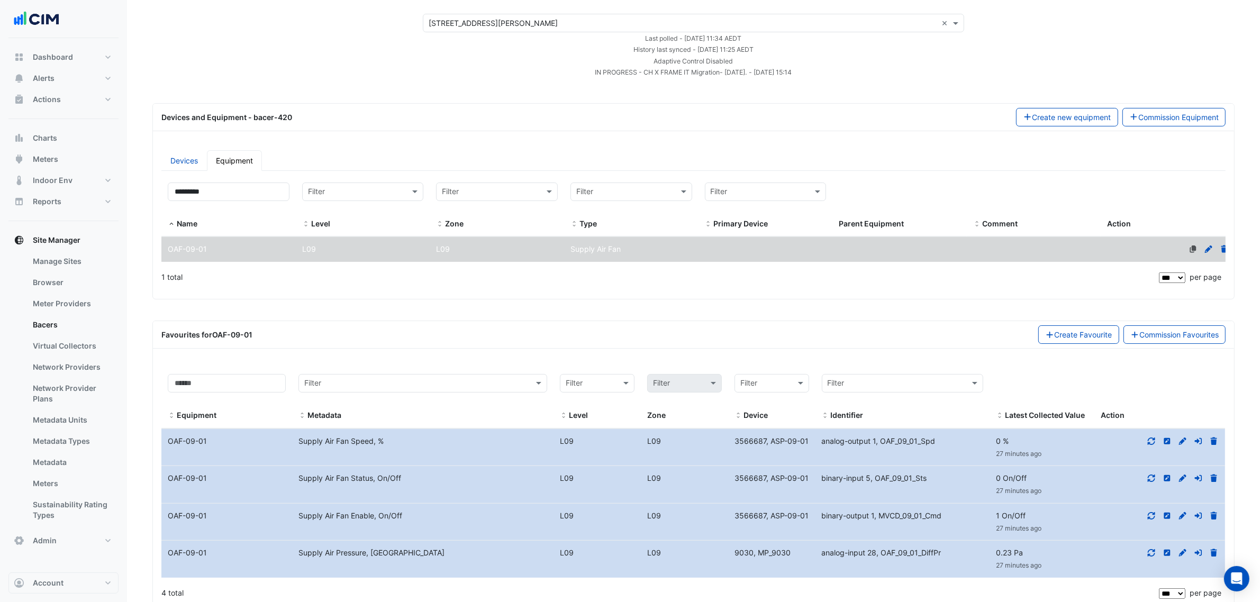
copy span "OAF_09_01"
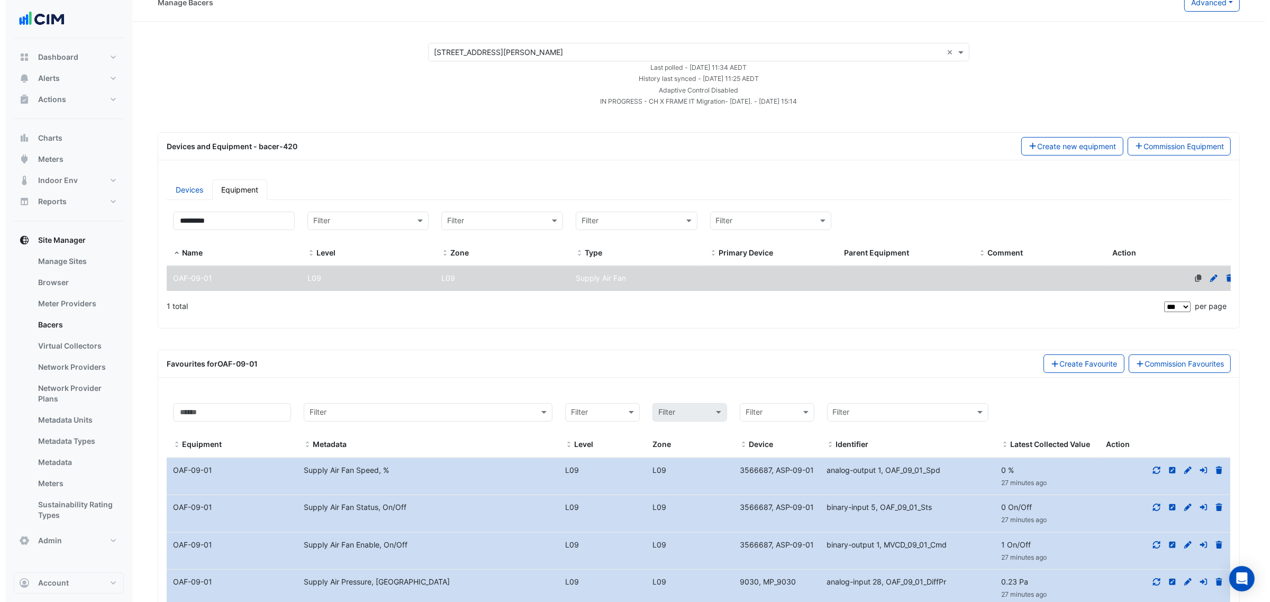
scroll to position [0, 0]
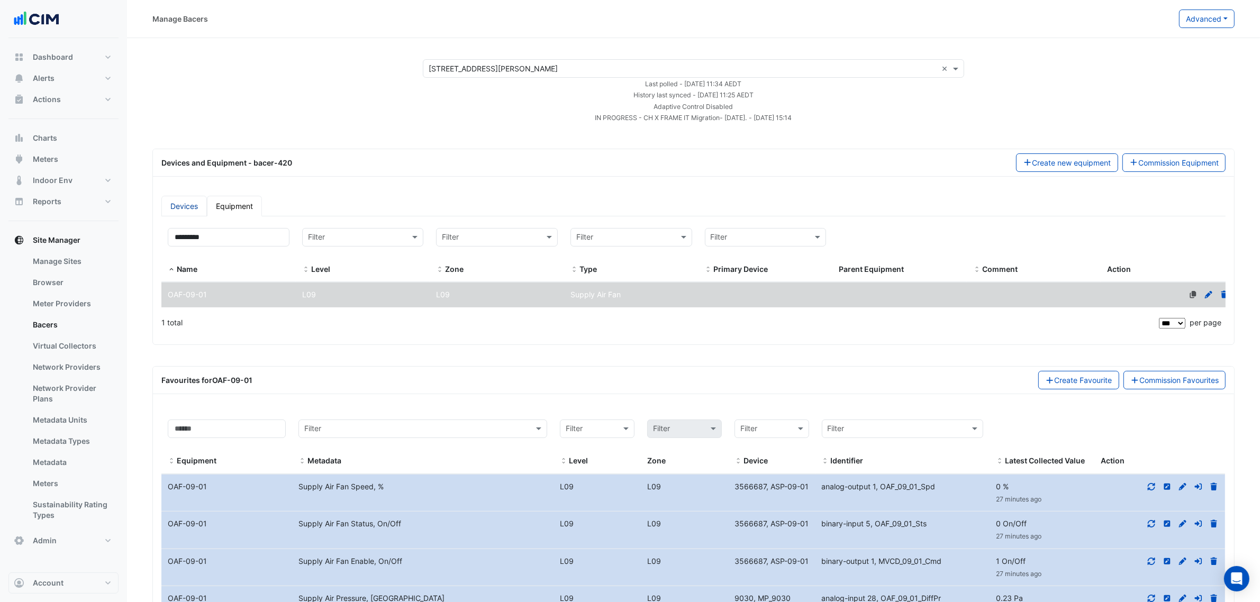
click at [175, 204] on link "Devices" at bounding box center [184, 206] width 46 height 21
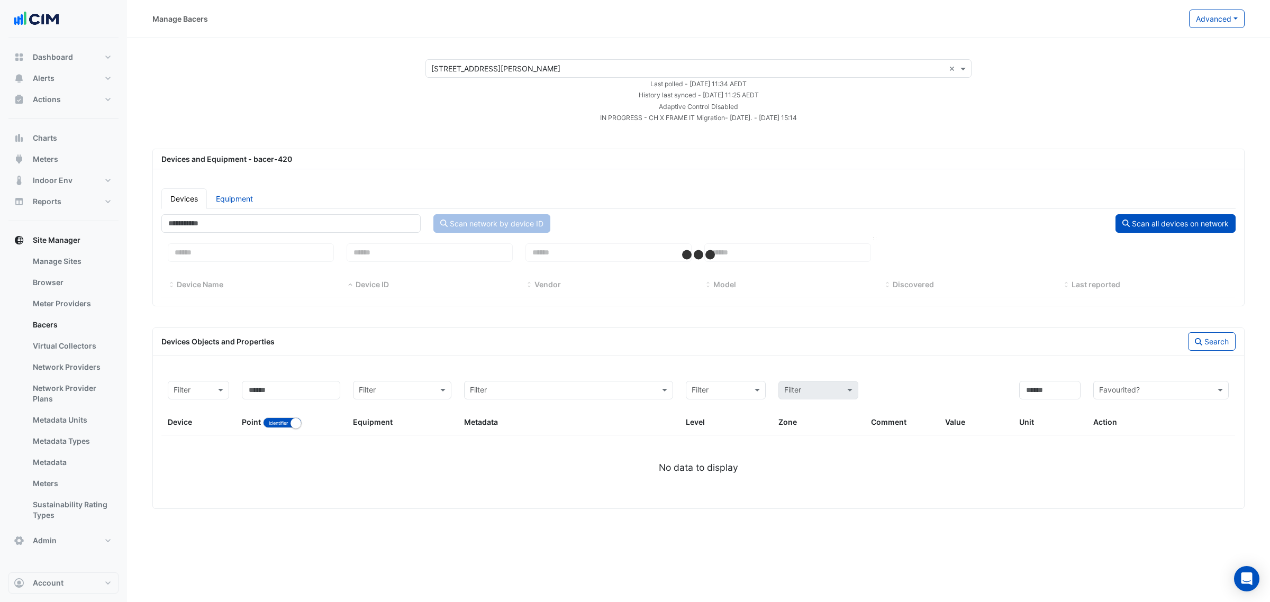
select select "***"
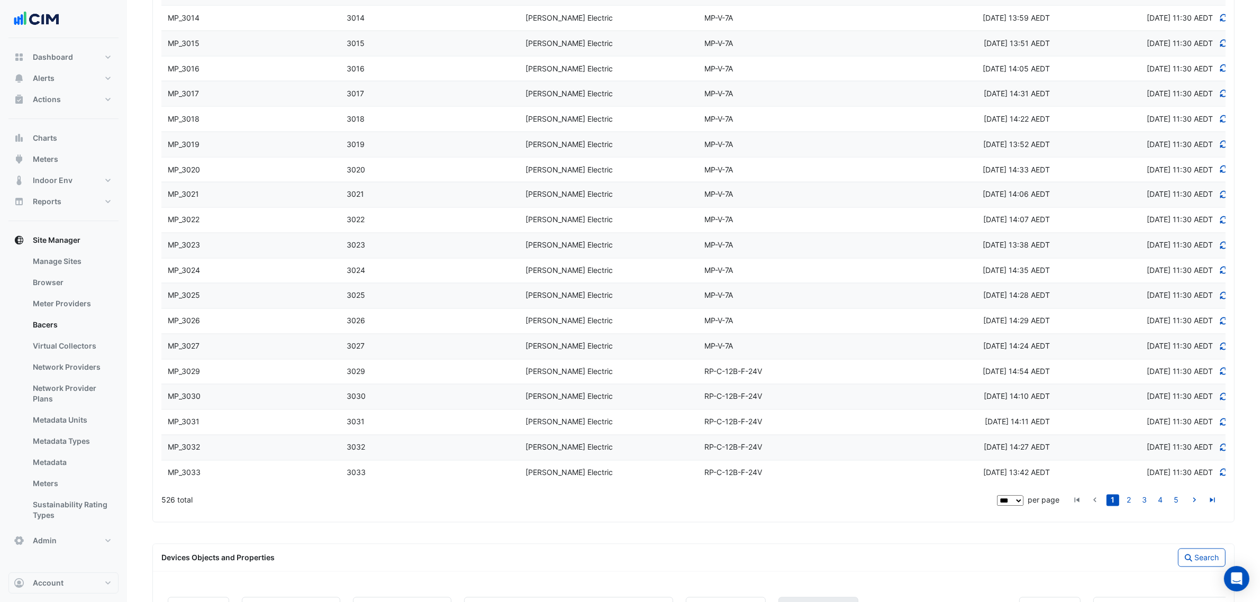
scroll to position [2497, 0]
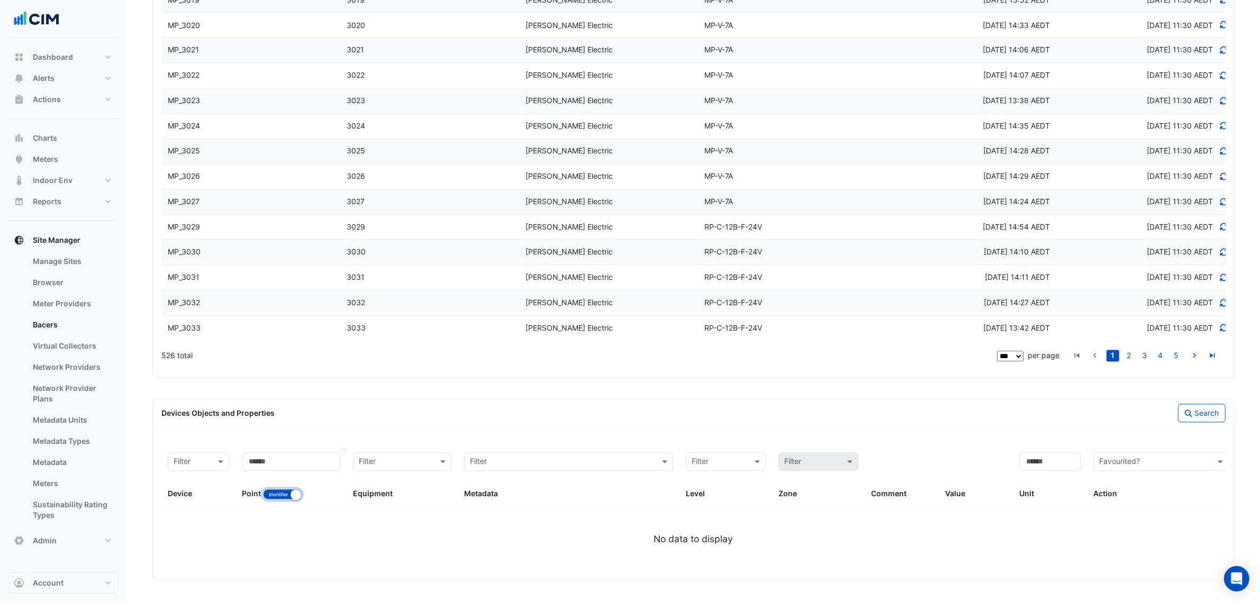
drag, startPoint x: 297, startPoint y: 494, endPoint x: 290, endPoint y: 476, distance: 18.8
click at [296, 494] on small "button" at bounding box center [295, 495] width 11 height 11
click at [287, 466] on input at bounding box center [291, 462] width 98 height 19
paste input "*********"
type input "*********"
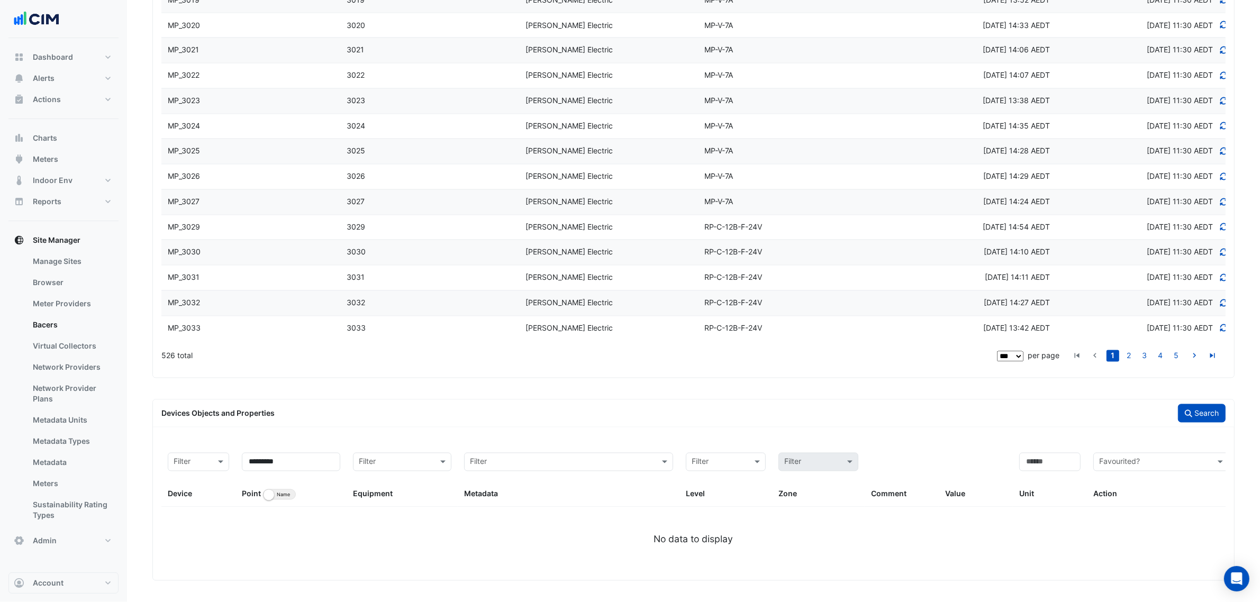
click at [1202, 415] on button "Search" at bounding box center [1202, 413] width 48 height 19
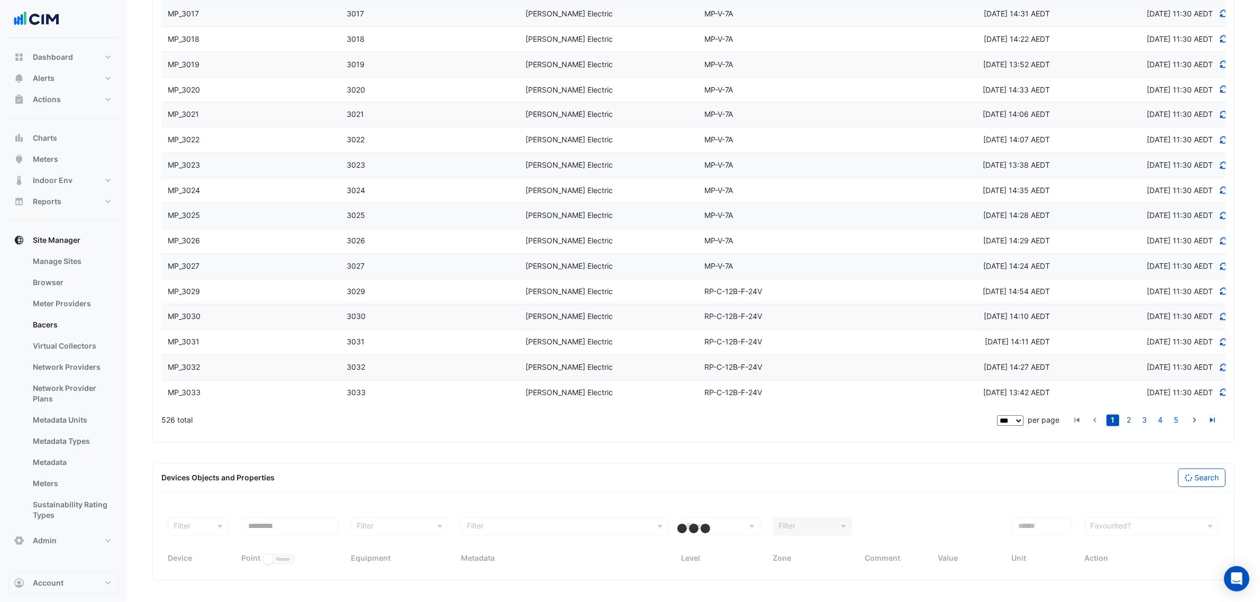
select select "***"
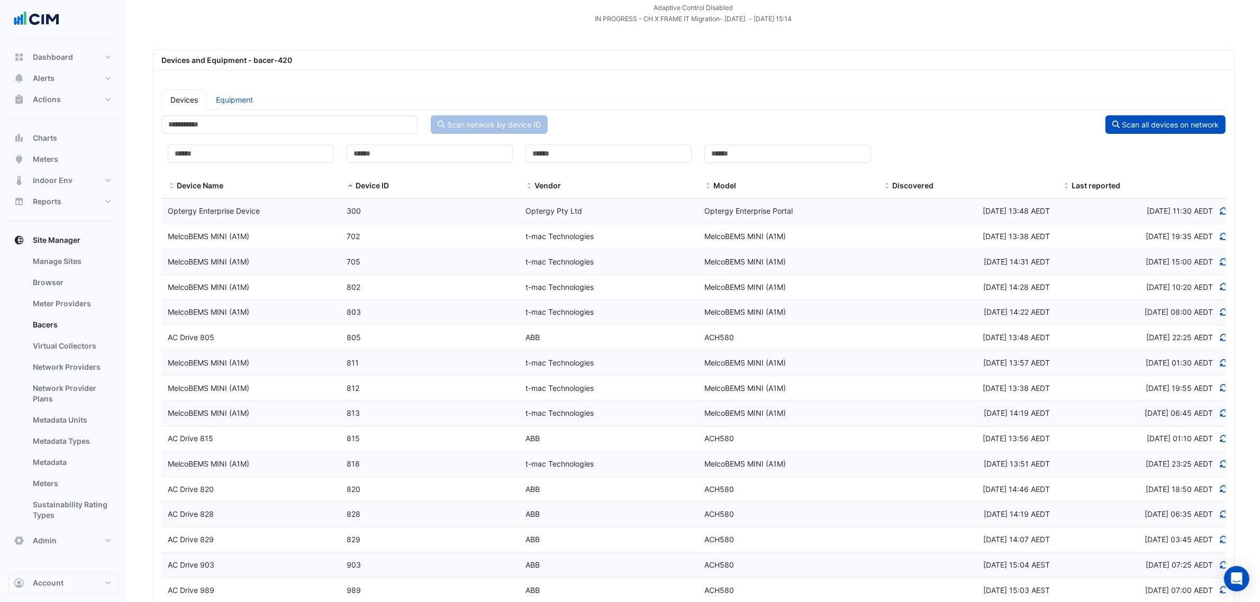
scroll to position [0, 0]
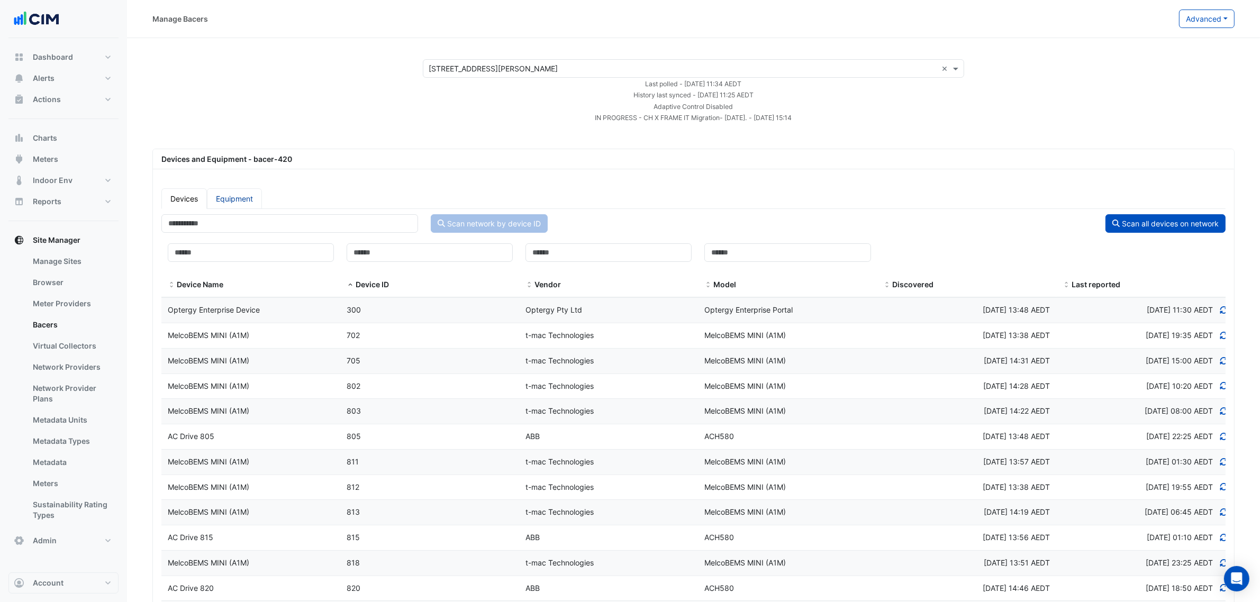
click at [234, 190] on link "Equipment" at bounding box center [234, 198] width 55 height 21
select select "***"
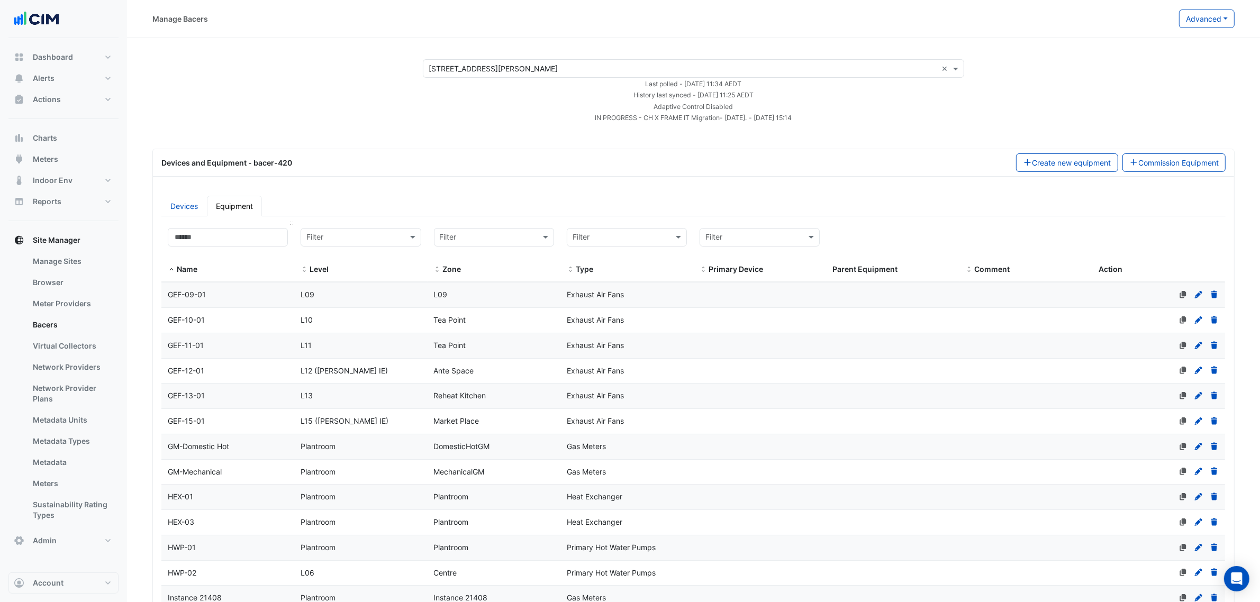
click at [226, 247] on div "Name" at bounding box center [228, 252] width 120 height 48
click at [228, 238] on input at bounding box center [228, 237] width 120 height 19
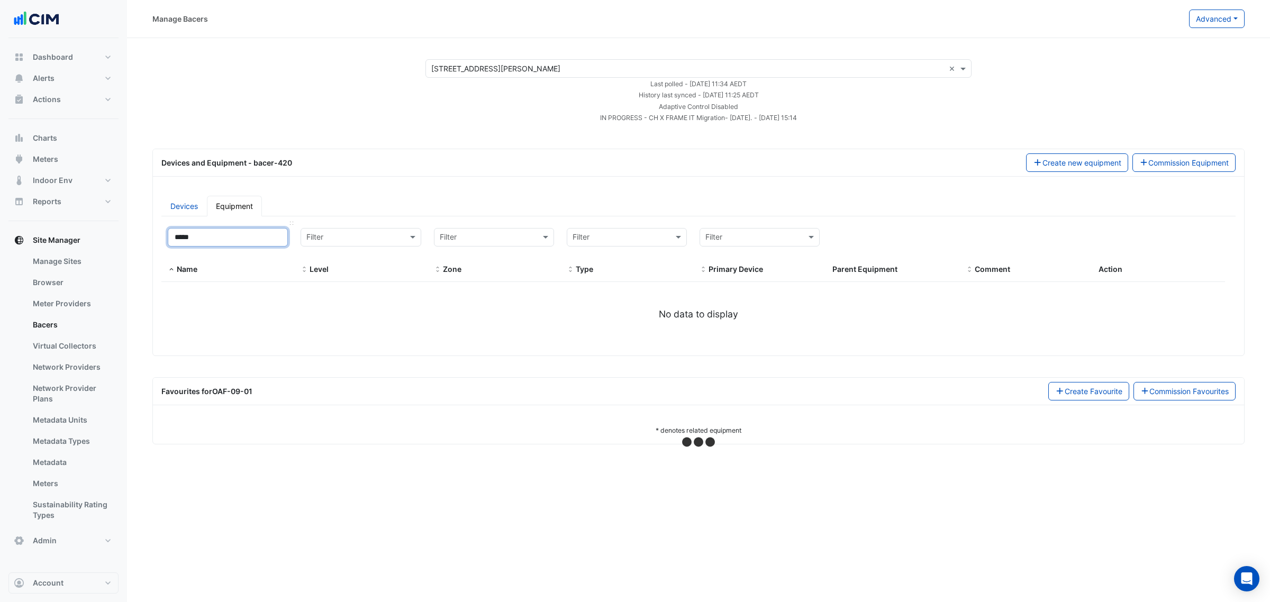
type input "****"
select select "***"
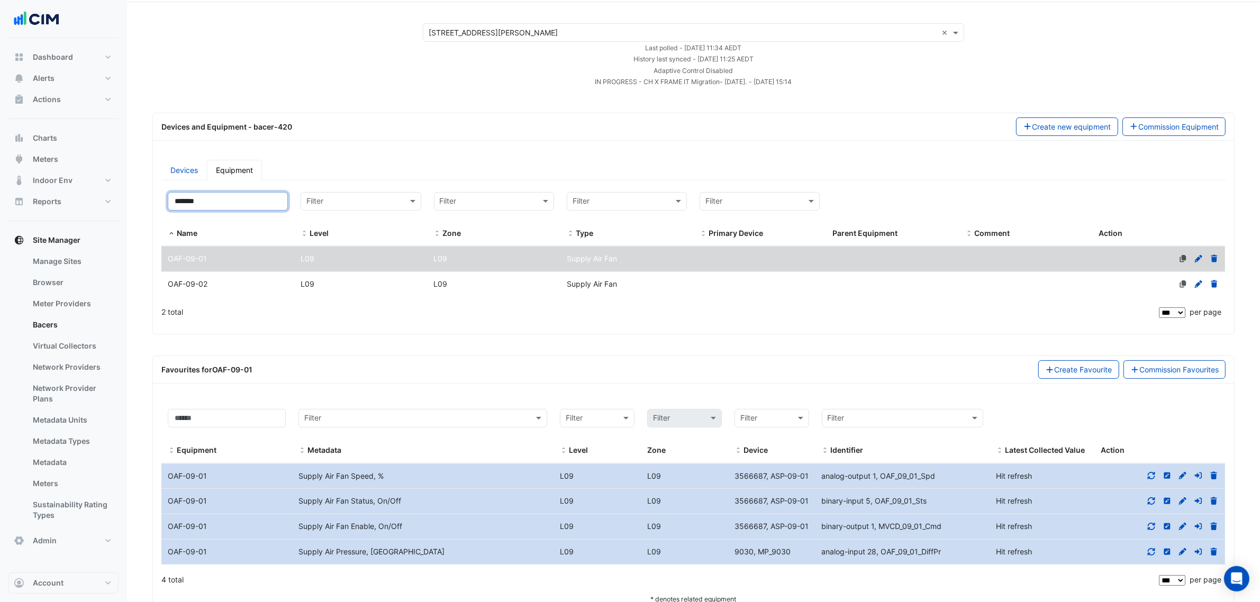
scroll to position [70, 0]
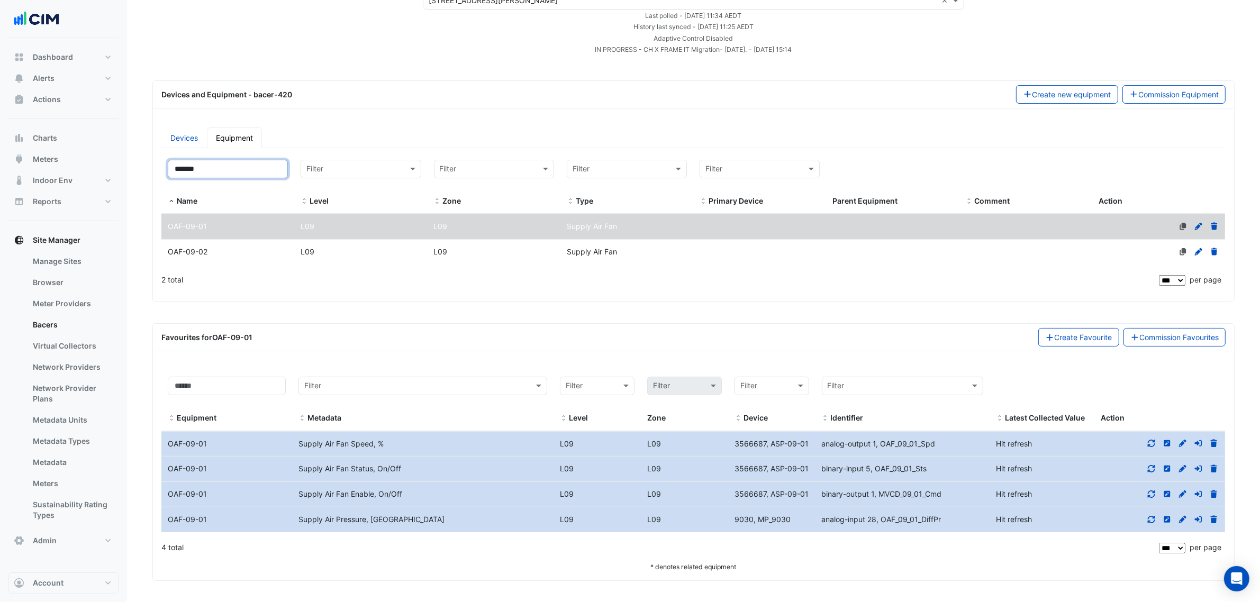
type input "*******"
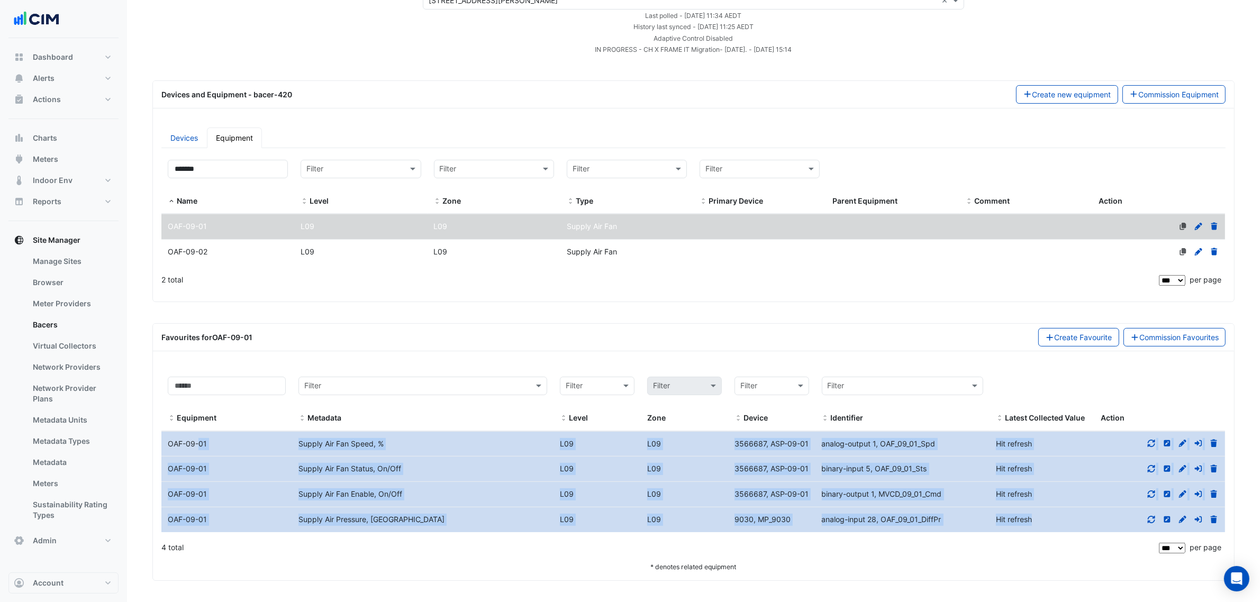
drag, startPoint x: 167, startPoint y: 443, endPoint x: 1049, endPoint y: 524, distance: 885.1
click at [1049, 524] on datatable-scroller "Equipment Name OAF-09-01 Metadata Supply Air Fan Speed, % Level L09 L09 Device …" at bounding box center [692, 481] width 1063 height 101
copy datatable-scroller "OAF-09-01 Metadata Supply Air Fan Speed, % Level L09 L09 Device 3566687, ASP-09…"
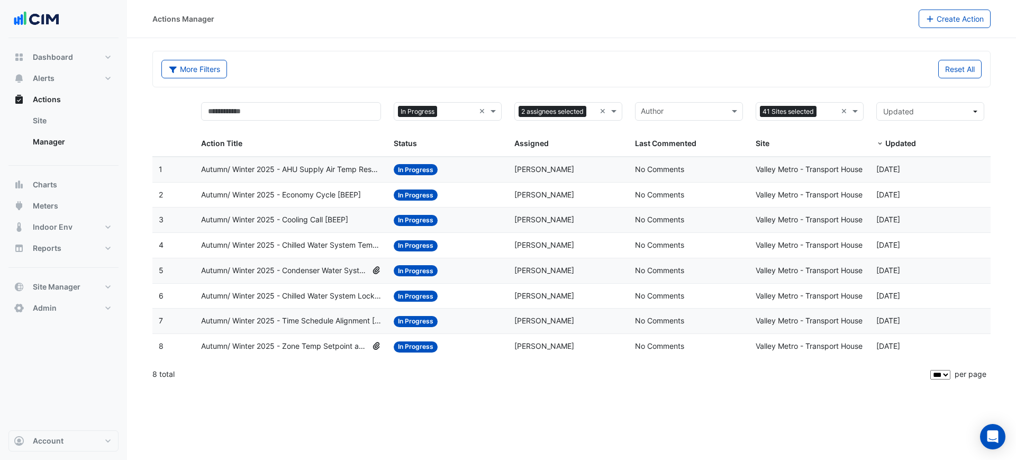
select select "***"
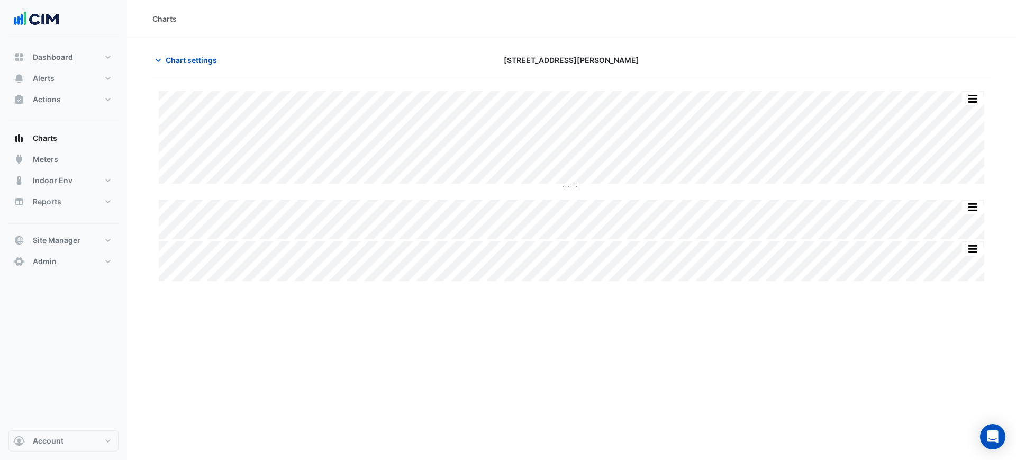
type input "**********"
click at [138, 69] on section "Chart settings [STREET_ADDRESS][PERSON_NAME] Split All Split None Print Save as…" at bounding box center [571, 160] width 889 height 245
click at [168, 65] on span "Chart settings" at bounding box center [191, 59] width 51 height 11
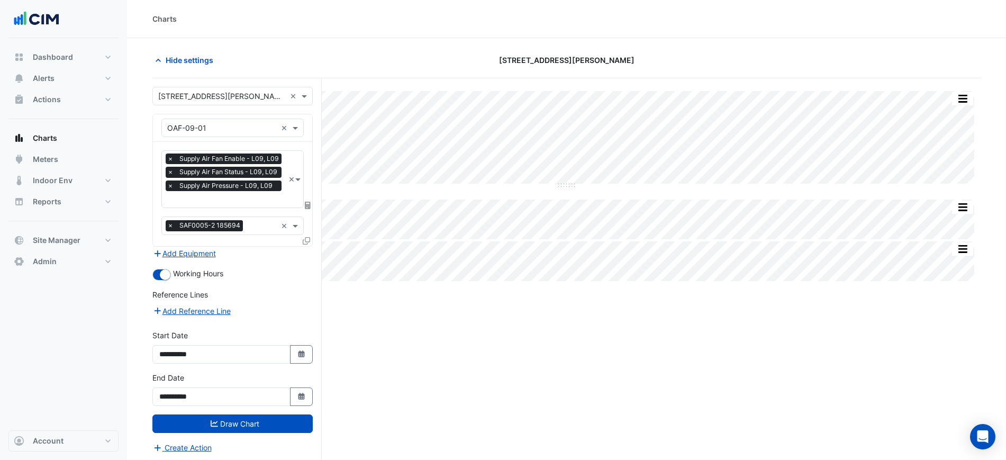
click at [238, 180] on span "Supply Air Pressure - L09, L09" at bounding box center [226, 185] width 98 height 11
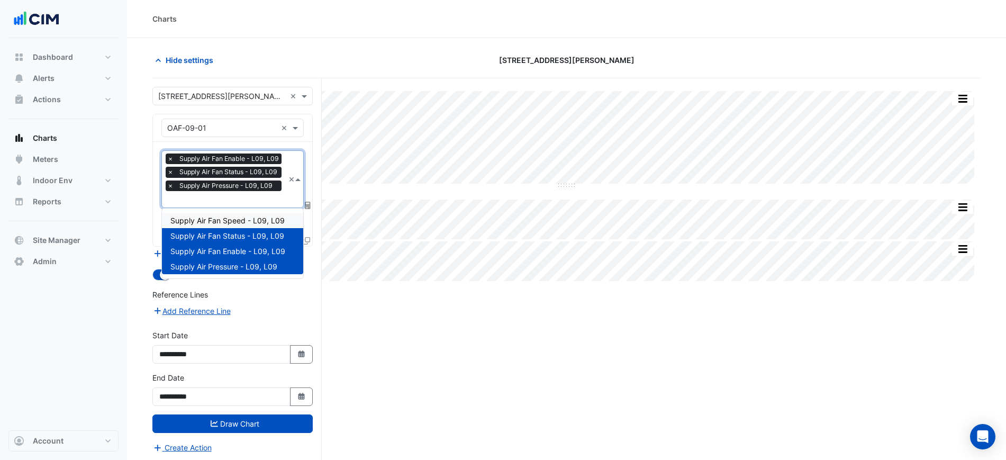
click at [242, 220] on span "Supply Air Fan Speed - L09, L09" at bounding box center [227, 220] width 114 height 9
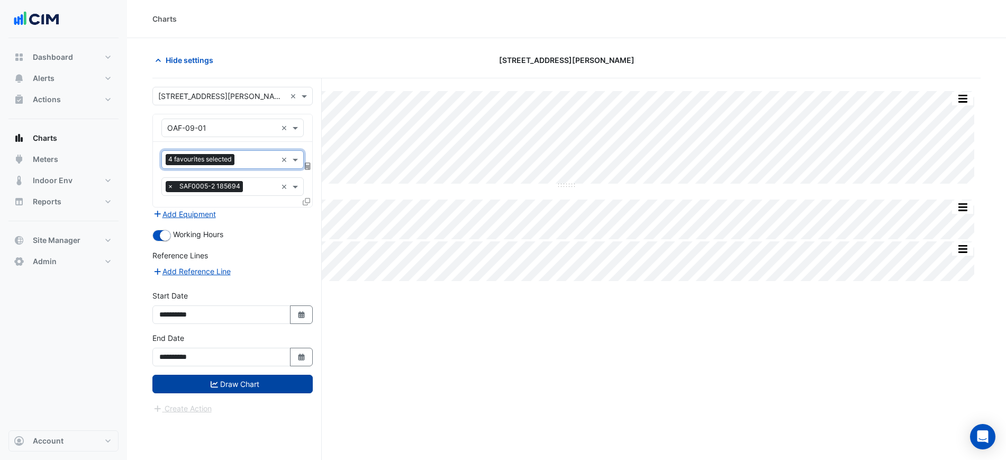
click at [249, 385] on button "Draw Chart" at bounding box center [232, 384] width 160 height 19
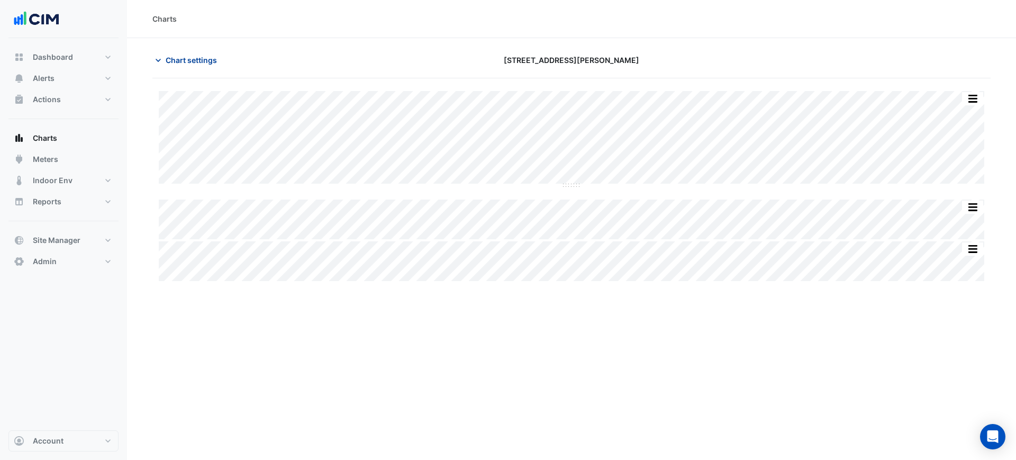
click at [207, 62] on span "Chart settings" at bounding box center [191, 59] width 51 height 11
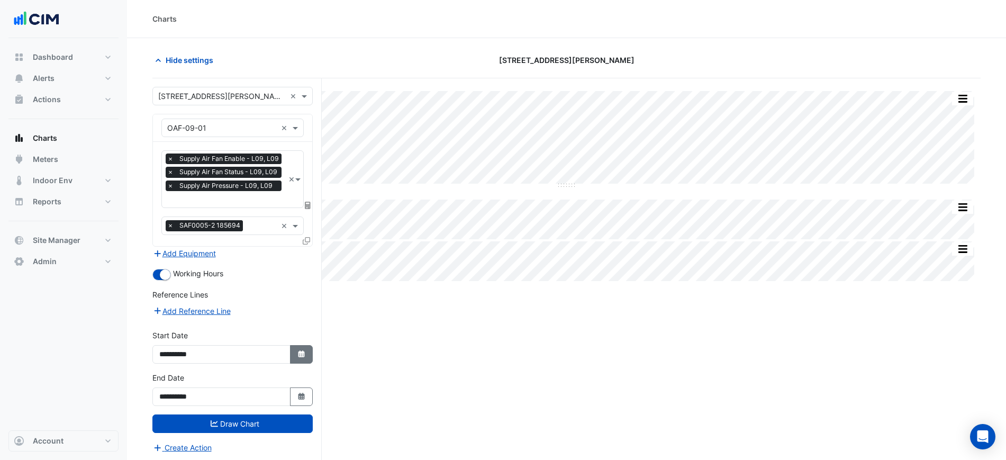
click at [301, 361] on button "Select Date" at bounding box center [301, 354] width 23 height 19
select select "**"
select select "****"
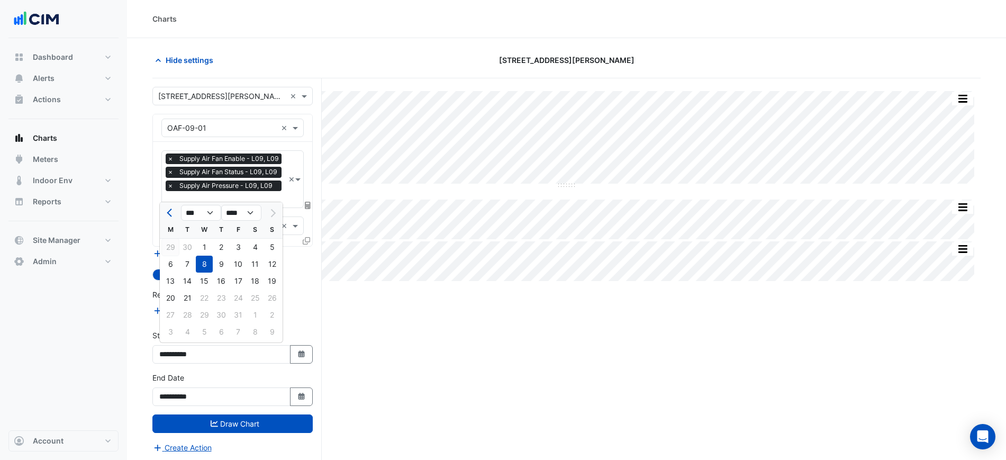
click at [169, 241] on div "29" at bounding box center [170, 247] width 17 height 17
type input "**********"
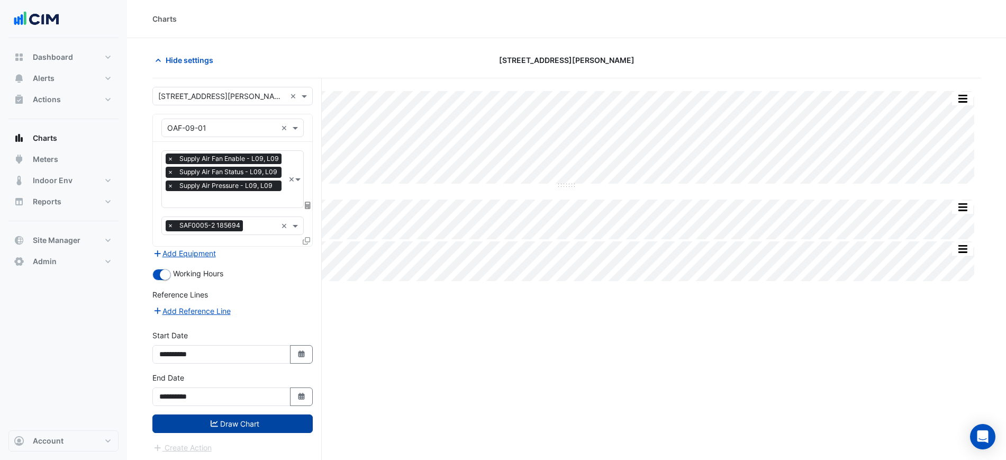
drag, startPoint x: 242, startPoint y: 414, endPoint x: 243, endPoint y: 419, distance: 5.4
click at [242, 414] on button "Draw Chart" at bounding box center [232, 423] width 160 height 19
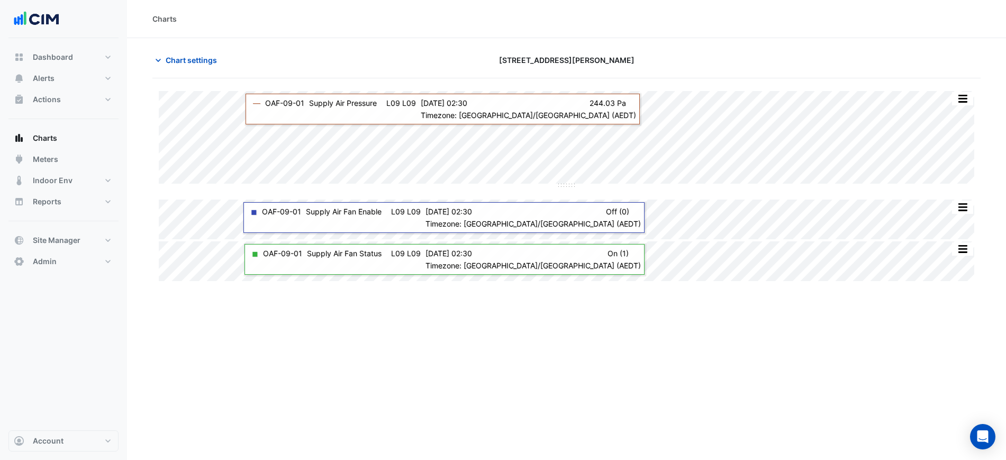
click at [634, 332] on div "Split All Split None Print Save as JPEG Save as PNG Pivot Data Table Export CSV…" at bounding box center [566, 289] width 828 height 422
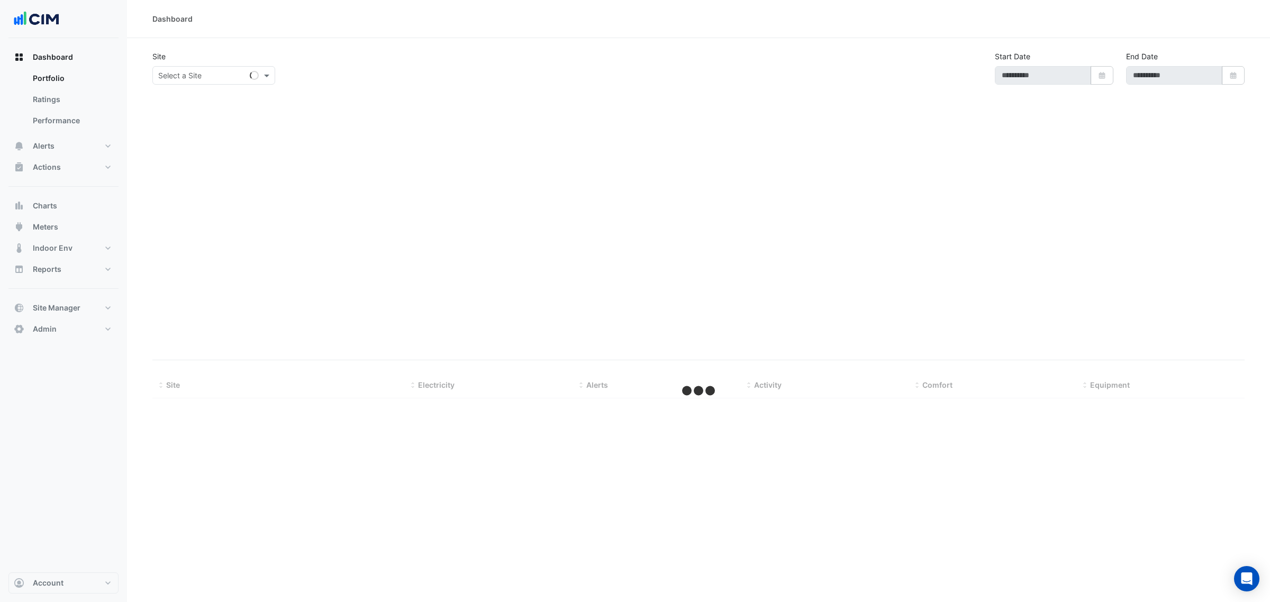
type input "**********"
select select "***"
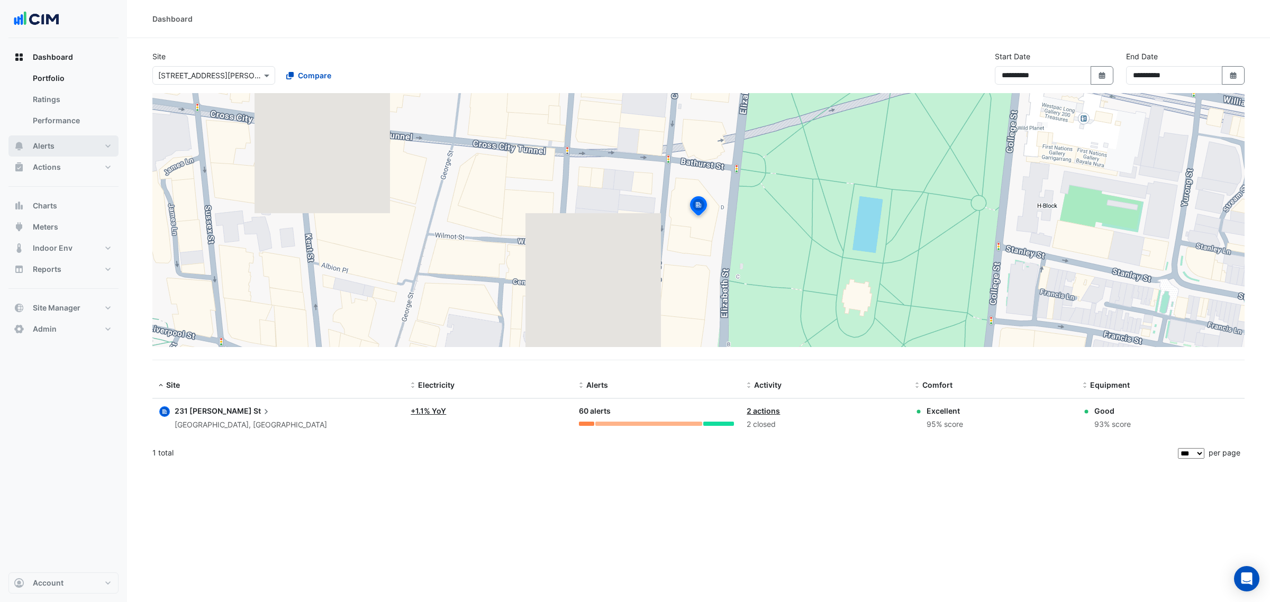
click at [53, 144] on span "Alerts" at bounding box center [44, 146] width 22 height 11
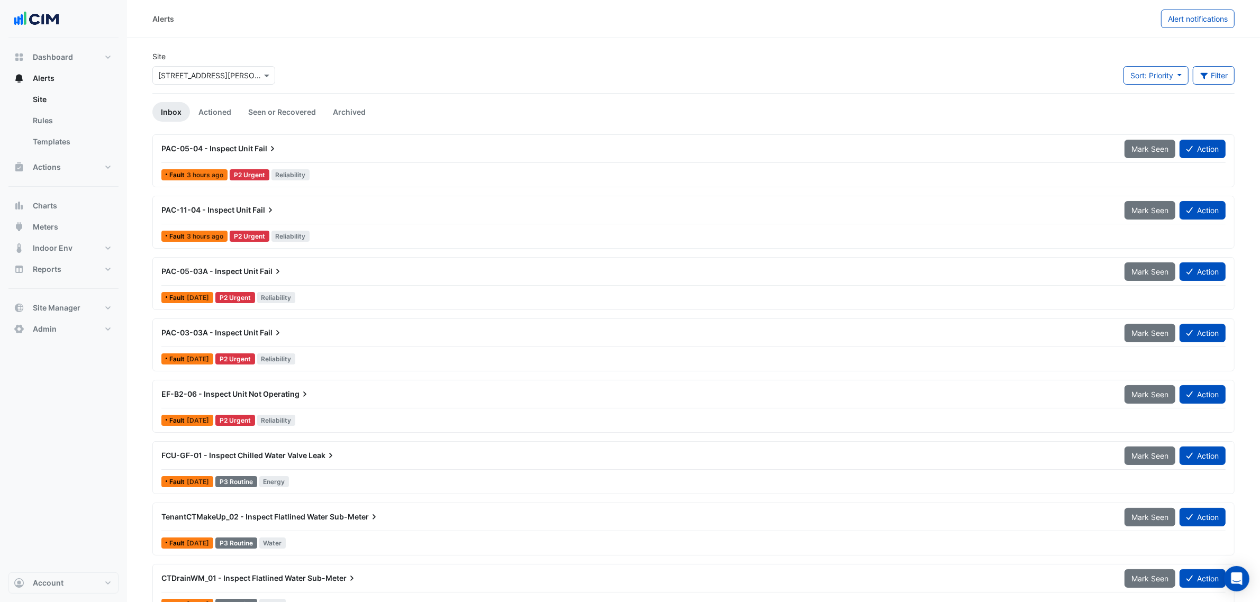
click at [188, 83] on div "× [STREET_ADDRESS][PERSON_NAME]" at bounding box center [213, 75] width 123 height 19
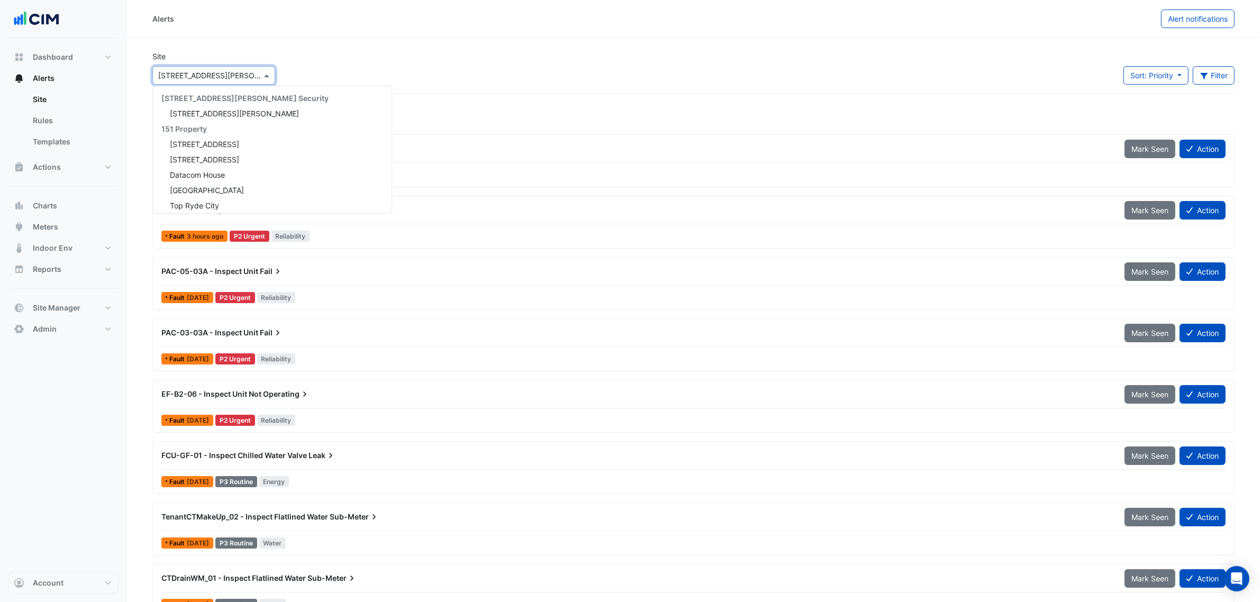
scroll to position [2379, 0]
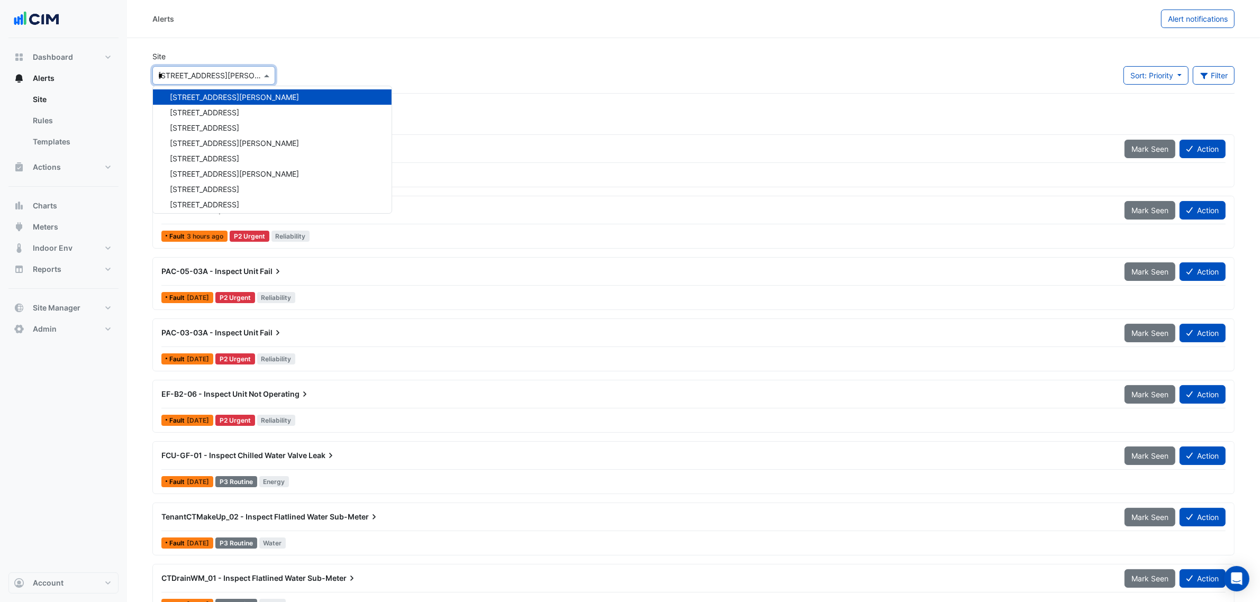
type input "**"
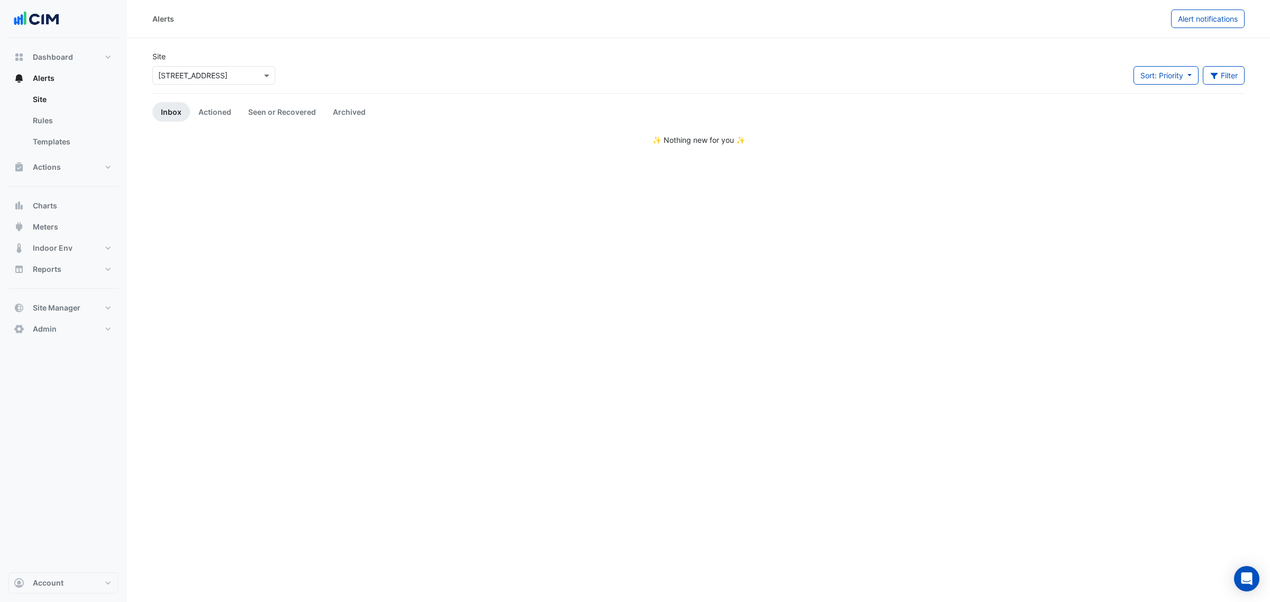
click at [202, 96] on app-alert-tickets "Site × [STREET_ADDRESS] Sort: Priority Priority Updated Filter Title Priority F…" at bounding box center [698, 98] width 1092 height 95
click at [207, 108] on link "Actioned" at bounding box center [215, 112] width 50 height 20
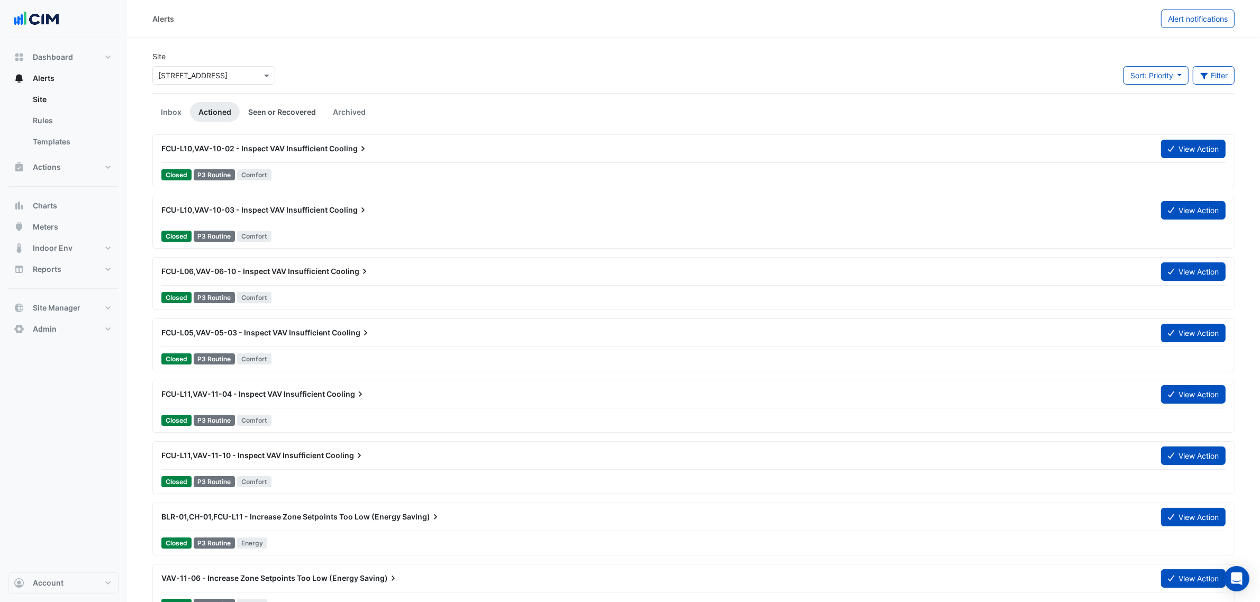
click at [269, 111] on link "Seen or Recovered" at bounding box center [282, 112] width 85 height 20
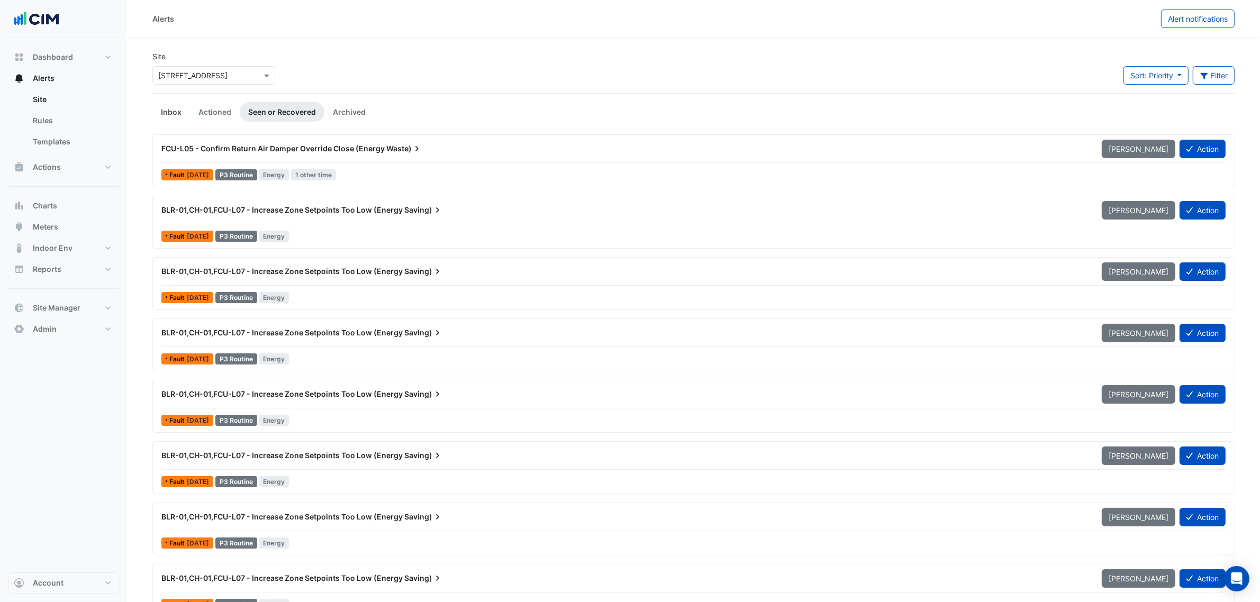
click at [165, 106] on link "Inbox" at bounding box center [171, 112] width 38 height 20
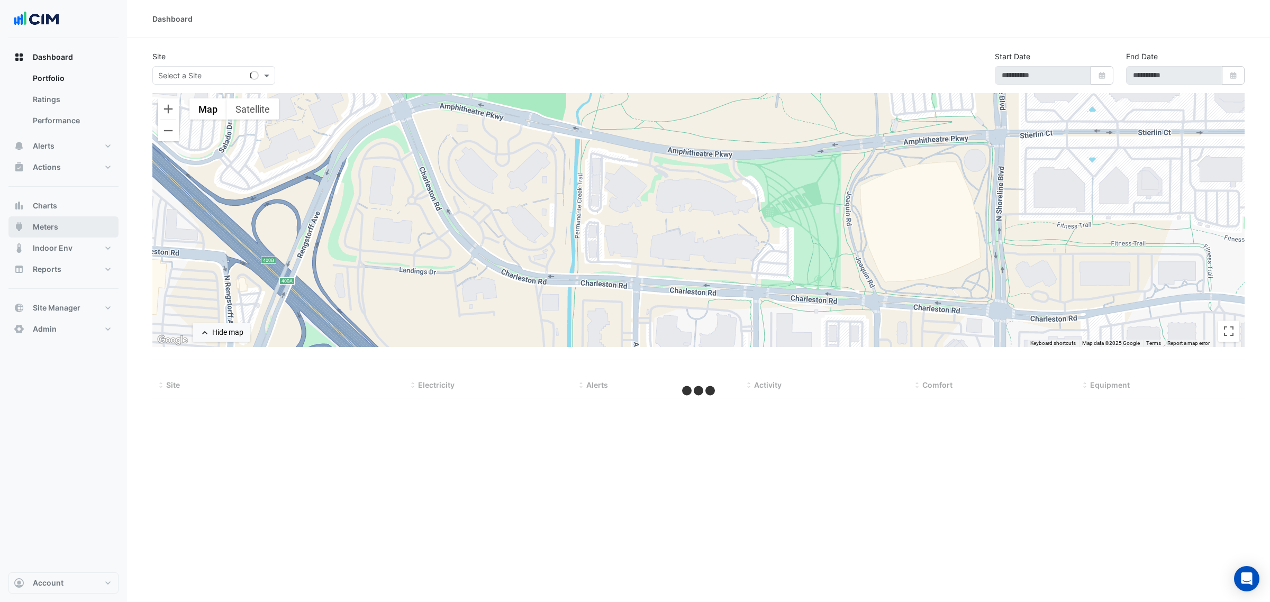
click at [60, 220] on button "Meters" at bounding box center [63, 226] width 110 height 21
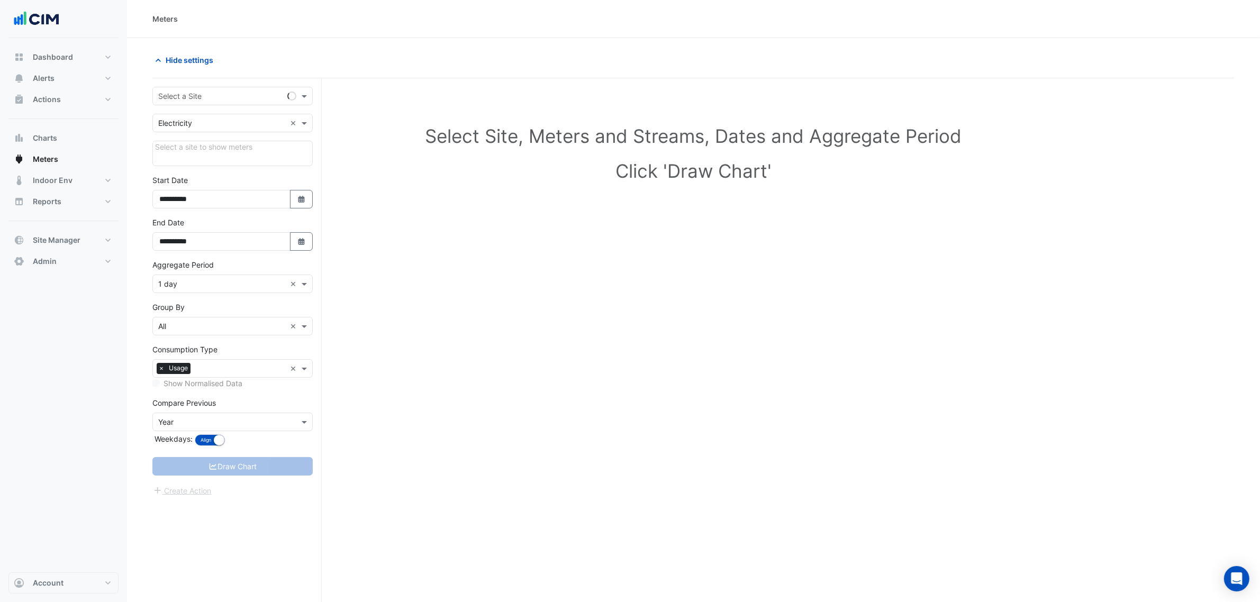
click at [211, 96] on input "text" at bounding box center [222, 96] width 128 height 11
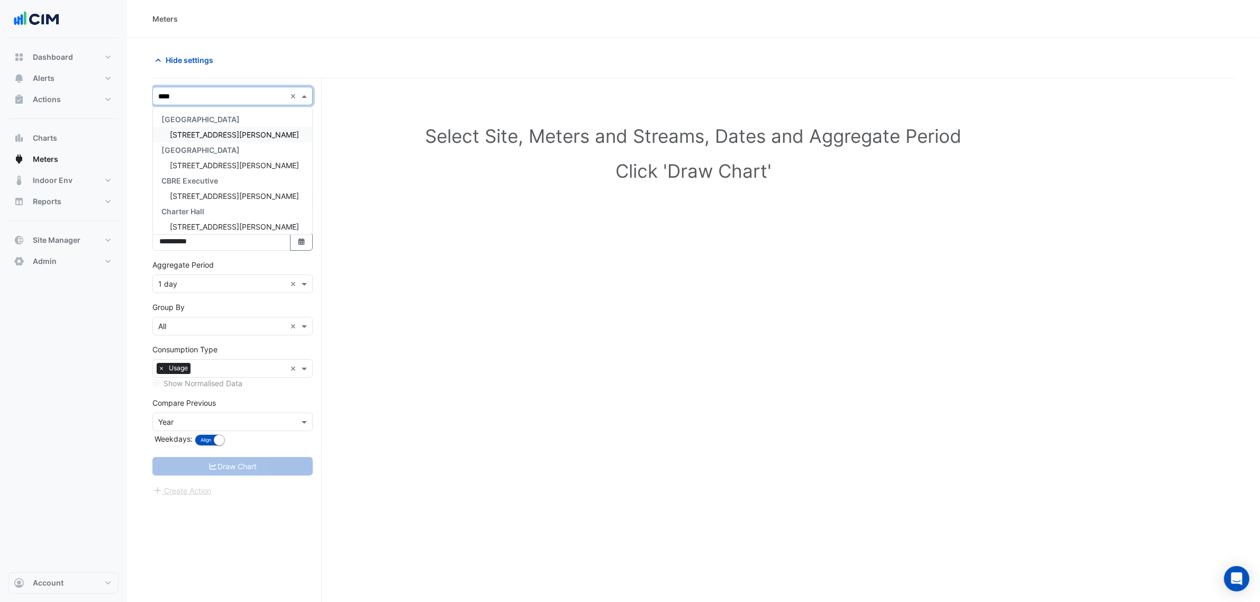
type input "*****"
click at [222, 131] on span "[STREET_ADDRESS][PERSON_NAME]" at bounding box center [234, 134] width 129 height 9
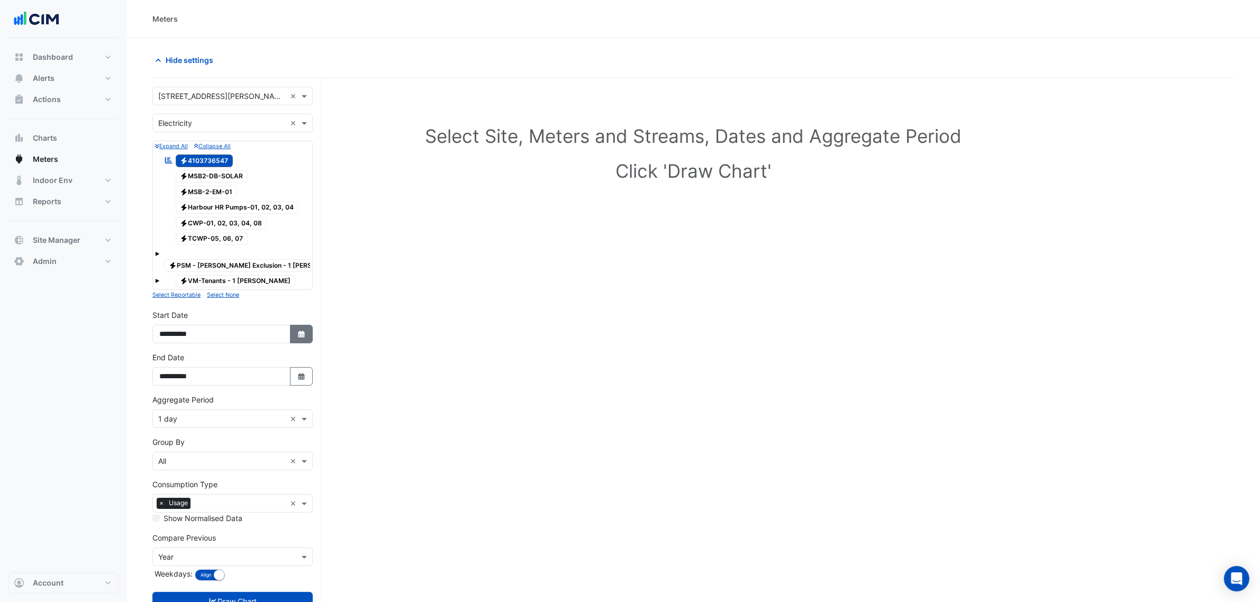
click at [290, 325] on button "Select Date" at bounding box center [301, 334] width 23 height 19
select select "*"
select select "****"
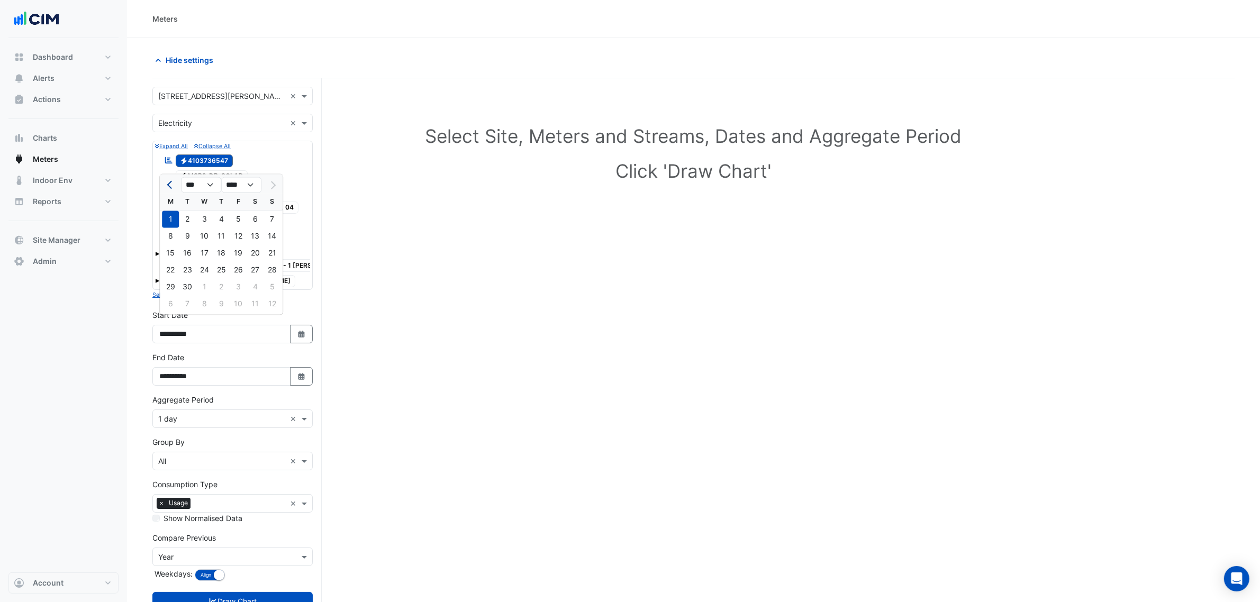
click at [171, 184] on span "Previous month" at bounding box center [171, 185] width 8 height 8
select select "*"
click at [239, 218] on div "1" at bounding box center [238, 219] width 17 height 17
type input "**********"
click at [197, 414] on input "text" at bounding box center [222, 419] width 128 height 11
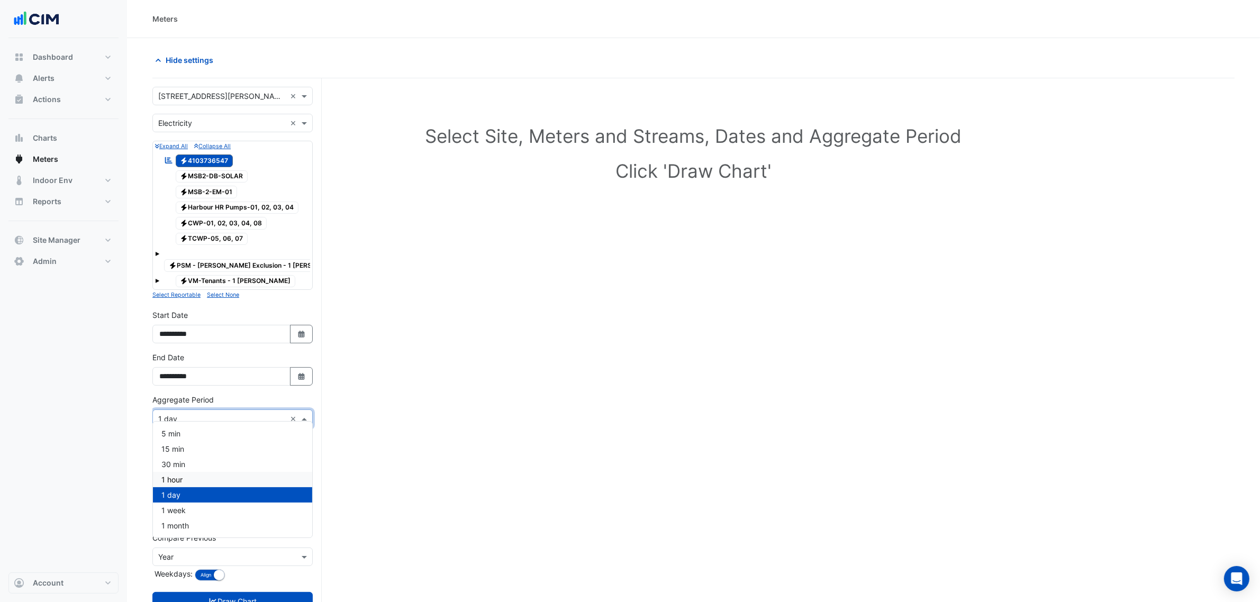
click at [133, 471] on section "Hide settings Select Site, Meters and Streams, Dates and Aggregate Period Click…" at bounding box center [693, 340] width 1133 height 604
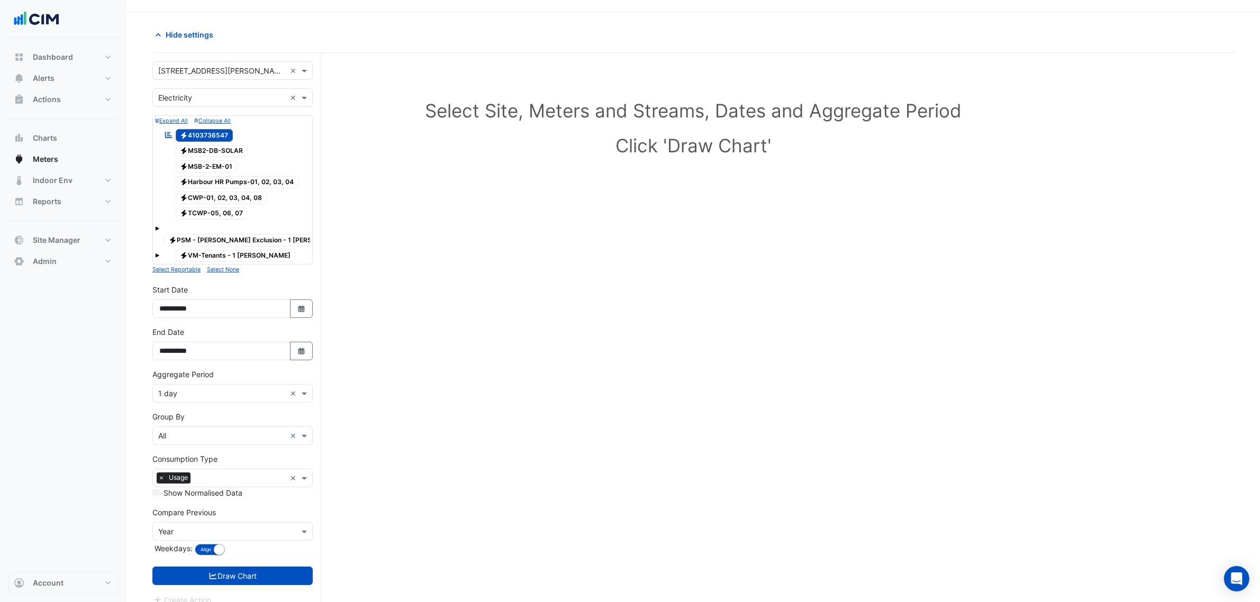
scroll to position [40, 0]
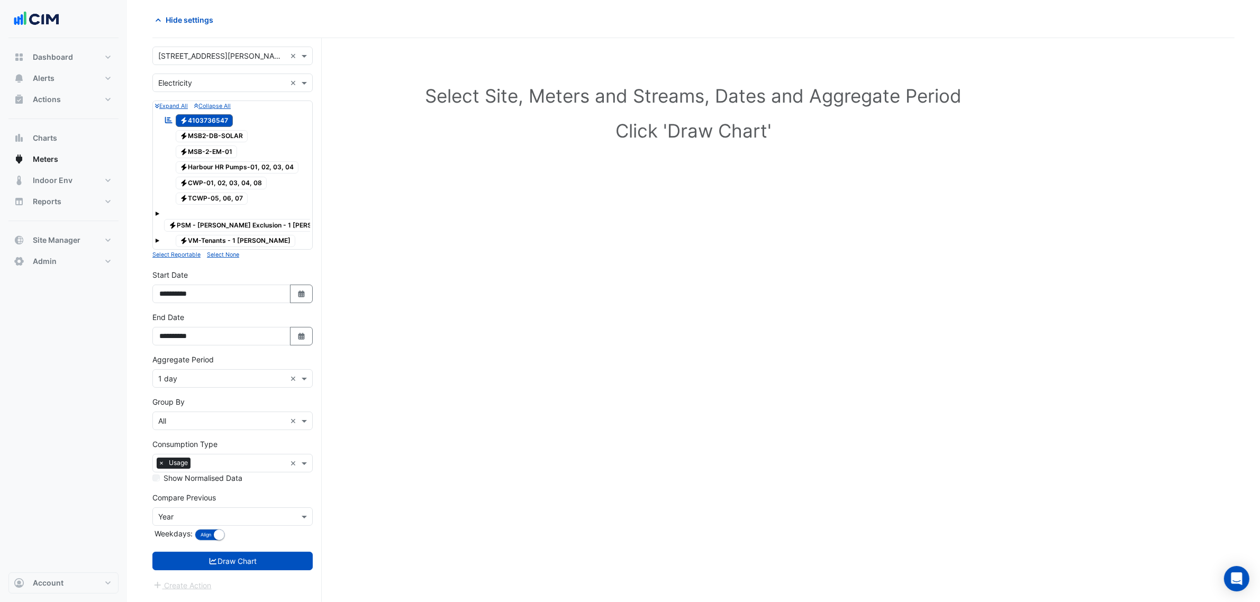
click at [193, 512] on input "text" at bounding box center [222, 517] width 128 height 11
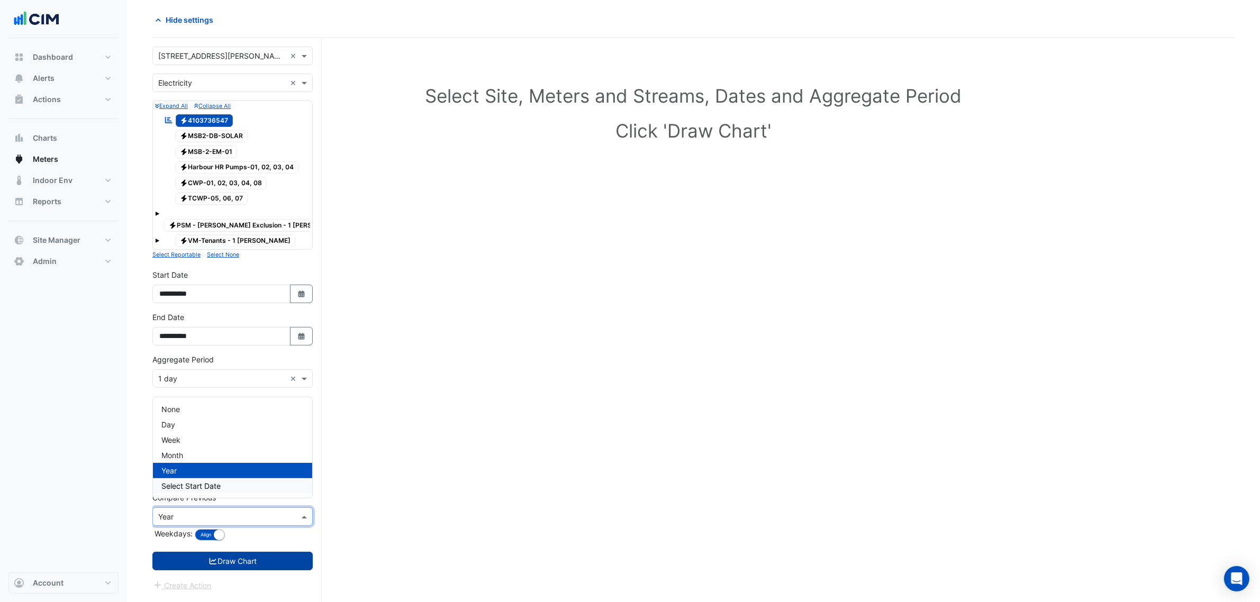
click at [225, 552] on button "Draw Chart" at bounding box center [232, 561] width 160 height 19
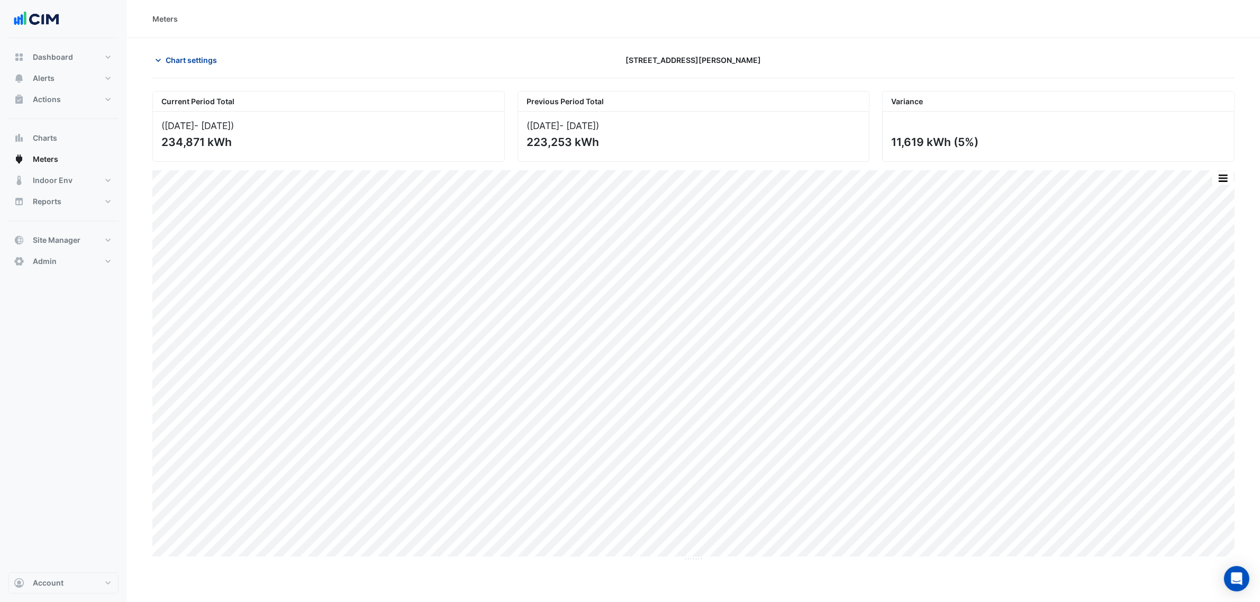
click at [202, 65] on span "Chart settings" at bounding box center [191, 59] width 51 height 11
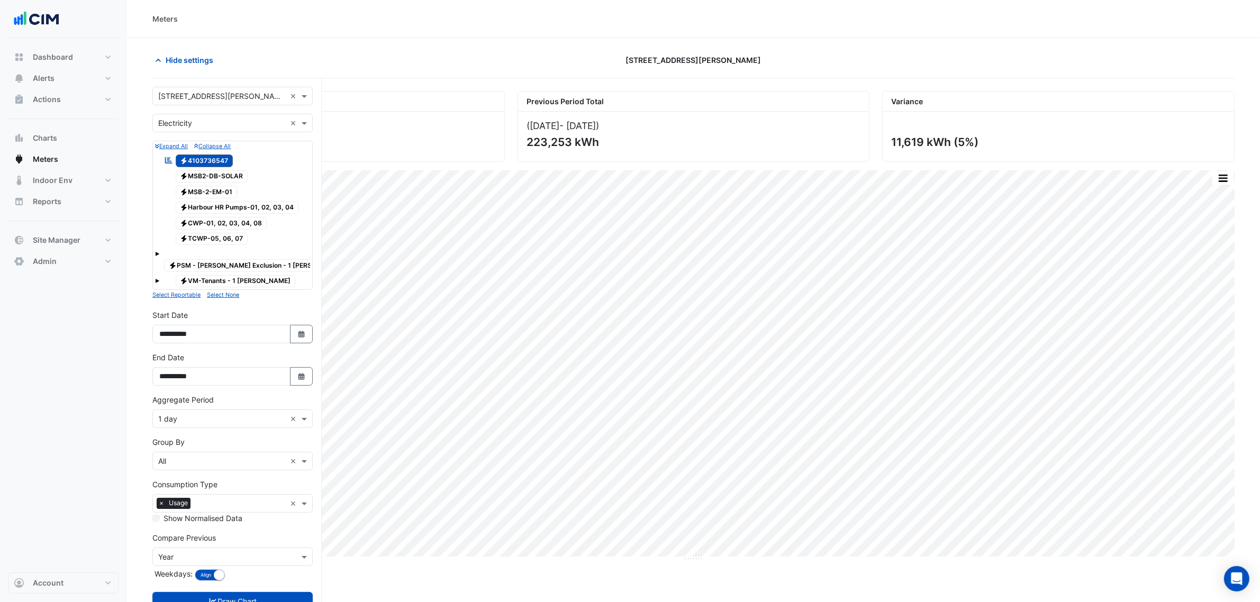
click at [244, 410] on div "× 1 day ×" at bounding box center [232, 419] width 160 height 19
click at [103, 411] on div "Dashboard Portfolio Ratings Performance Alerts Site Rules Templates Actions Sit…" at bounding box center [63, 305] width 110 height 534
click at [1215, 178] on button "button" at bounding box center [1222, 177] width 21 height 13
click at [1200, 339] on div "Select Chart Type" at bounding box center [1201, 329] width 63 height 25
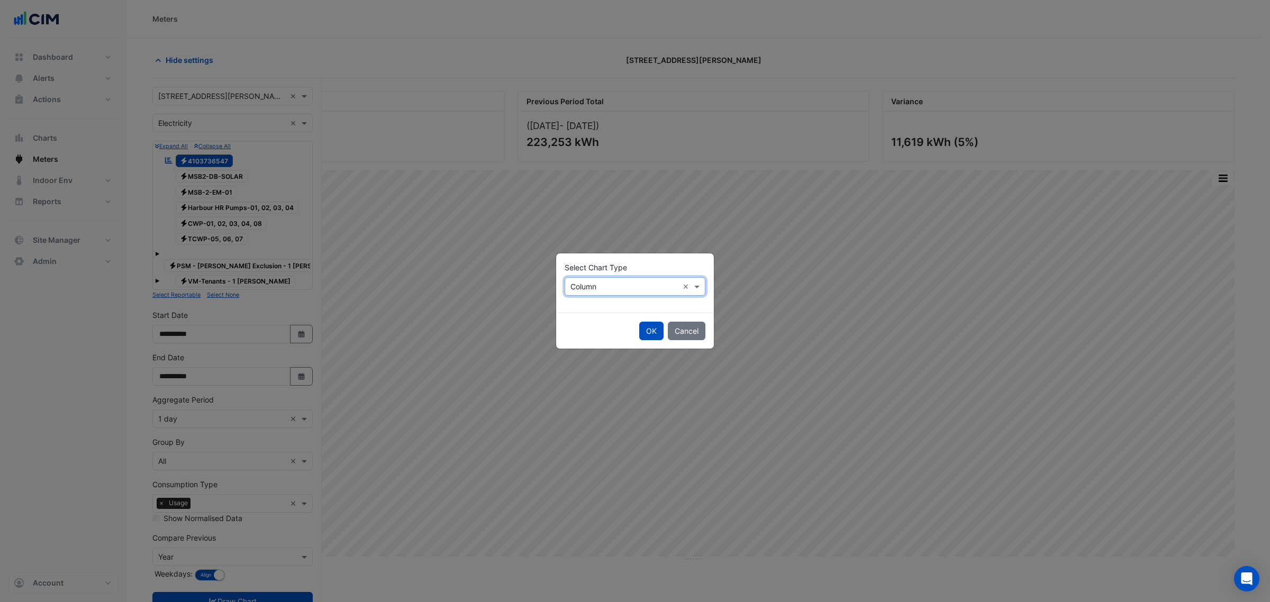
drag, startPoint x: 619, startPoint y: 278, endPoint x: 598, endPoint y: 295, distance: 27.1
click at [618, 278] on div "× Column ×" at bounding box center [635, 286] width 141 height 19
click at [590, 300] on div "Line Column Stacked" at bounding box center [588, 324] width 46 height 54
click at [590, 306] on div "Line" at bounding box center [588, 309] width 46 height 15
click at [635, 330] on div "OK Cancel" at bounding box center [635, 331] width 158 height 36
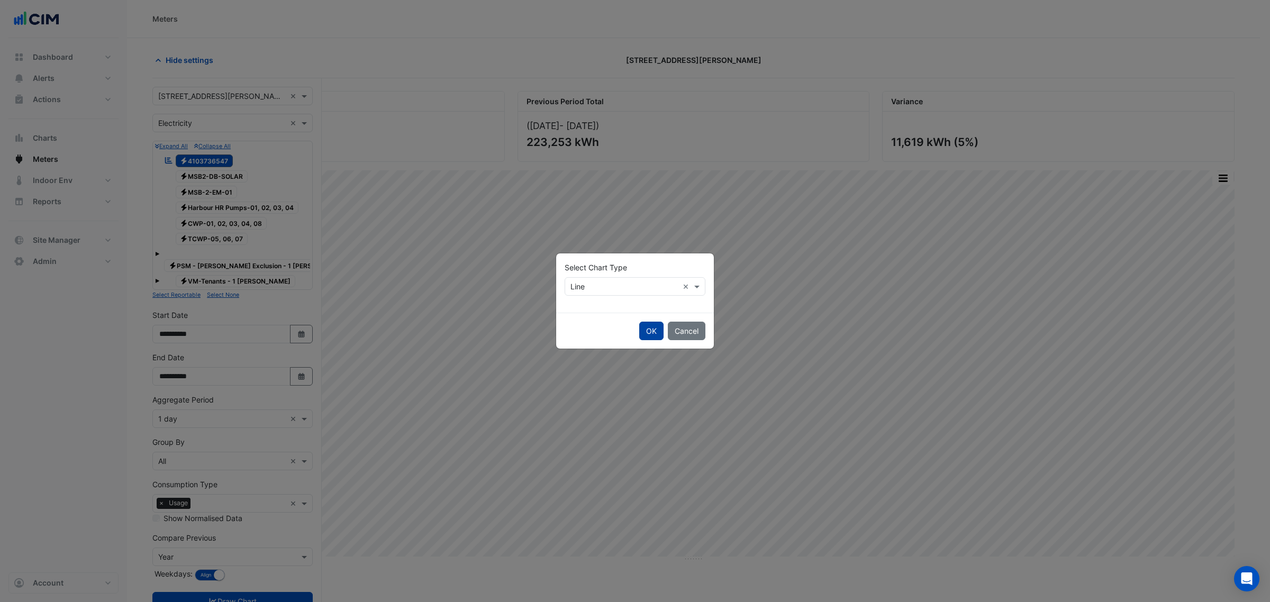
click at [639, 331] on button "OK" at bounding box center [651, 331] width 24 height 19
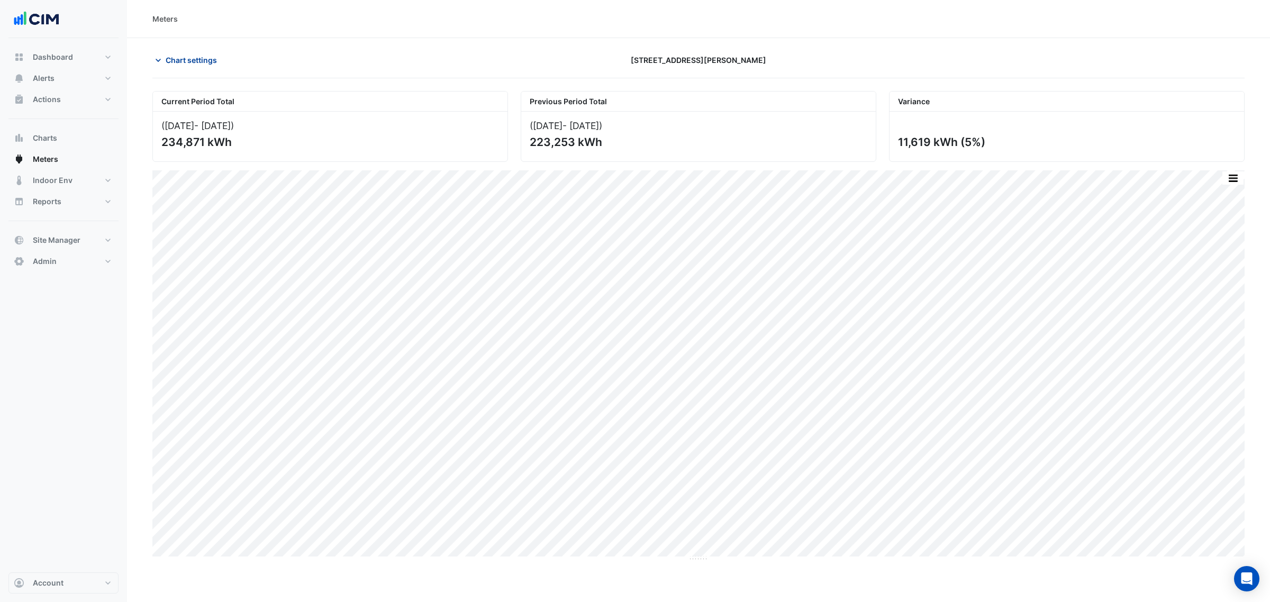
click at [183, 53] on button "Chart settings" at bounding box center [187, 60] width 71 height 19
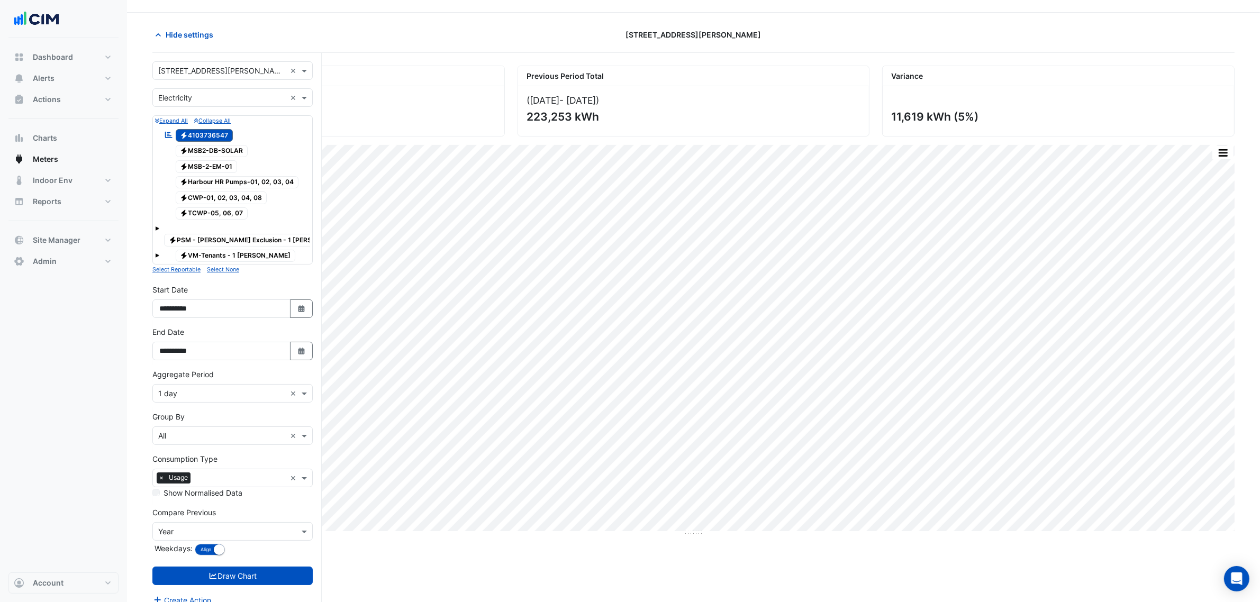
scroll to position [40, 0]
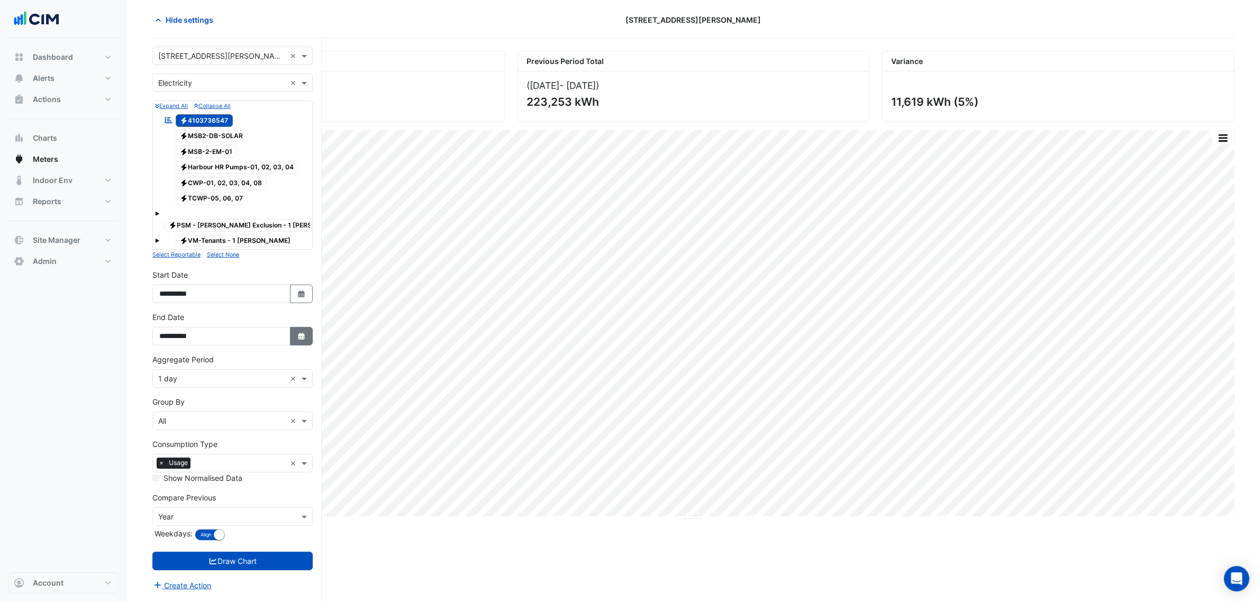
click at [295, 327] on button "Select Date" at bounding box center [301, 336] width 23 height 19
click at [273, 186] on span "Next month" at bounding box center [272, 188] width 8 height 8
select select "**"
click at [180, 255] on div "14" at bounding box center [187, 256] width 17 height 17
type input "**********"
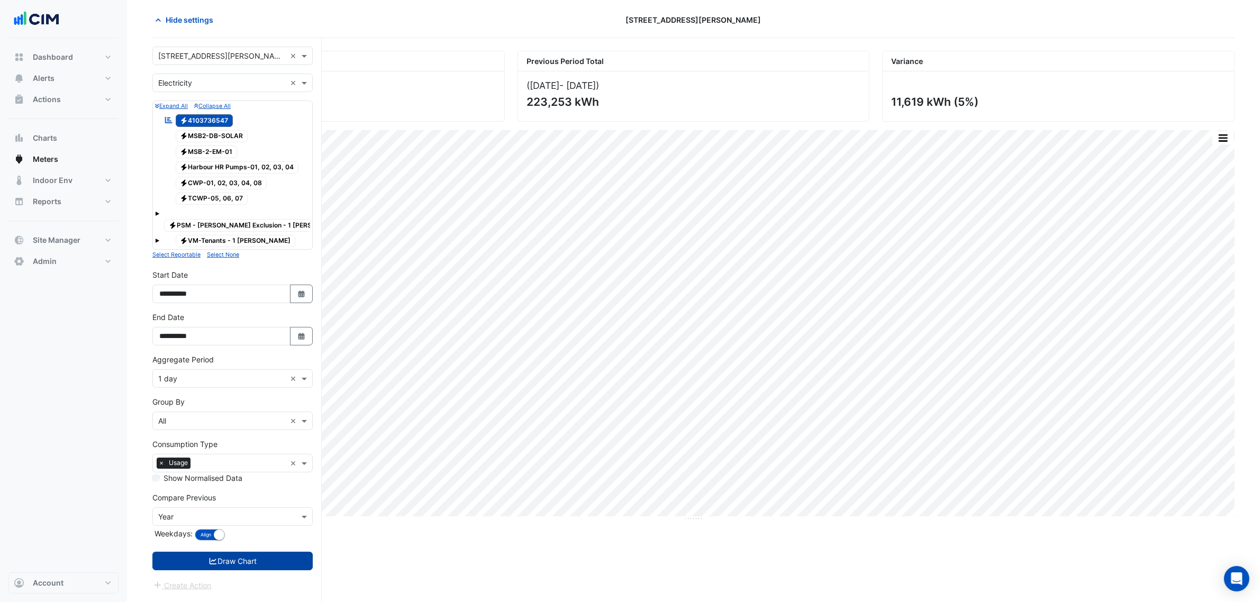
click at [270, 552] on button "Draw Chart" at bounding box center [232, 561] width 160 height 19
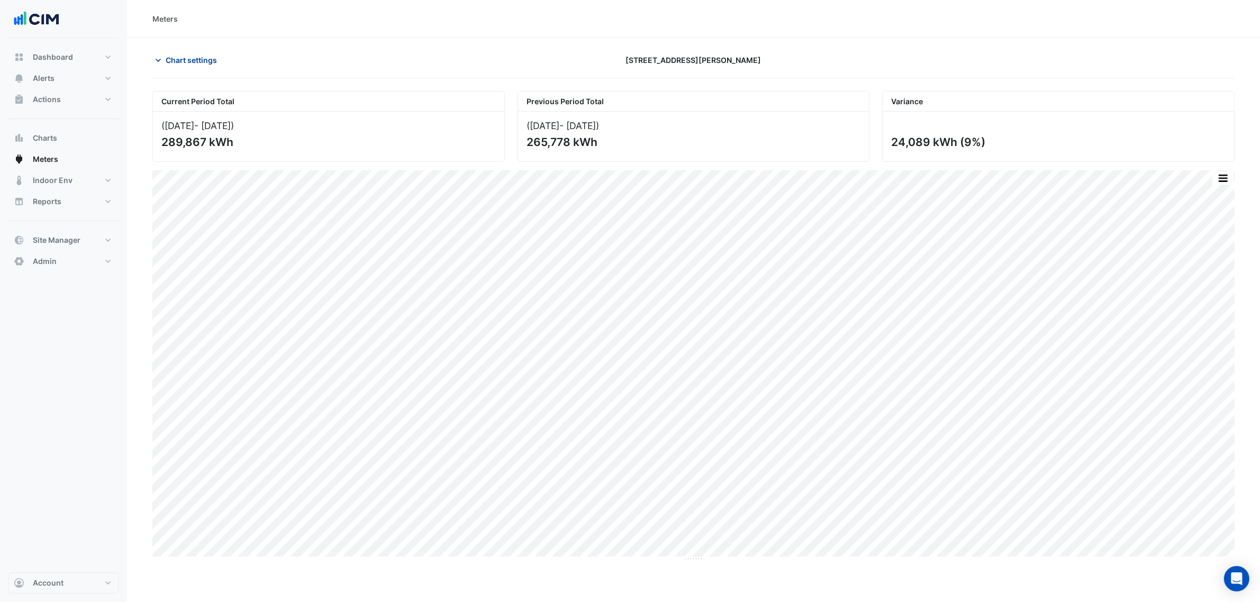
click at [198, 52] on button "Chart settings" at bounding box center [187, 60] width 71 height 19
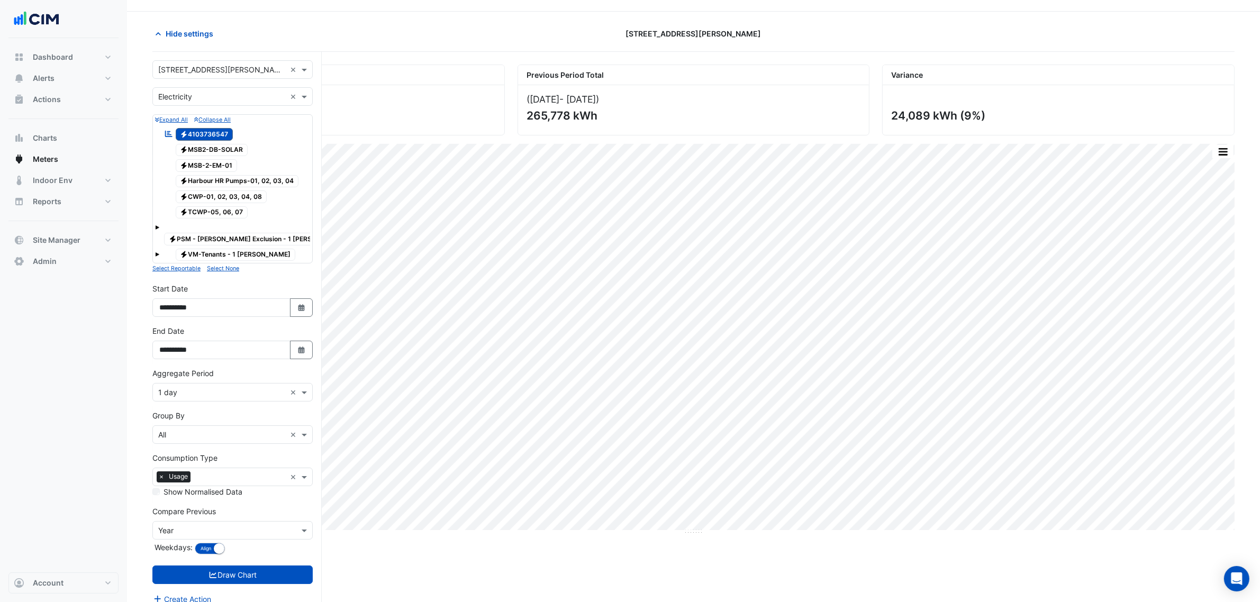
scroll to position [40, 0]
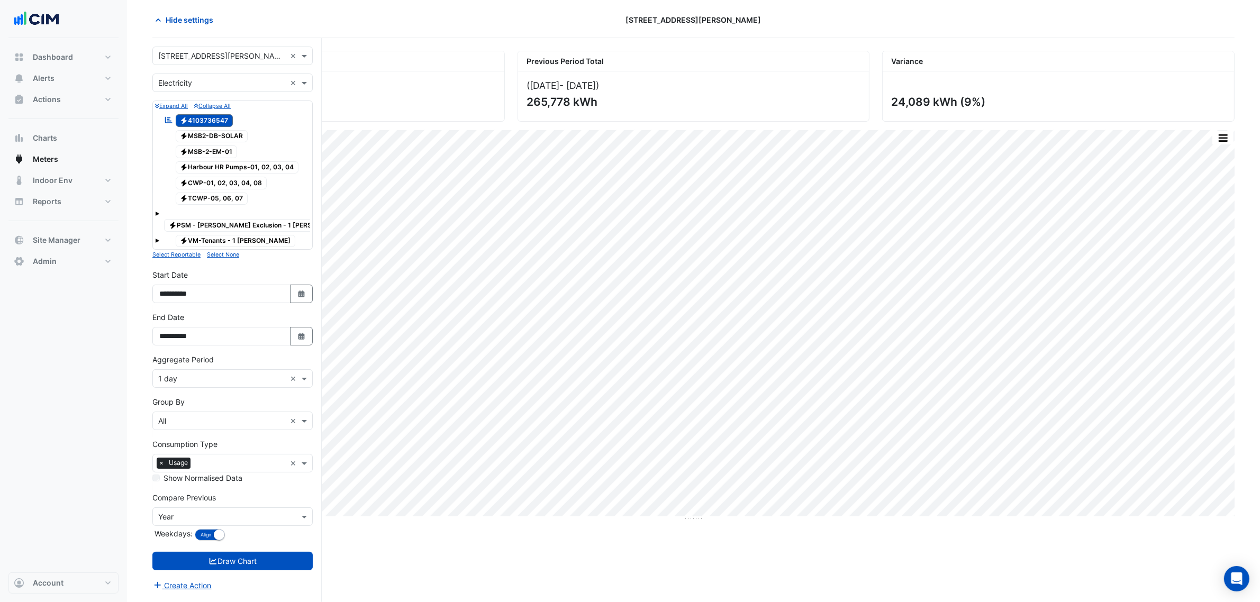
click at [214, 507] on div "× Year" at bounding box center [232, 516] width 160 height 19
click at [204, 458] on div "Month" at bounding box center [232, 455] width 159 height 15
click at [247, 552] on button "Draw Chart" at bounding box center [232, 561] width 160 height 19
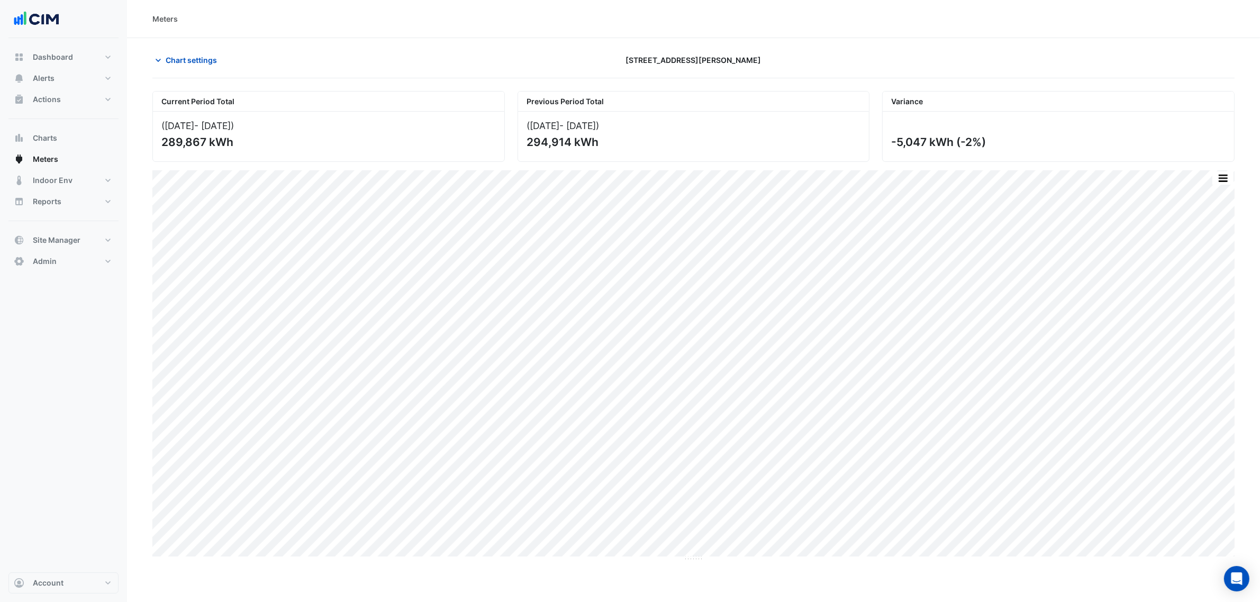
click at [167, 45] on section "Chart settings [STREET_ADDRESS][PERSON_NAME] Current Period Total ([DATE] - [DA…" at bounding box center [693, 340] width 1133 height 604
click at [196, 82] on div "Current Period Total ([DATE] - [DATE] ) 289,867 kWh Previous Period Total ([DAT…" at bounding box center [693, 360] width 1082 height 564
click at [196, 69] on button "Chart settings" at bounding box center [187, 60] width 71 height 19
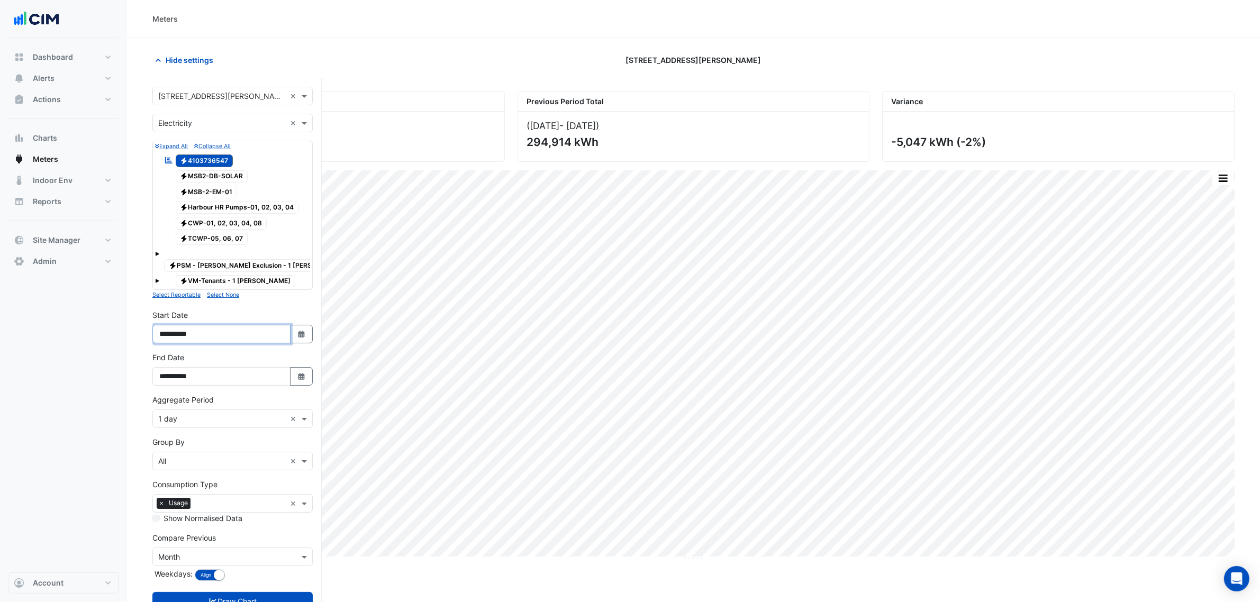
click at [289, 331] on input "**********" at bounding box center [221, 334] width 138 height 19
drag, startPoint x: 306, startPoint y: 334, endPoint x: 302, endPoint y: 329, distance: 6.5
click at [307, 333] on button "Select Date" at bounding box center [301, 334] width 23 height 19
select select "*"
select select "****"
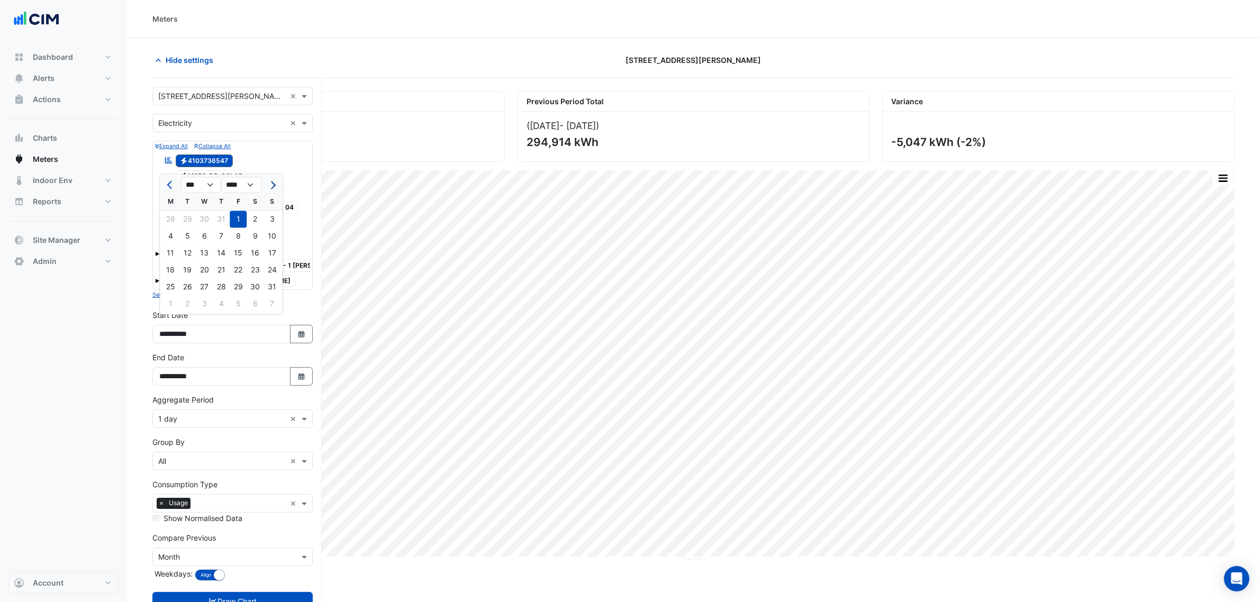
click at [271, 188] on span "Next month" at bounding box center [272, 185] width 8 height 8
select select "*"
click at [173, 214] on div "1" at bounding box center [170, 219] width 17 height 17
type input "**********"
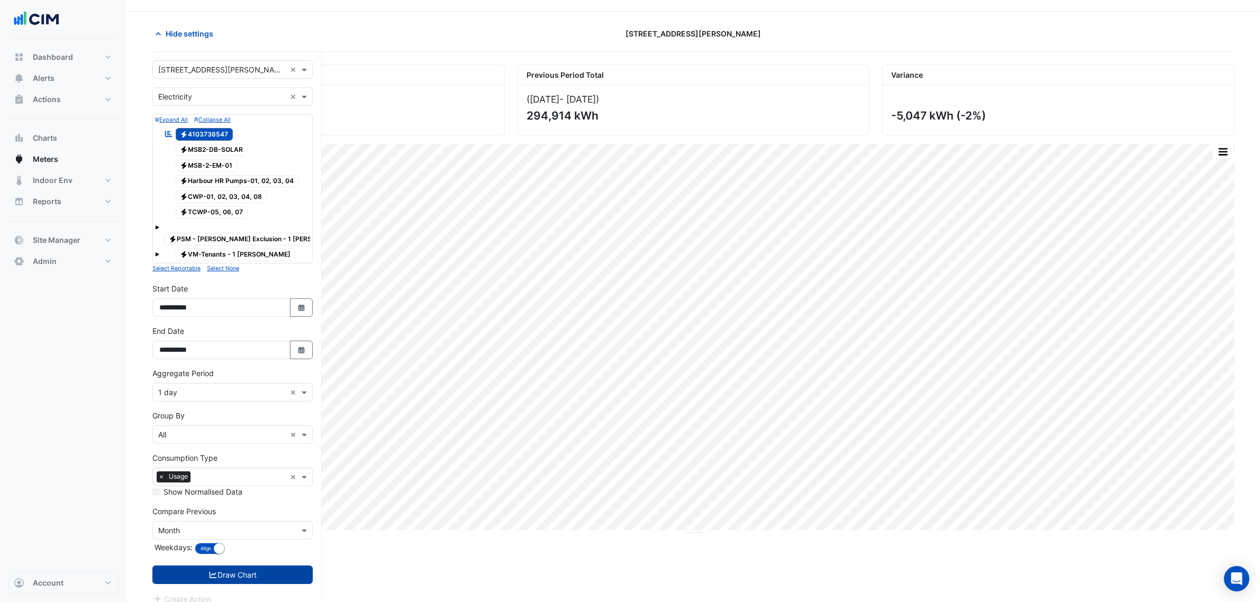
scroll to position [40, 0]
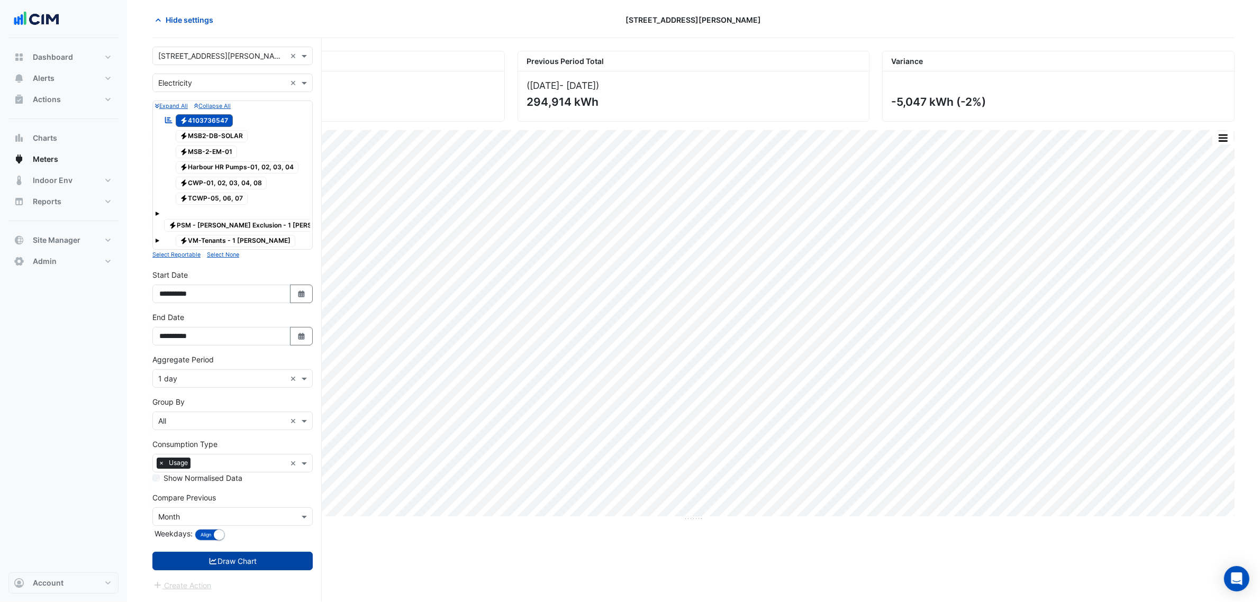
click at [240, 553] on button "Draw Chart" at bounding box center [232, 561] width 160 height 19
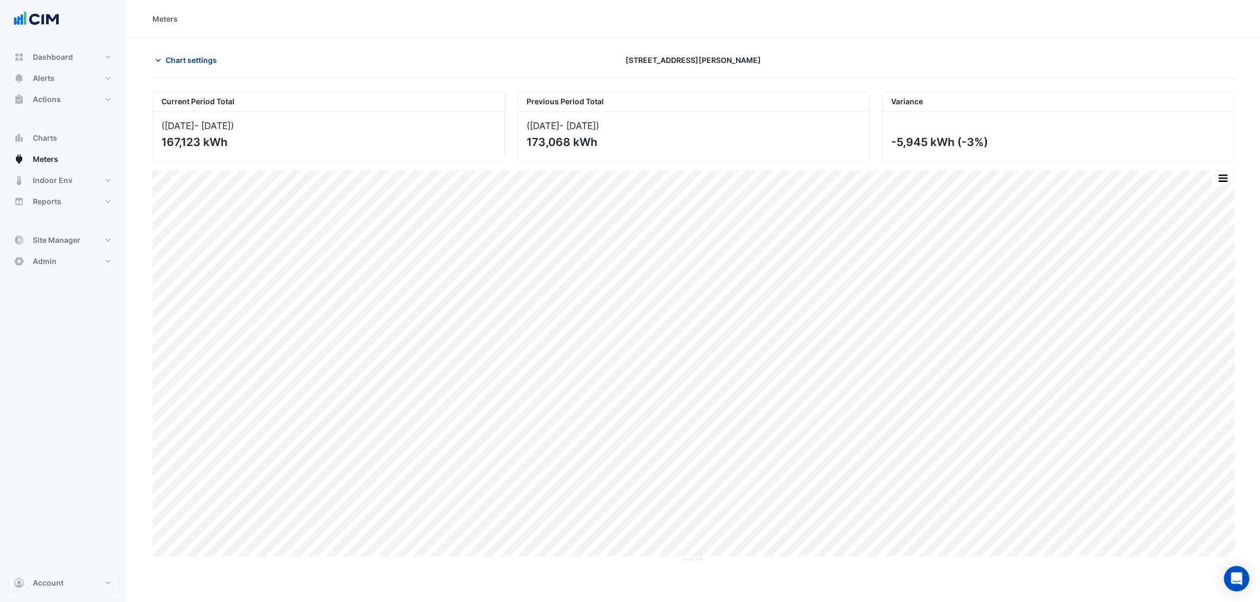
click at [184, 66] on button "Chart settings" at bounding box center [187, 60] width 71 height 19
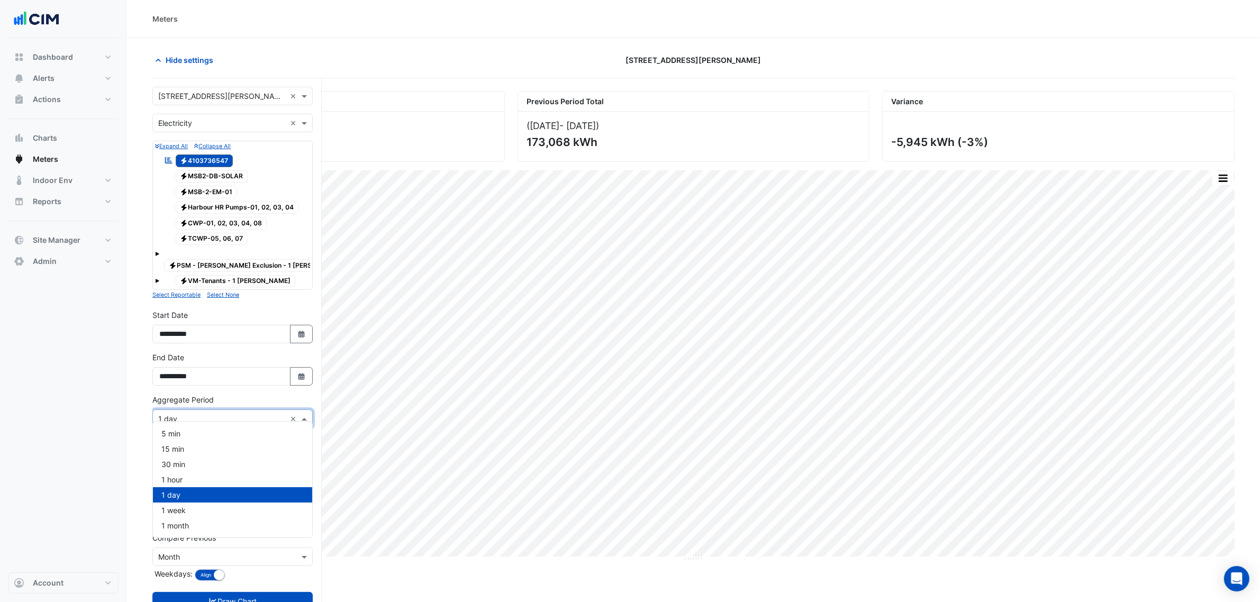
click at [206, 414] on input "text" at bounding box center [222, 419] width 128 height 11
click at [165, 481] on span "1 hour" at bounding box center [171, 479] width 21 height 9
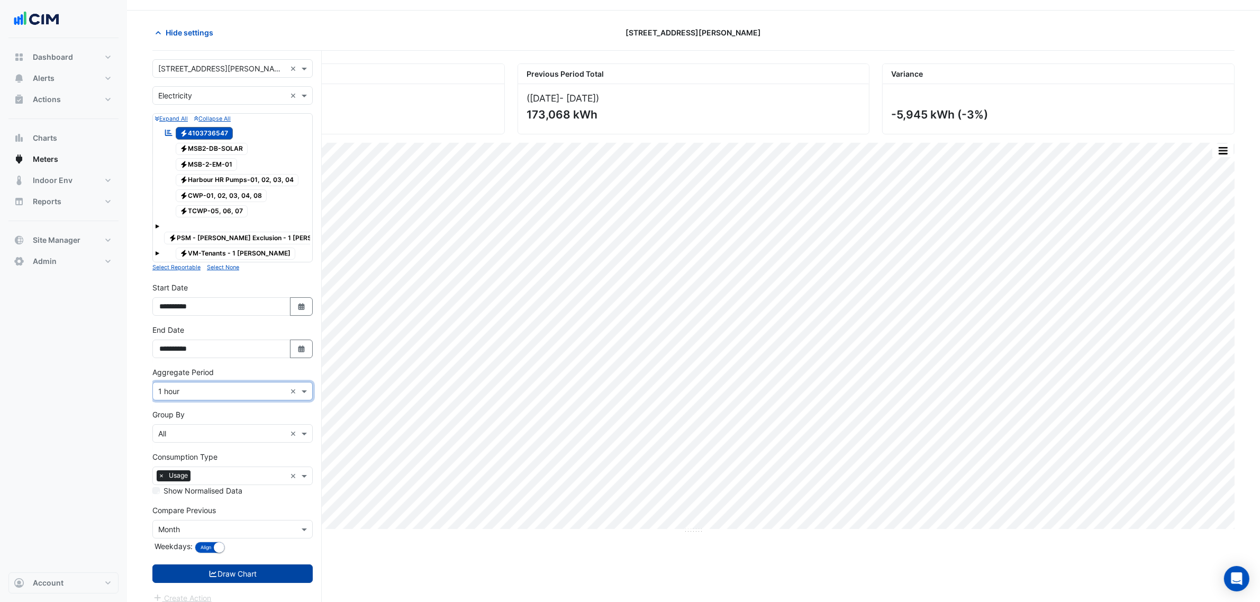
scroll to position [40, 0]
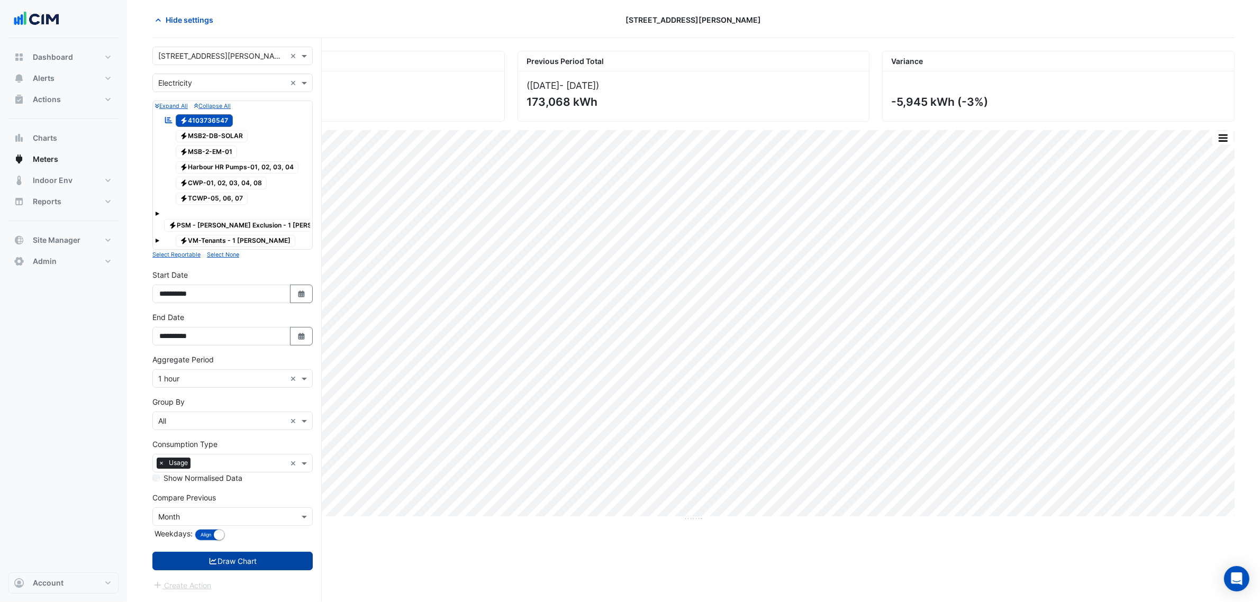
click at [270, 552] on button "Draw Chart" at bounding box center [232, 561] width 160 height 19
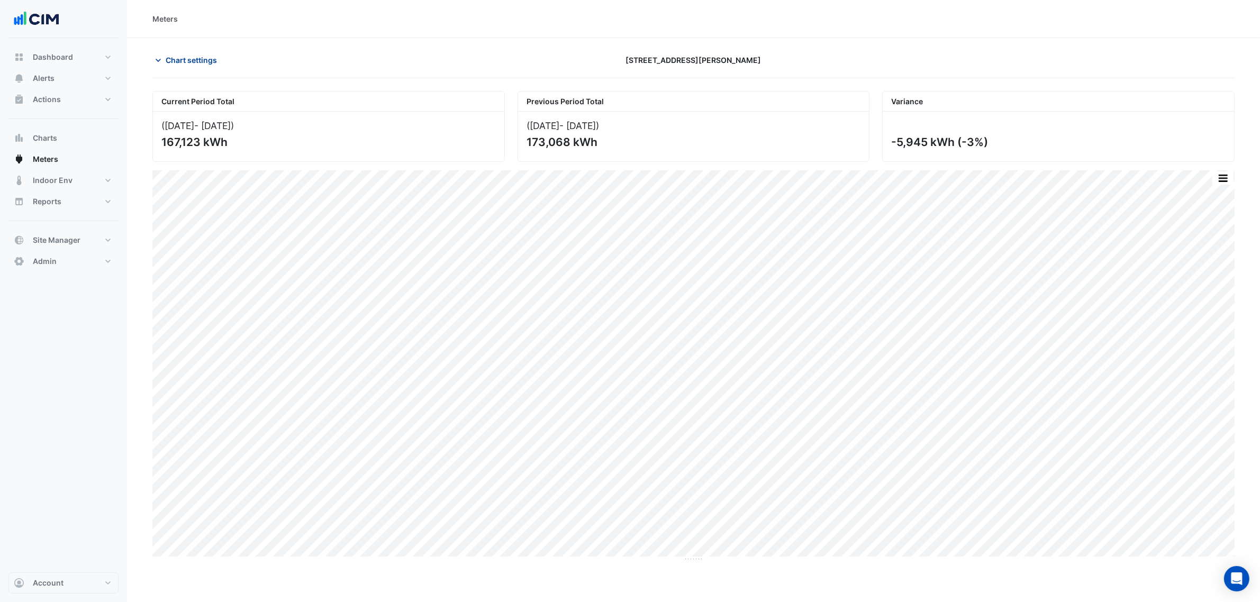
click at [178, 57] on span "Chart settings" at bounding box center [191, 59] width 51 height 11
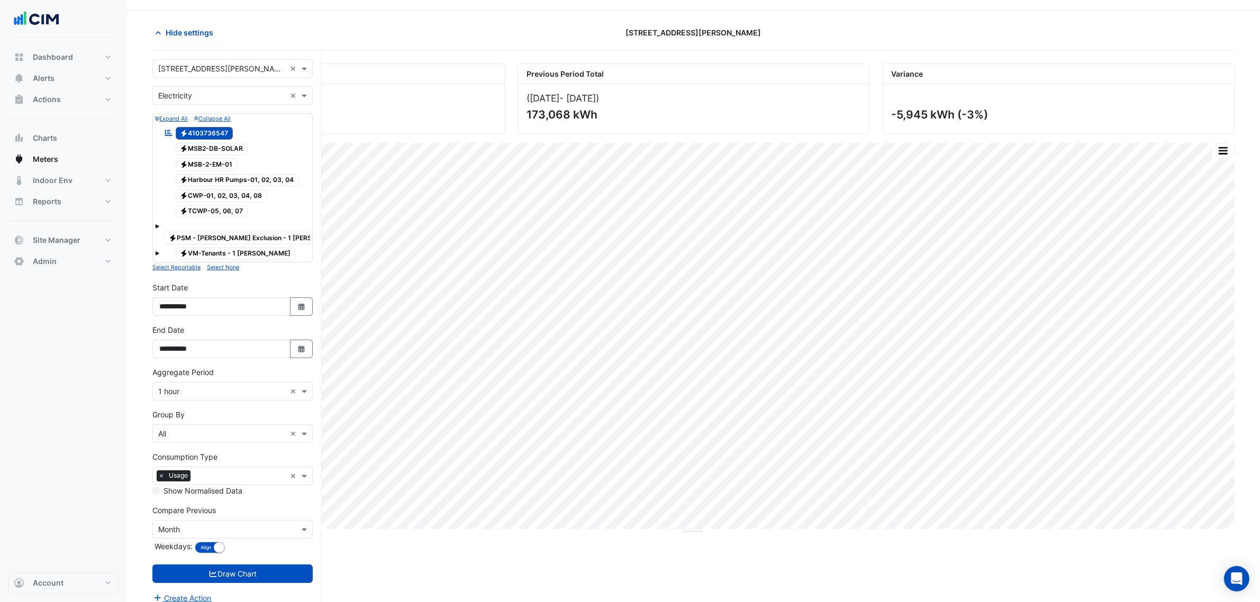
scroll to position [40, 0]
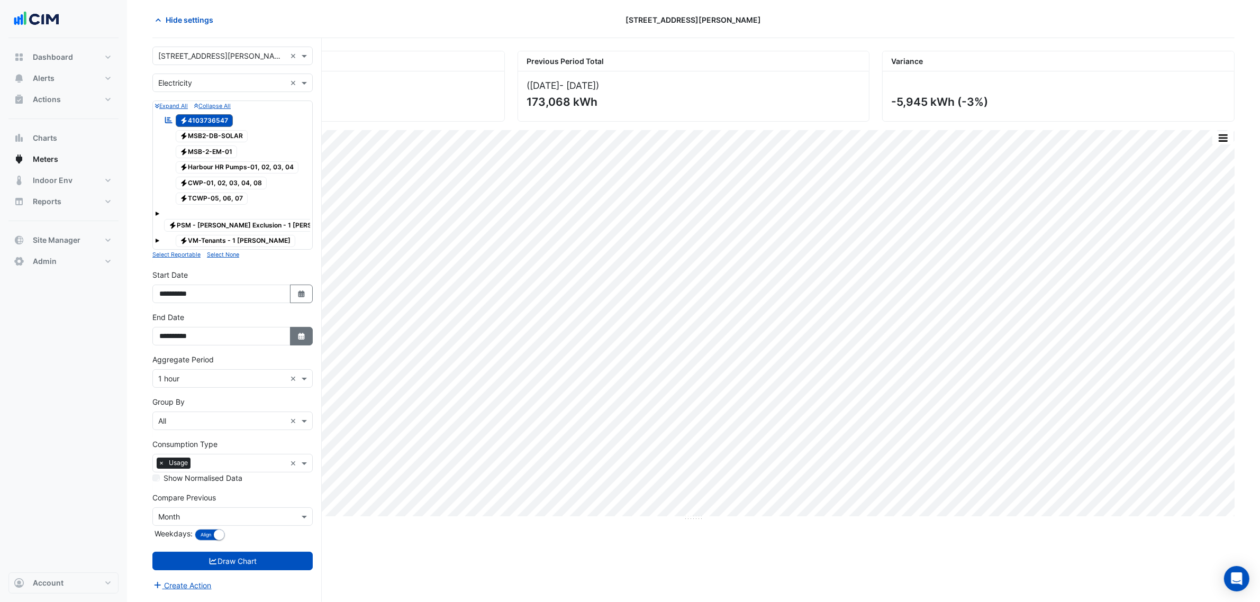
click at [291, 327] on button "Select Date" at bounding box center [301, 336] width 23 height 19
select select "**"
click at [189, 222] on div "30" at bounding box center [187, 222] width 17 height 17
type input "**********"
click at [284, 552] on button "Draw Chart" at bounding box center [232, 561] width 160 height 19
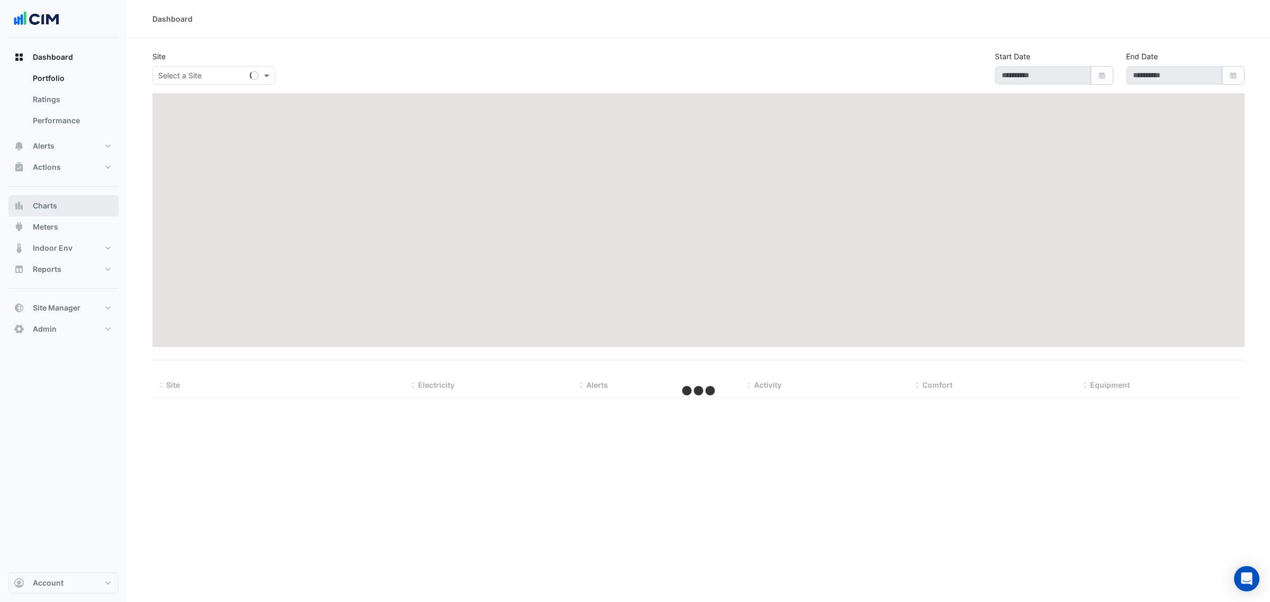
click at [75, 210] on button "Charts" at bounding box center [63, 205] width 110 height 21
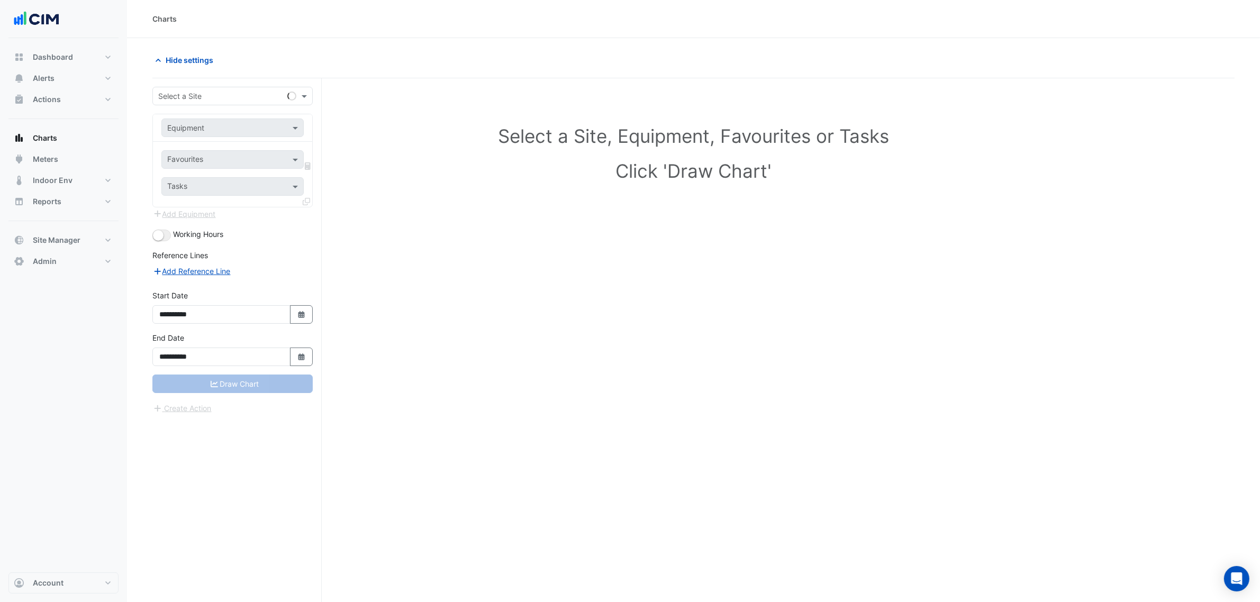
click at [229, 99] on input "text" at bounding box center [222, 96] width 128 height 11
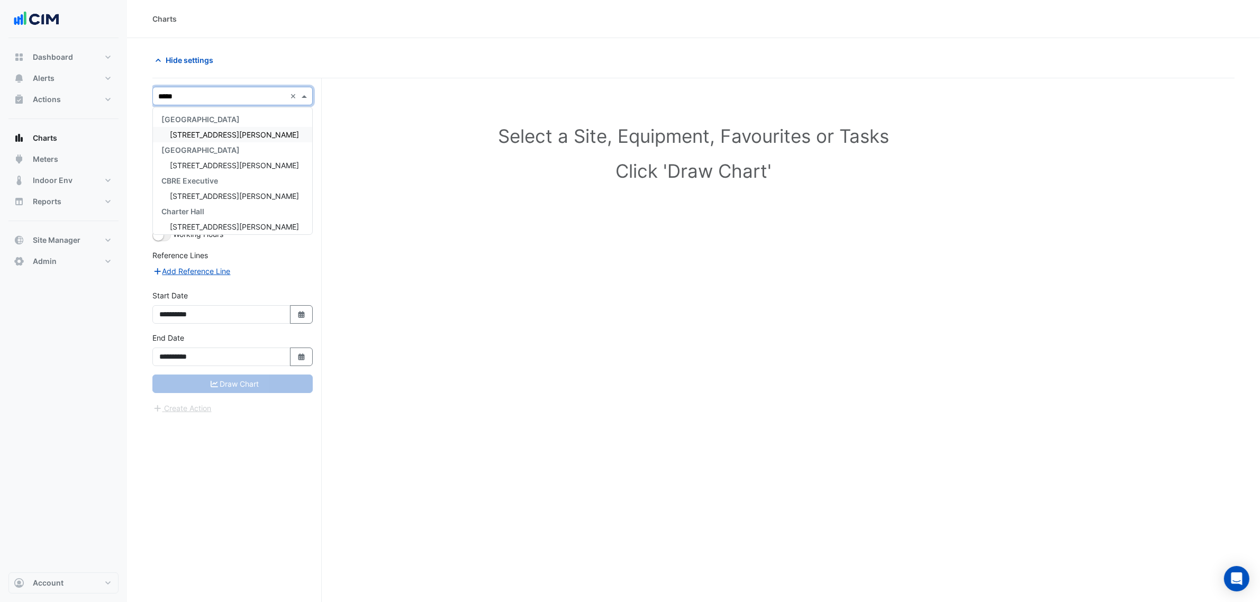
type input "******"
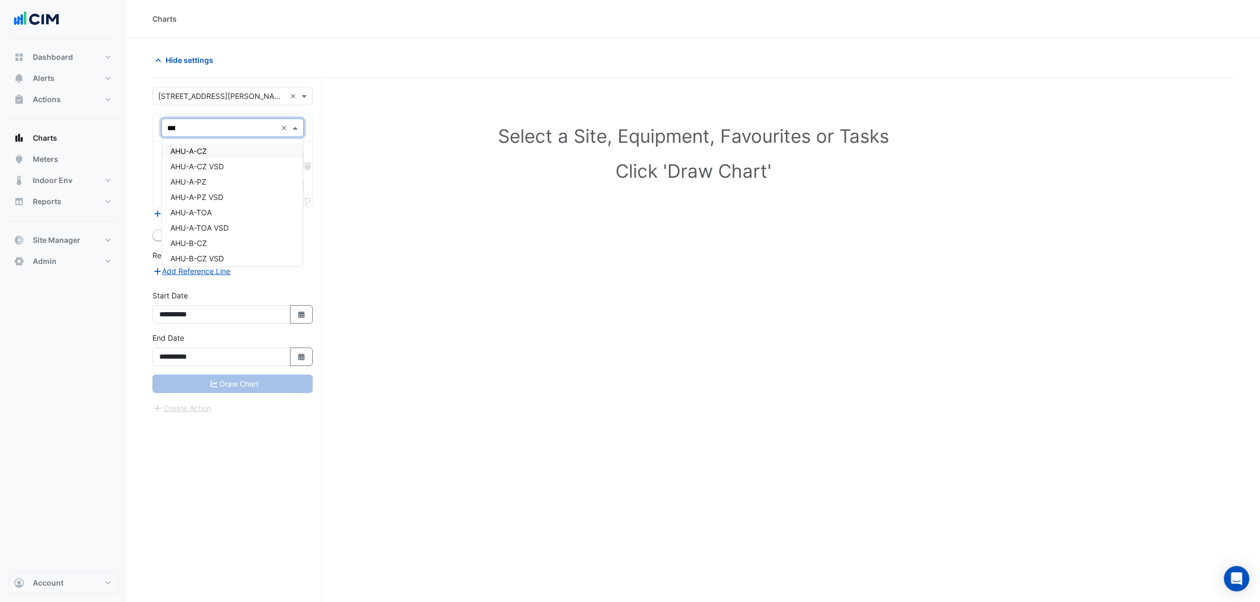
type input "****"
type input "******"
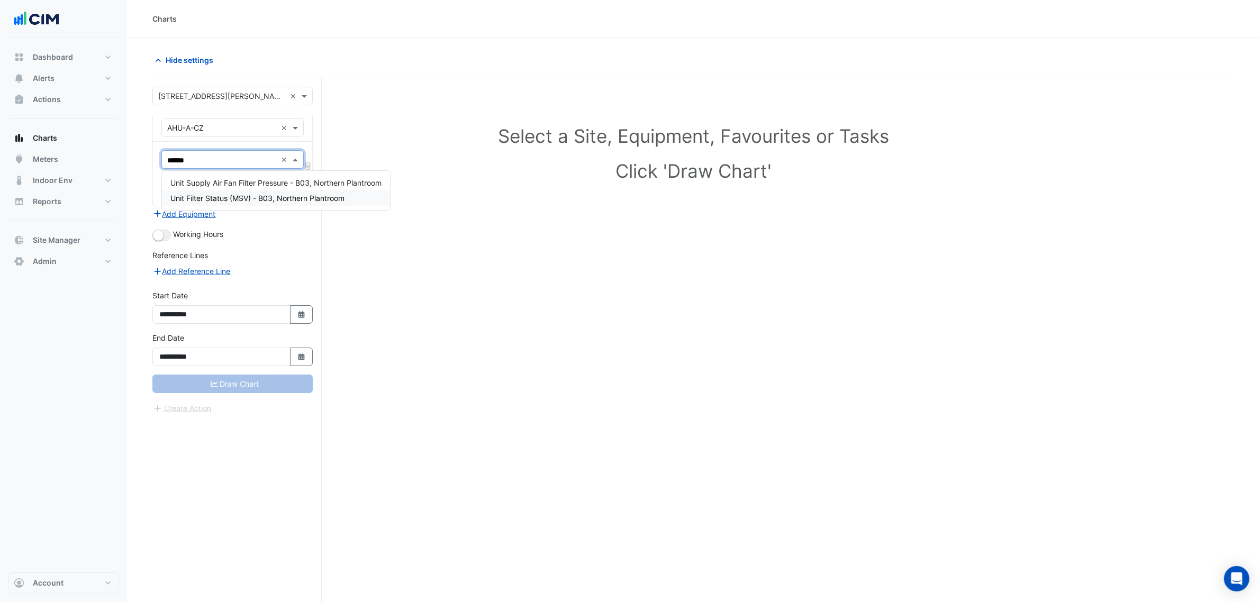
click at [263, 198] on span "Unit Filter Status (MSV) - B03, Northern Plantroom" at bounding box center [257, 198] width 174 height 9
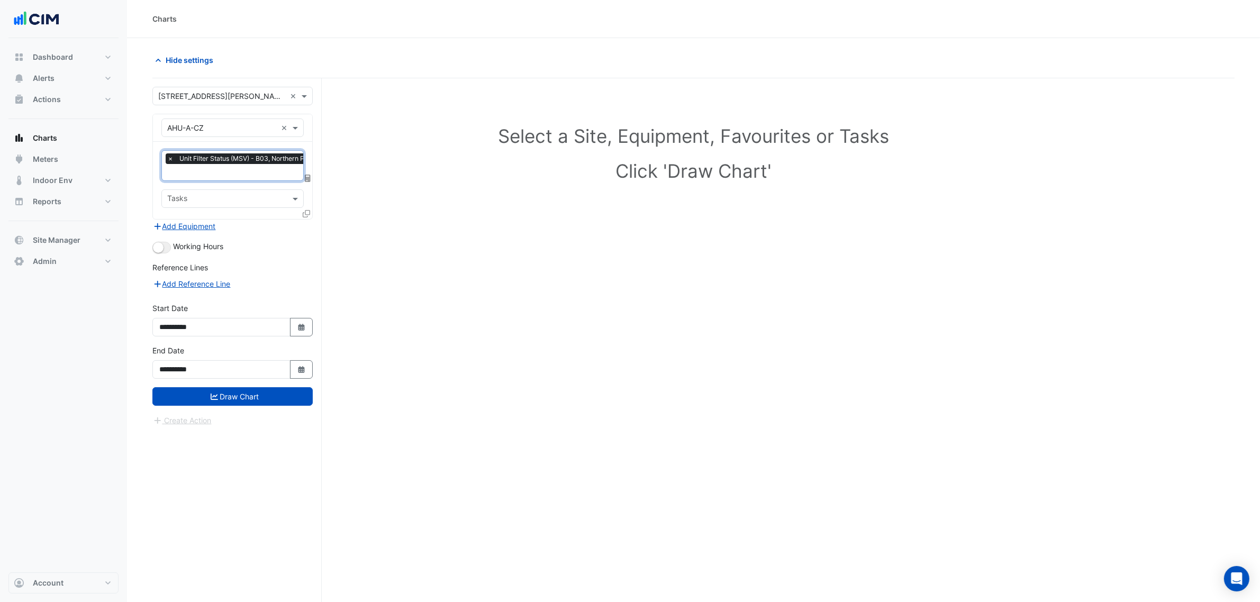
click at [304, 215] on icon at bounding box center [306, 213] width 7 height 7
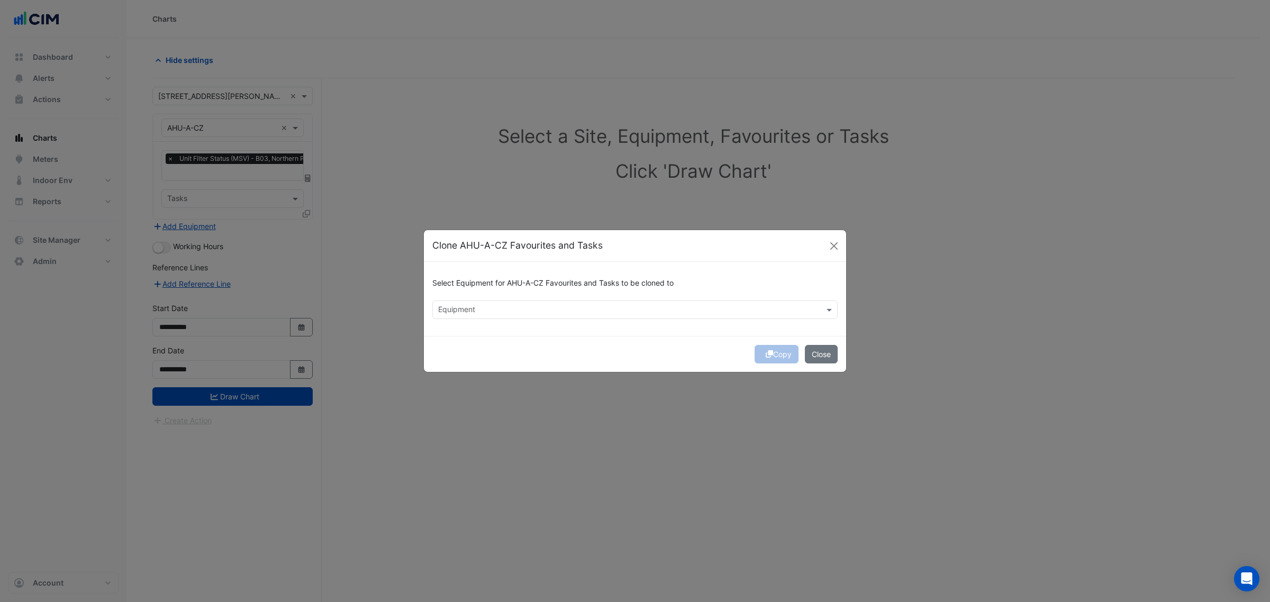
click at [448, 316] on div at bounding box center [627, 311] width 383 height 14
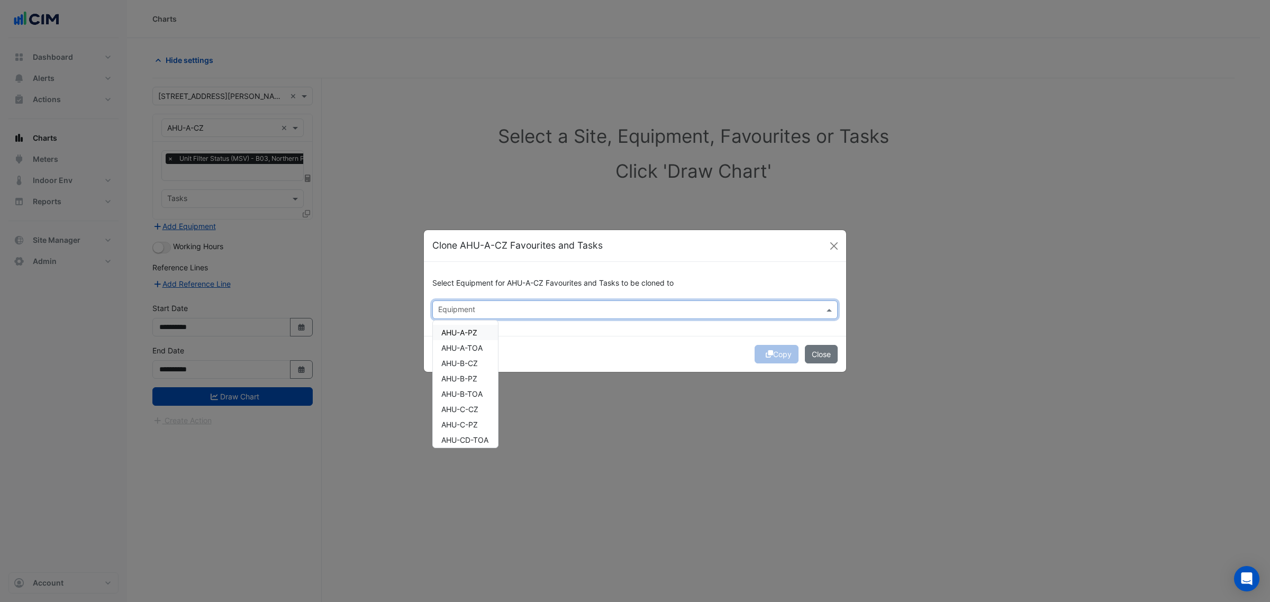
click at [460, 331] on span "AHU-A-PZ" at bounding box center [459, 332] width 36 height 9
drag, startPoint x: 461, startPoint y: 341, endPoint x: 464, endPoint y: 354, distance: 13.5
click at [461, 347] on div "AHU-A-TOA" at bounding box center [465, 347] width 65 height 15
click at [474, 366] on span "AHU-B-CZ" at bounding box center [459, 363] width 37 height 9
drag, startPoint x: 474, startPoint y: 374, endPoint x: 474, endPoint y: 385, distance: 11.1
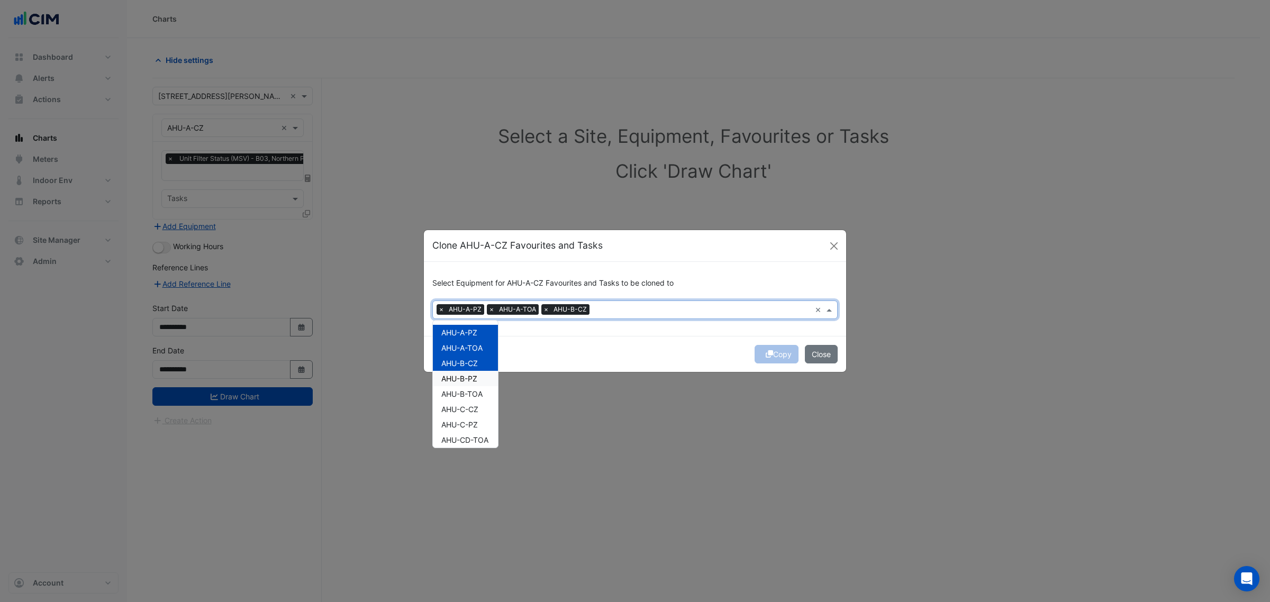
click at [474, 375] on span "AHU-B-PZ" at bounding box center [459, 378] width 36 height 9
click at [474, 387] on div "AHU-B-TOA" at bounding box center [465, 393] width 65 height 15
drag, startPoint x: 472, startPoint y: 416, endPoint x: 486, endPoint y: 413, distance: 13.7
click at [489, 414] on div "AHU-C-CZ" at bounding box center [465, 409] width 65 height 15
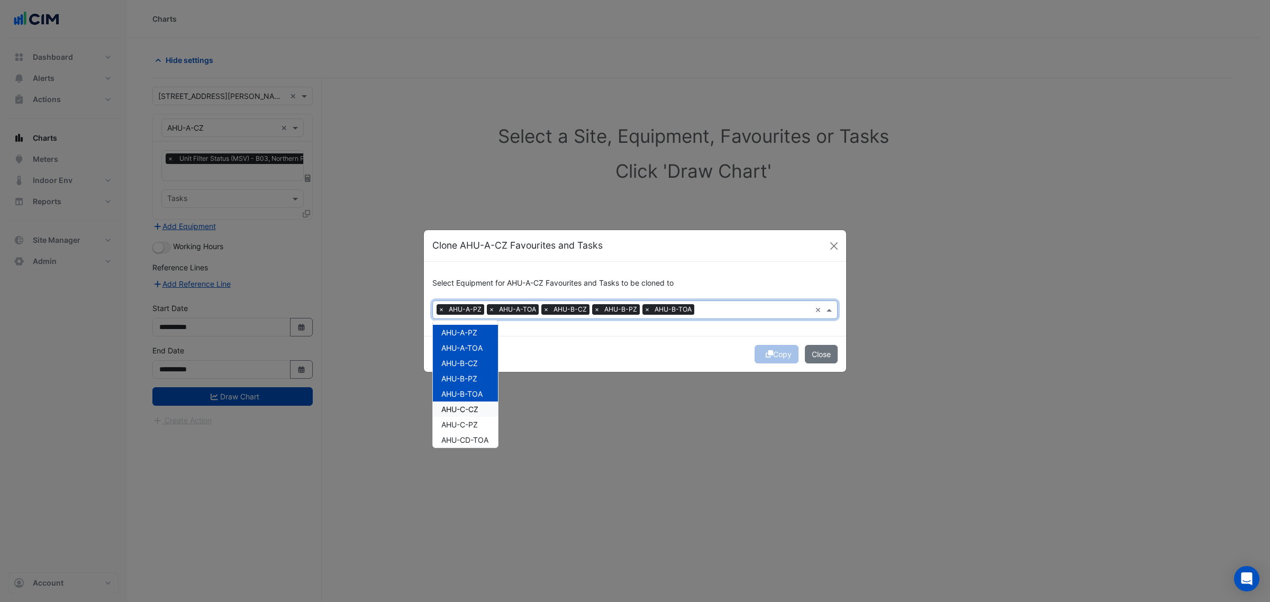
click at [485, 423] on div "AHU-C-PZ" at bounding box center [465, 424] width 65 height 15
click at [481, 438] on span "AHU-CD-TOA" at bounding box center [464, 439] width 47 height 9
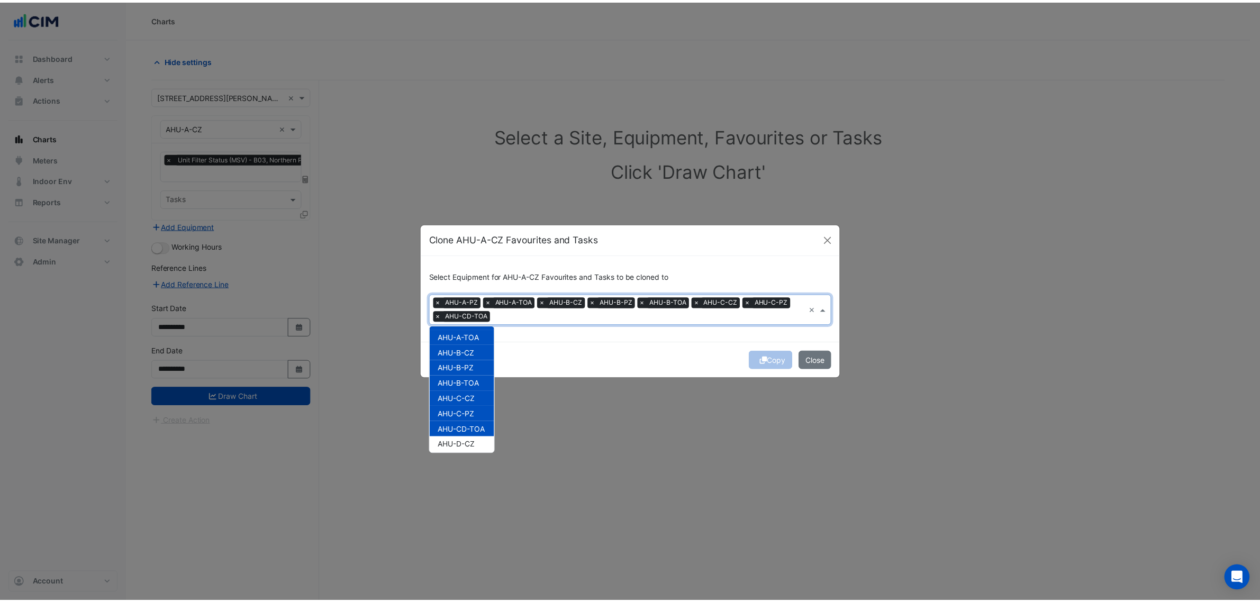
scroll to position [66, 0]
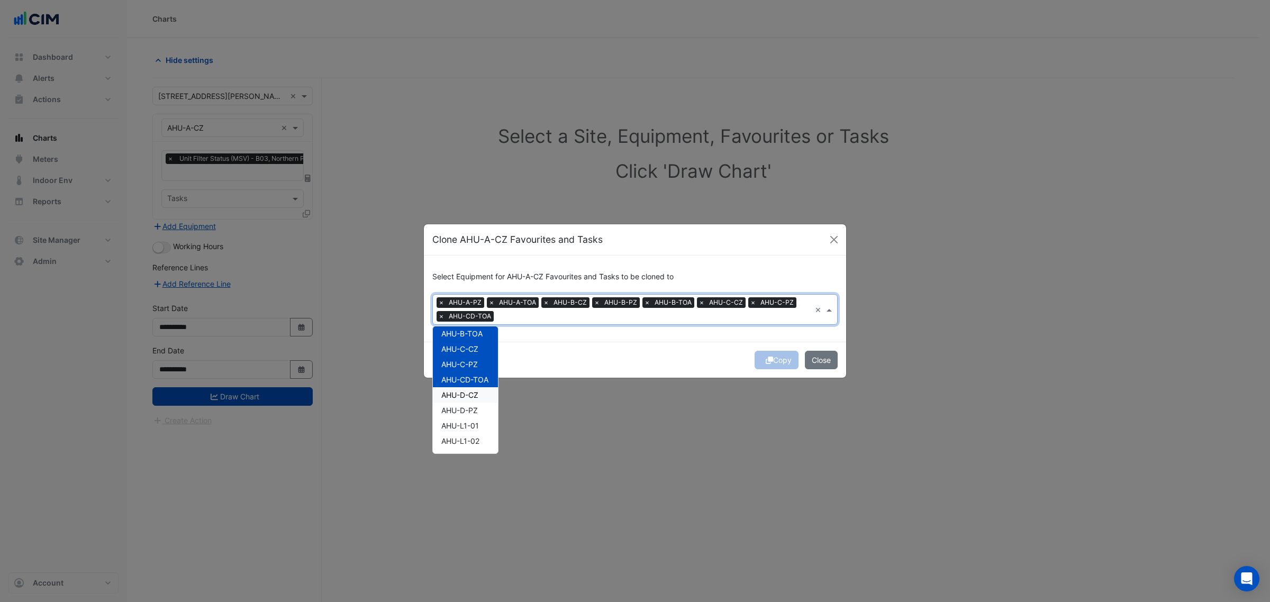
click at [487, 398] on div "AHU-D-CZ" at bounding box center [465, 394] width 65 height 15
drag, startPoint x: 483, startPoint y: 407, endPoint x: 483, endPoint y: 416, distance: 8.5
click at [483, 408] on div "AHU-D-PZ" at bounding box center [465, 410] width 65 height 15
click at [607, 364] on div "Copy Close" at bounding box center [635, 360] width 422 height 36
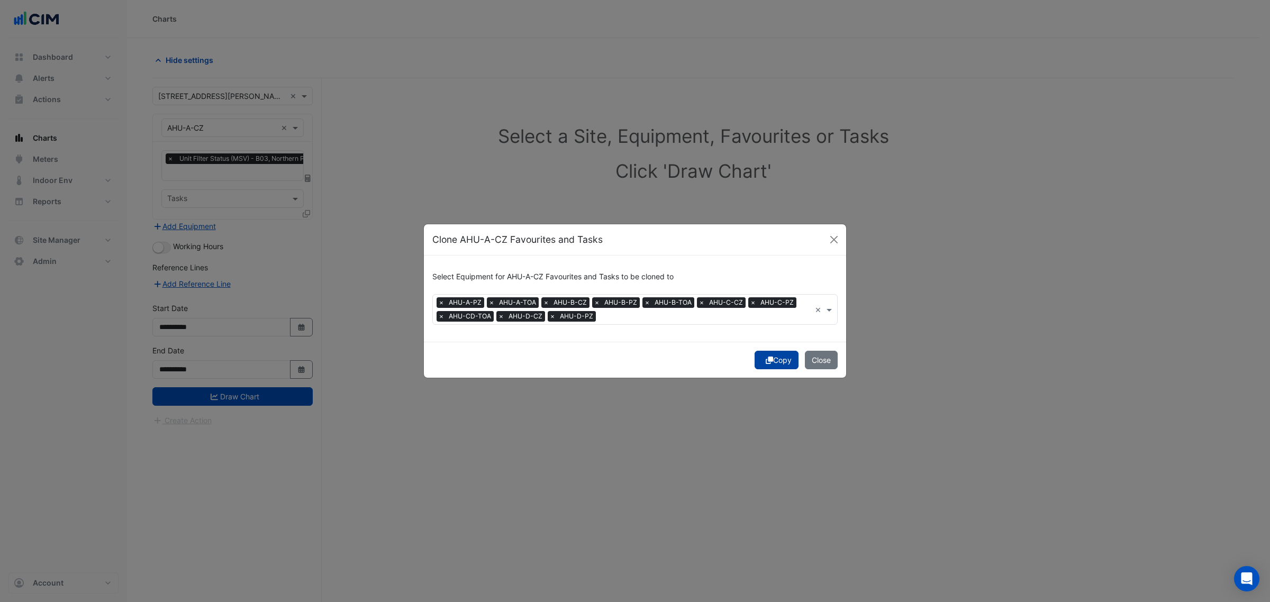
click at [763, 357] on button "Copy" at bounding box center [776, 360] width 44 height 19
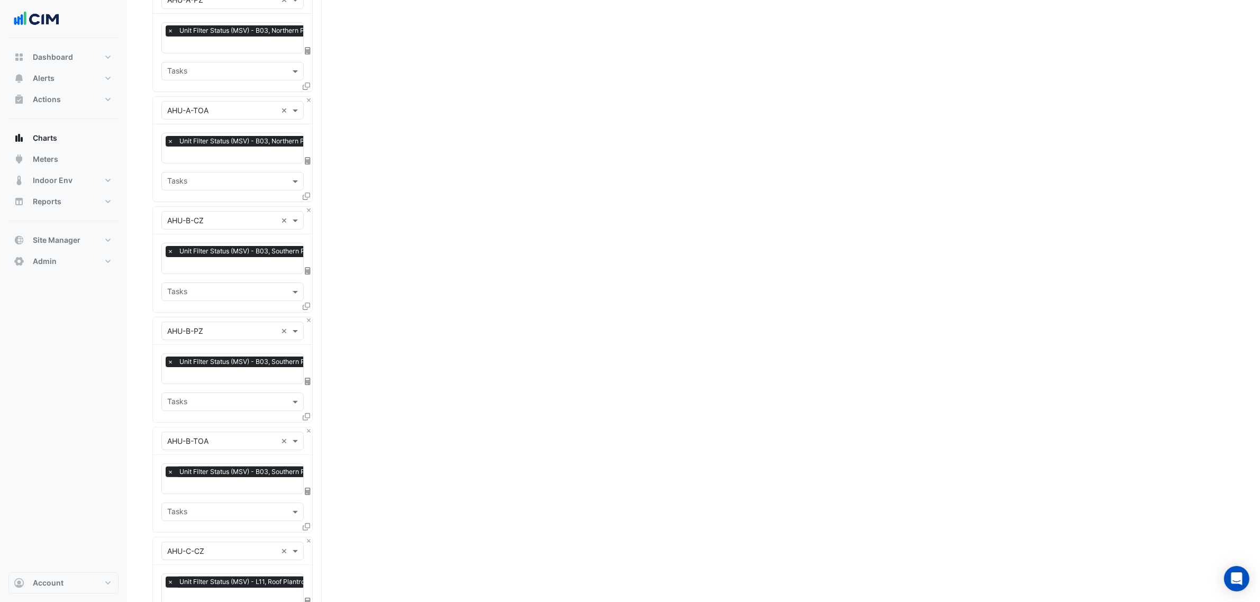
scroll to position [931, 0]
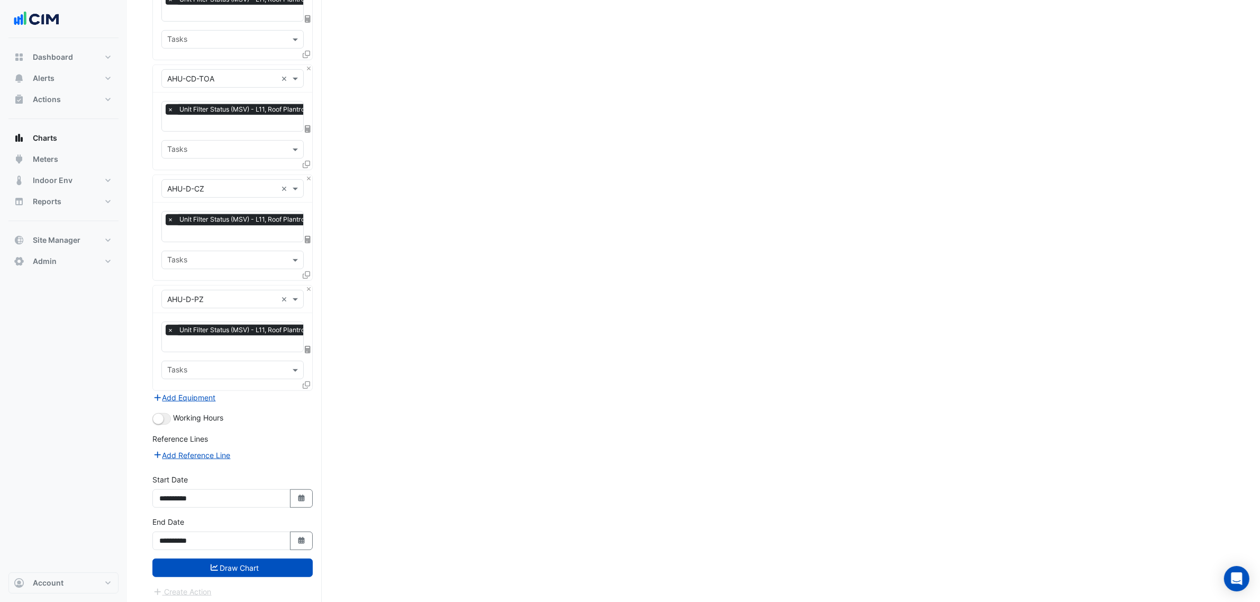
drag, startPoint x: 417, startPoint y: 328, endPoint x: 319, endPoint y: 577, distance: 267.4
click at [154, 419] on button "button" at bounding box center [161, 419] width 19 height 12
click at [241, 563] on button "Draw Chart" at bounding box center [232, 568] width 160 height 19
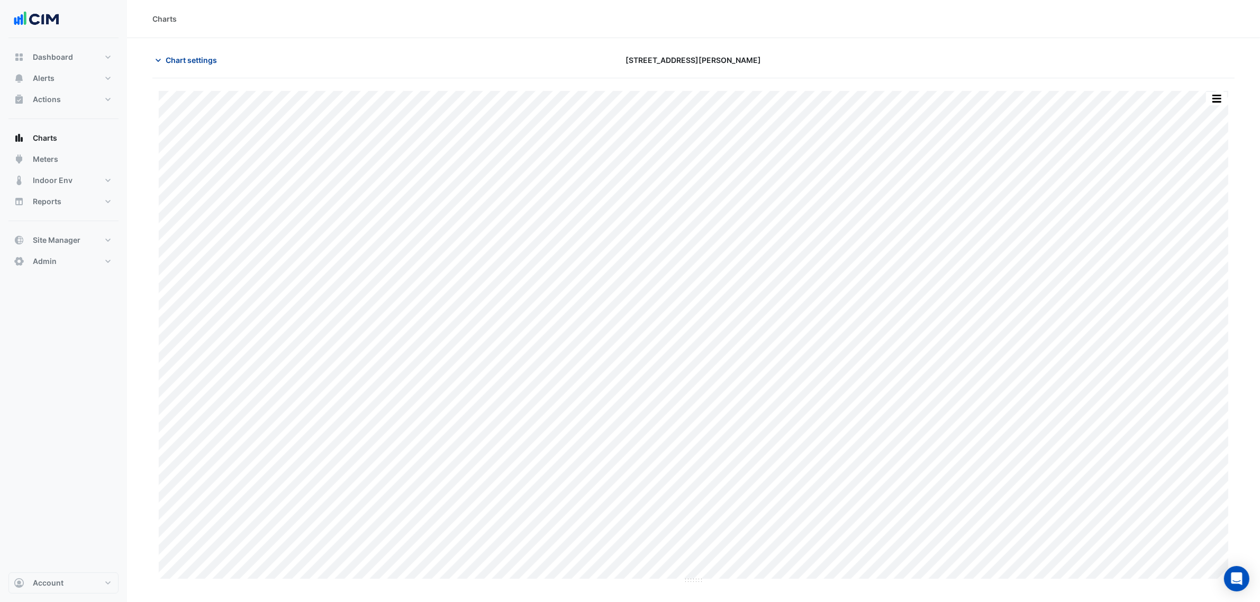
click at [212, 54] on span "Chart settings" at bounding box center [191, 59] width 51 height 11
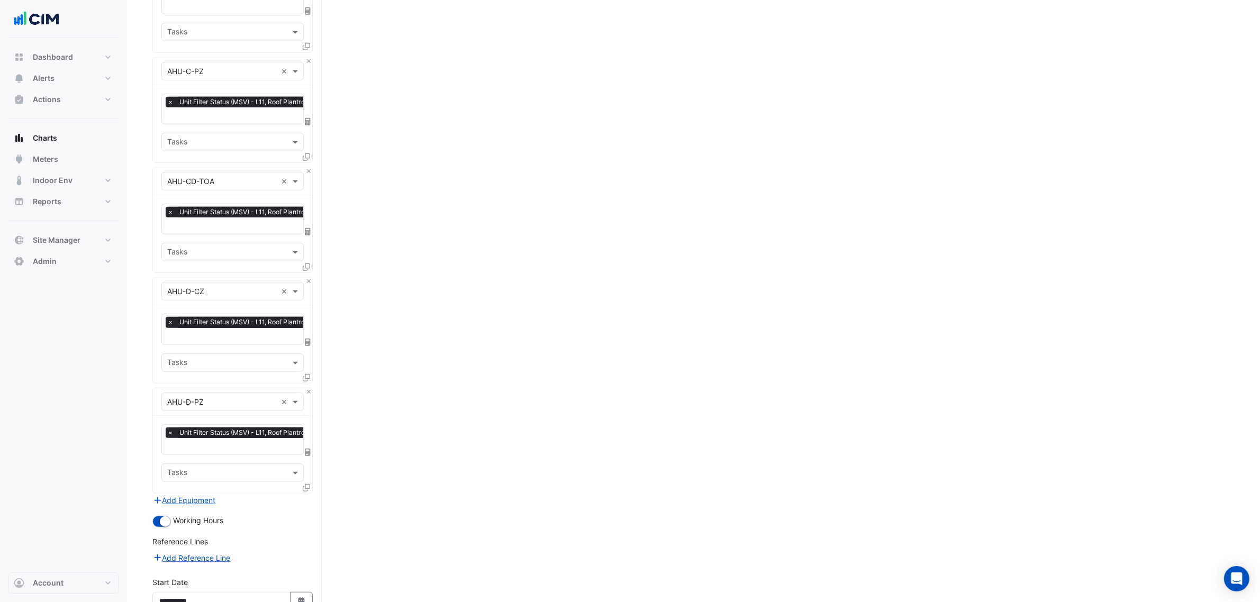
scroll to position [931, 0]
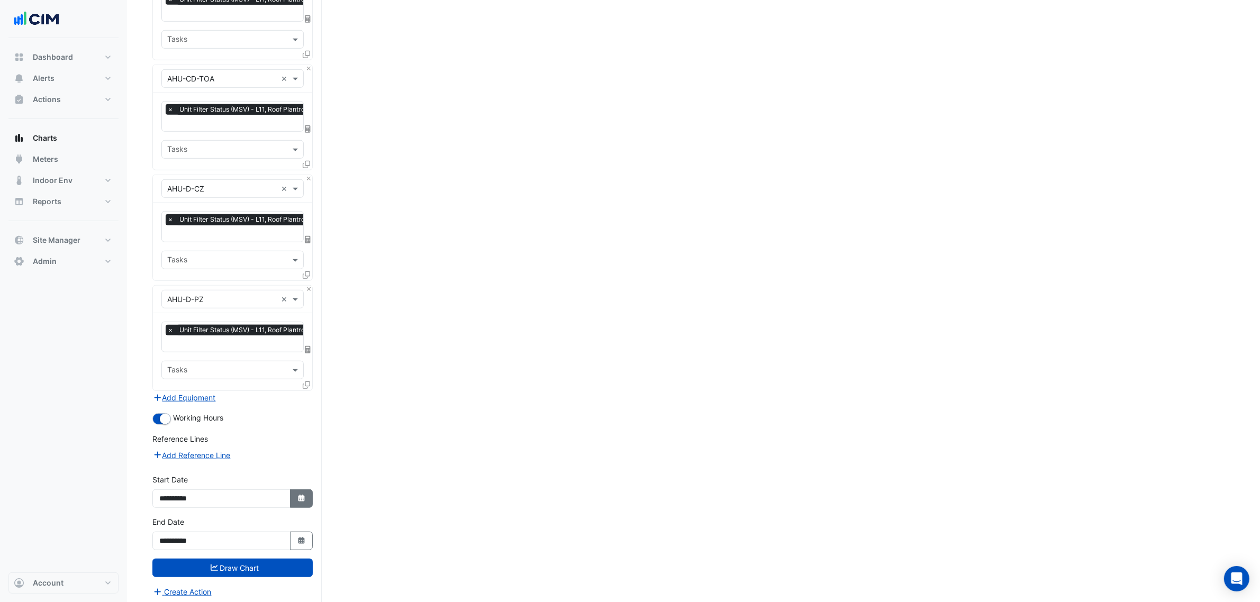
click at [297, 495] on icon "Select Date" at bounding box center [302, 498] width 10 height 7
select select "**"
select select "****"
click at [168, 348] on button "Previous month" at bounding box center [170, 352] width 13 height 17
select select "*"
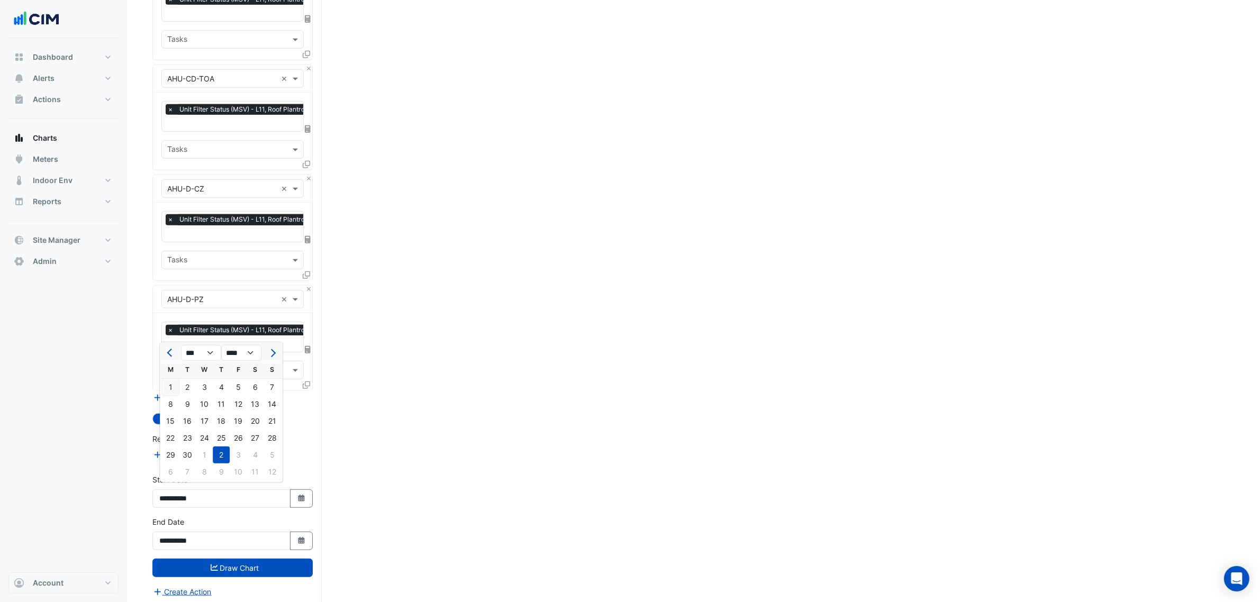
click at [173, 384] on div "1" at bounding box center [170, 387] width 17 height 17
type input "**********"
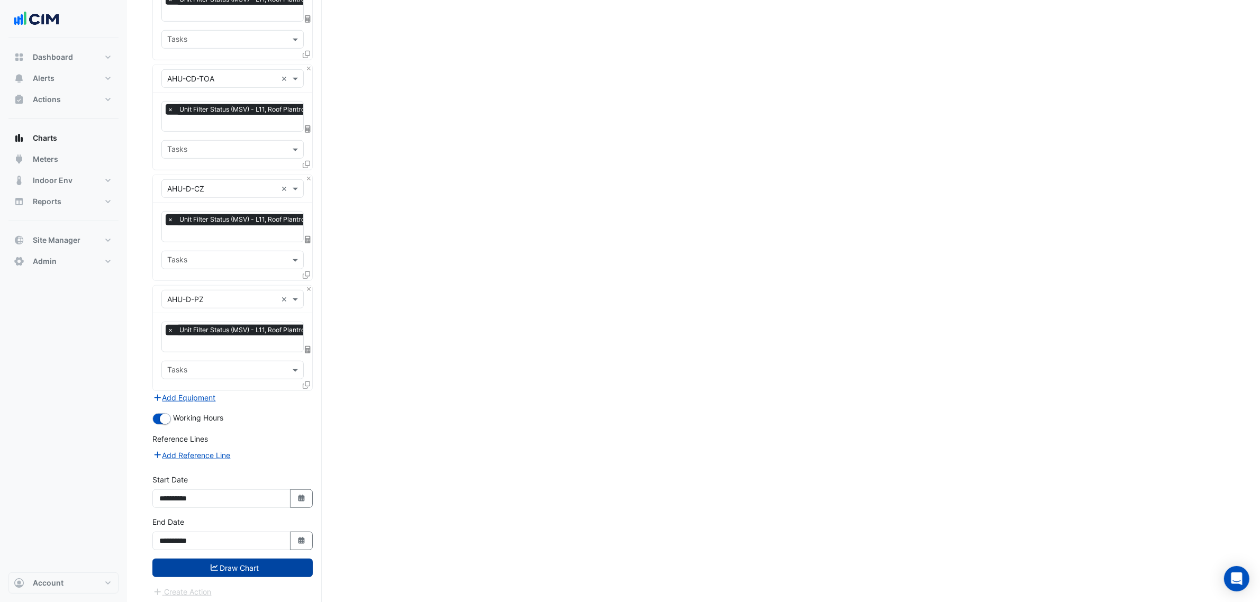
click at [220, 560] on button "Draw Chart" at bounding box center [232, 568] width 160 height 19
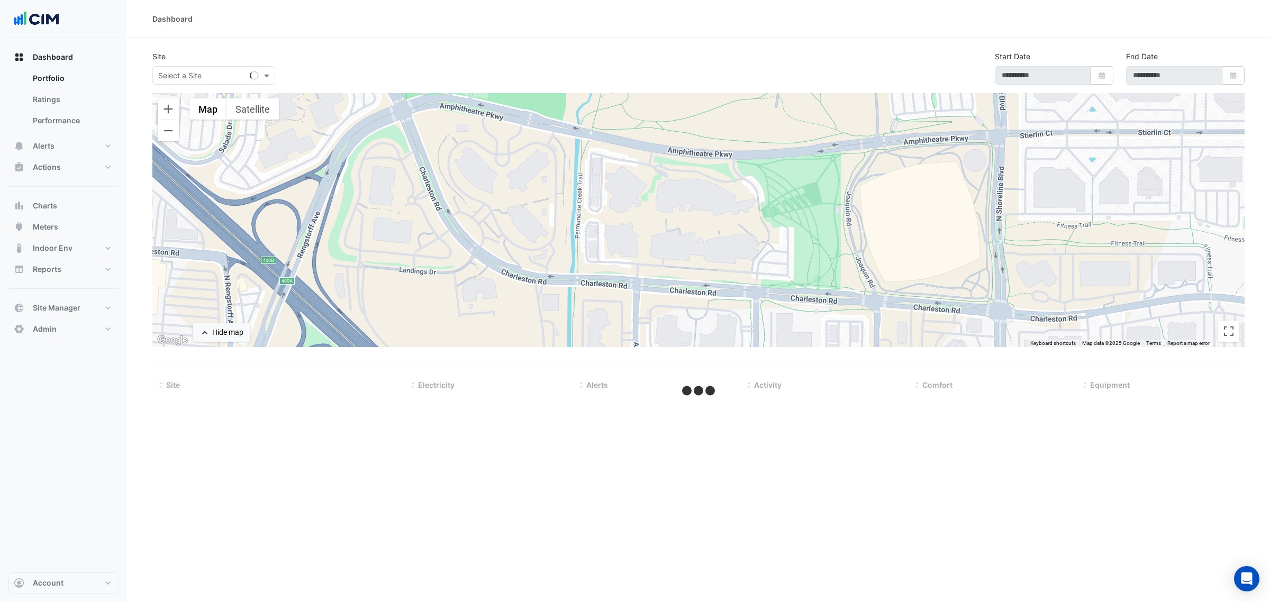
select select "***"
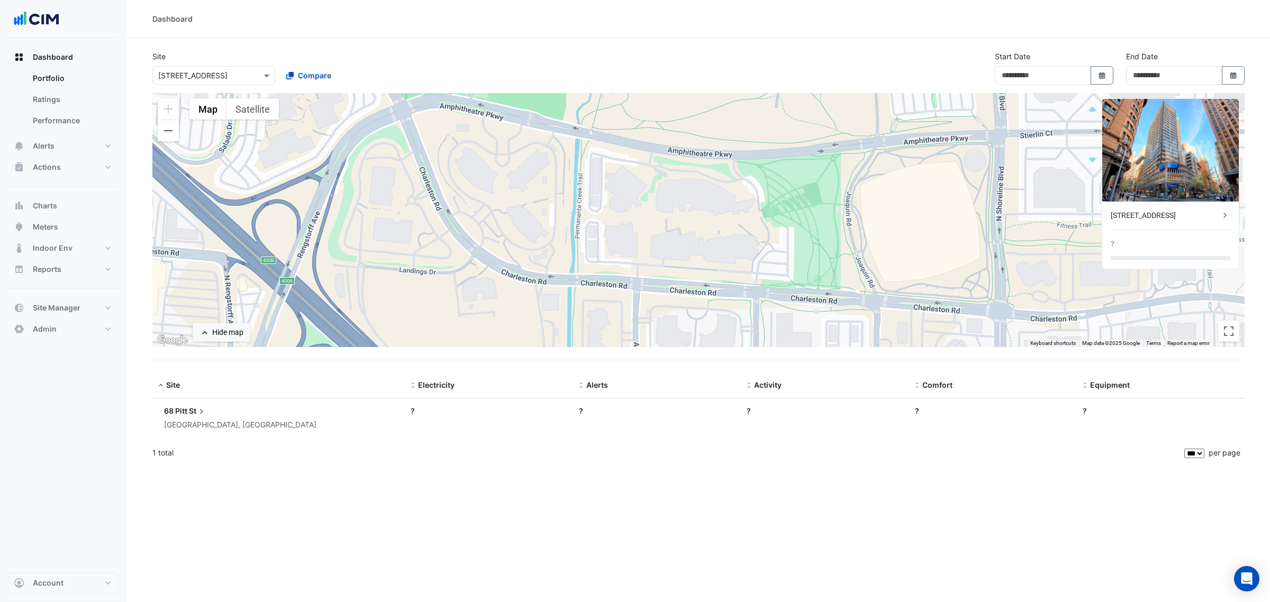
type input "**********"
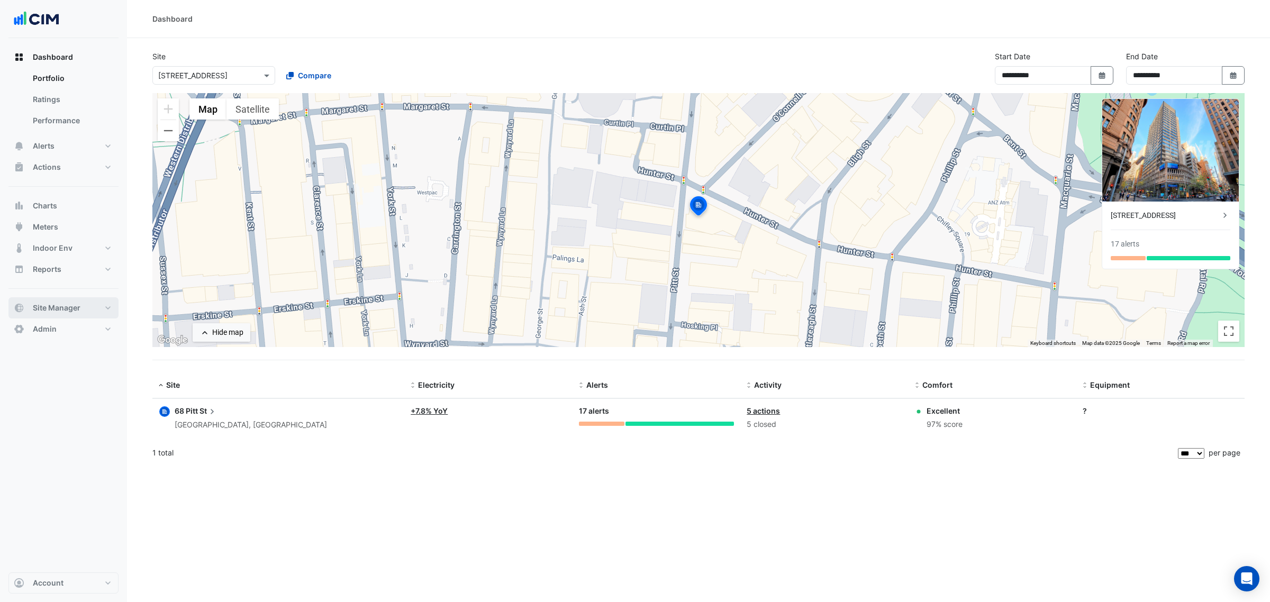
click at [57, 310] on span "Site Manager" at bounding box center [57, 308] width 48 height 11
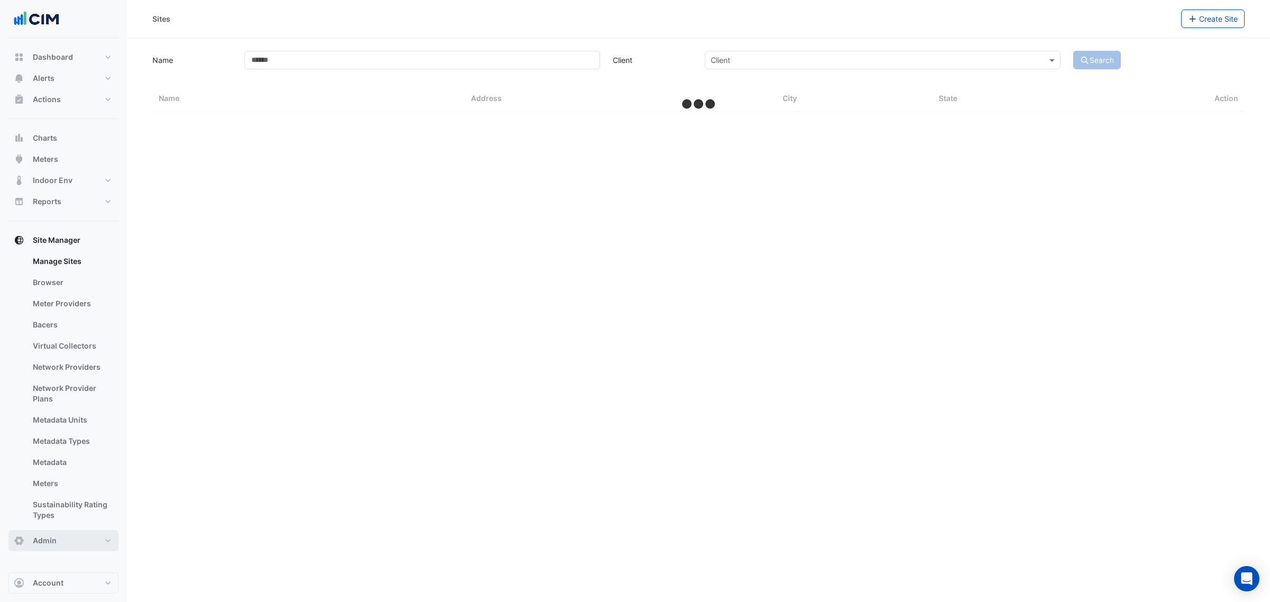
click at [57, 545] on button "Admin" at bounding box center [63, 540] width 110 height 21
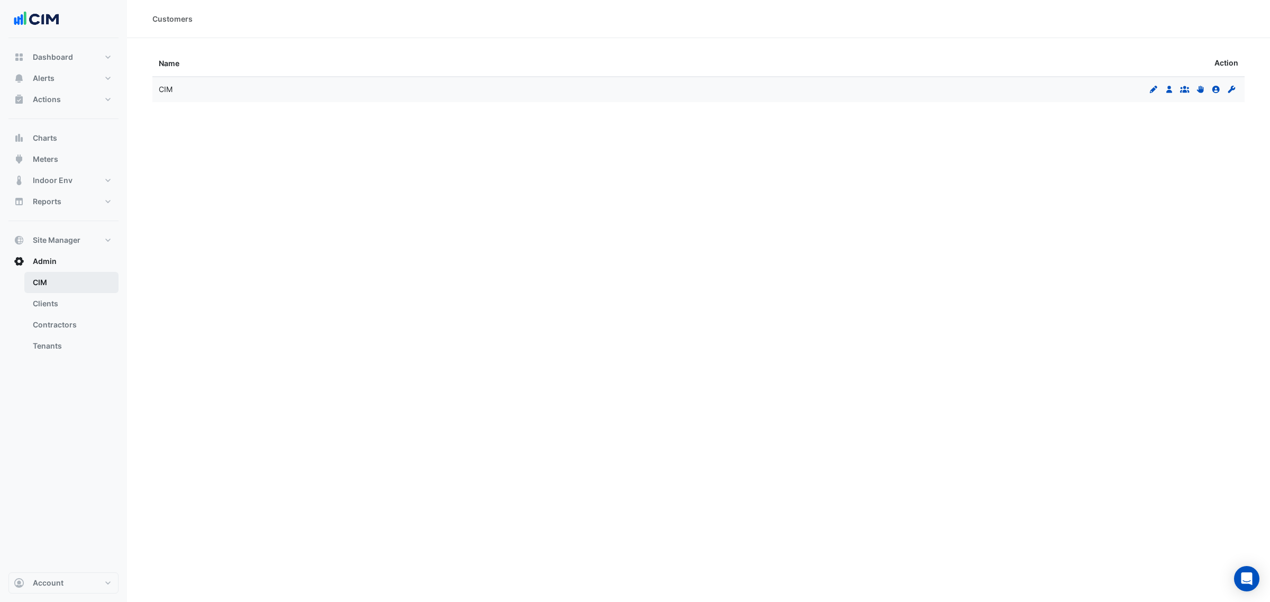
click at [61, 285] on link "CIM" at bounding box center [71, 282] width 94 height 21
click at [74, 235] on span "Site Manager" at bounding box center [57, 240] width 48 height 11
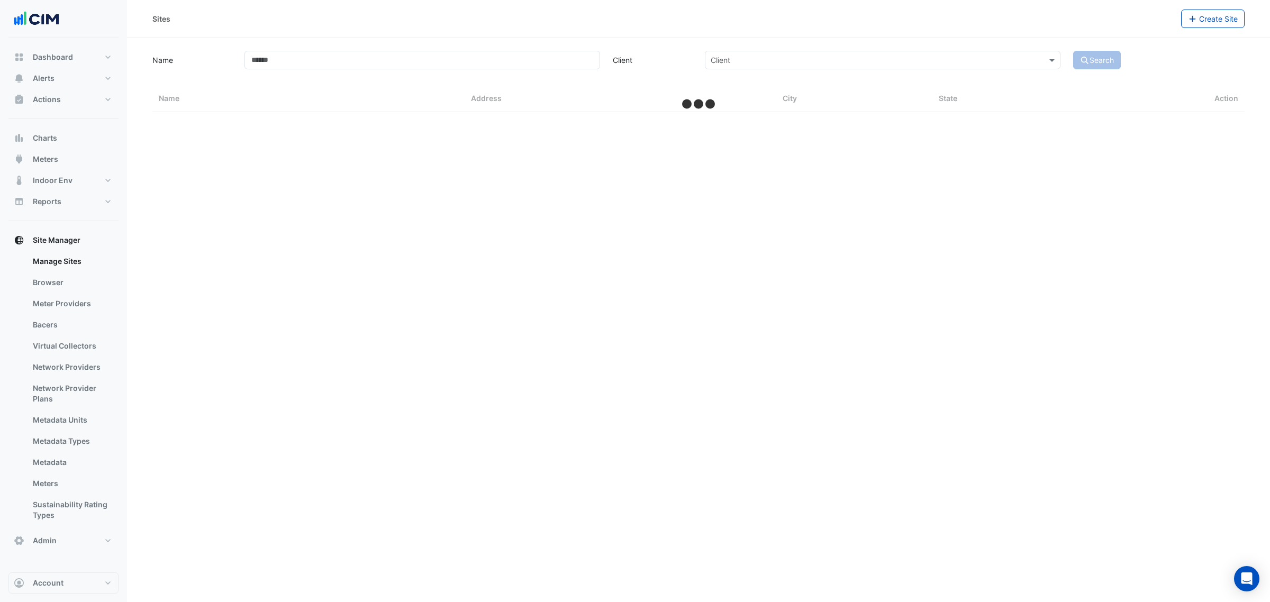
select select "***"
